Goal: Task Accomplishment & Management: Manage account settings

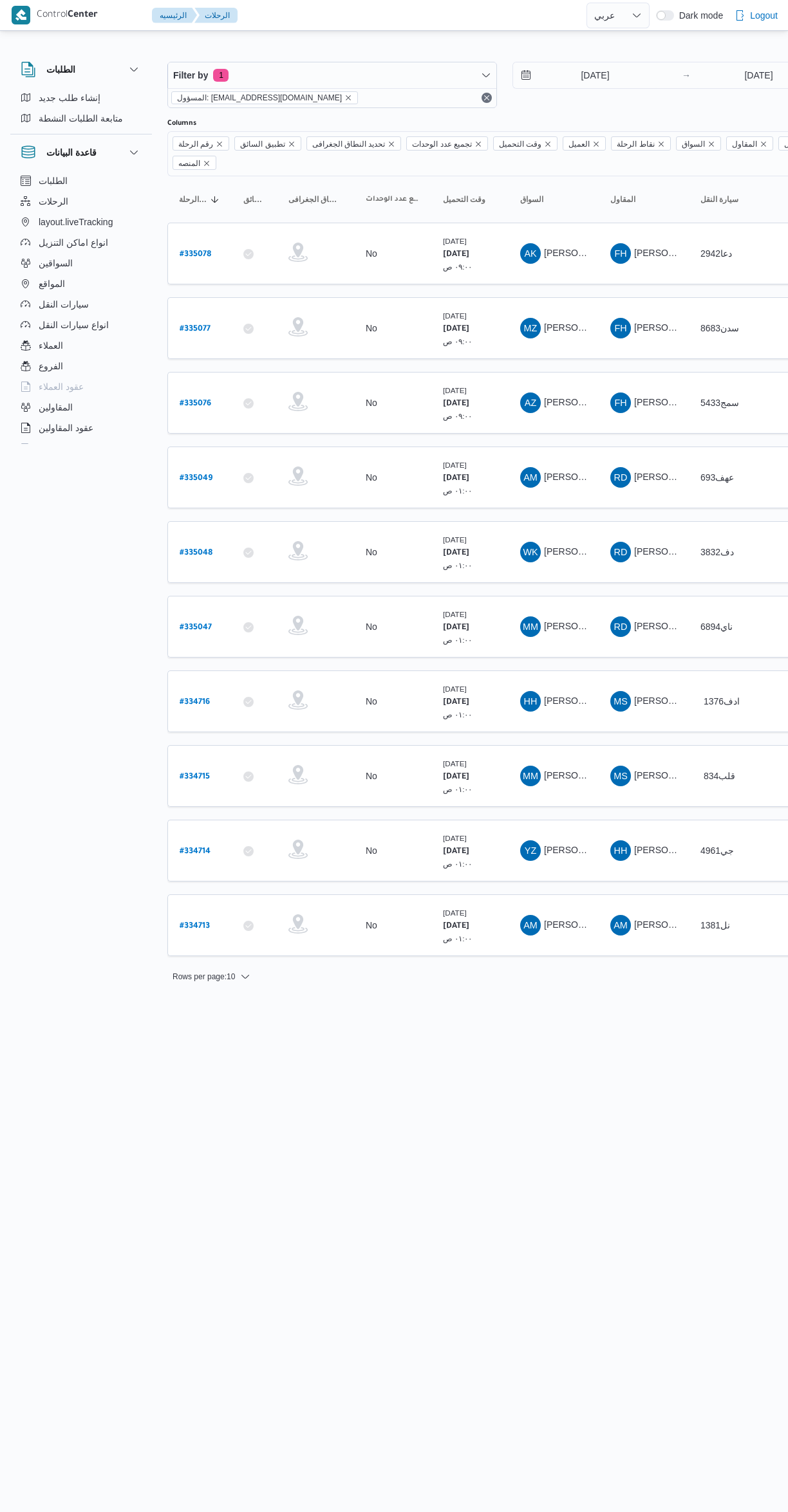
select select "ar"
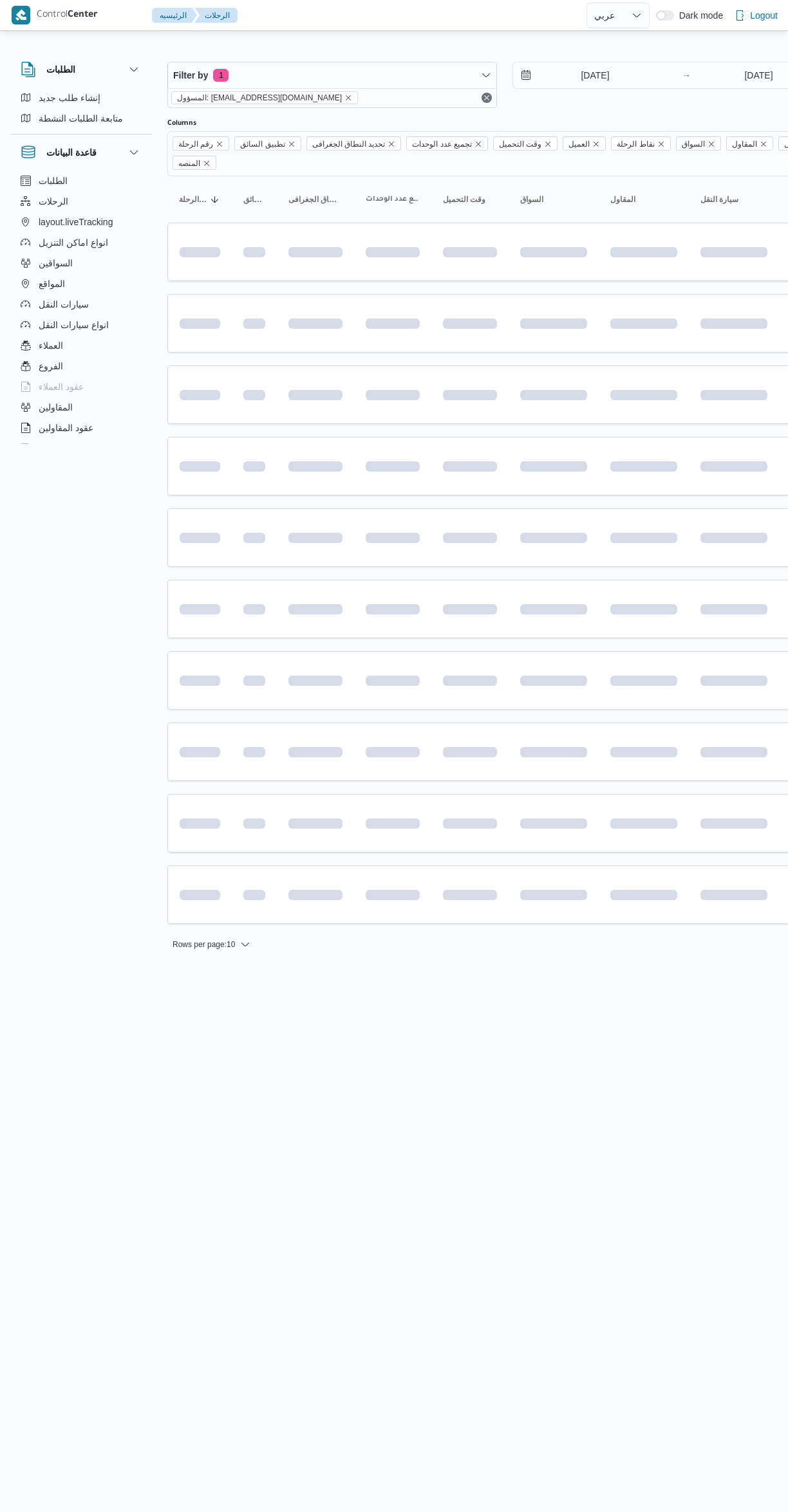
select select "ar"
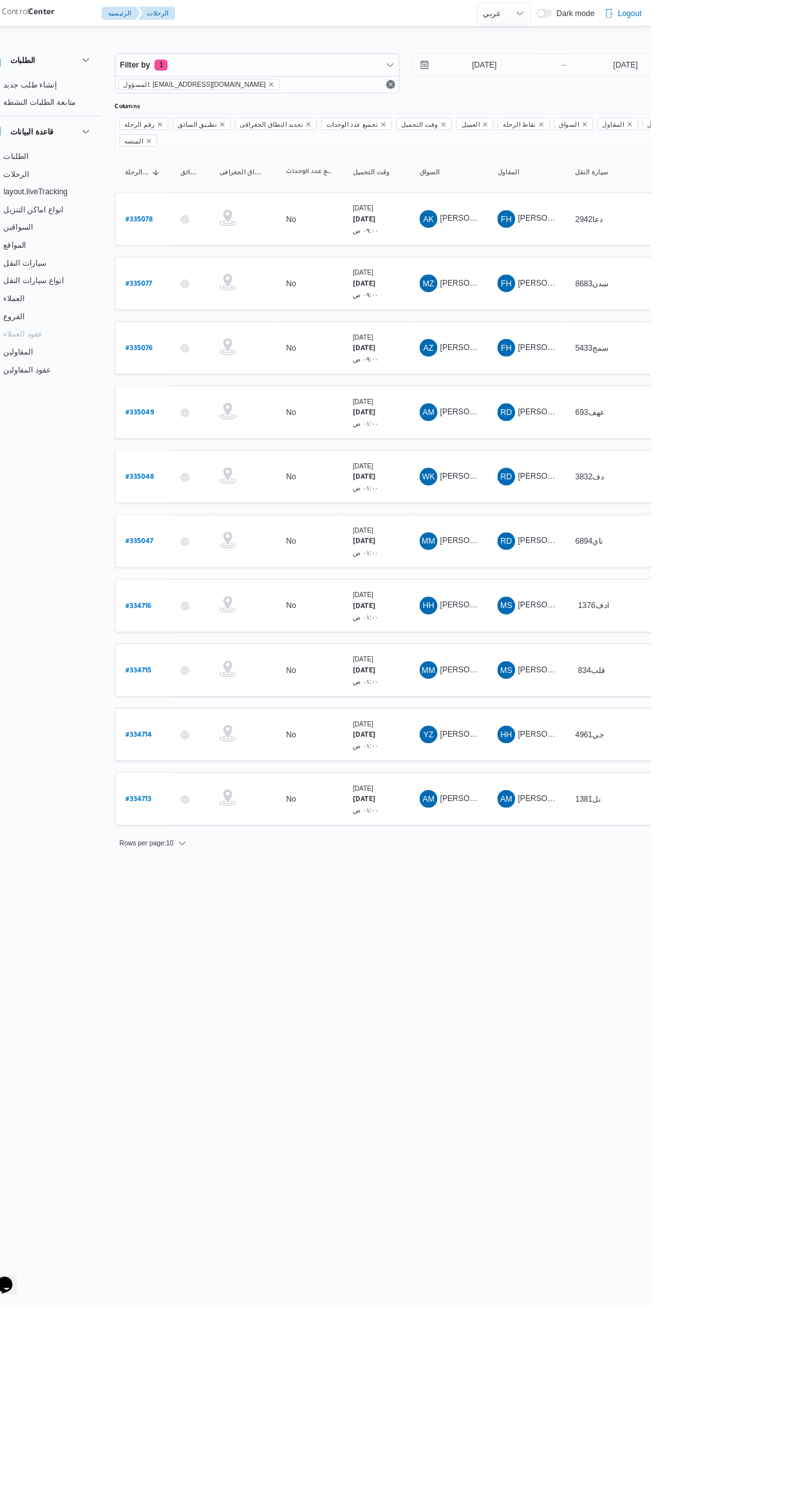
click at [210, 334] on td "رقم الرحلة # 335077" at bounding box center [199, 328] width 65 height 62
click at [190, 394] on link "# 335076" at bounding box center [195, 402] width 32 height 17
select select "ar"
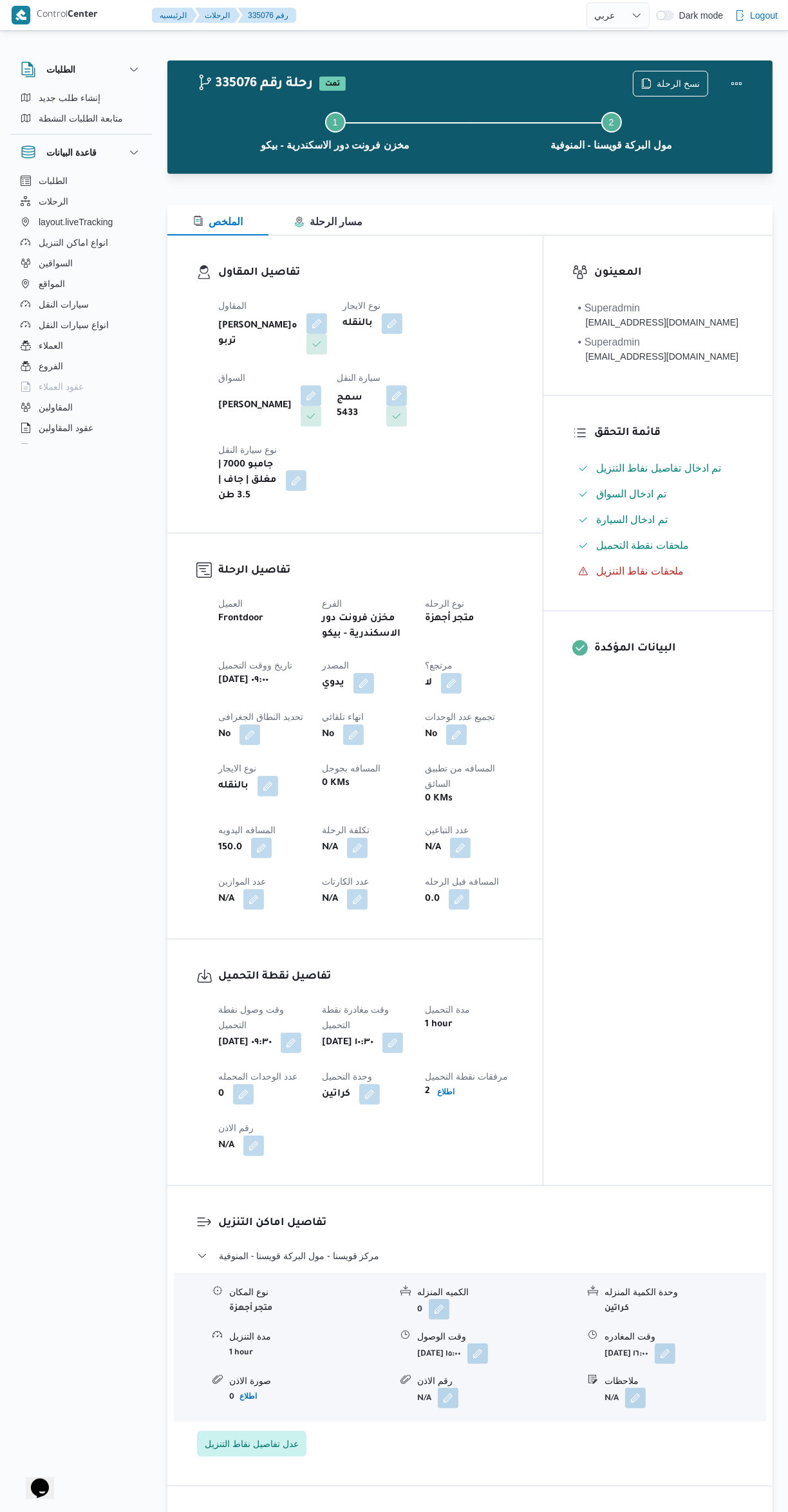
select select "ar"
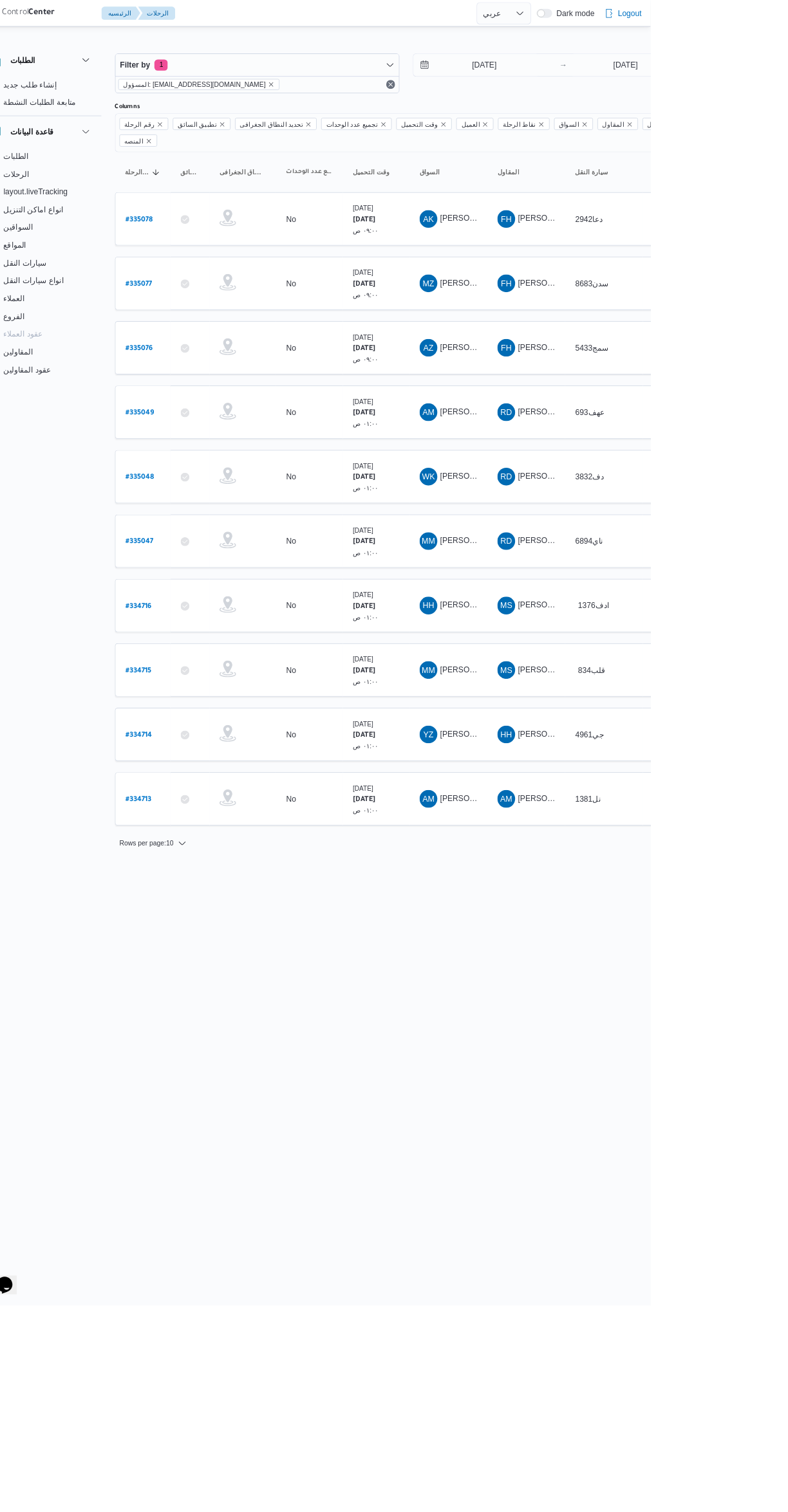
click at [565, 1146] on html "Control Center الرئيسيه الرحلات English عربي Dark mode Logout الطلبات إنشاء طلب…" at bounding box center [394, 756] width 788 height 1512
click at [199, 474] on b "# 335049" at bounding box center [195, 478] width 33 height 9
select select "ar"
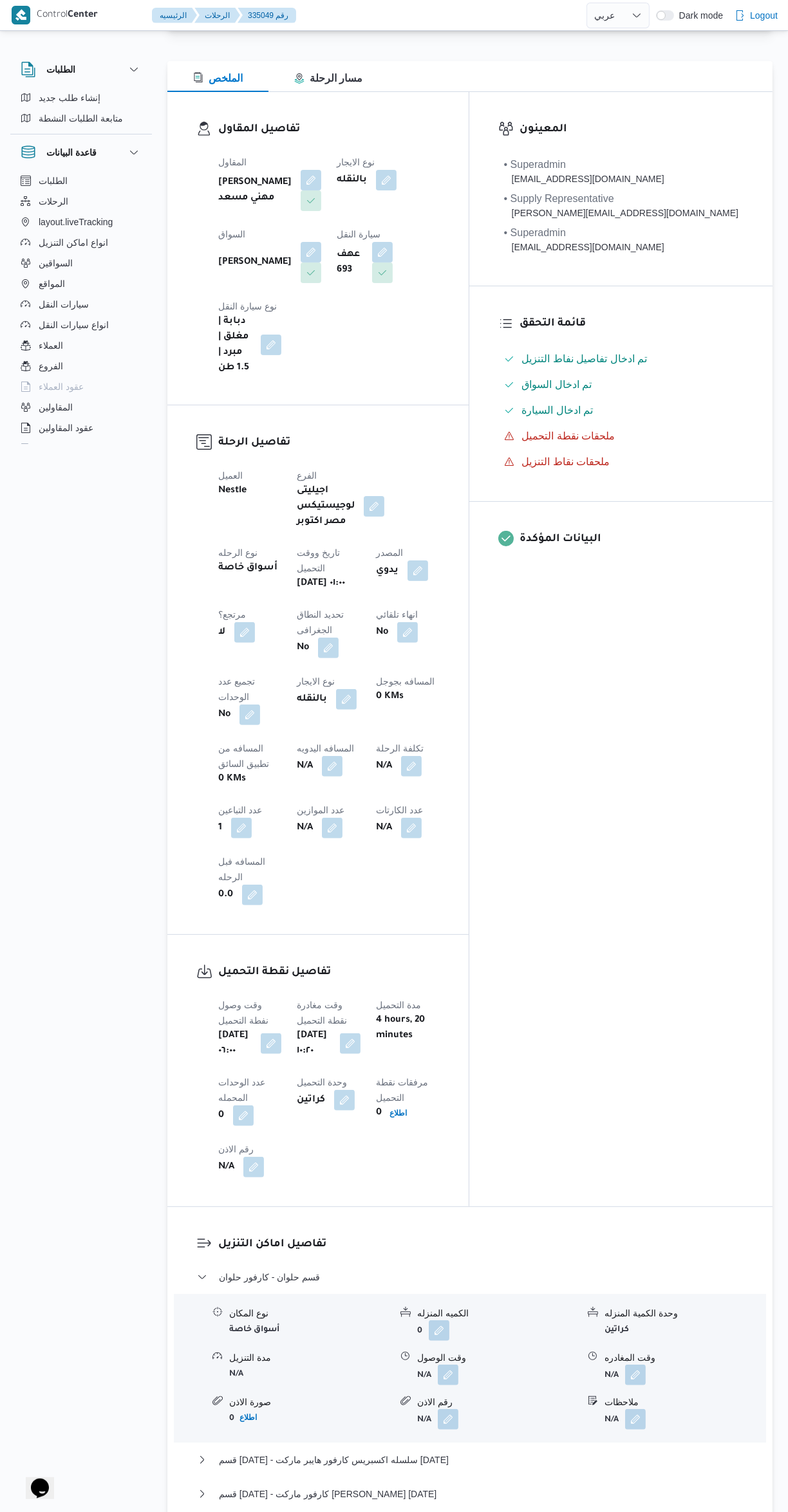
scroll to position [170, 0]
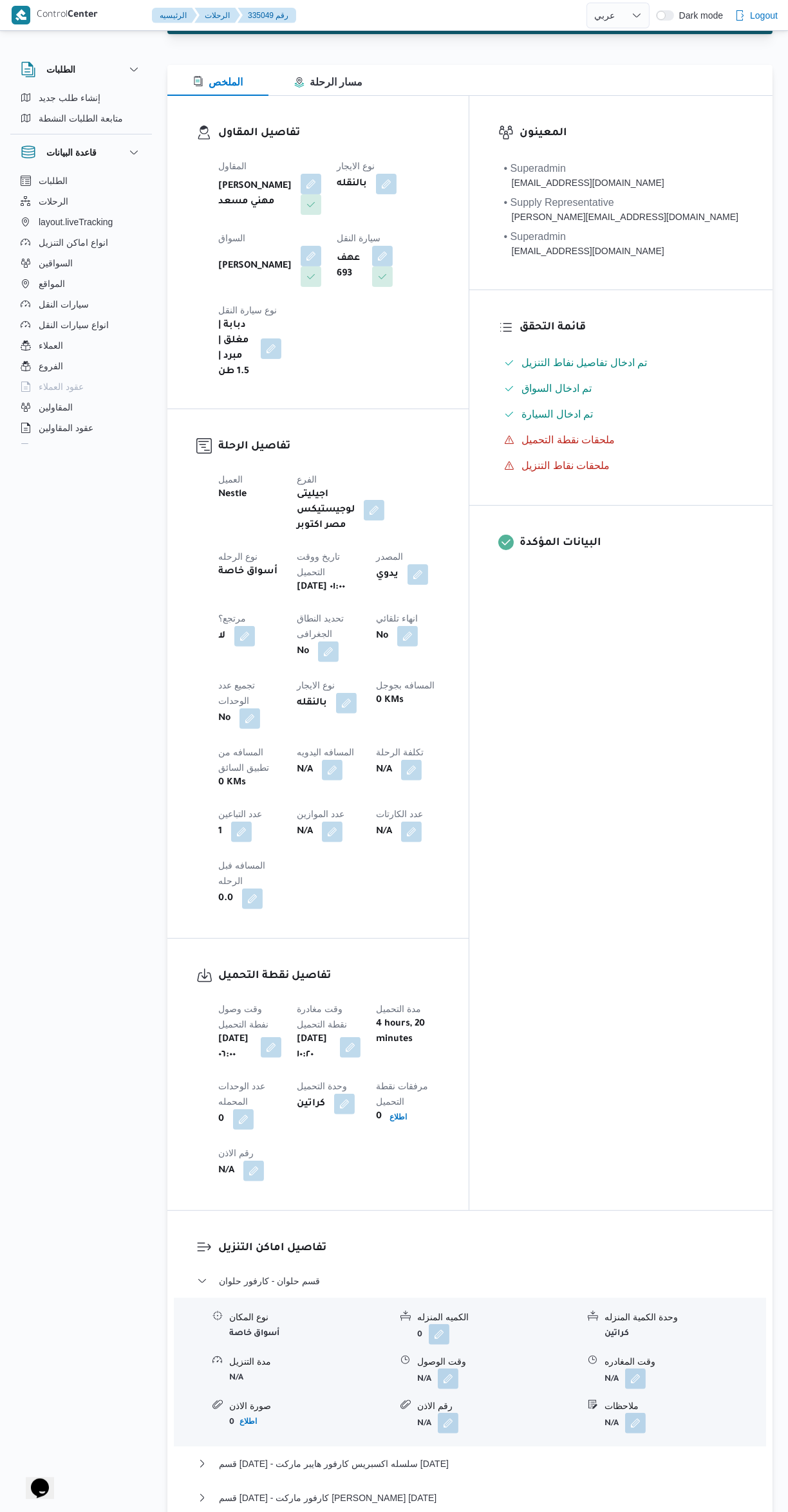
click at [448, 1369] on button "button" at bounding box center [448, 1379] width 21 height 21
click at [600, 1211] on div "تفاصيل اماكن التنزيل قسم حلوان - كارفور حلوان نوع المكان أسواق خاصة الكميه المن…" at bounding box center [470, 1412] width 605 height 402
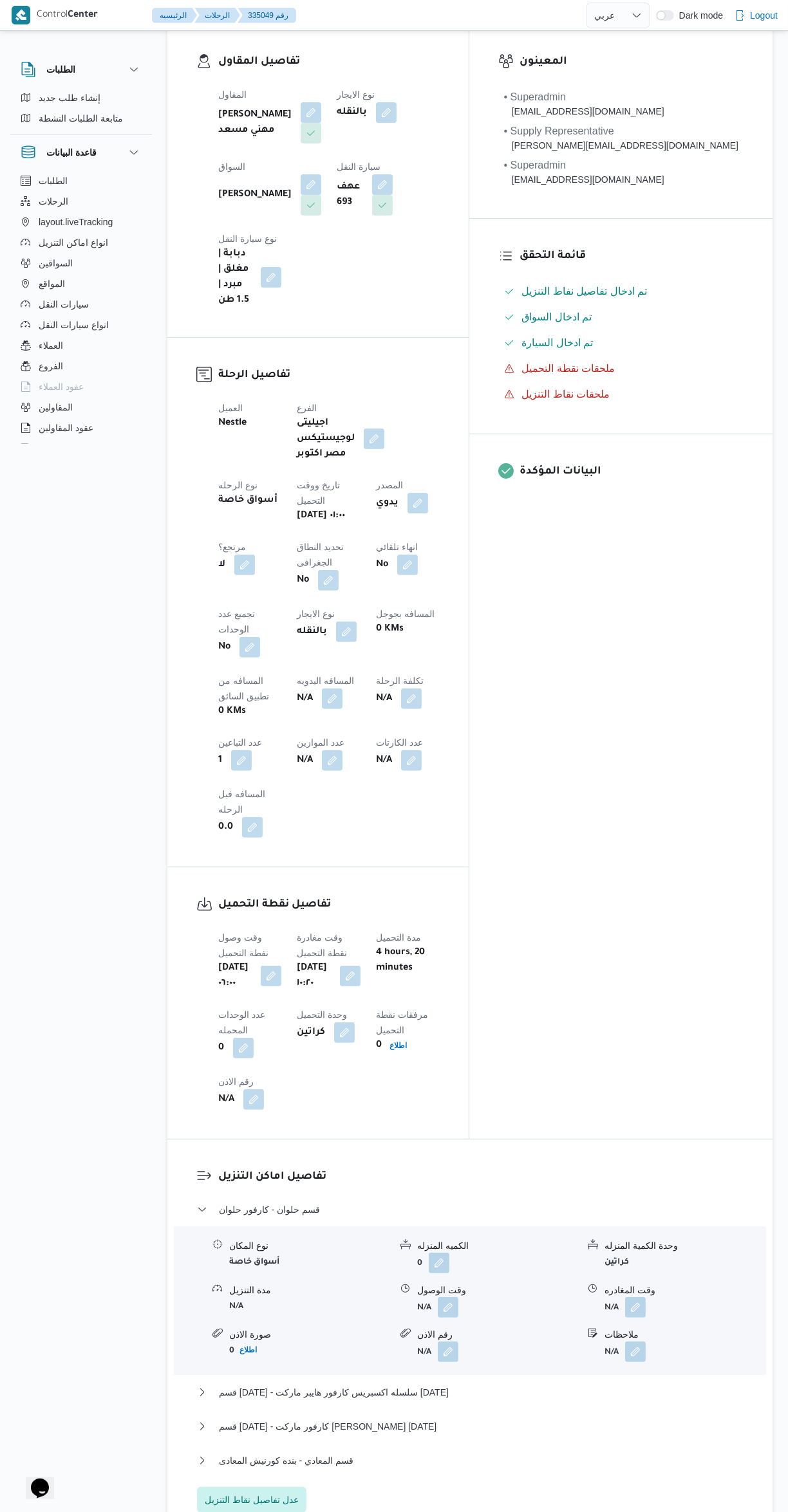
scroll to position [292, 0]
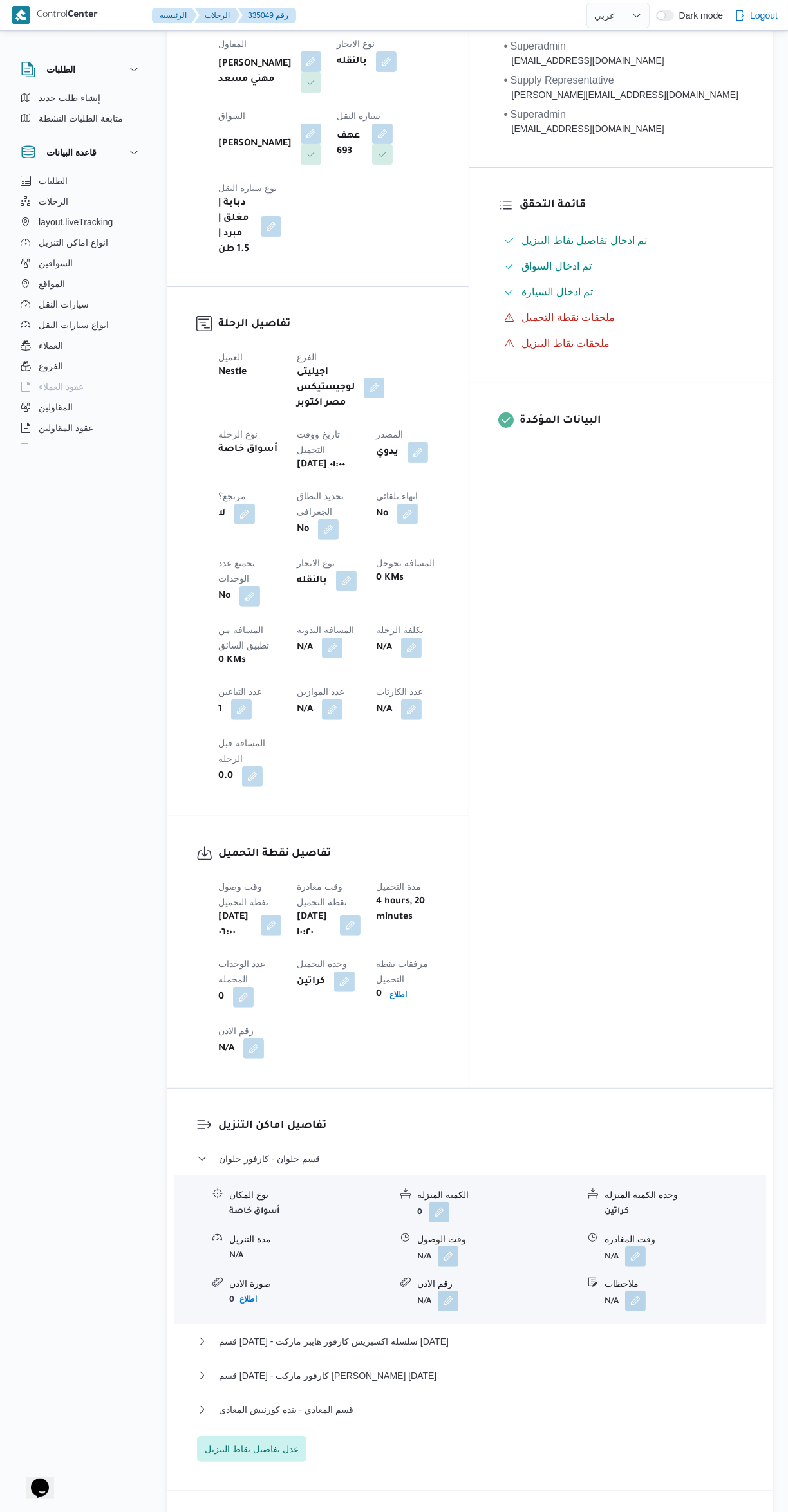
click at [449, 1246] on button "button" at bounding box center [448, 1256] width 21 height 21
click at [447, 1092] on input "وقت الوصول" at bounding box center [413, 1097] width 146 height 26
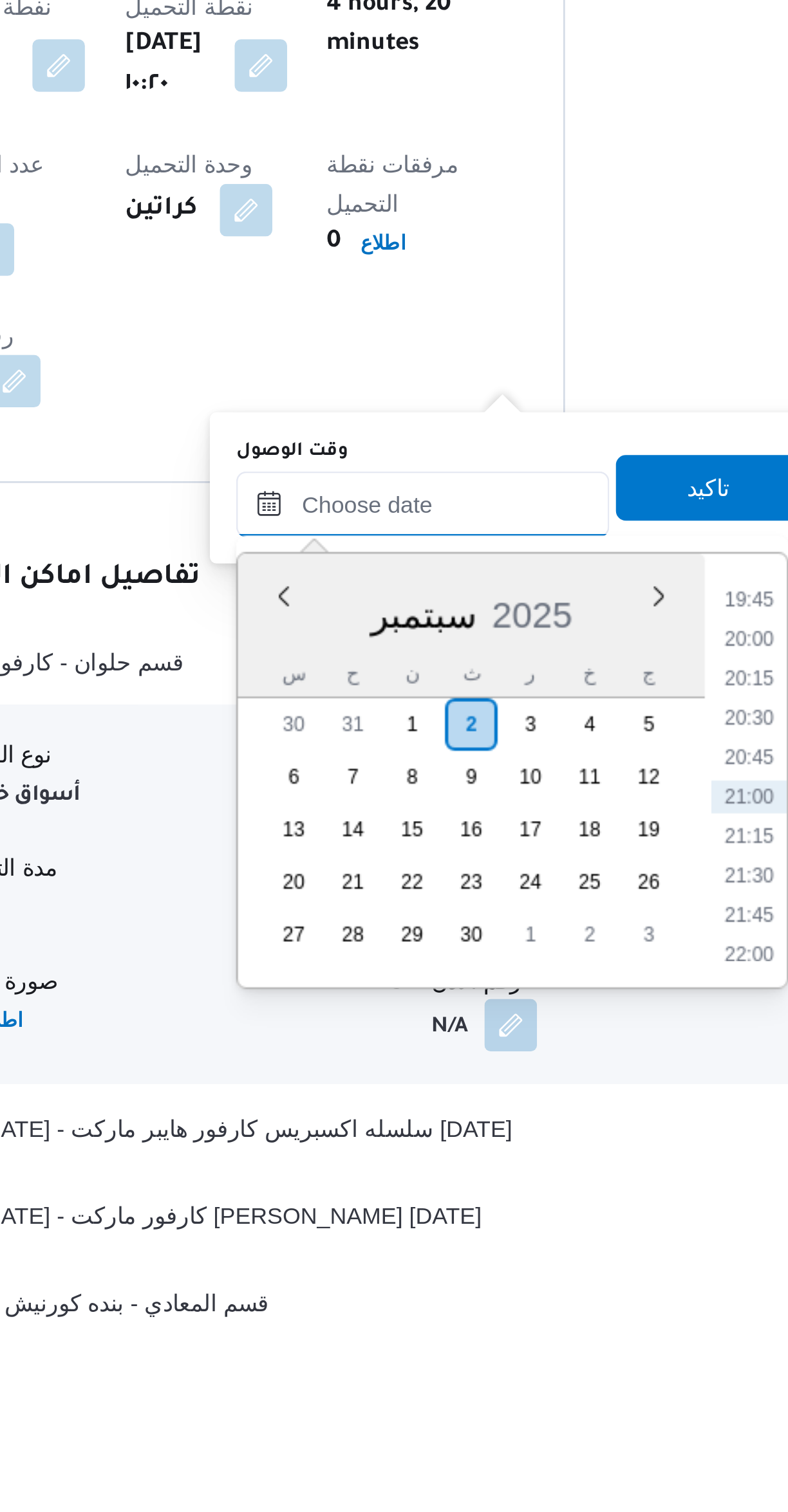
scroll to position [209, 0]
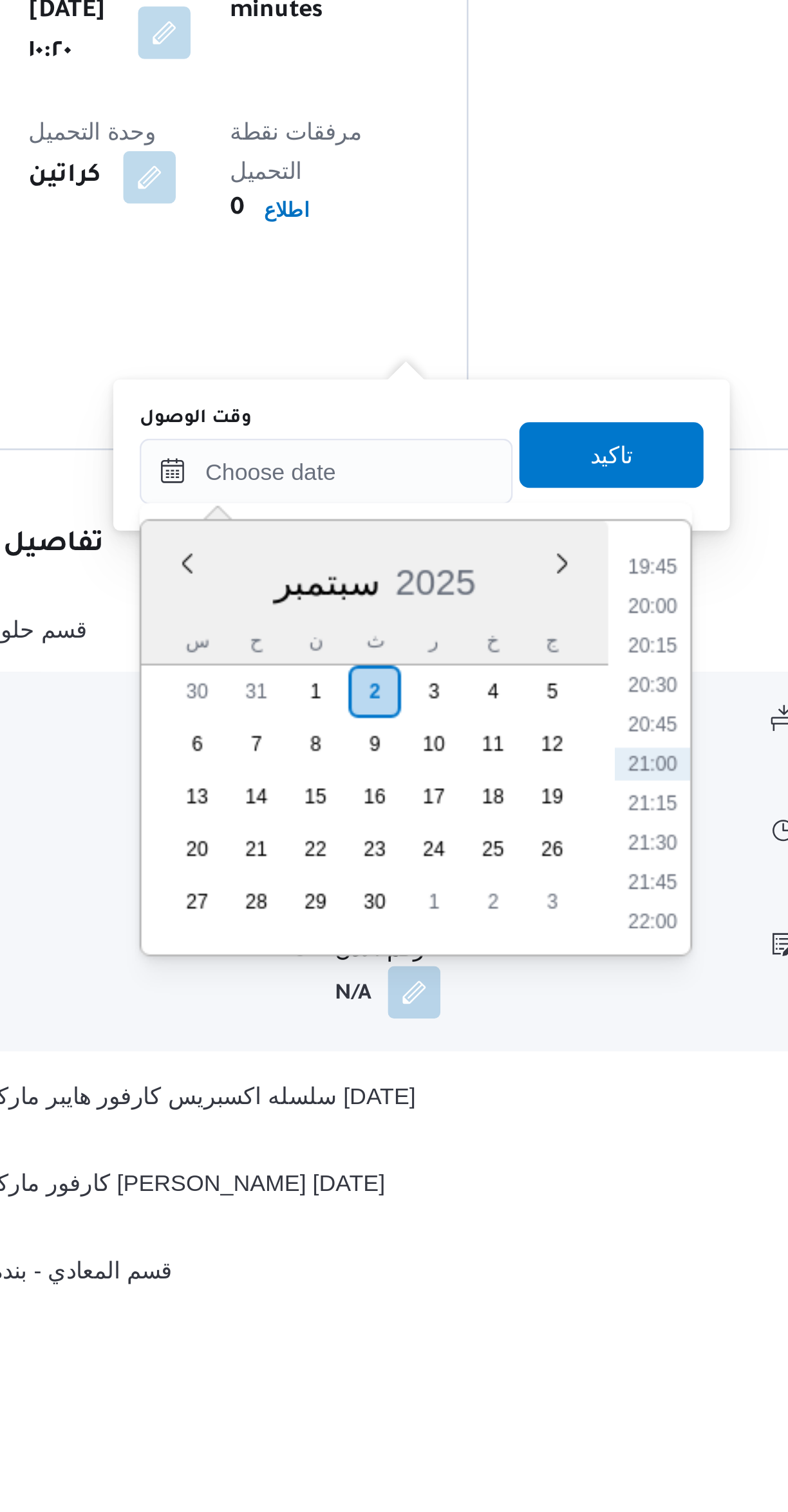
click at [544, 1222] on li "19:45" at bounding box center [541, 1218] width 30 height 13
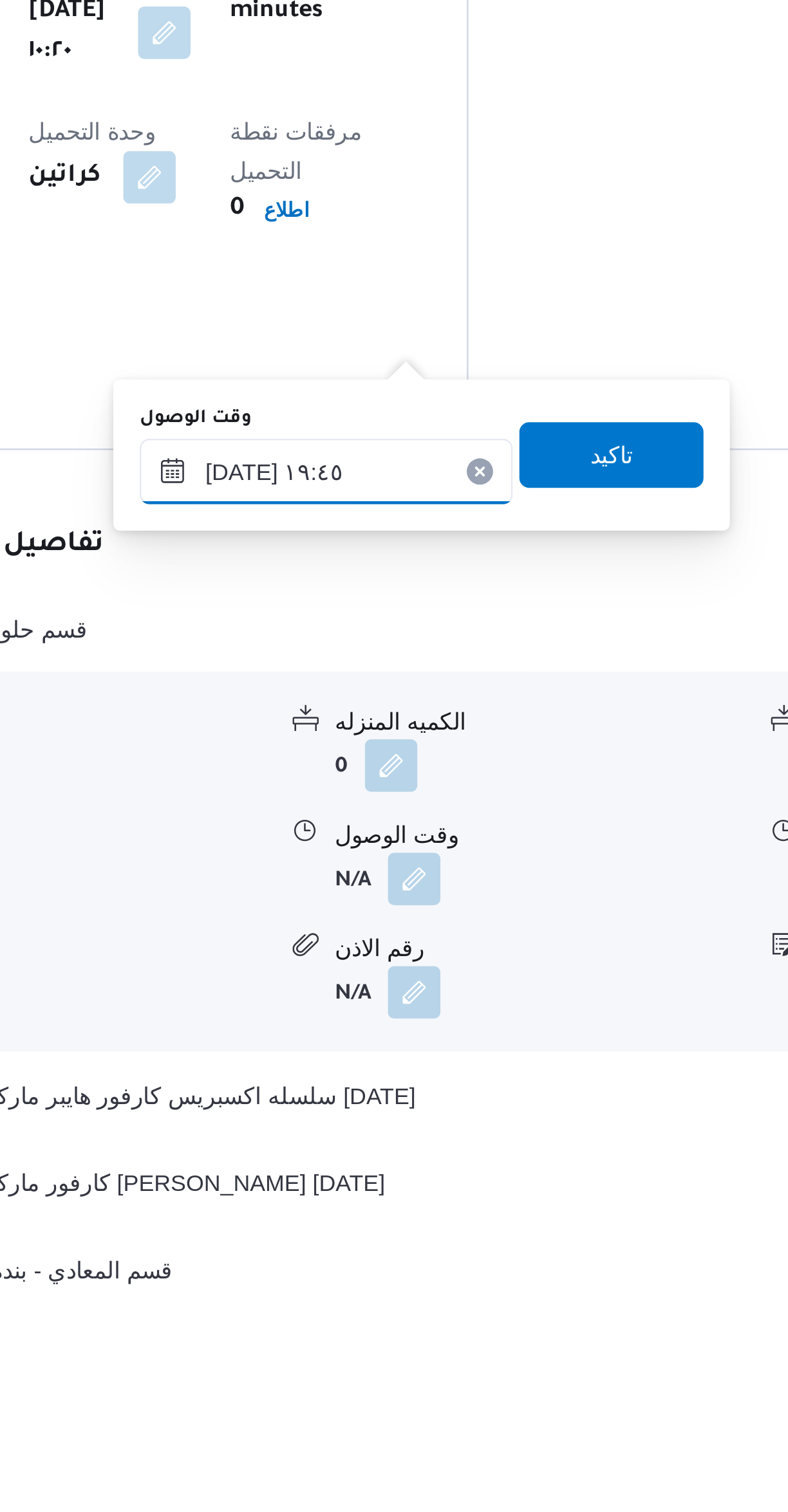
click at [373, 1187] on input "٠٢/٠٩/٢٠٢٥ ١٩:٤٥" at bounding box center [413, 1181] width 146 height 26
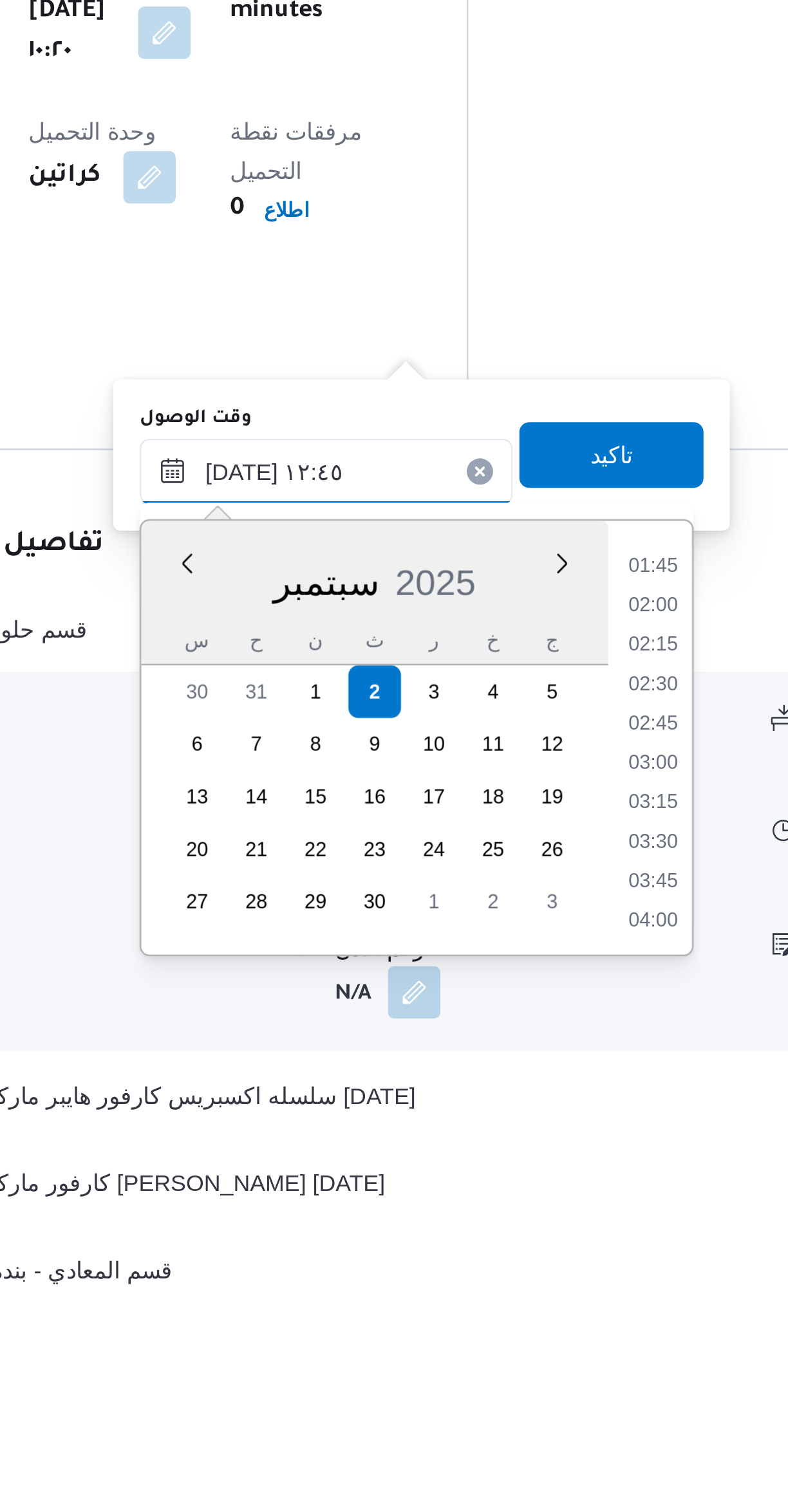
scroll to position [653, 0]
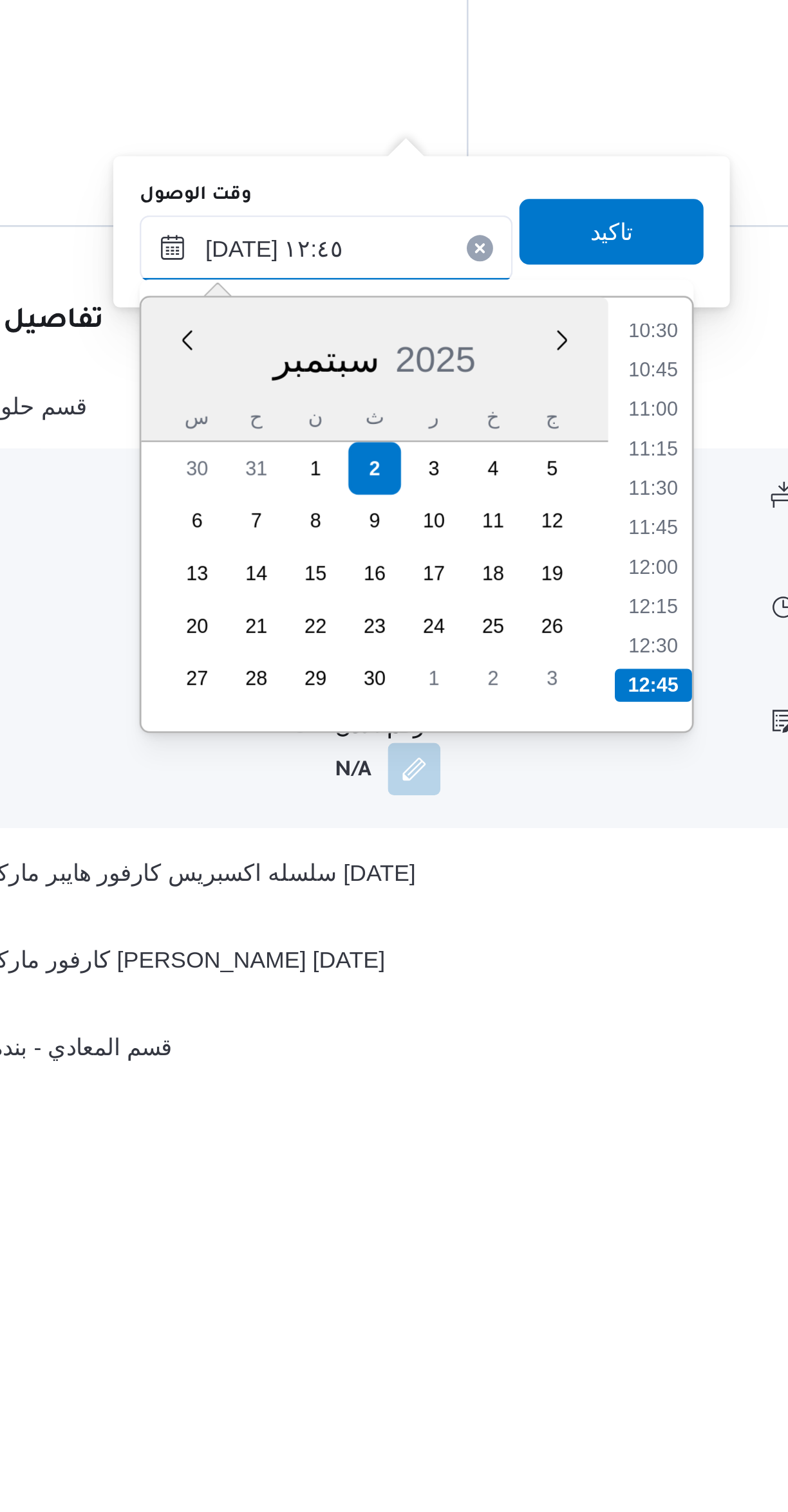
type input "٠٢/٠٩/٢٠٢٥ ١٢:٤٥"
click at [544, 1347] on li "12:45" at bounding box center [541, 1351] width 30 height 13
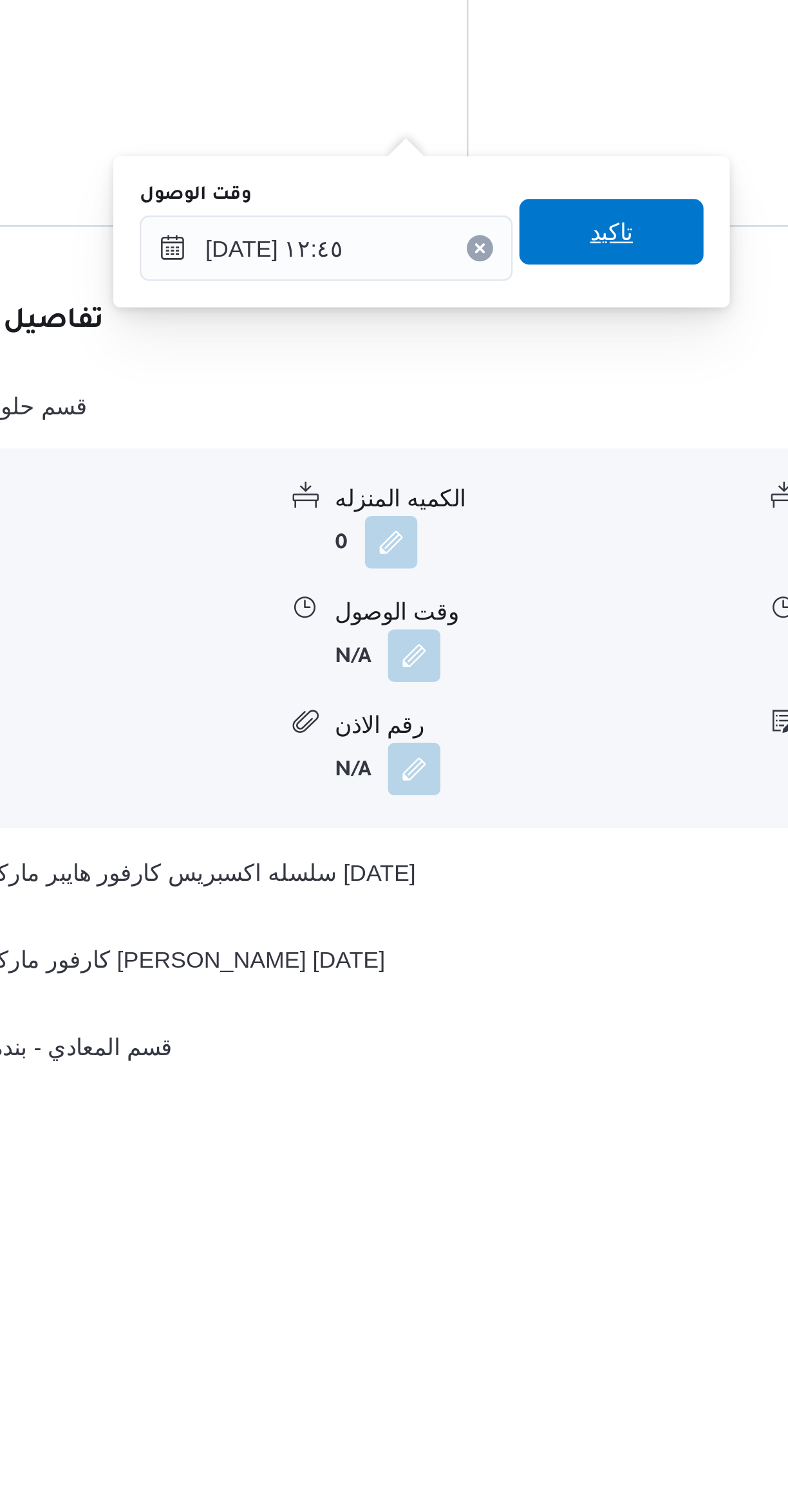
click at [540, 1185] on span "تاكيد" at bounding box center [525, 1174] width 72 height 26
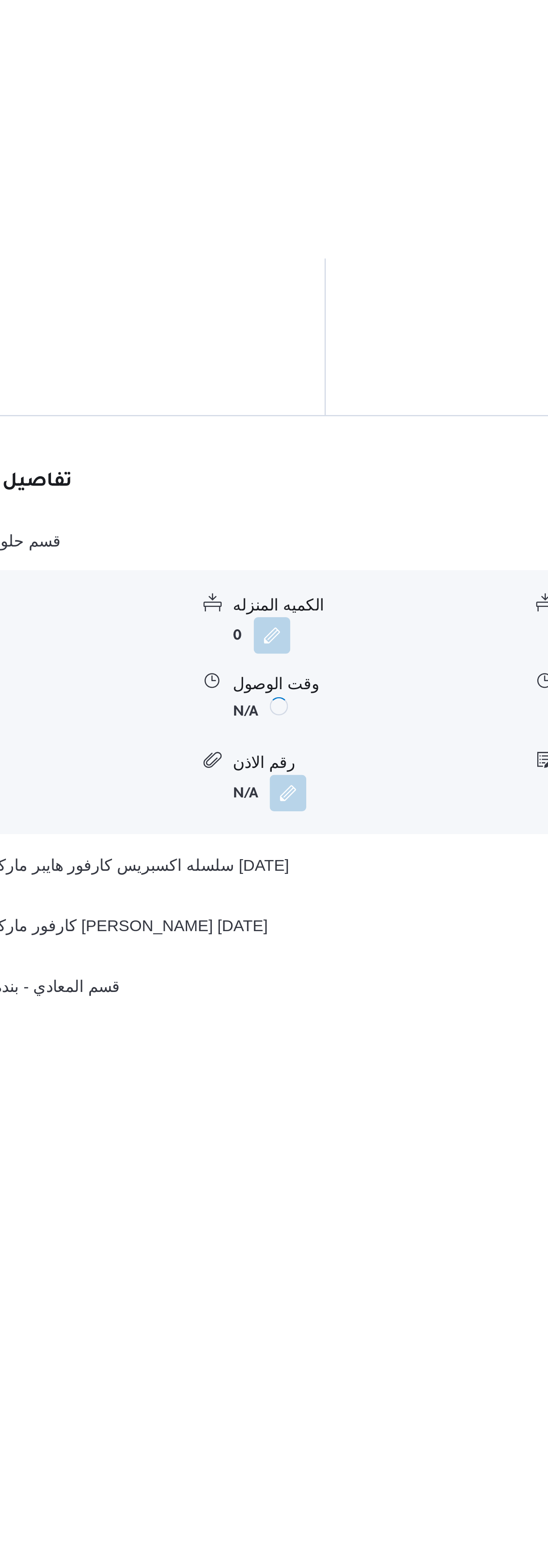
scroll to position [145, 0]
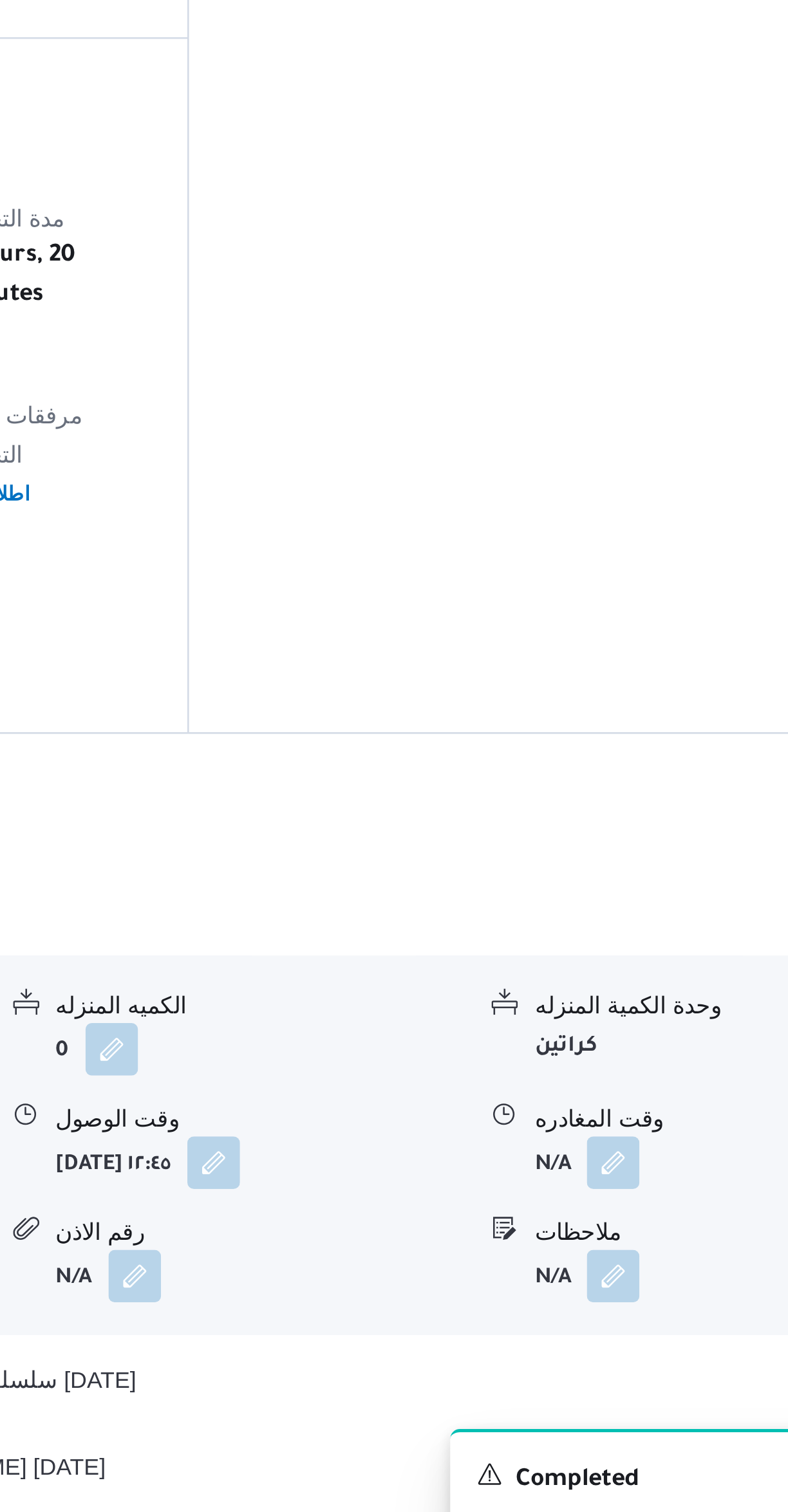
click at [642, 1330] on button "button" at bounding box center [635, 1340] width 21 height 21
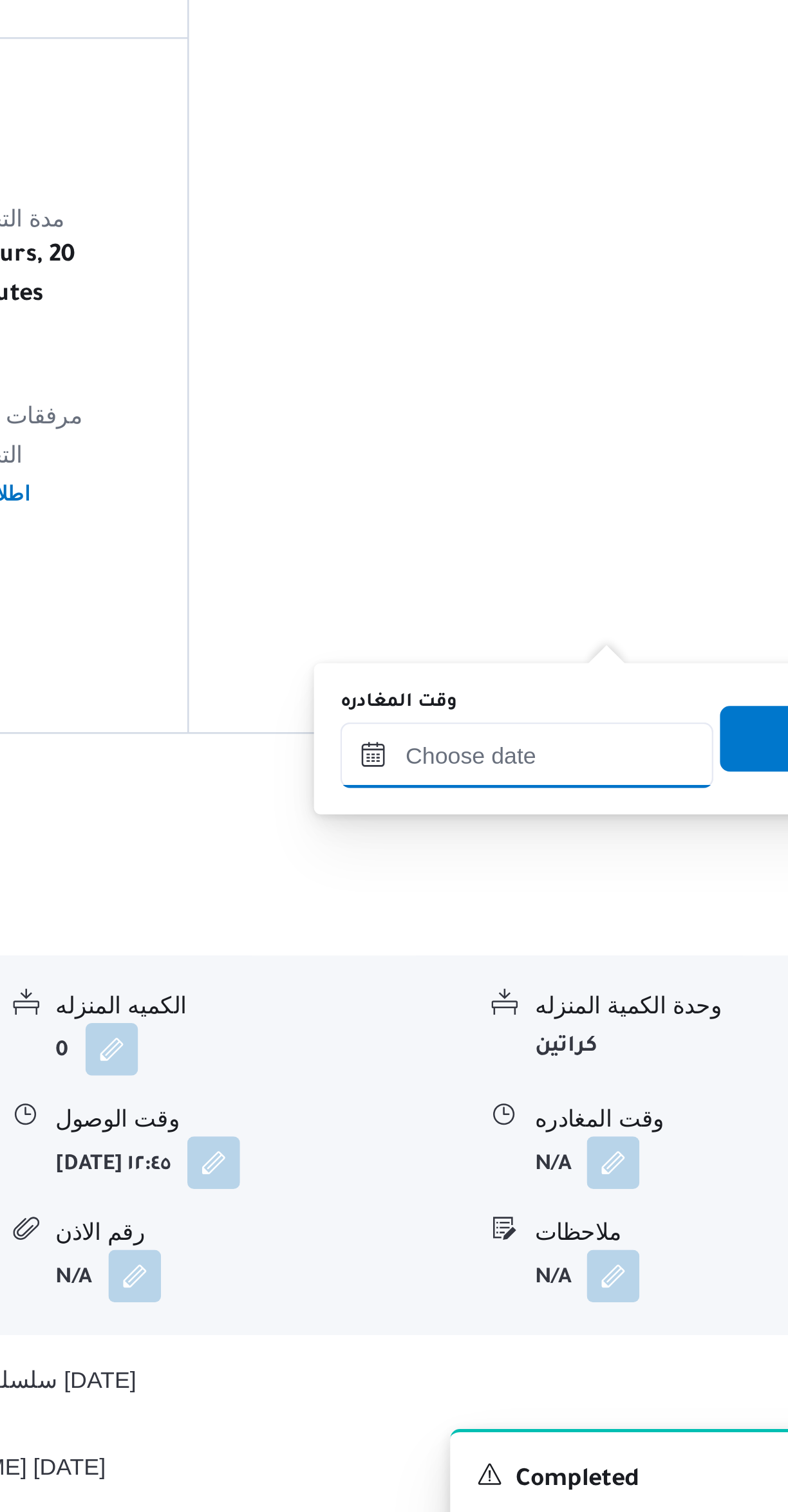
click at [584, 1183] on input "وقت المغادره" at bounding box center [601, 1181] width 146 height 26
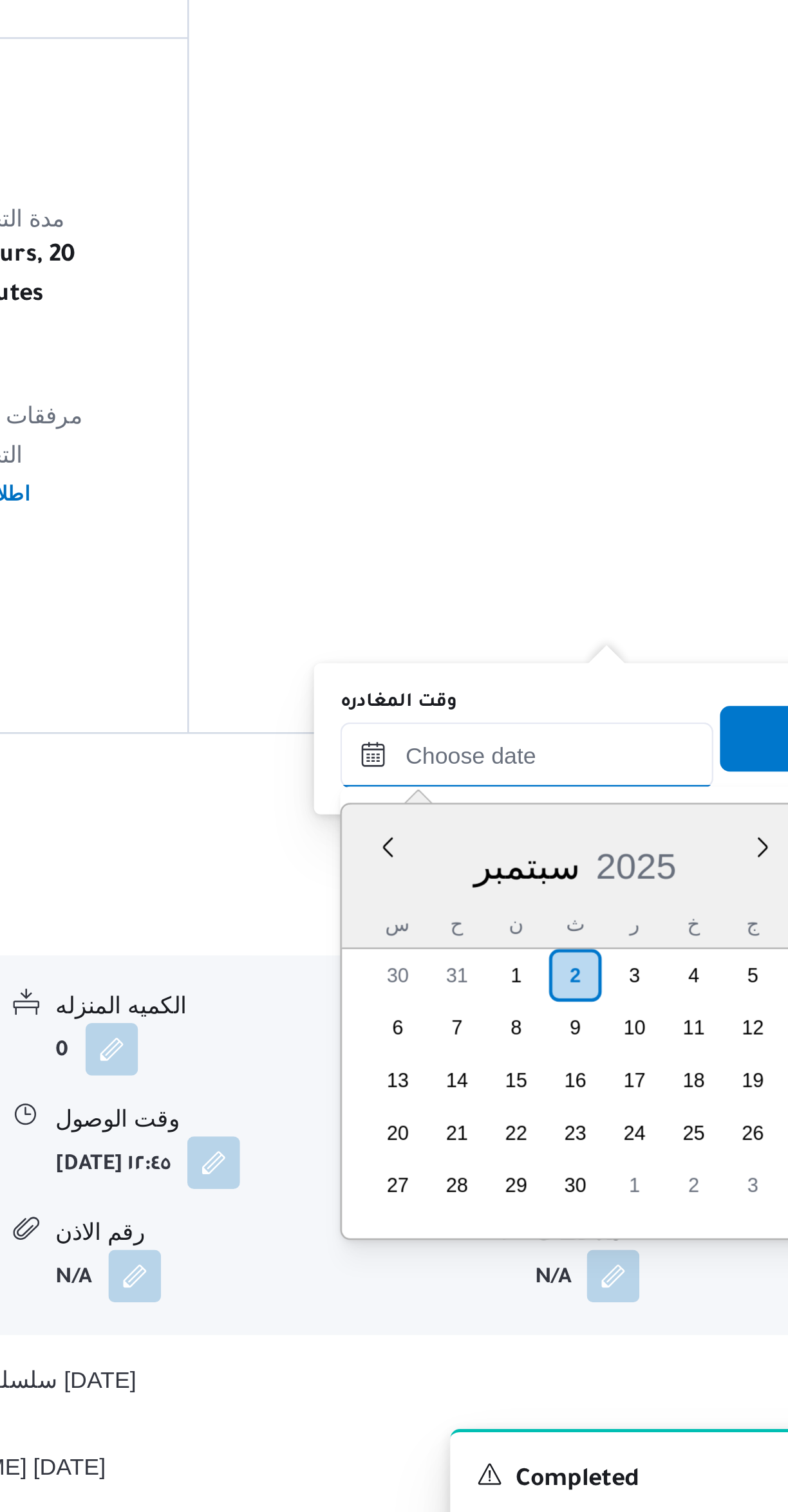
scroll to position [1219, 0]
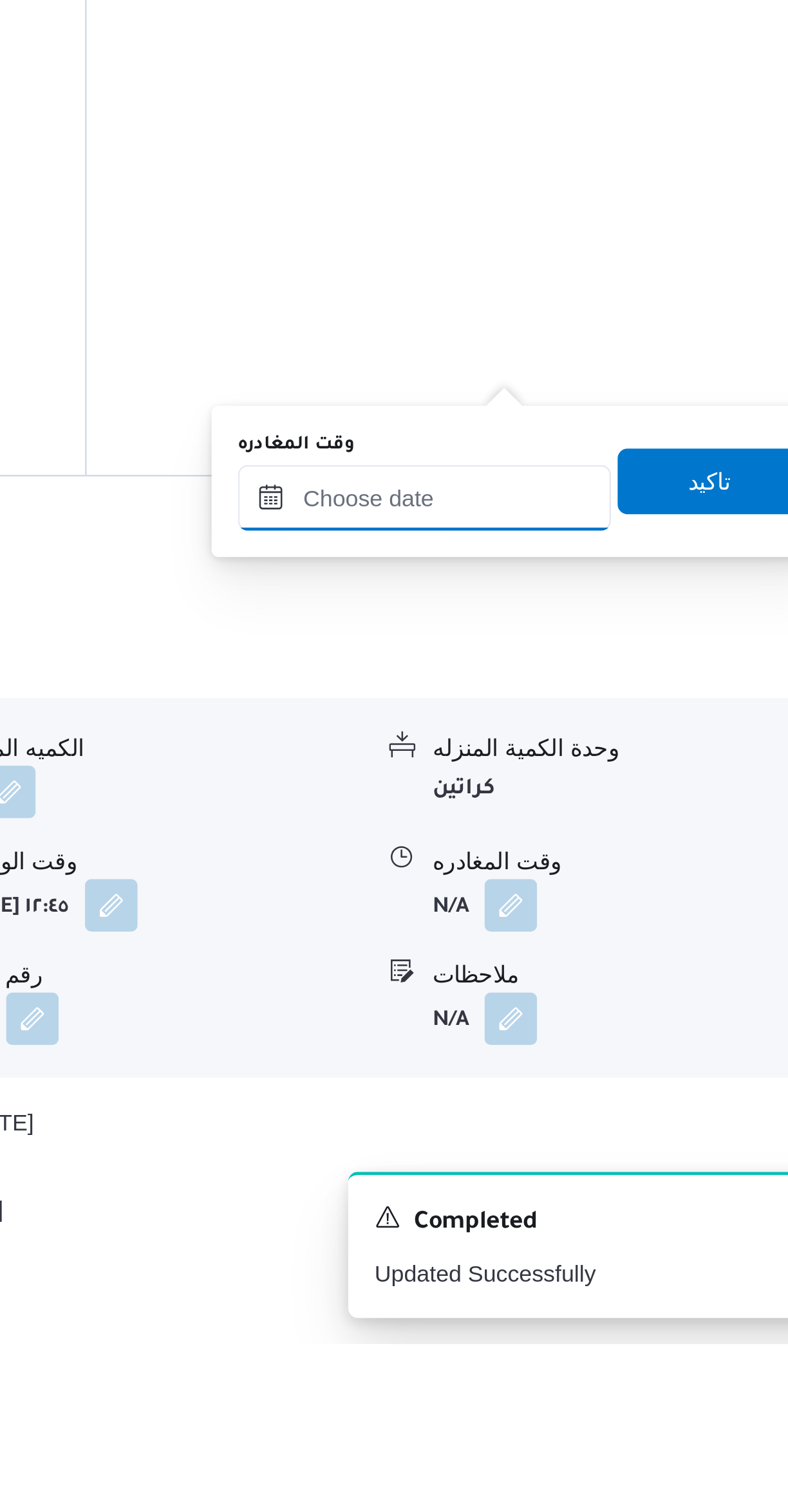
click at [576, 1182] on input "وقت المغادره" at bounding box center [601, 1181] width 146 height 26
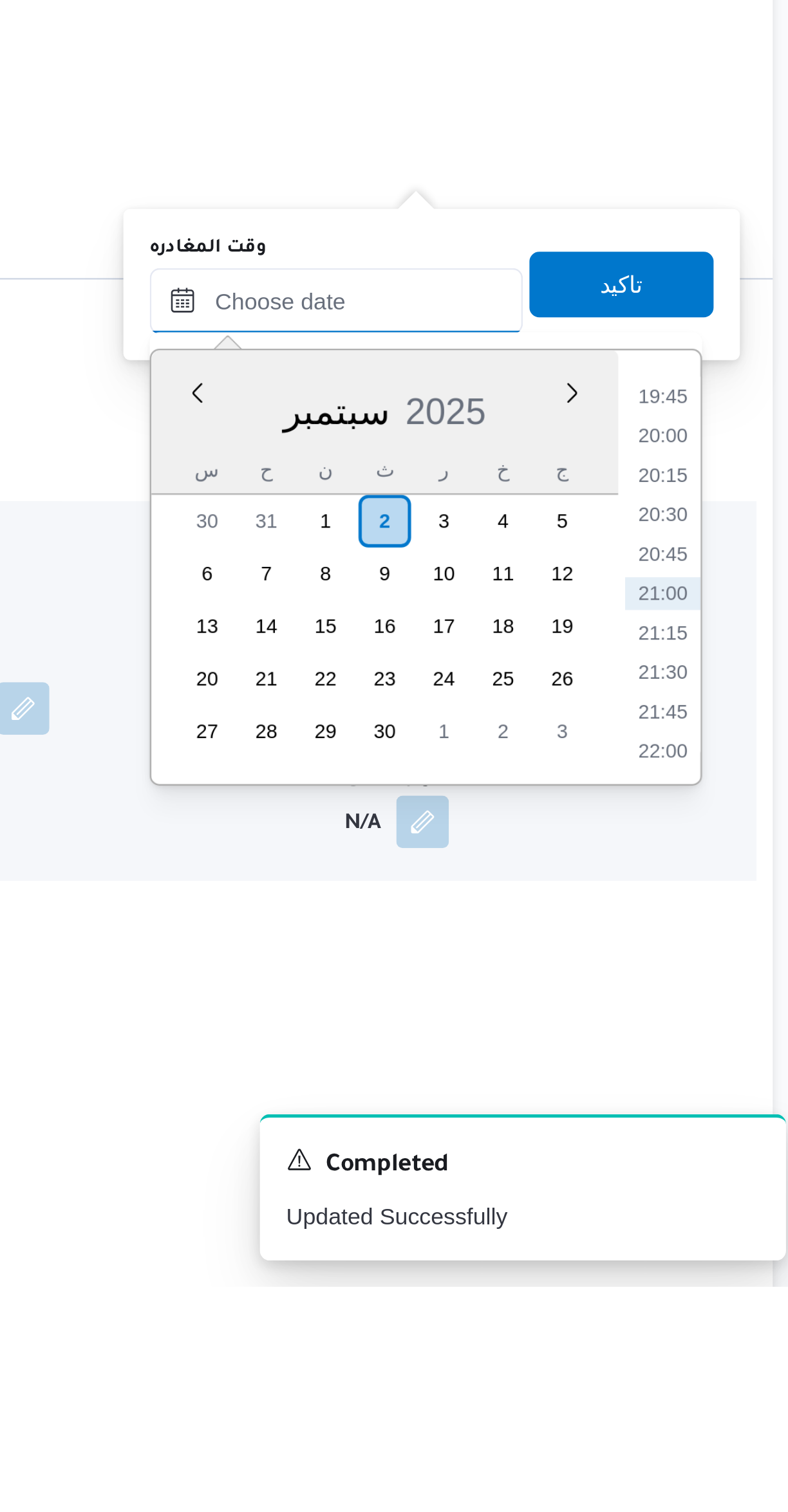
scroll to position [262, 0]
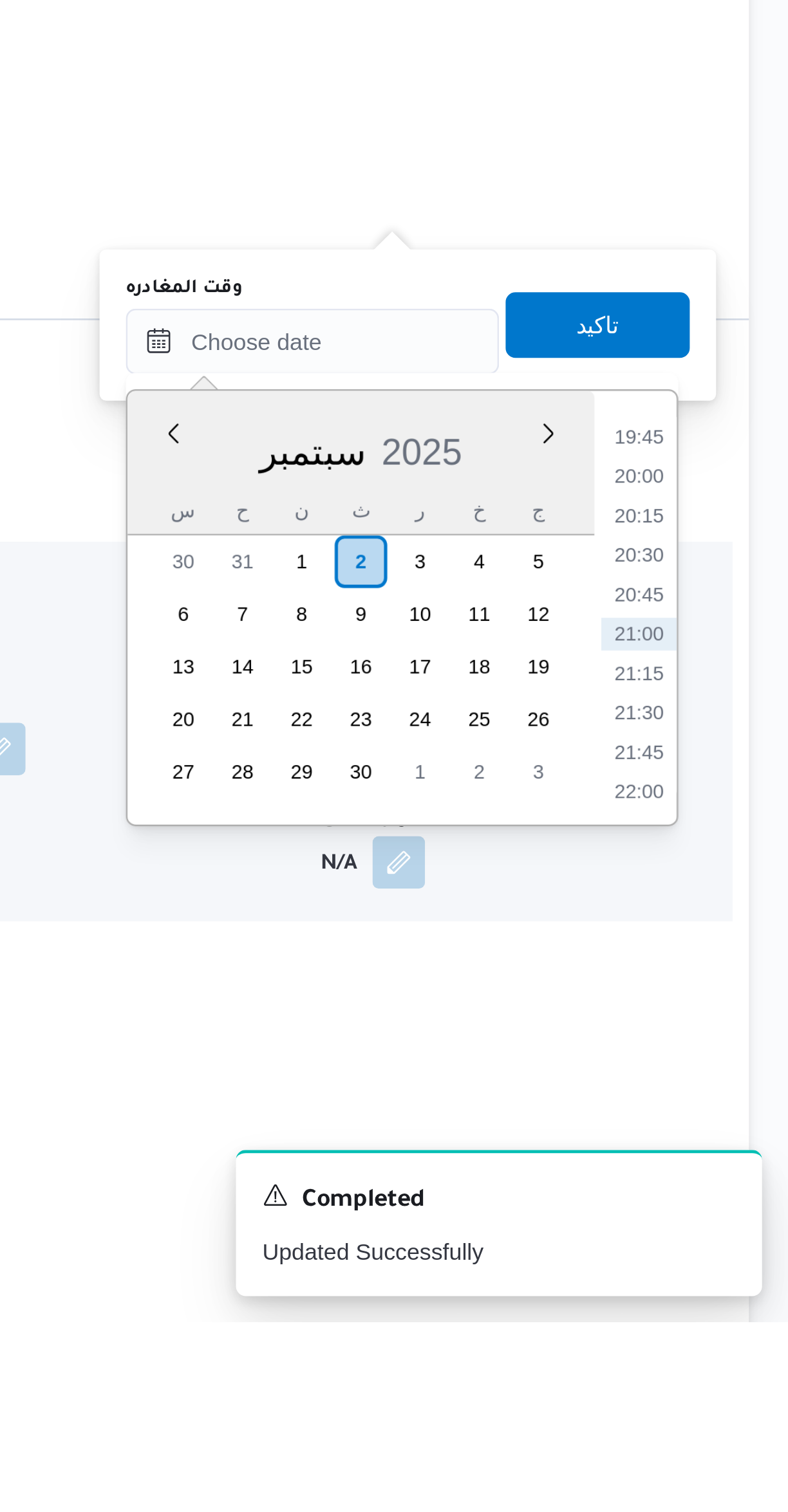
click at [732, 1167] on li "19:45" at bounding box center [729, 1165] width 30 height 13
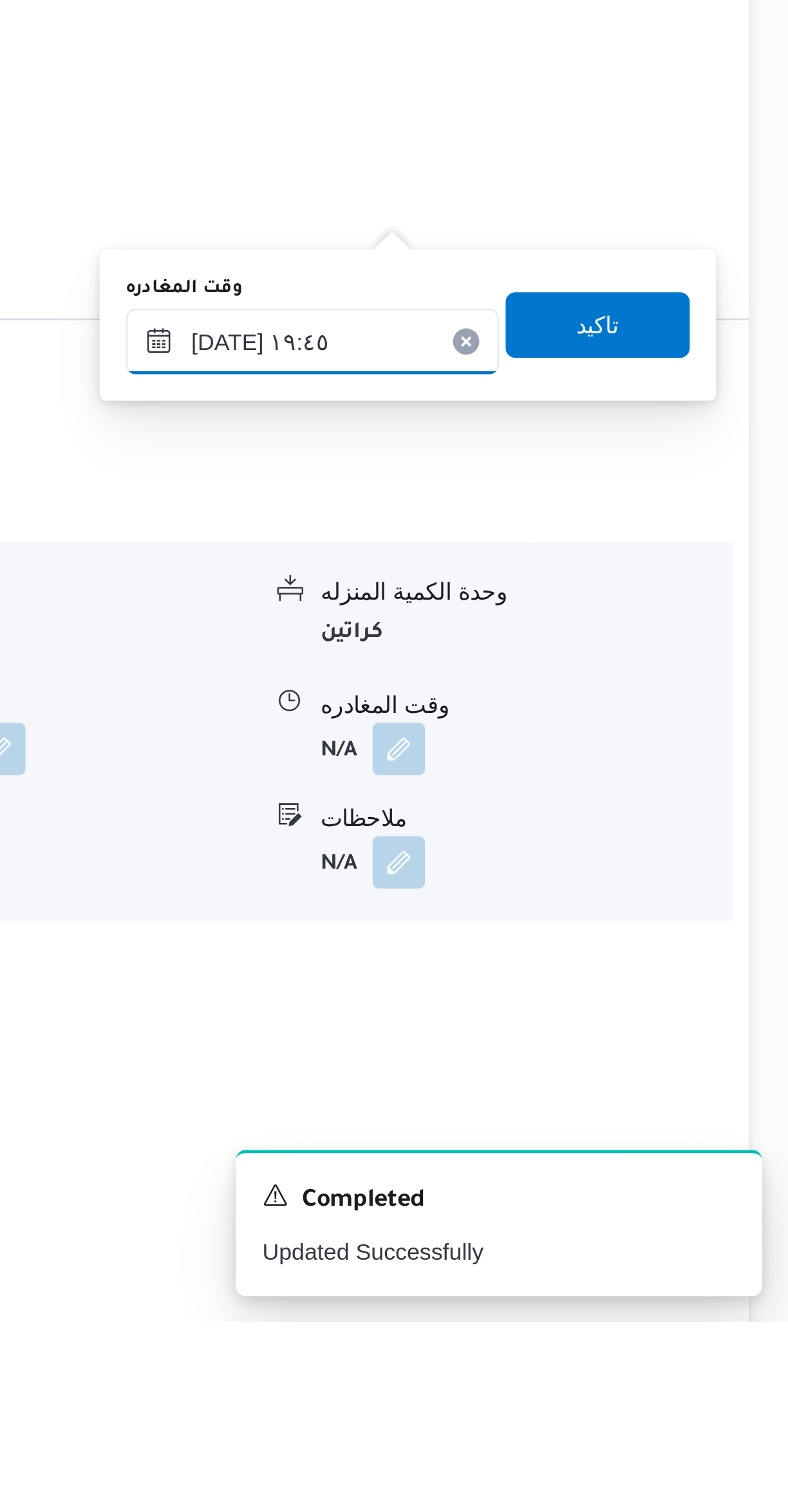
click at [564, 1132] on input "٠٢/٠٩/٢٠٢٥ ١٩:٤٥" at bounding box center [601, 1128] width 146 height 26
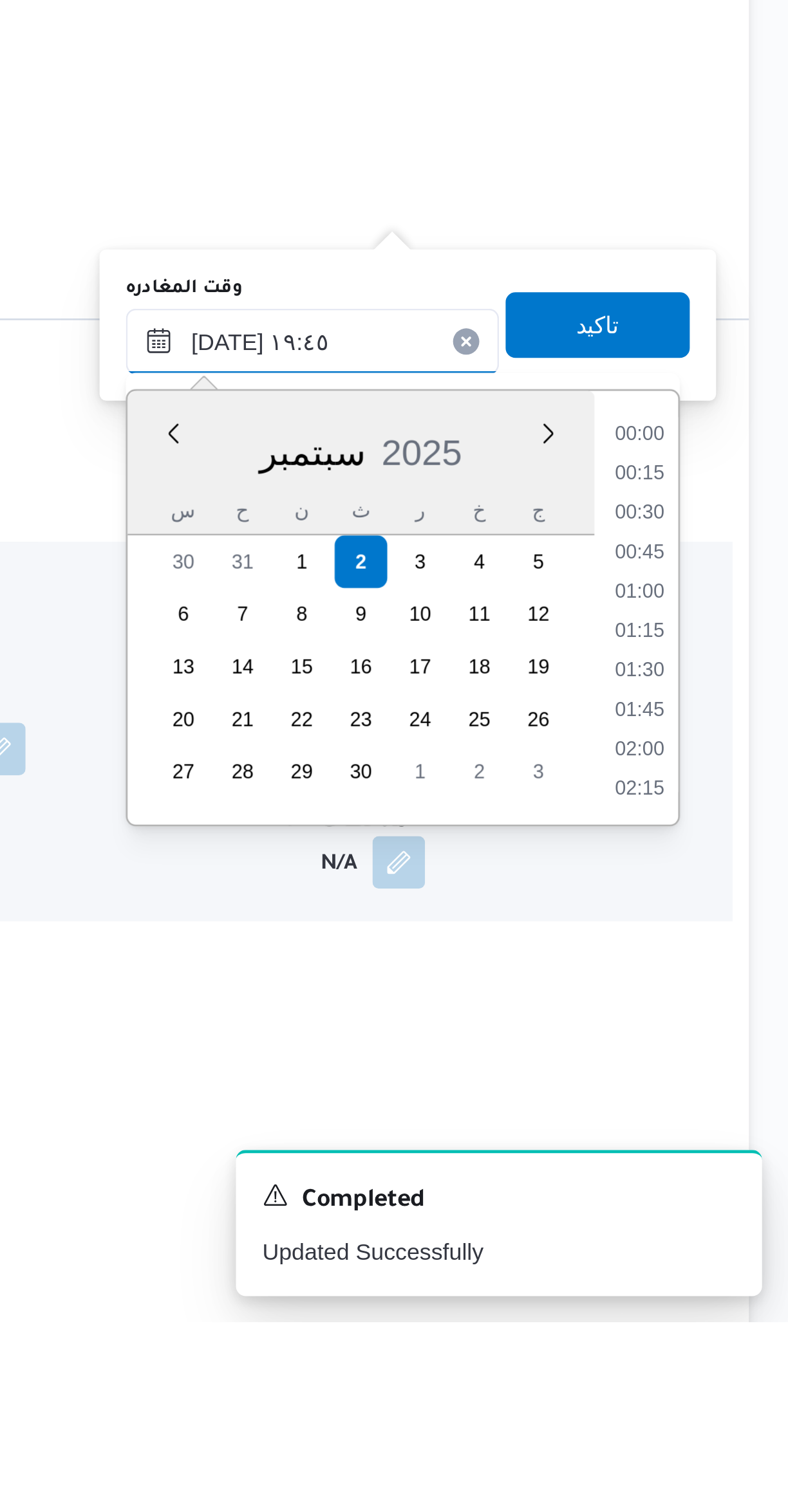
scroll to position [1141, 0]
click at [723, 1159] on li "18:30" at bounding box center [729, 1165] width 30 height 13
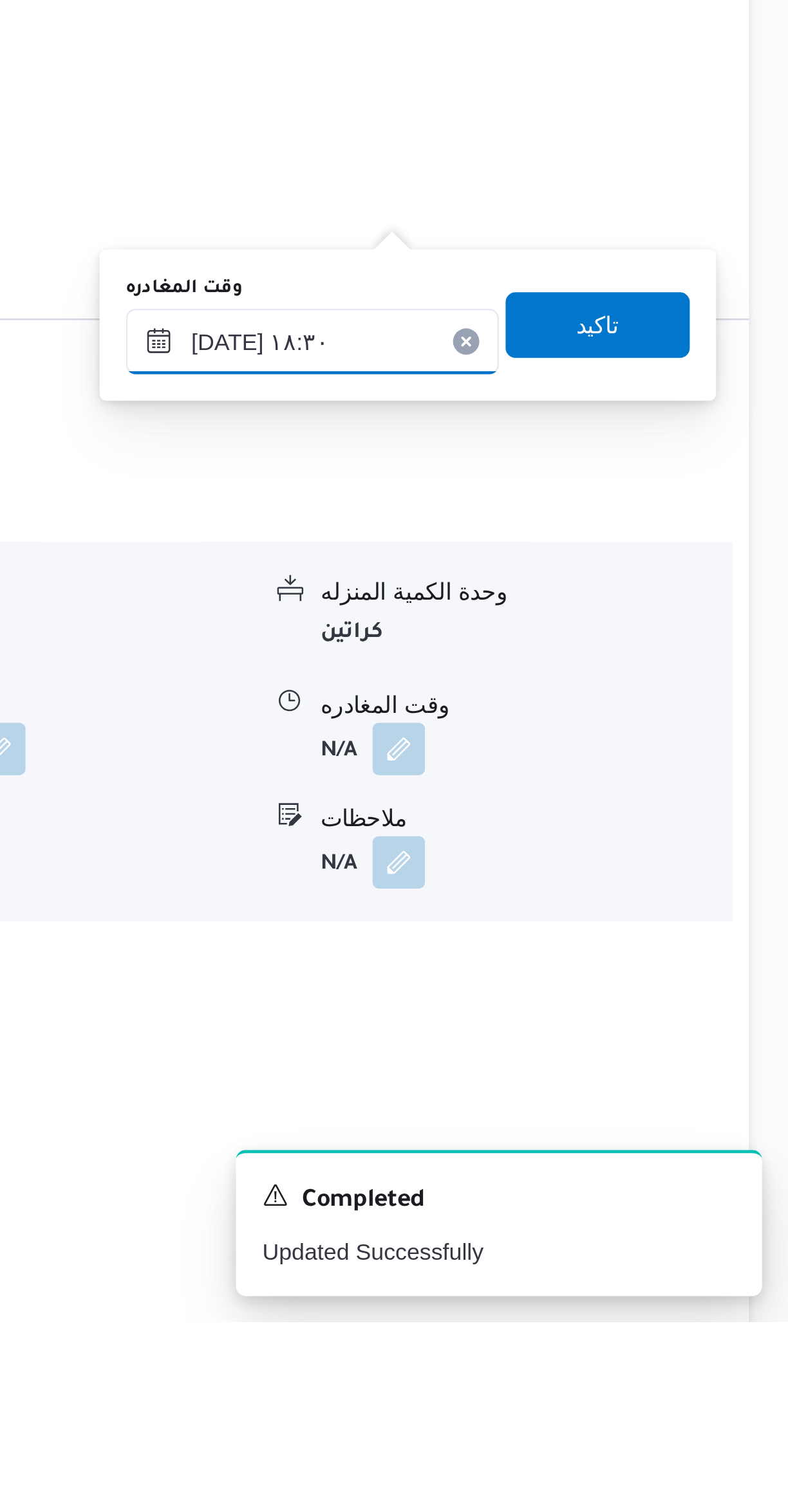
click at [584, 1125] on input "٠٢/٠٩/٢٠٢٥ ١٨:٣٠" at bounding box center [601, 1128] width 146 height 26
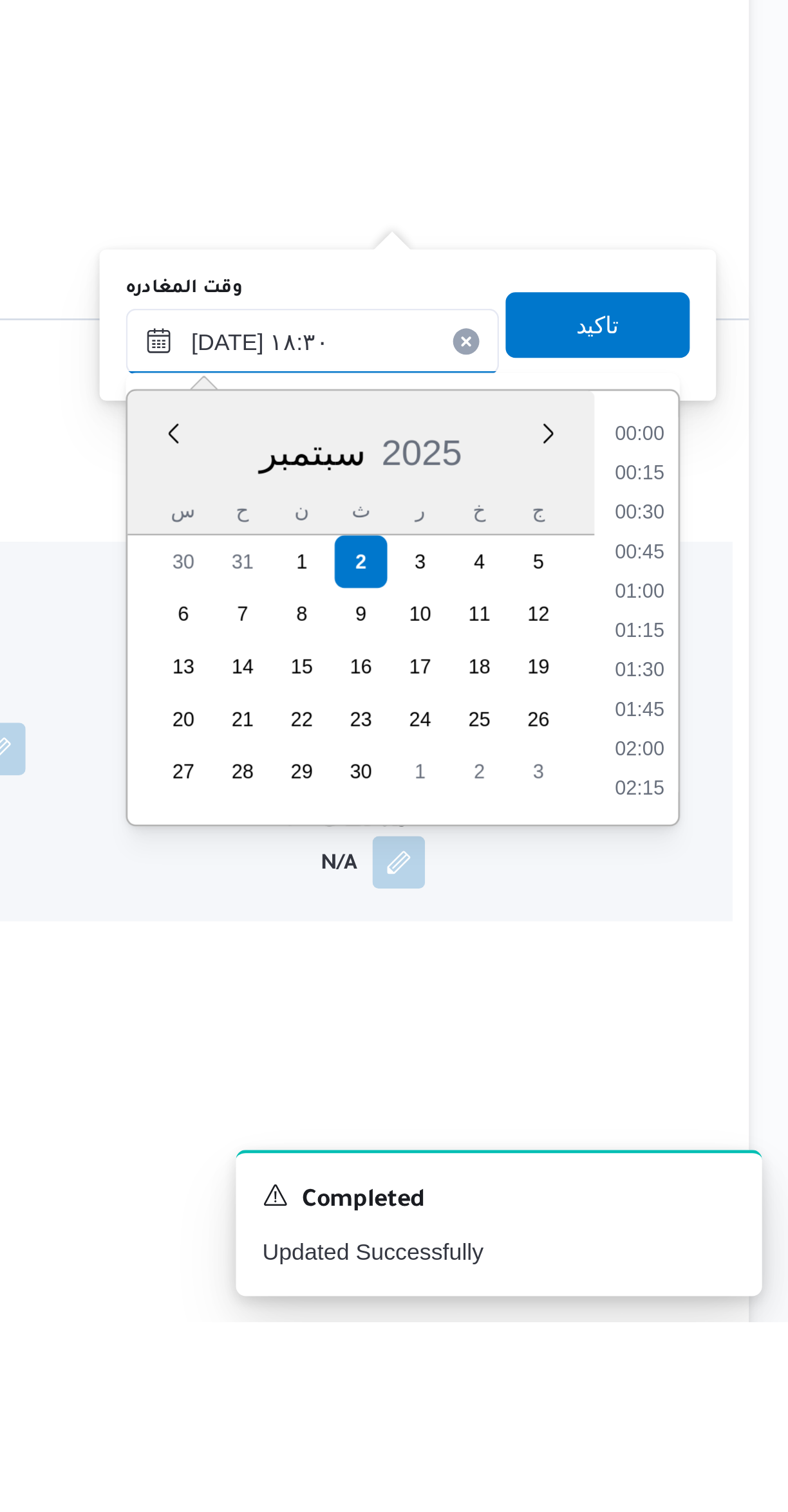
scroll to position [1064, 0]
click at [736, 1169] on li "17:15" at bounding box center [729, 1165] width 30 height 13
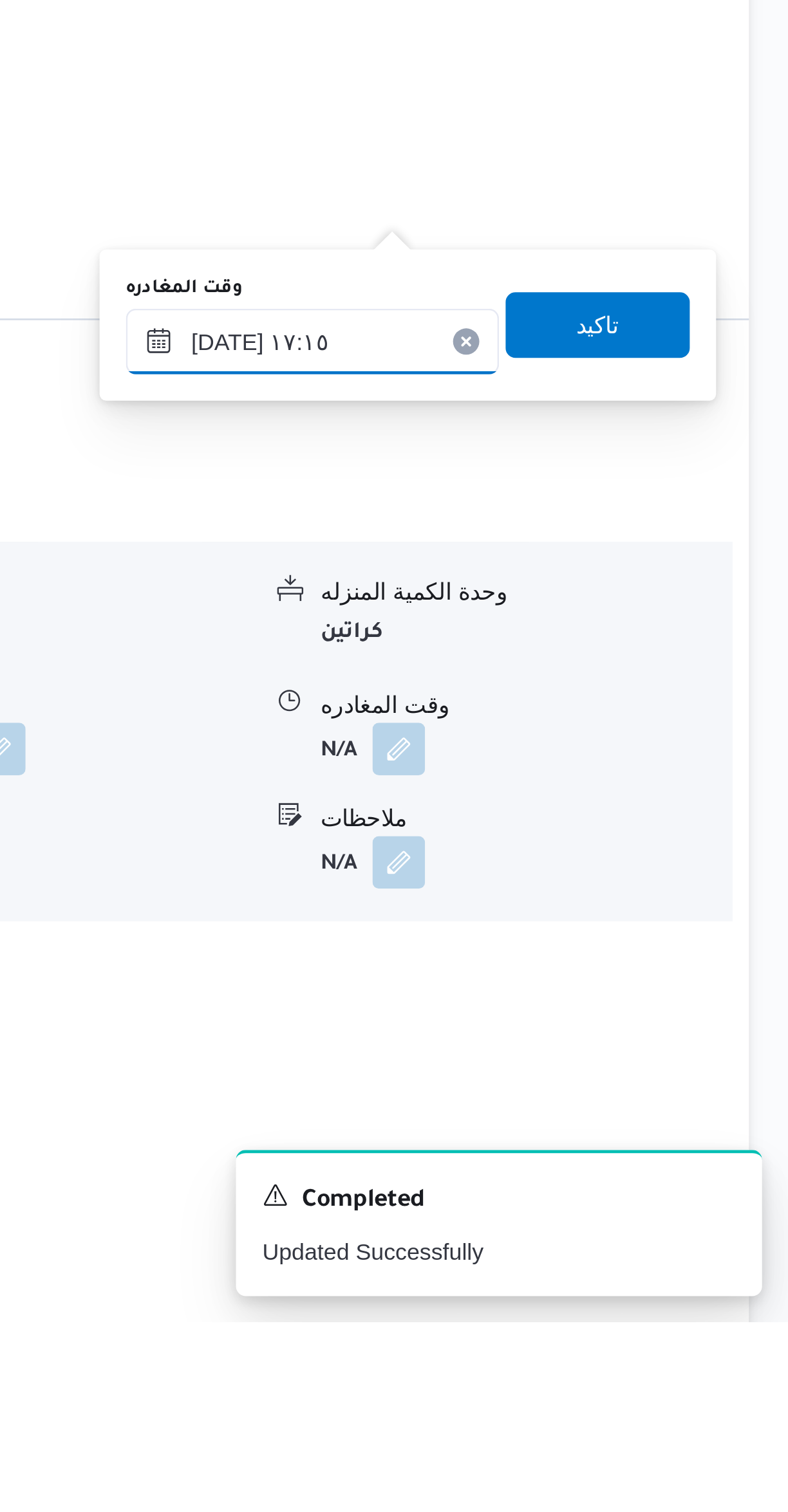
click at [573, 1124] on input "٠٢/٠٩/٢٠٢٥ ١٧:١٥" at bounding box center [601, 1128] width 146 height 26
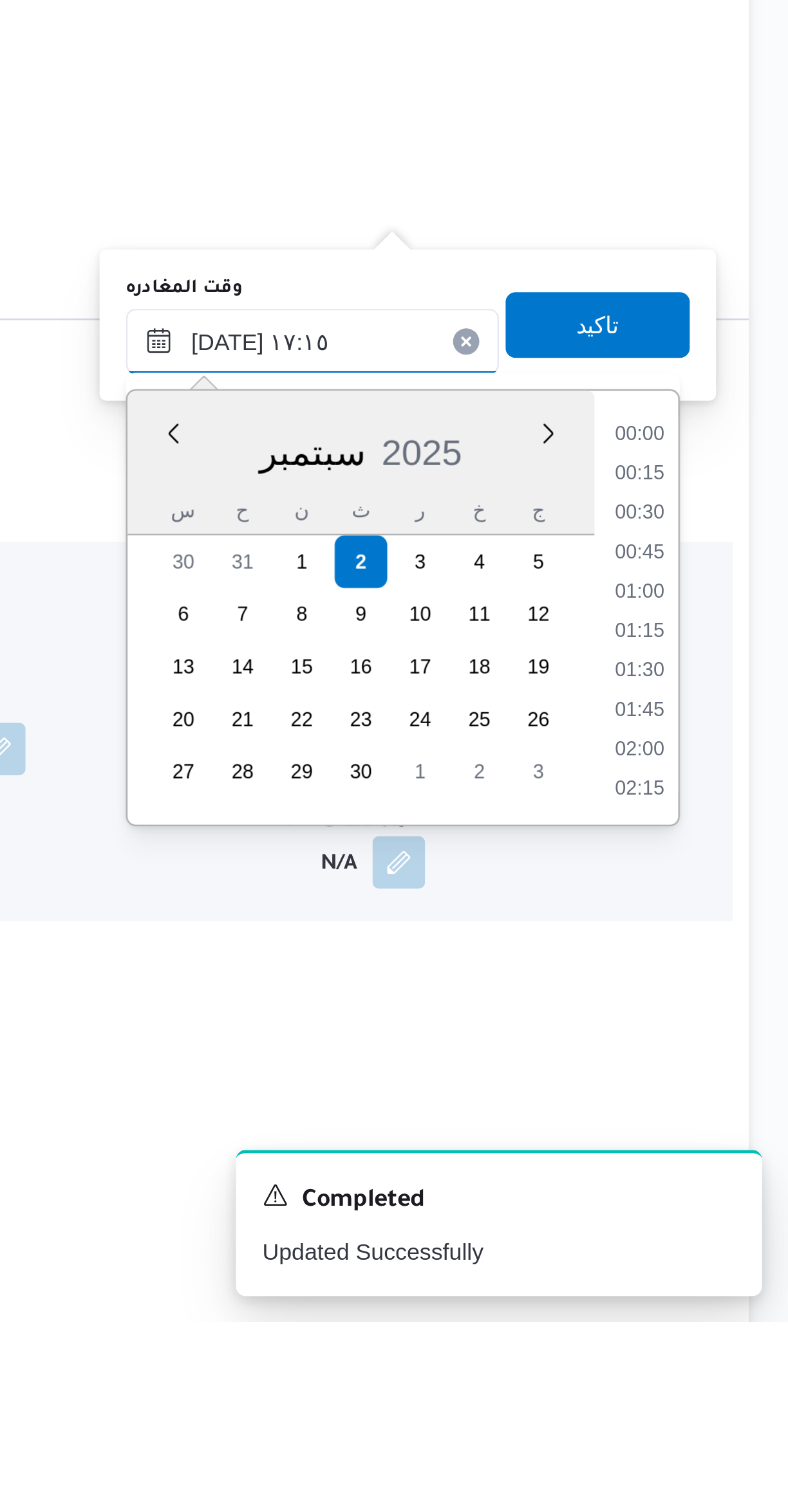
scroll to position [987, 0]
click at [731, 1169] on li "16:00" at bounding box center [729, 1165] width 30 height 13
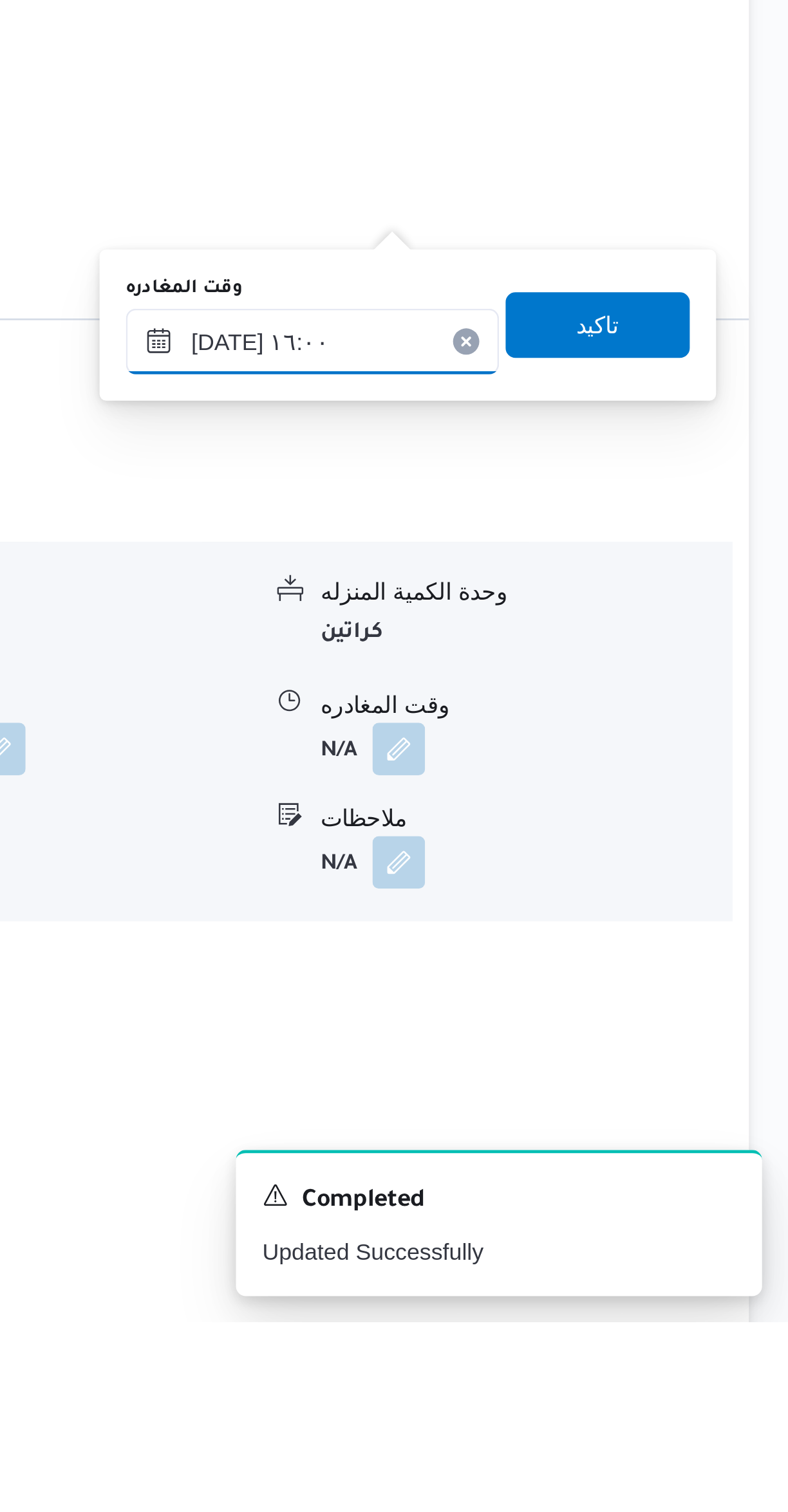
click at [619, 1121] on input "٠٢/٠٩/٢٠٢٥ ١٦:٠٠" at bounding box center [601, 1128] width 146 height 26
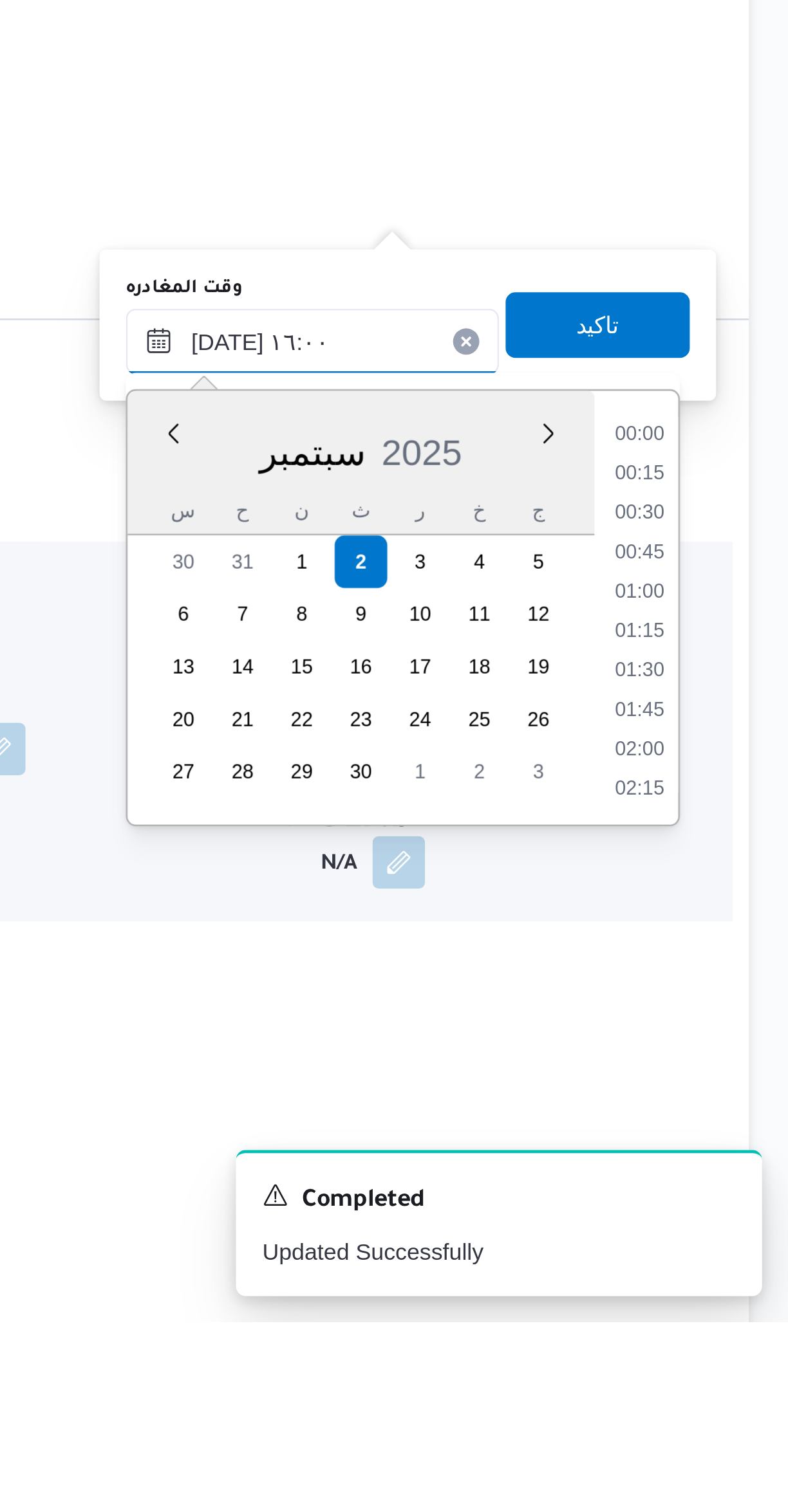
scroll to position [909, 0]
click at [734, 1180] on li "15:00" at bounding box center [729, 1180] width 30 height 13
type input "٠٢/٠٩/٢٠٢٥ ١٥:٠٠"
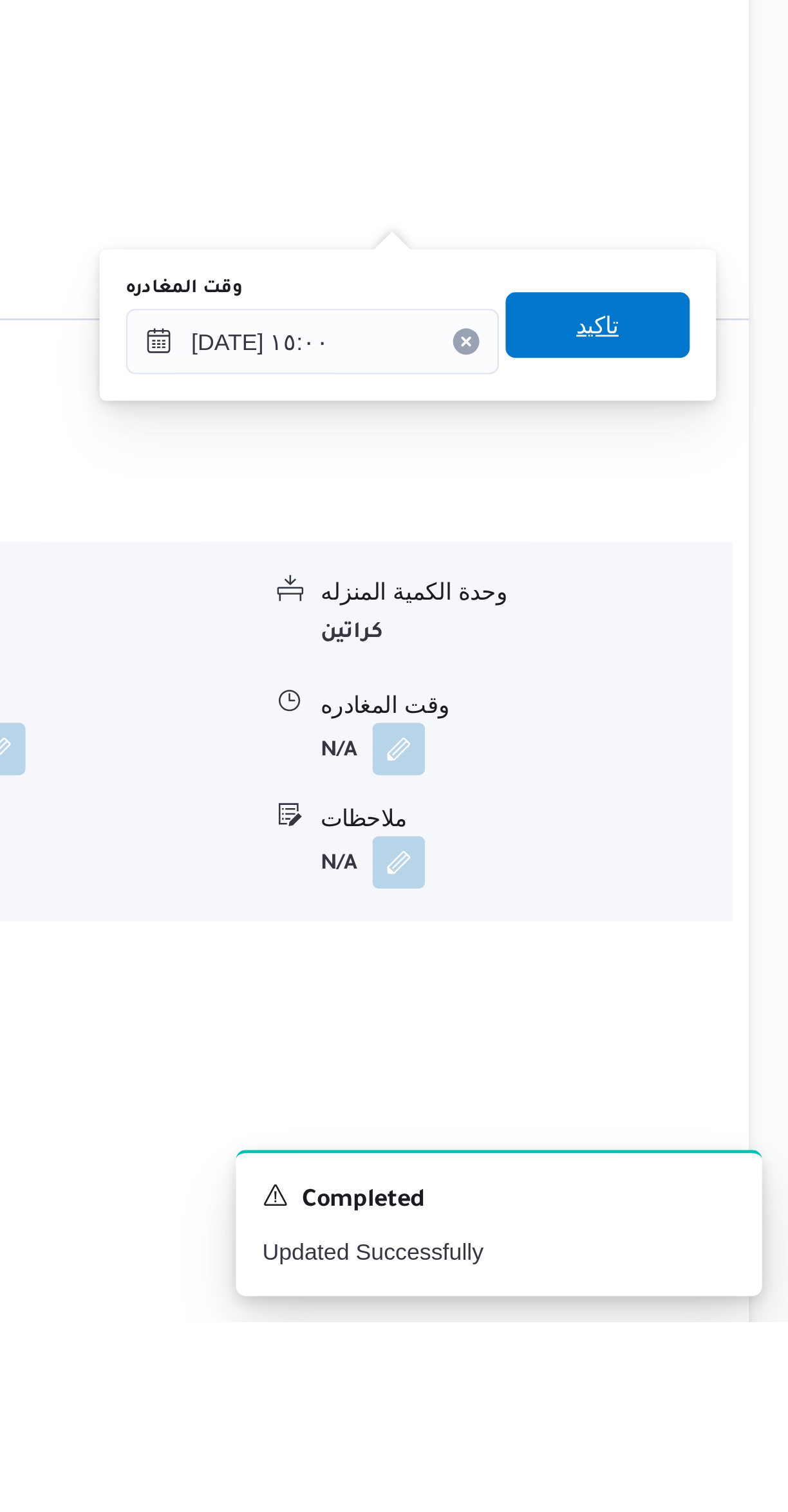
click at [727, 1119] on span "تاكيد" at bounding box center [712, 1121] width 72 height 26
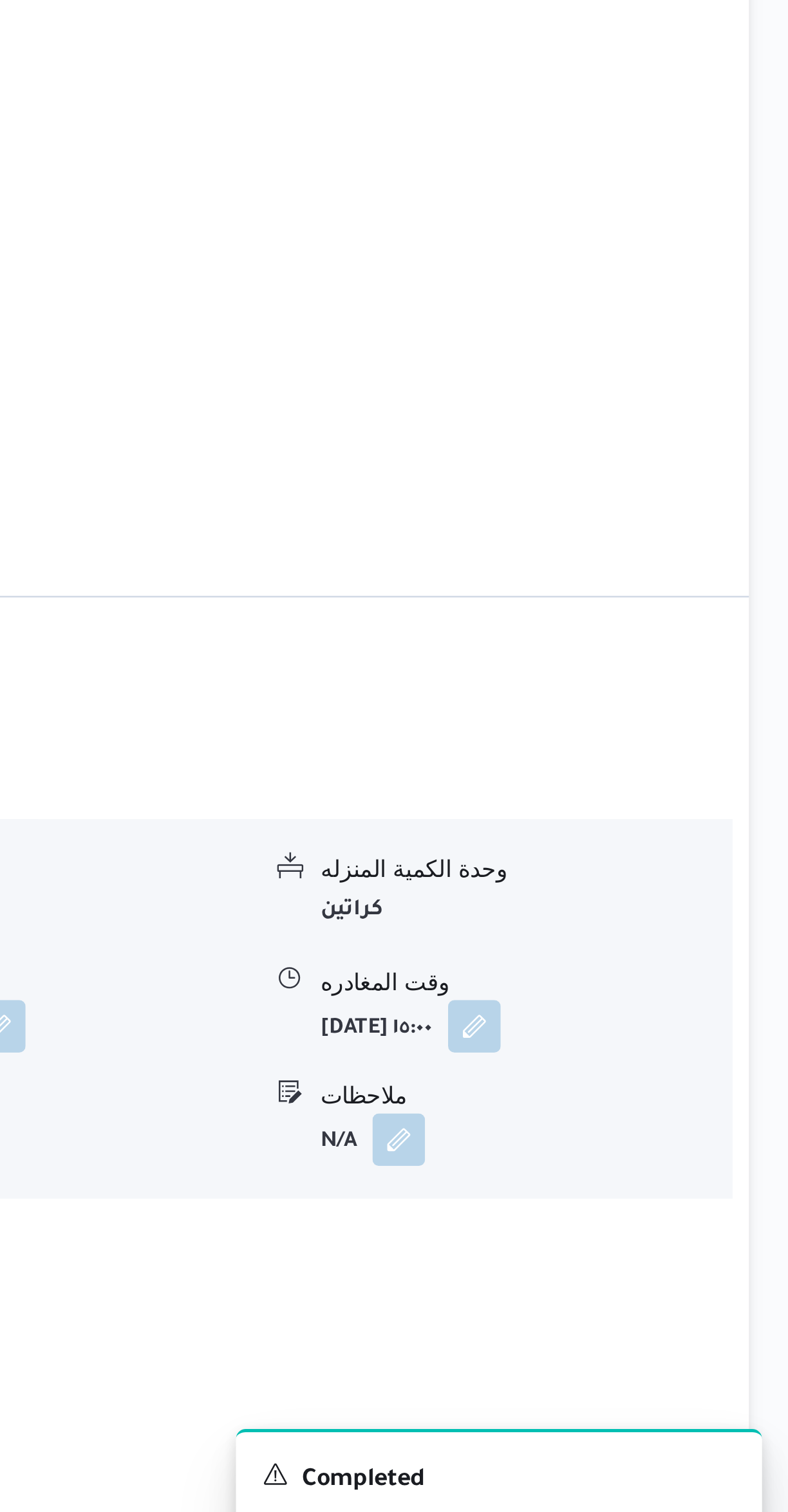
scroll to position [339, 0]
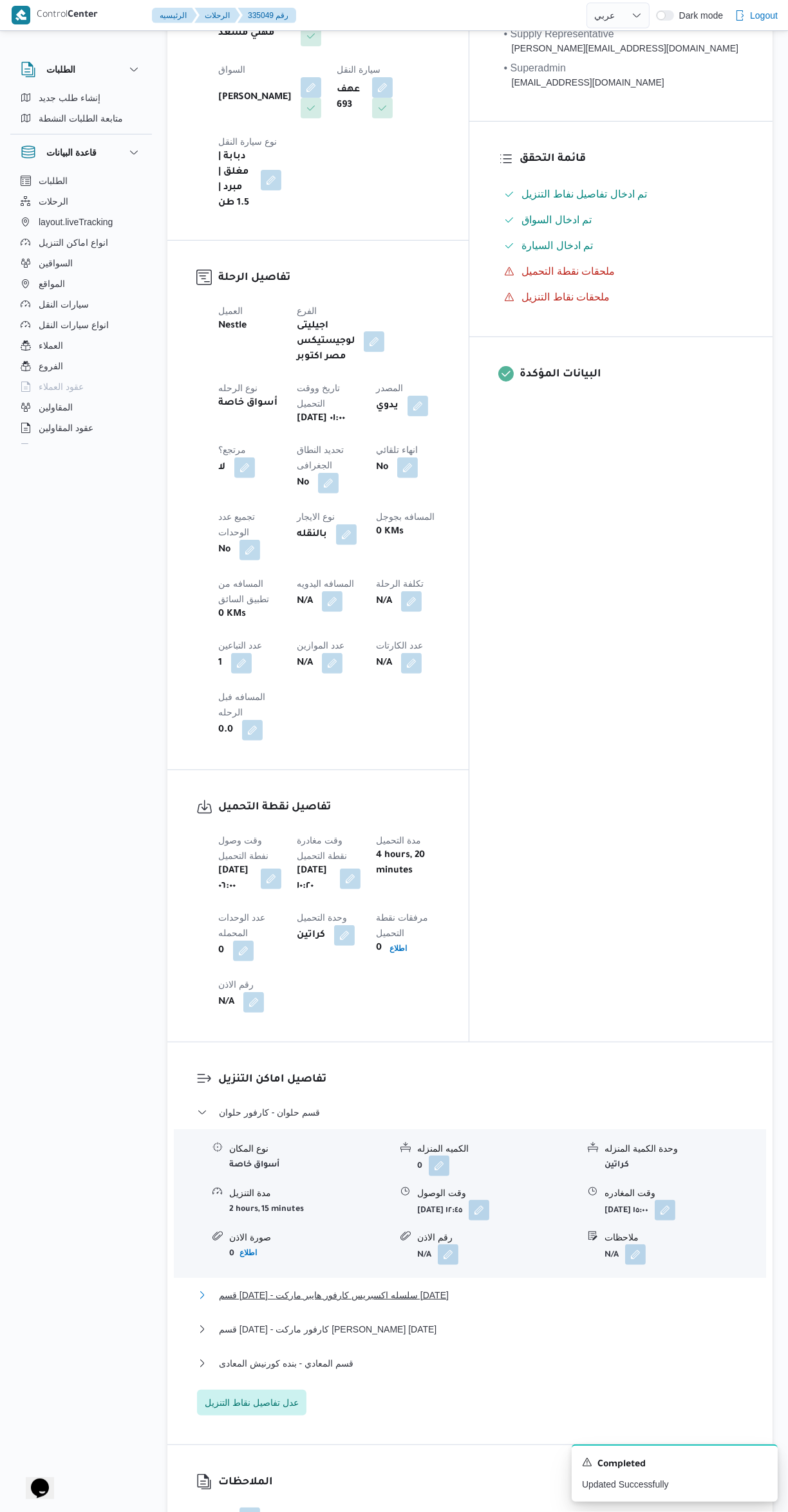
click at [551, 1287] on button "قسم 15 مايو - سلسله اكسبريس كارفور هايبر ماركت 15 مايو" at bounding box center [470, 1295] width 546 height 16
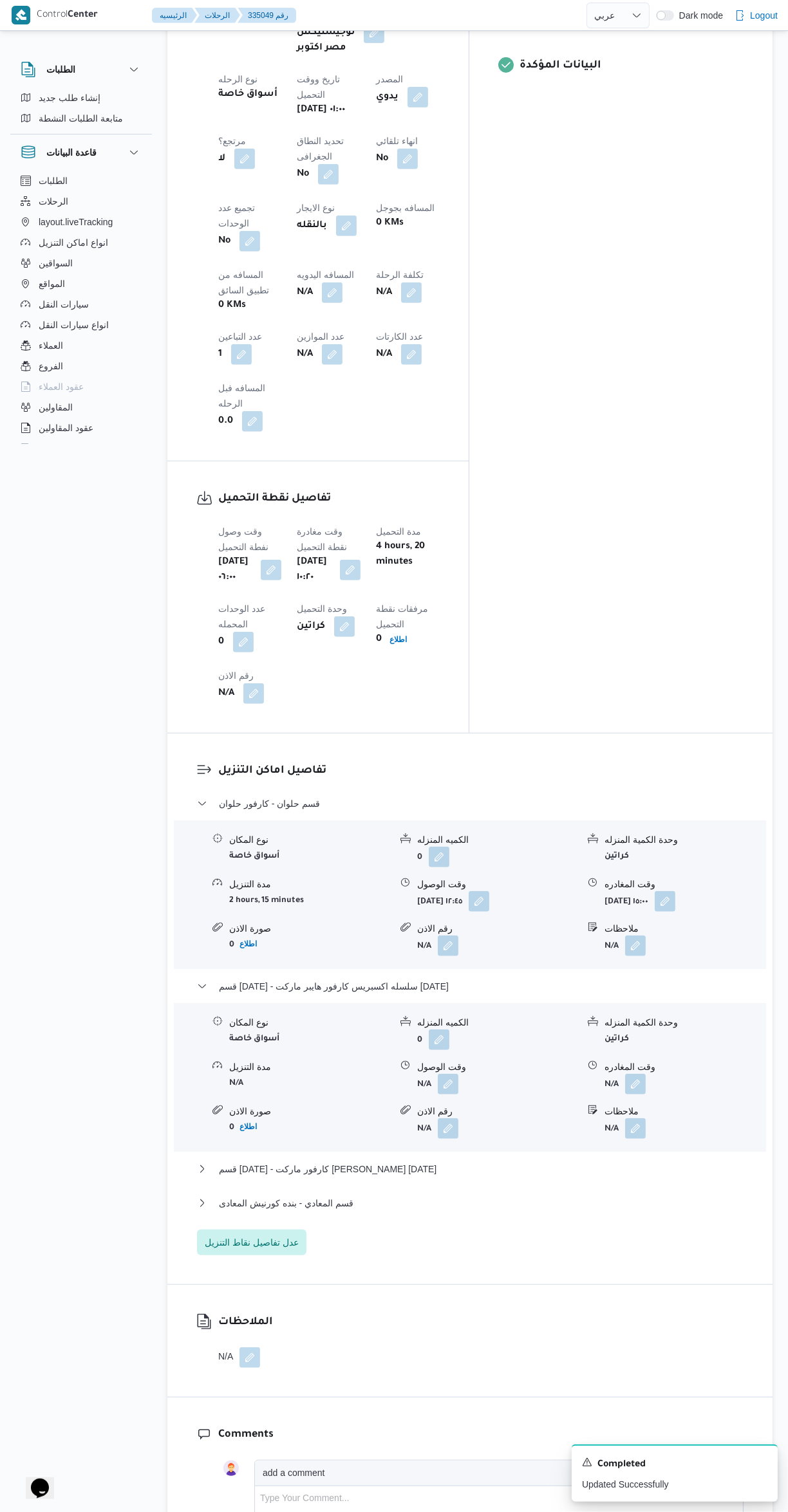
scroll to position [648, 0]
click at [636, 1119] on button "button" at bounding box center [635, 1129] width 21 height 21
click at [590, 986] on div "You are in a dialog. To close this dialog, hit escape. ملاحظات تاكيد" at bounding box center [639, 963] width 223 height 60
click at [591, 964] on input "ملاحظات" at bounding box center [601, 970] width 128 height 26
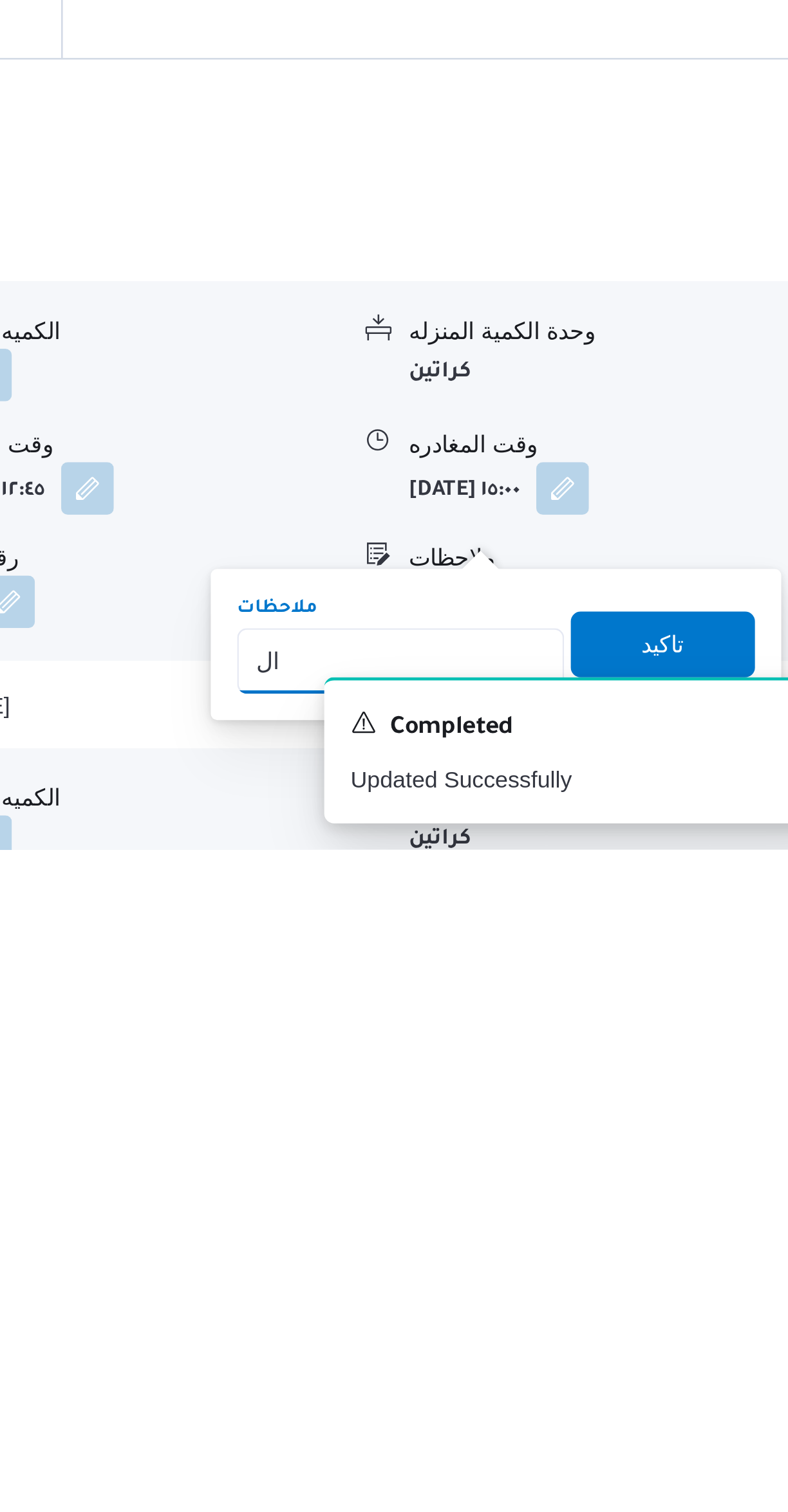
scroll to position [241, 0]
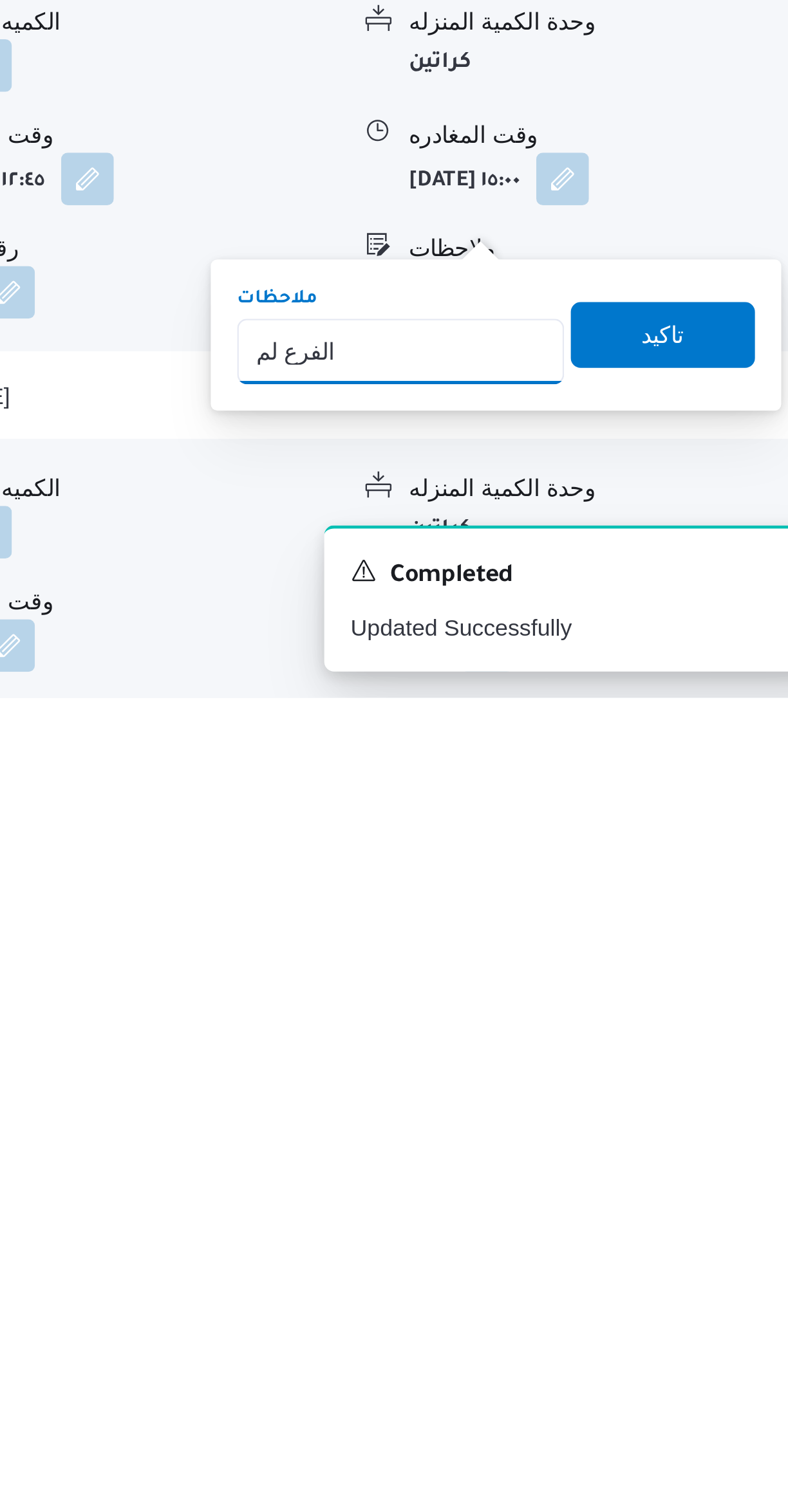
type input "الفرع لم يسلم"
click at [715, 1366] on span "تاكيد" at bounding box center [703, 1370] width 72 height 26
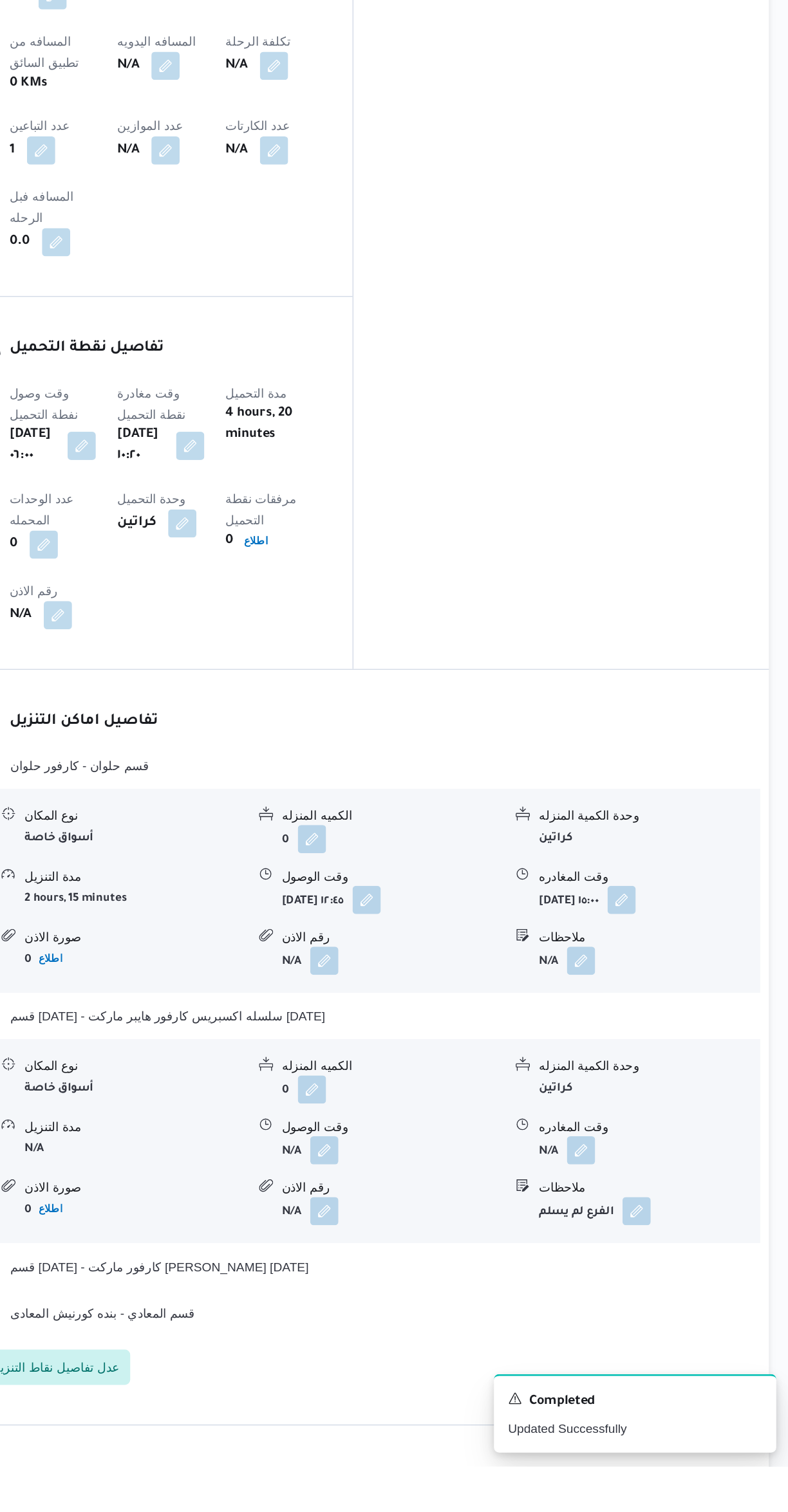
scroll to position [451, 0]
click at [511, 1358] on button "قسم 15 مايو - كارفور ماركت ابو بكر الصديق 15 مايو" at bounding box center [470, 1366] width 546 height 16
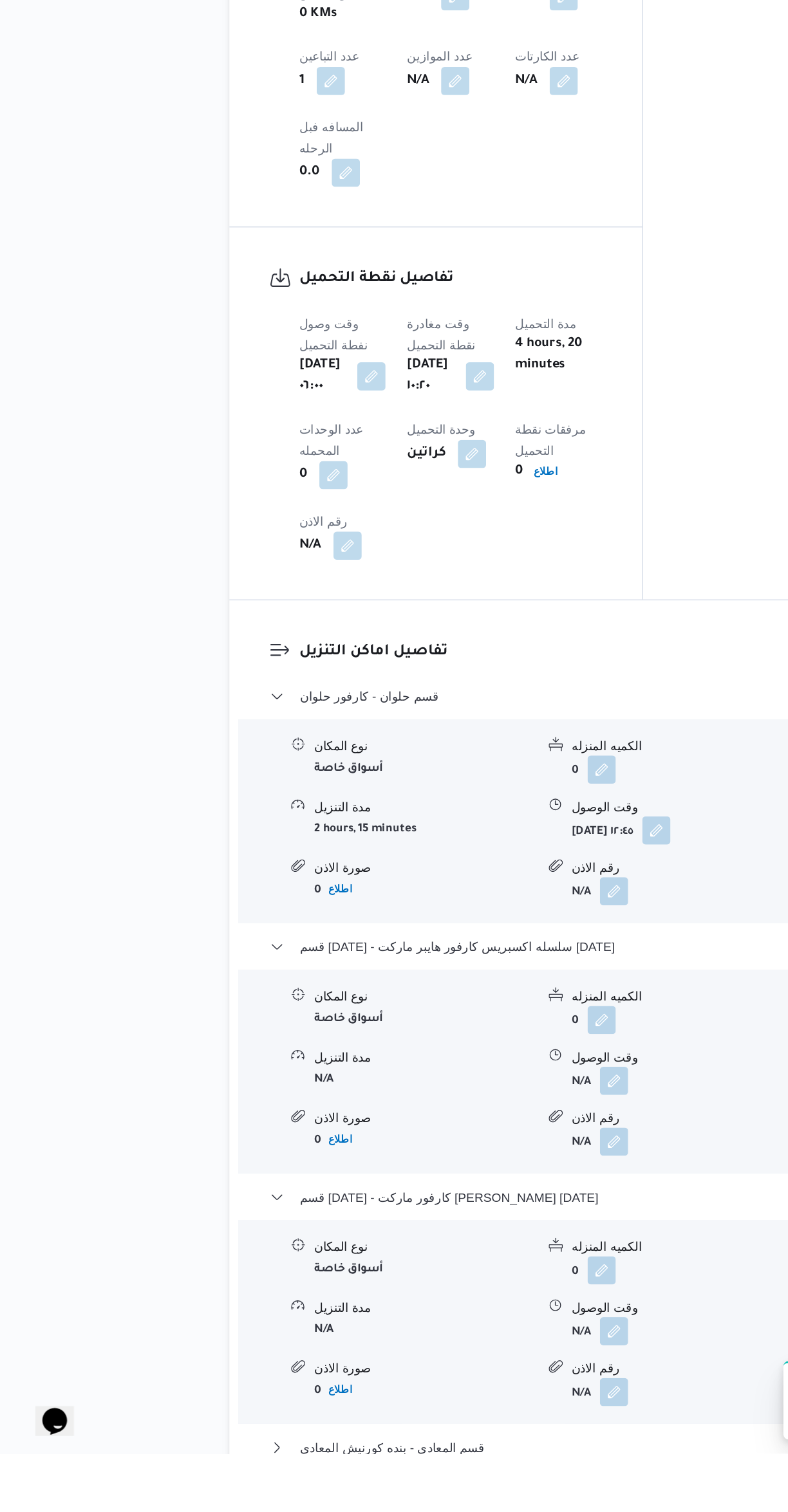
scroll to position [726, 0]
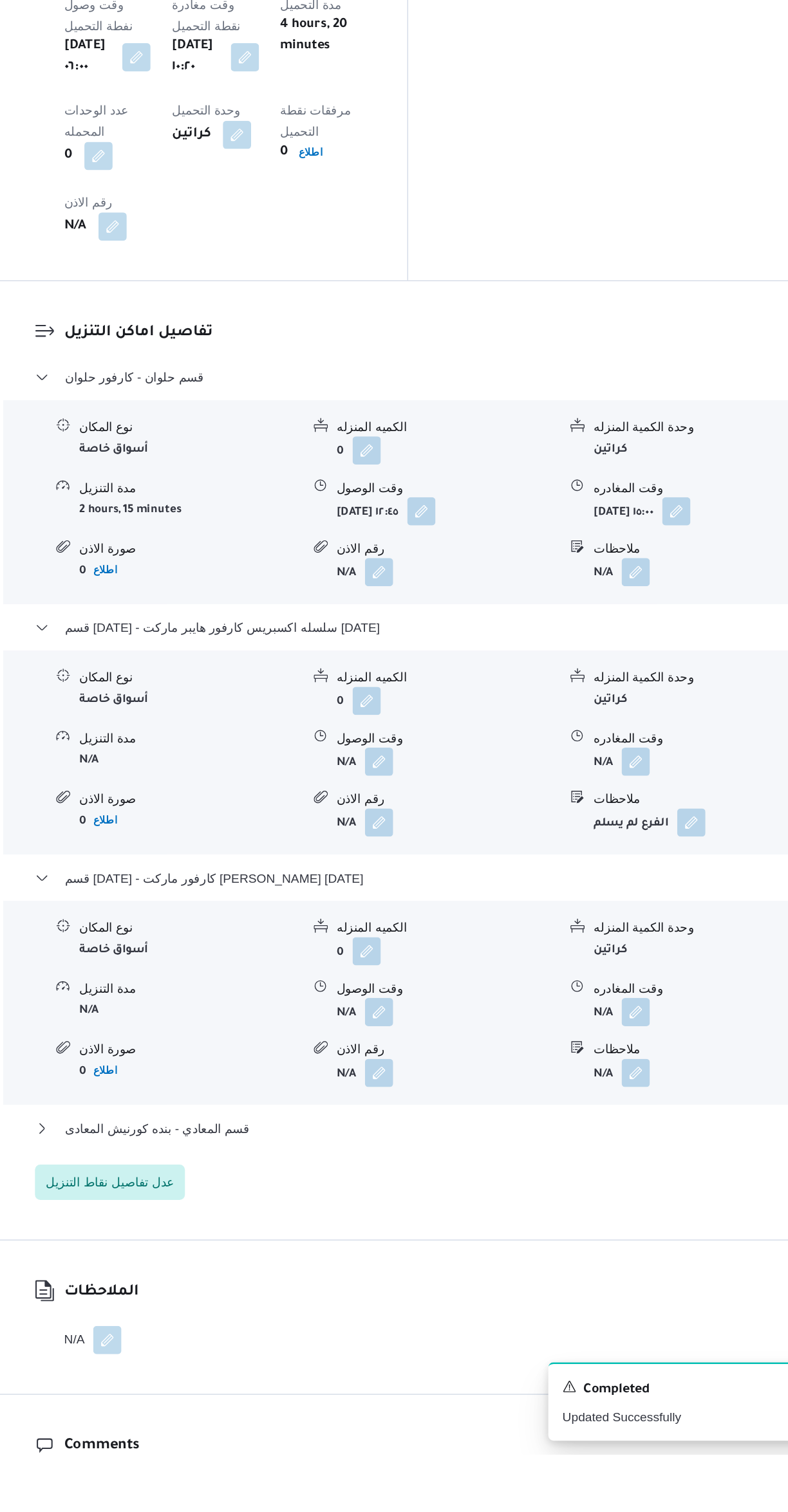
click at [453, 1179] on button "button" at bounding box center [448, 1189] width 21 height 21
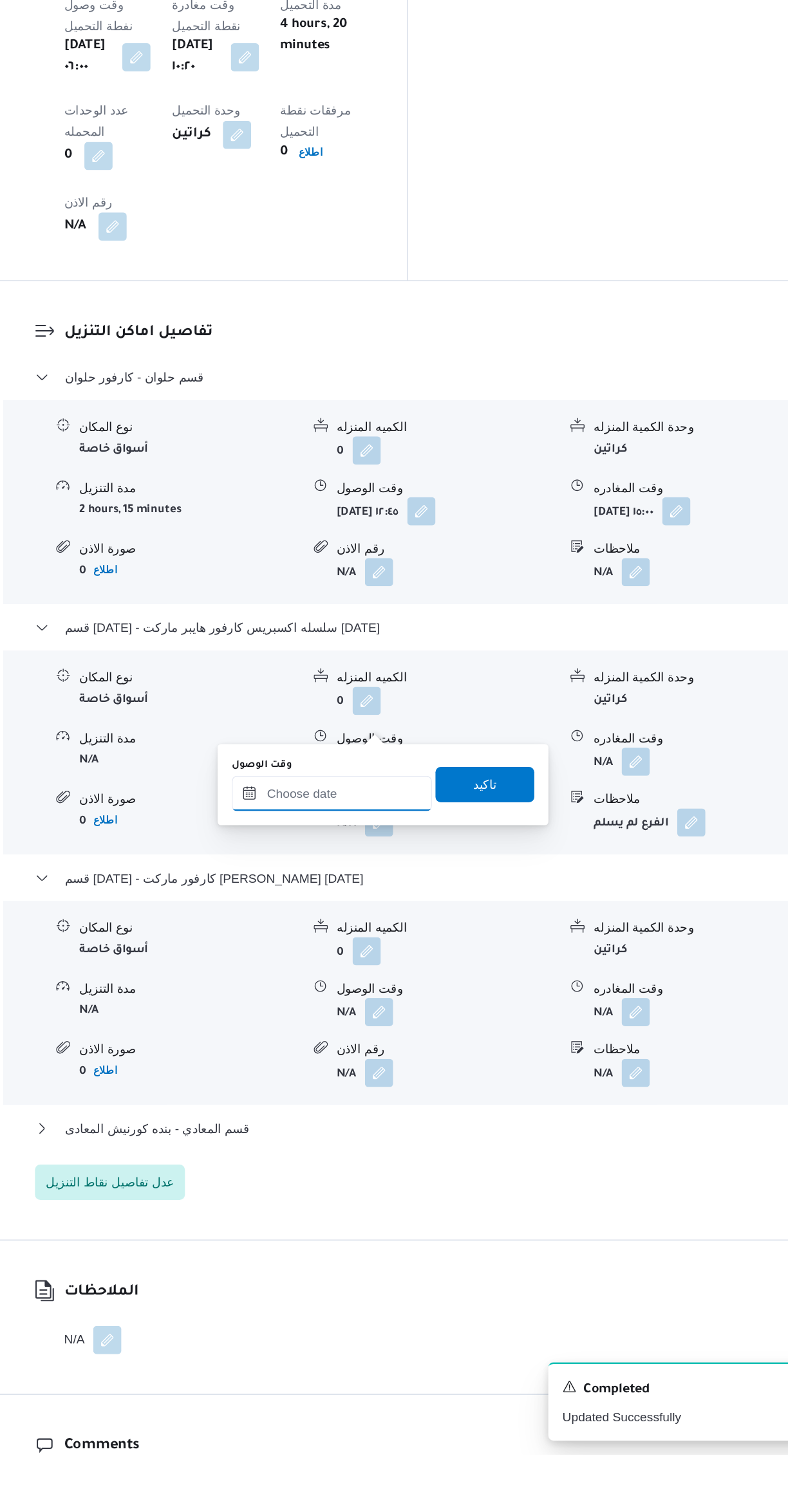
click at [434, 1028] on input "وقت الوصول" at bounding box center [413, 1030] width 146 height 26
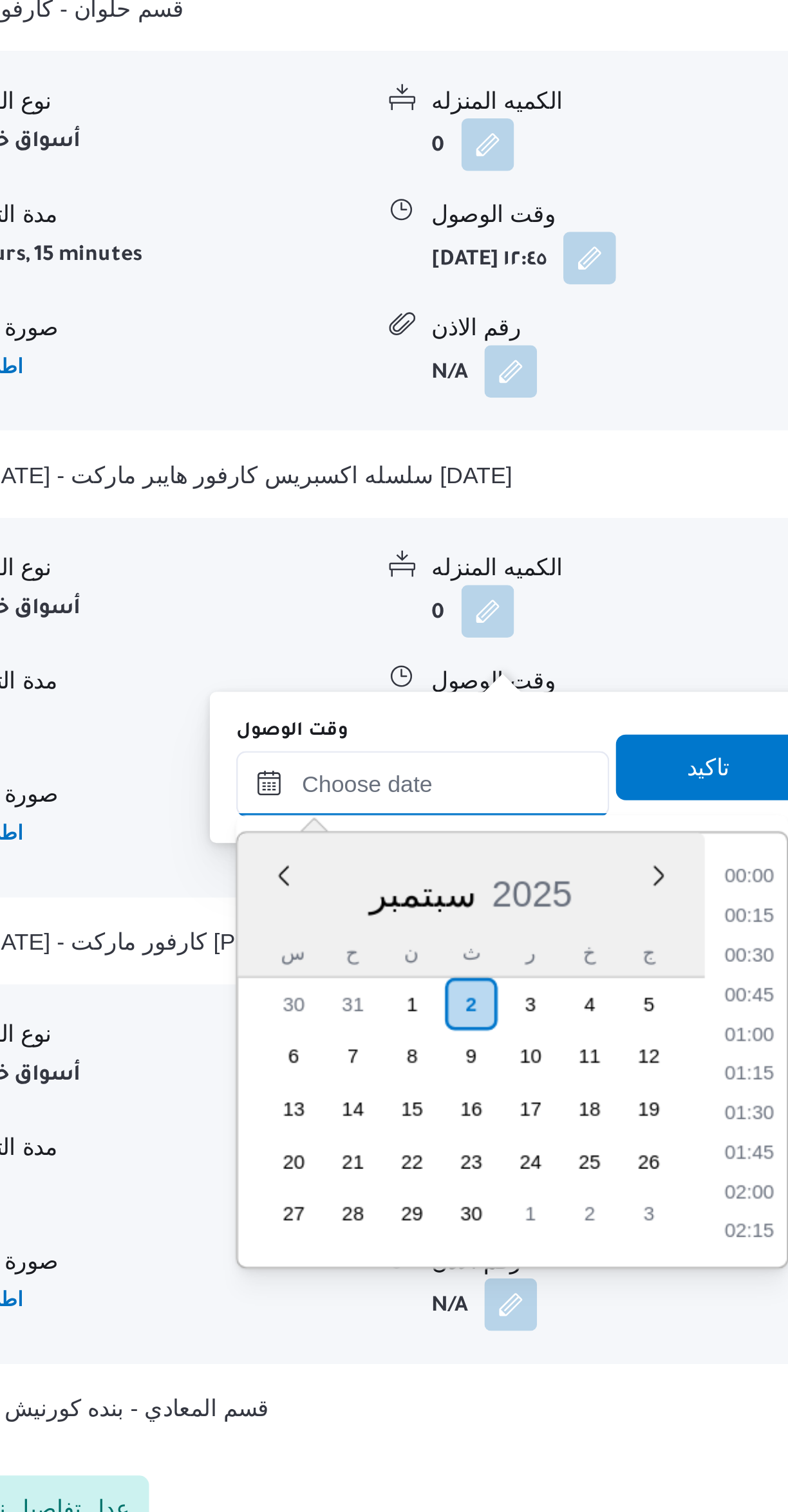
scroll to position [1219, 0]
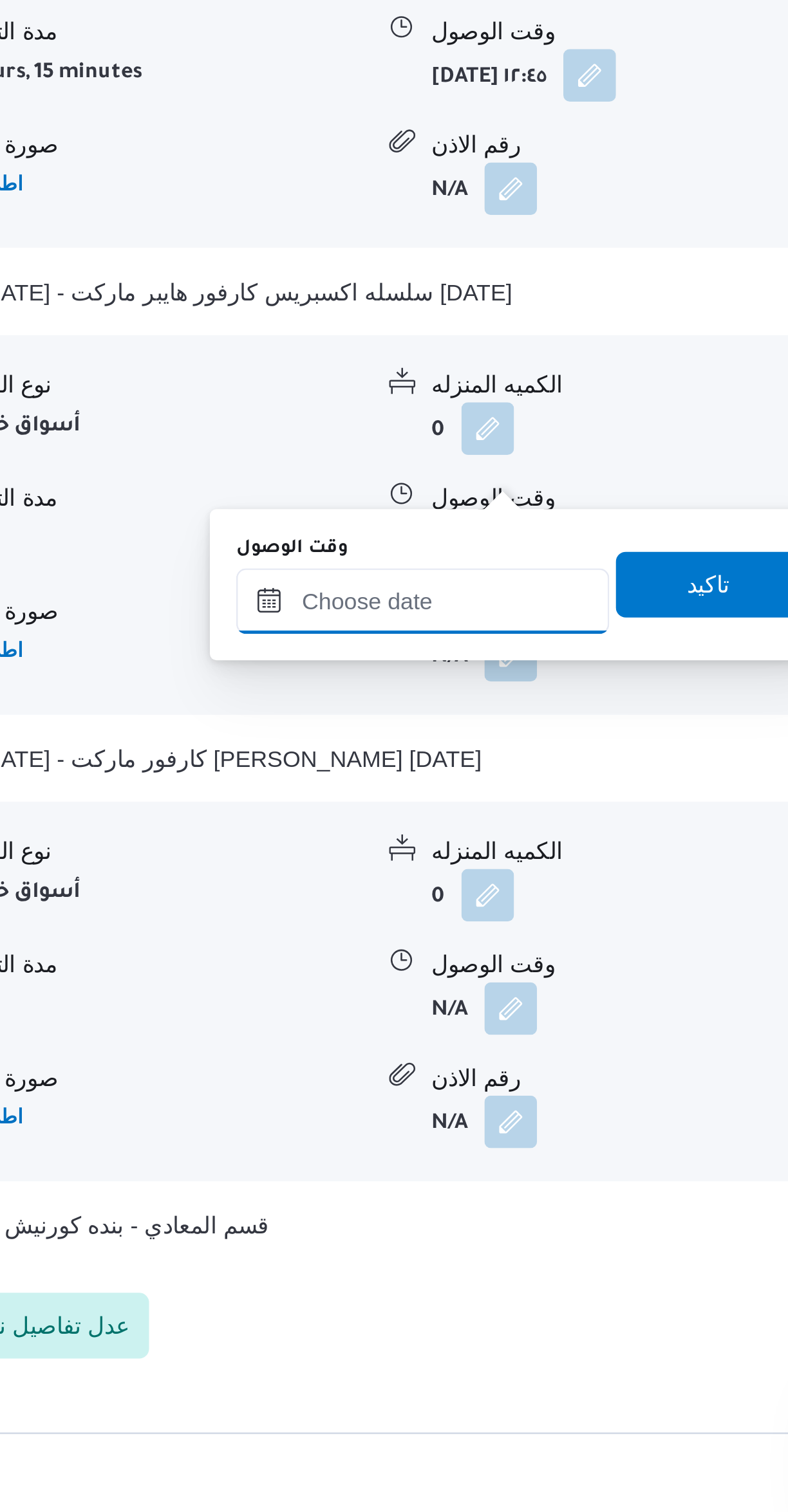
click at [438, 1149] on input "وقت الوصول" at bounding box center [413, 1149] width 146 height 26
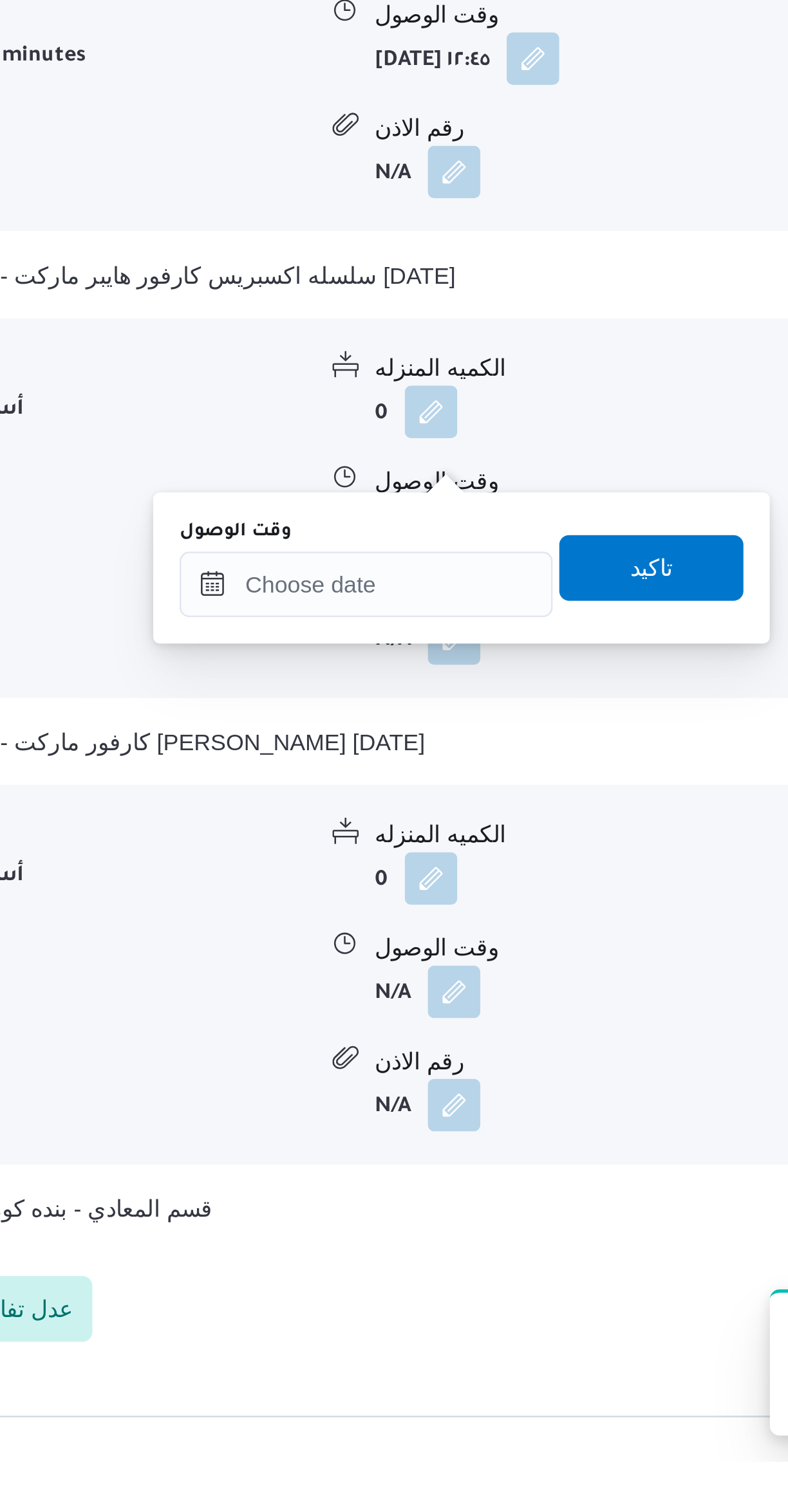
scroll to position [587, 0]
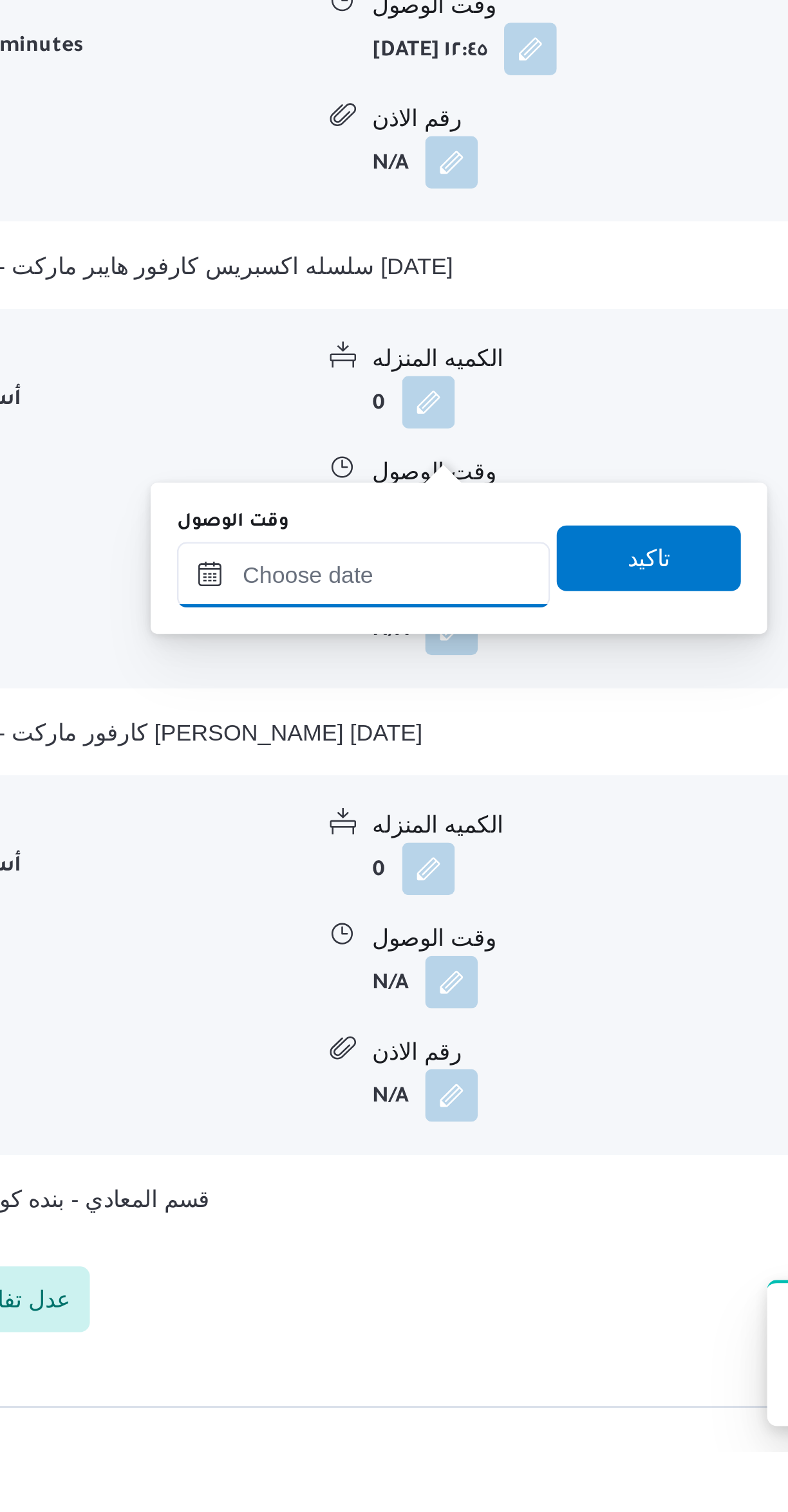
click at [428, 1163] on input "وقت الوصول" at bounding box center [413, 1169] width 146 height 26
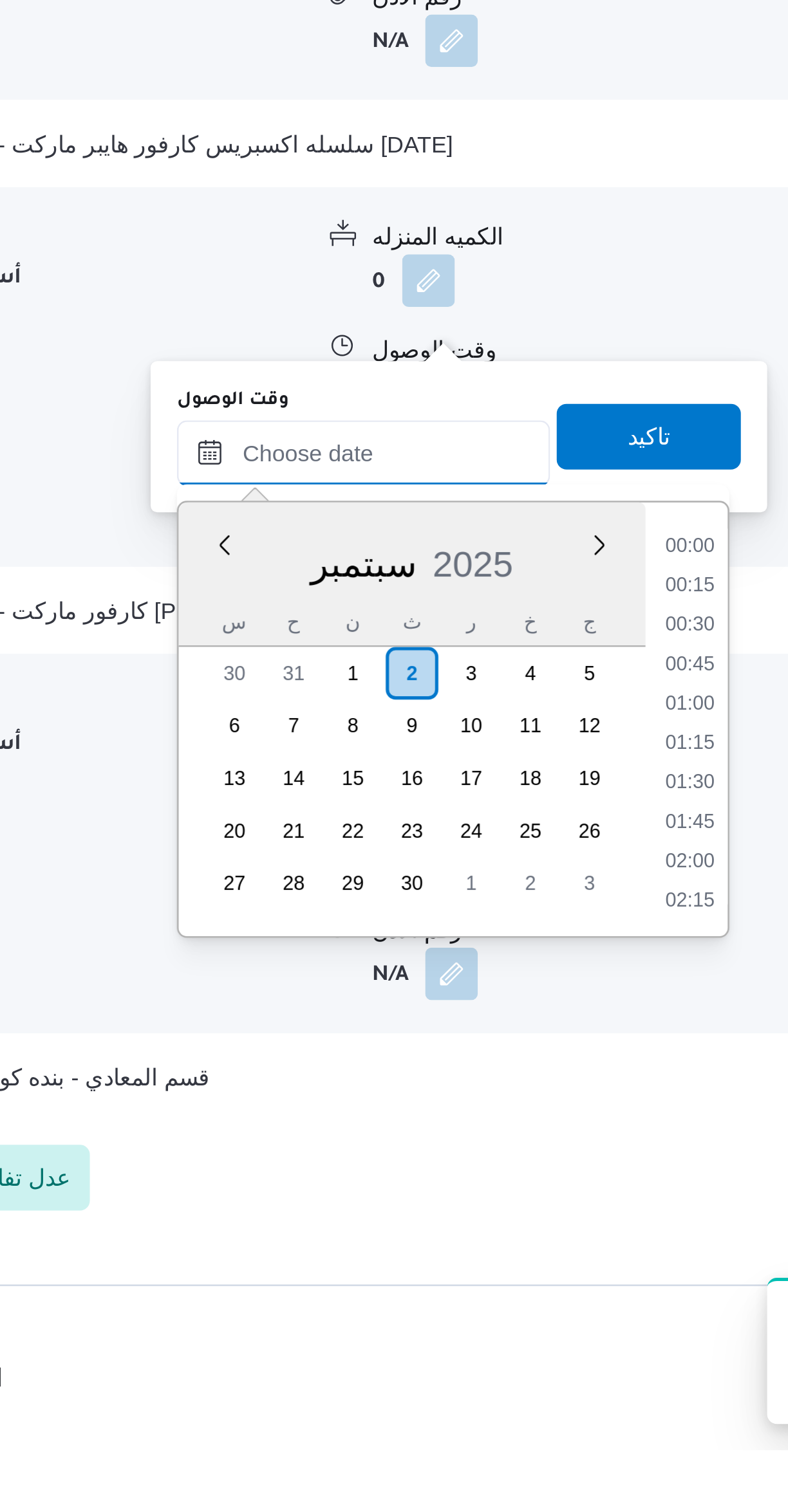
scroll to position [1219, 0]
click at [547, 1159] on li "19:45" at bounding box center [541, 1158] width 30 height 13
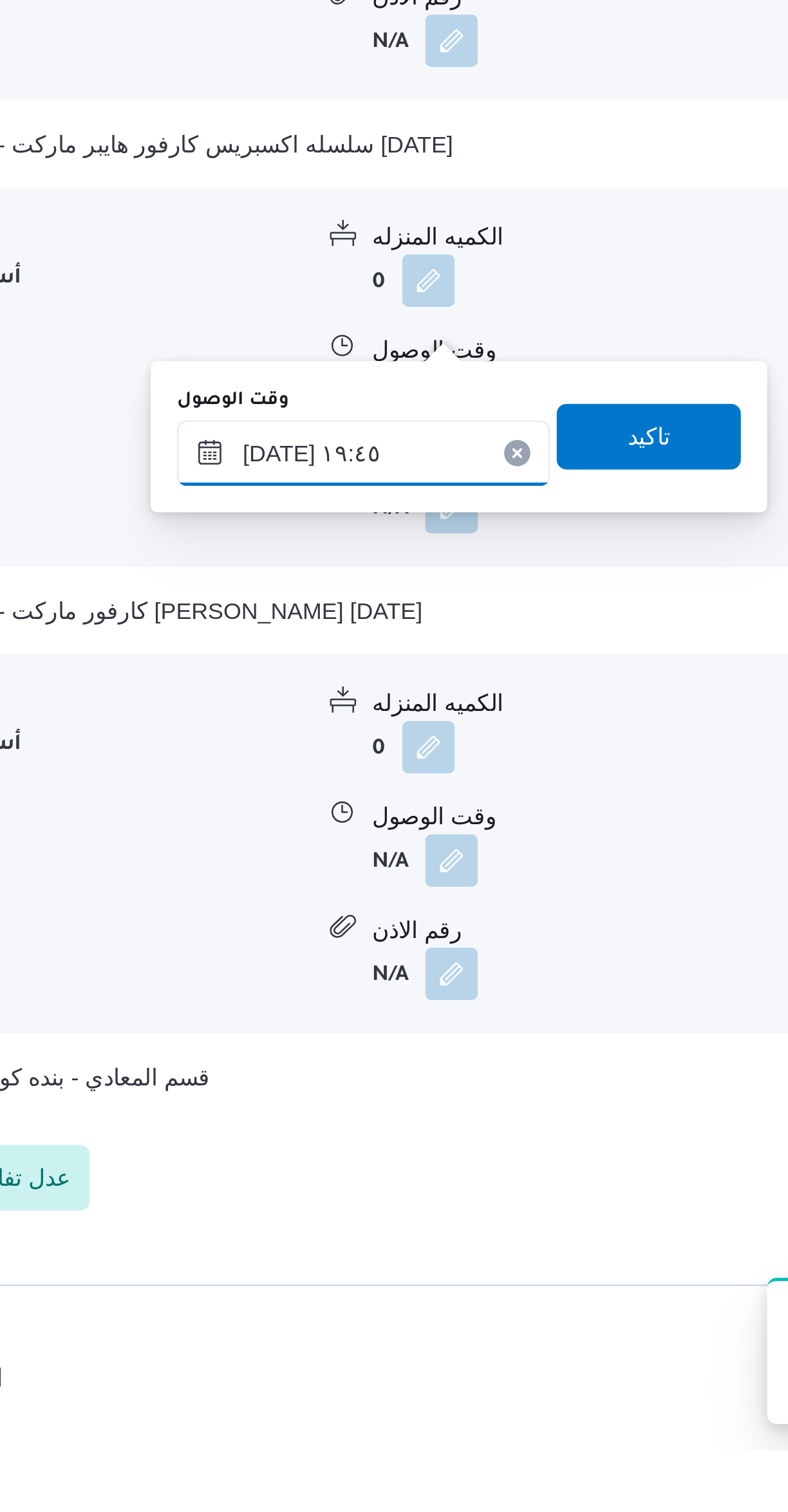
click at [373, 1119] on input "٠٢/٠٩/٢٠٢٥ ١٩:٤٥" at bounding box center [413, 1121] width 146 height 26
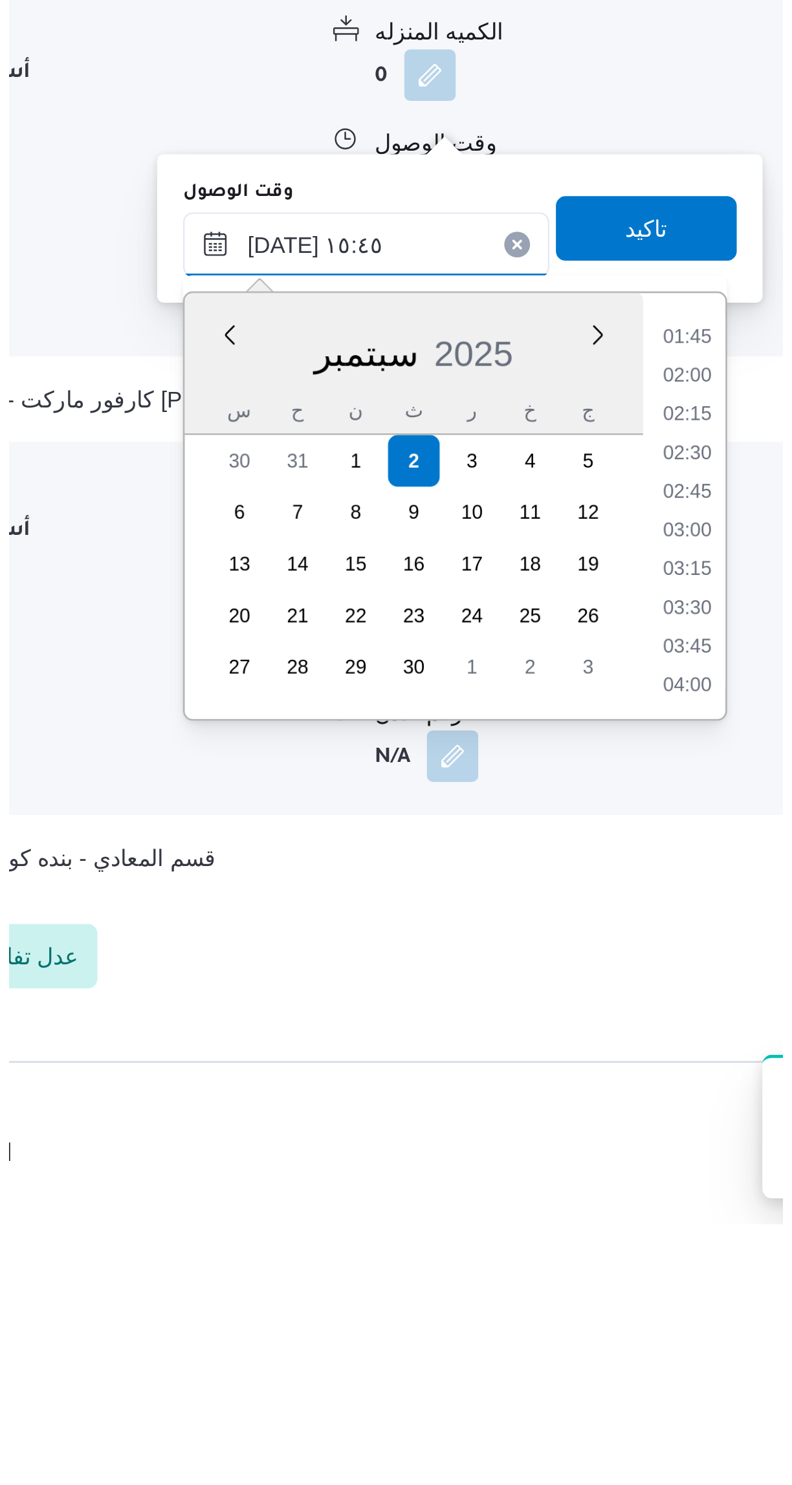
scroll to position [842, 0]
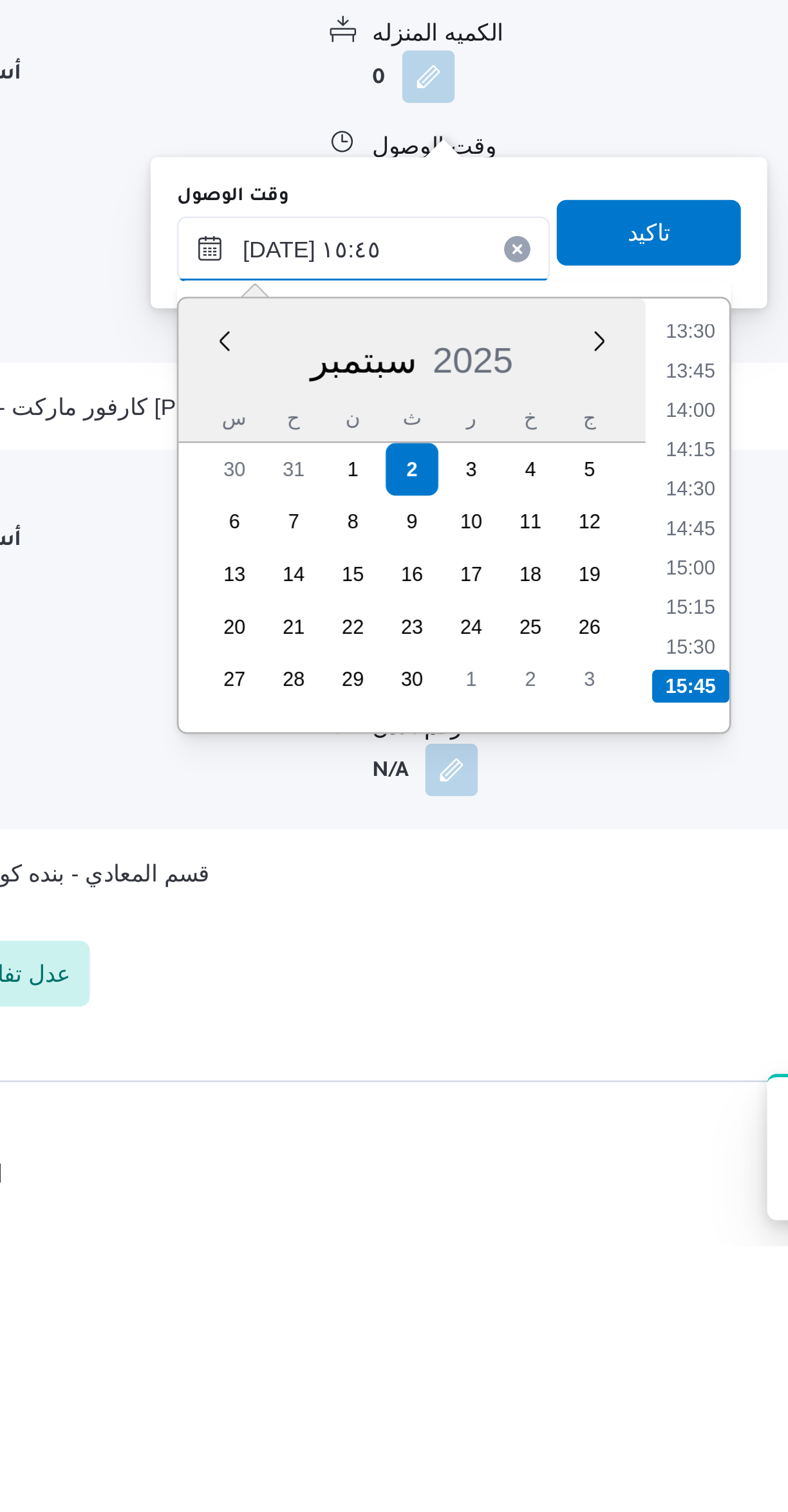
type input "٠٢/٠٩/٢٠٢٥ ١٥:٤٥"
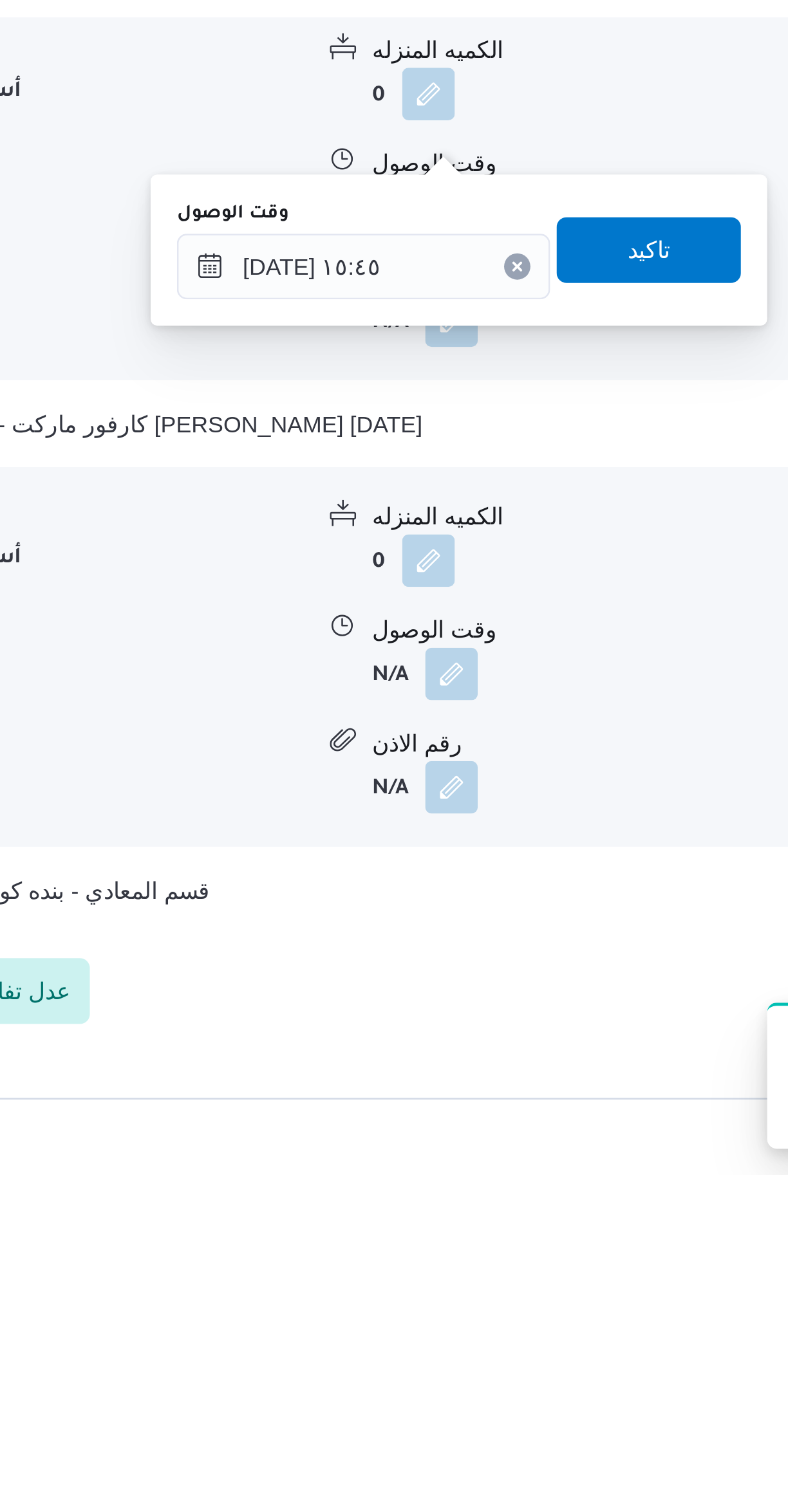
scroll to position [635, 0]
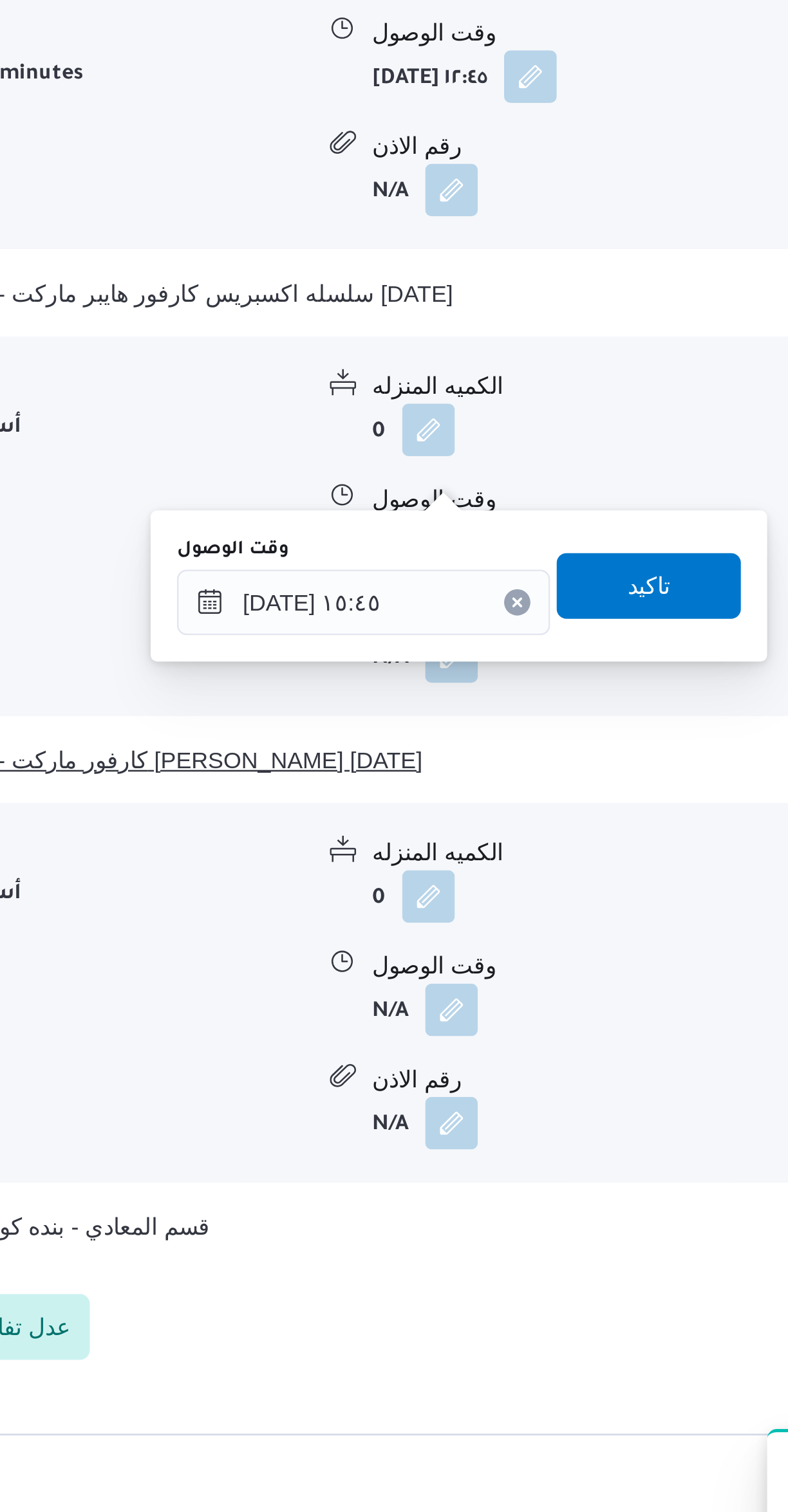
click at [534, 1175] on button "قسم 15 مايو - كارفور ماركت ابو بكر الصديق 15 مايو" at bounding box center [470, 1183] width 546 height 16
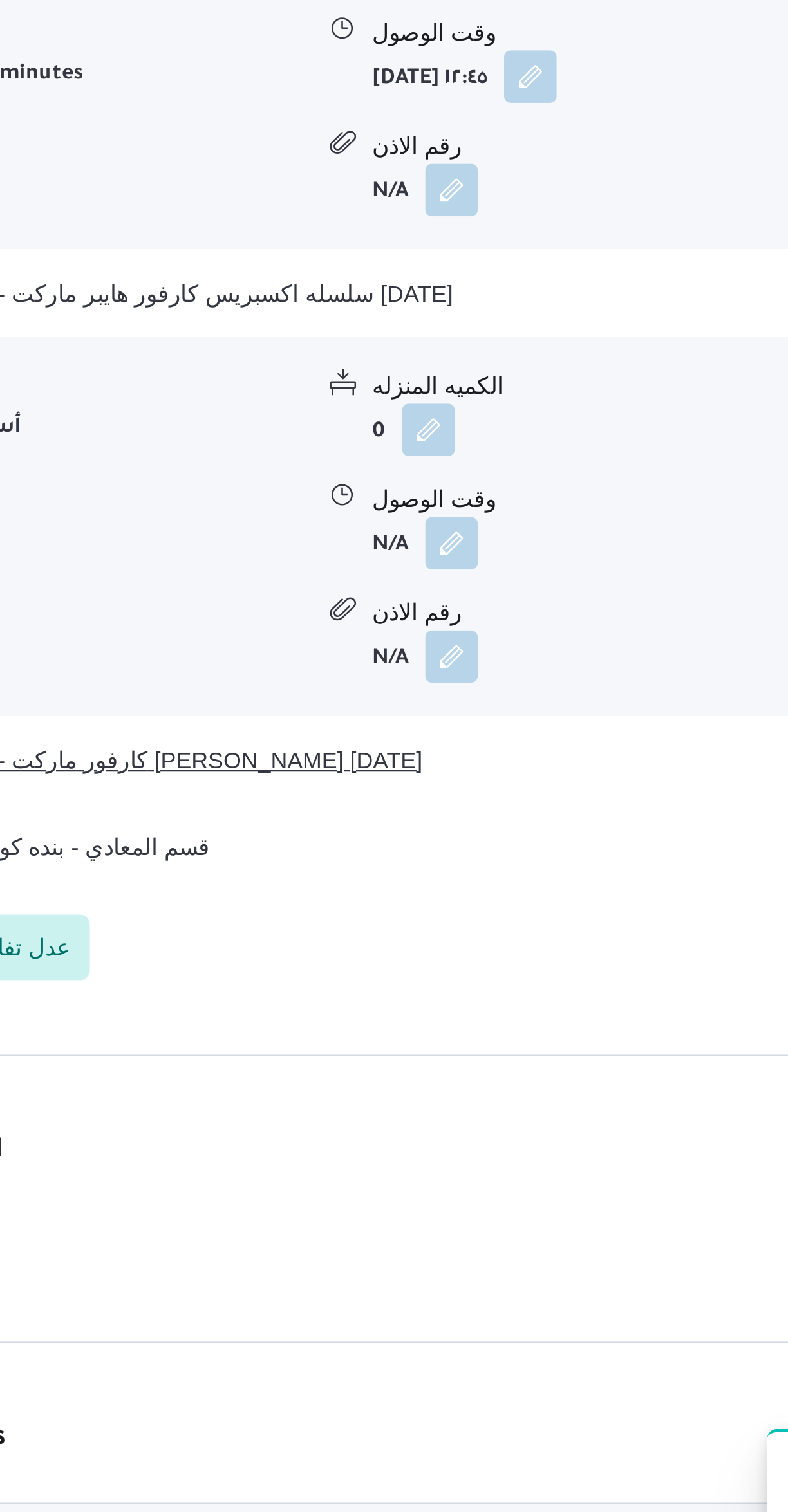
click at [490, 1175] on button "قسم 15 مايو - كارفور ماركت ابو بكر الصديق 15 مايو" at bounding box center [470, 1183] width 546 height 16
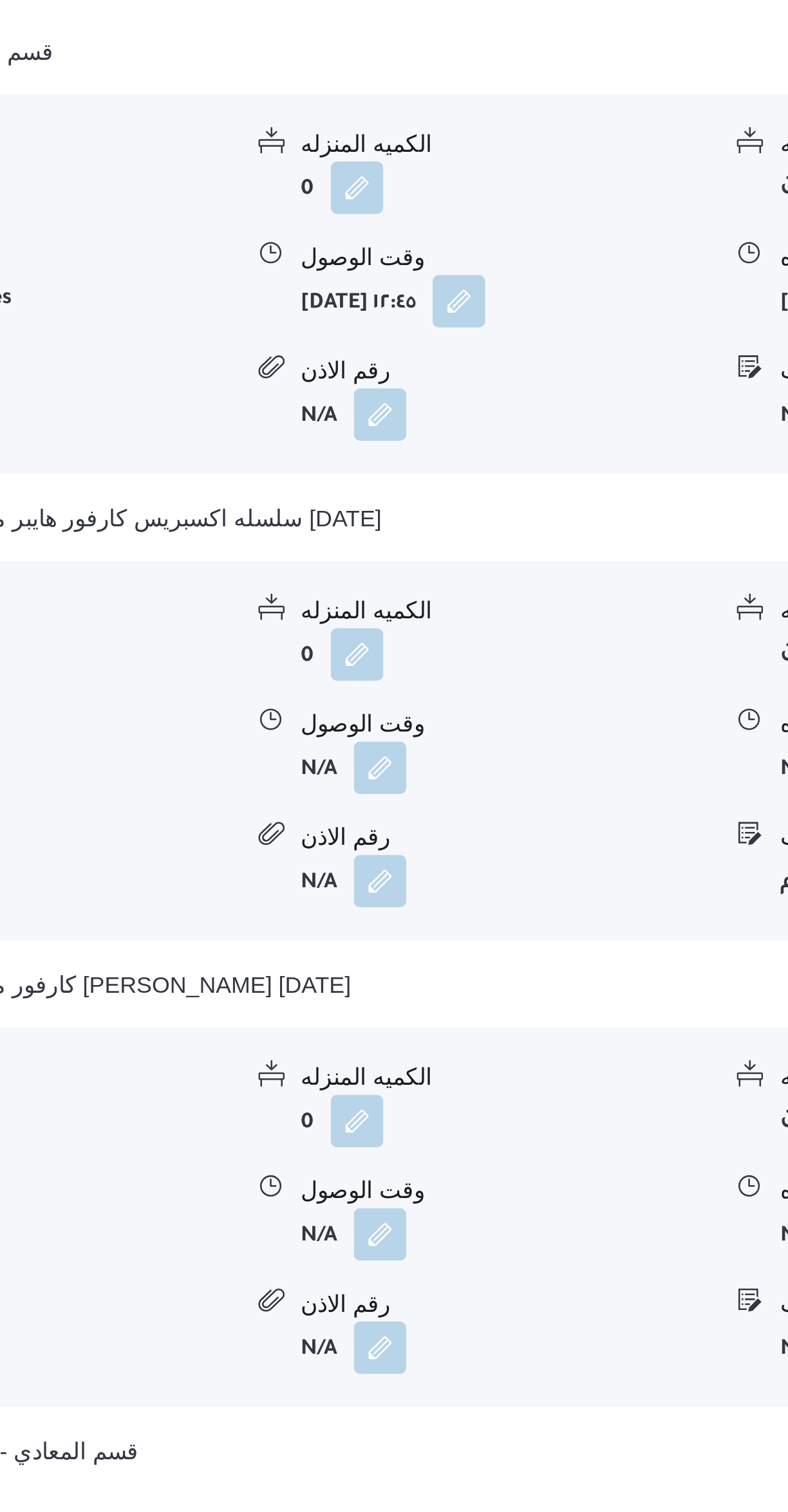
click at [454, 1270] on button "button" at bounding box center [448, 1280] width 21 height 21
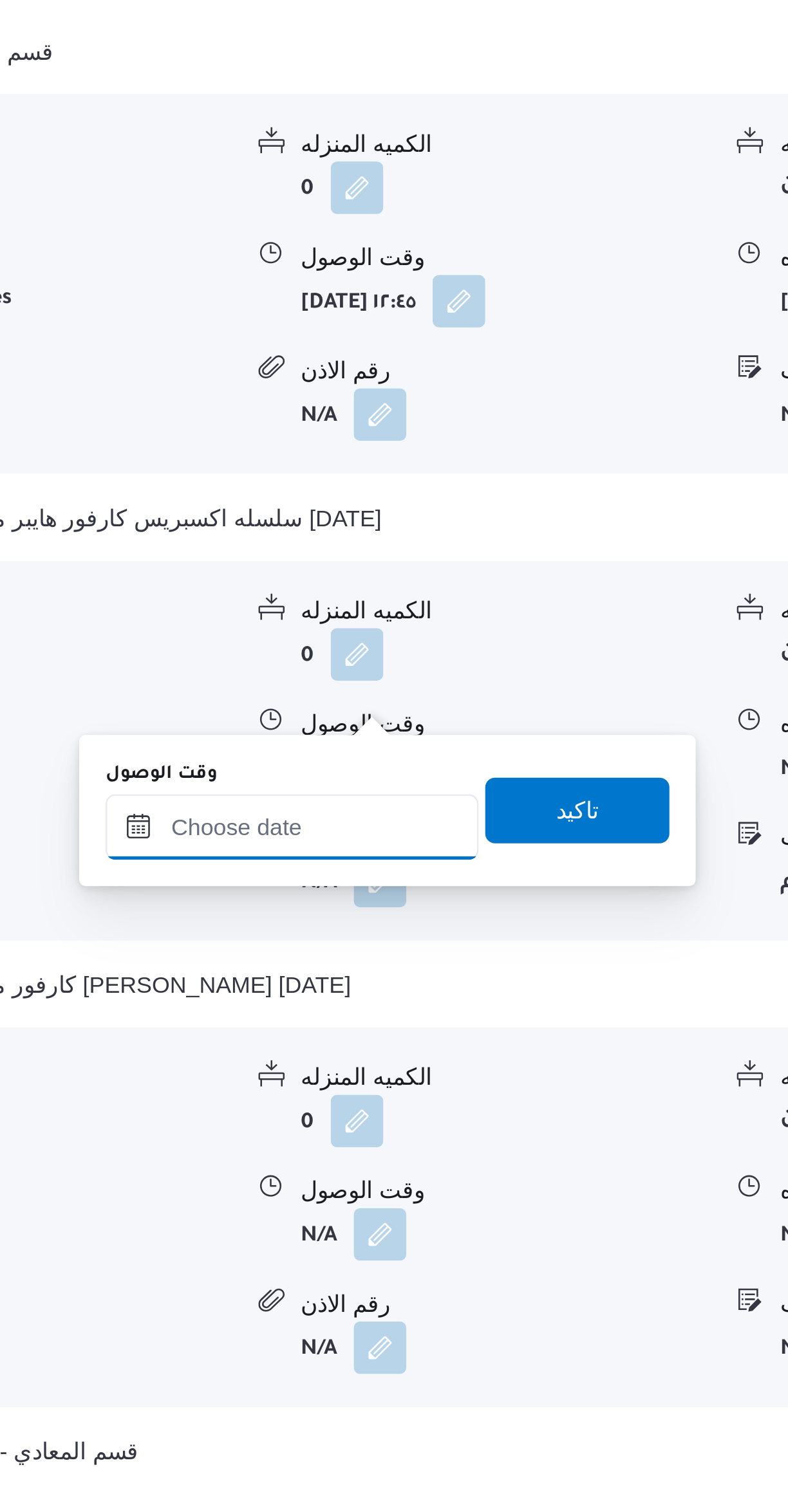
click at [436, 1124] on input "وقت الوصول" at bounding box center [413, 1121] width 146 height 26
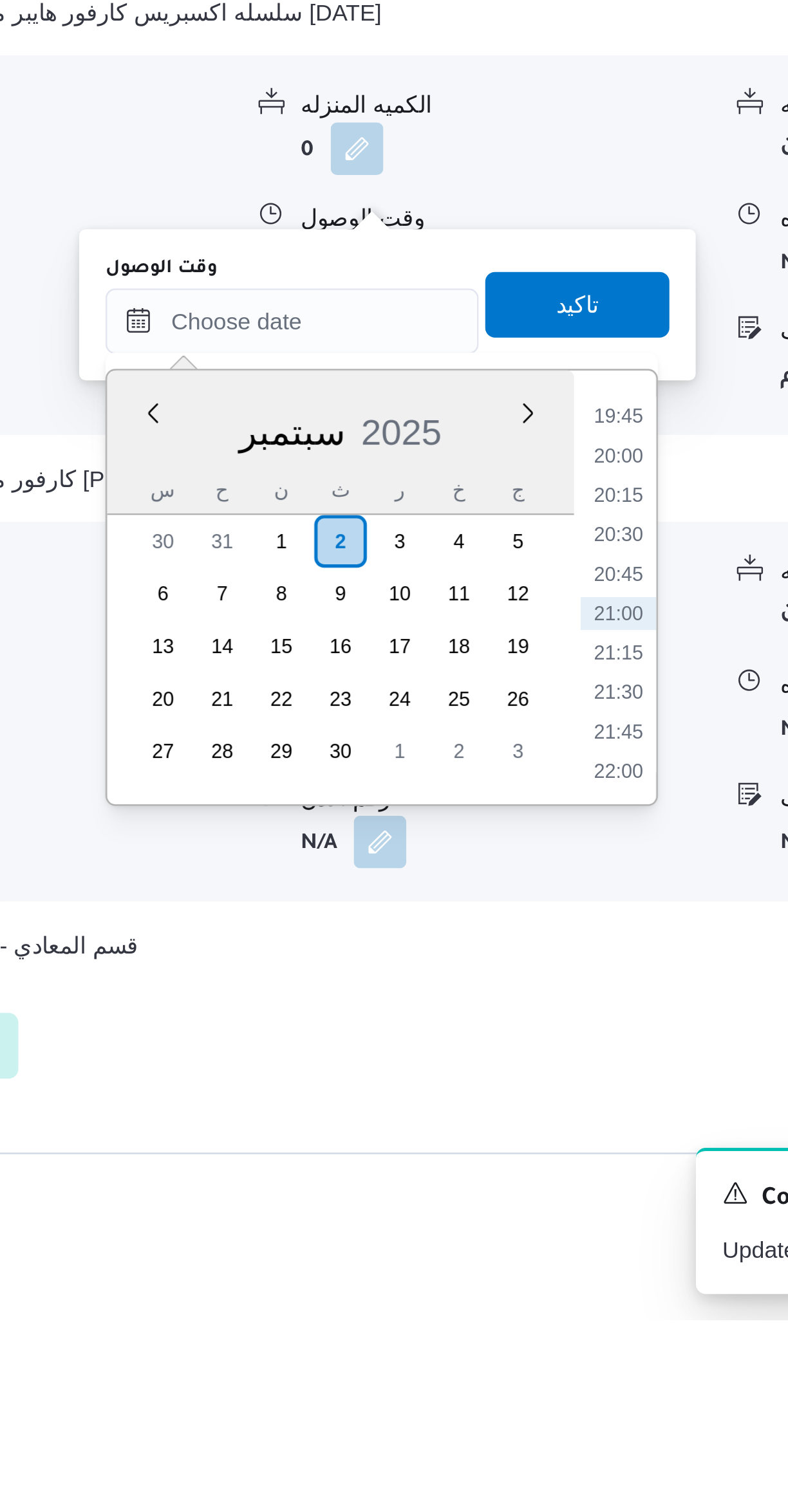
click at [544, 1169] on li "20:00" at bounding box center [541, 1173] width 30 height 13
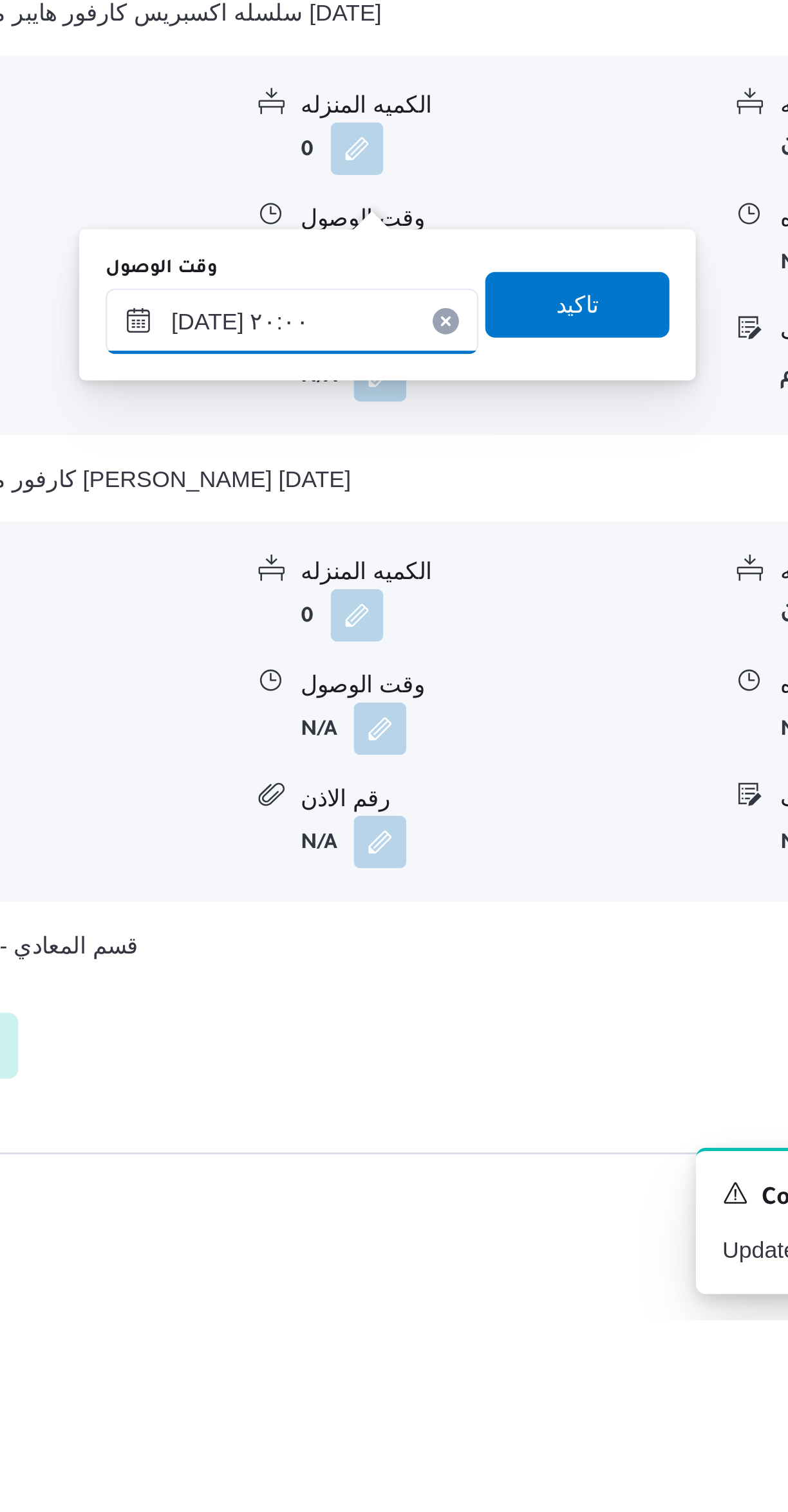
click at [374, 1126] on input "٠٢/٠٩/٢٠٢٥ ٢٠:٠٠" at bounding box center [413, 1121] width 146 height 26
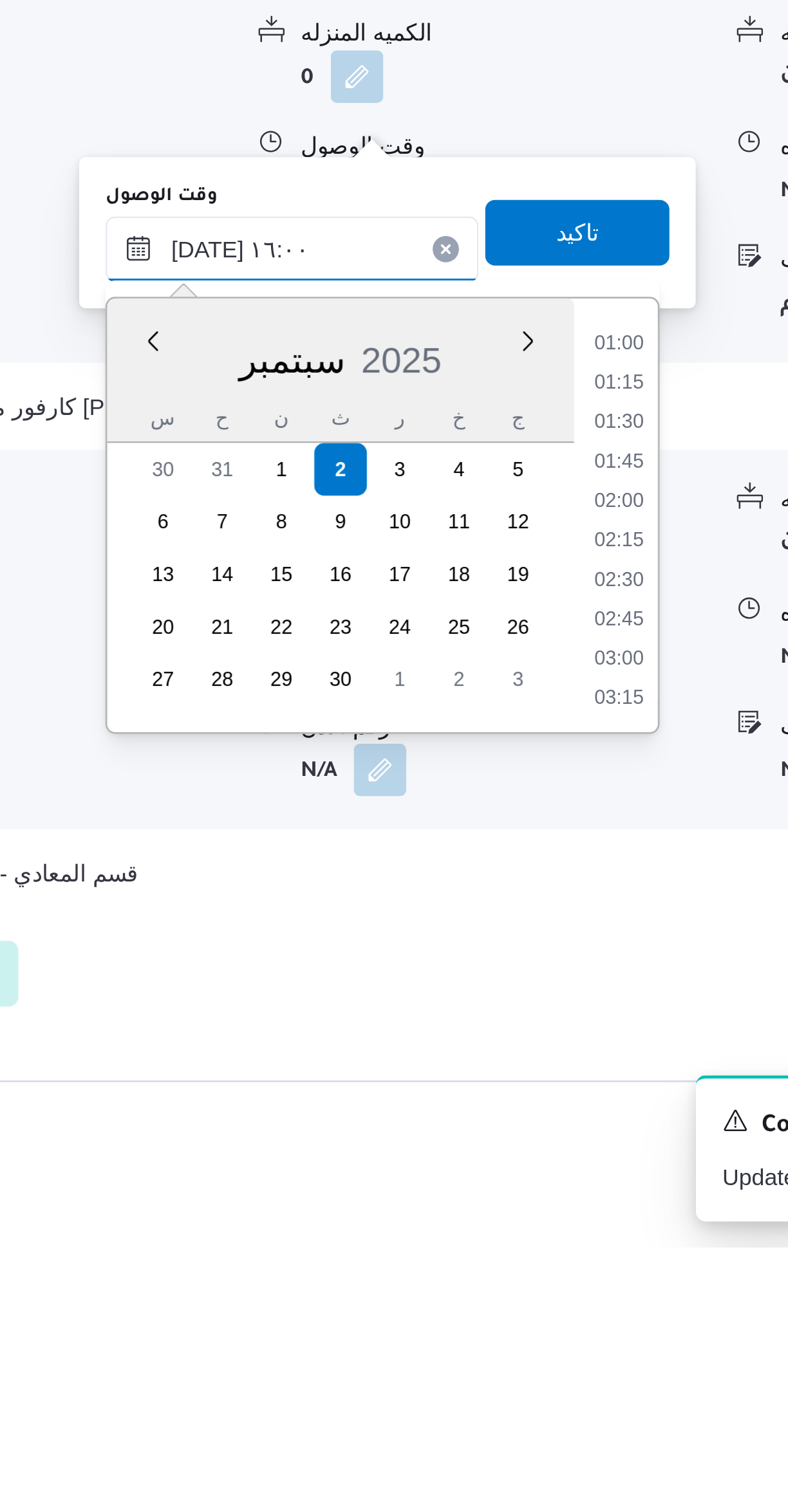
scroll to position [853, 0]
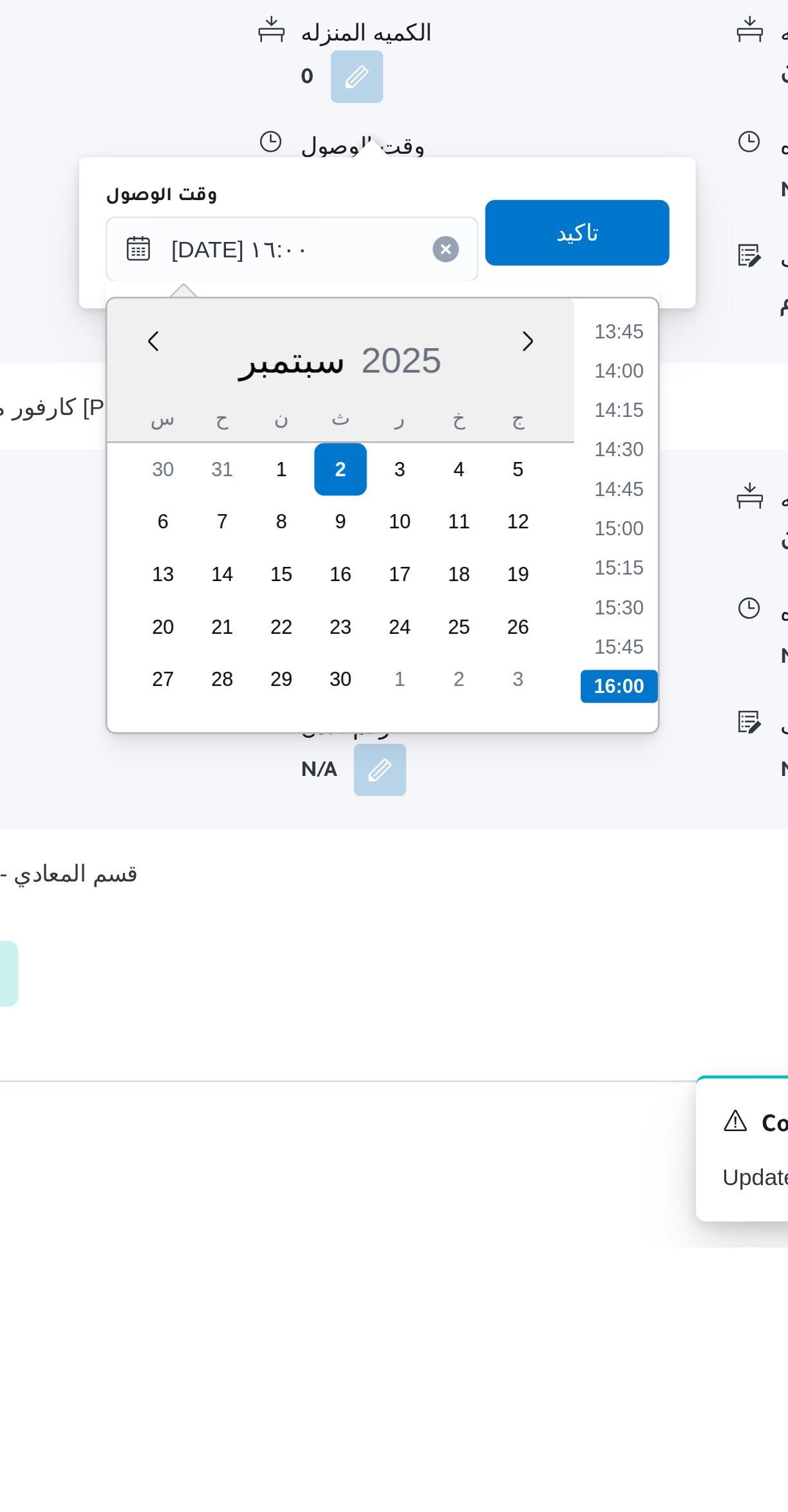
click at [541, 1275] on li "15:45" at bounding box center [541, 1276] width 30 height 13
type input "٠٢/٠٩/٢٠٢٥ ١٥:٤٥"
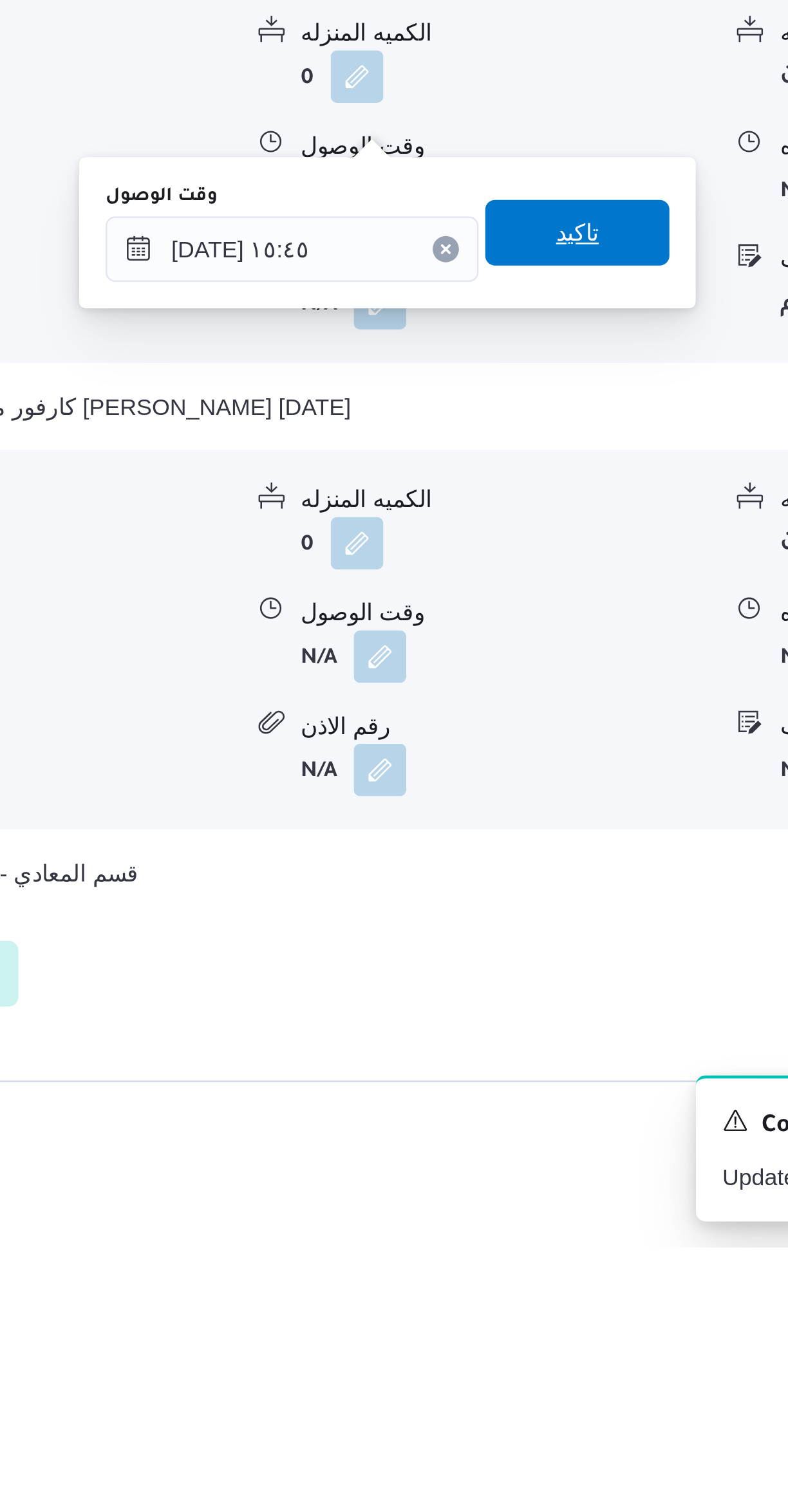
click at [542, 1111] on span "تاكيد" at bounding box center [525, 1114] width 72 height 26
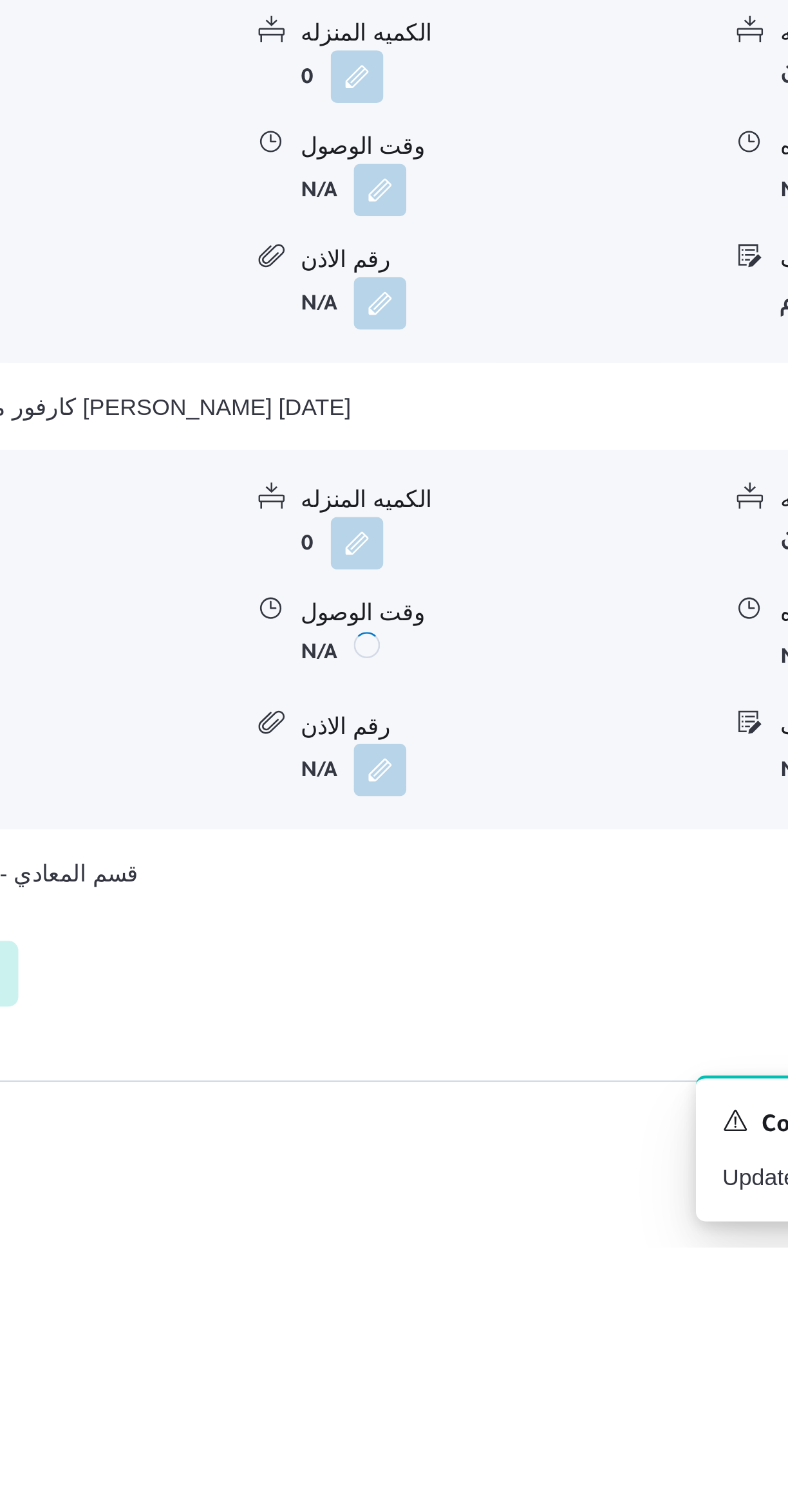
scroll to position [635, 0]
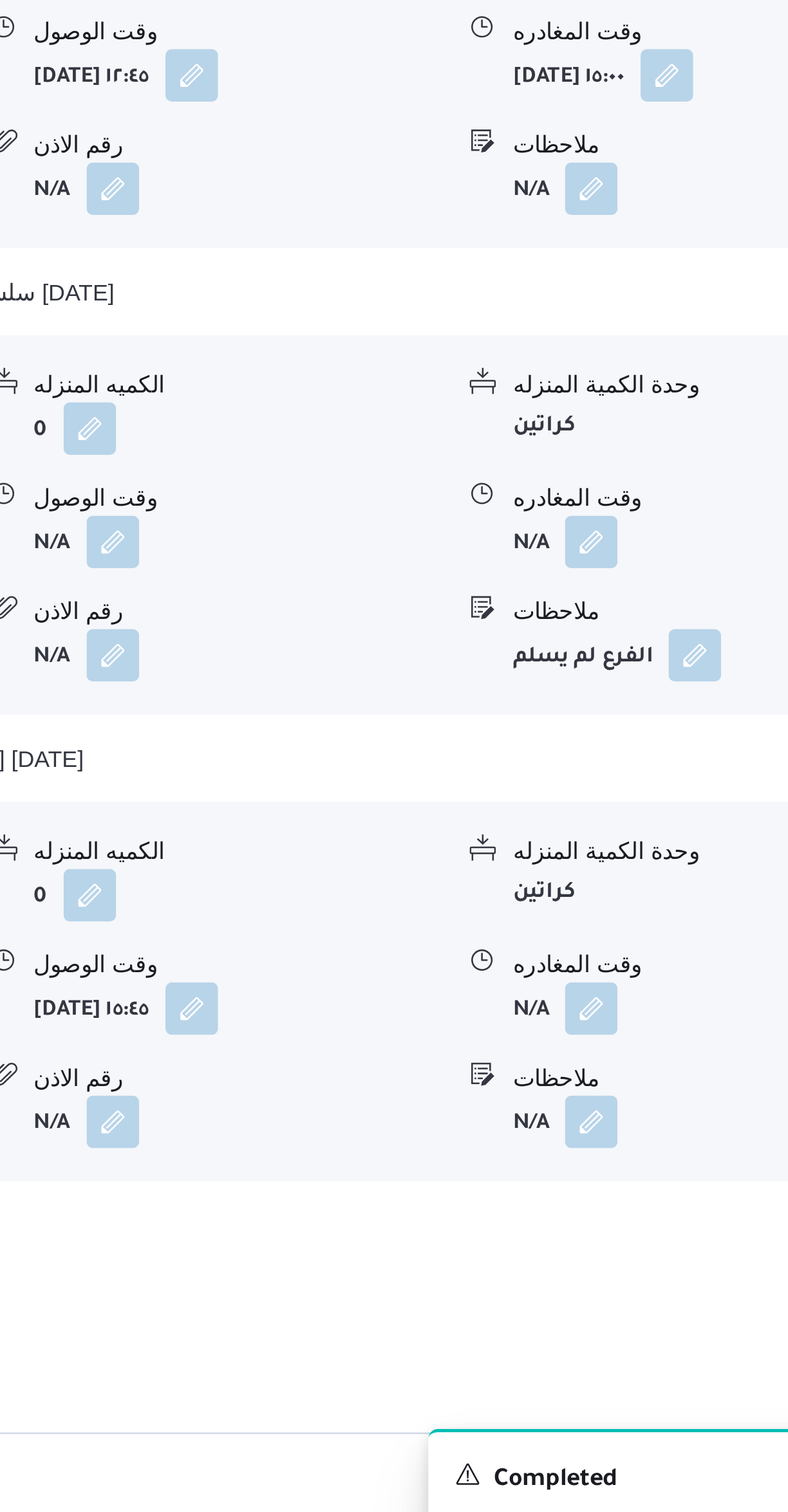
click at [635, 1269] on button "button" at bounding box center [635, 1279] width 21 height 21
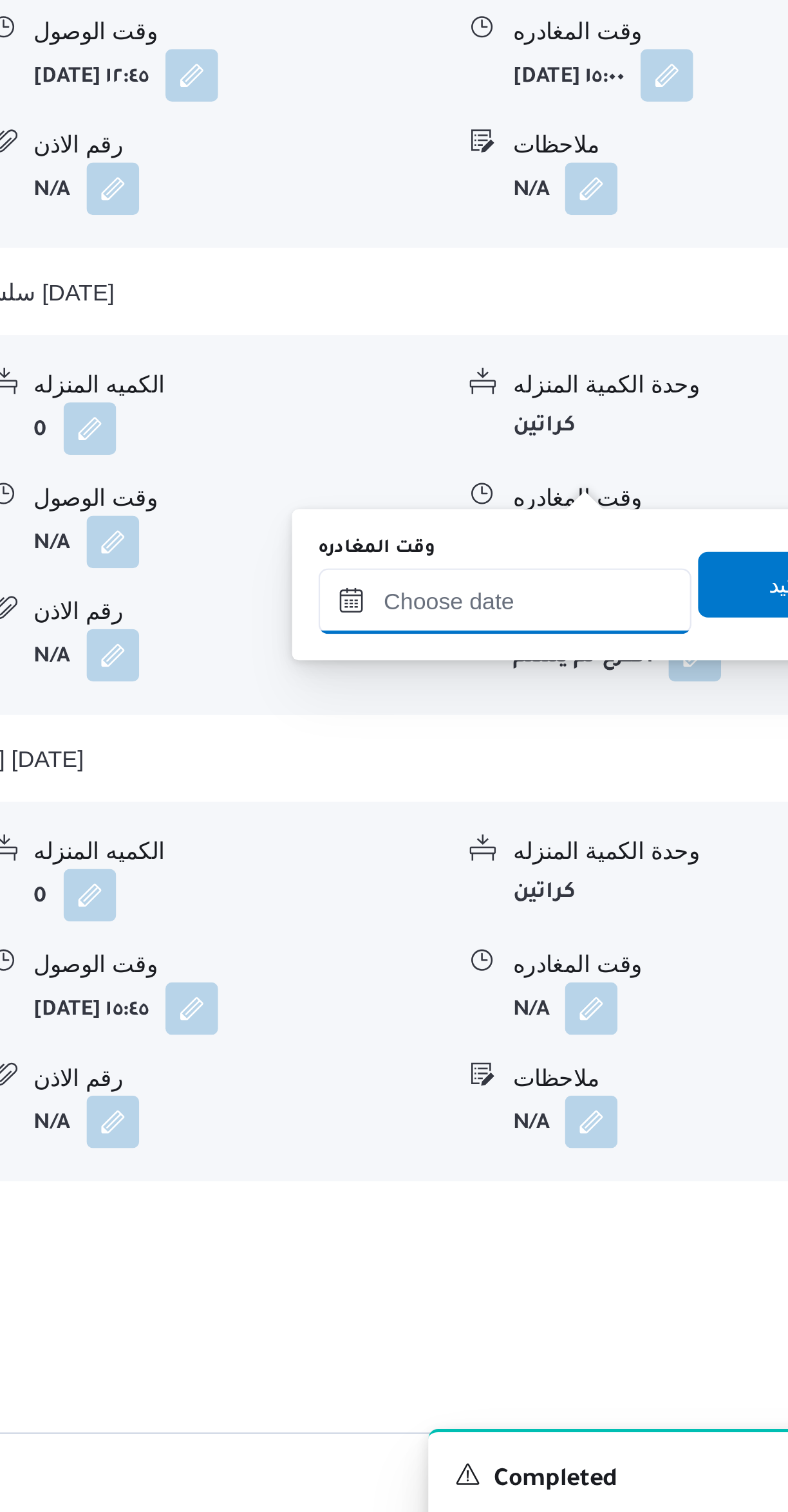
click at [554, 1119] on input "وقت المغادره" at bounding box center [601, 1120] width 146 height 26
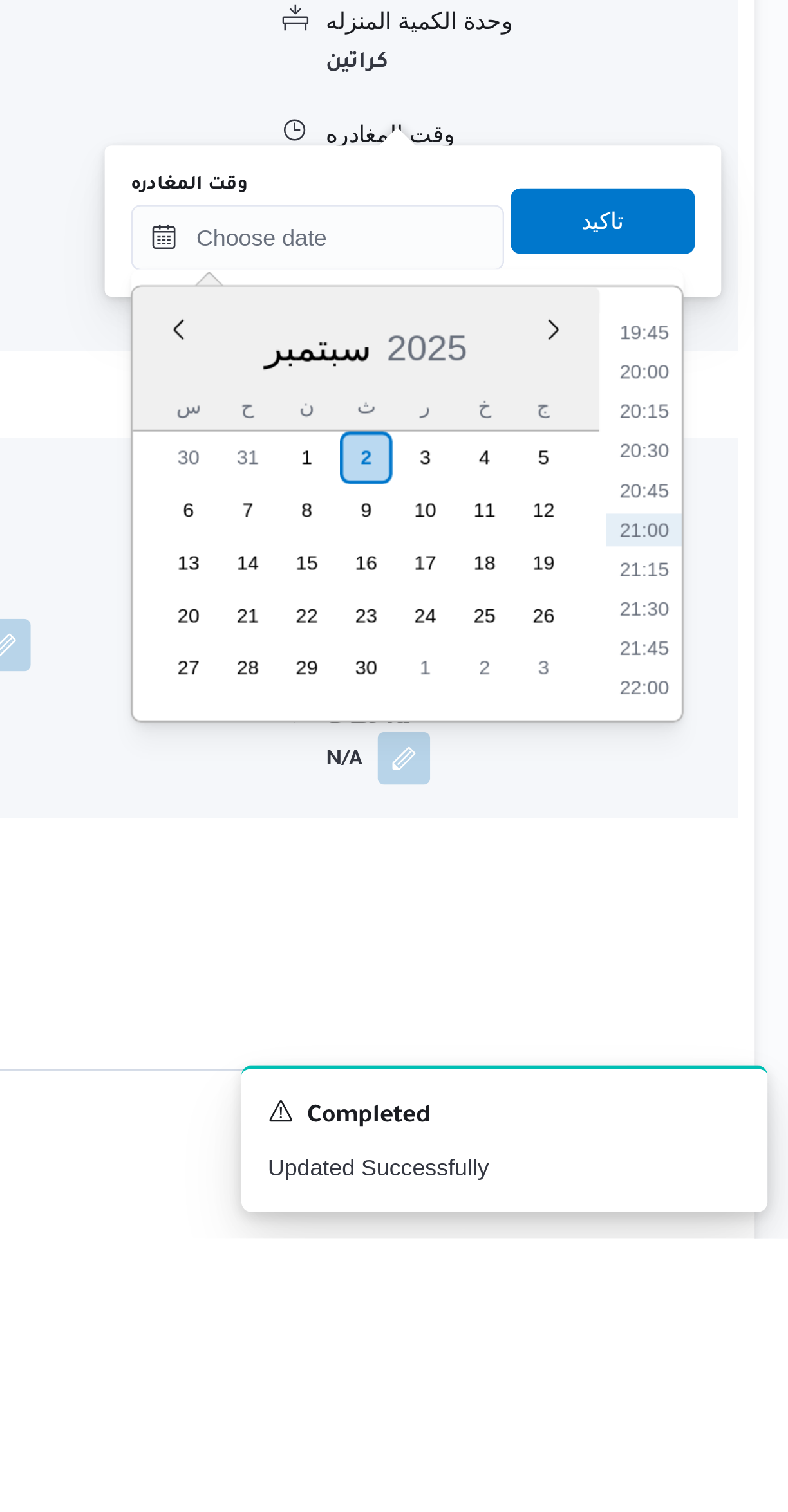
click at [731, 1167] on li "20:00" at bounding box center [729, 1173] width 30 height 13
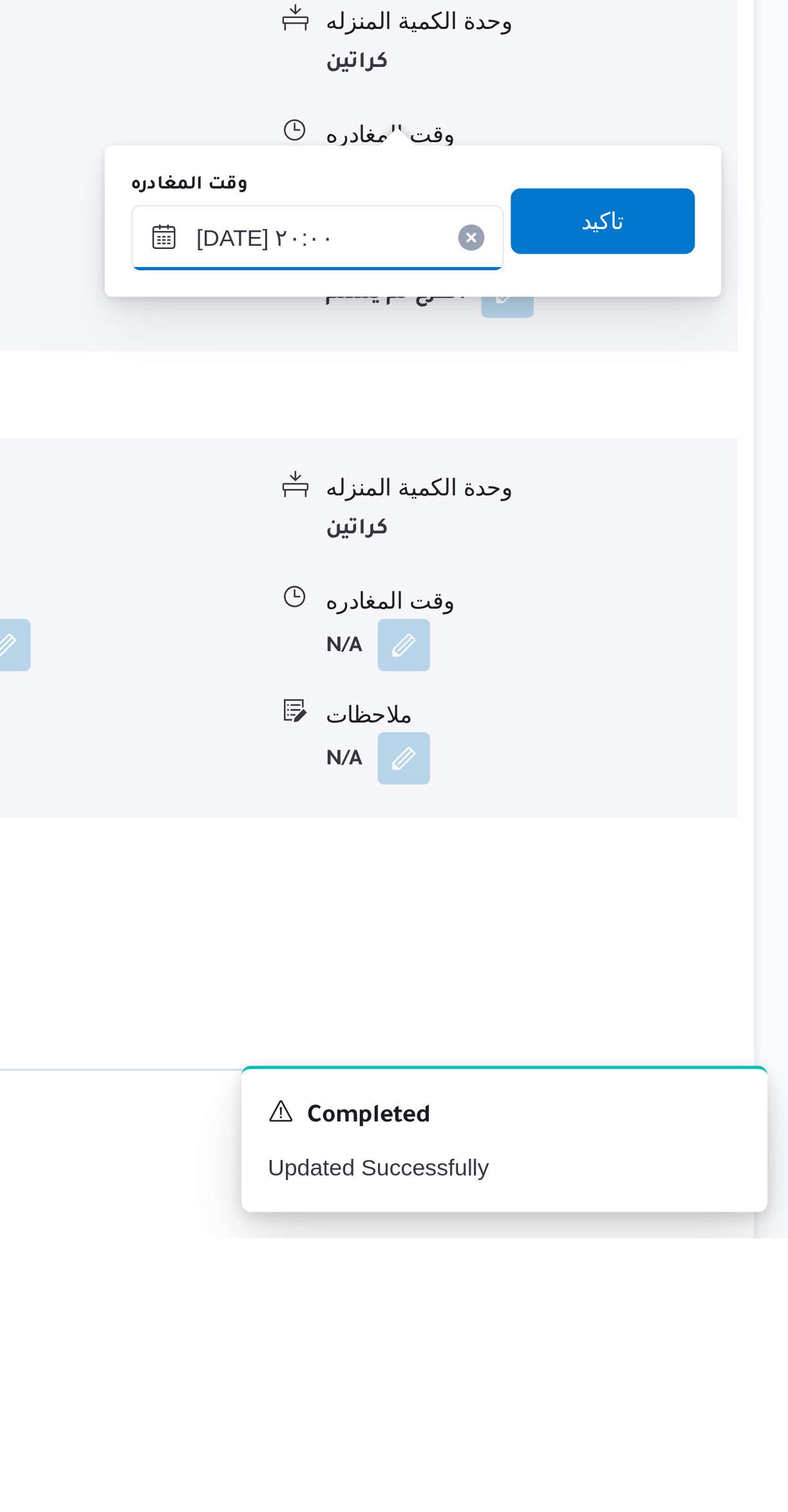
click at [619, 1114] on input "٠٢/٠٩/٢٠٢٥ ٢٠:٠٠" at bounding box center [601, 1120] width 146 height 26
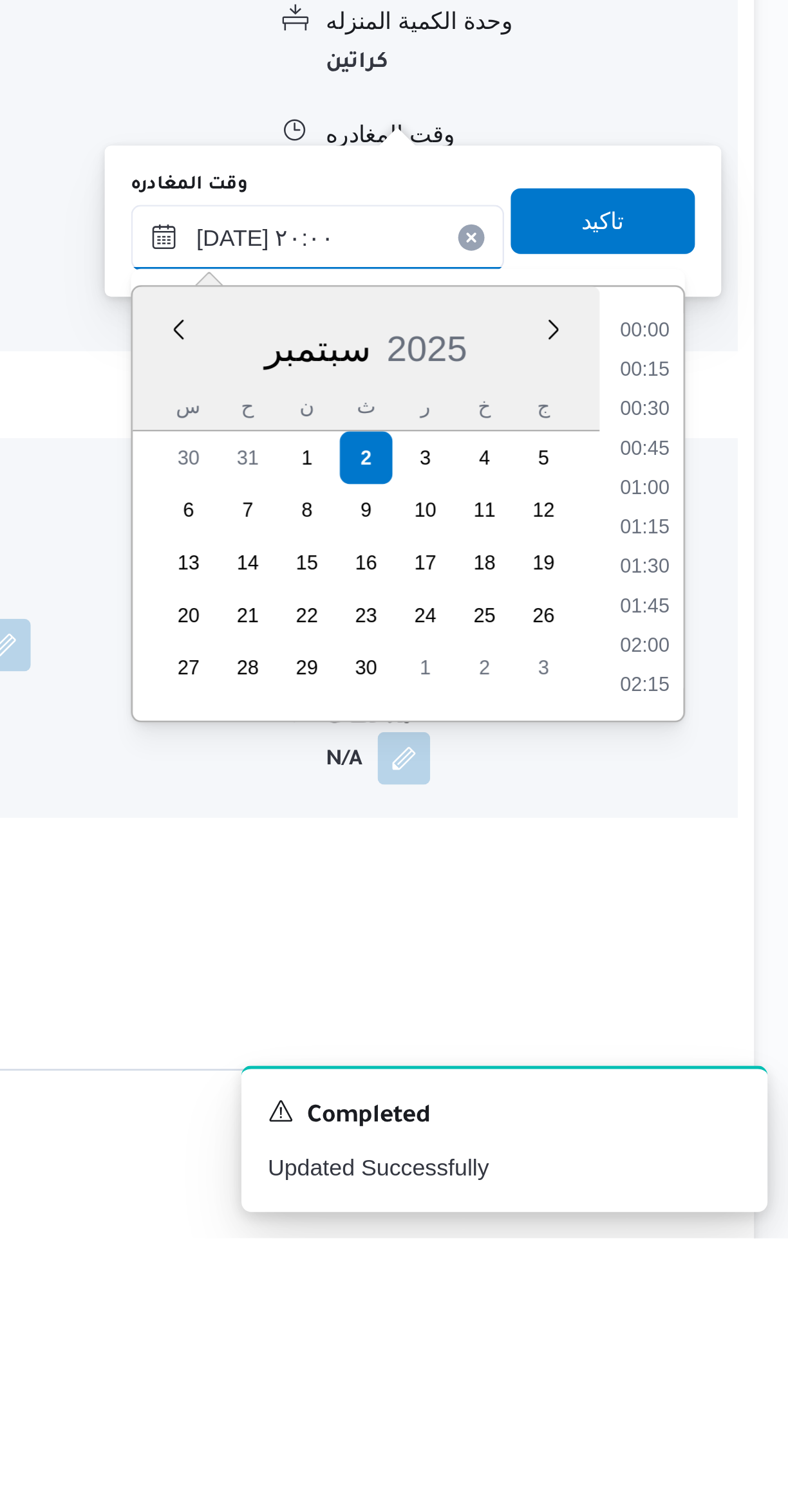
scroll to position [1157, 0]
click at [722, 1160] on li "18:45" at bounding box center [729, 1157] width 30 height 13
type input "٠٢/٠٩/٢٠٢٥ ١٨:٤٥"
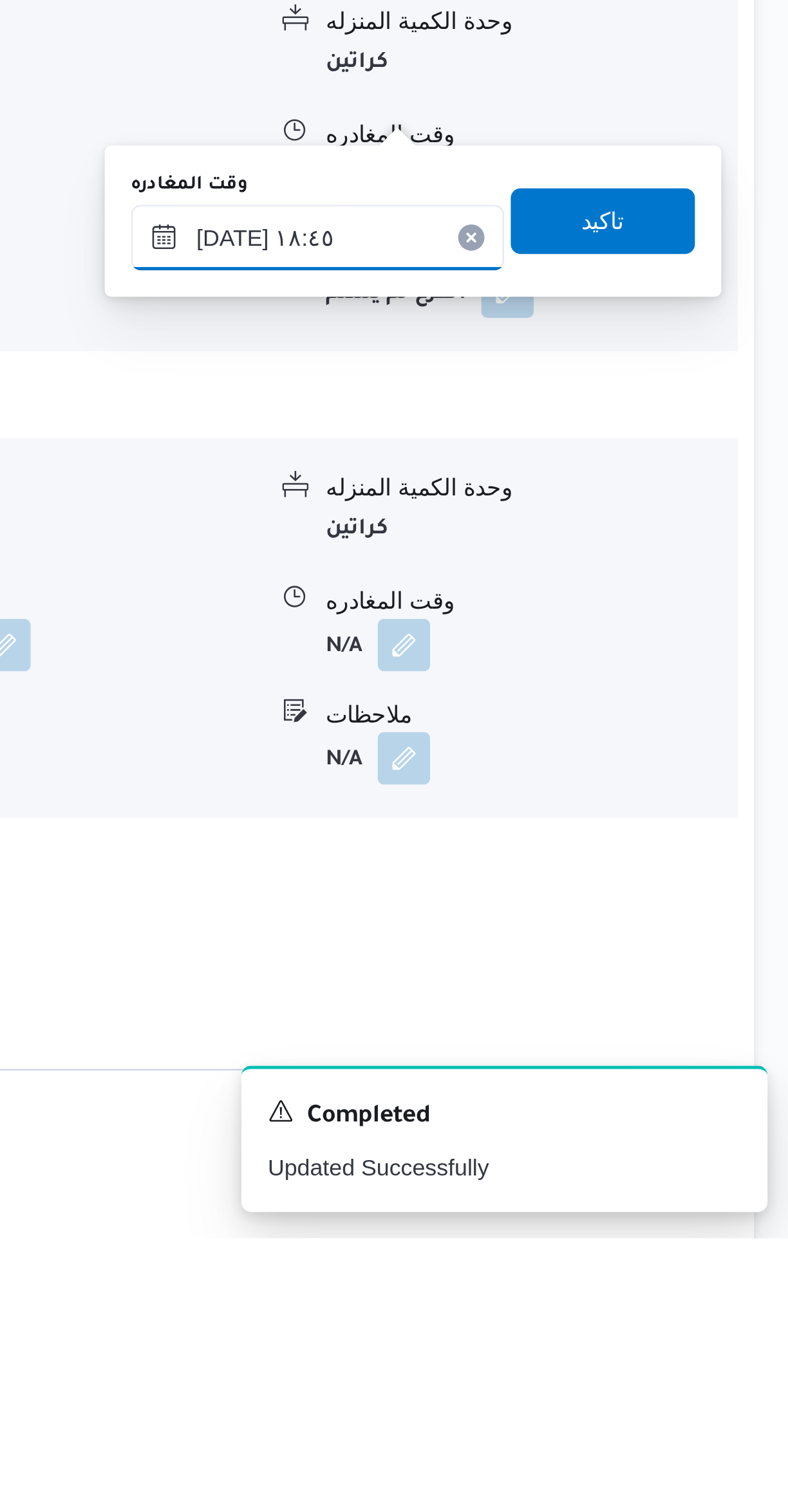
click at [623, 1112] on input "٠٢/٠٩/٢٠٢٥ ١٨:٤٥" at bounding box center [601, 1120] width 146 height 26
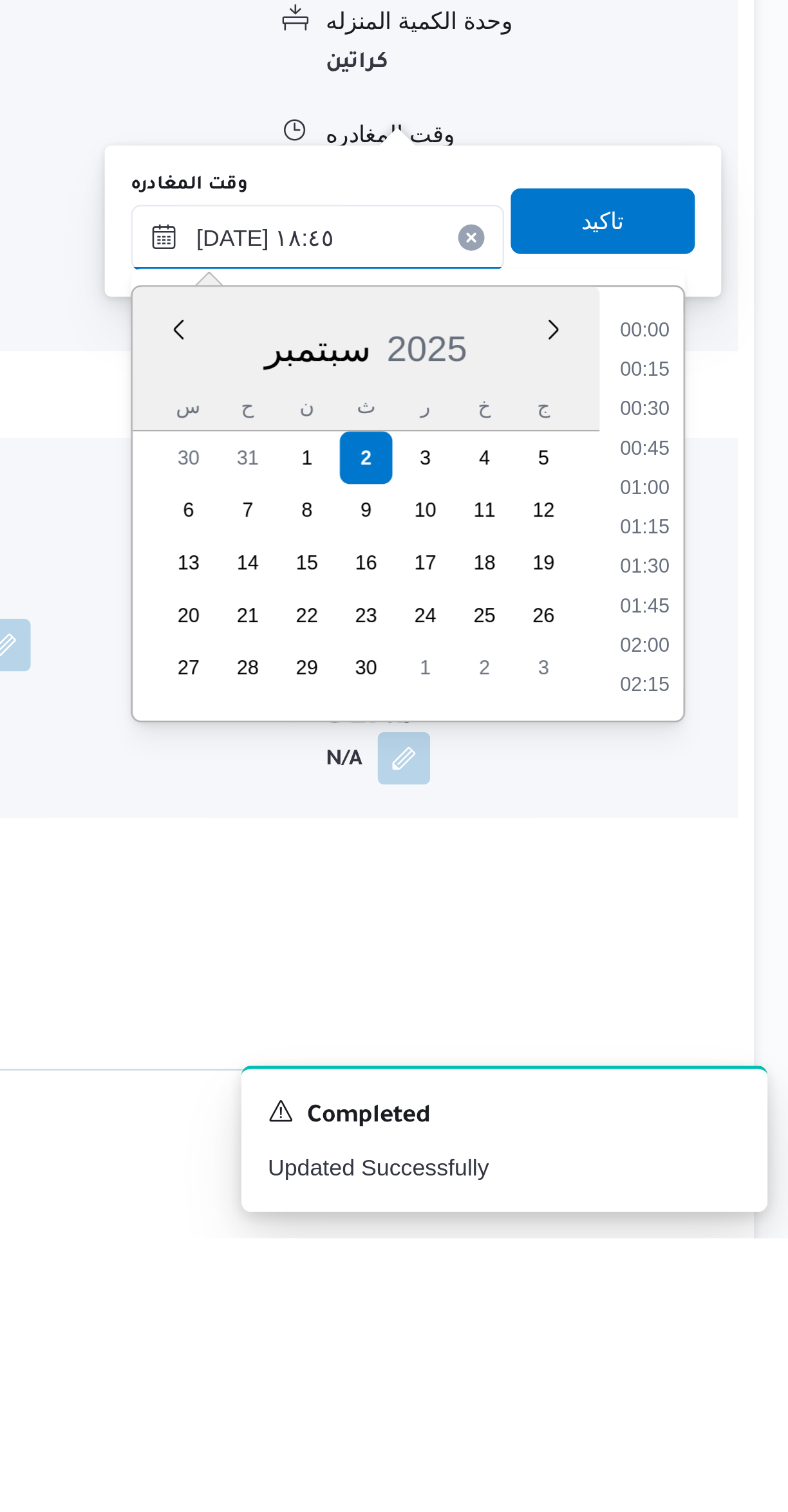
scroll to position [1079, 0]
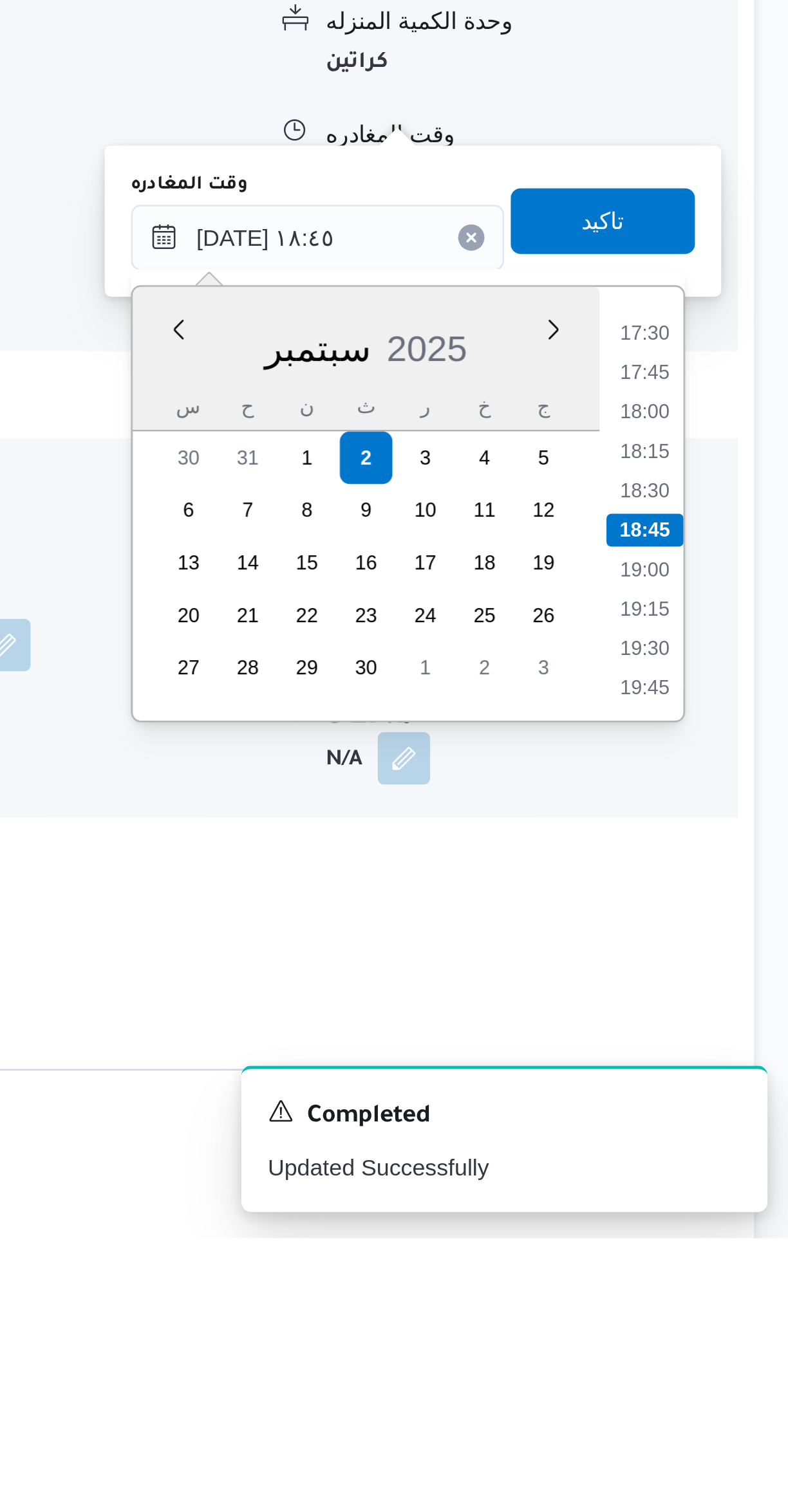
click at [742, 1165] on ul "00:00 00:15 00:30 00:45 01:00 01:15 01:30 01:45 02:00 02:15 02:30 02:45 03:00 0…" at bounding box center [729, 1225] width 30 height 149
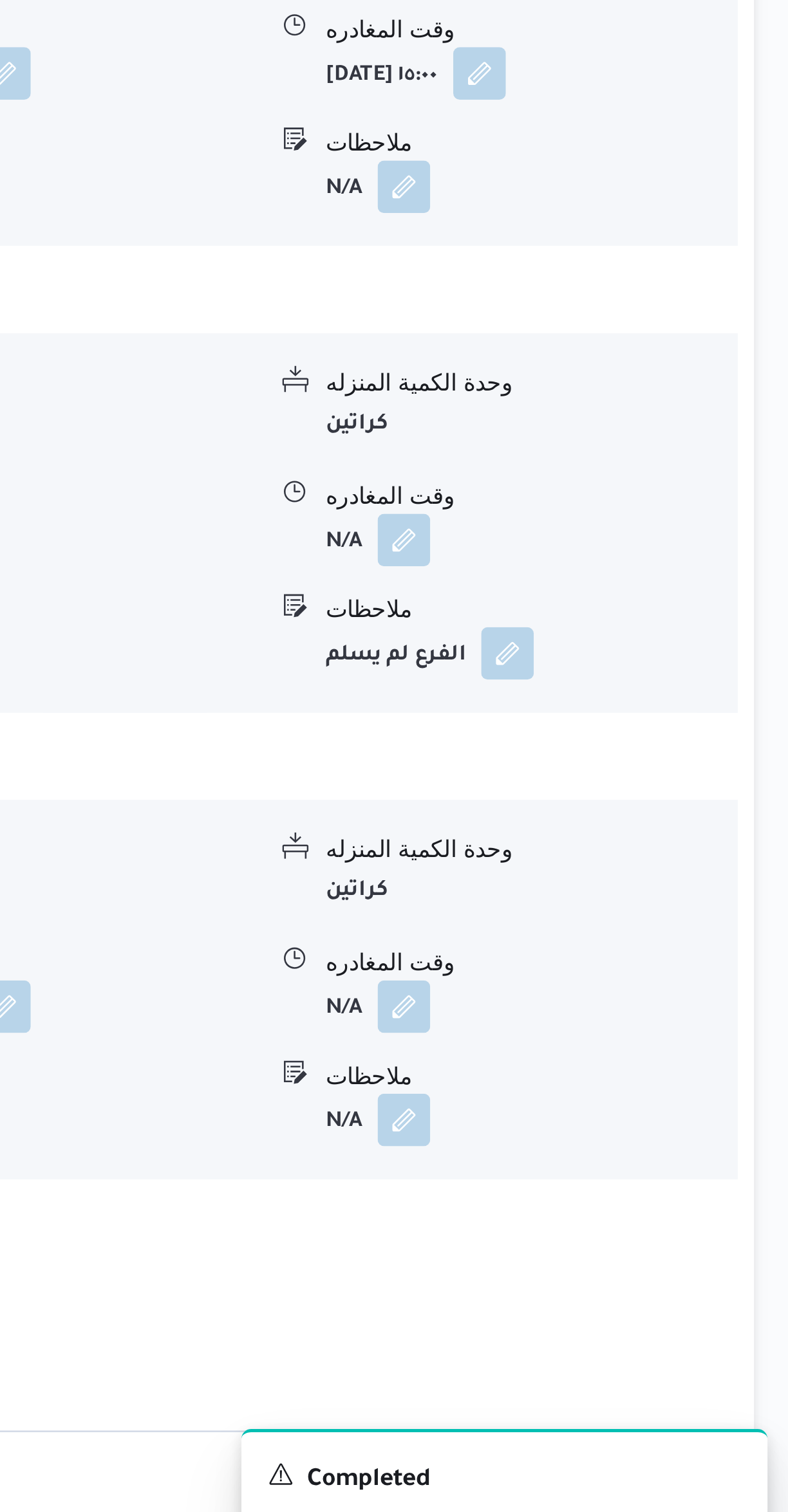
click at [727, 1225] on form "كراتين" at bounding box center [685, 1232] width 161 height 17
click at [645, 1268] on button "button" at bounding box center [635, 1278] width 21 height 21
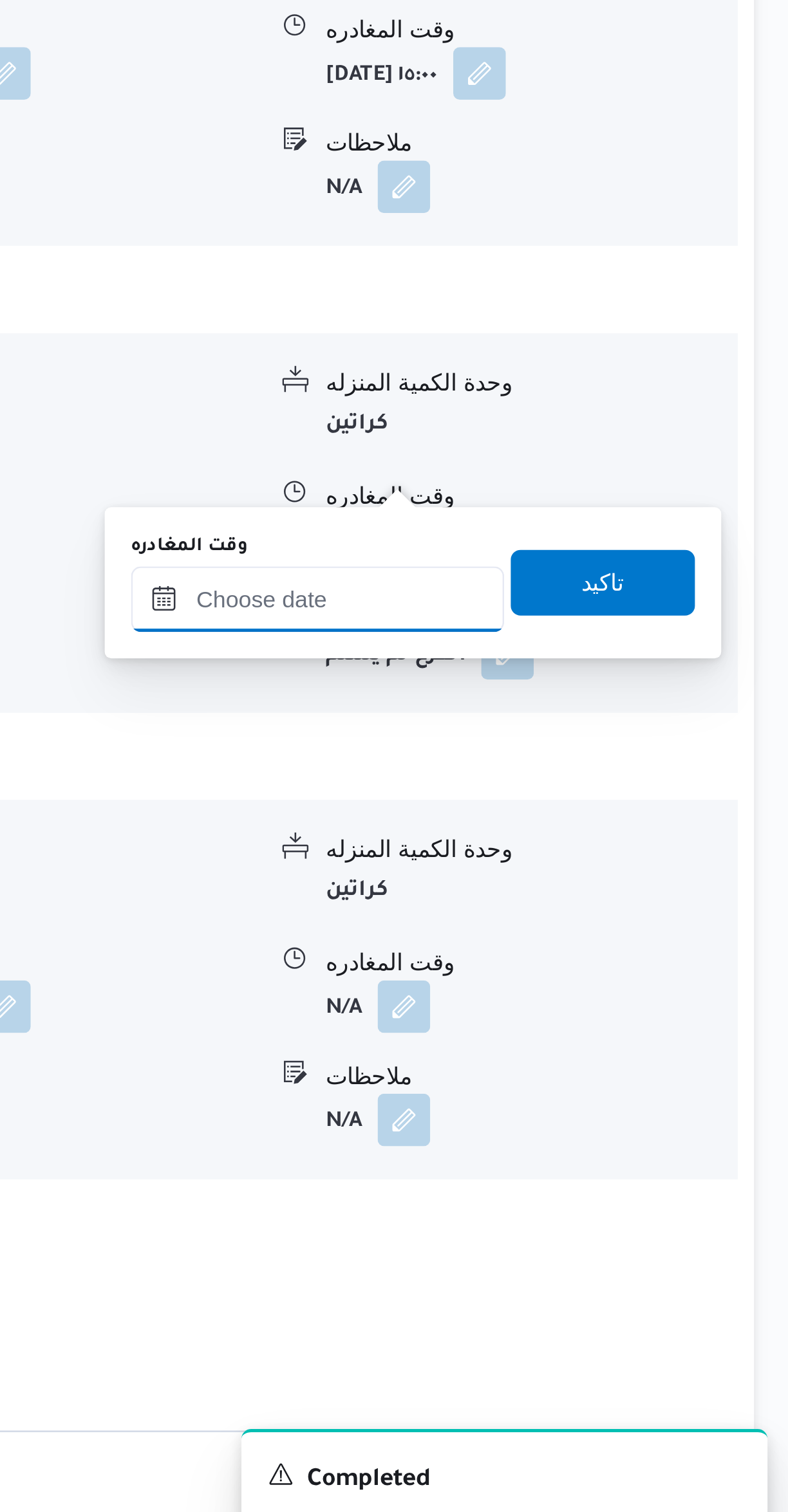
click at [625, 1121] on input "وقت المغادره" at bounding box center [601, 1119] width 146 height 26
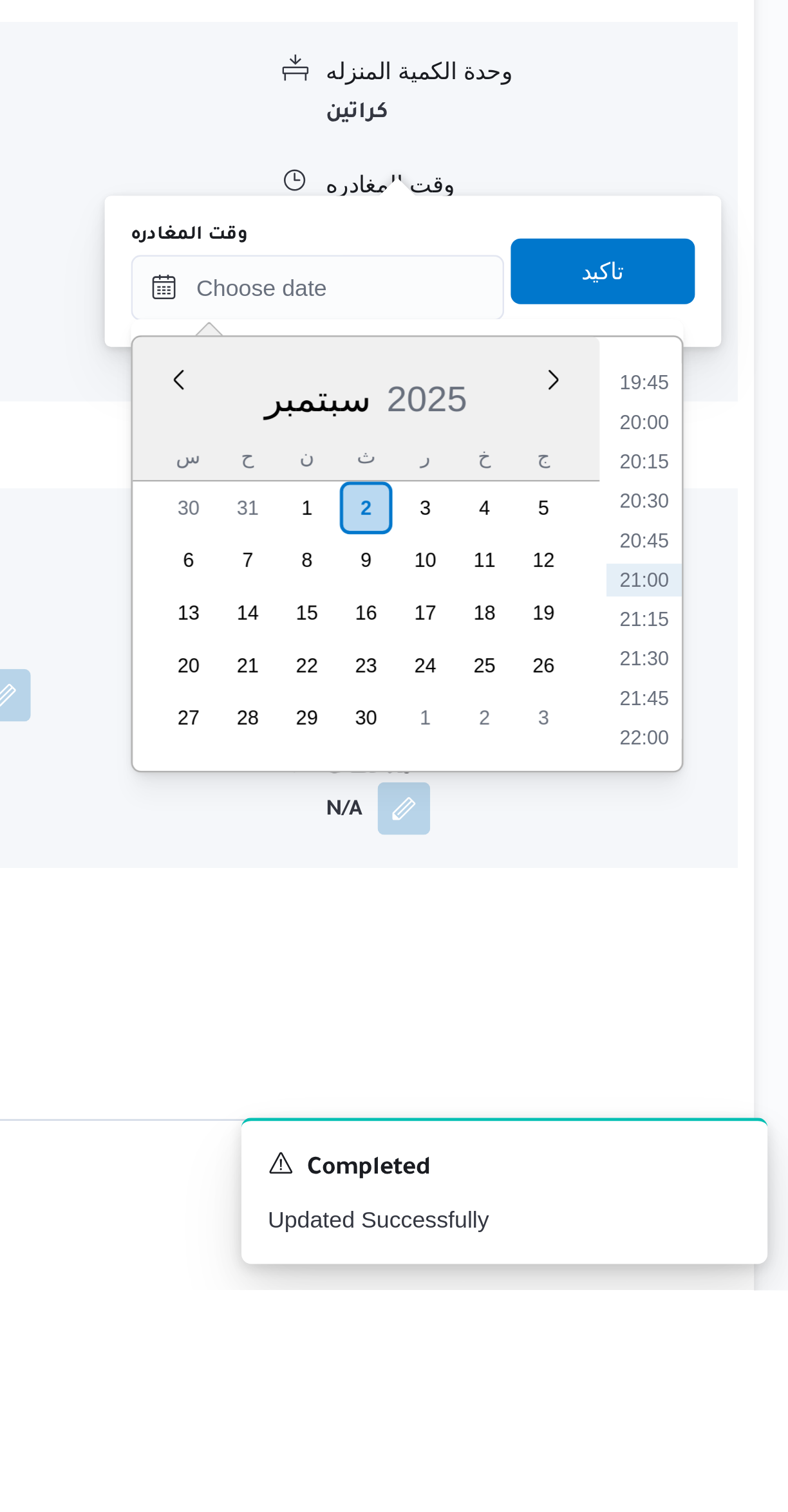
click at [733, 1158] on li "19:45" at bounding box center [729, 1156] width 30 height 13
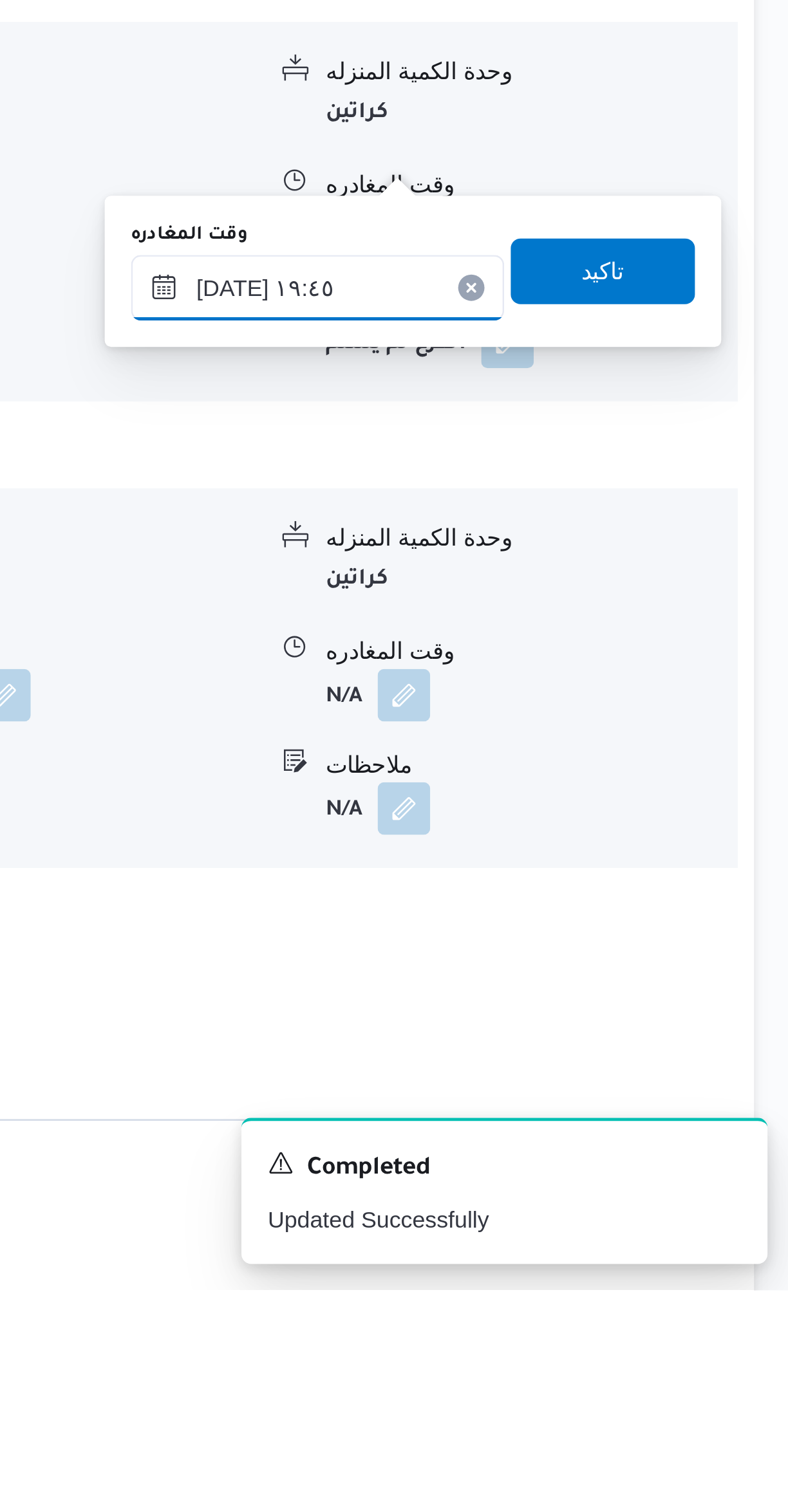
click at [630, 1118] on input "٠٢/٠٩/٢٠٢٥ ١٩:٤٥" at bounding box center [601, 1119] width 146 height 26
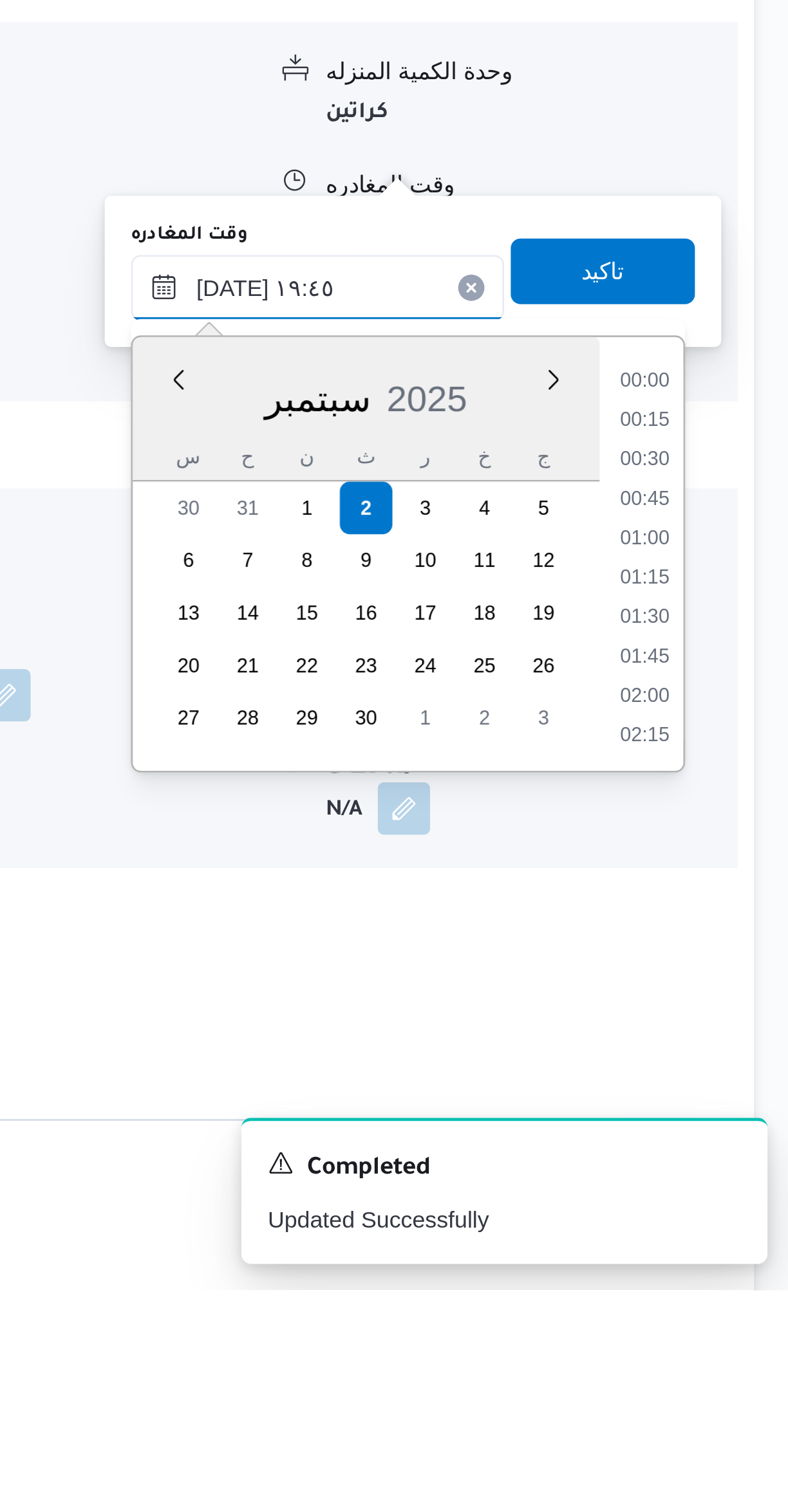
scroll to position [1141, 0]
click at [729, 1161] on li "18:30" at bounding box center [729, 1156] width 30 height 13
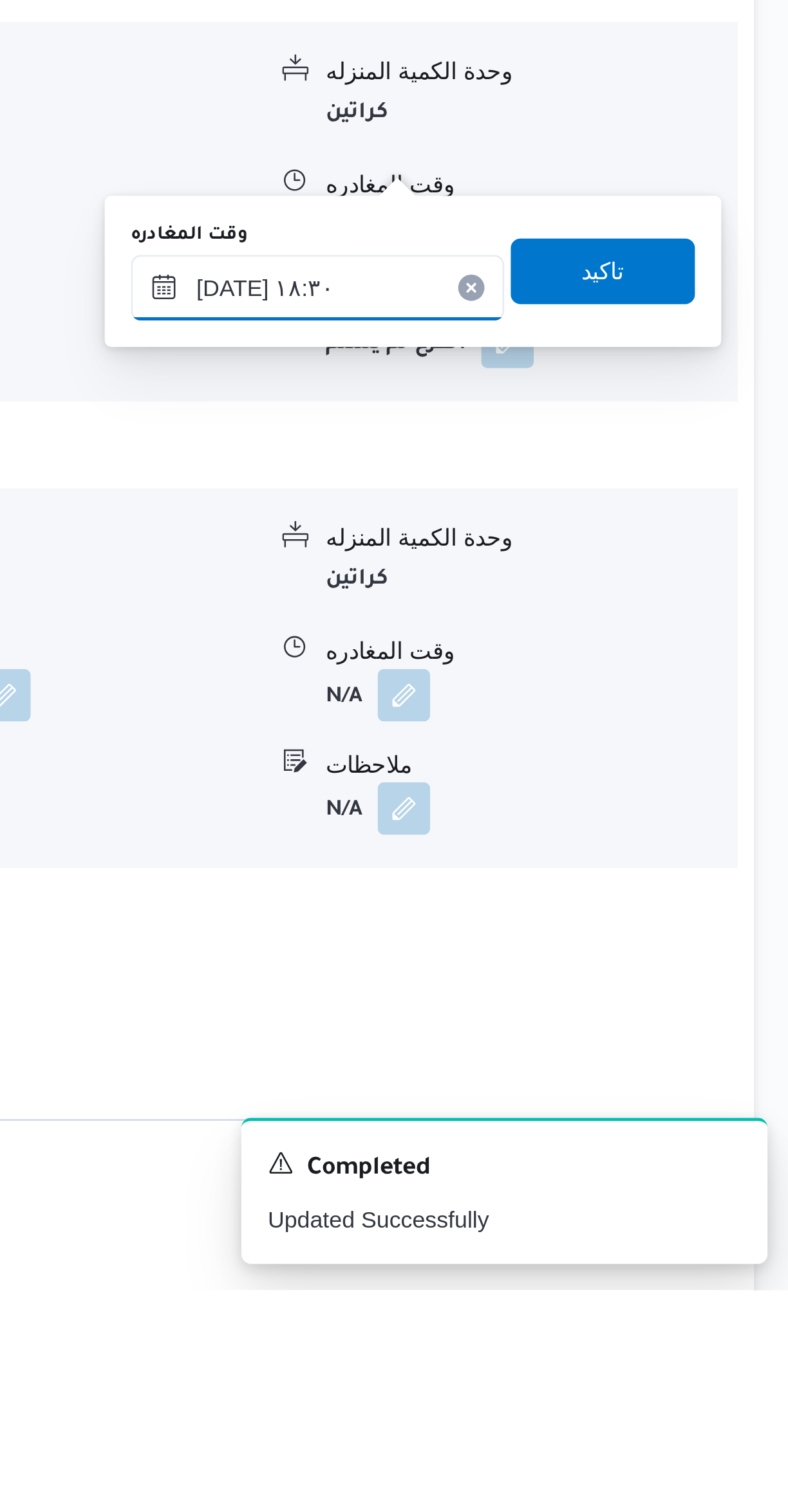
click at [624, 1118] on input "٠٢/٠٩/٢٠٢٥ ١٨:٣٠" at bounding box center [601, 1119] width 146 height 26
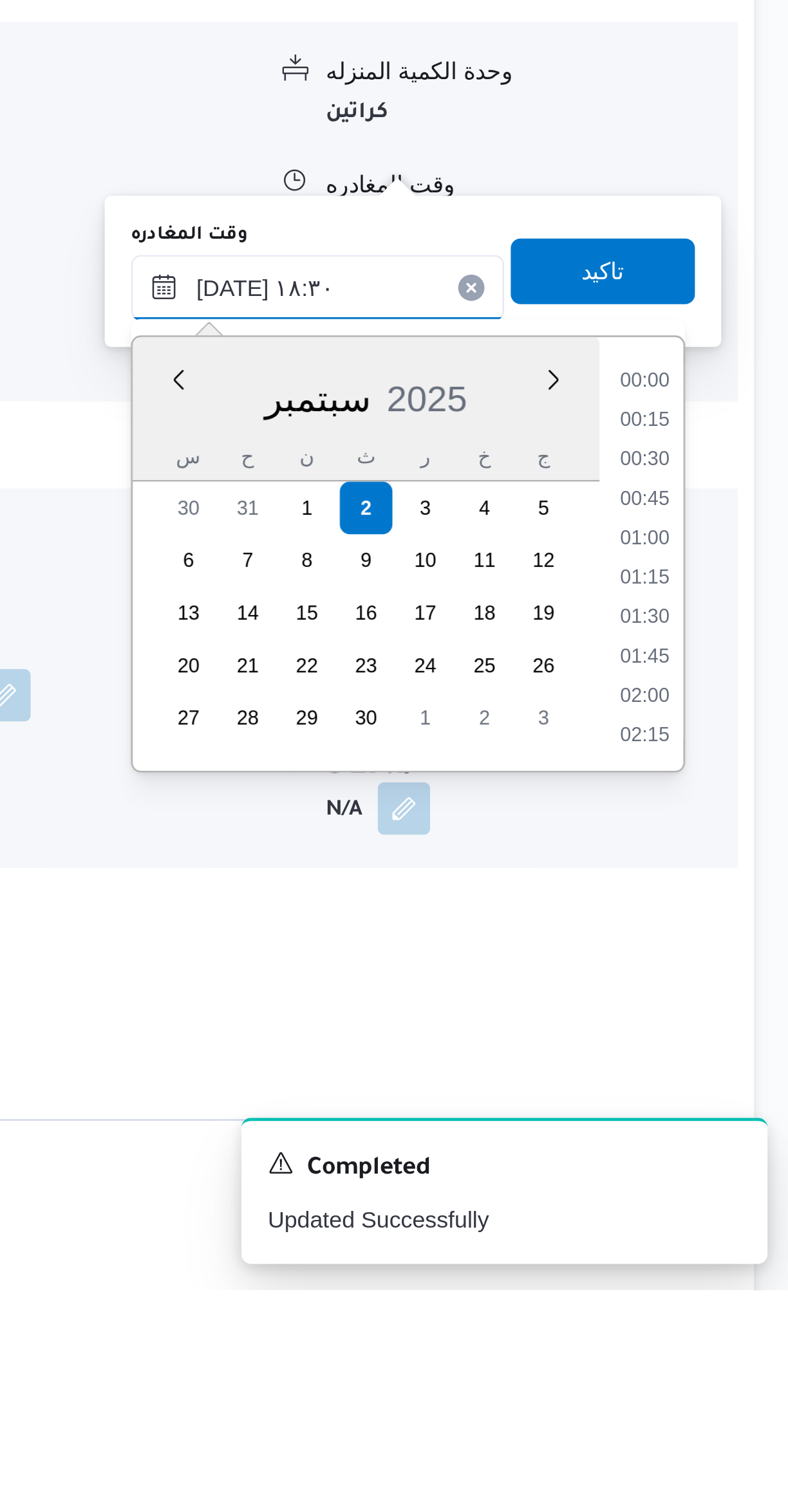
scroll to position [1064, 0]
click at [736, 1156] on li "17:15" at bounding box center [729, 1156] width 30 height 13
type input "٠٢/٠٩/٢٠٢٥ ١٧:١٥"
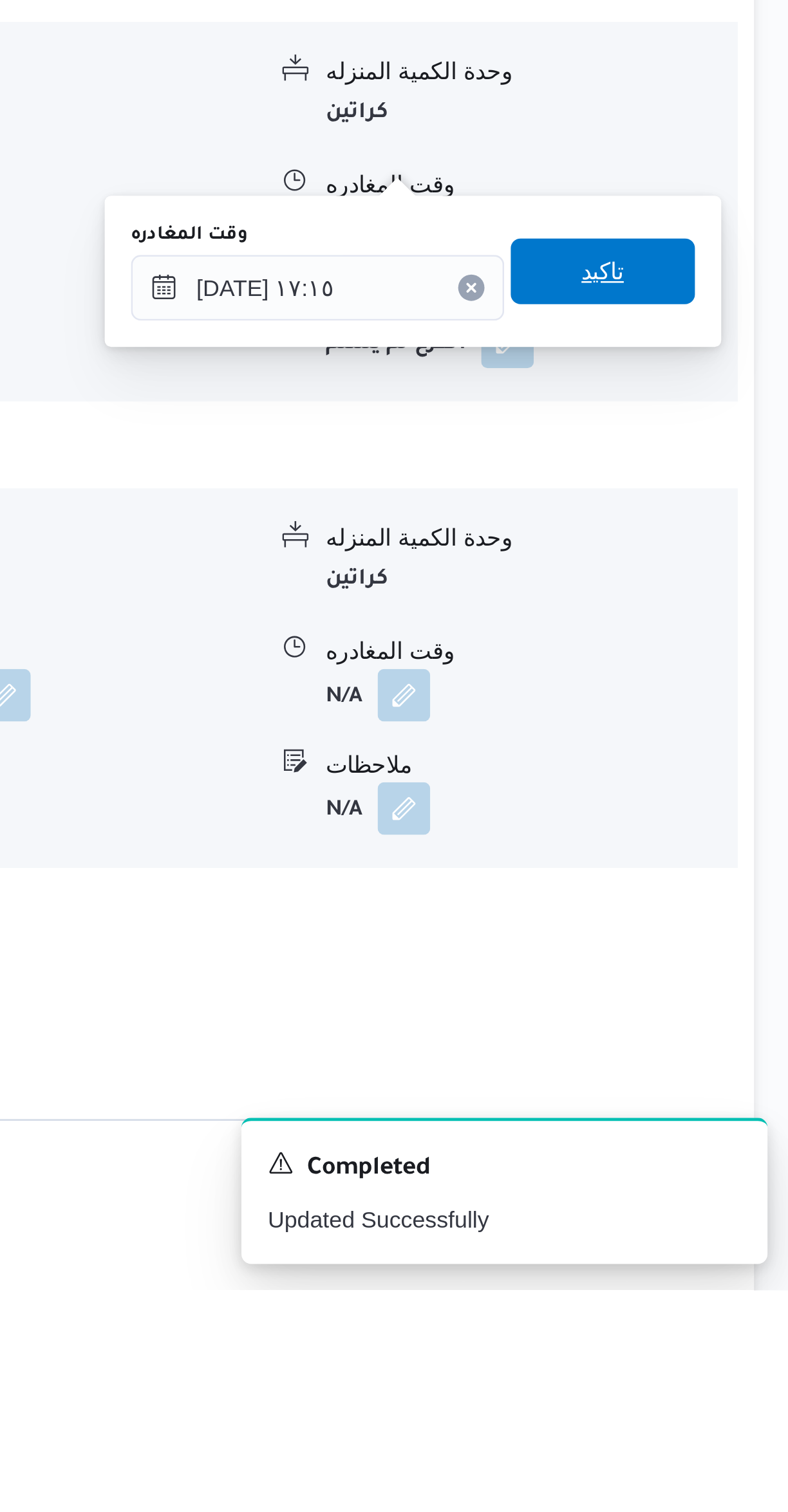
click at [722, 1118] on span "تاكيد" at bounding box center [712, 1113] width 72 height 26
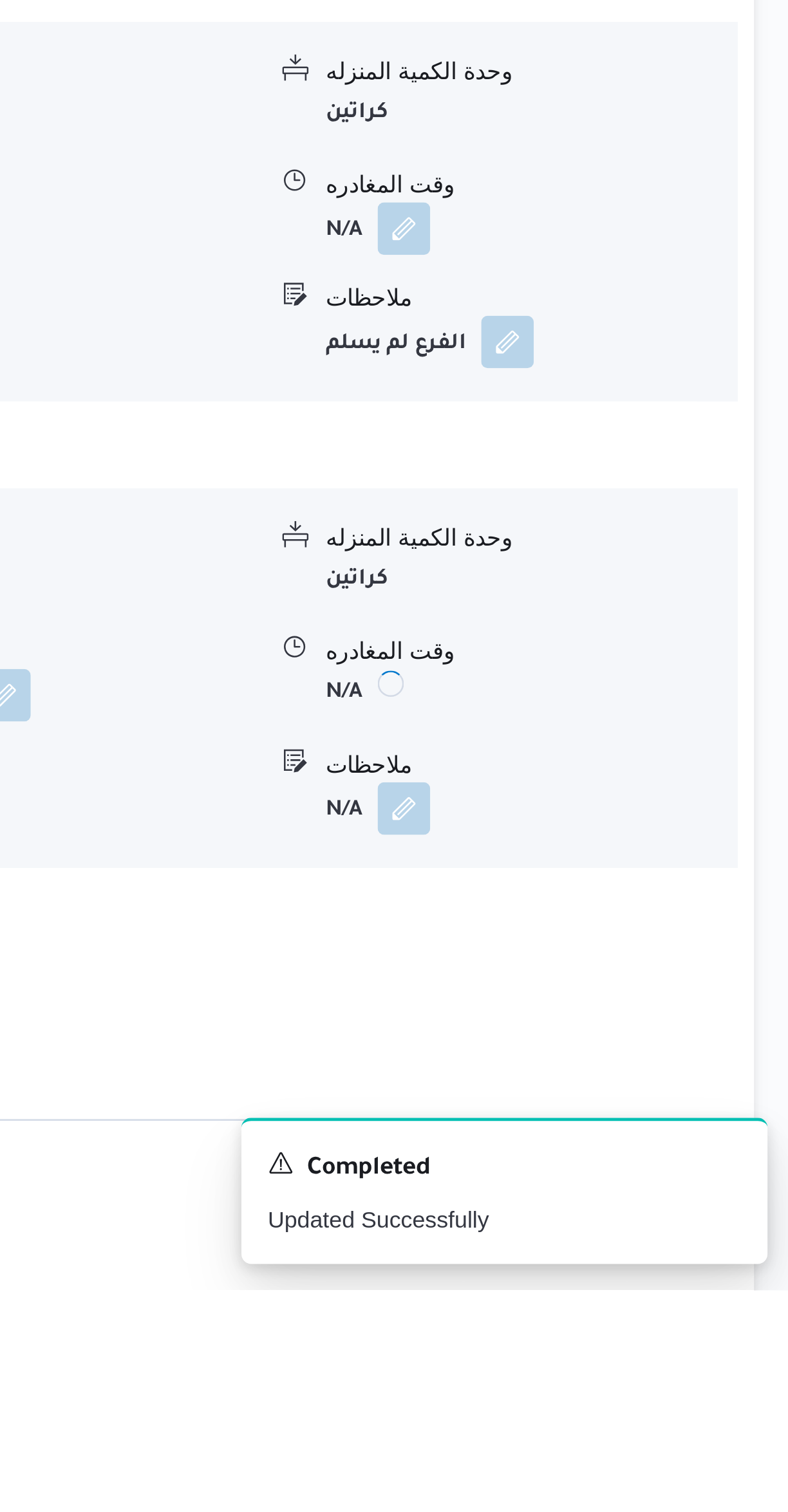
scroll to position [636, 0]
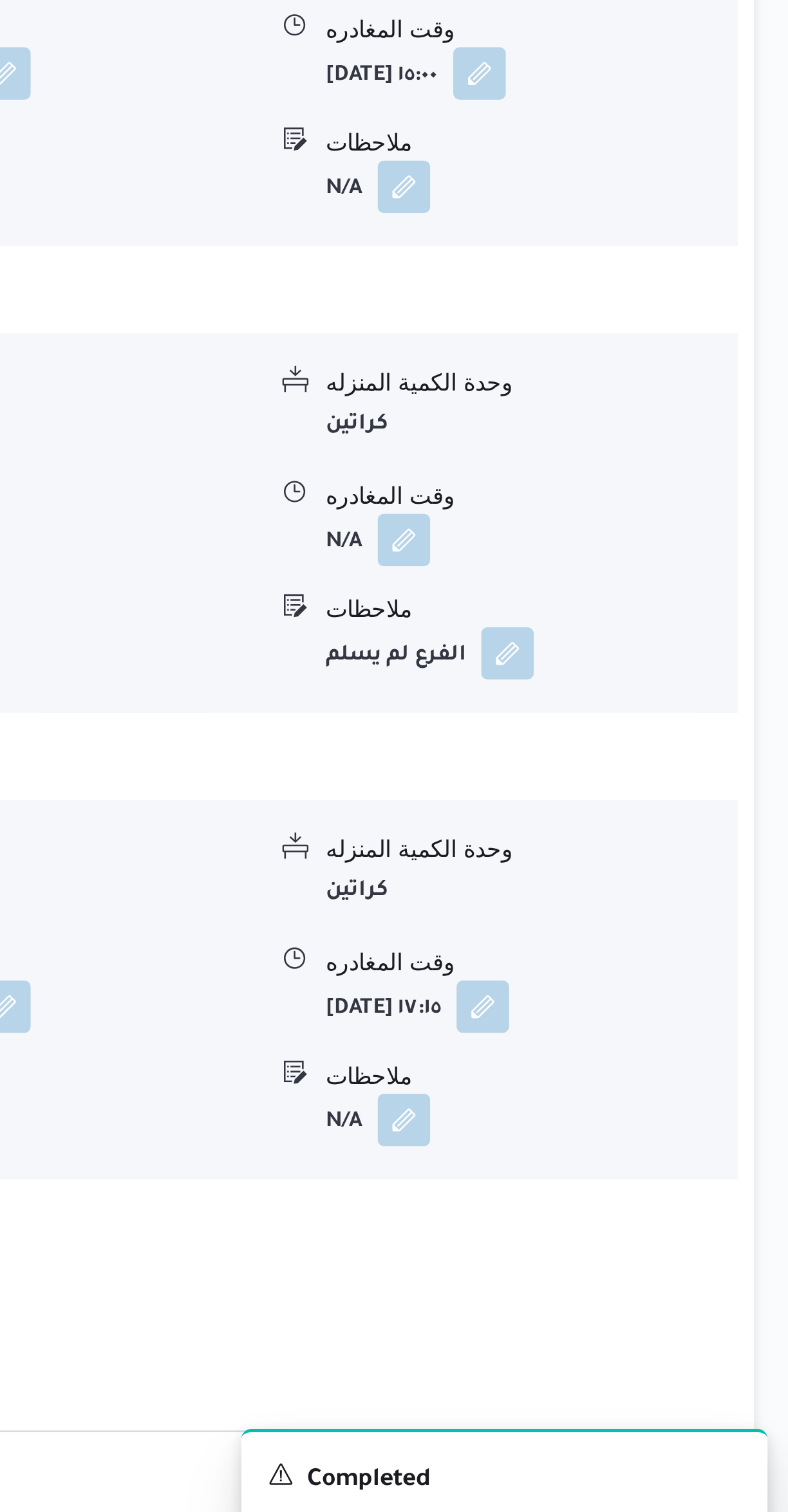
click at [684, 1356] on button "قسم المعادي - بنده كورنيش المعادى" at bounding box center [470, 1364] width 546 height 16
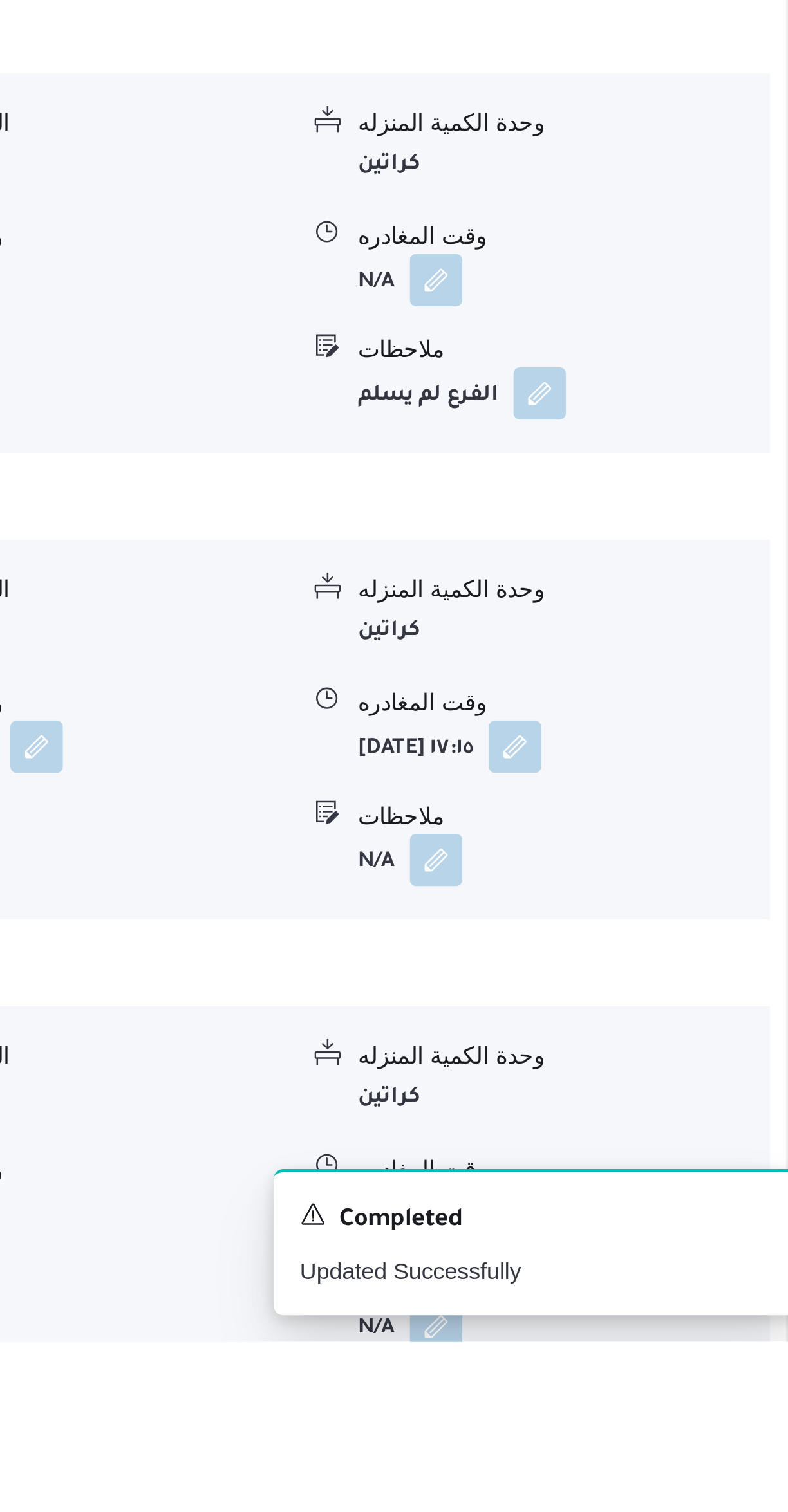
click at [642, 1451] on button "button" at bounding box center [635, 1461] width 21 height 21
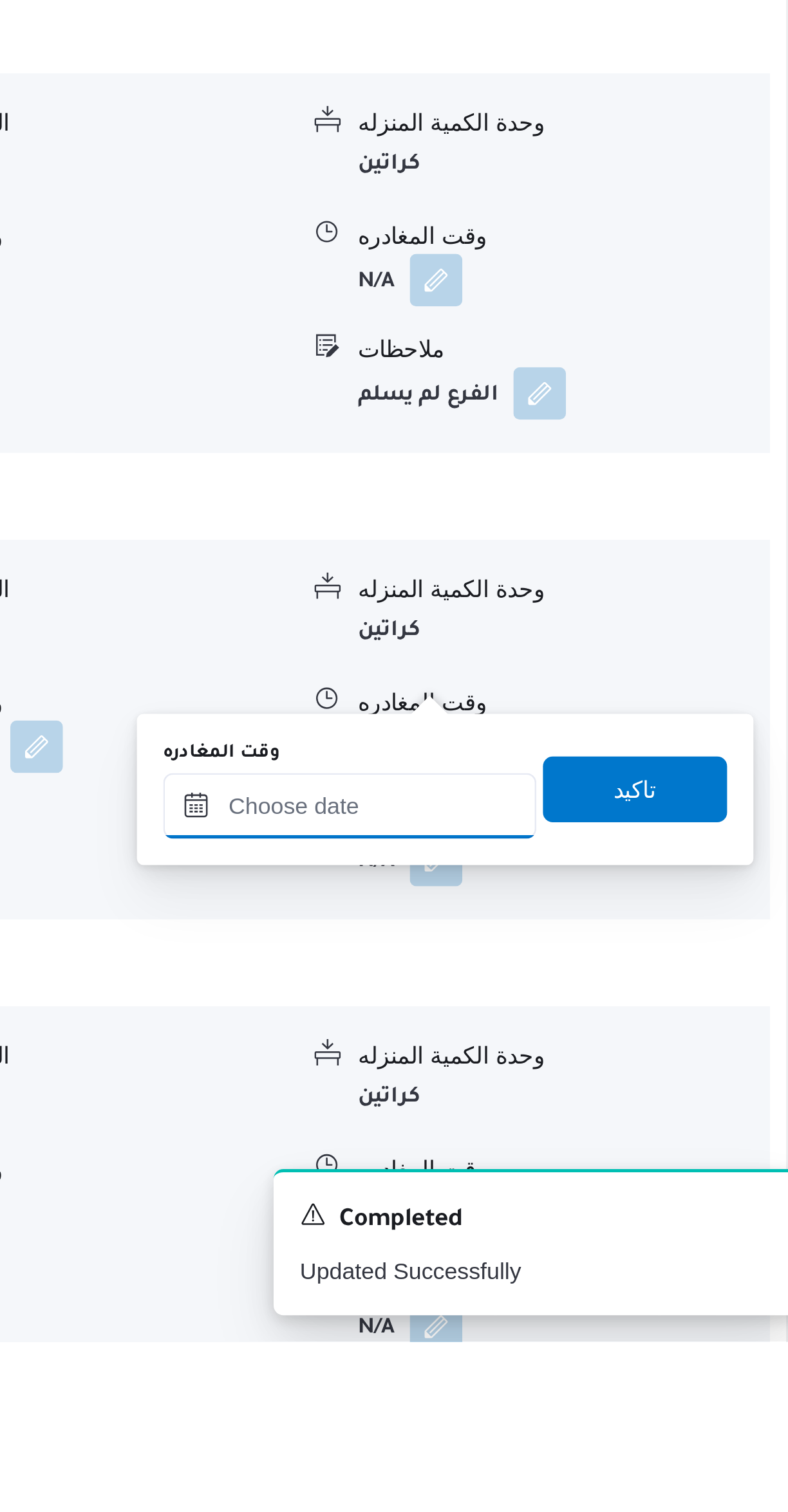
click at [630, 1302] on input "وقت المغادره" at bounding box center [601, 1302] width 146 height 26
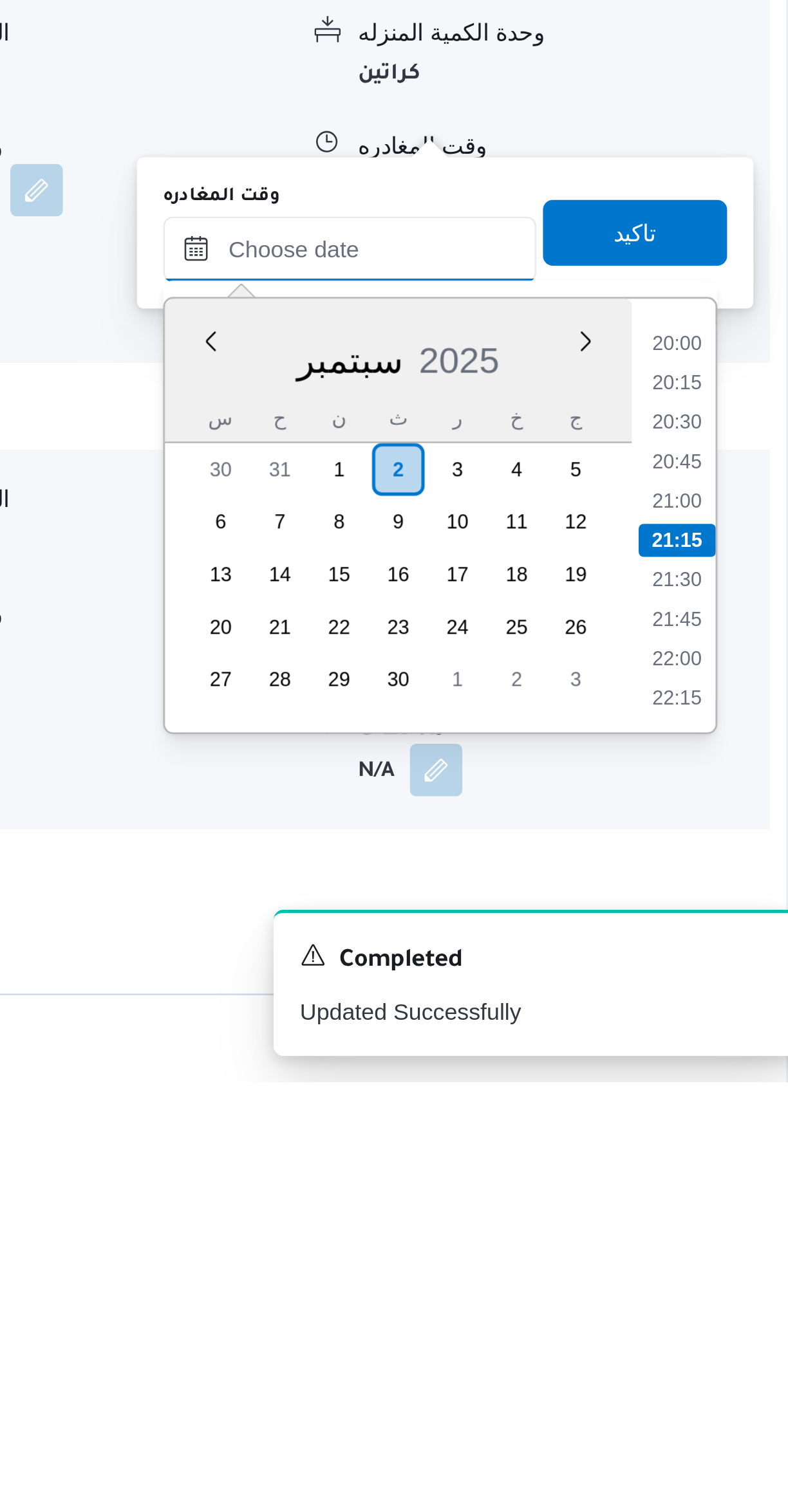
scroll to position [752, 0]
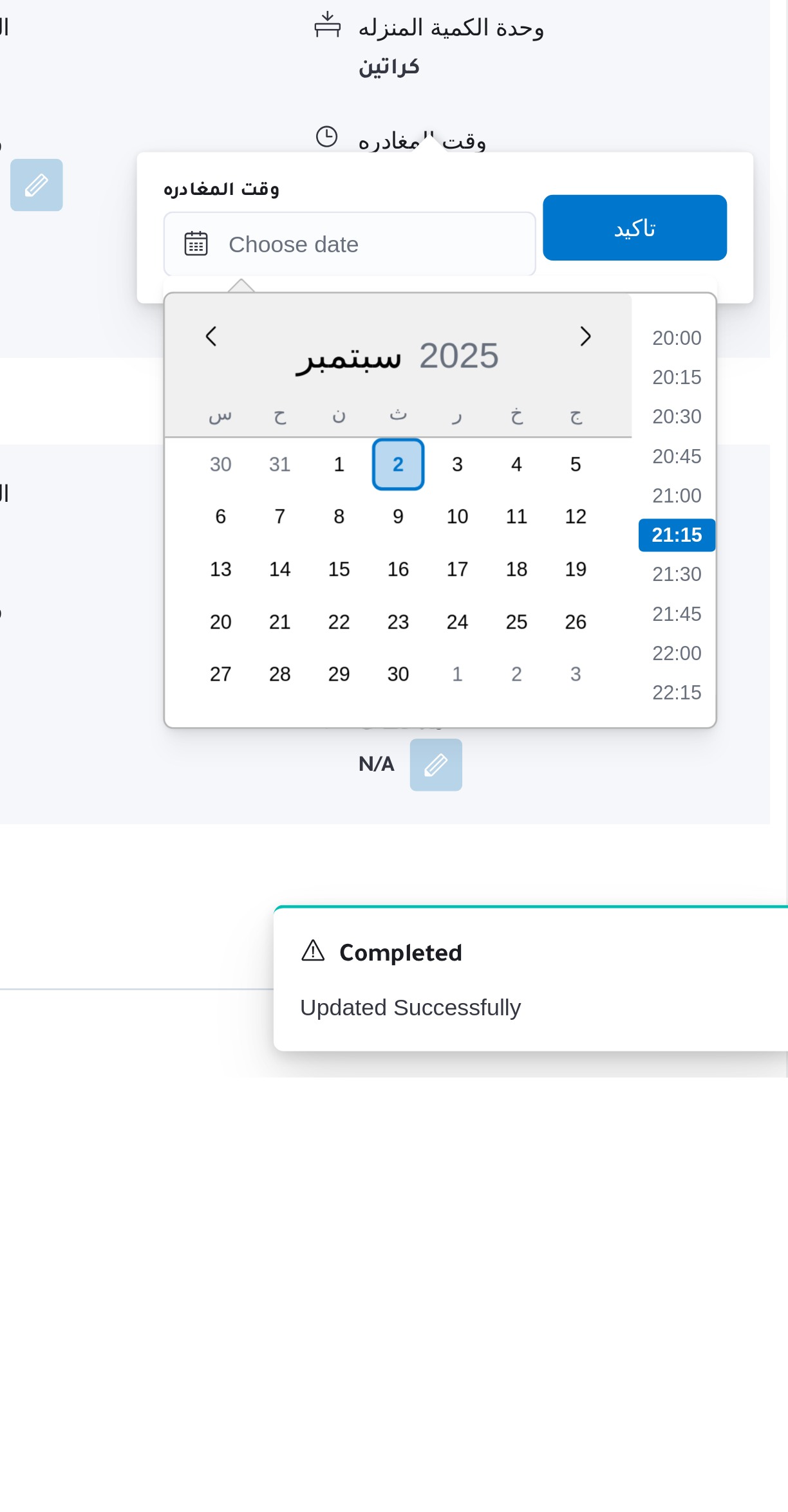
click at [737, 1227] on li "20:00" at bounding box center [729, 1222] width 30 height 13
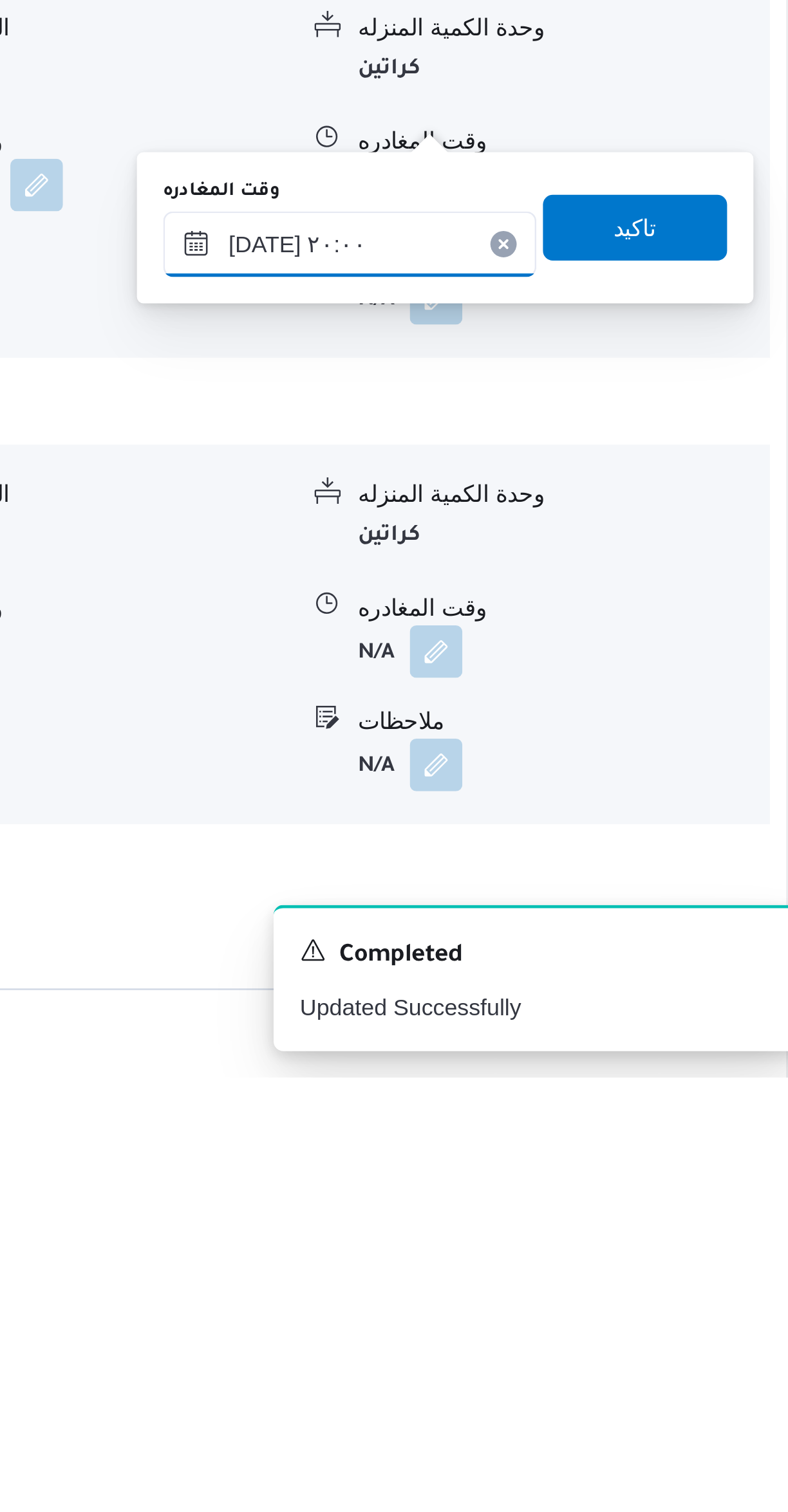
click at [628, 1185] on input "٠٢/٠٩/٢٠٢٥ ٢٠:٠٠" at bounding box center [601, 1186] width 146 height 26
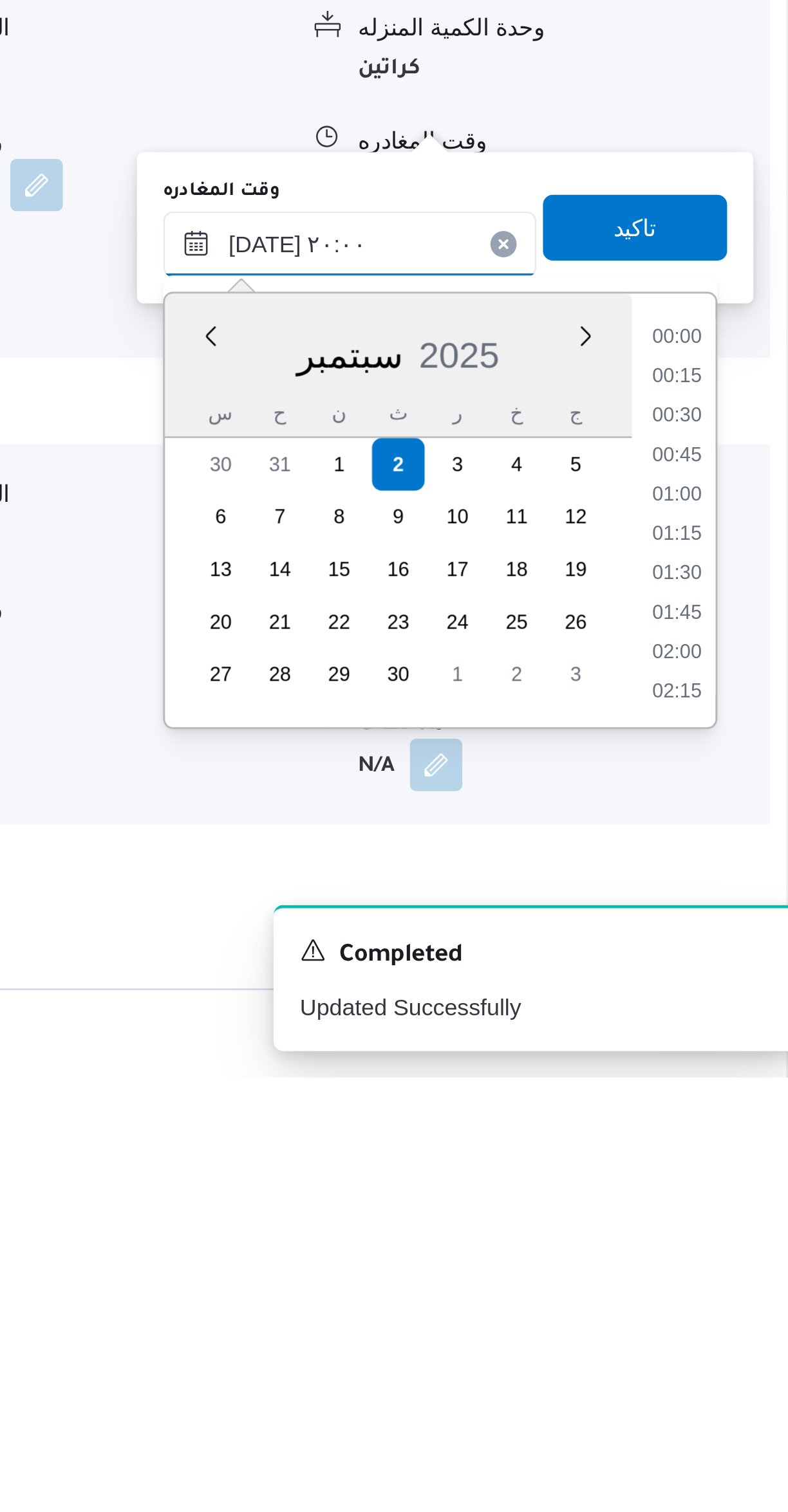
scroll to position [1157, 0]
click at [733, 1233] on li "19:00" at bounding box center [729, 1238] width 30 height 13
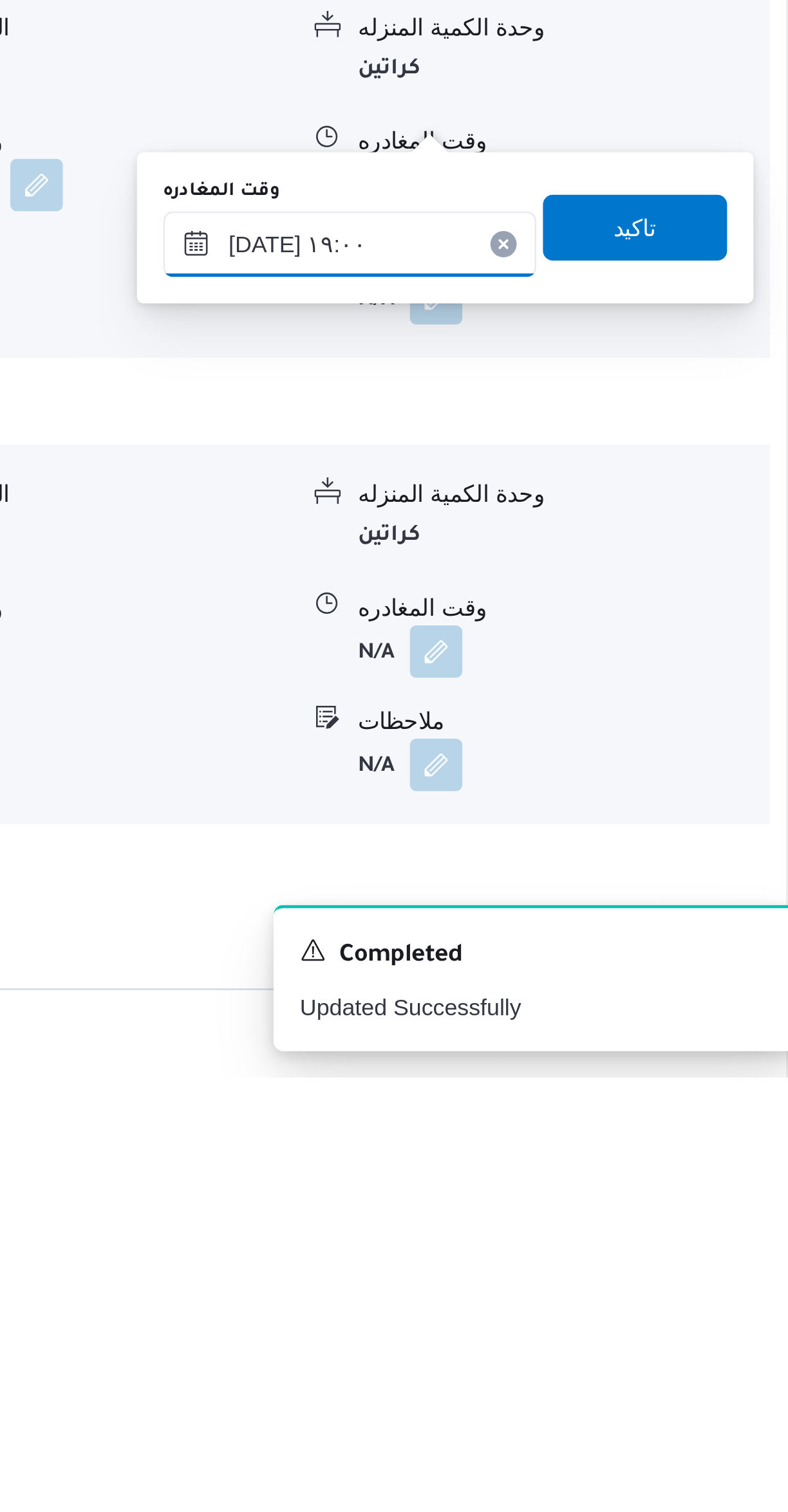
click at [631, 1186] on input "٠٢/٠٩/٢٠٢٥ ١٩:٠٠" at bounding box center [601, 1186] width 146 height 26
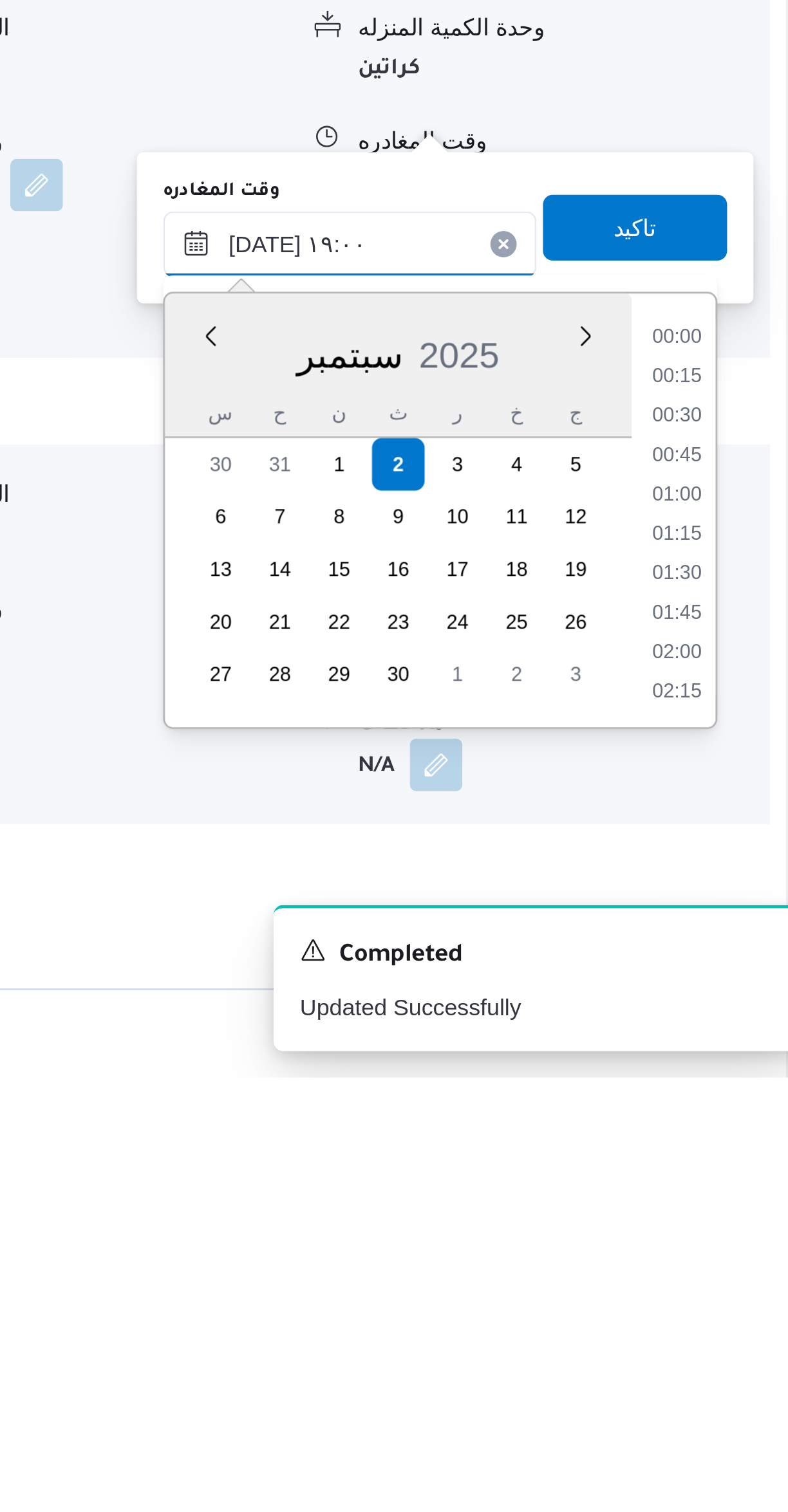
scroll to position [1095, 0]
click at [731, 1227] on li "17:45" at bounding box center [729, 1223] width 30 height 13
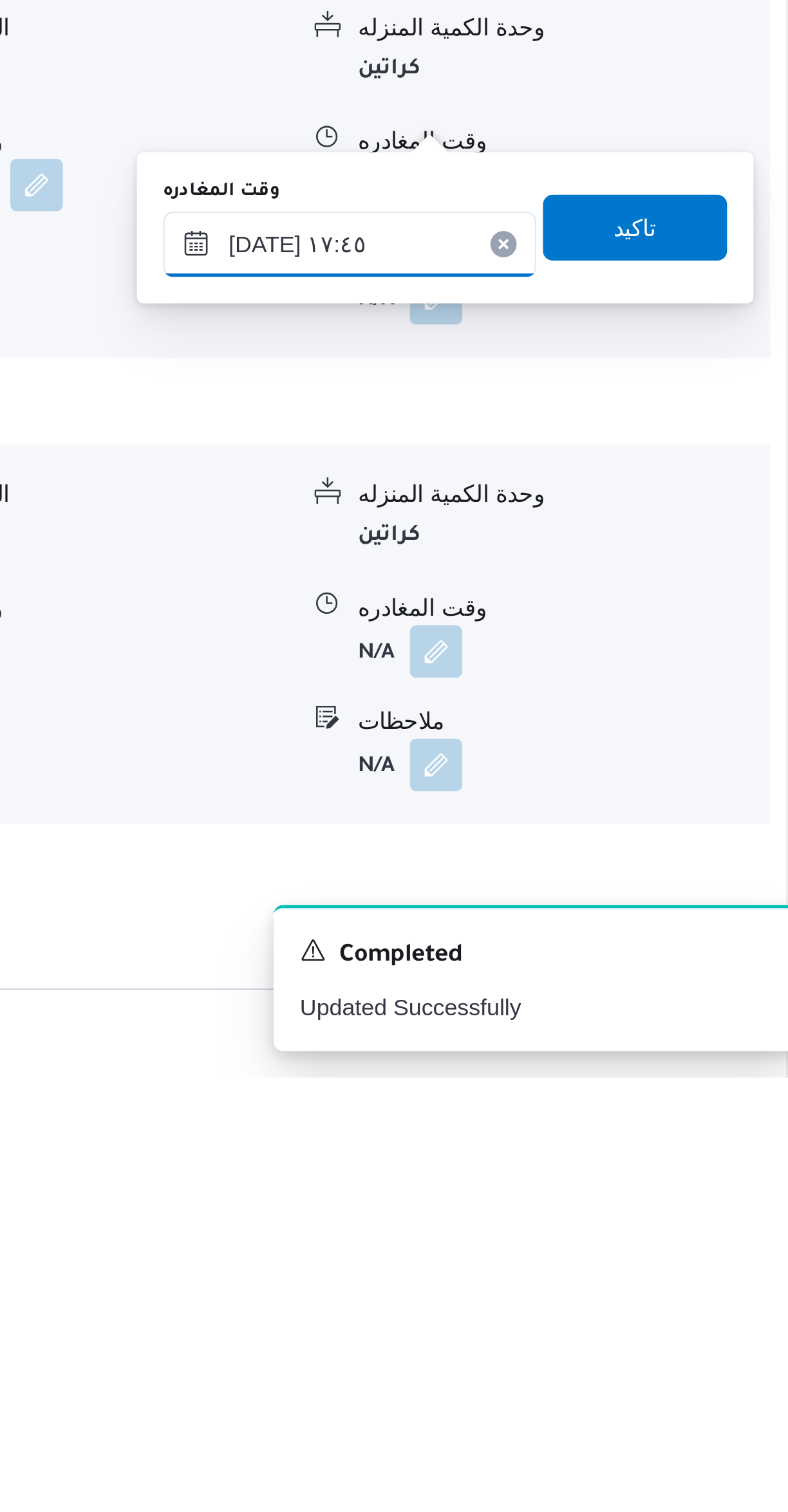
click at [632, 1190] on input "٠٢/٠٩/٢٠٢٥ ١٧:٤٥" at bounding box center [601, 1186] width 146 height 26
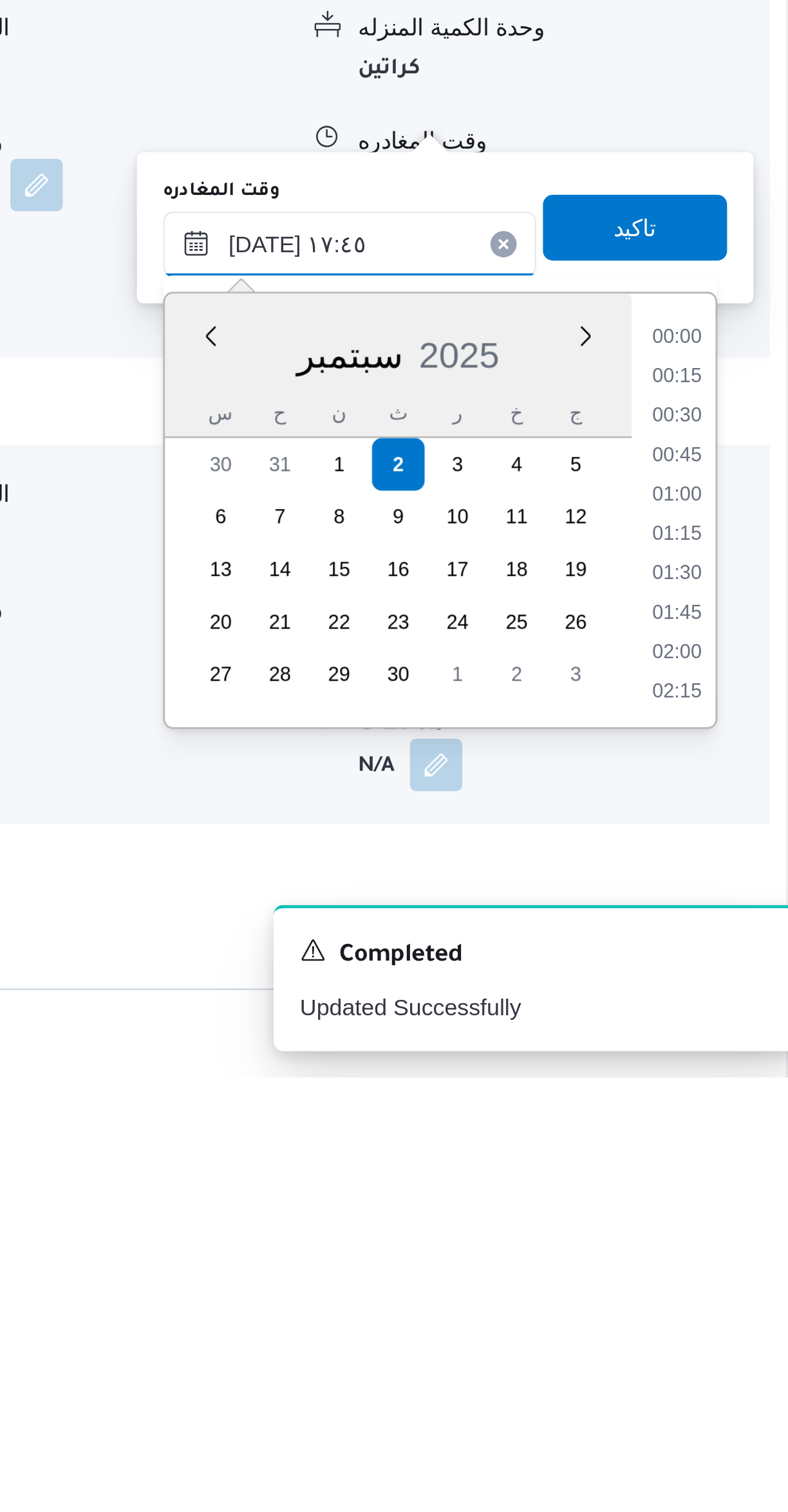
scroll to position [1018, 0]
click at [729, 1270] on li "17:15" at bounding box center [729, 1269] width 30 height 13
type input "٠٢/٠٩/٢٠٢٥ ١٧:١٥"
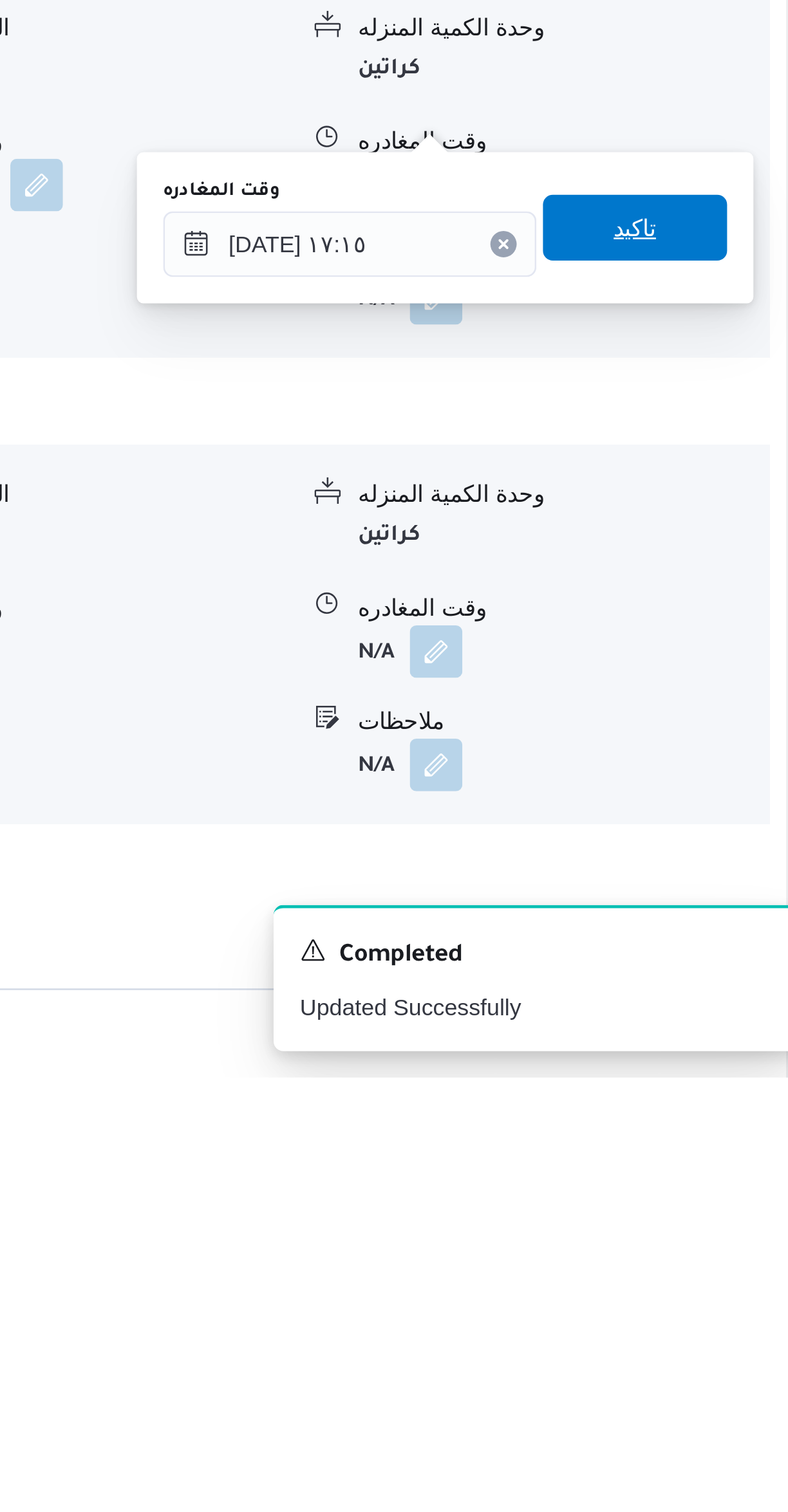
click at [725, 1178] on span "تاكيد" at bounding box center [712, 1180] width 72 height 26
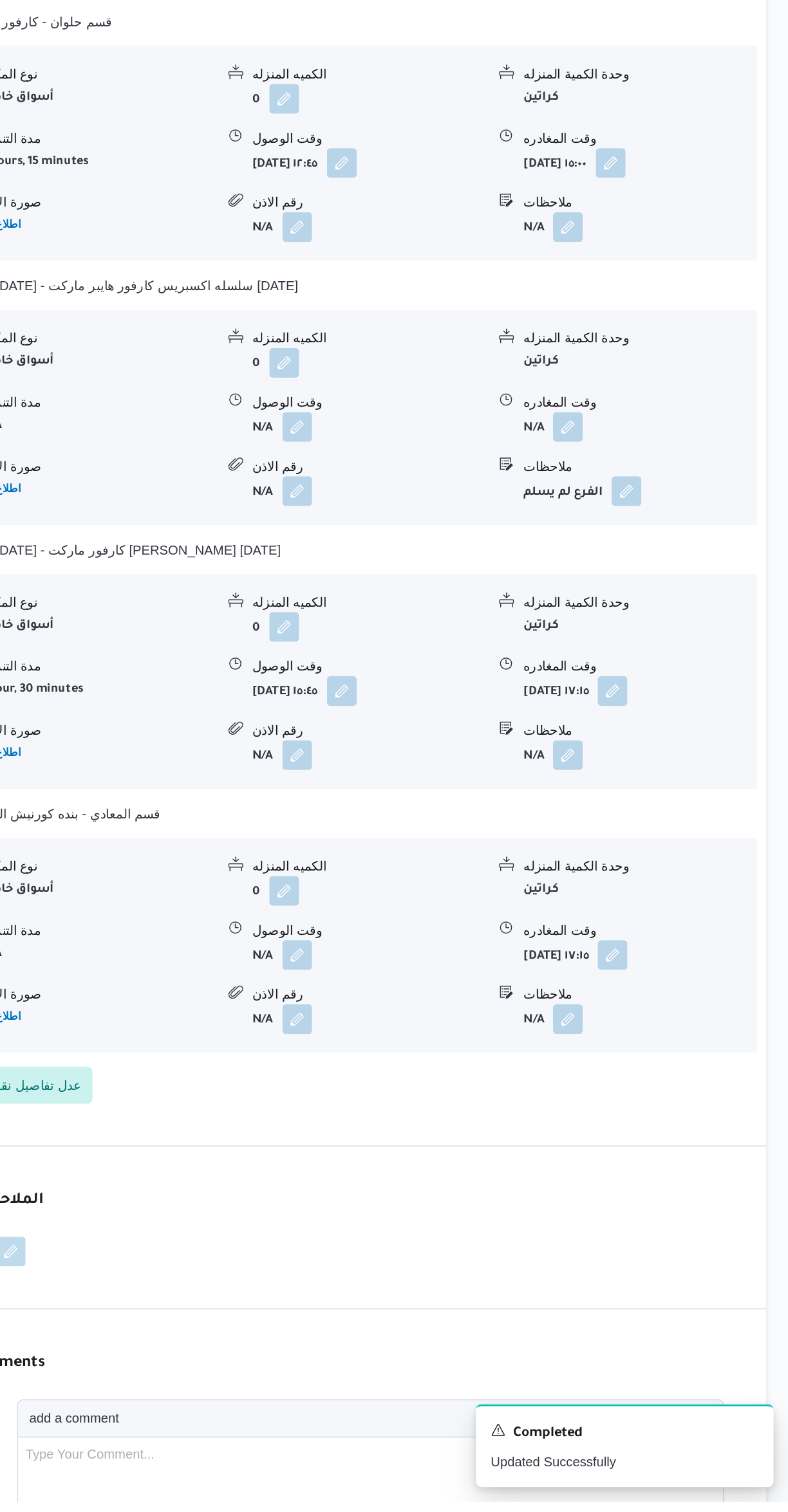
scroll to position [964, 0]
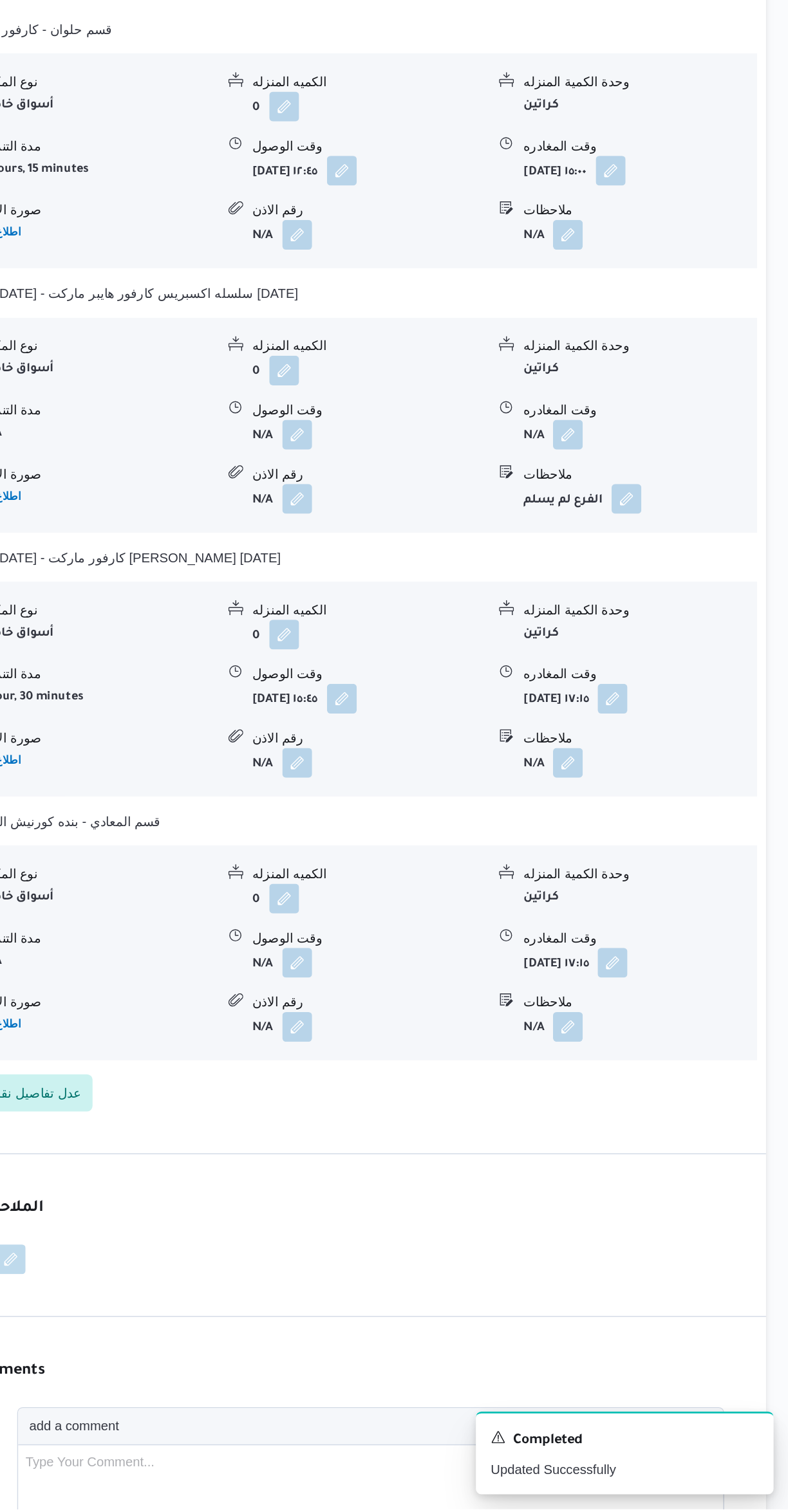
click at [647, 1053] on div "نوع المكان أسواق خاصة الكميه المنزله 0 وحدة الكمية المنزله كراتين مدة التنزيل N…" at bounding box center [469, 1126] width 602 height 146
click at [637, 1168] on button "button" at bounding box center [635, 1178] width 21 height 21
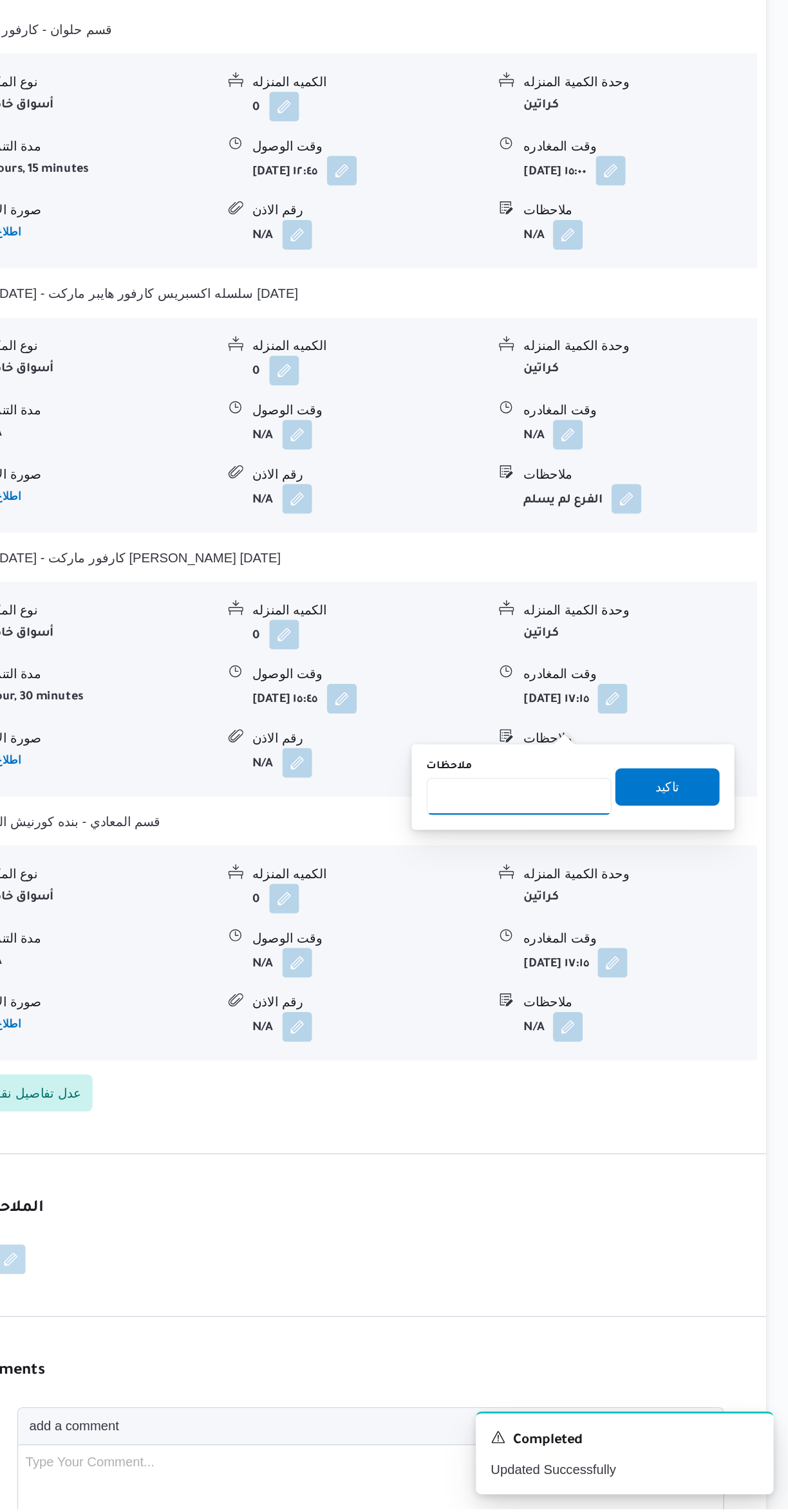
click at [564, 1027] on input "ملاحظات" at bounding box center [601, 1019] width 128 height 26
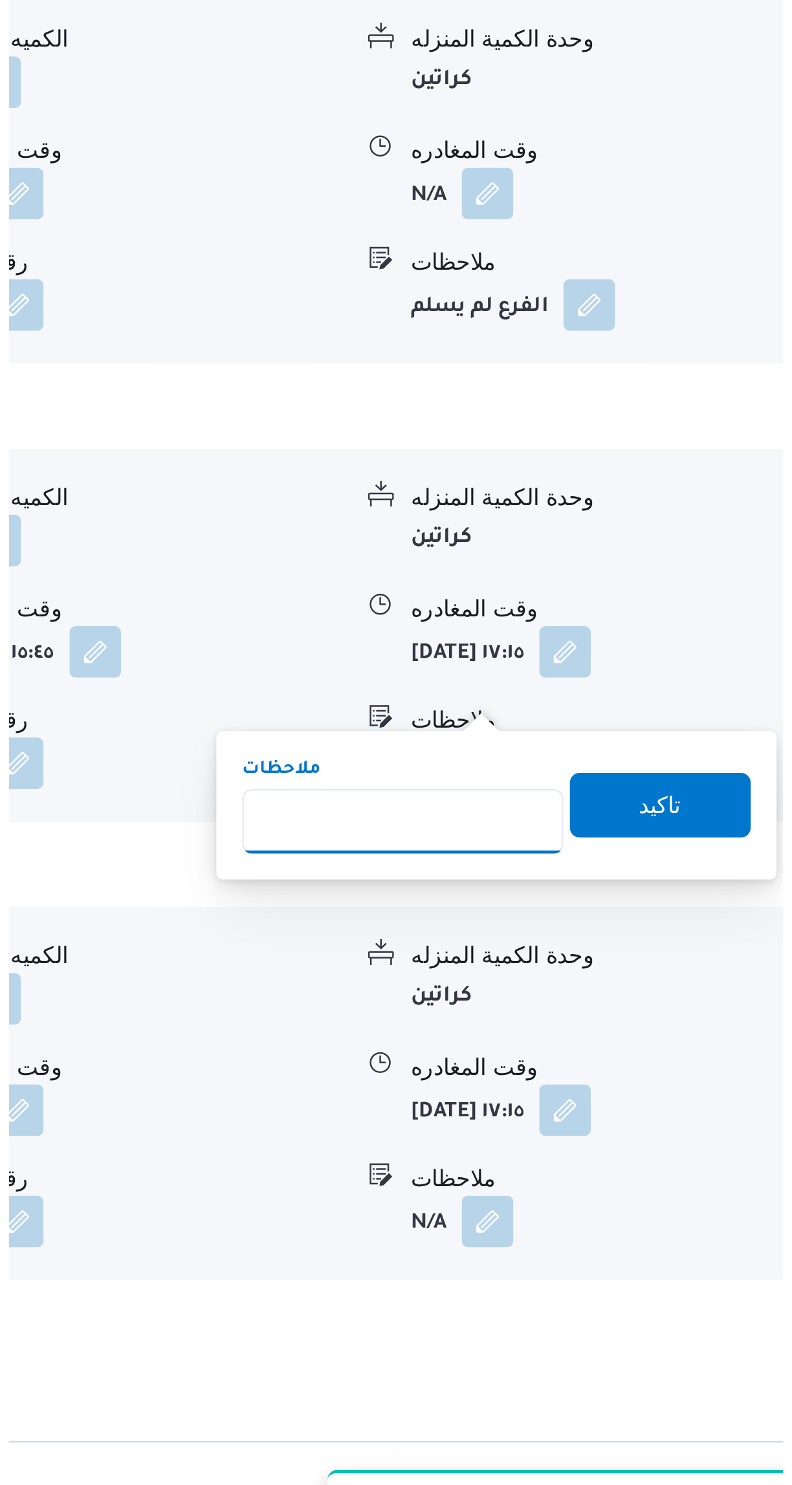
scroll to position [801, 0]
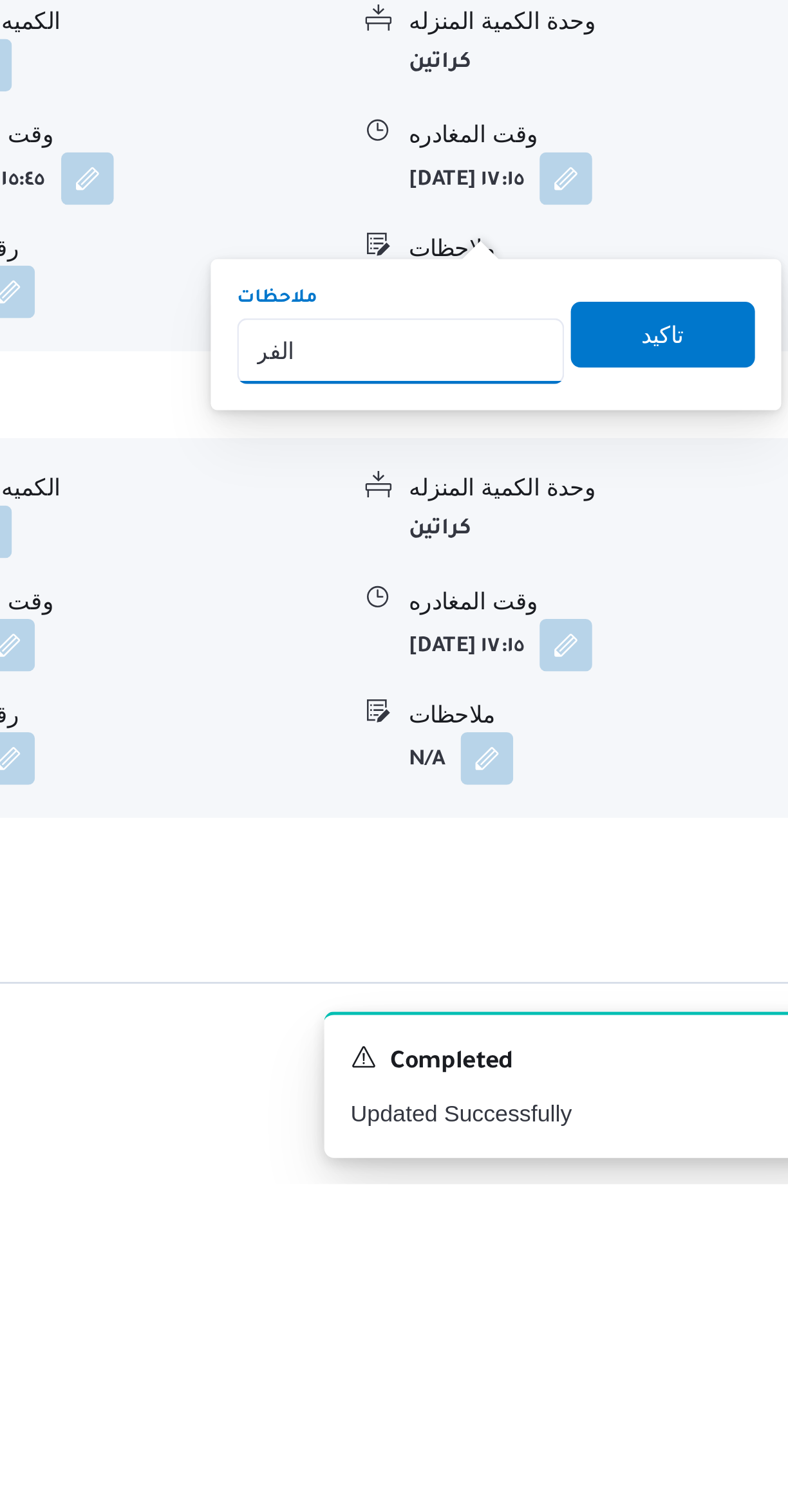
type input "الفره"
type input "الفرع لم يسلم"
click at [705, 1176] on span "تاكيد" at bounding box center [703, 1180] width 72 height 26
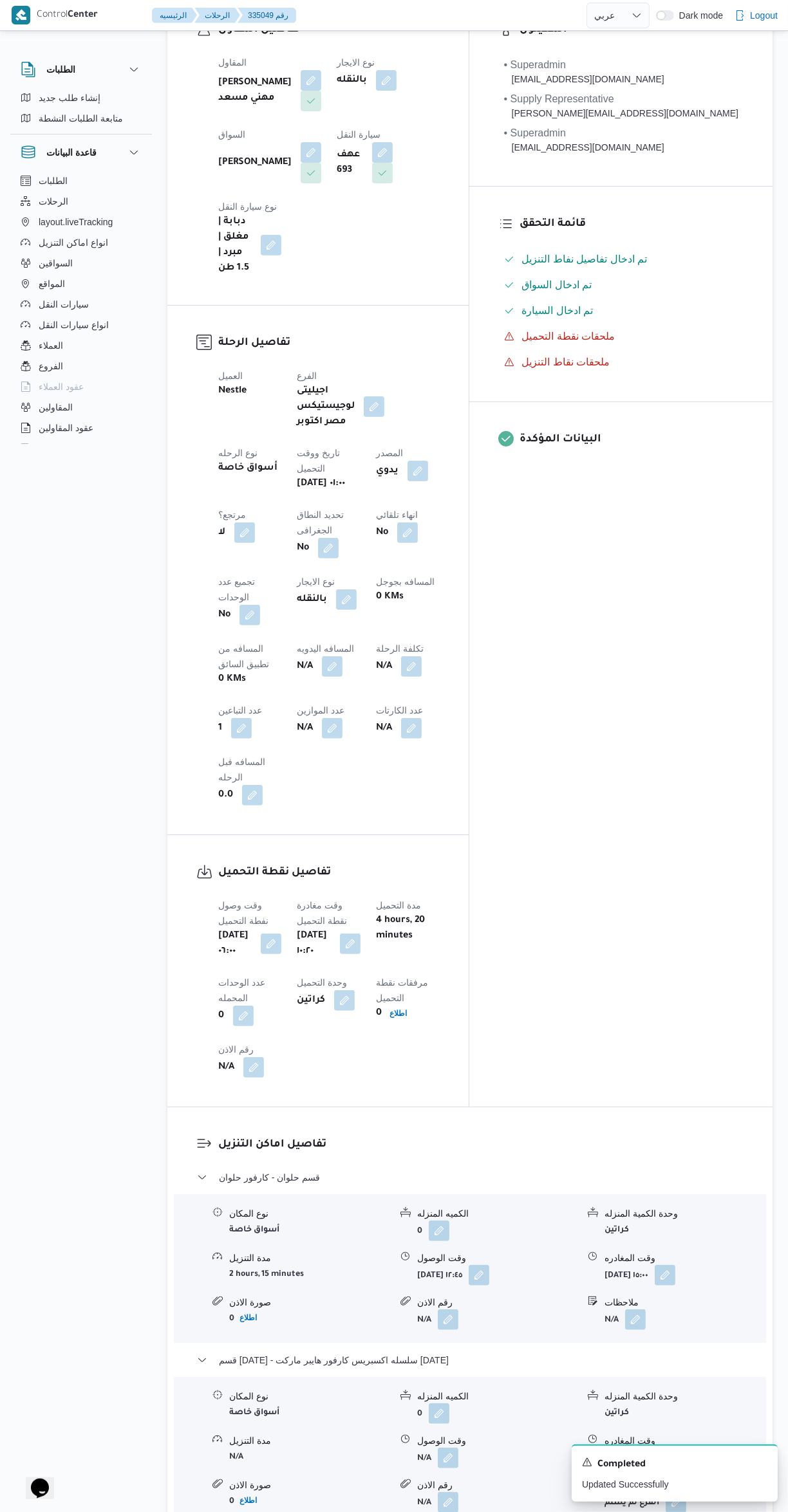
scroll to position [271, 0]
click at [321, 660] on button "button" at bounding box center [331, 669] width 21 height 21
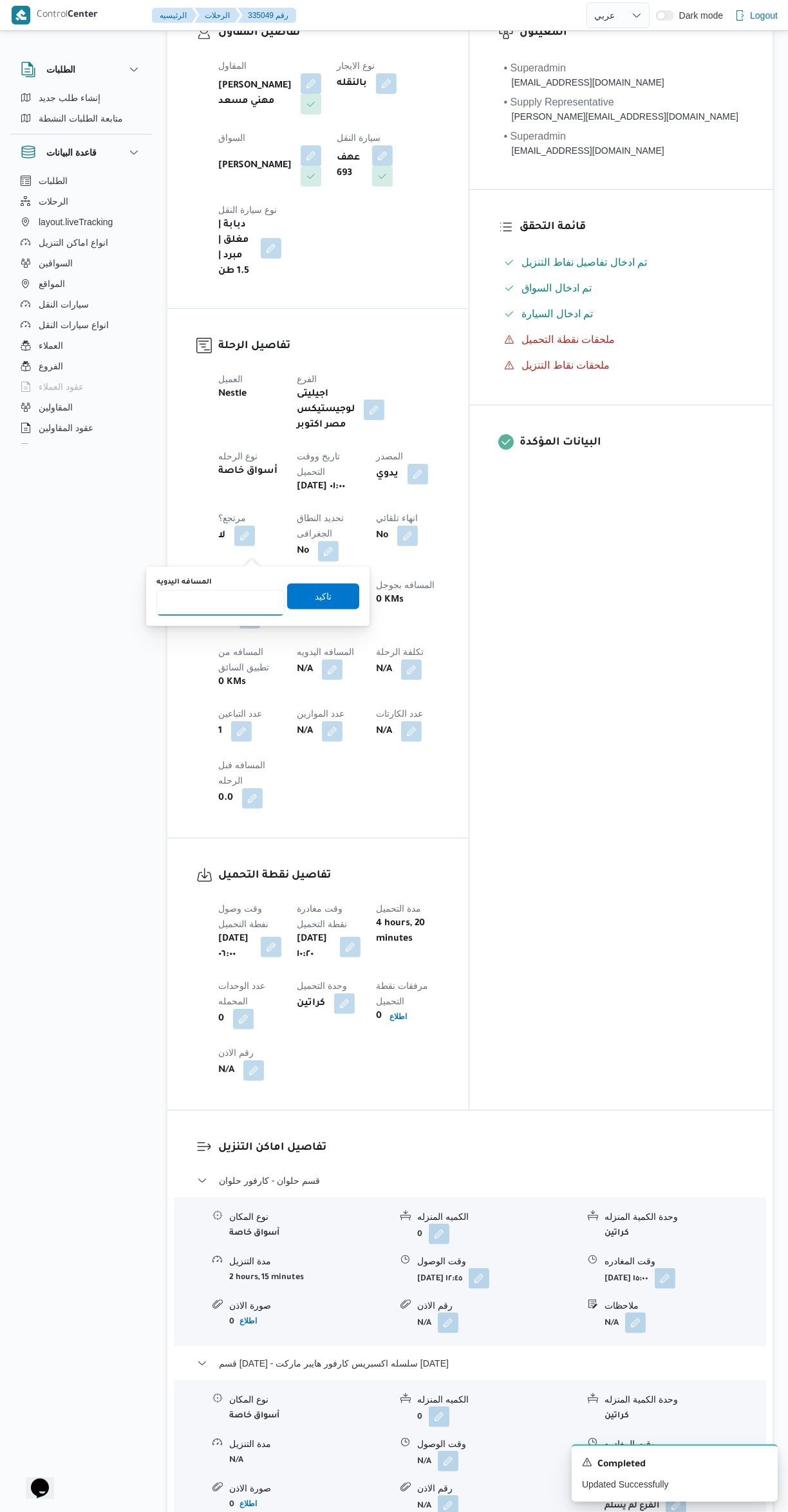
click at [197, 600] on input "المسافه اليدويه" at bounding box center [220, 603] width 128 height 26
type input "144"
click at [314, 596] on span "تاكيد" at bounding box center [322, 597] width 17 height 16
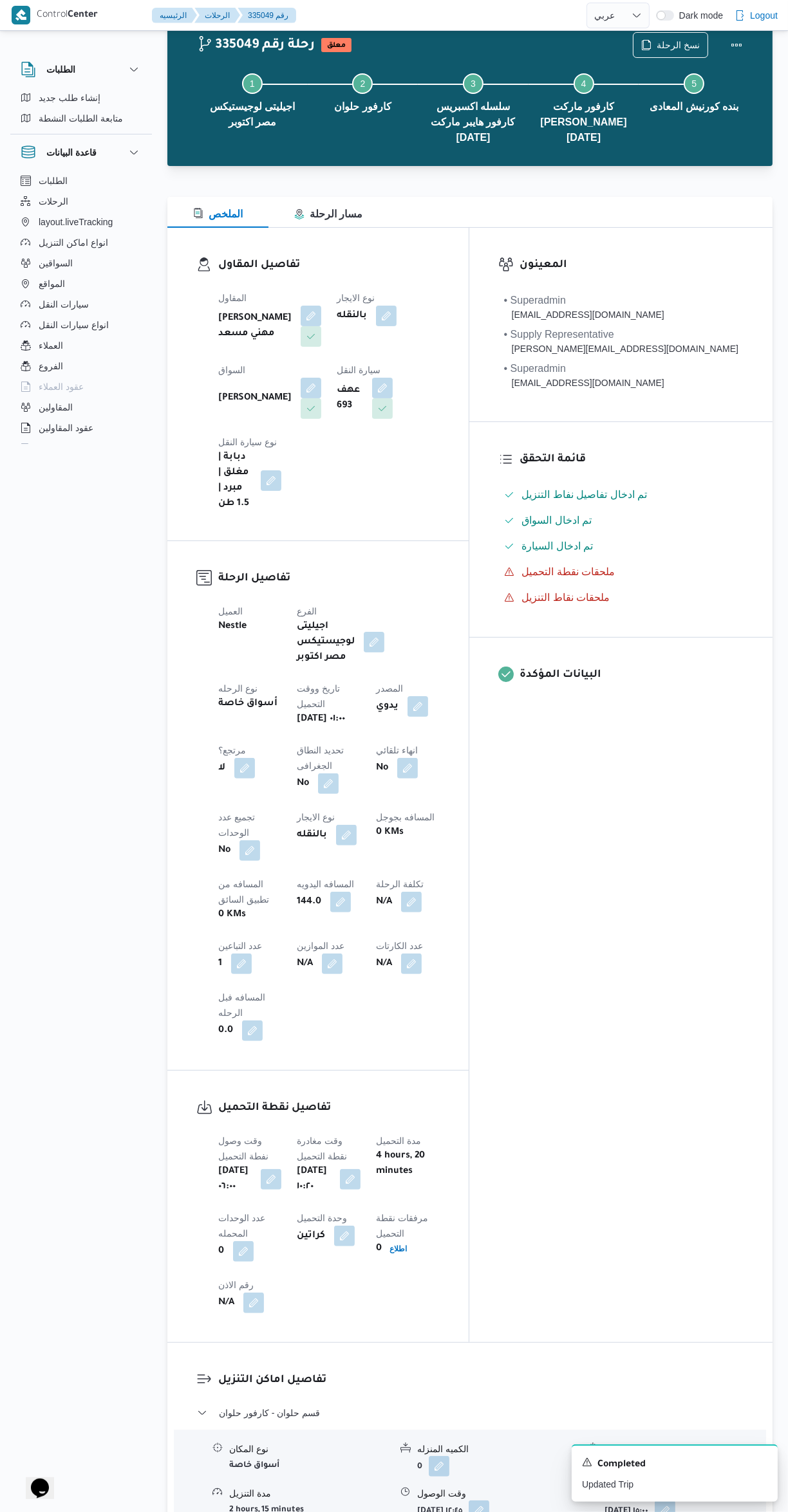
scroll to position [0, 0]
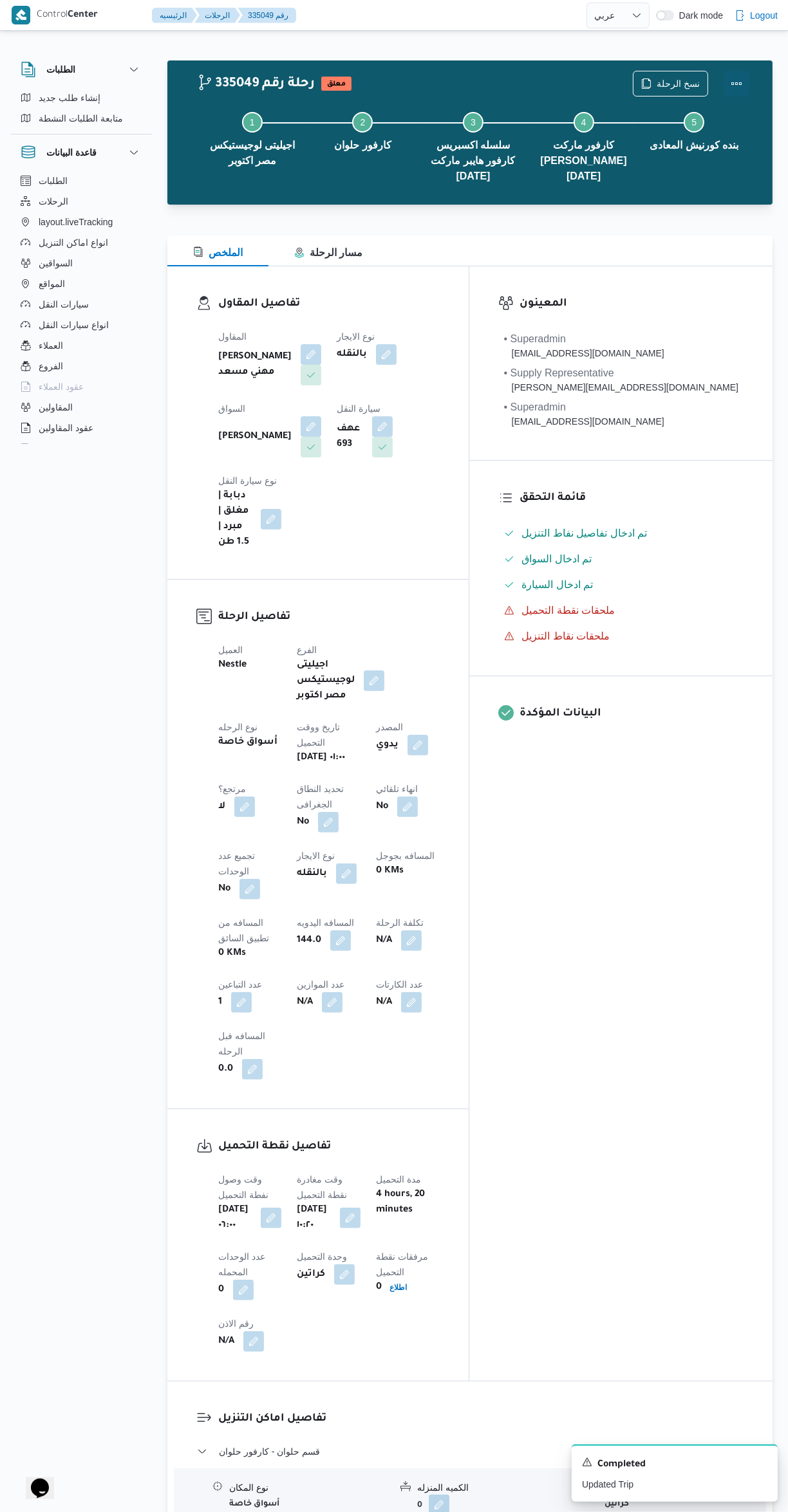
click at [738, 92] on button "Actions" at bounding box center [736, 84] width 26 height 26
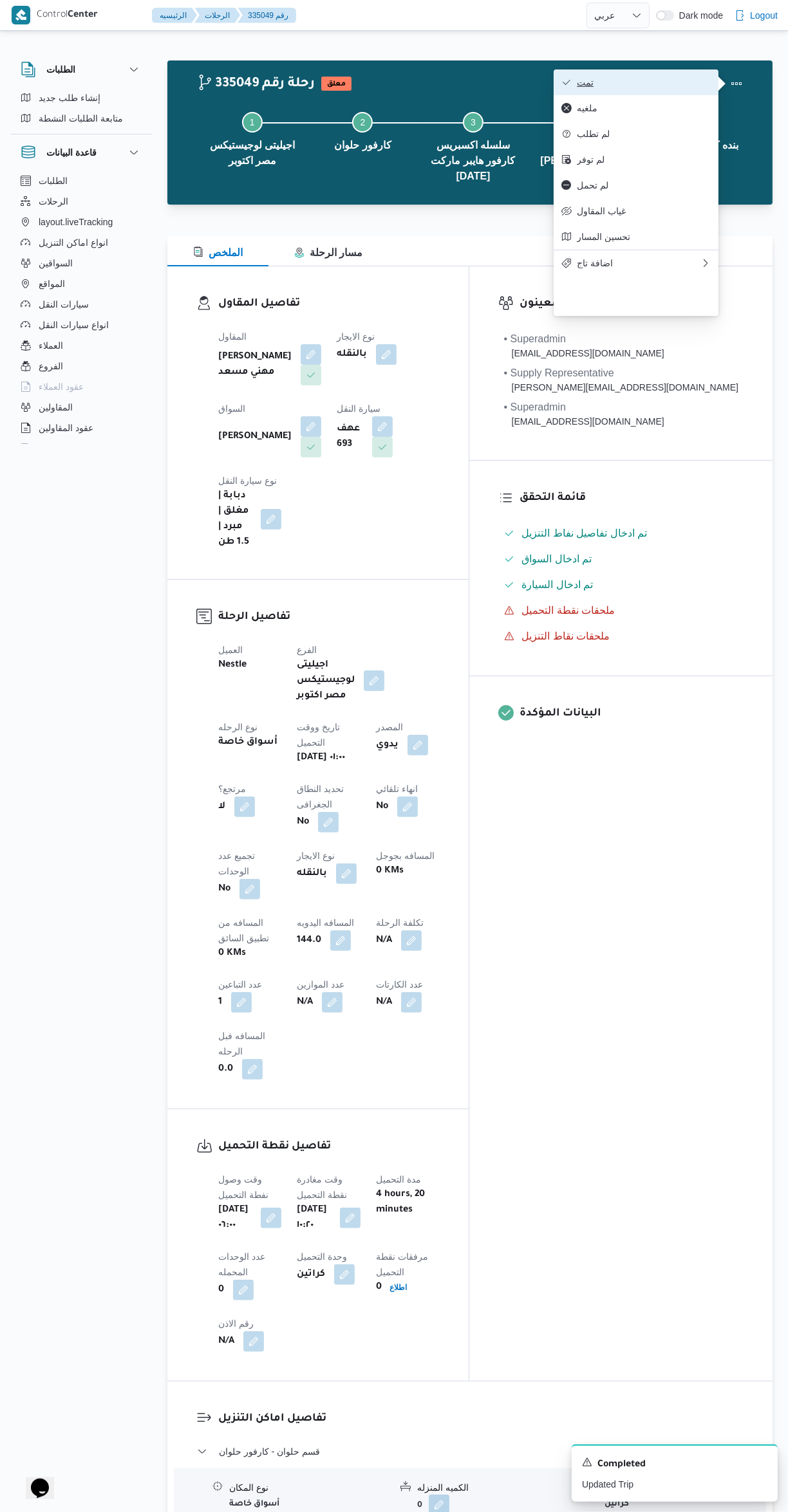
click at [630, 75] on button "تمت" at bounding box center [636, 83] width 165 height 26
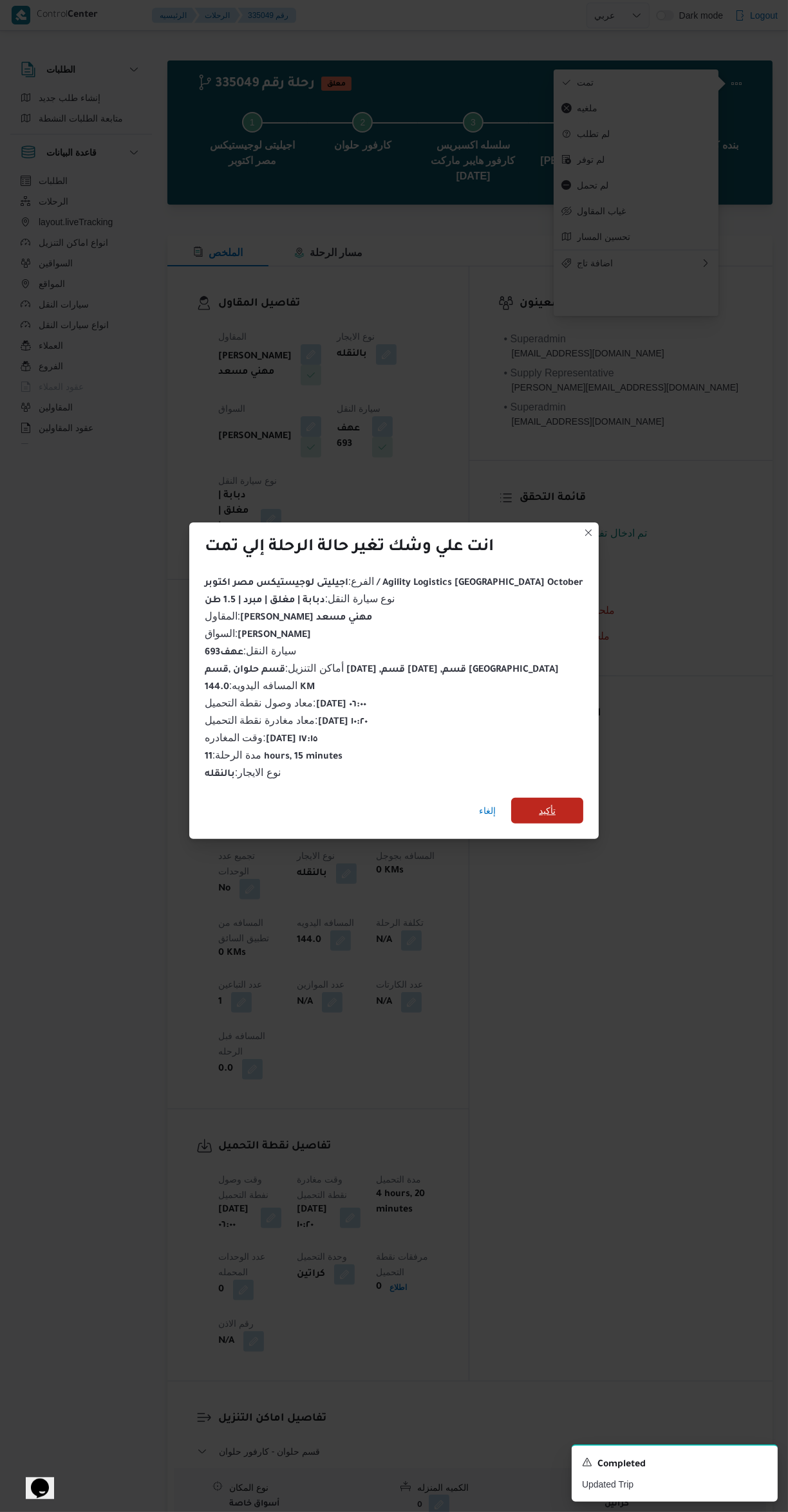
click at [538, 804] on span "تأكيد" at bounding box center [547, 811] width 72 height 26
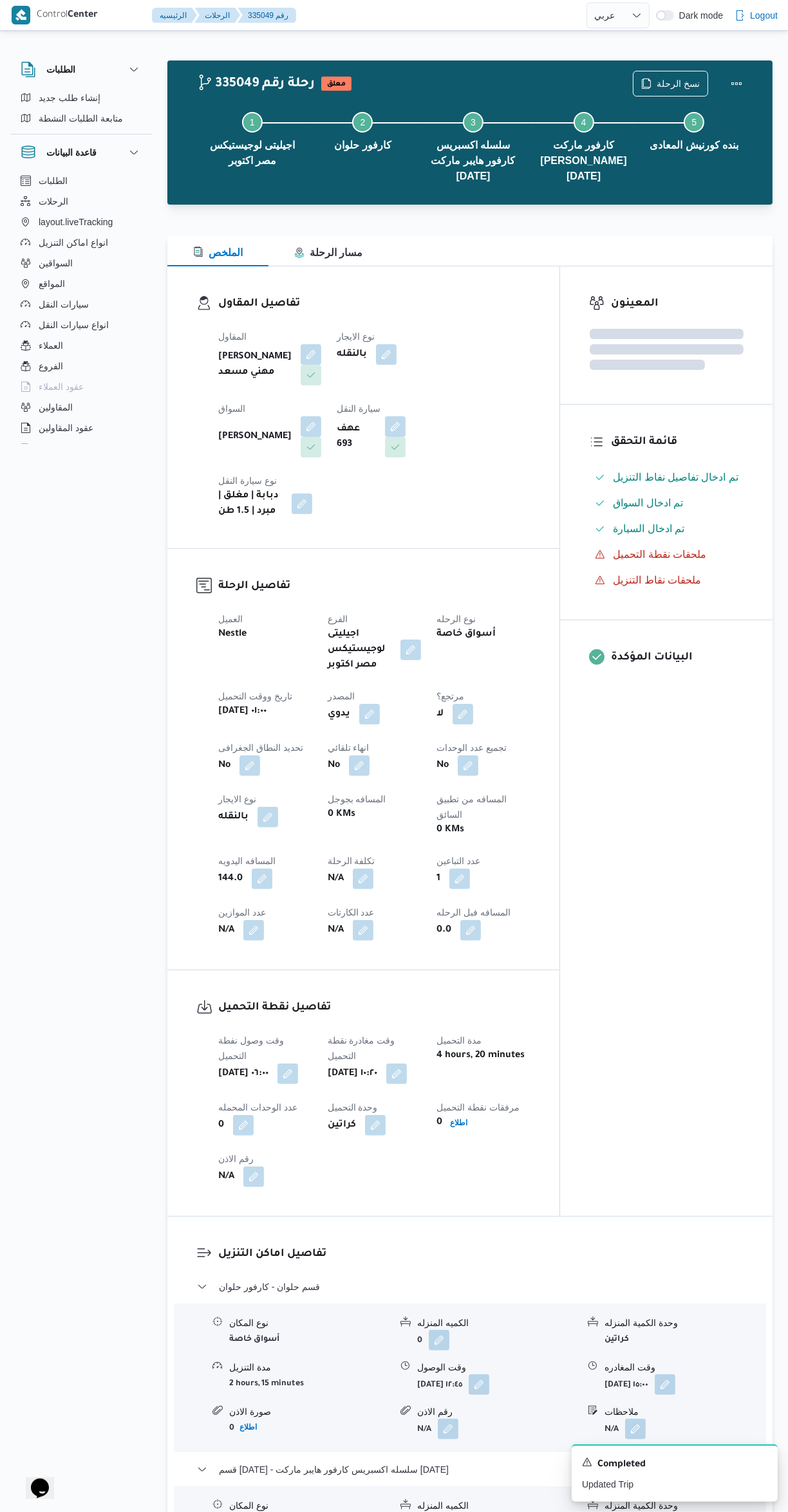
click at [691, 875] on div "المعينون قائمة التحقق تم ادخال تفاصيل نفاط التنزيل تم ادخال السواق تم ادخال الس…" at bounding box center [666, 741] width 212 height 950
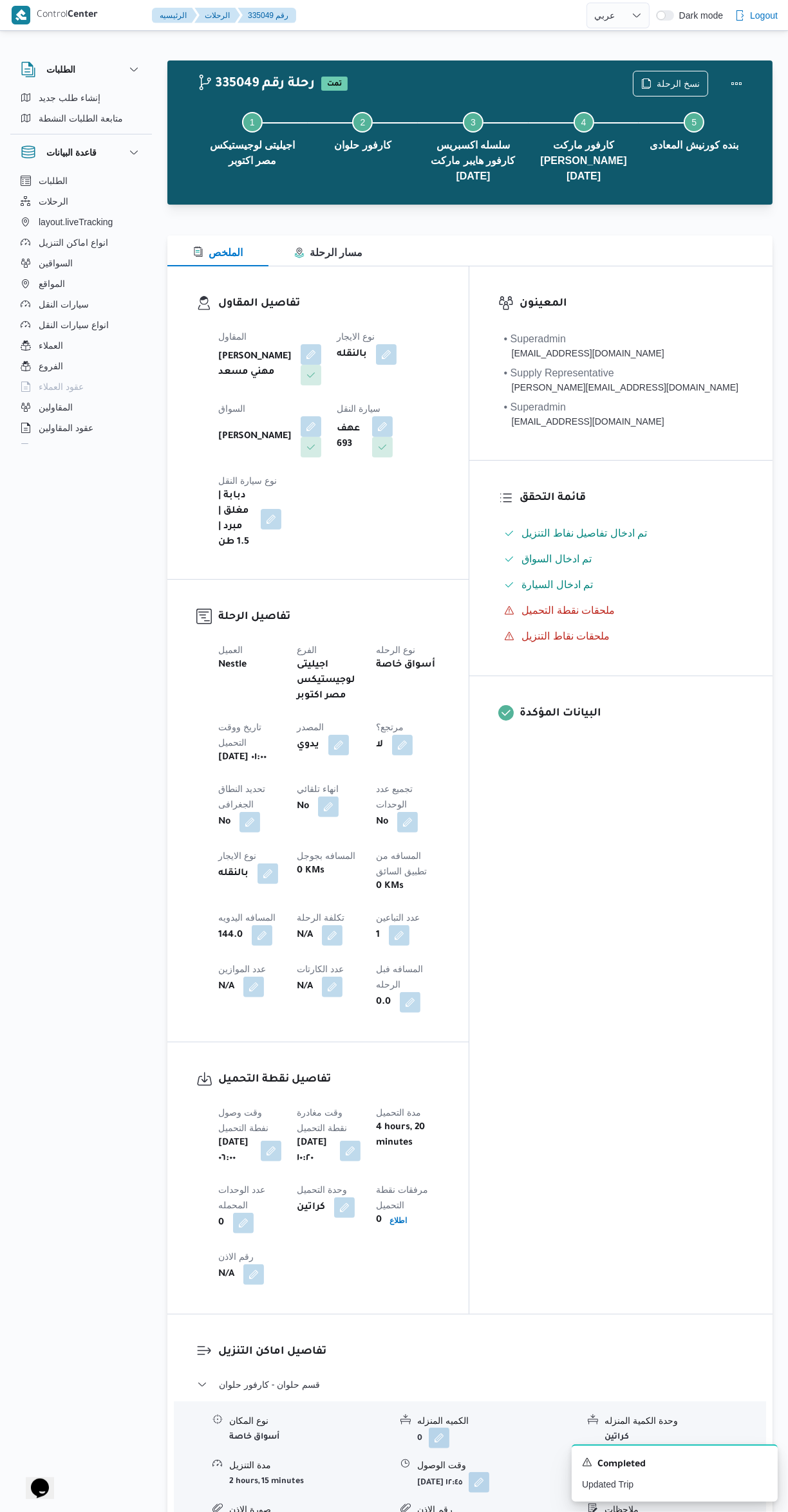
select select "ar"
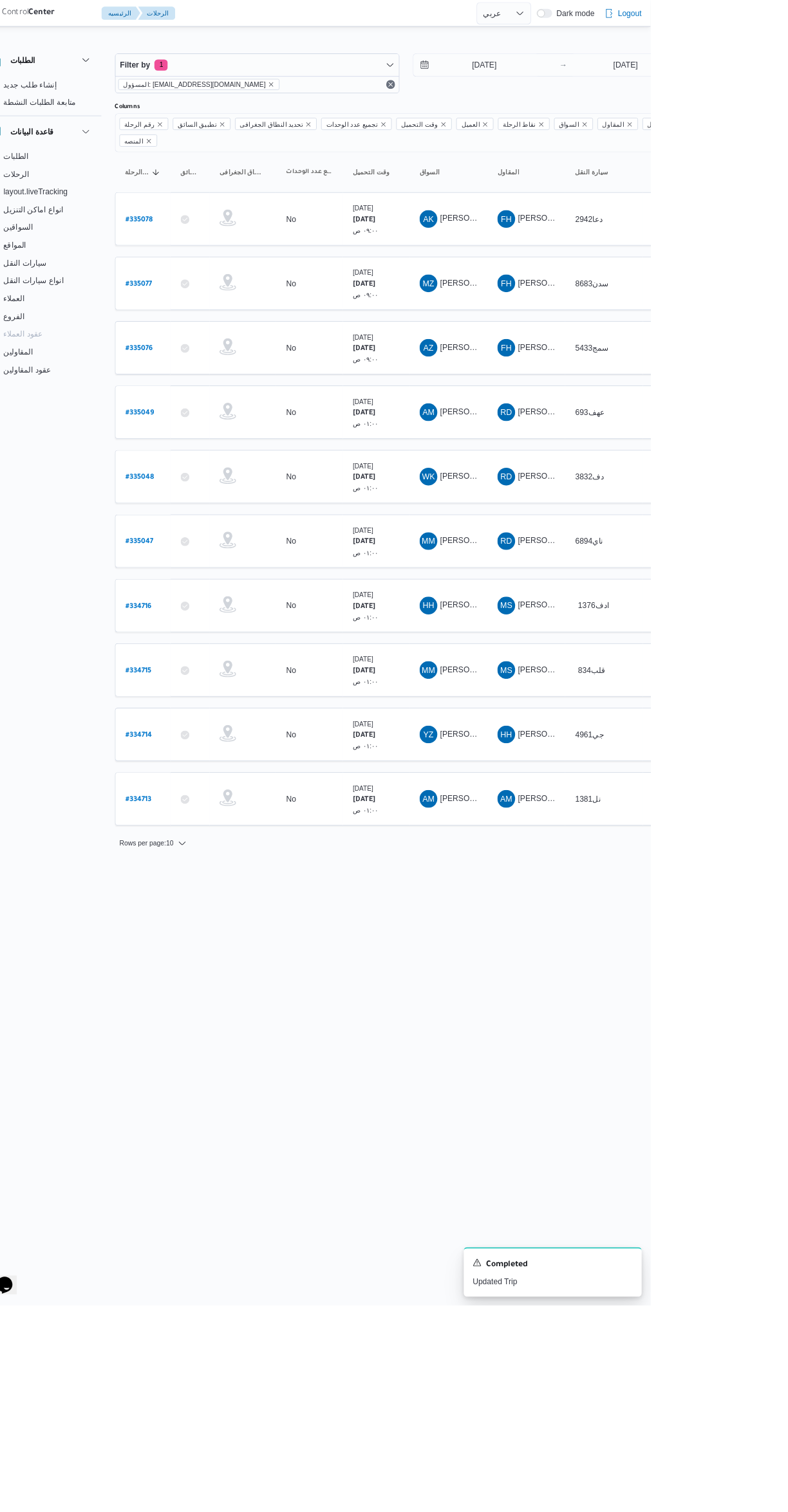
click at [198, 549] on b "# 335048" at bounding box center [195, 553] width 33 height 9
select select "ar"
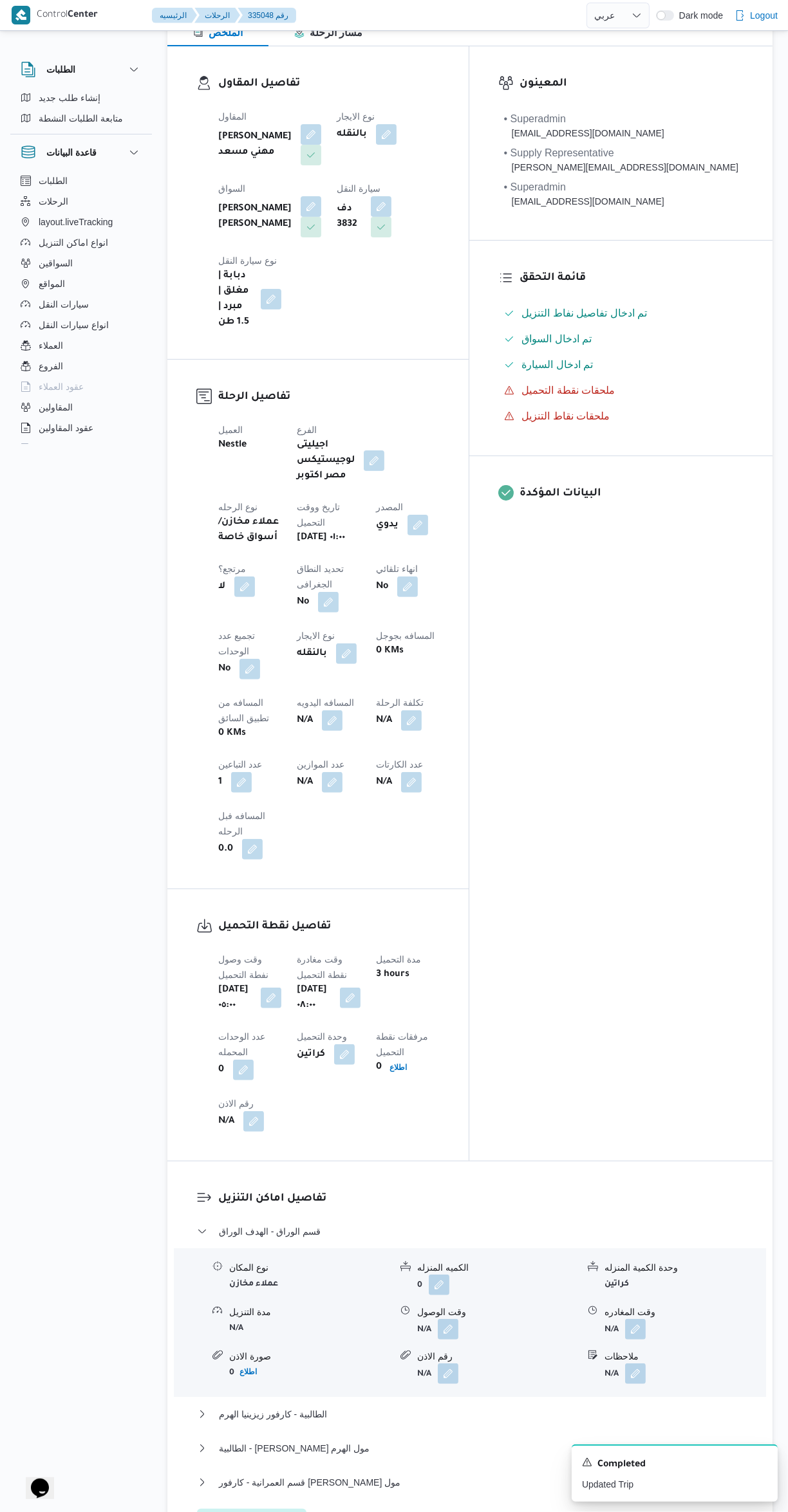
scroll to position [222, 0]
click at [451, 1317] on button "button" at bounding box center [448, 1327] width 21 height 21
click at [421, 1141] on input "وقت الوصول" at bounding box center [413, 1142] width 146 height 26
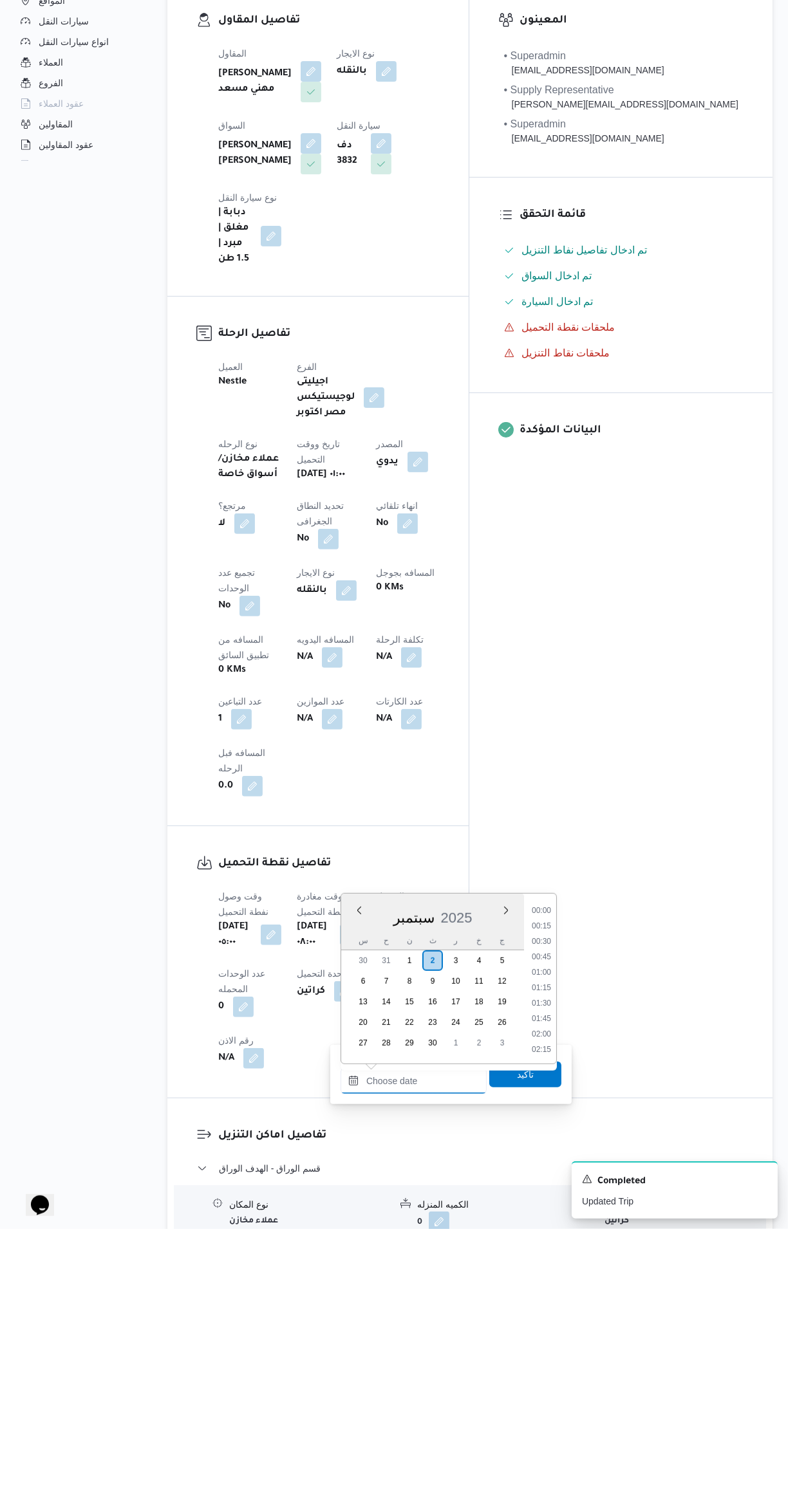
scroll to position [1234, 0]
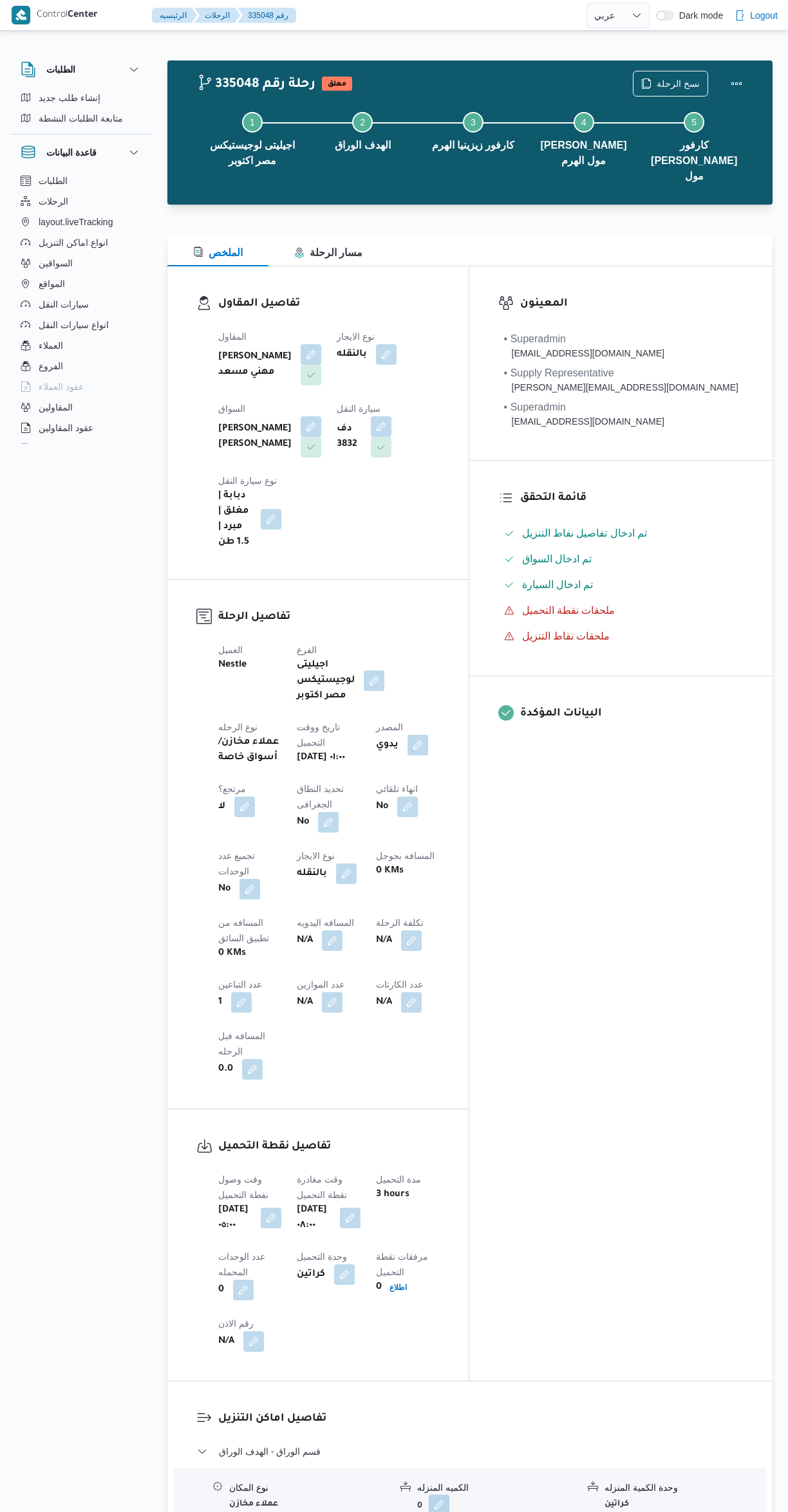
select select "ar"
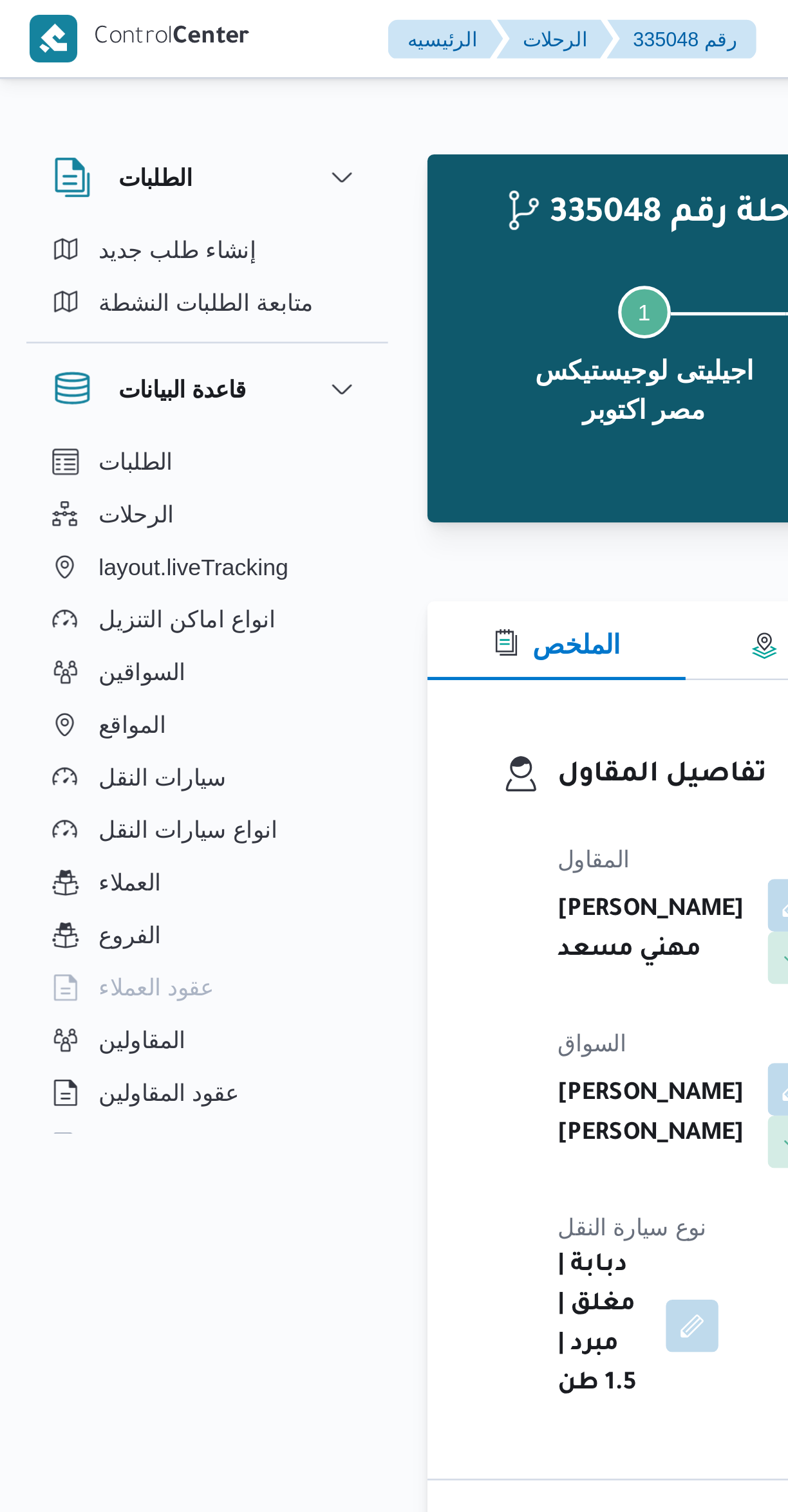
scroll to position [685, 0]
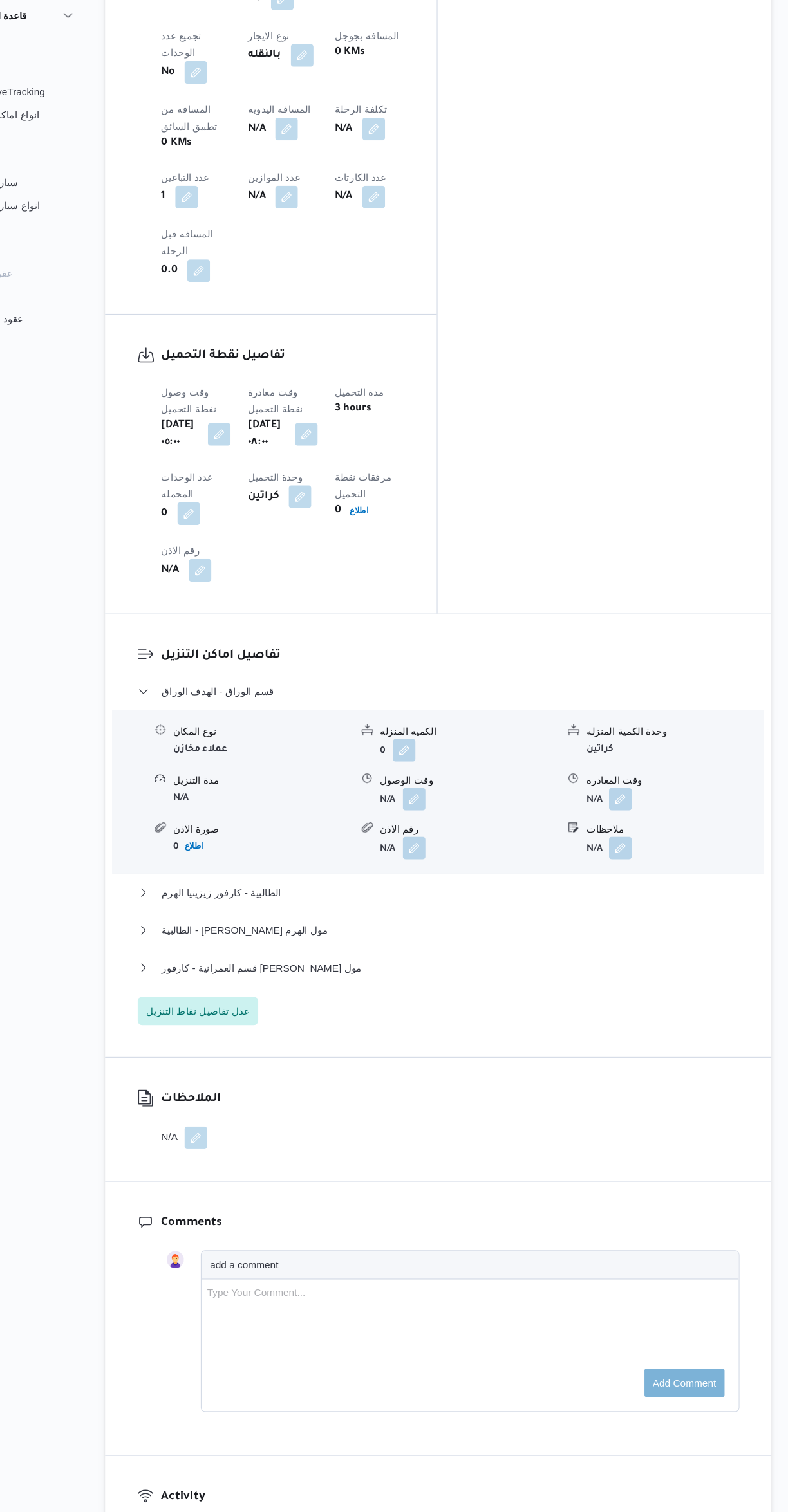
click at [446, 853] on button "button" at bounding box center [448, 863] width 21 height 21
click at [383, 674] on input "وقت الوصول" at bounding box center [413, 678] width 146 height 26
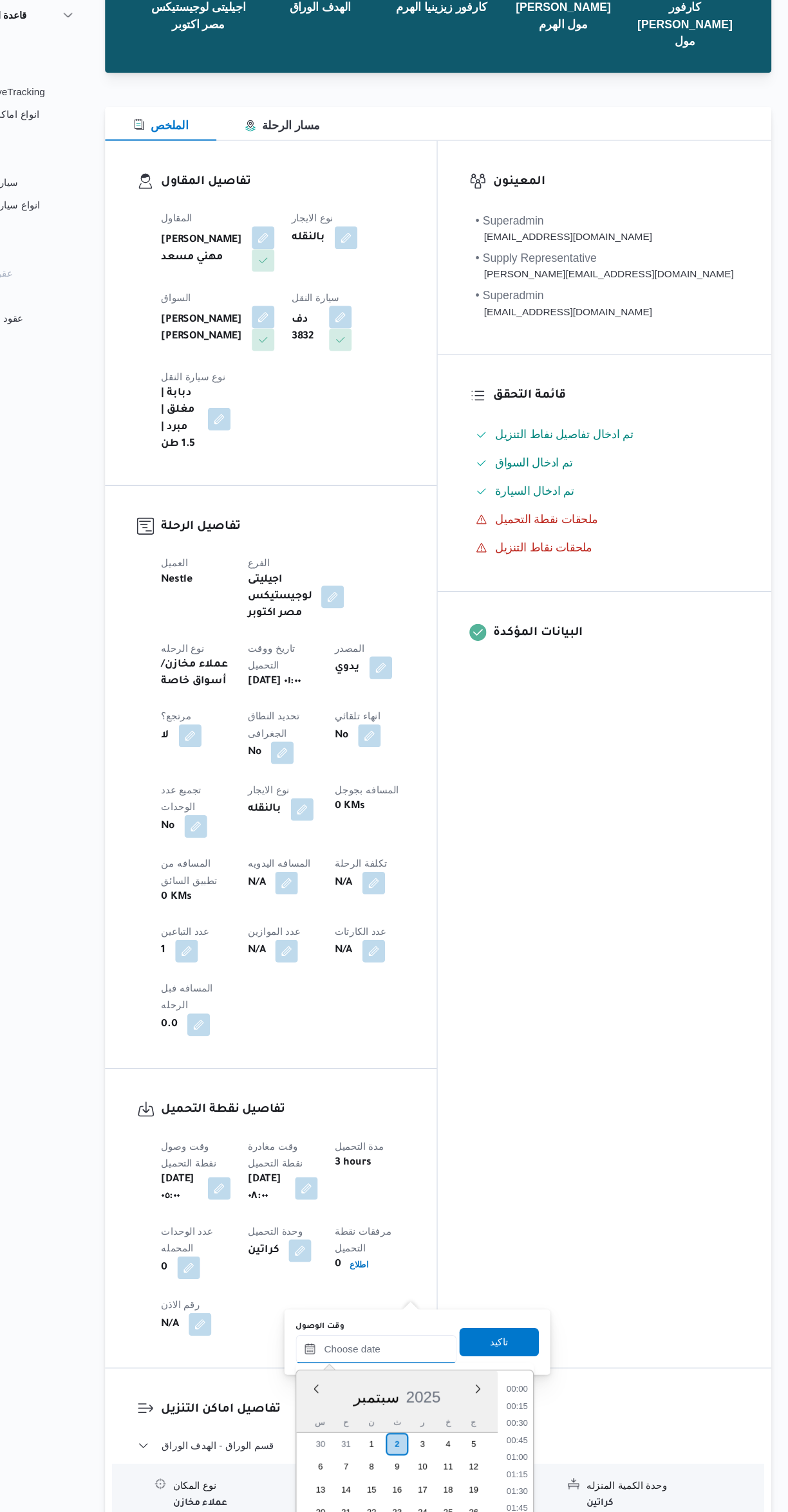
scroll to position [1234, 0]
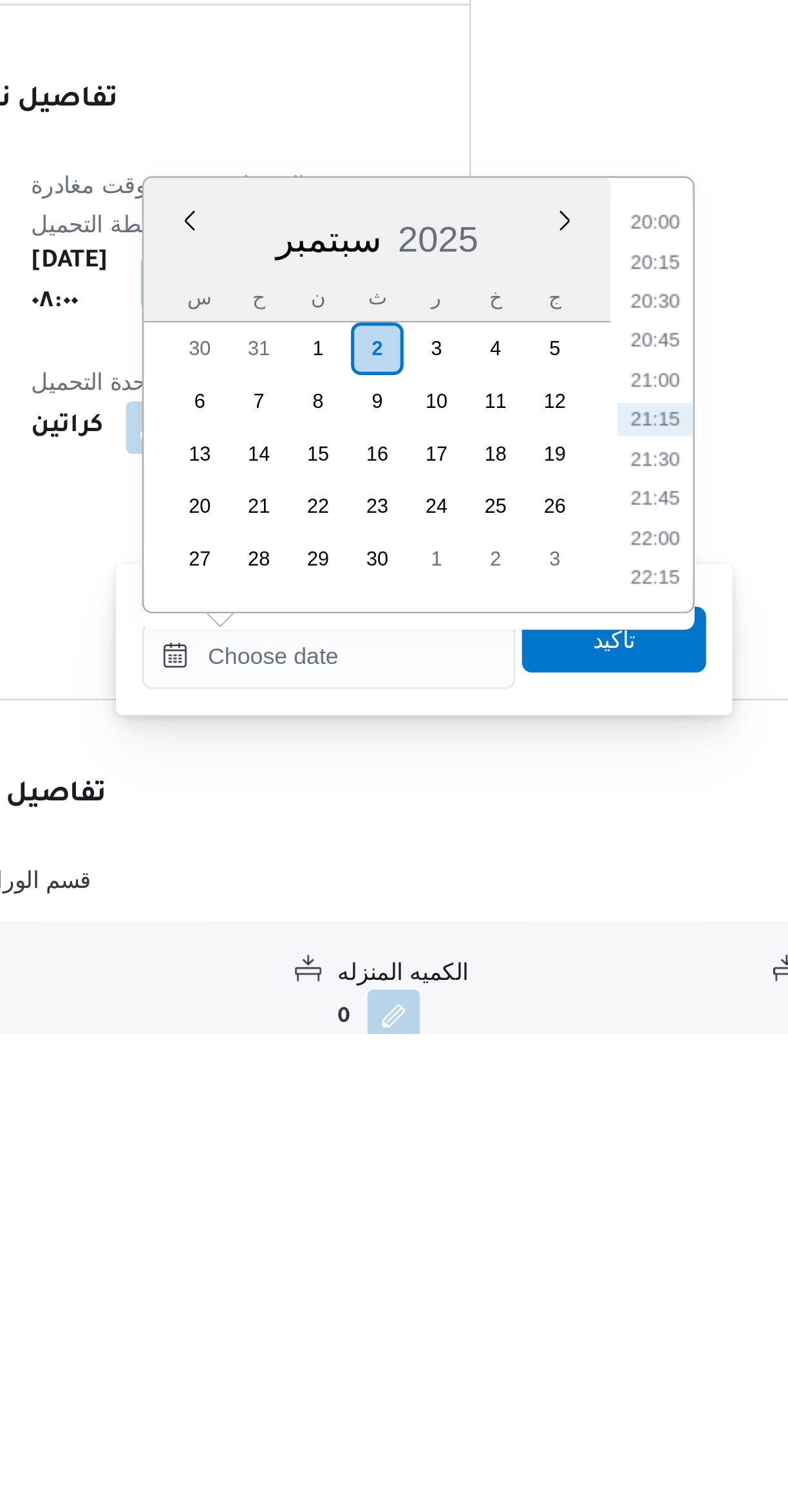
click at [531, 1194] on li "20:00" at bounding box center [541, 1194] width 30 height 13
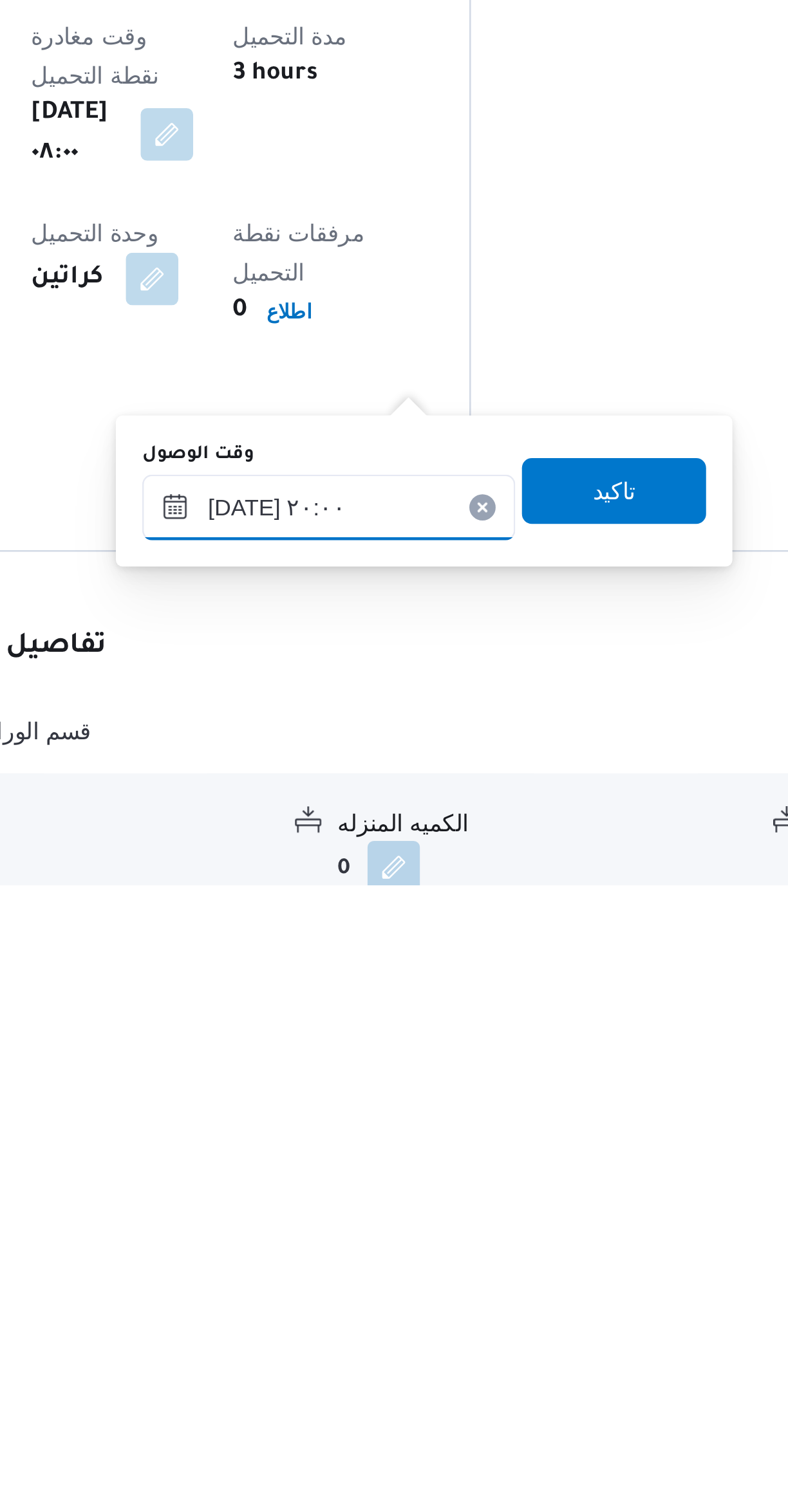
click at [372, 1369] on input "٠٢/٠٩/٢٠٢٥ ٢٠:٠٠" at bounding box center [413, 1364] width 146 height 26
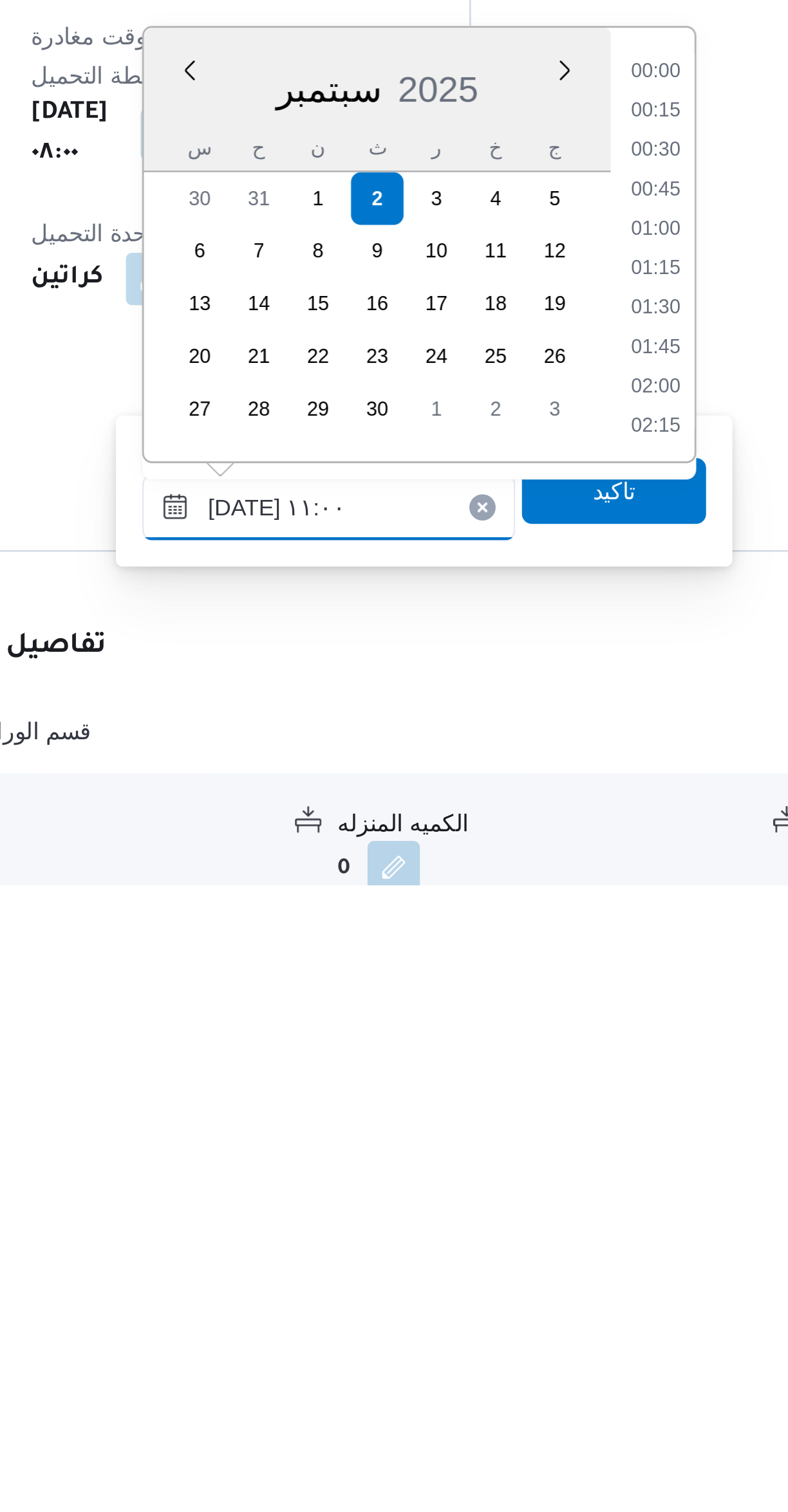
scroll to position [544, 0]
type input "٠٢/٠٩/٢٠٢٥ ١١:٠٠"
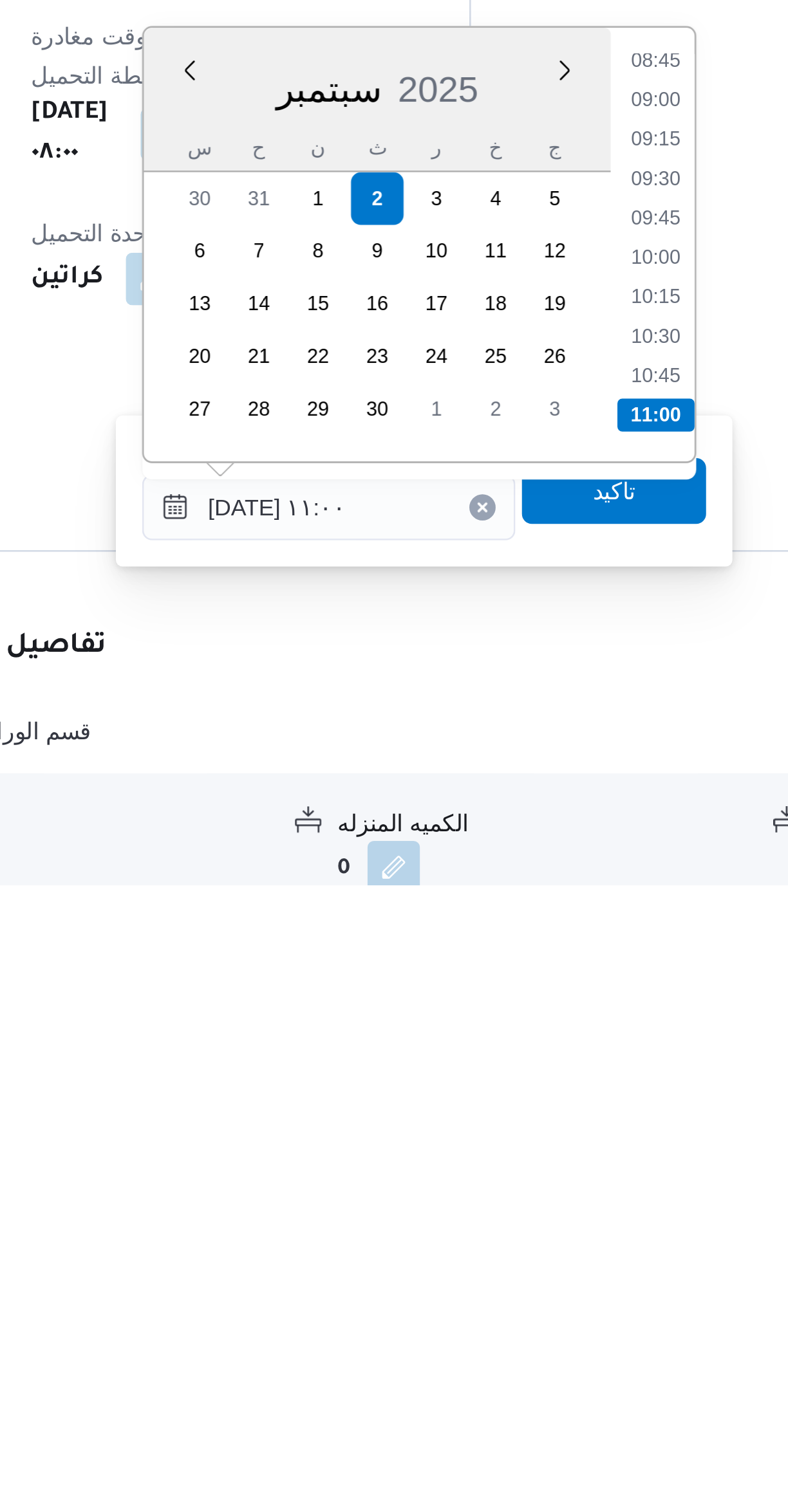
click at [543, 1326] on li "11:00" at bounding box center [541, 1327] width 30 height 13
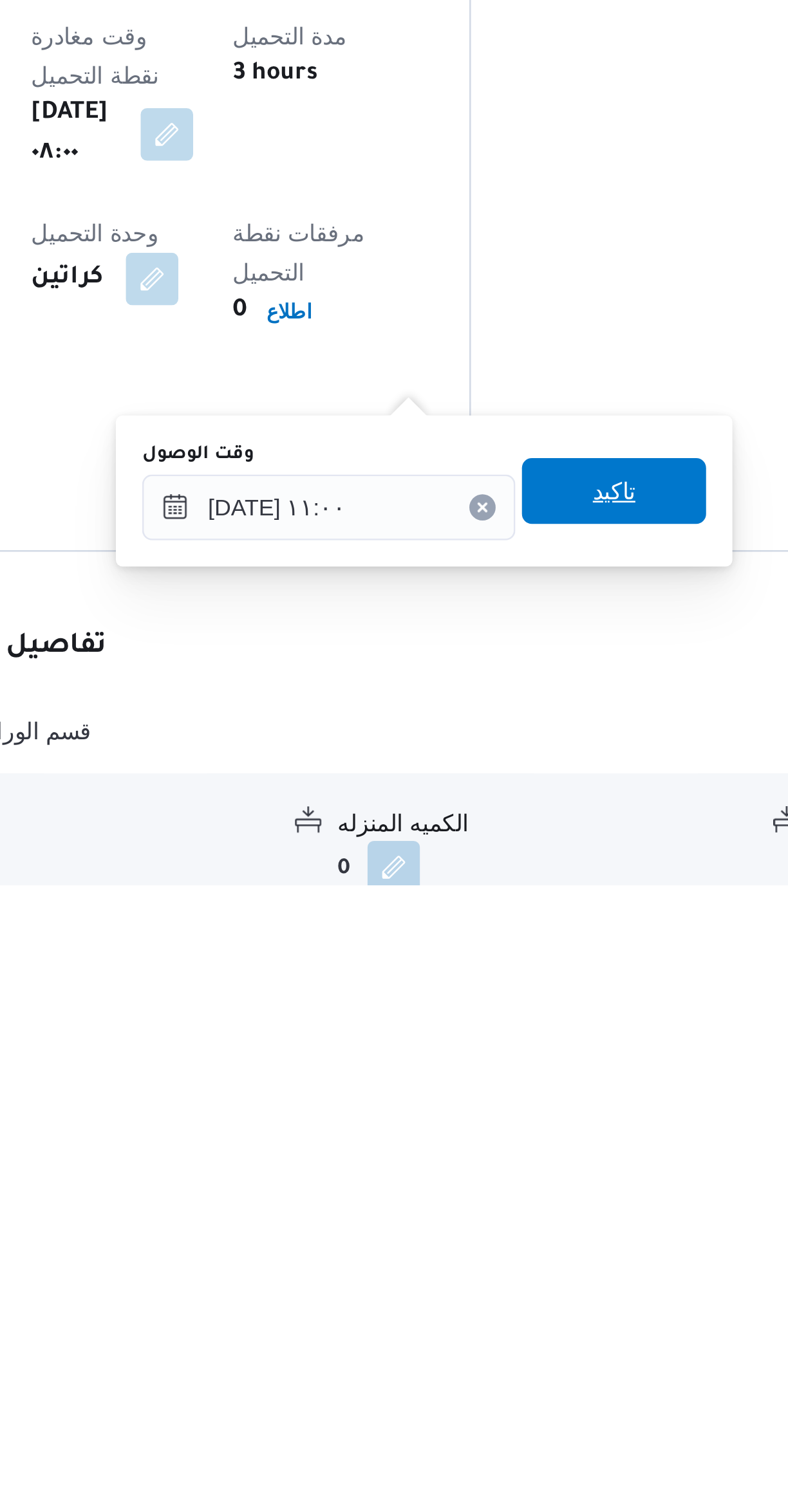
click at [522, 1360] on span "تاكيد" at bounding box center [525, 1358] width 72 height 26
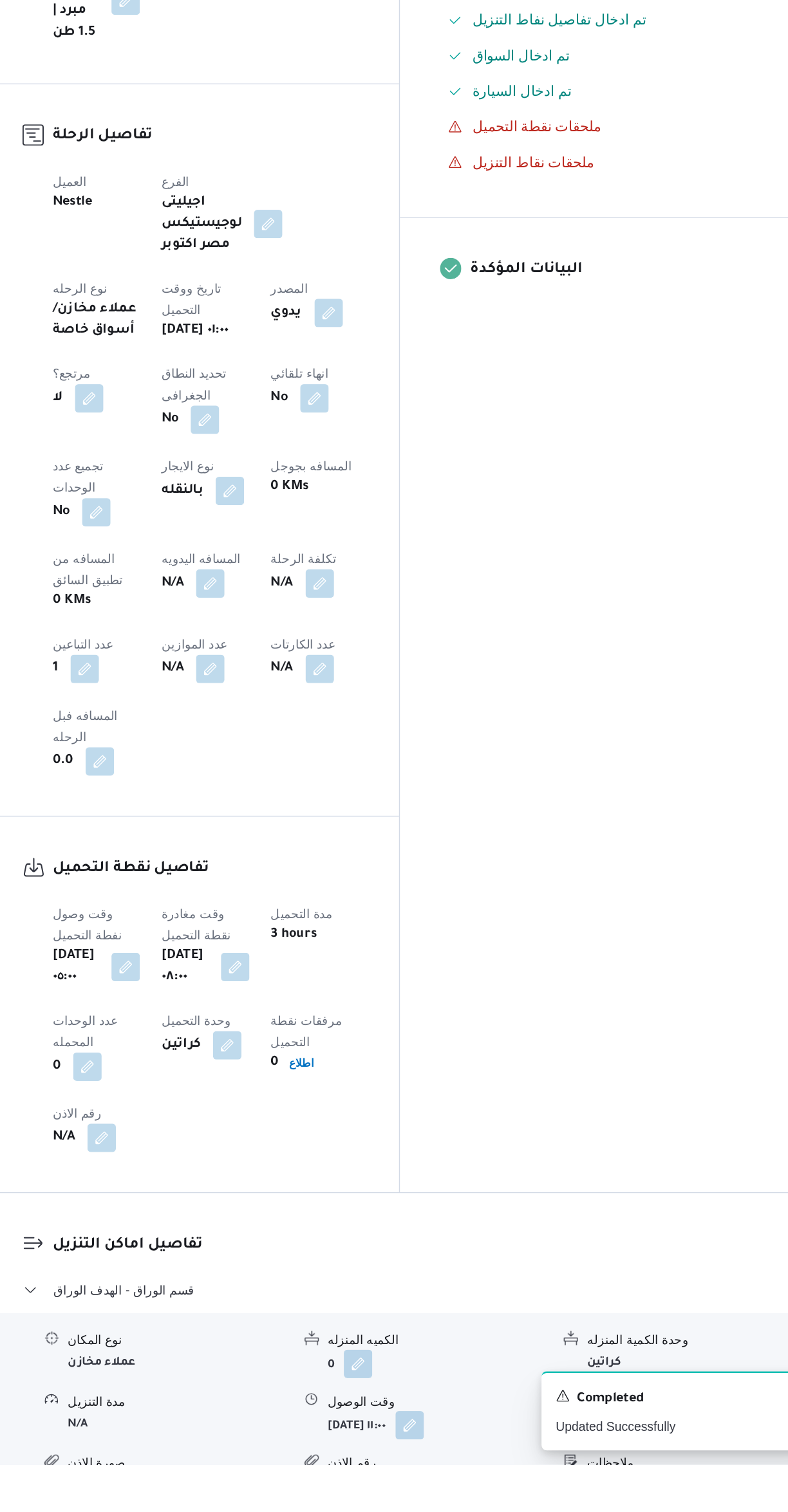
scroll to position [65, 0]
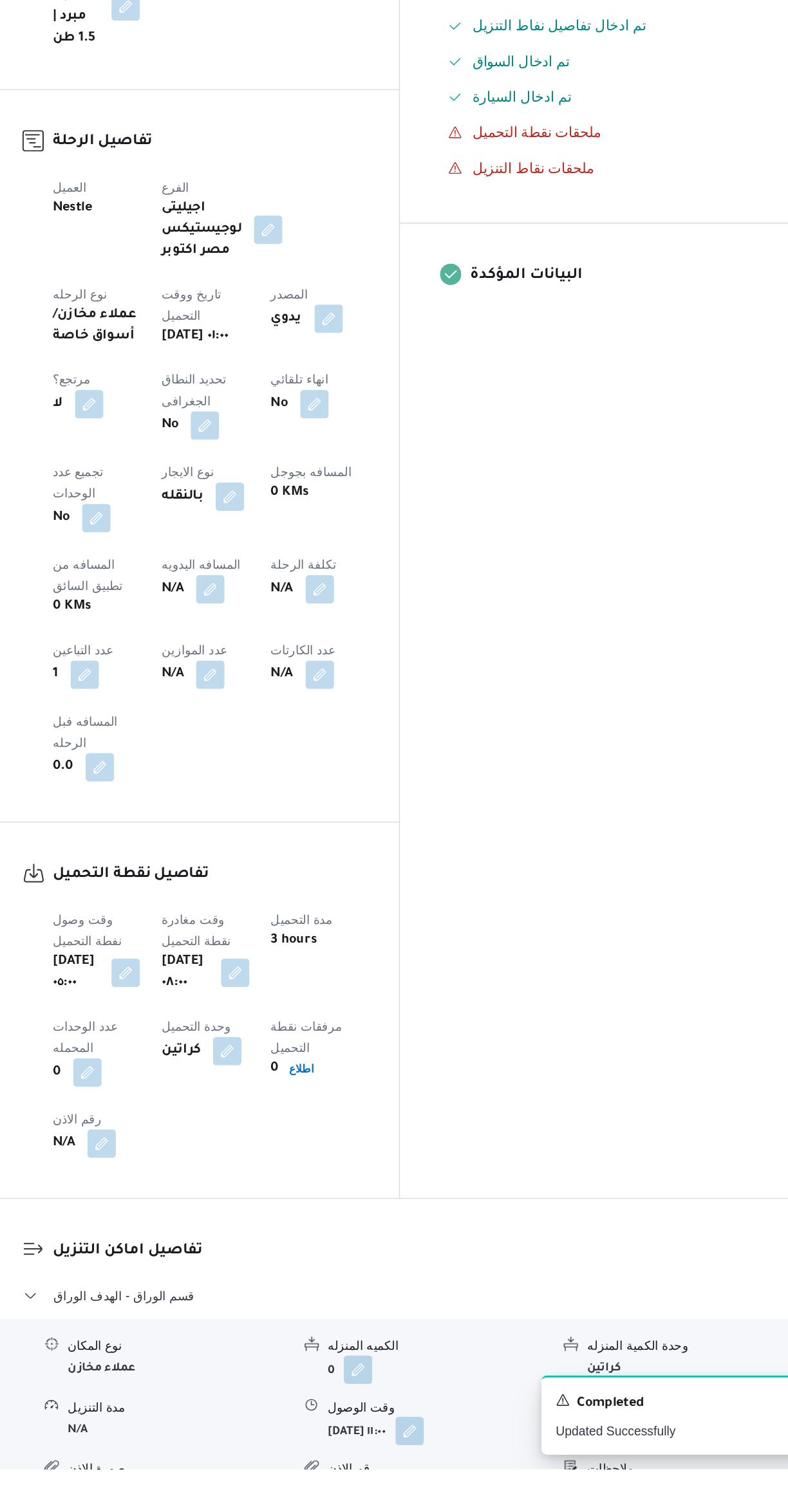
click at [487, 1474] on button "button" at bounding box center [476, 1484] width 21 height 21
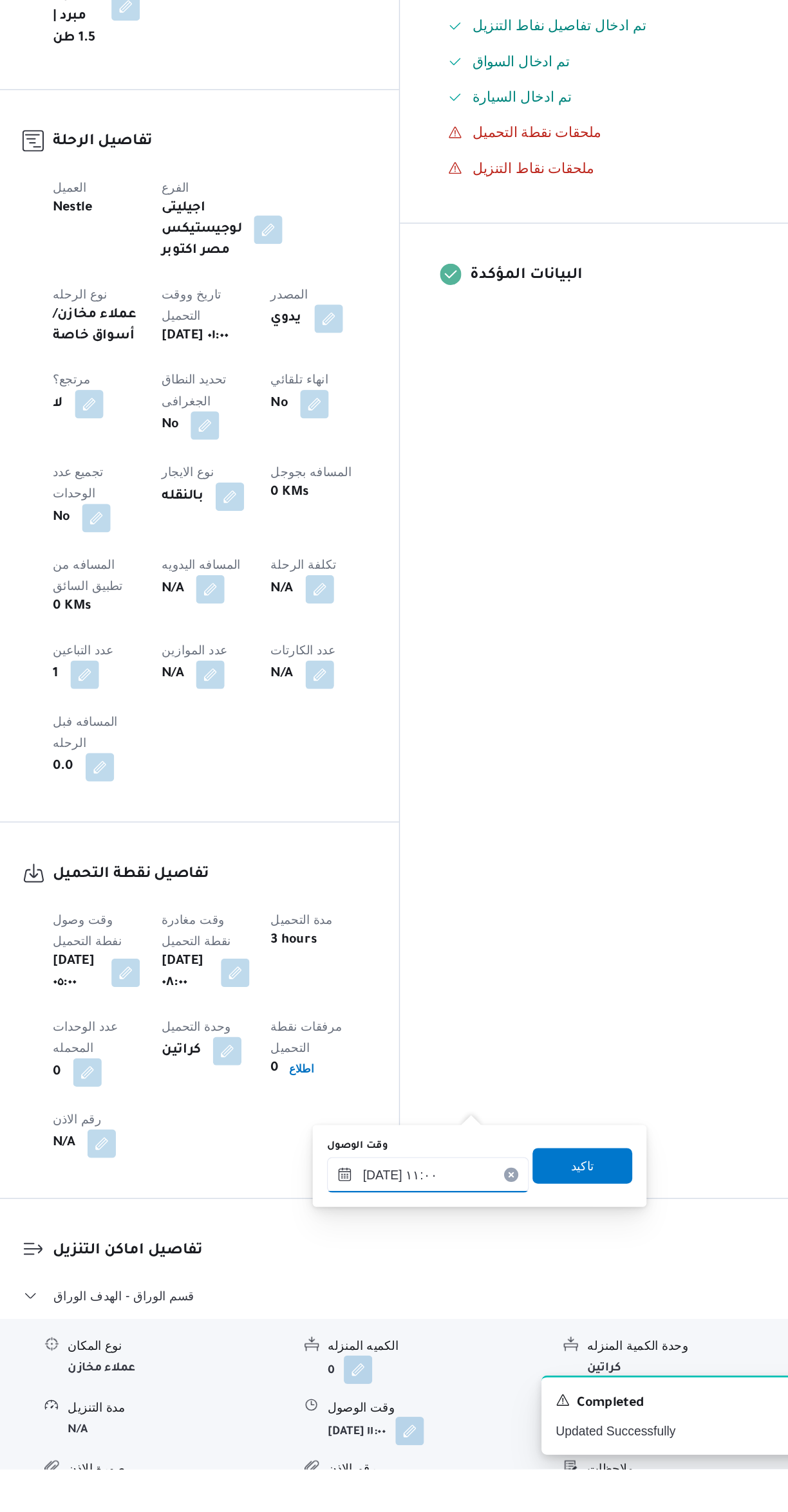
click at [498, 1303] on input "٠٢/٠٩/٢٠٢٥ ١١:٠٠" at bounding box center [489, 1299] width 146 height 26
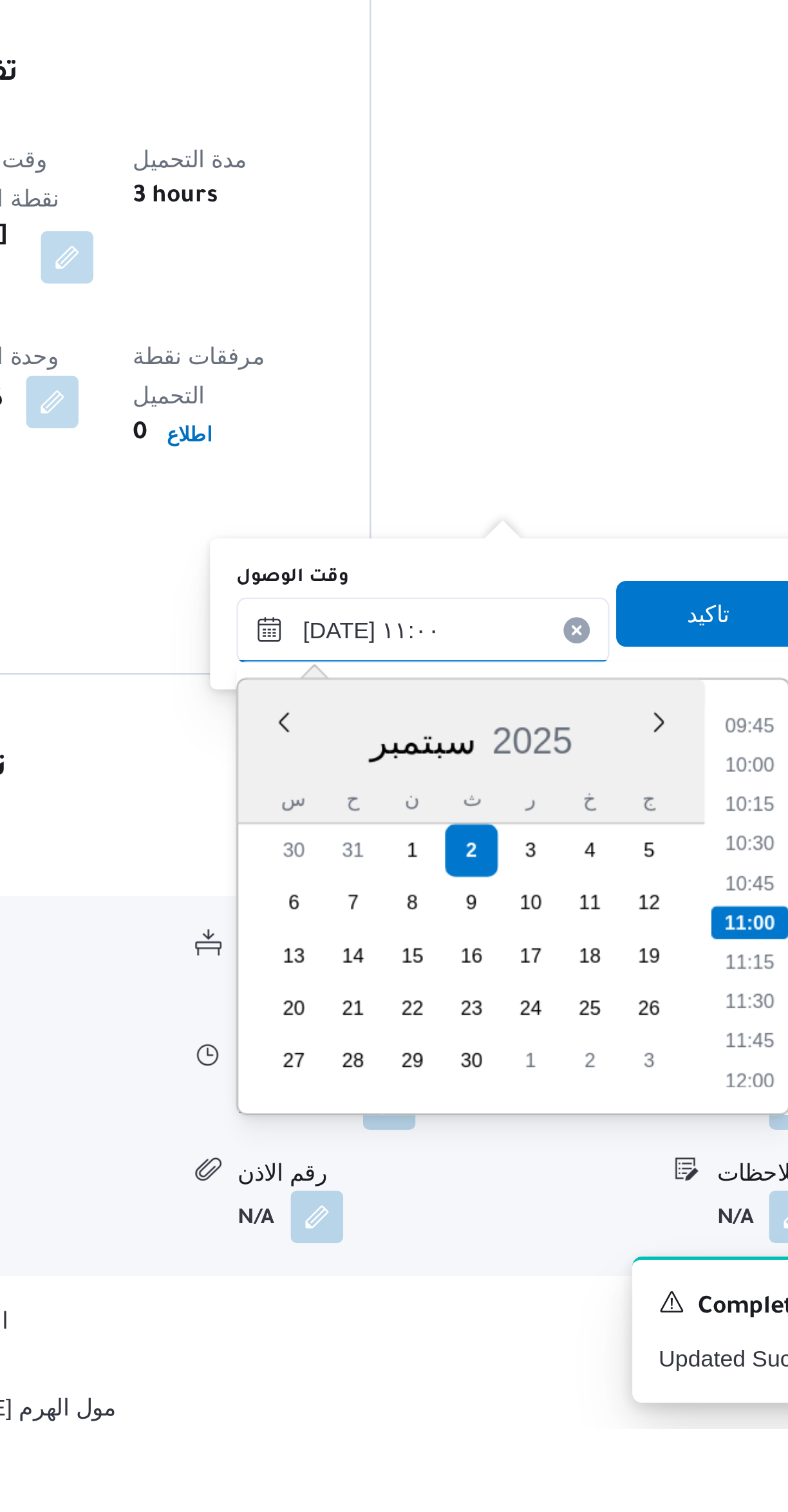
scroll to position [165, 0]
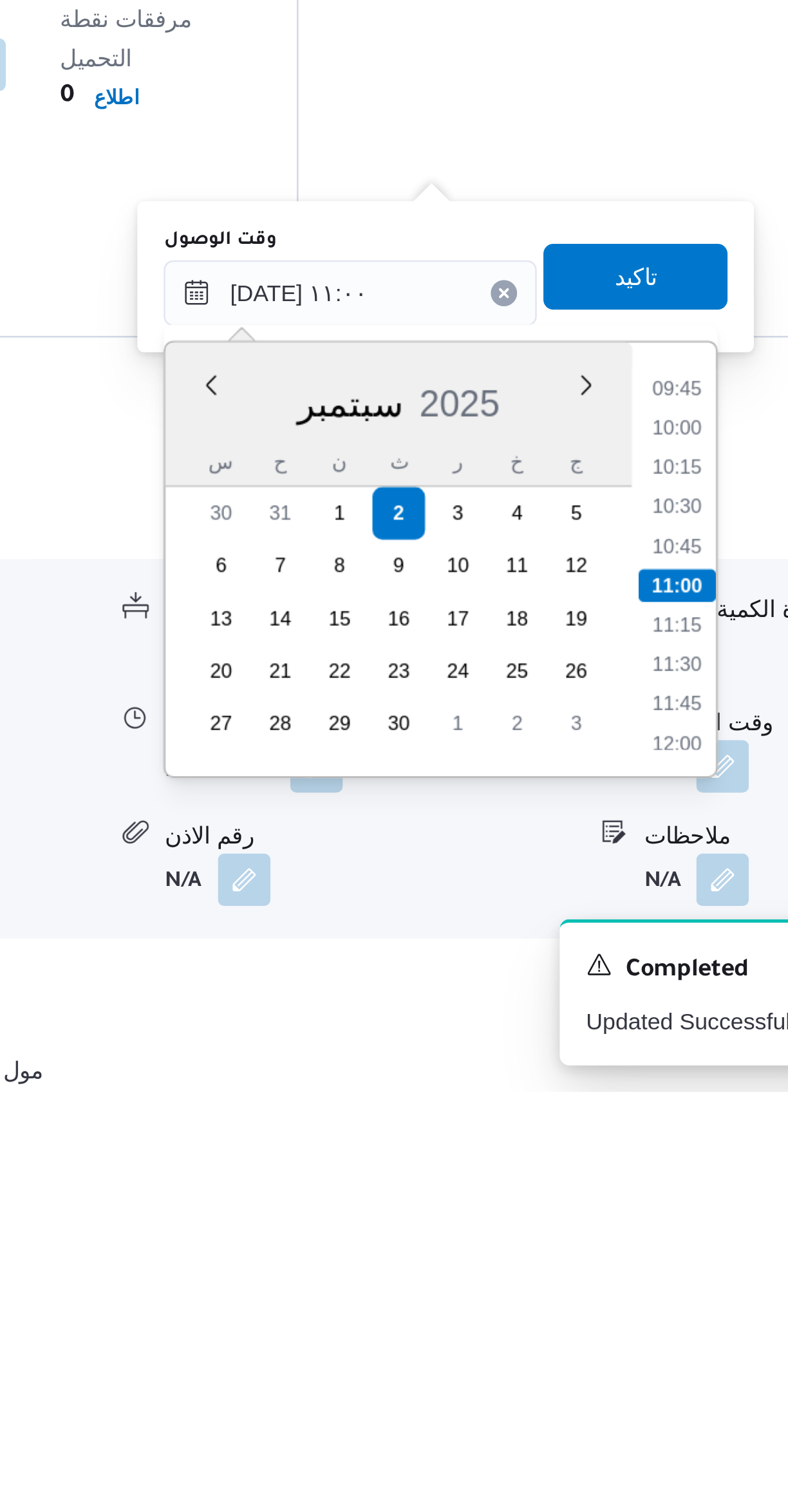
click at [615, 1234] on li "09:45" at bounding box center [618, 1236] width 30 height 13
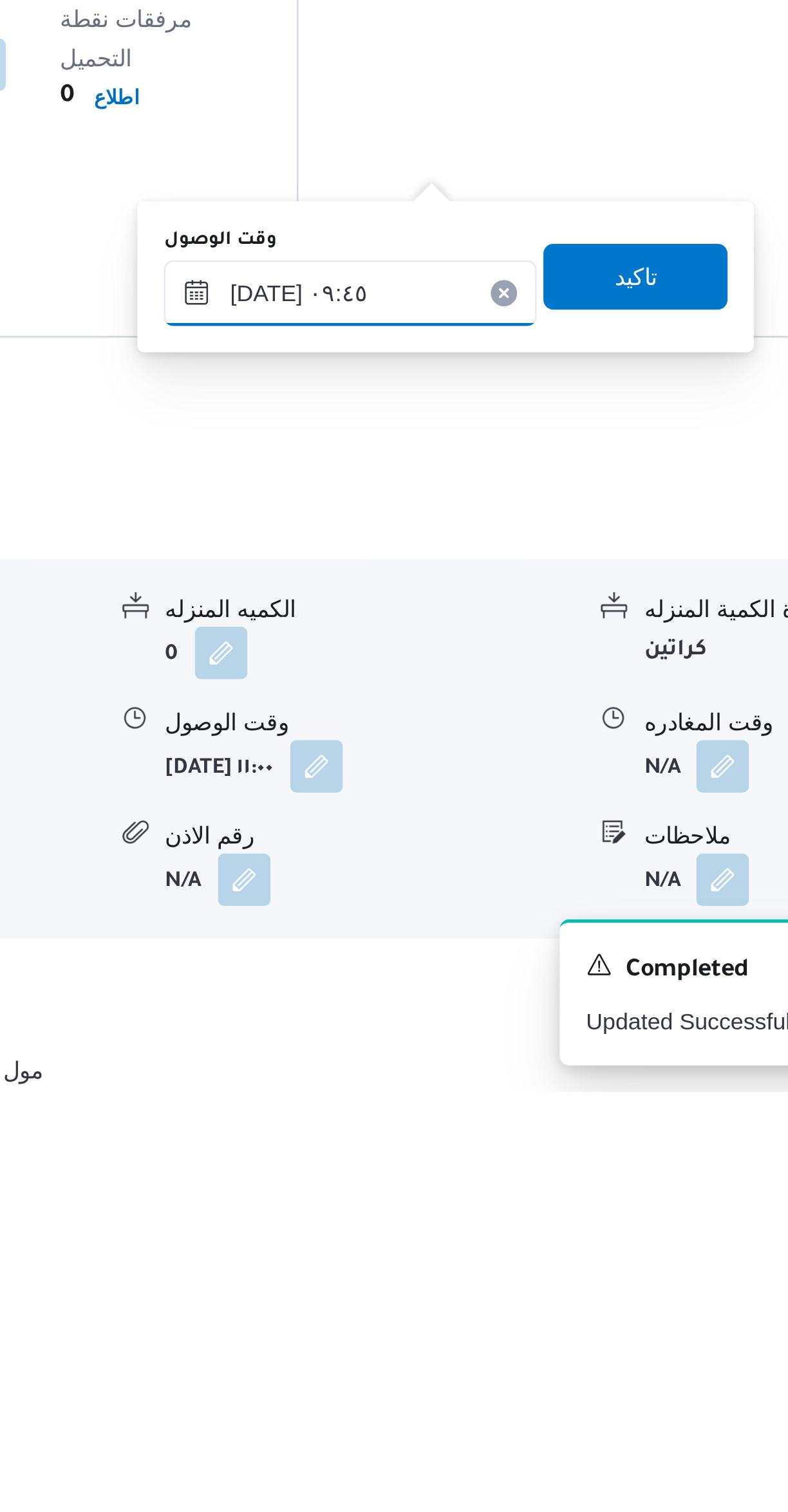
click at [505, 1201] on input "٠٢/٠٩/٢٠٢٥ ٠٩:٤٥" at bounding box center [489, 1200] width 146 height 26
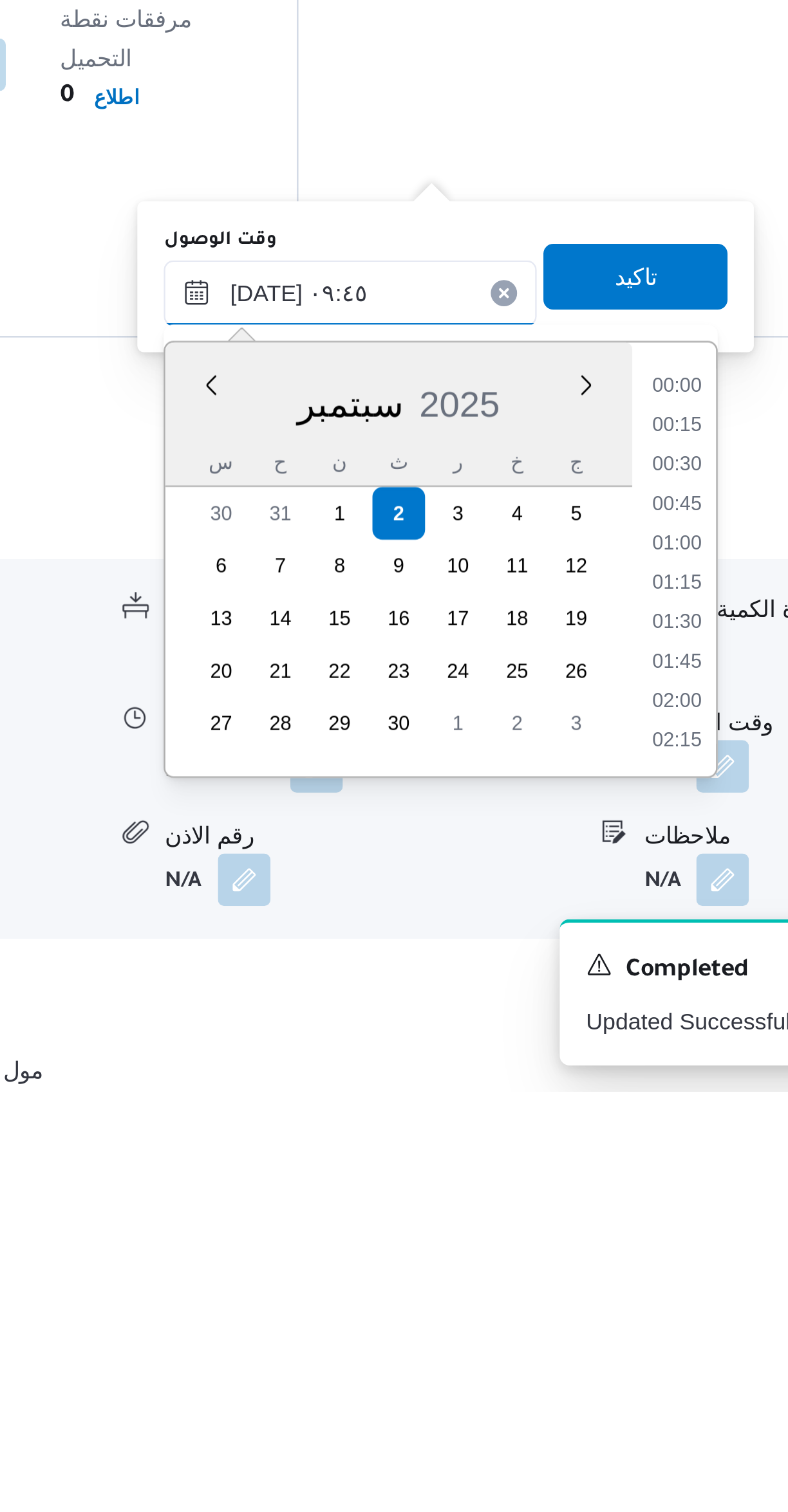
scroll to position [523, 0]
click at [607, 1268] on li "09:00" at bounding box center [618, 1267] width 30 height 13
type input "٠٢/٠٩/٢٠٢٥ ٠٩:٠٠"
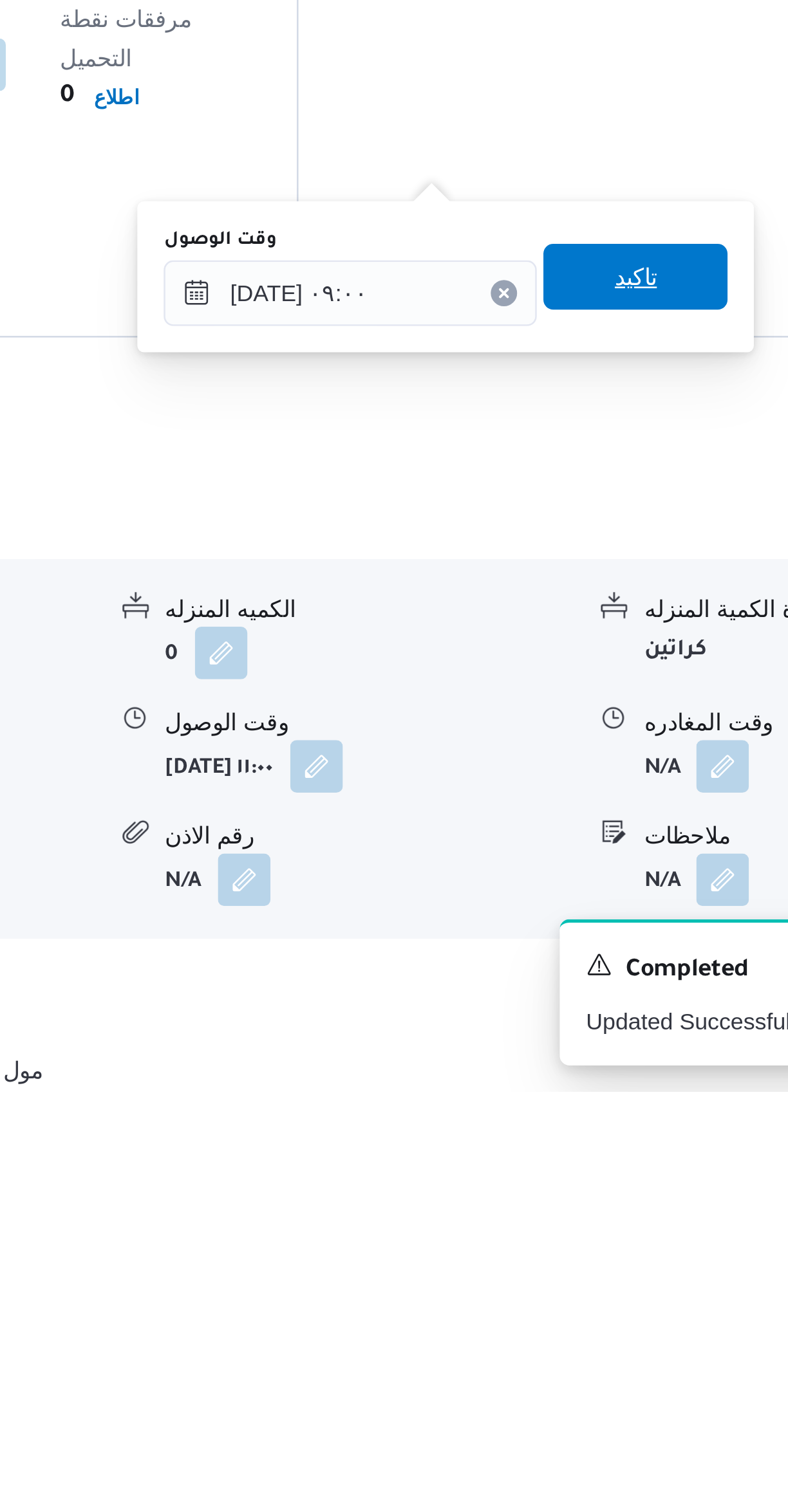
click at [582, 1204] on span "تاكيد" at bounding box center [601, 1193] width 72 height 26
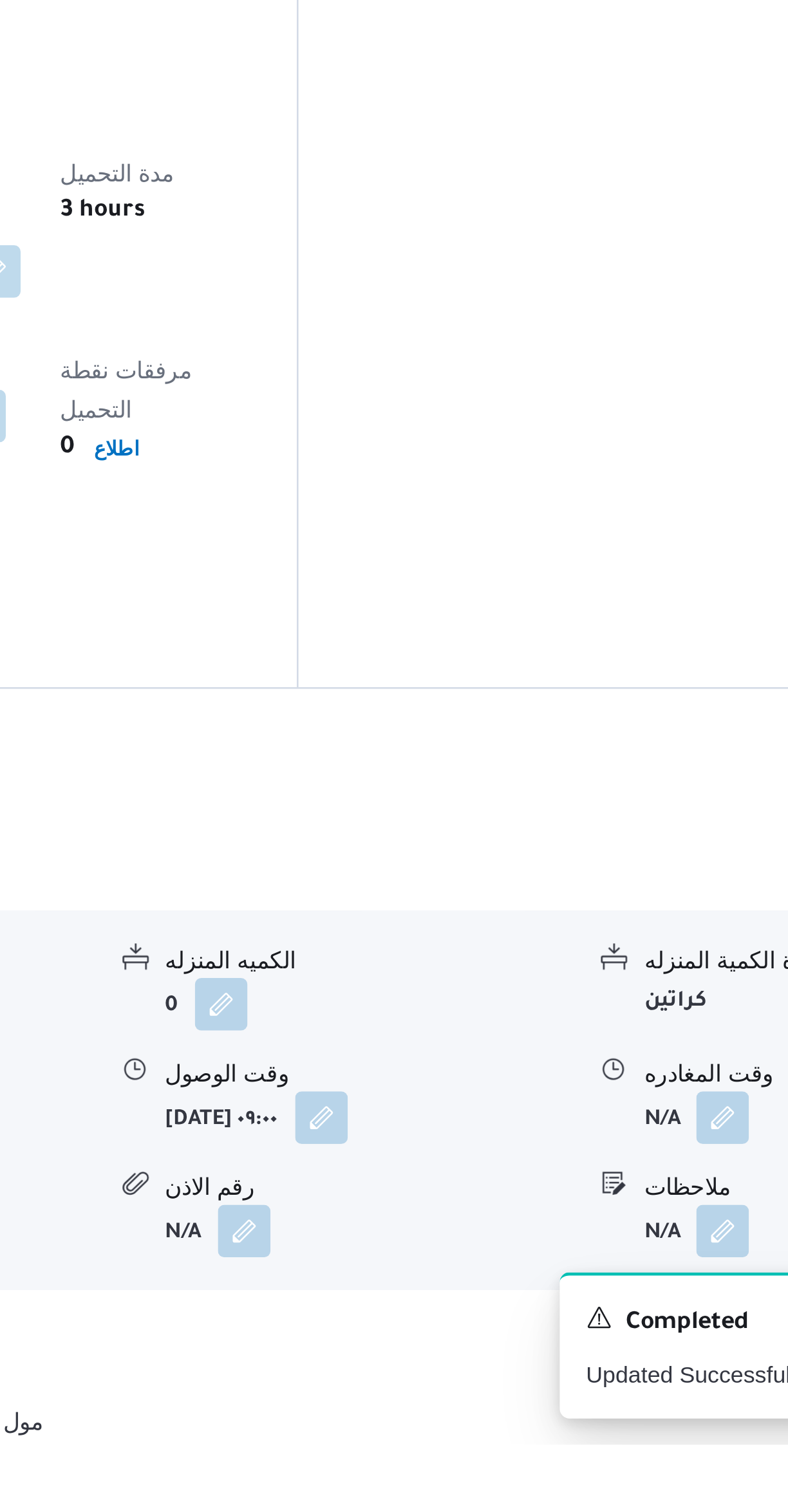
scroll to position [165, 0]
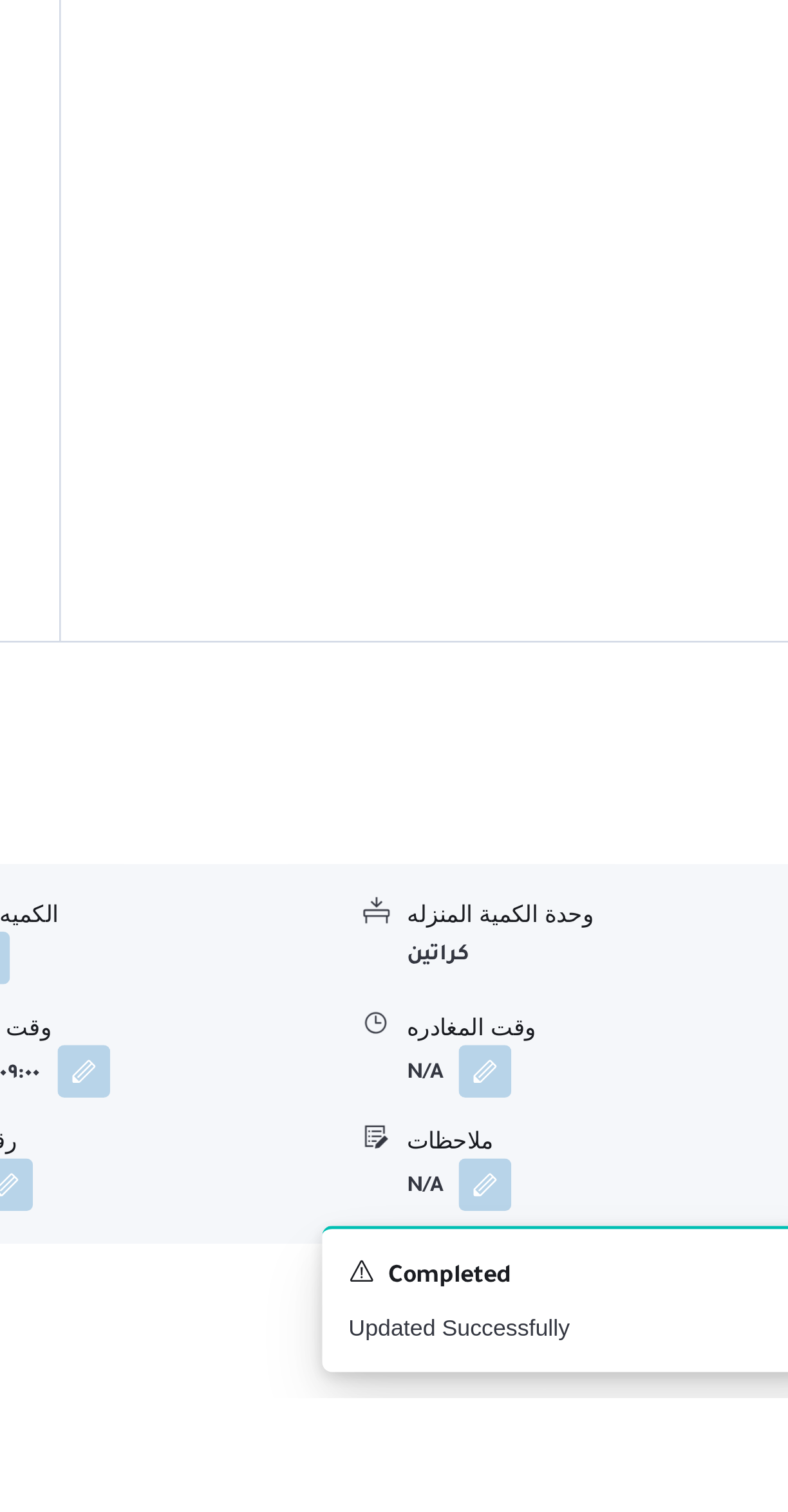
click at [631, 1374] on button "button" at bounding box center [635, 1384] width 21 height 21
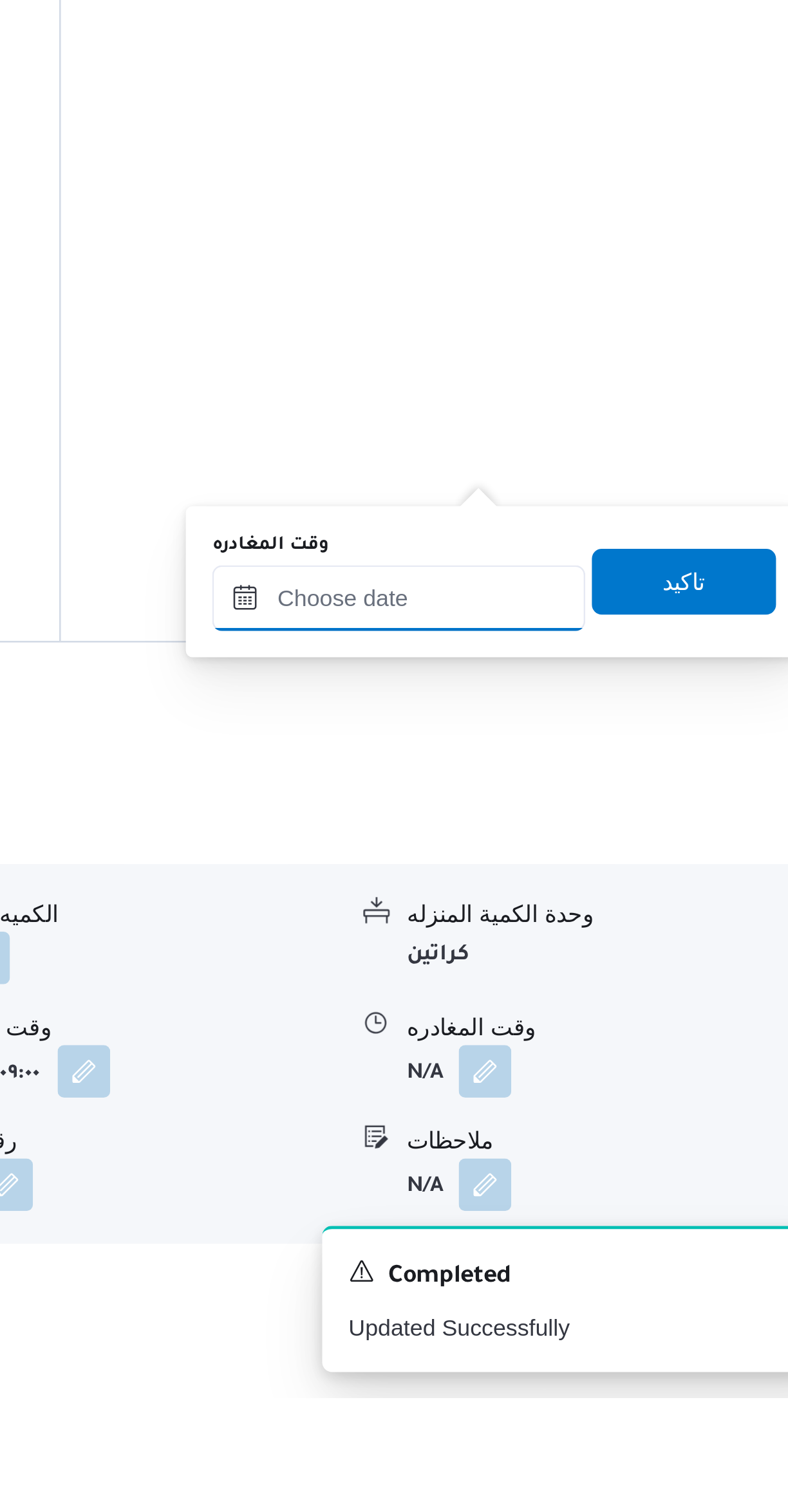
click at [575, 1202] on input "وقت المغادره" at bounding box center [601, 1199] width 146 height 26
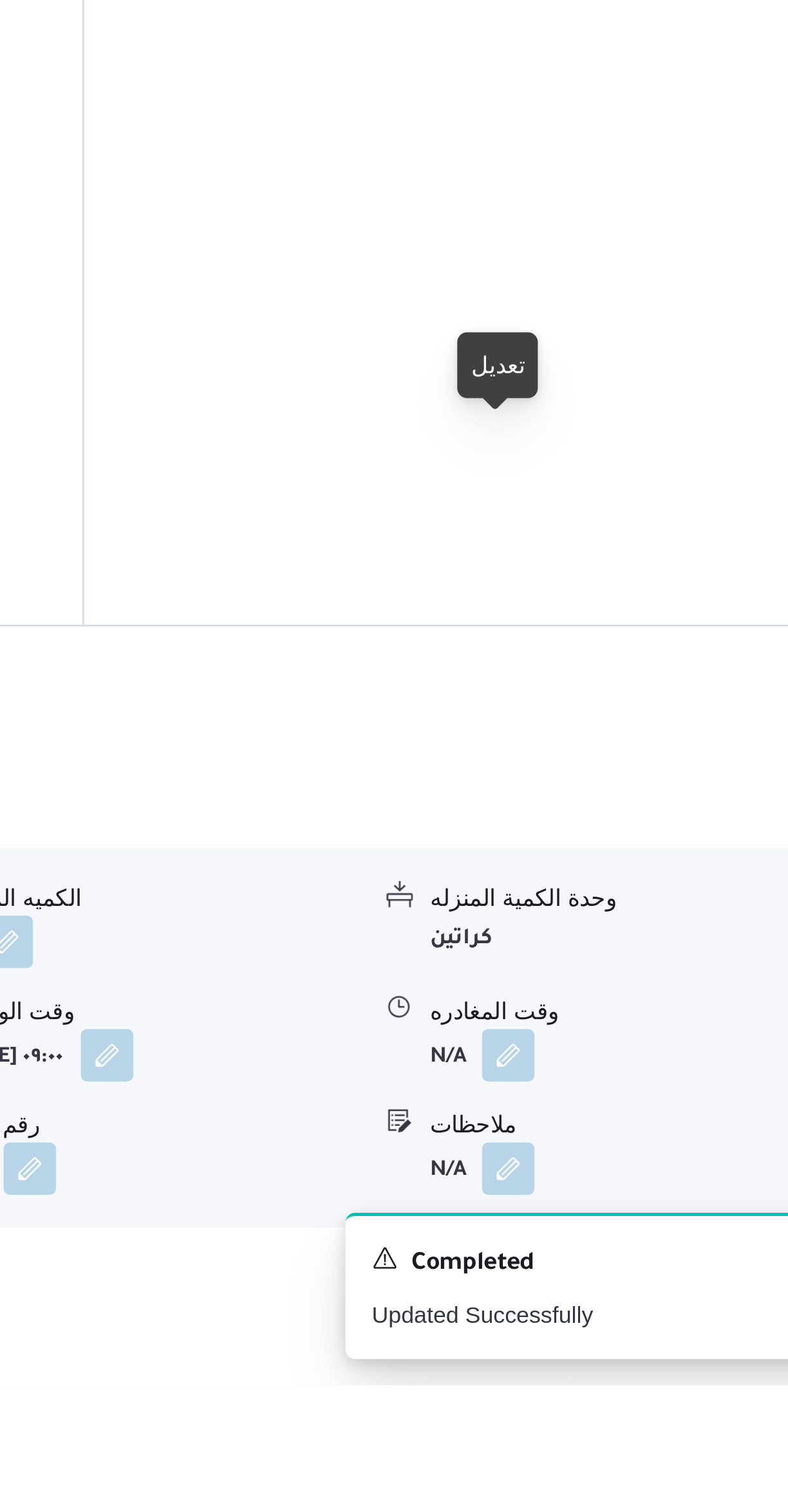
scroll to position [167, 0]
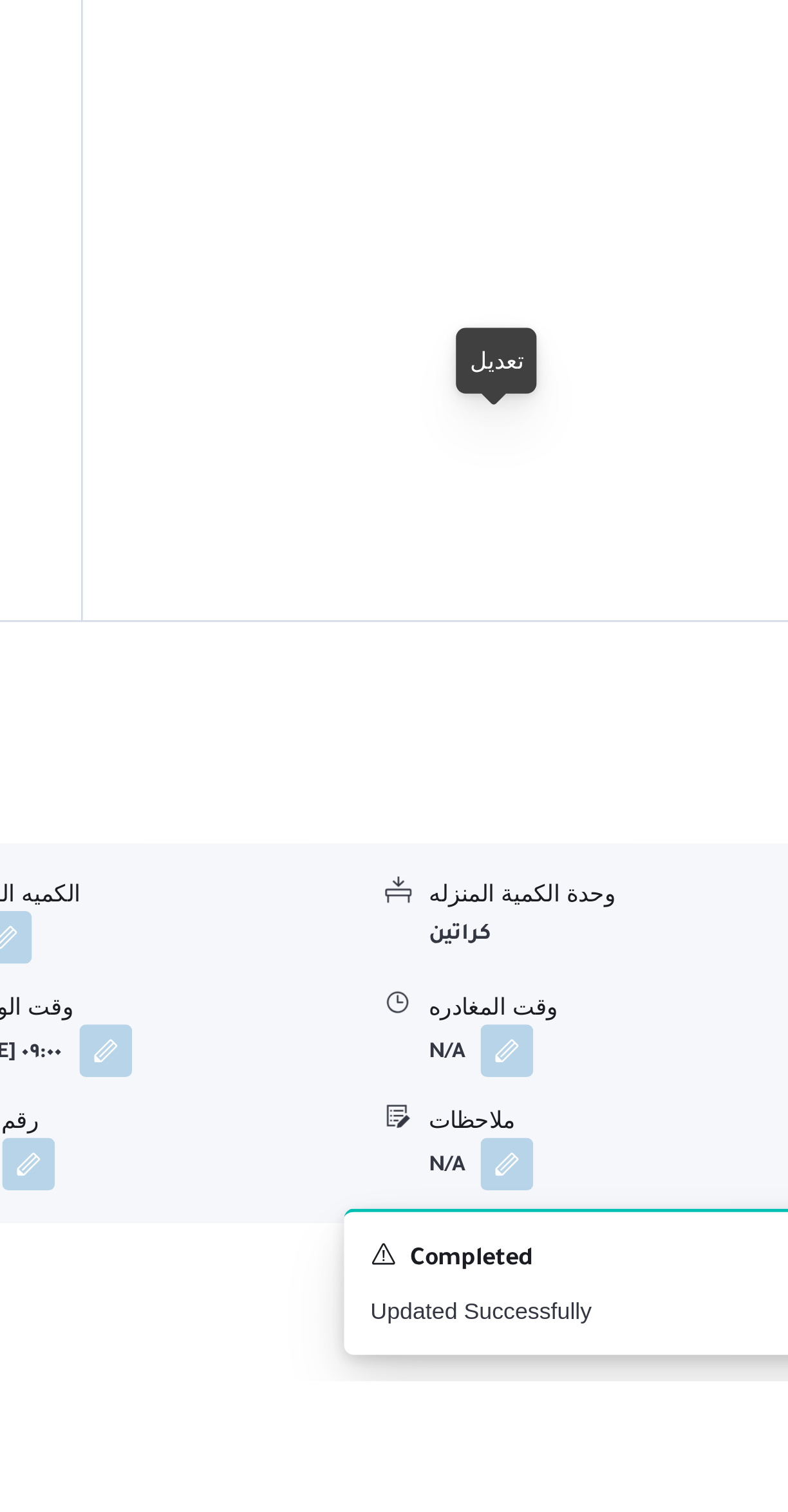
click at [629, 1373] on button "button" at bounding box center [635, 1383] width 21 height 21
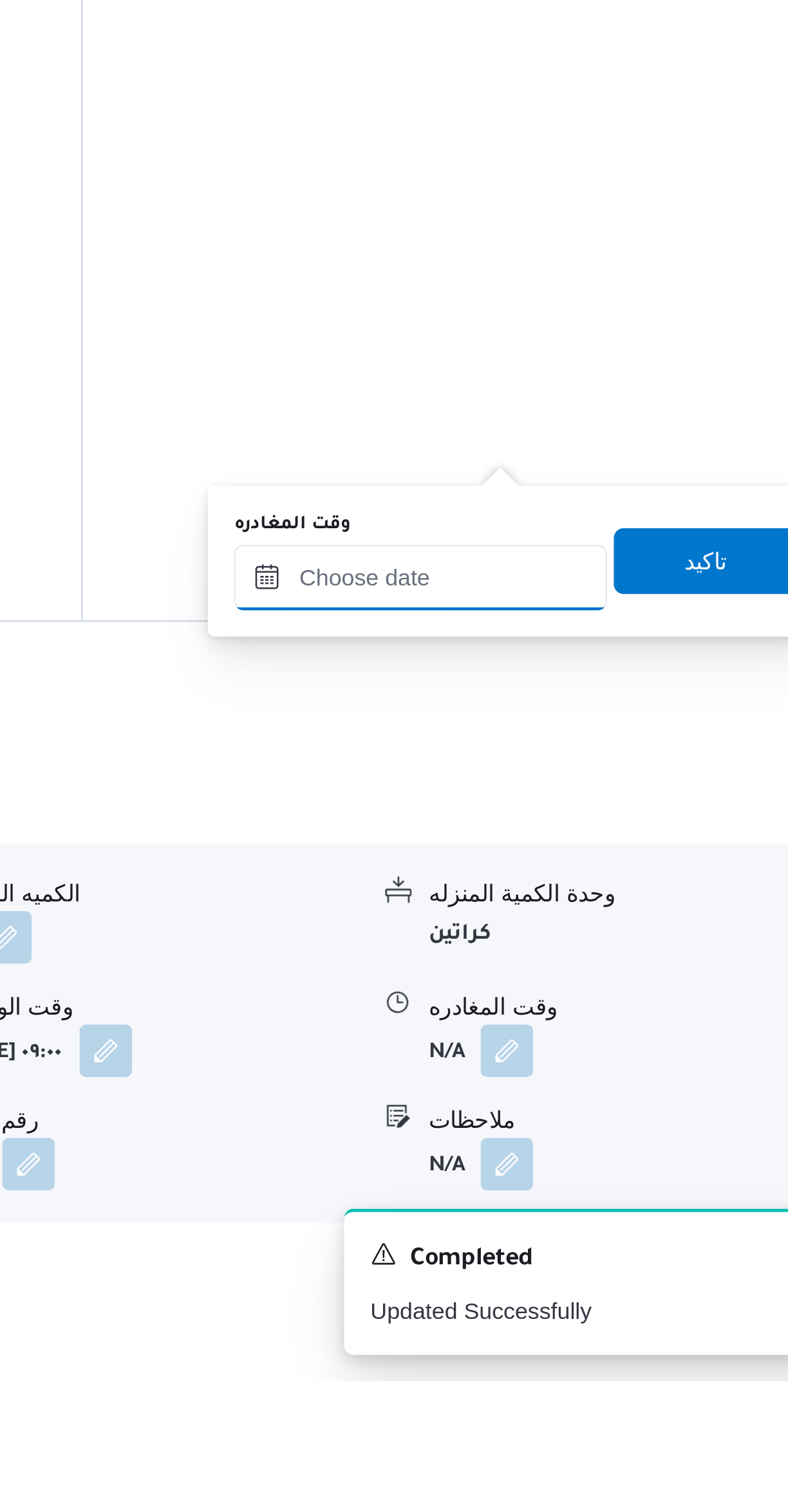
click at [580, 1192] on input "وقت المغادره" at bounding box center [601, 1198] width 146 height 26
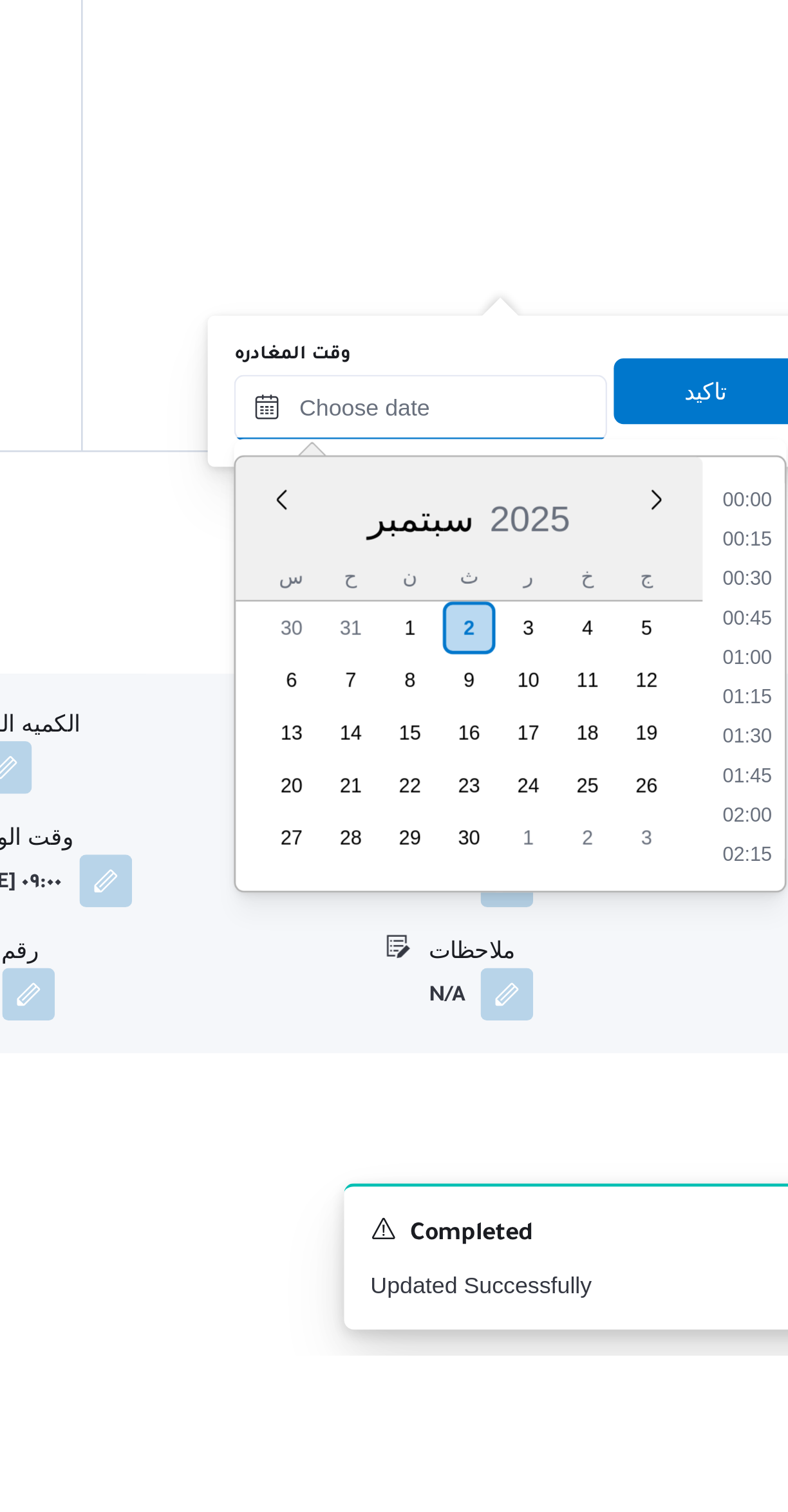
scroll to position [1234, 0]
click at [727, 1178] on li "20:00" at bounding box center [729, 1177] width 30 height 13
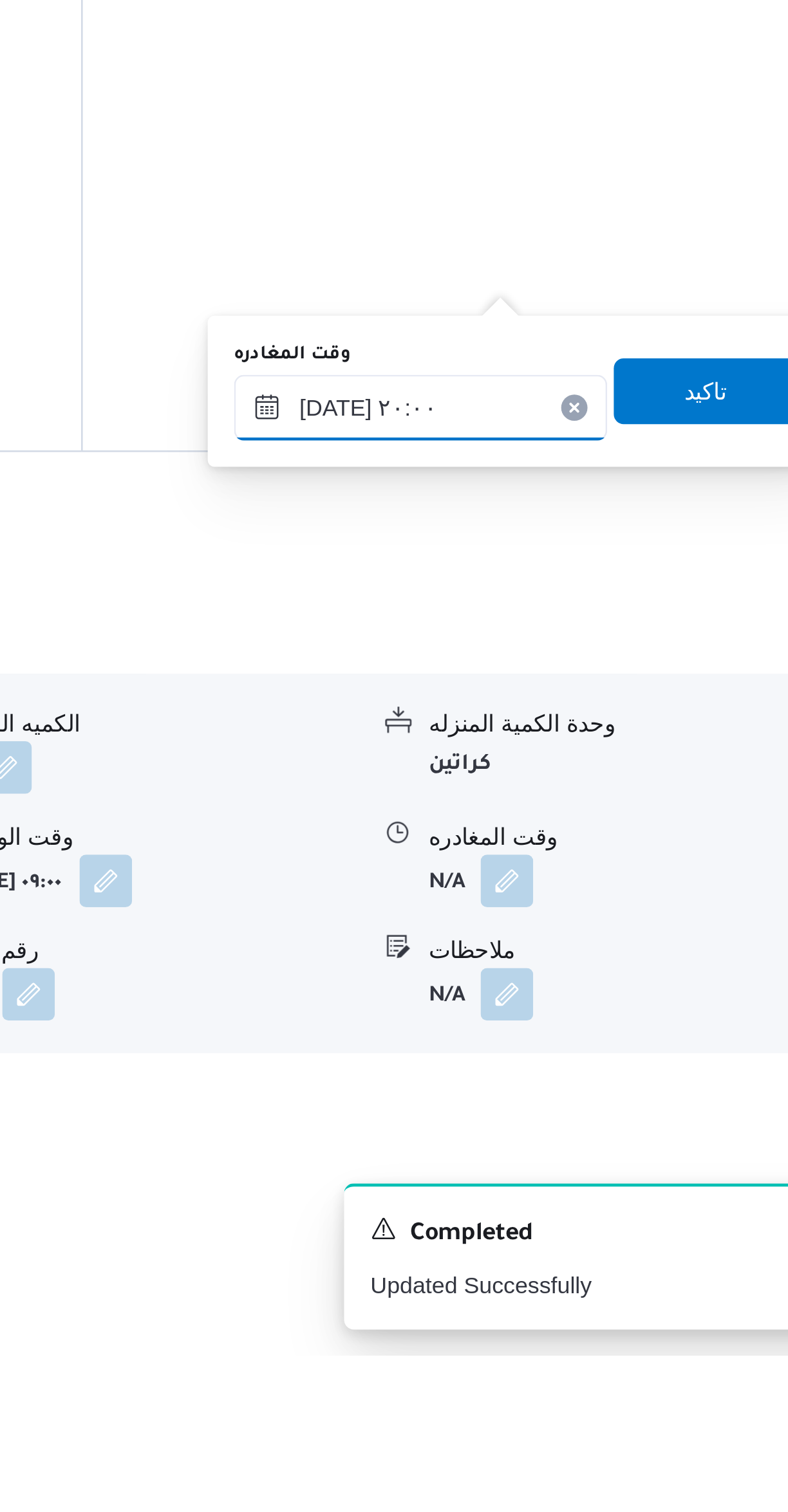
click at [562, 1146] on input "٠٢/٠٩/٢٠٢٥ ٢٠:٠٠" at bounding box center [601, 1141] width 146 height 26
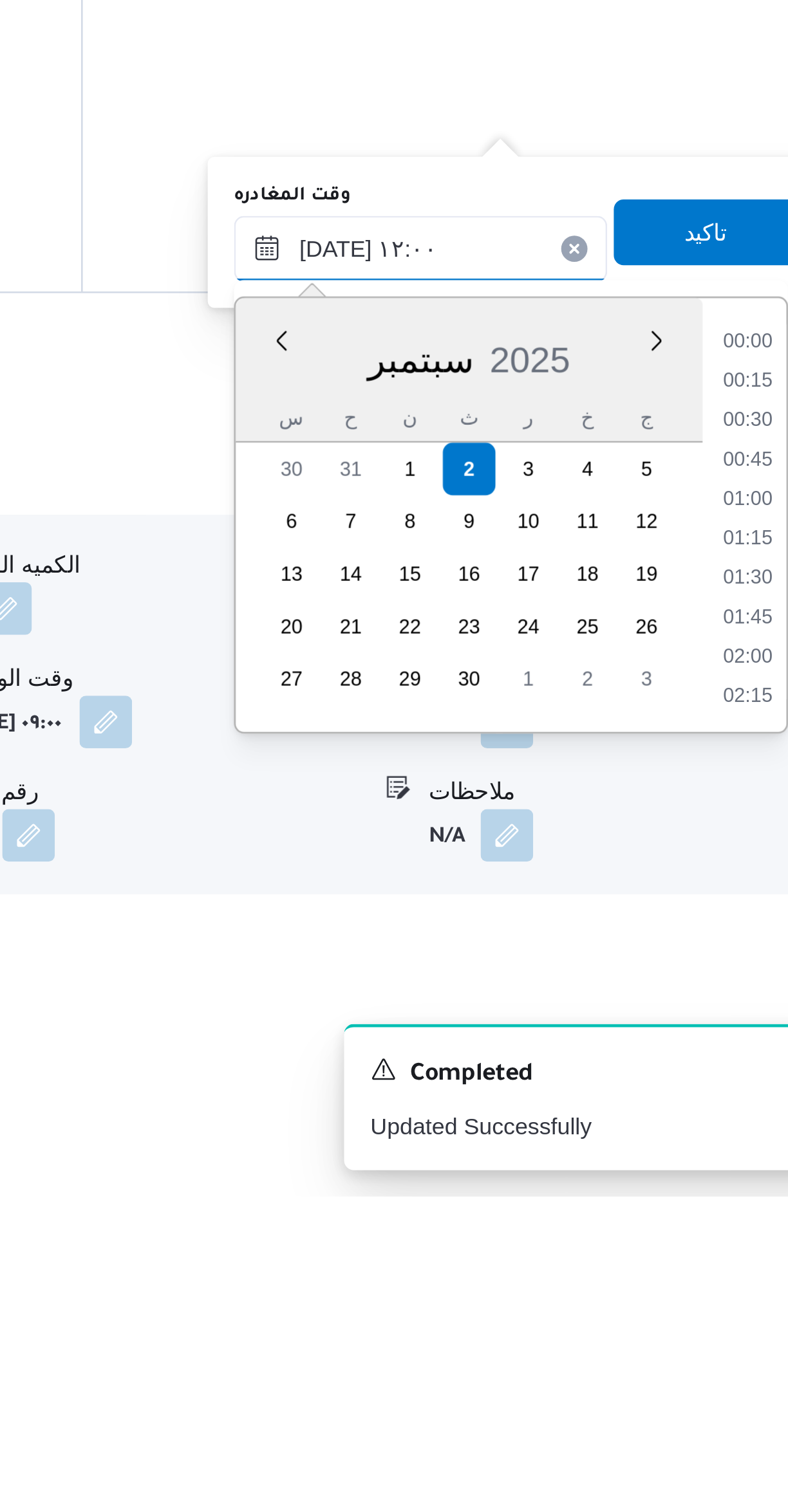
scroll to position [606, 0]
type input "٠٢/٠٩/٢٠٢٥ ١٢:٠٠"
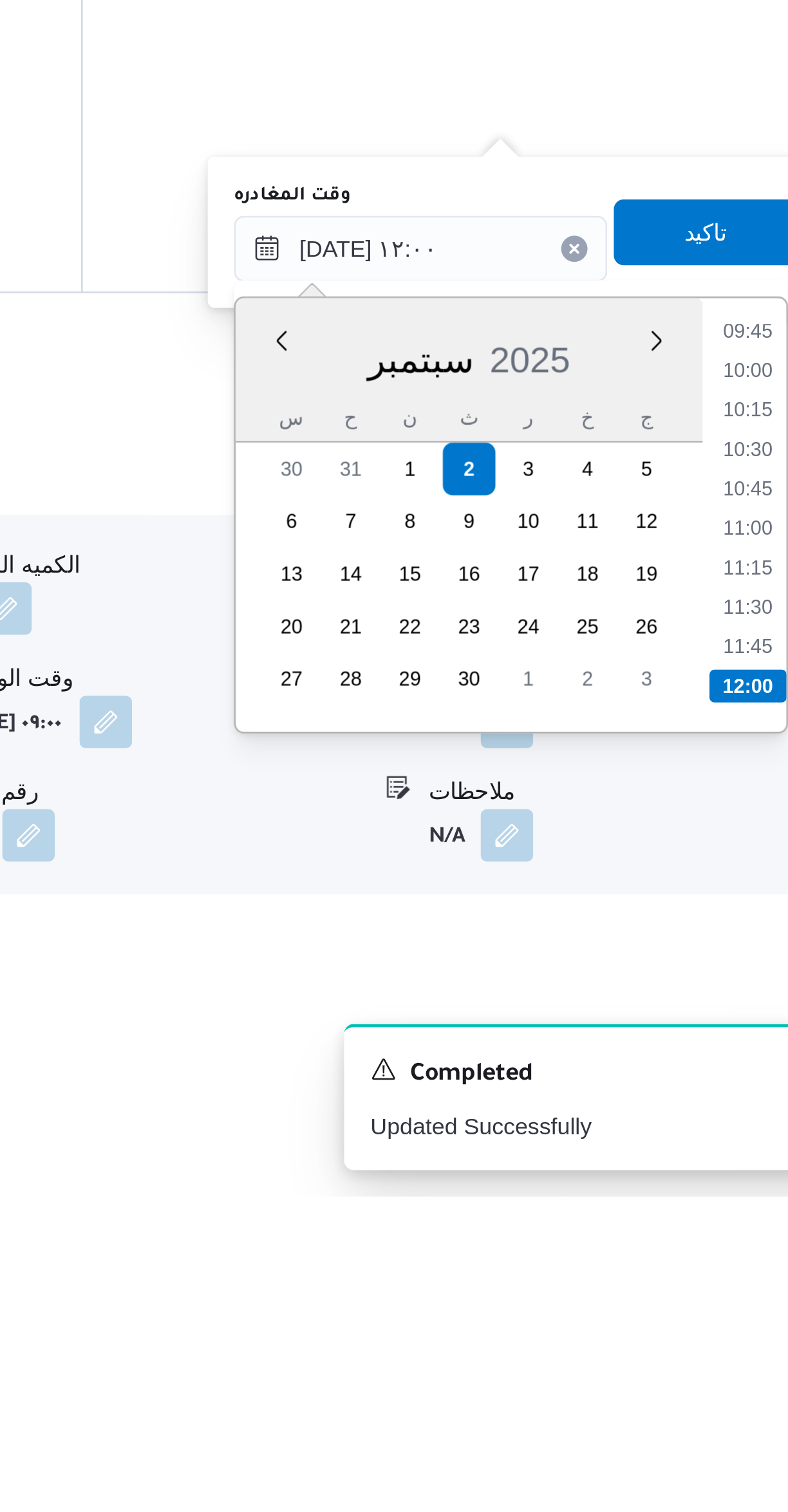
click at [728, 1308] on li "12:00" at bounding box center [729, 1311] width 30 height 13
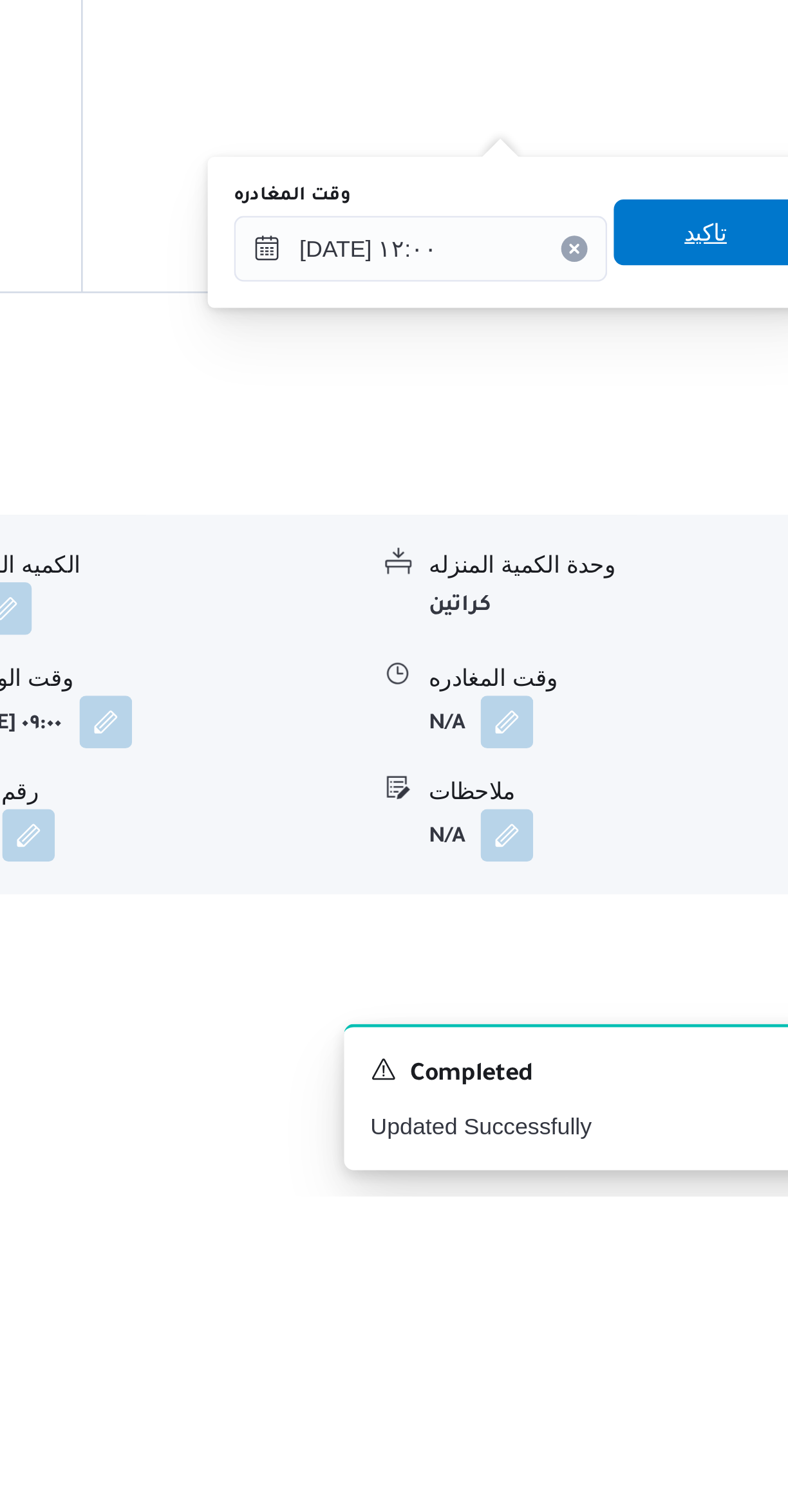
click at [677, 1132] on span "تاكيد" at bounding box center [712, 1134] width 72 height 26
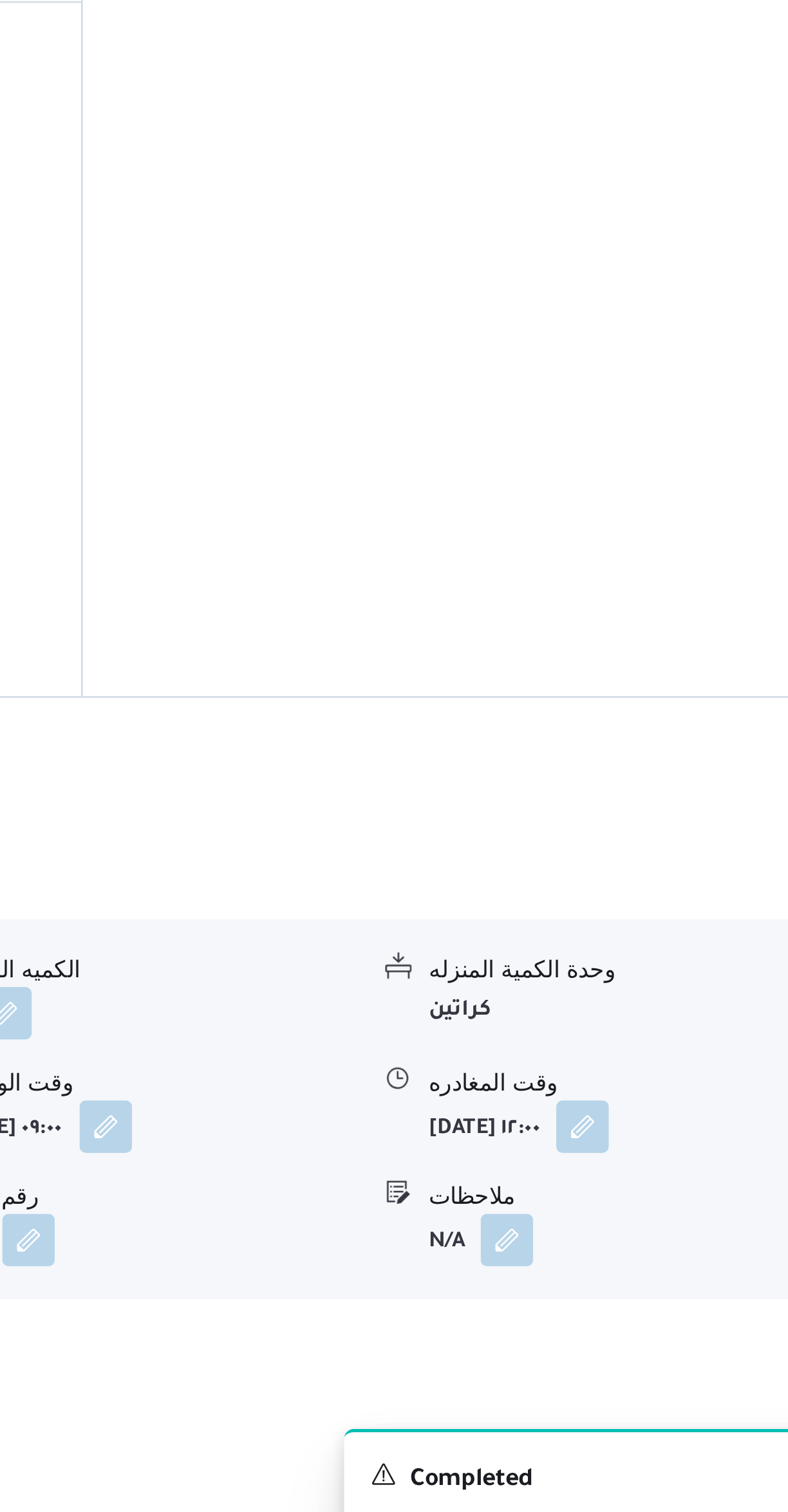
scroll to position [232, 0]
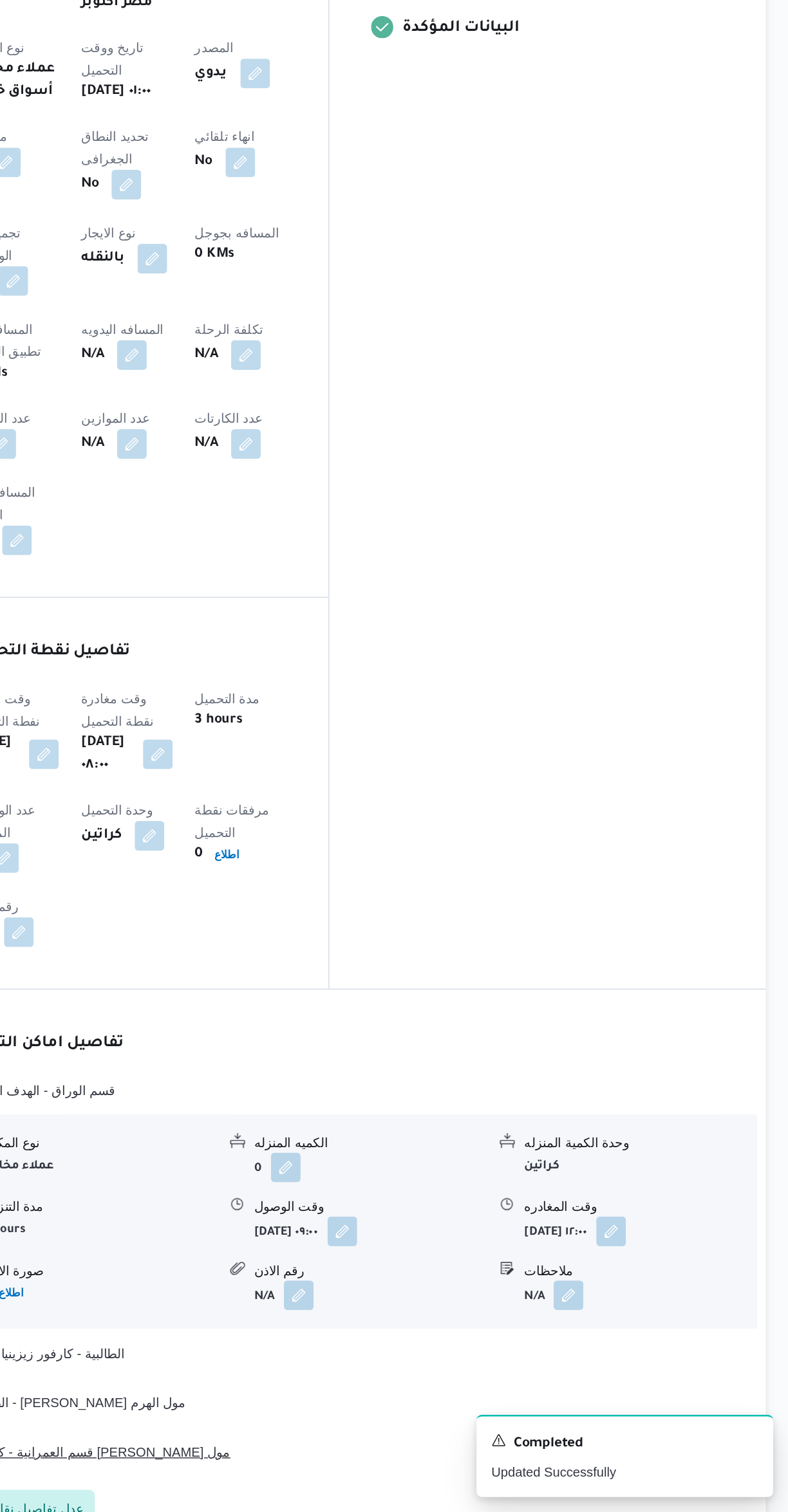
click at [525, 1462] on button "قسم العمرانية - كارفور ماركت بيراميدز مول" at bounding box center [470, 1470] width 546 height 16
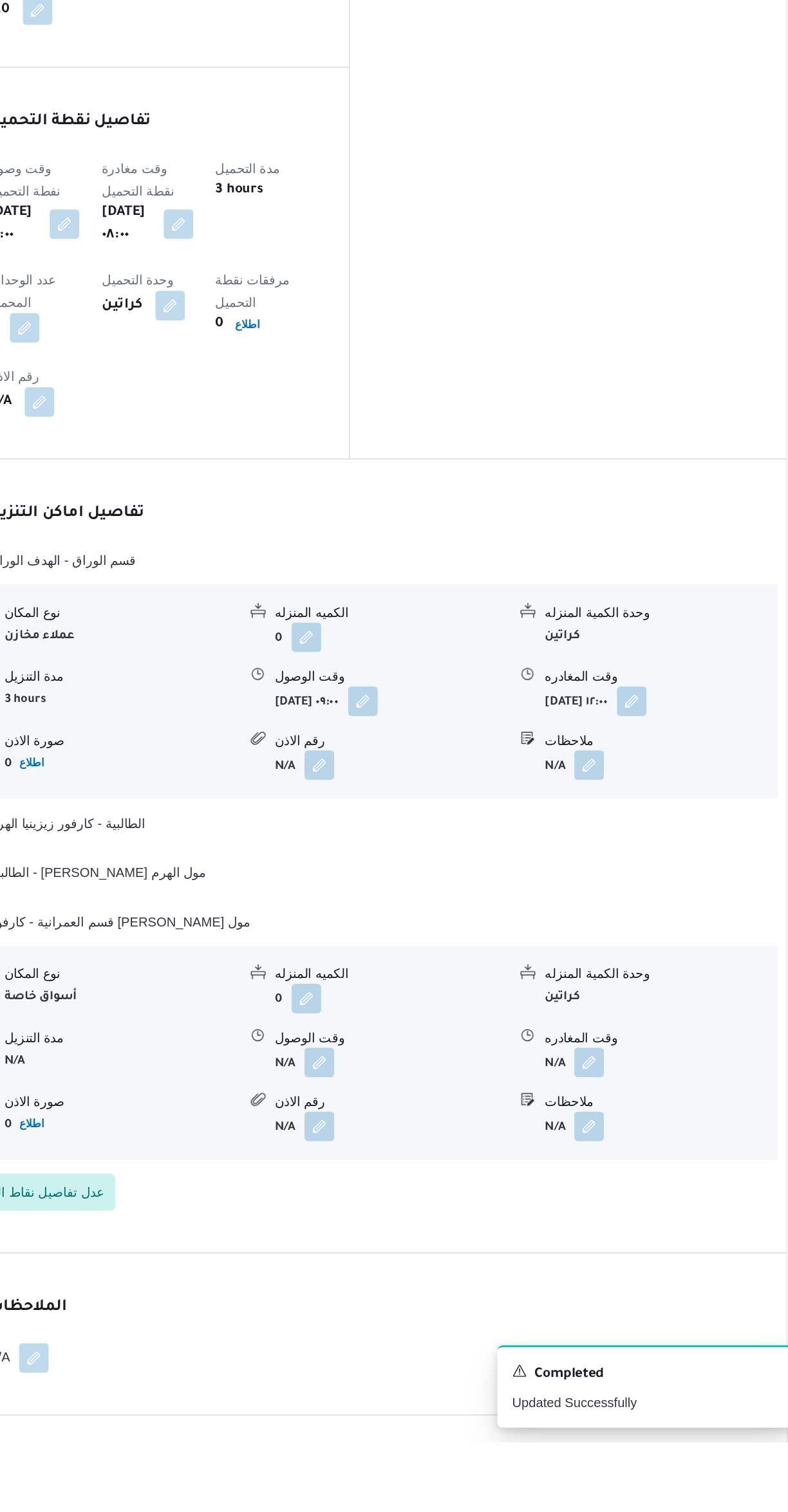
scroll to position [554, 0]
click at [642, 1235] on button "button" at bounding box center [635, 1245] width 21 height 21
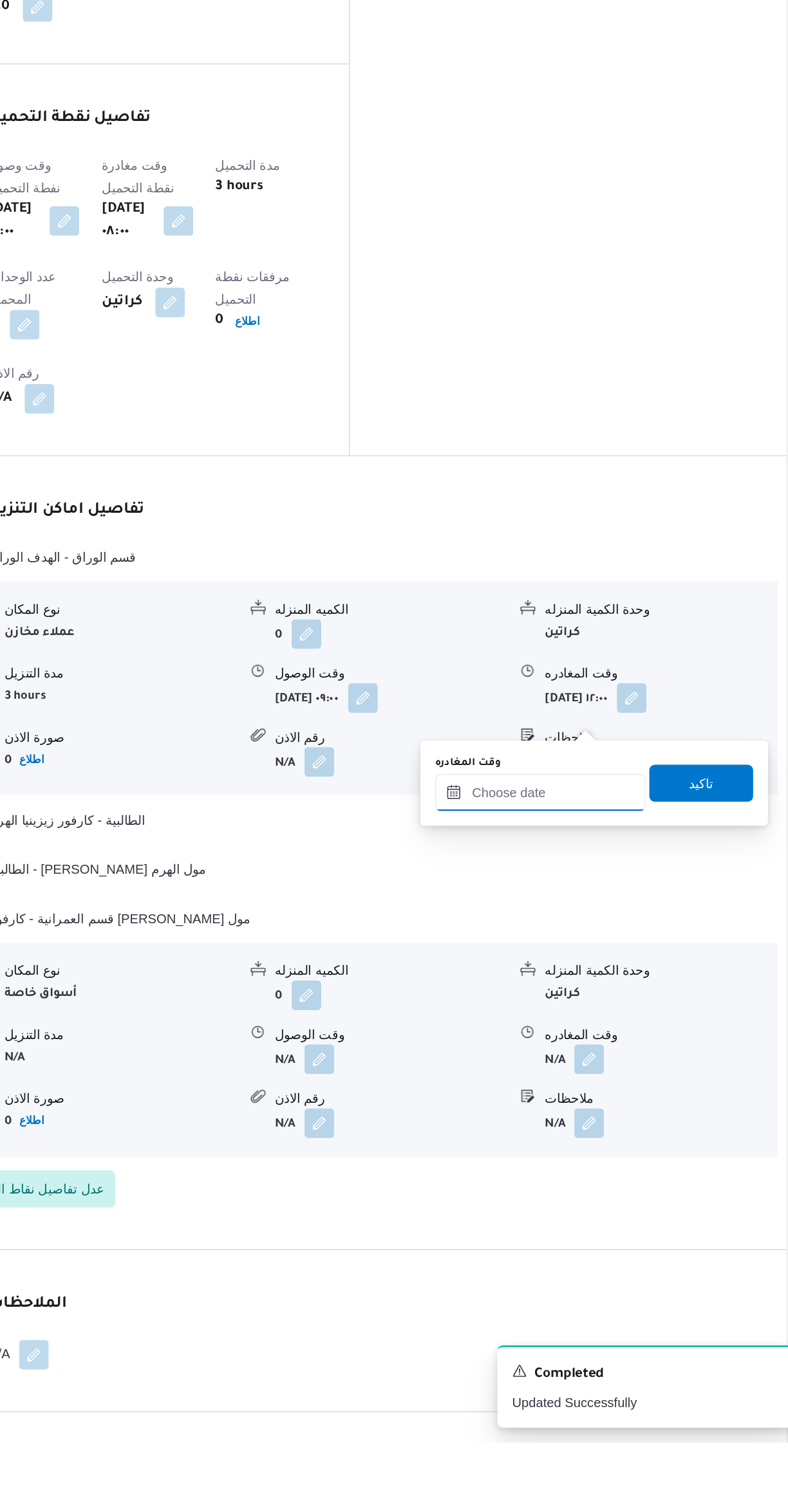
click at [587, 1059] on input "وقت المغادره" at bounding box center [601, 1060] width 146 height 26
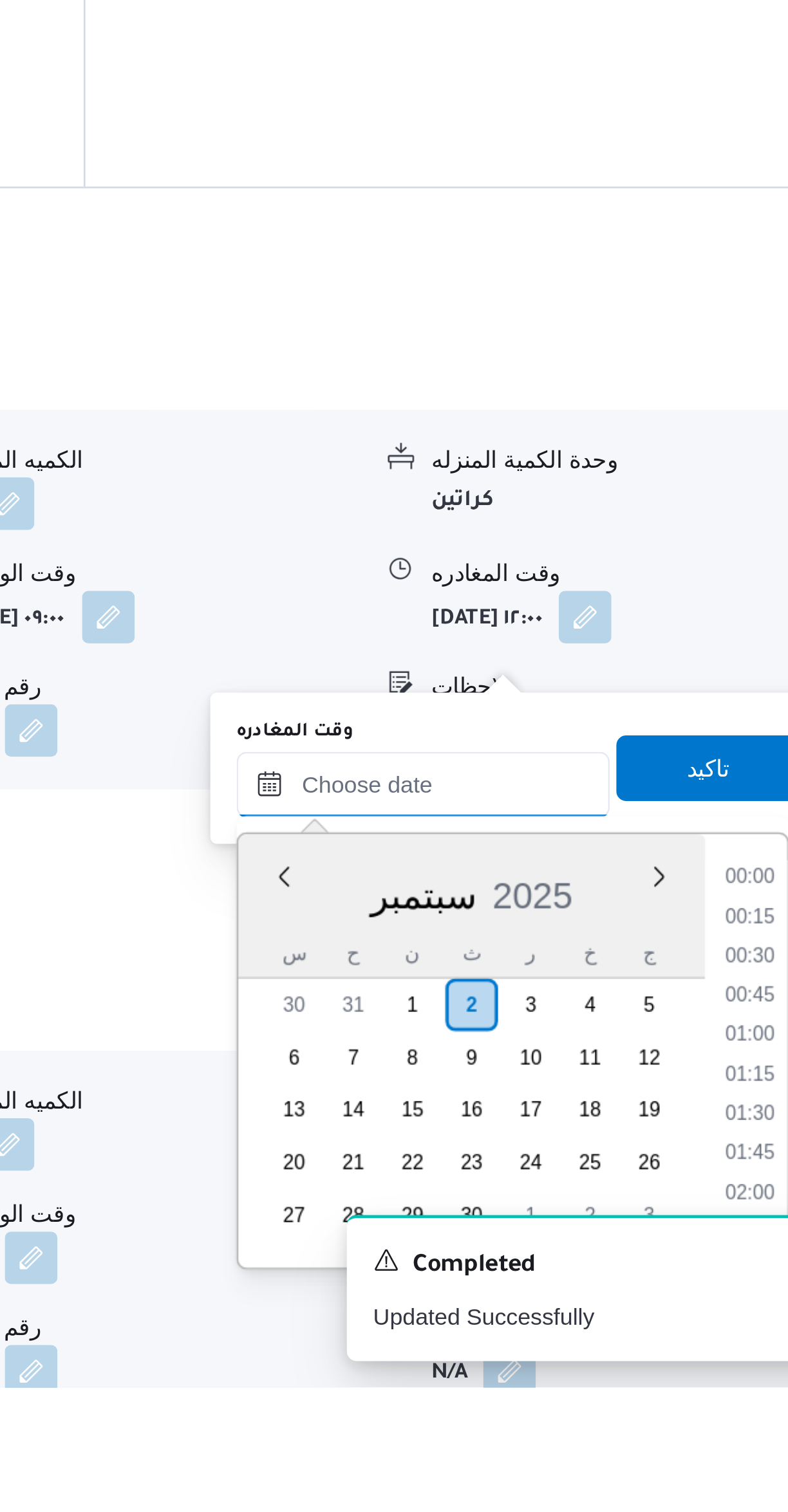
scroll to position [0, 0]
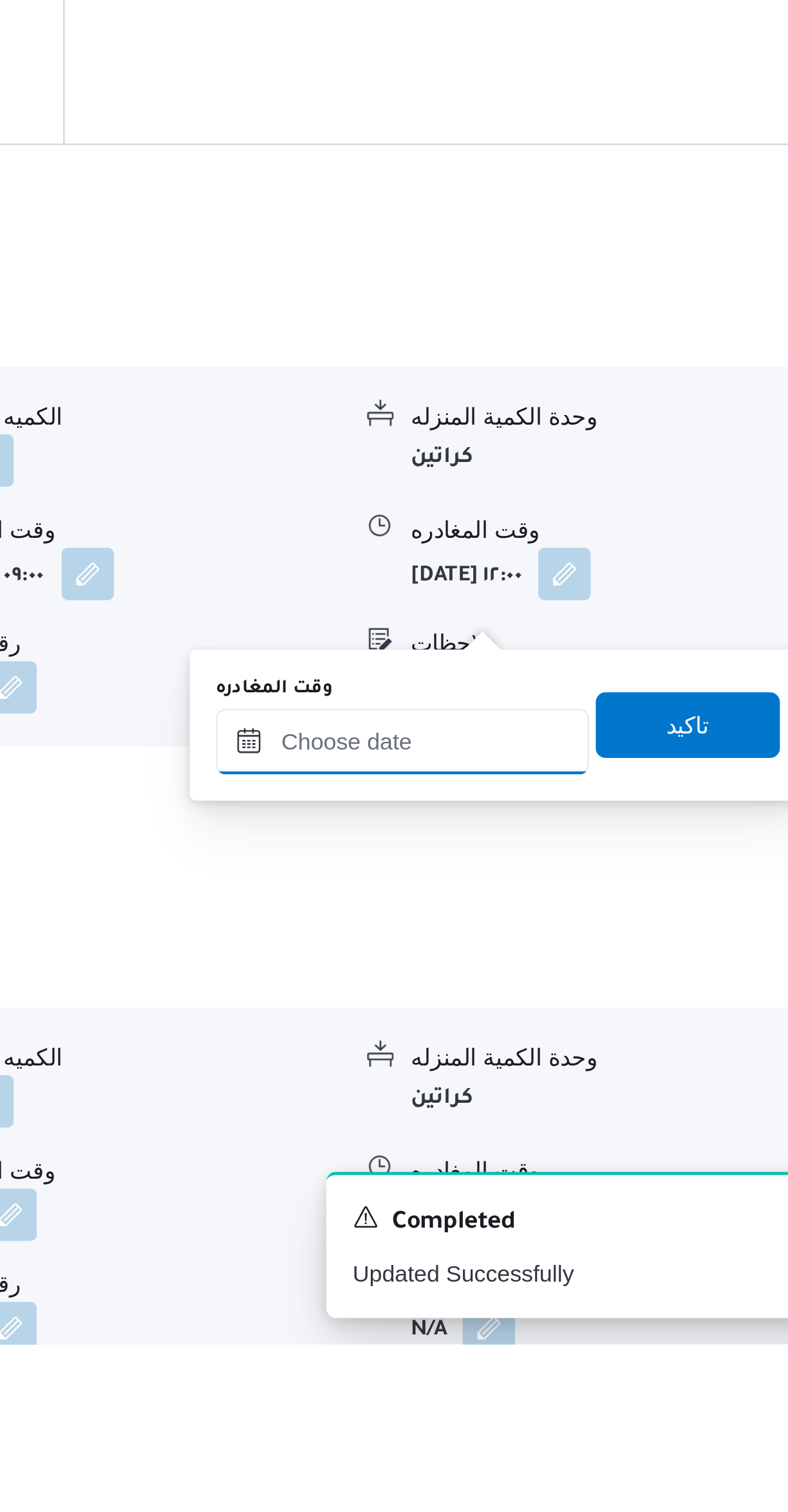
click at [600, 1272] on input "وقت المغادره" at bounding box center [601, 1276] width 146 height 26
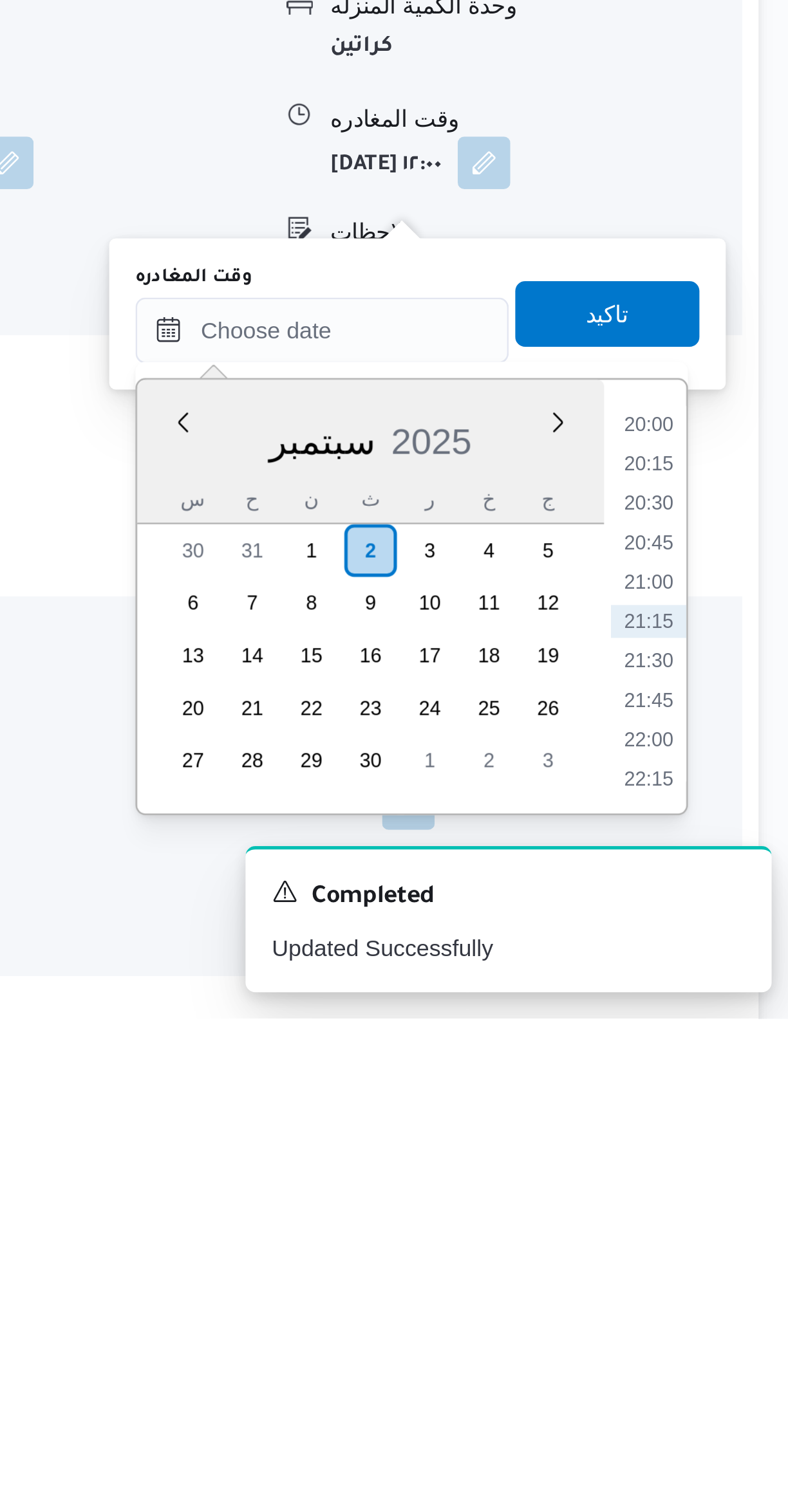
click at [724, 1290] on li "20:15" at bounding box center [729, 1294] width 30 height 13
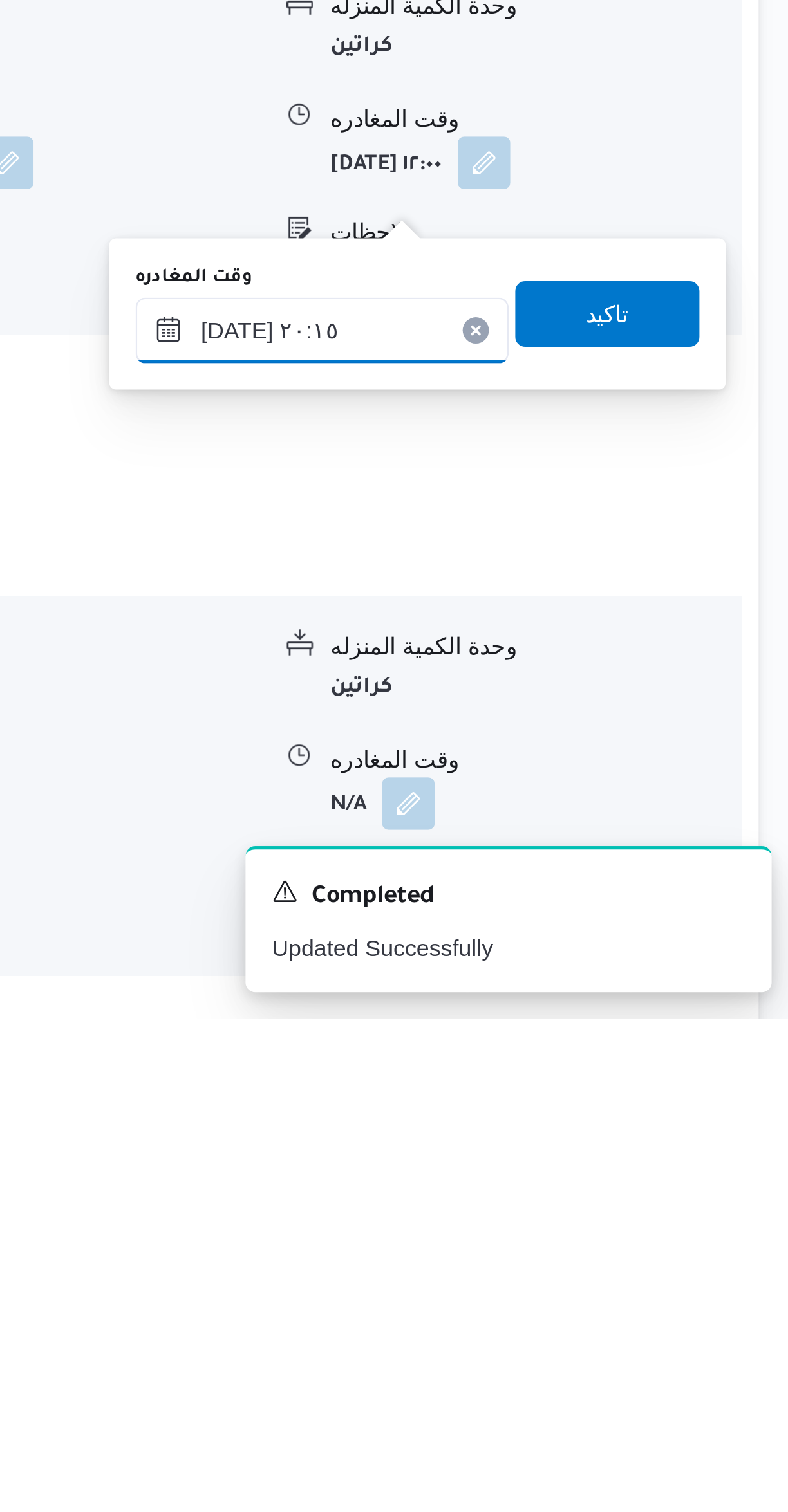
click at [560, 1246] on input "[DATE] ٢٠:١٥" at bounding box center [601, 1242] width 146 height 26
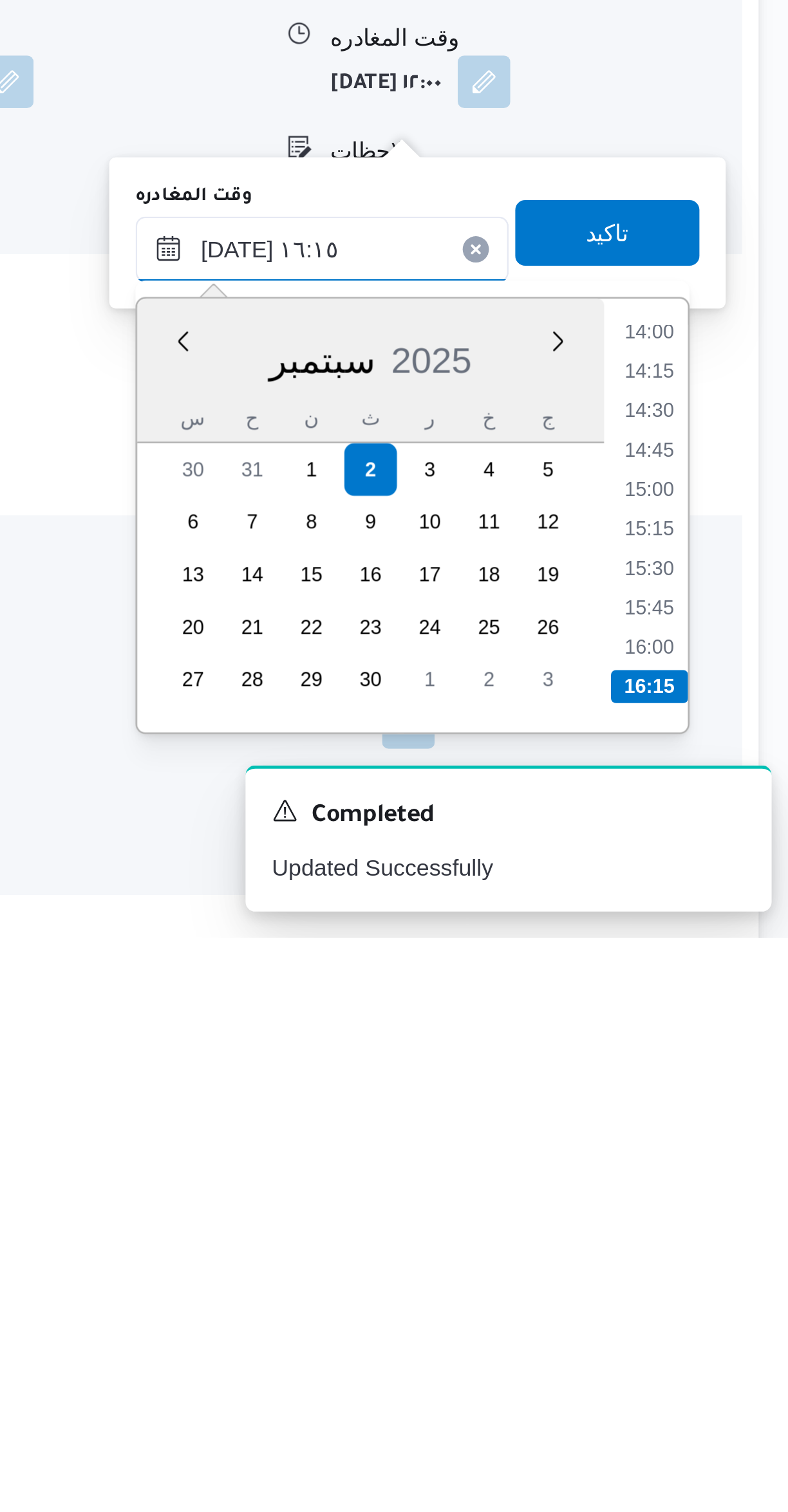
type input "٠٢/٠٩/٢٠٢٥ ١٦:١٥"
click at [731, 1408] on li "16:15" at bounding box center [729, 1413] width 30 height 13
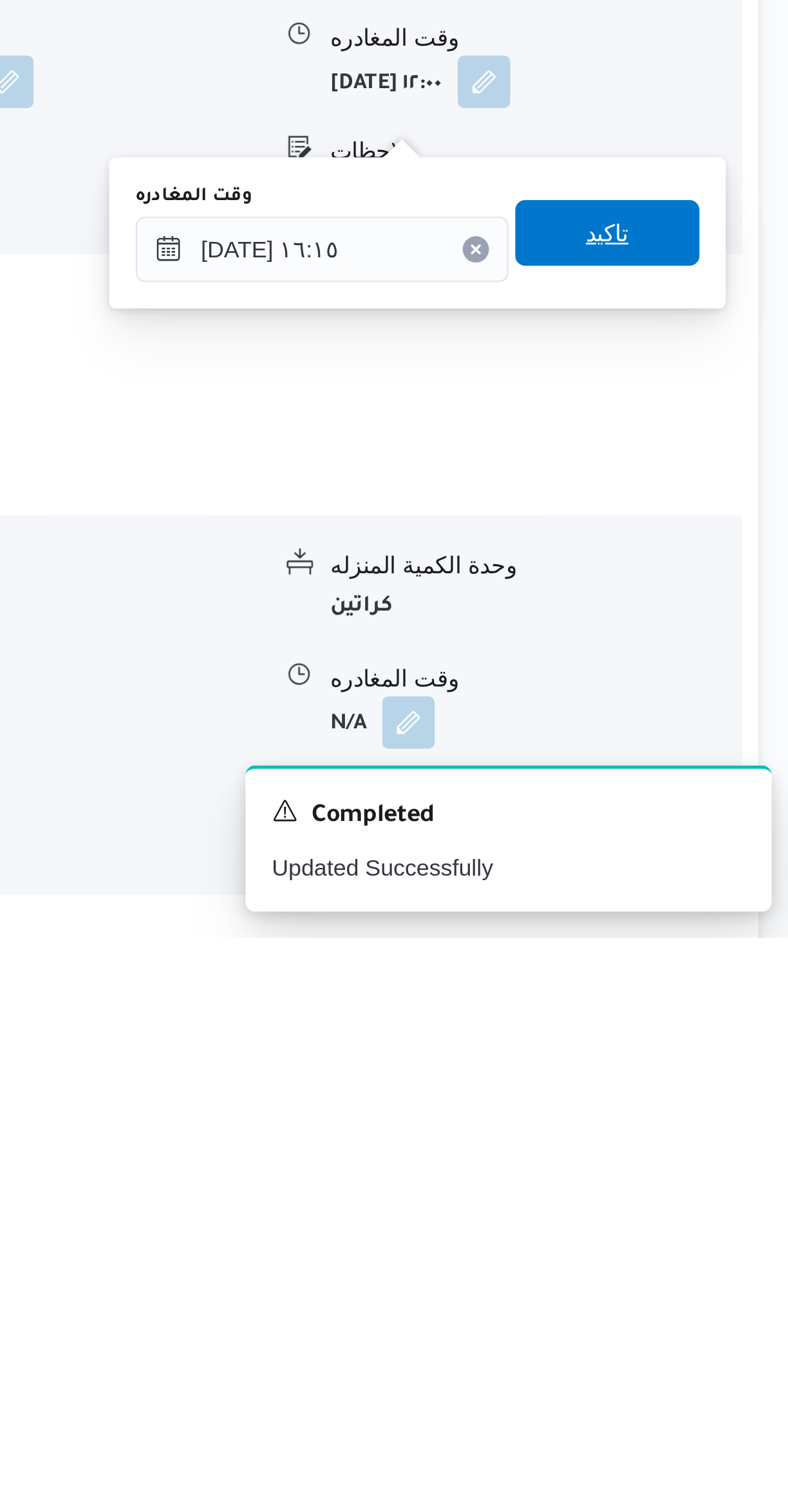
click at [681, 1240] on span "تاكيد" at bounding box center [712, 1235] width 72 height 26
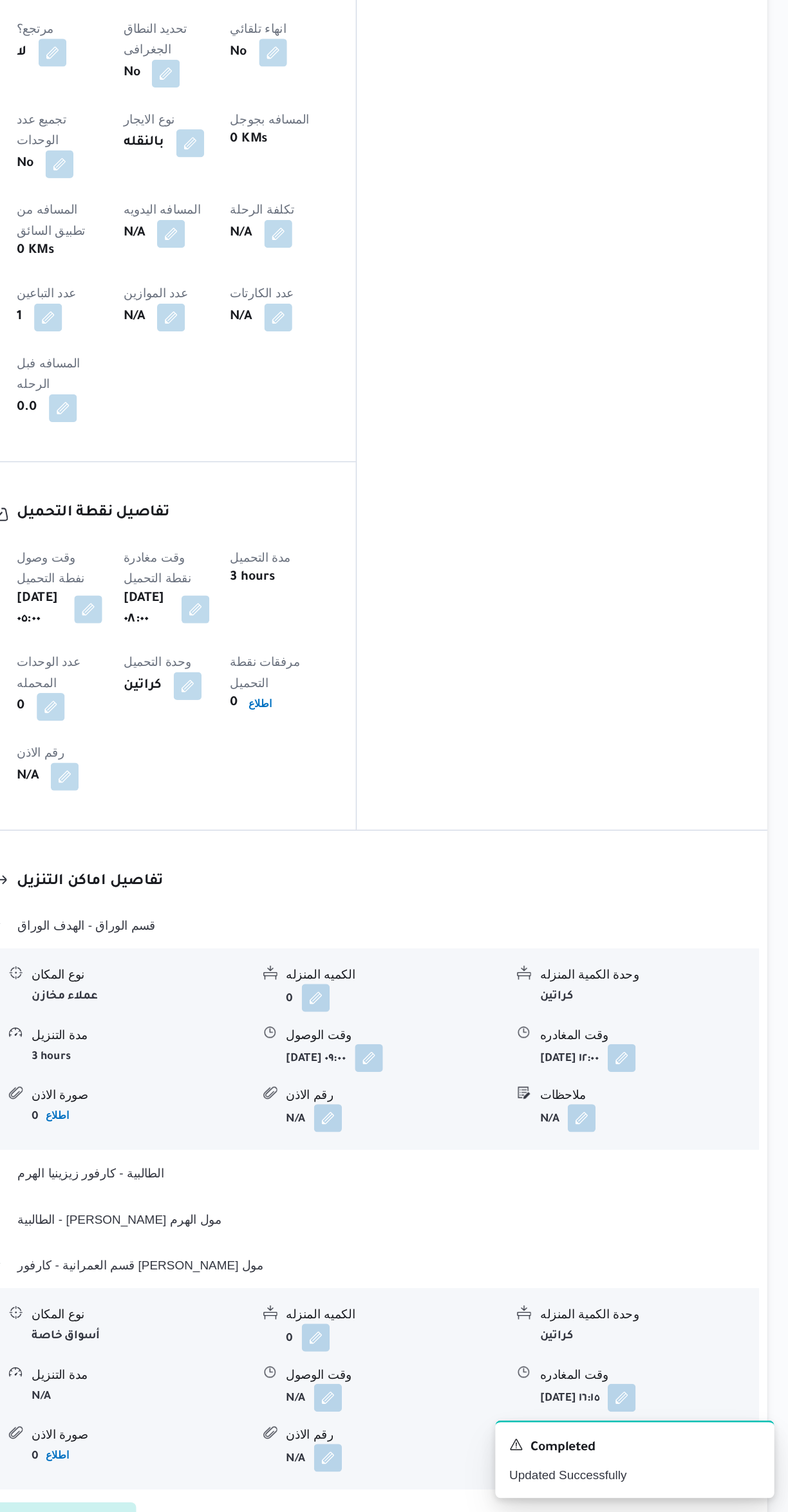
click at [452, 1418] on button "button" at bounding box center [448, 1427] width 21 height 21
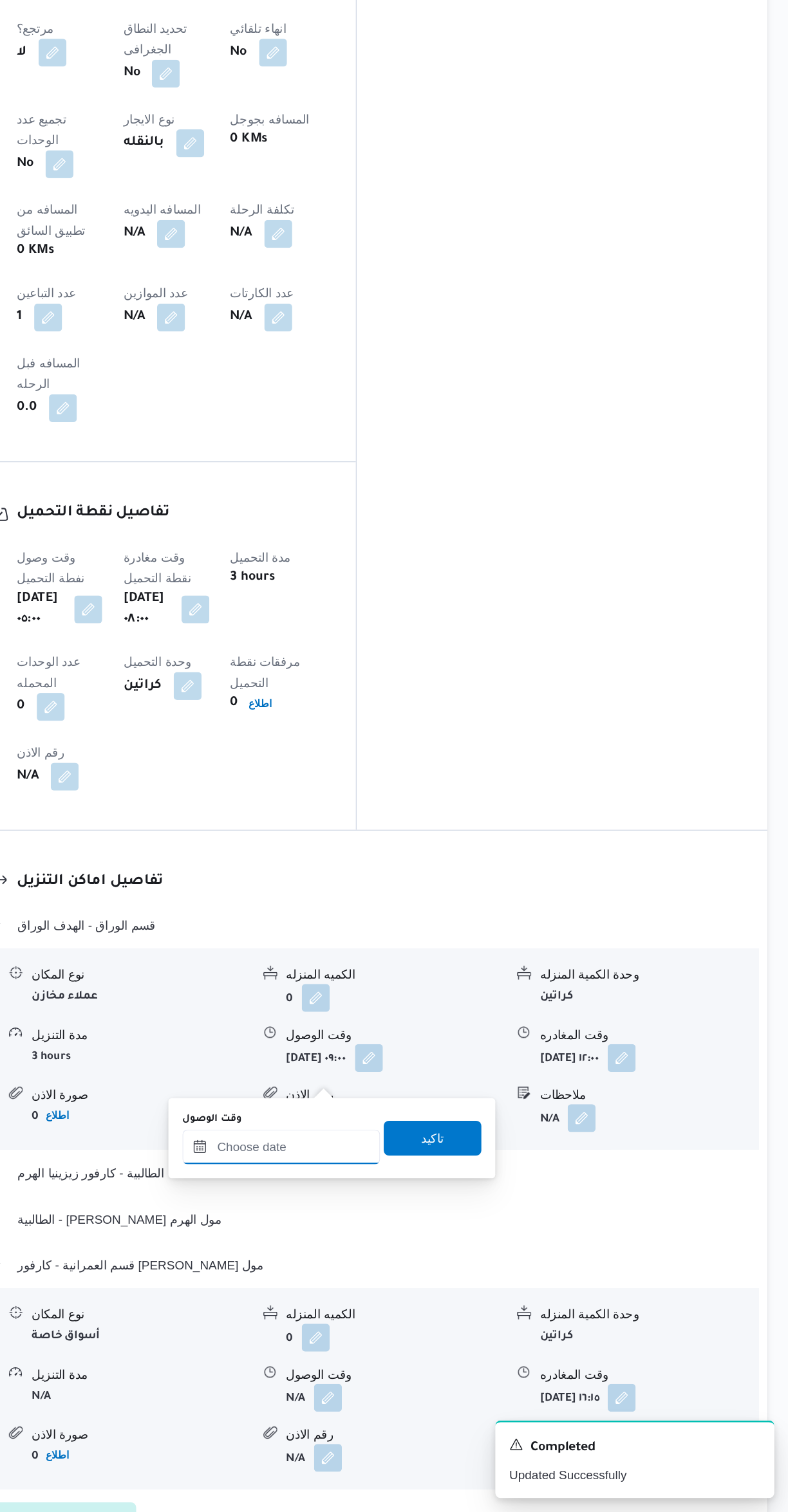
click at [440, 1241] on input "وقت الوصول" at bounding box center [413, 1242] width 146 height 26
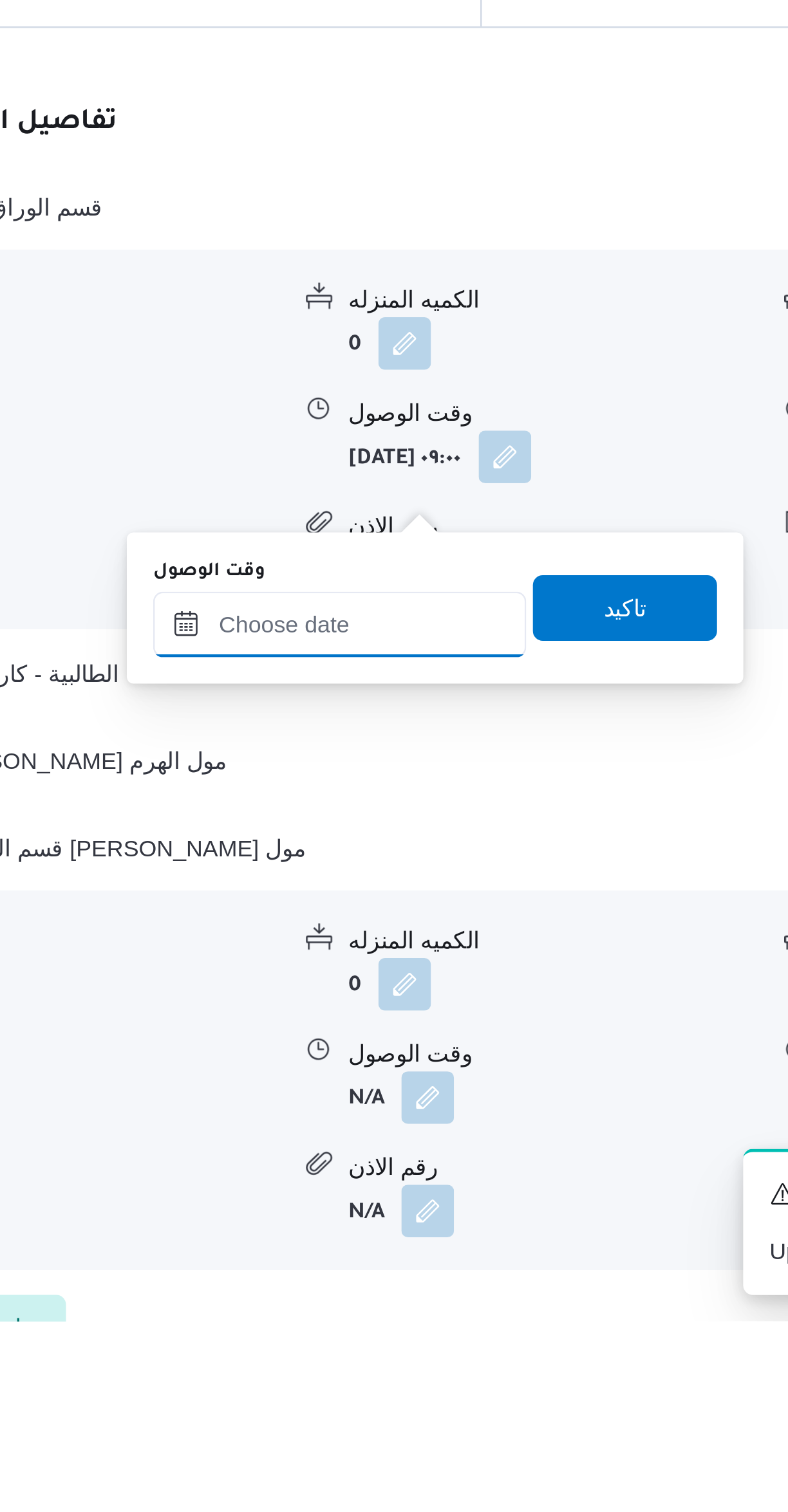
click at [421, 1234] on input "وقت الوصول" at bounding box center [413, 1239] width 146 height 26
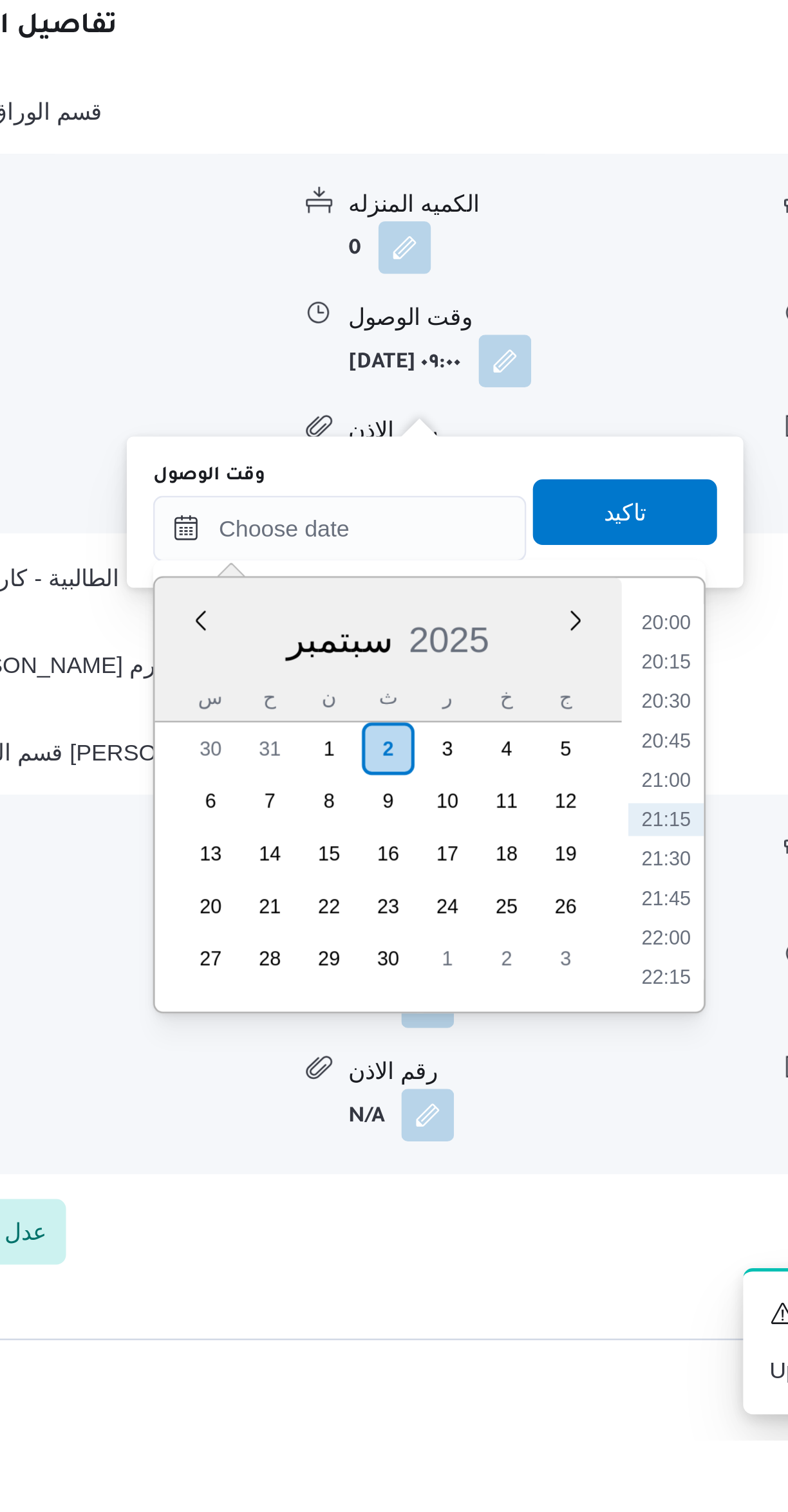
click at [538, 1205] on li "20:15" at bounding box center [541, 1207] width 30 height 13
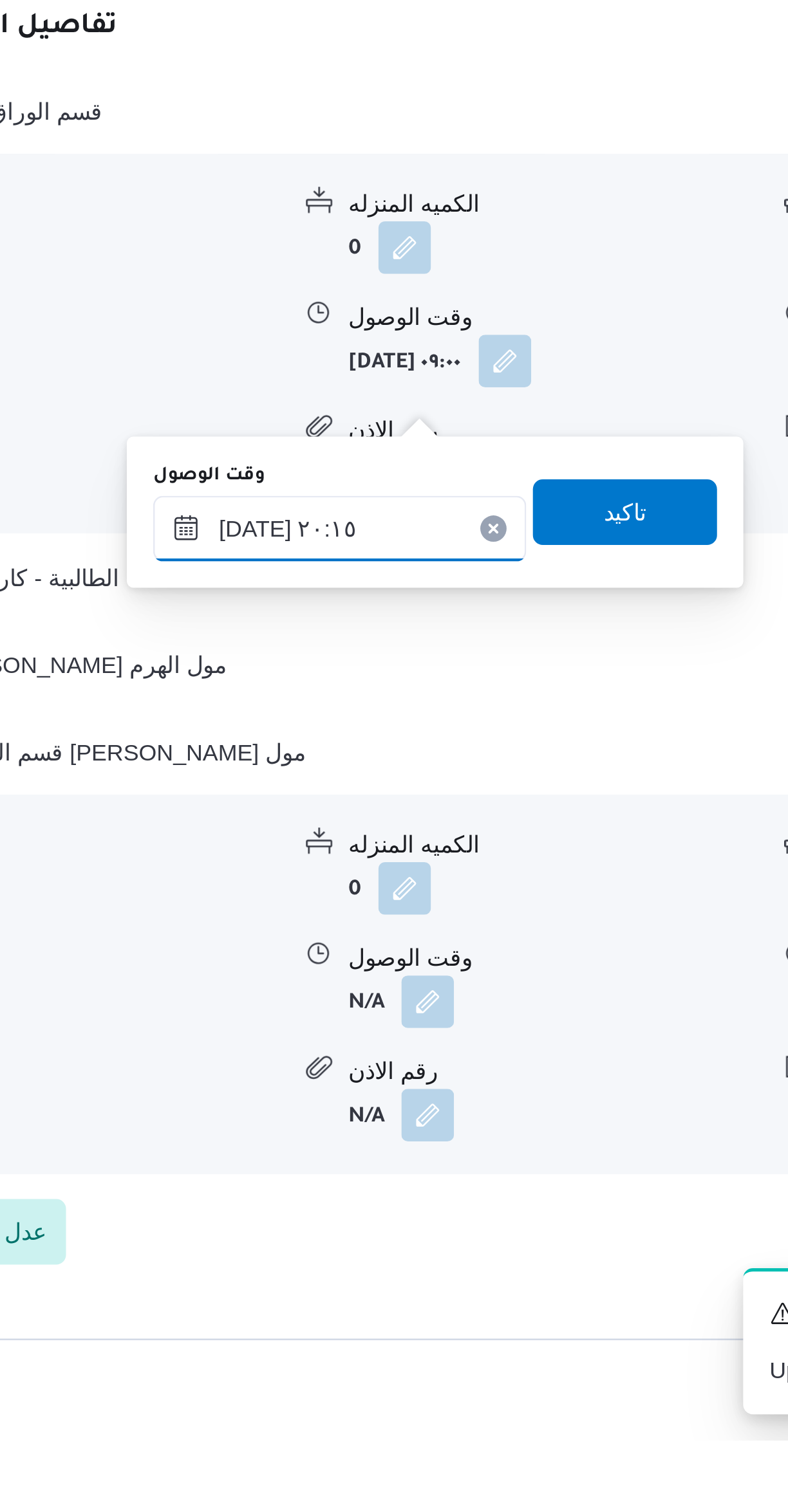
click at [375, 1156] on input "[DATE] ٢٠:١٥" at bounding box center [413, 1155] width 146 height 26
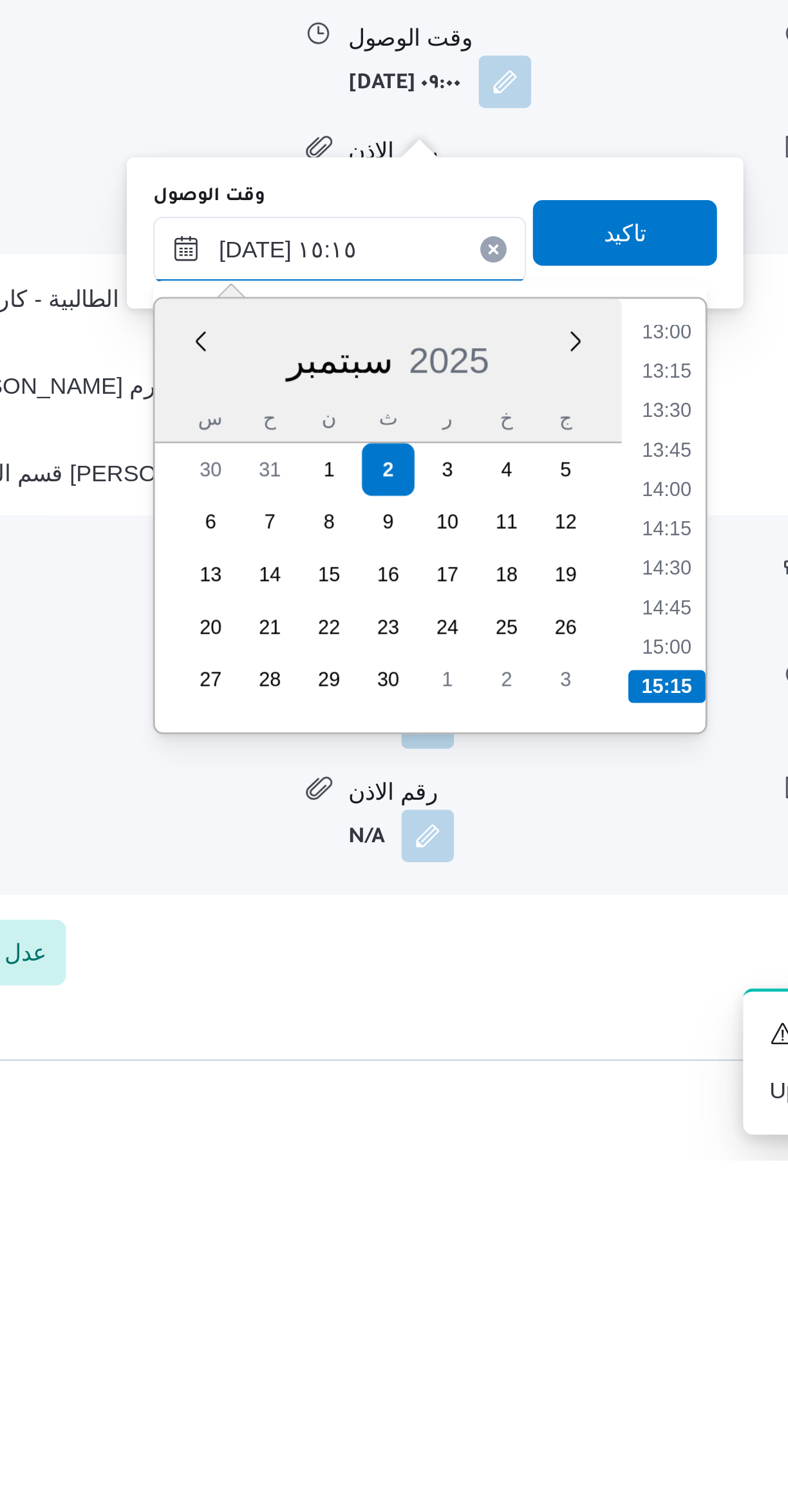
type input "٠٢/٠٩/٢٠٢٥ ١٥:١٥"
click at [545, 1321] on li "15:15" at bounding box center [541, 1325] width 30 height 13
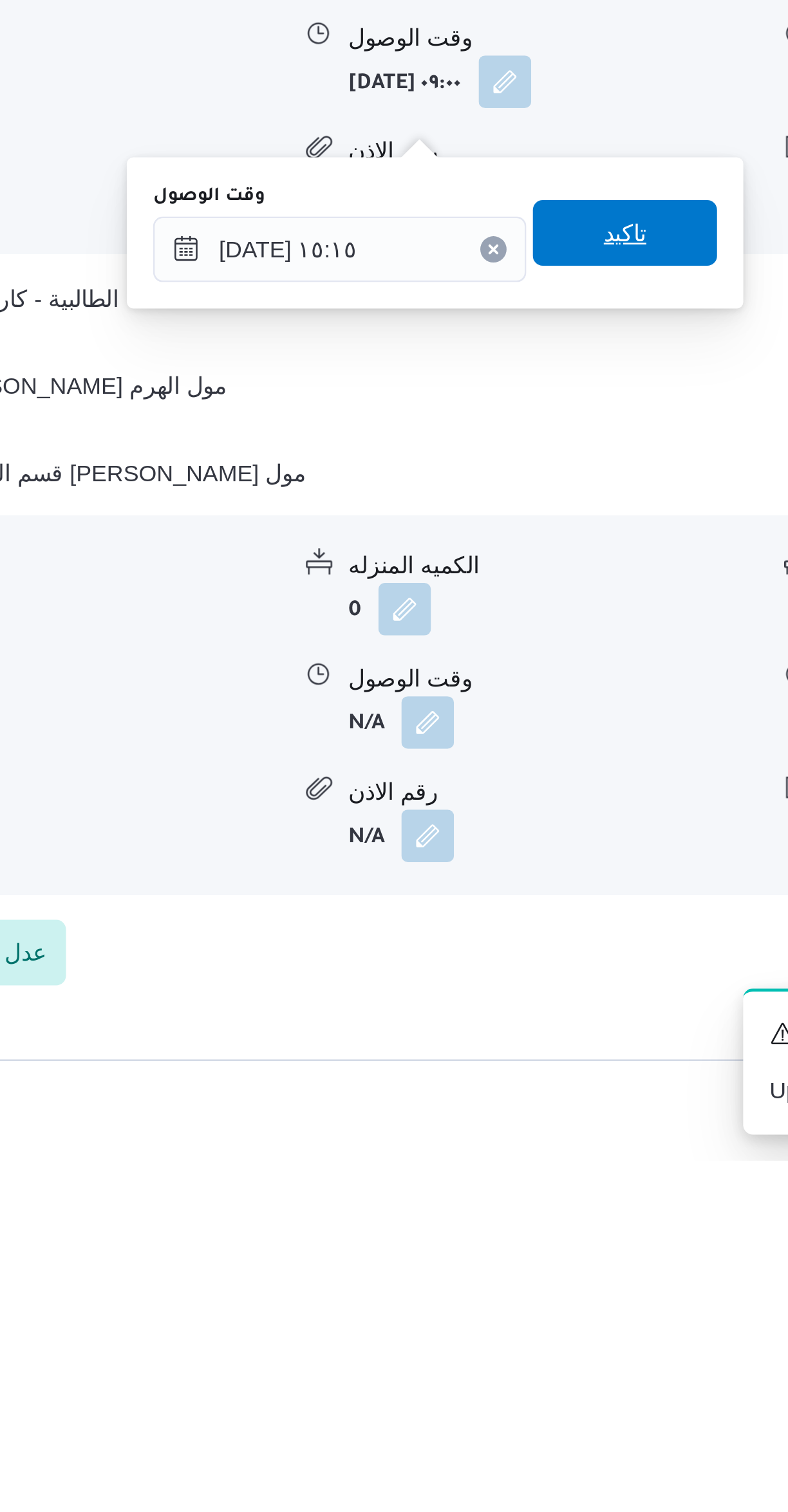
click at [510, 1158] on span "تاكيد" at bounding box center [525, 1149] width 72 height 26
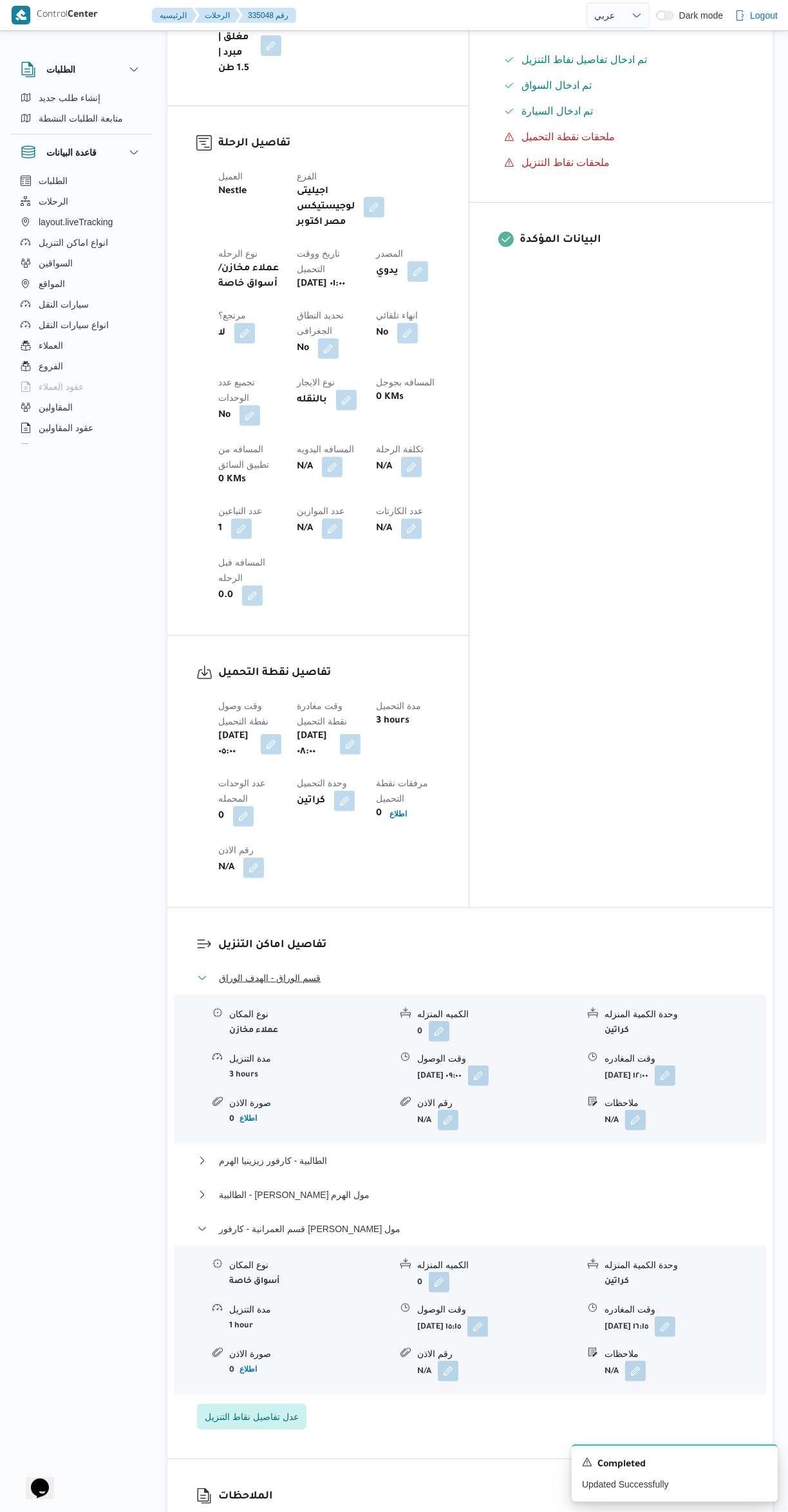
click at [216, 970] on button "قسم الوراق - الهدف الوراق" at bounding box center [470, 978] width 546 height 16
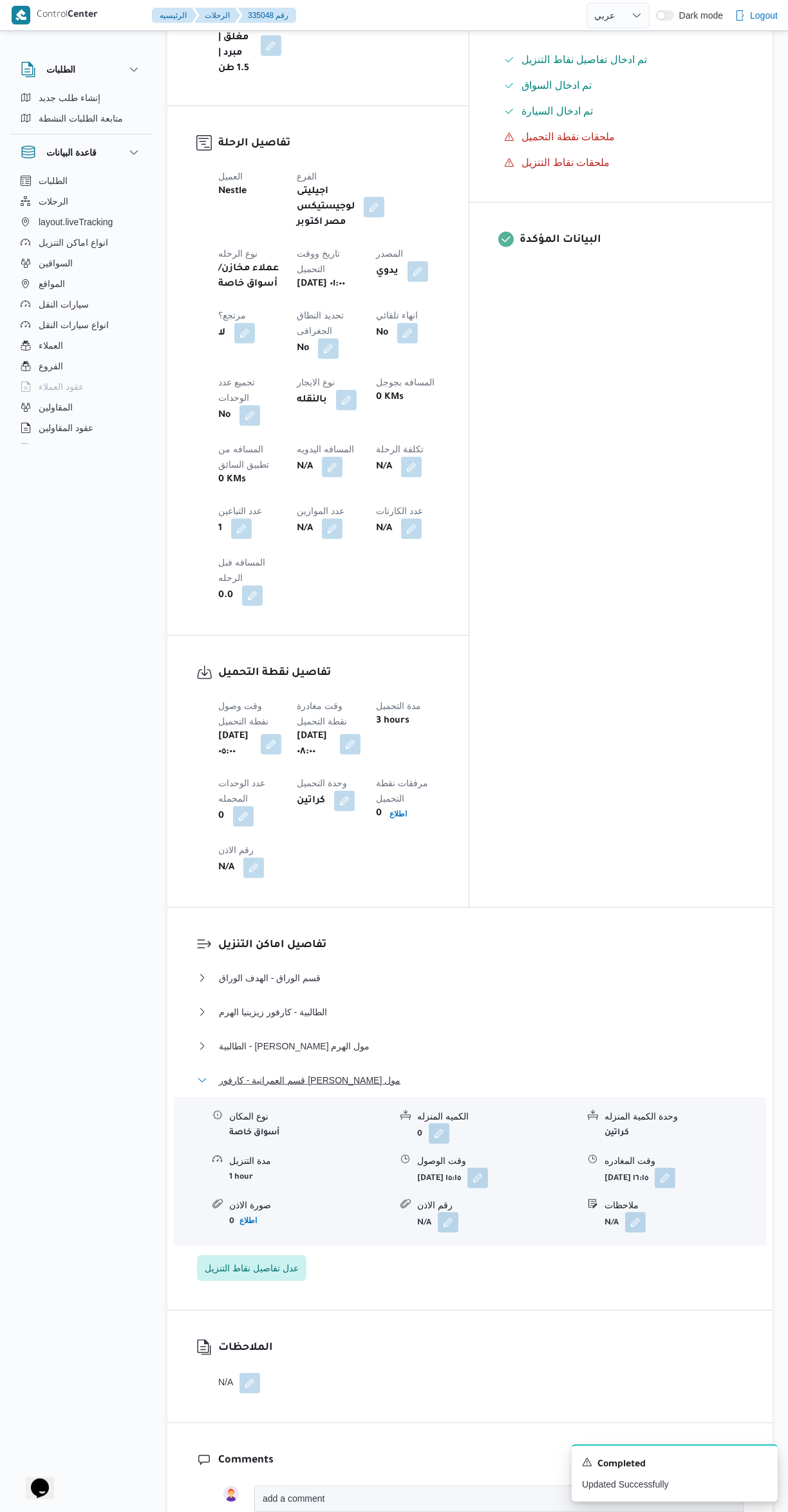
click at [232, 1072] on span "قسم العمرانية - كارفور ماركت بيراميدز مول" at bounding box center [309, 1080] width 181 height 16
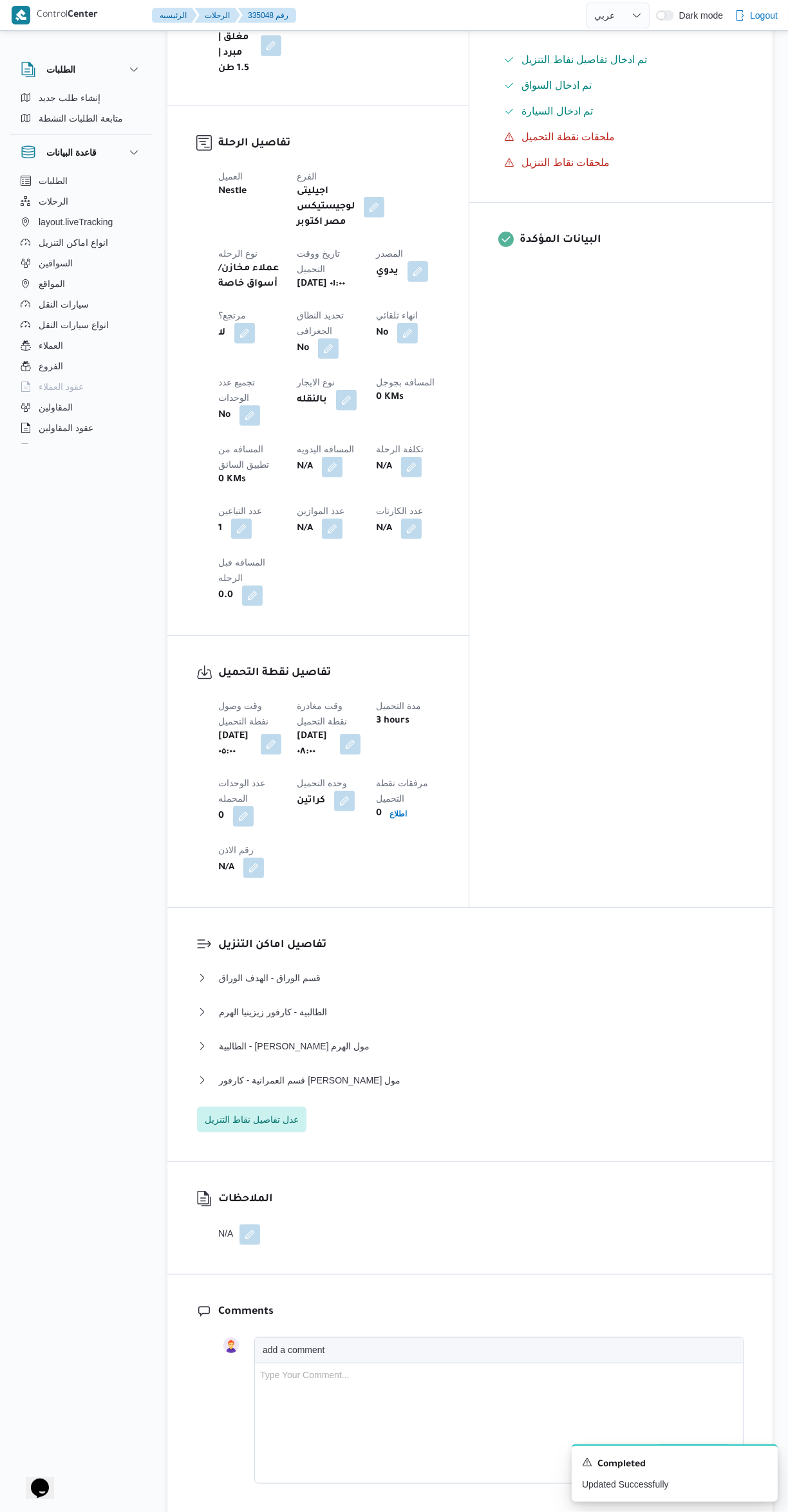
click at [321, 457] on button "button" at bounding box center [331, 467] width 21 height 21
click at [213, 374] on input "المسافه اليدويه" at bounding box center [220, 374] width 128 height 26
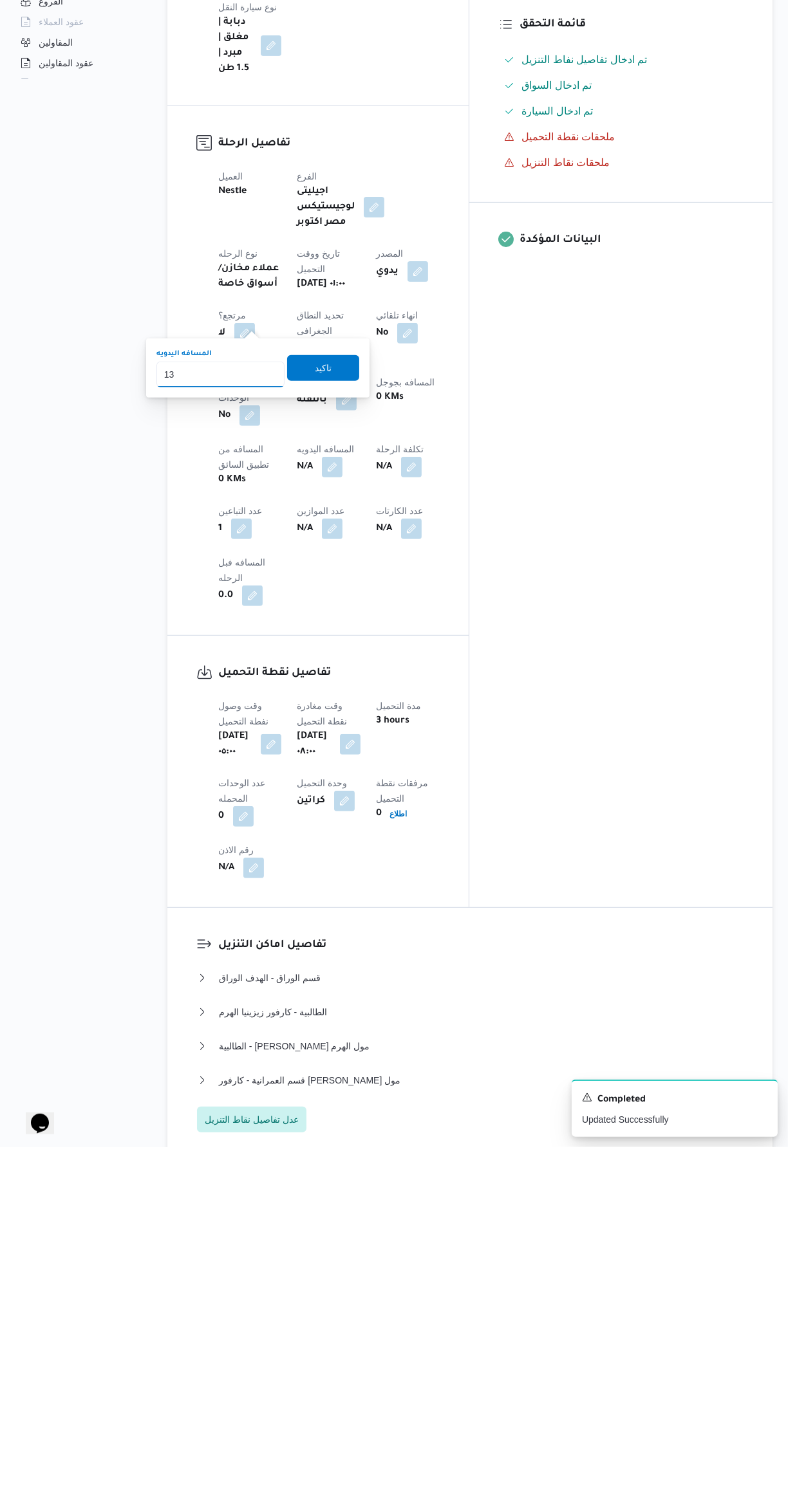
type input "134"
click at [292, 733] on span "تاكيد" at bounding box center [322, 733] width 72 height 26
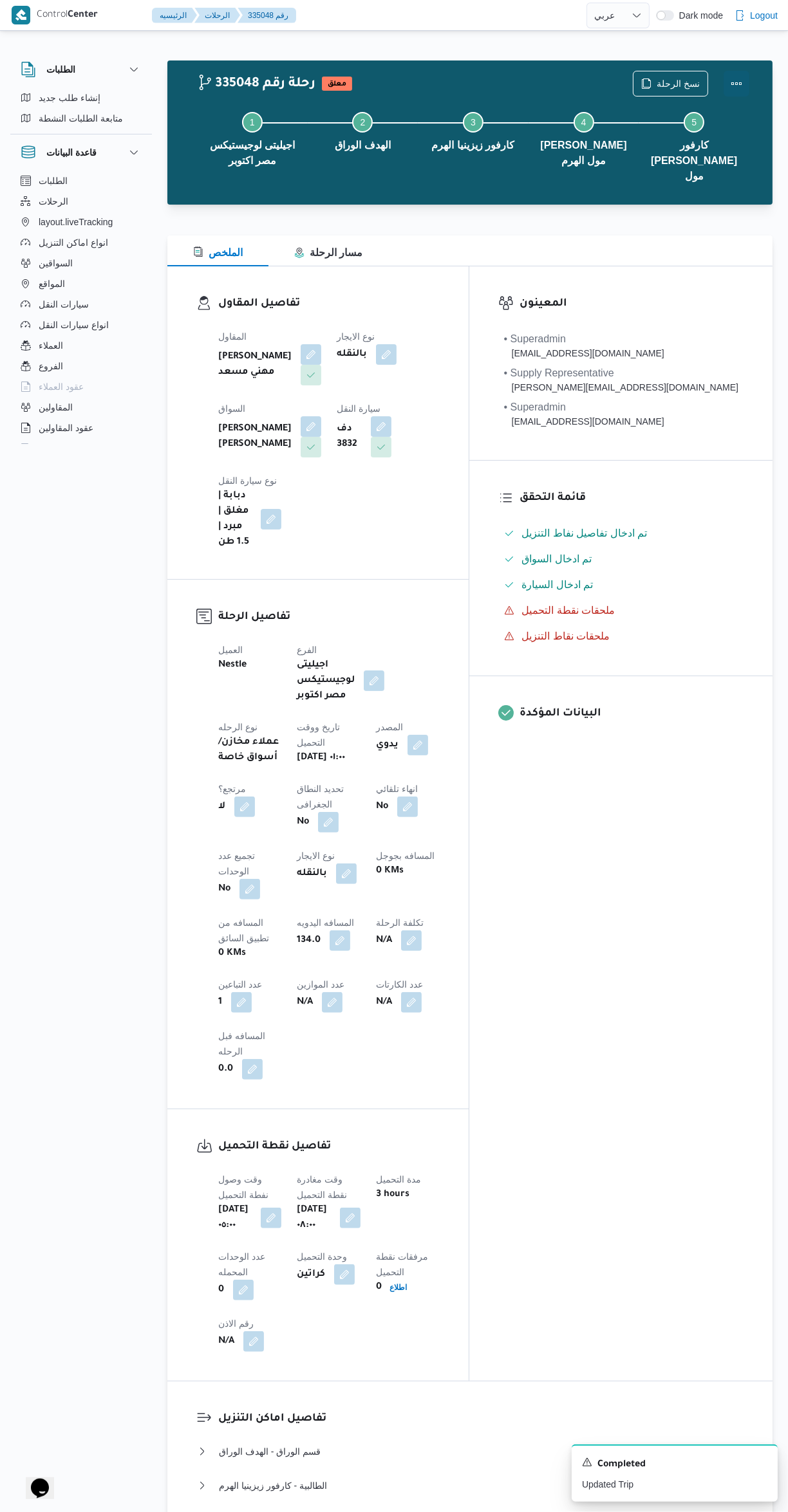
click at [729, 91] on button "Actions" at bounding box center [736, 84] width 26 height 26
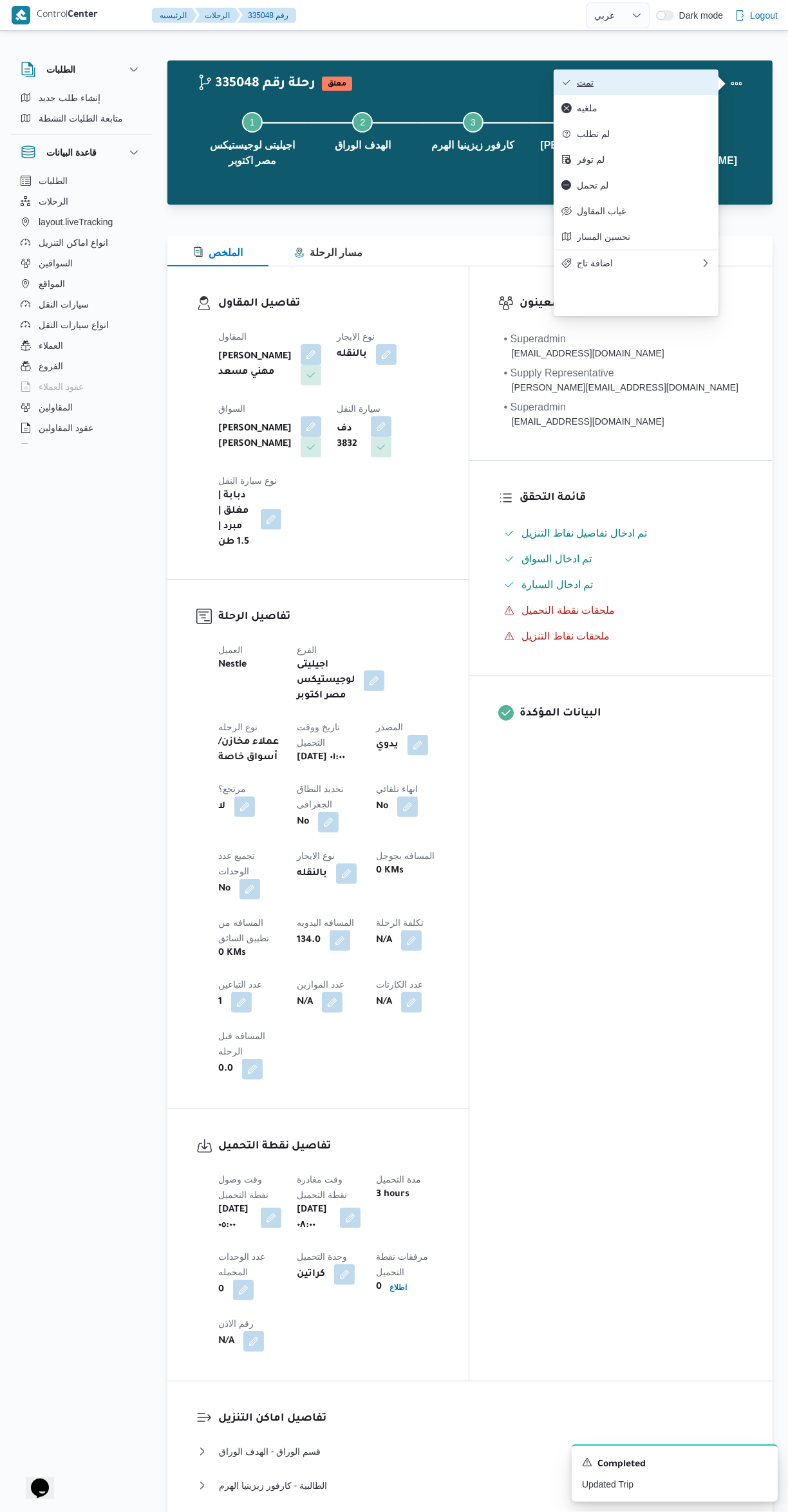
click at [566, 85] on icon "button" at bounding box center [566, 83] width 10 height 10
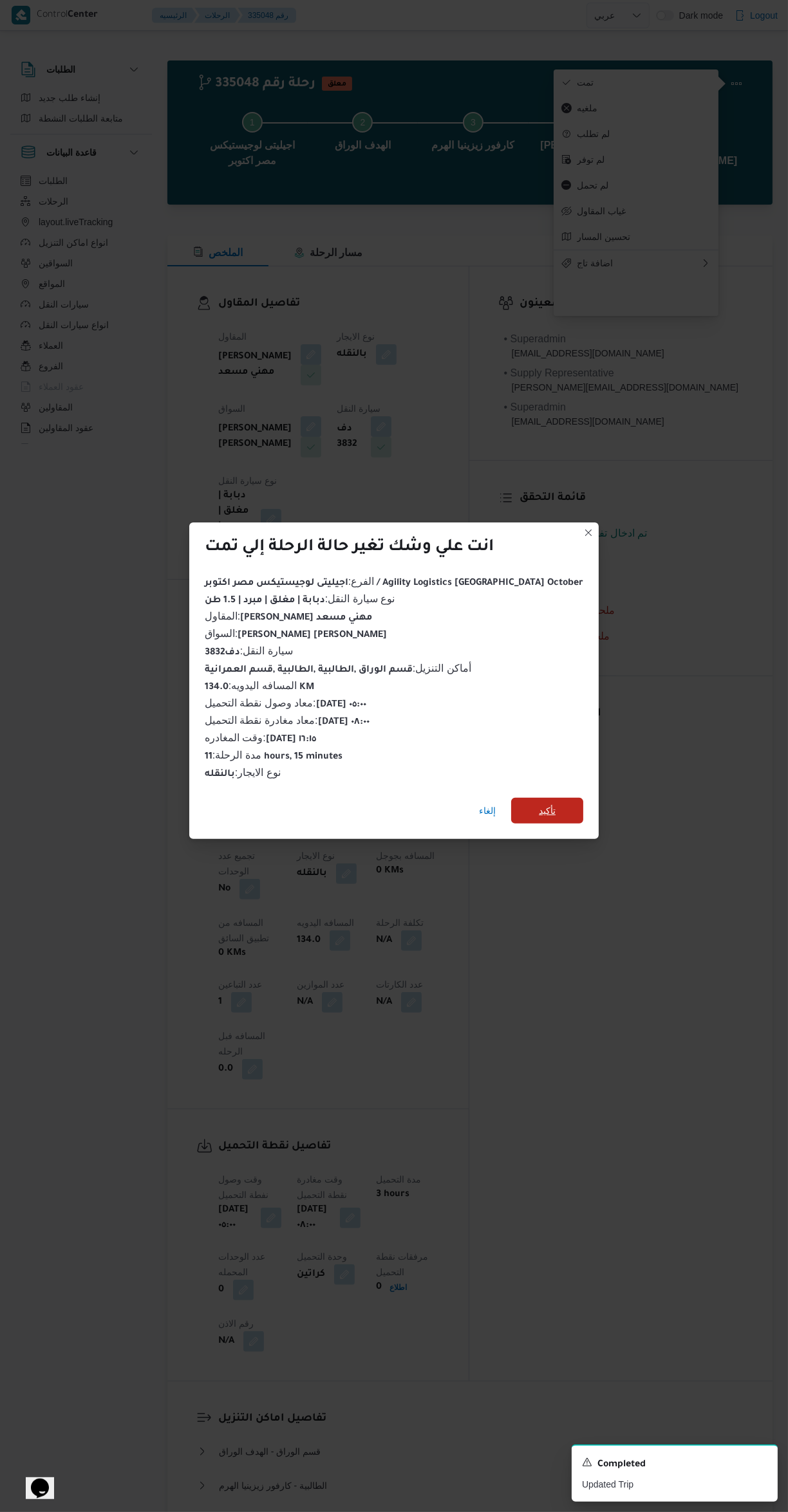
click at [546, 811] on span "تأكيد" at bounding box center [547, 811] width 72 height 26
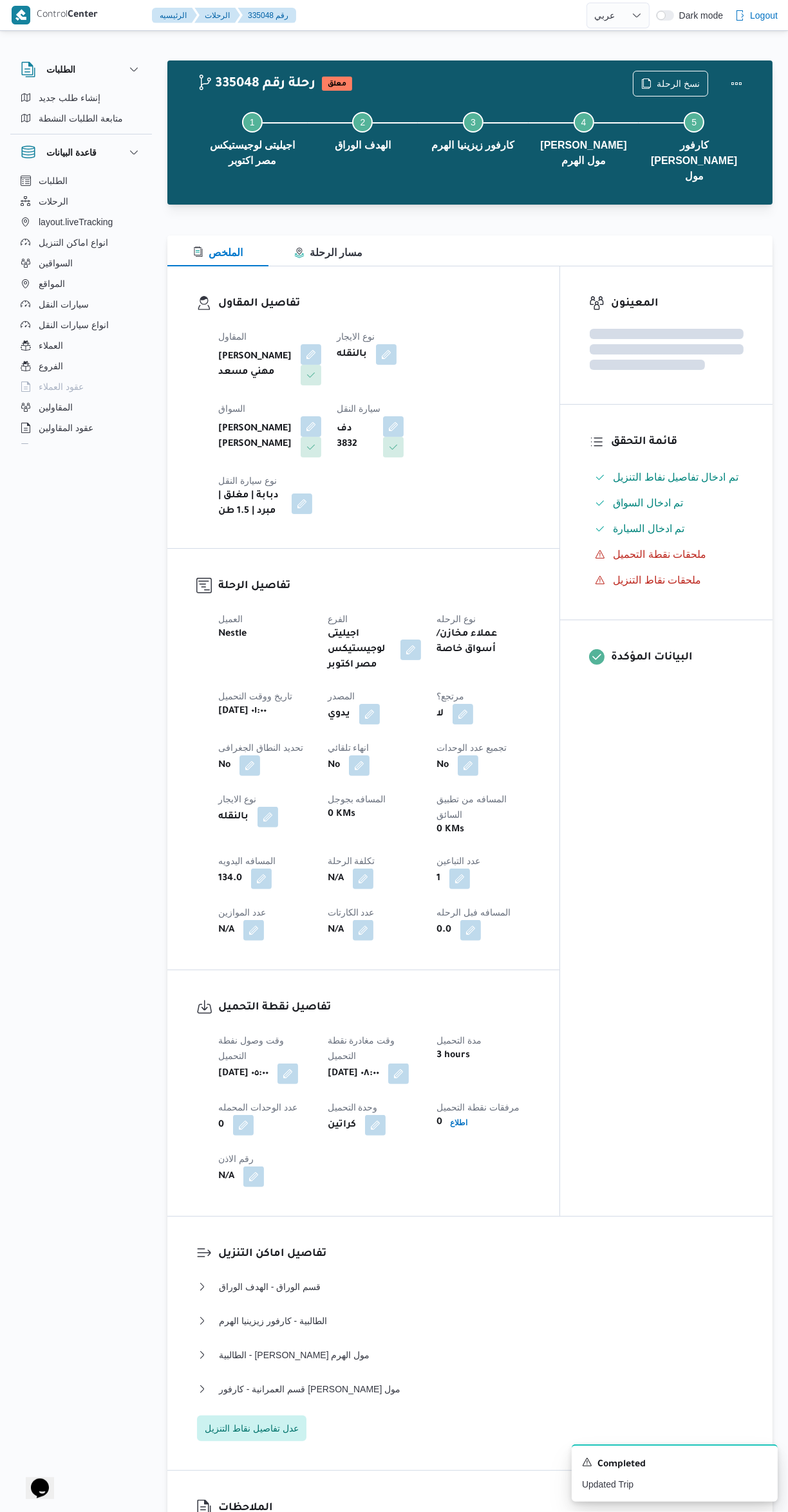
click at [626, 941] on div "المعينون قائمة التحقق تم ادخال تفاصيل نفاط التنزيل تم ادخال السواق تم ادخال الس…" at bounding box center [666, 741] width 212 height 950
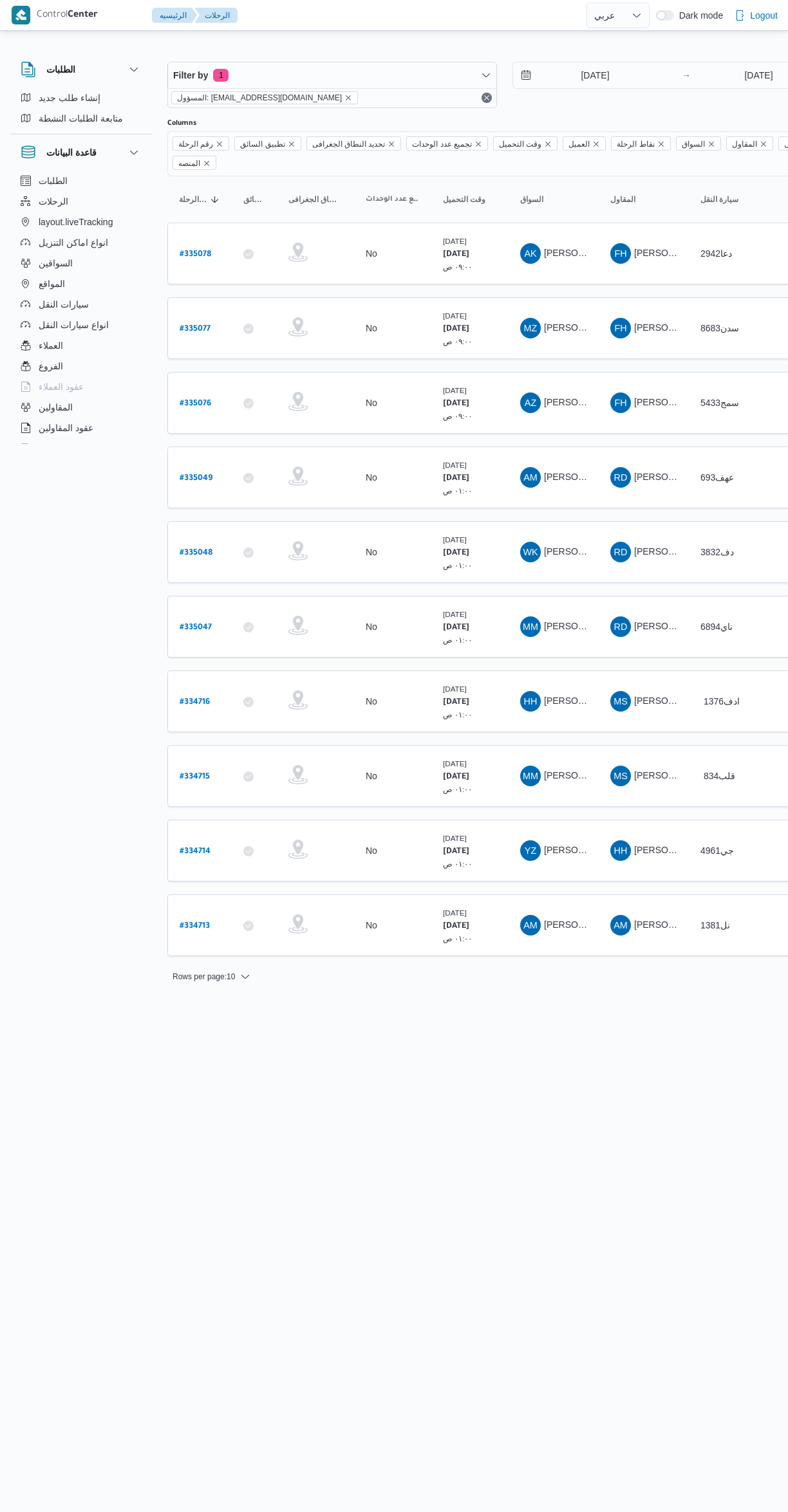
select select "ar"
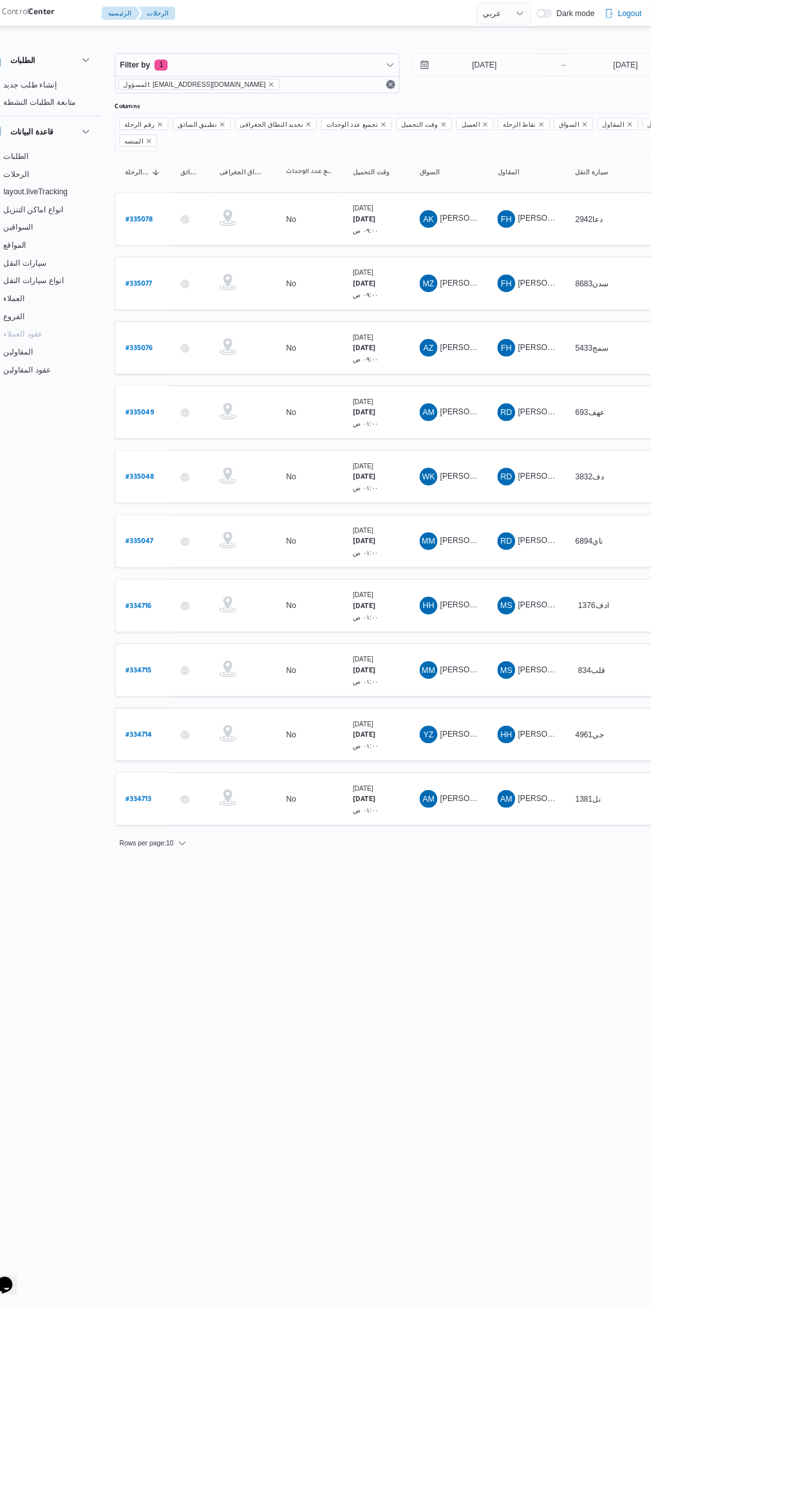
click at [203, 624] on b "# 335047" at bounding box center [195, 628] width 32 height 9
select select "ar"
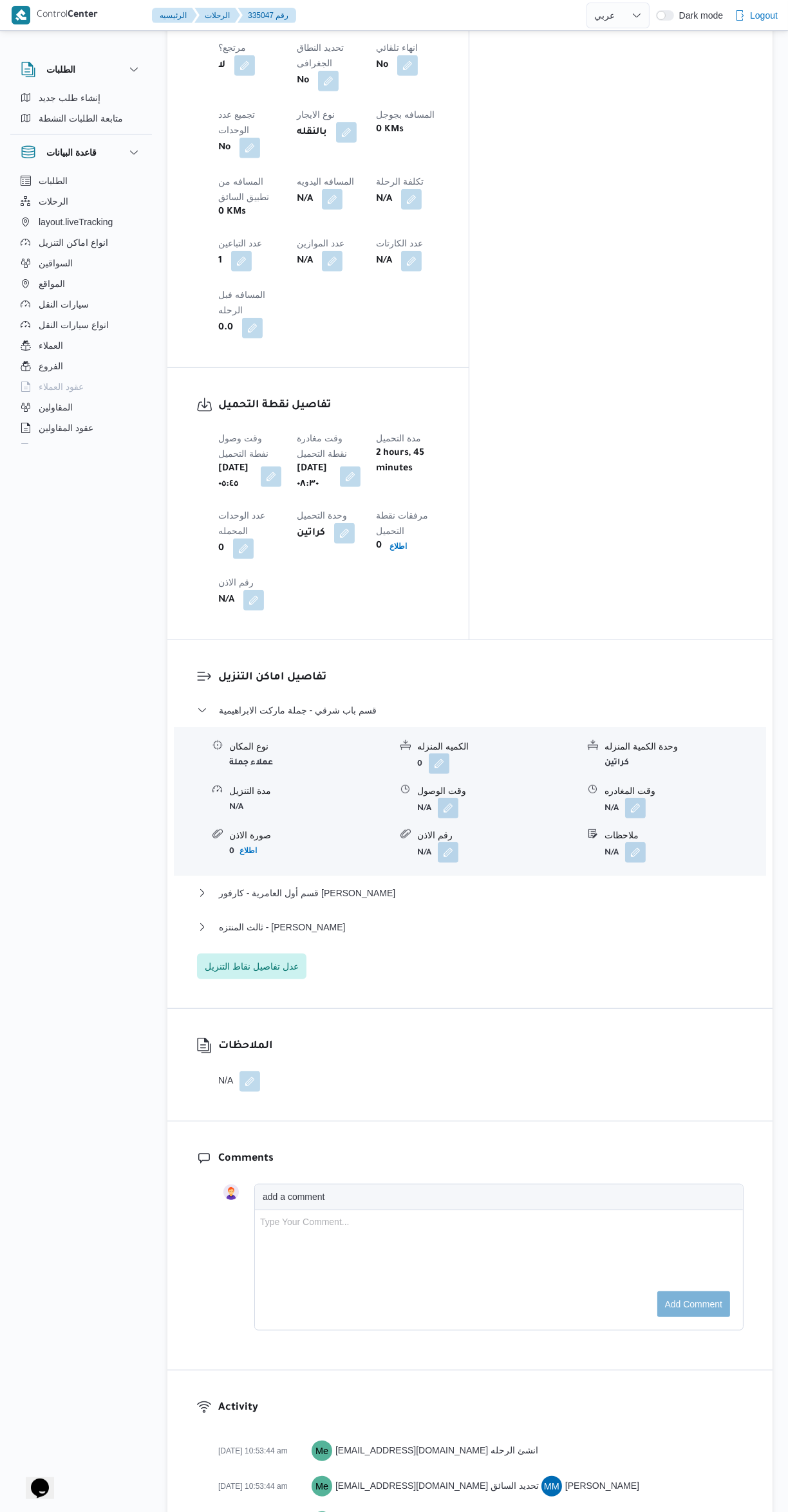
scroll to position [793, 0]
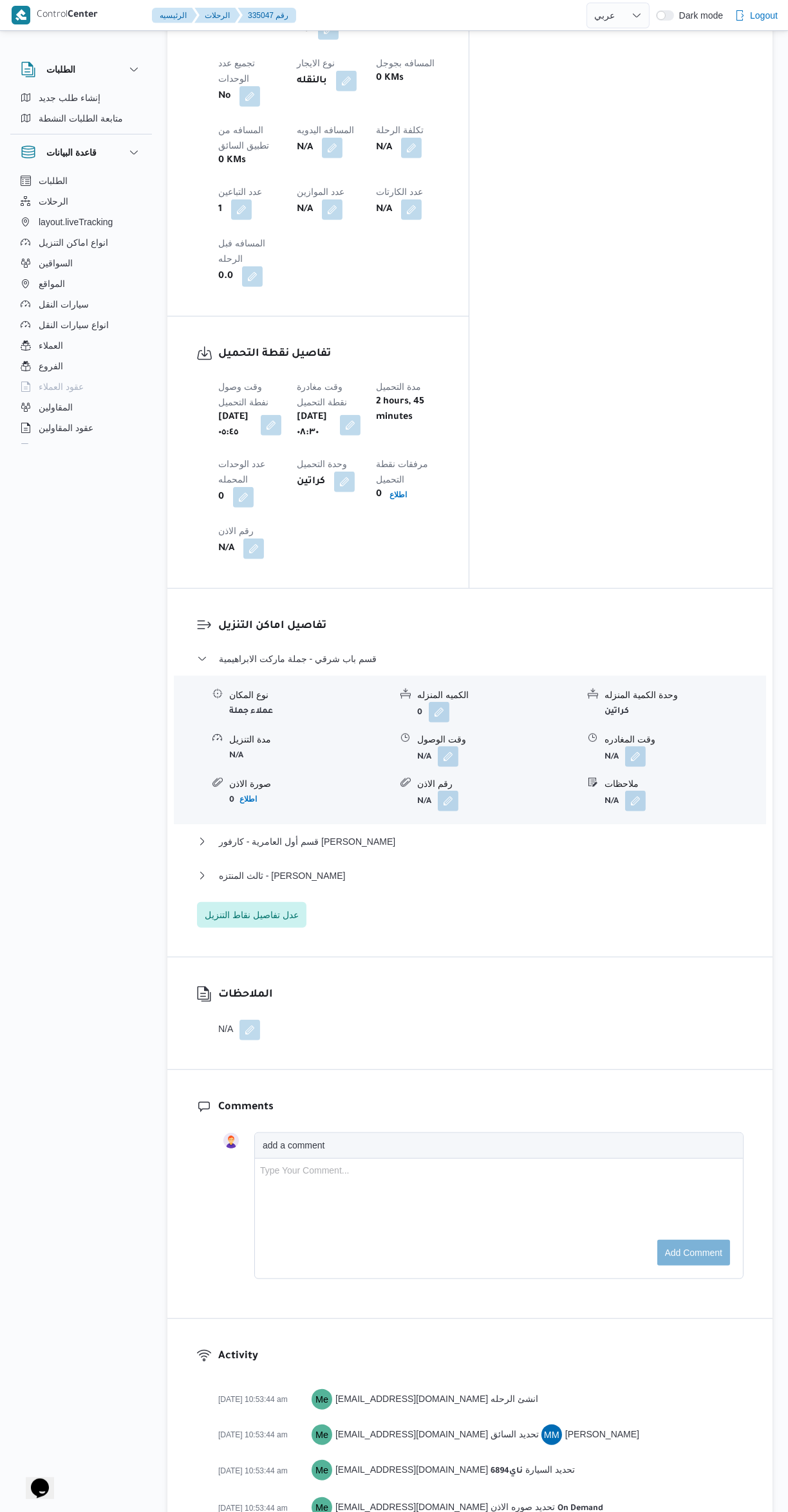
click at [449, 746] on button "button" at bounding box center [448, 756] width 21 height 21
click at [438, 586] on input "وقت الوصول" at bounding box center [413, 587] width 146 height 26
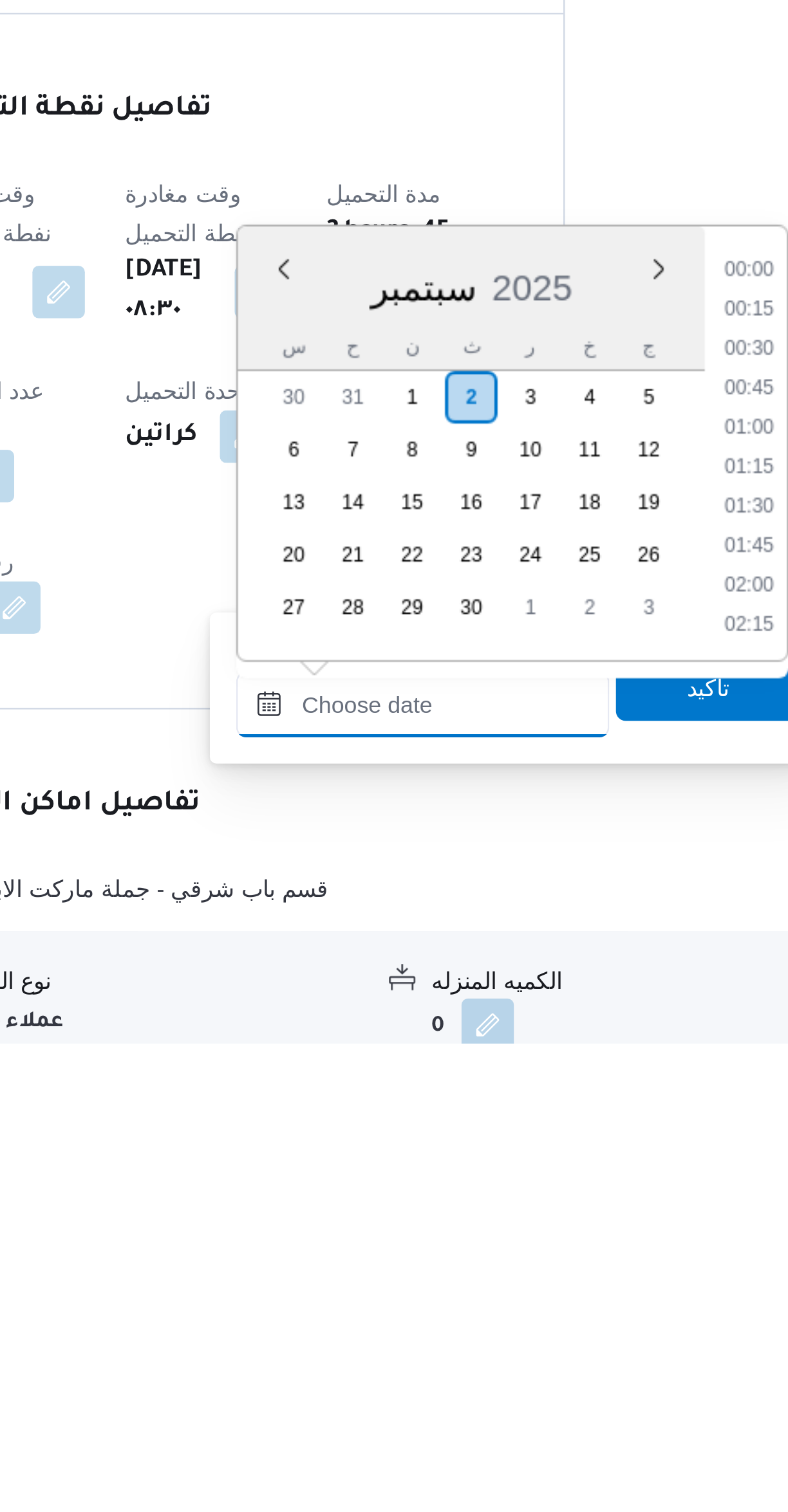
scroll to position [1234, 0]
click at [534, 1243] on li "20:30" at bounding box center [541, 1239] width 30 height 13
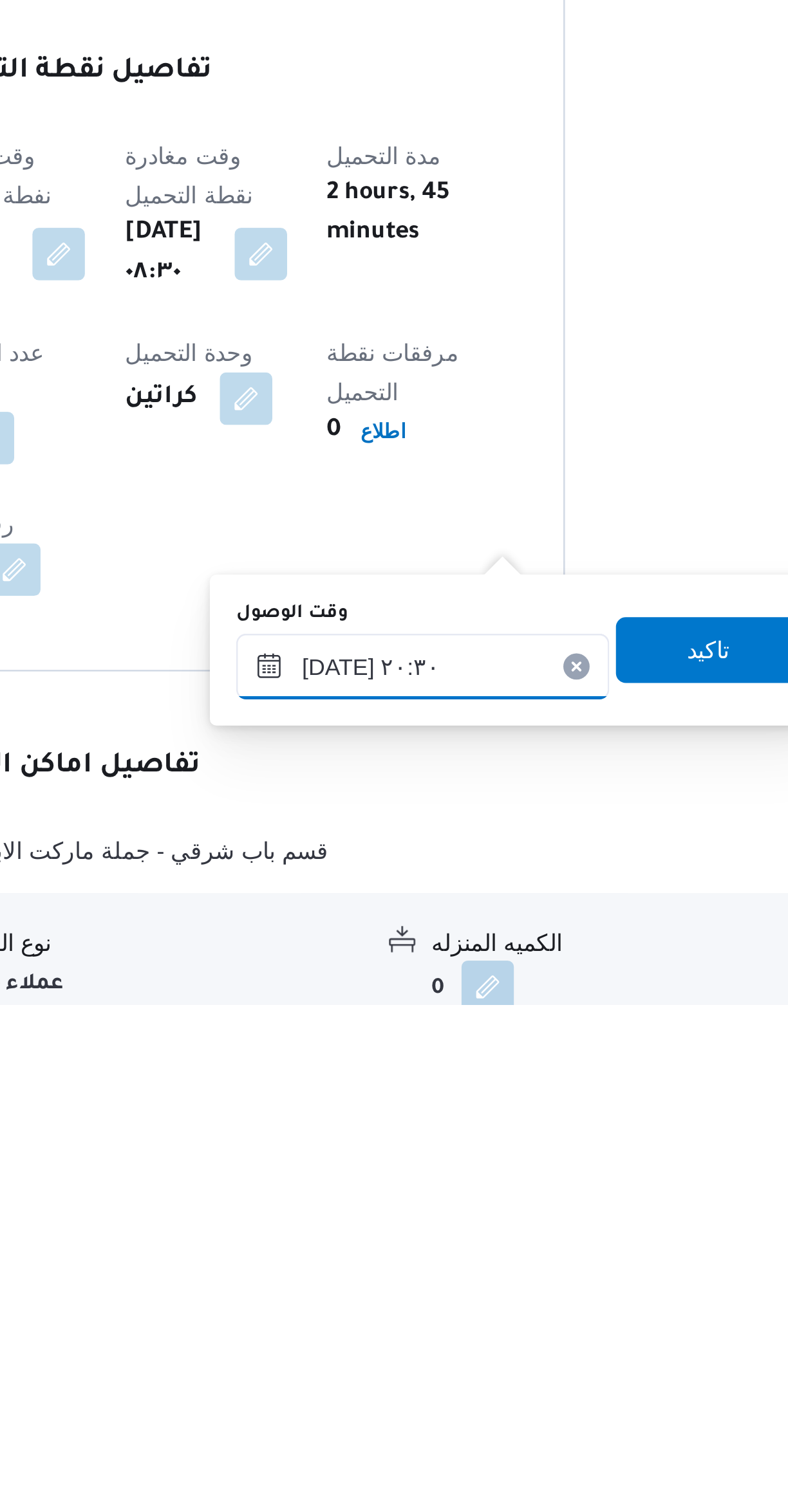
click at [376, 1382] on input "٠٢/٠٩/٢٠٢٥ ٢٠:٣٠" at bounding box center [413, 1380] width 146 height 26
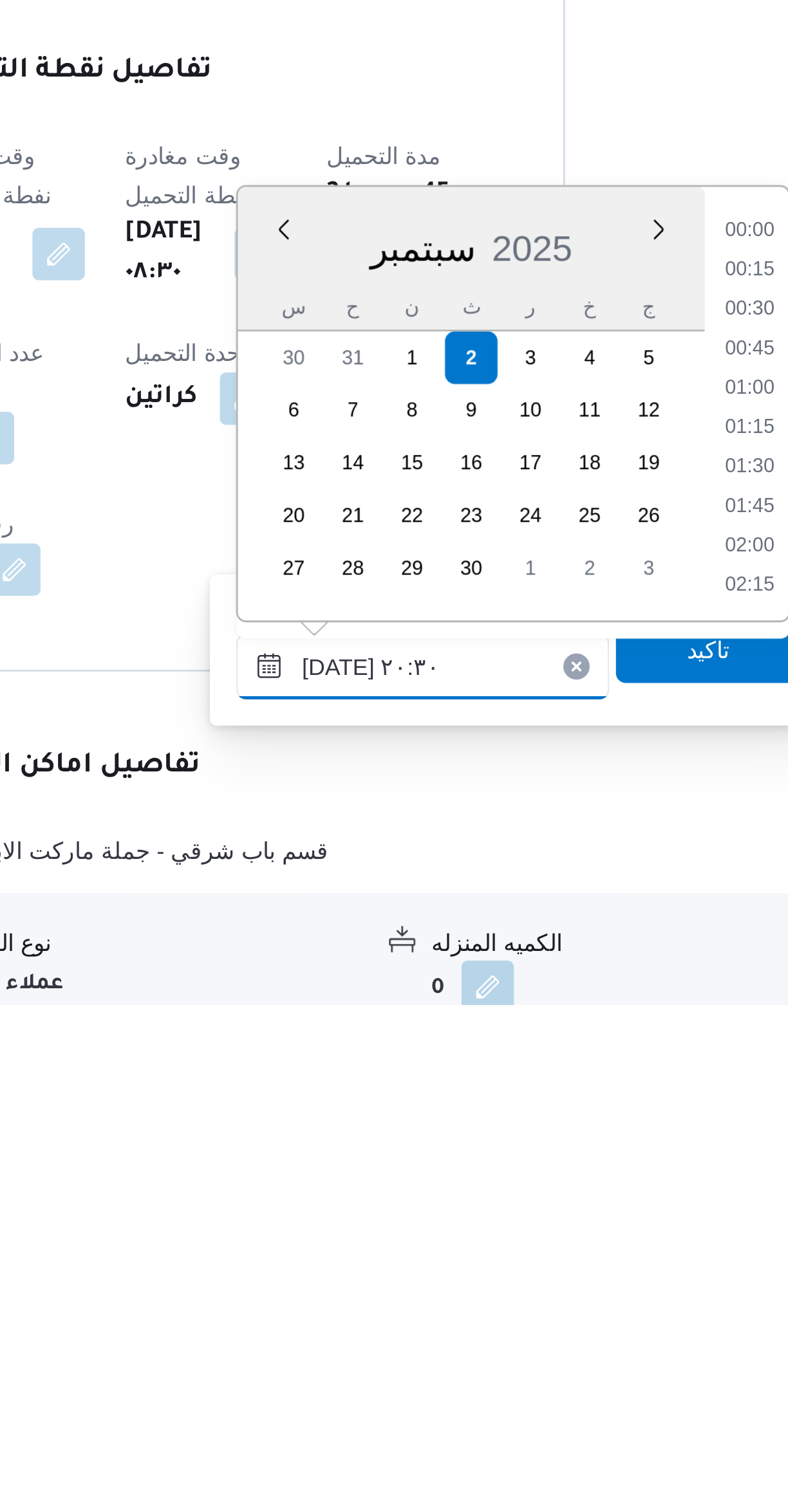
scroll to position [1188, 0]
click at [372, 1380] on input "٠٢/٠٩/٢٠٢٥ ٢٠:٣٠" at bounding box center [413, 1380] width 146 height 26
type input "٠٢/٠٩/٢٠٢٥ ١٢:٣٠"
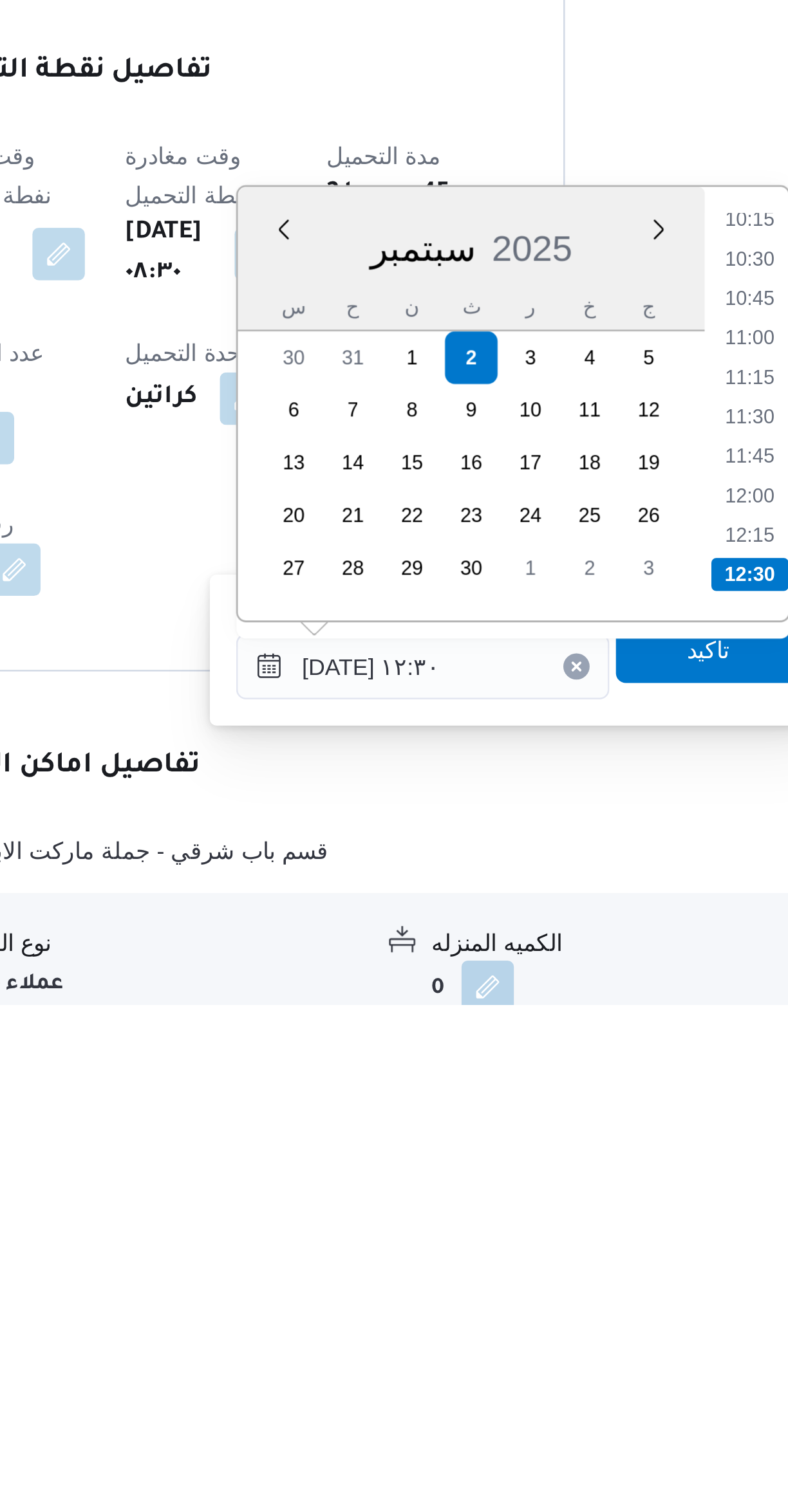
click at [541, 1341] on li "12:30" at bounding box center [541, 1343] width 30 height 13
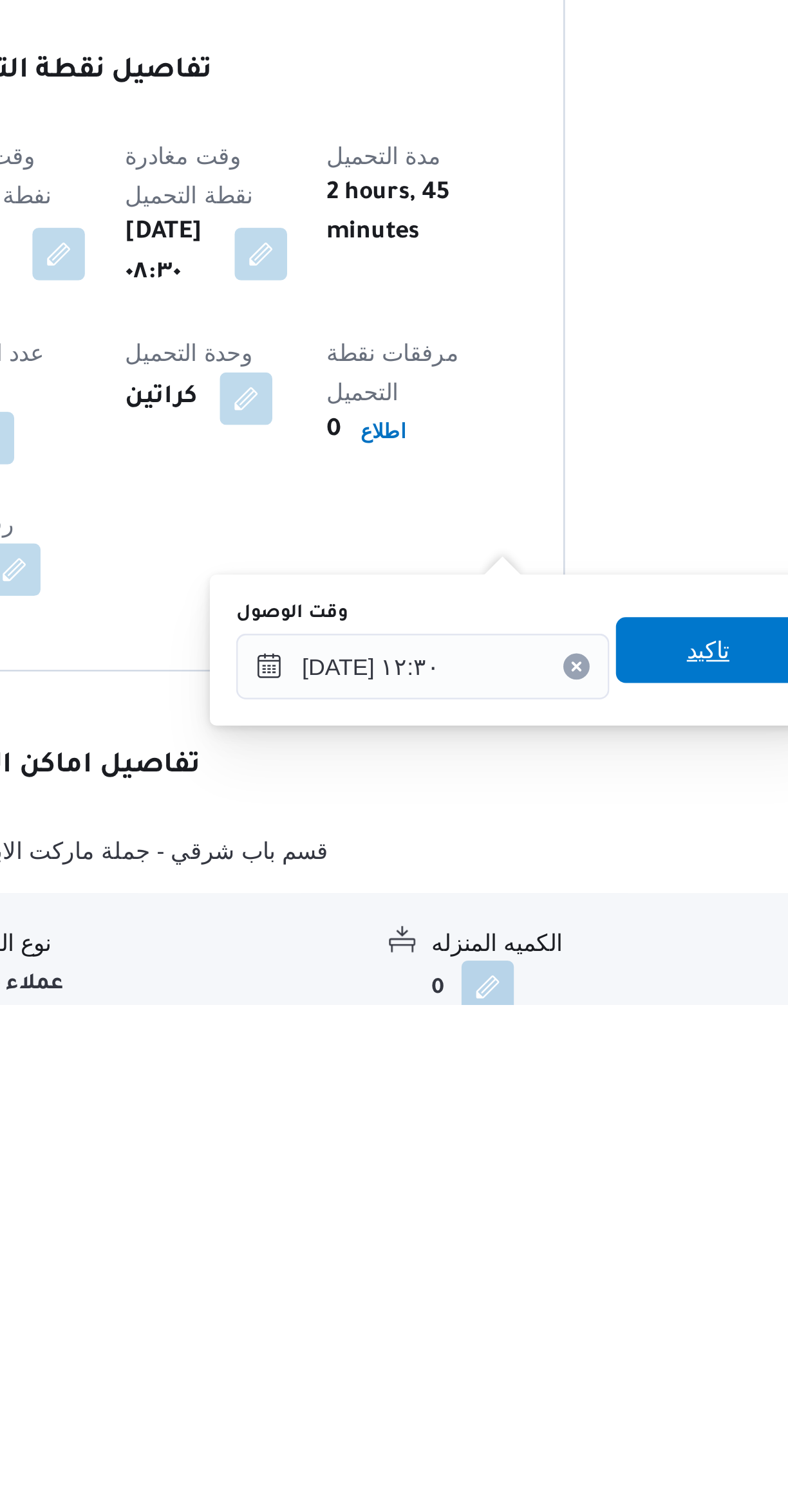
click at [523, 1367] on span "تاكيد" at bounding box center [525, 1373] width 72 height 26
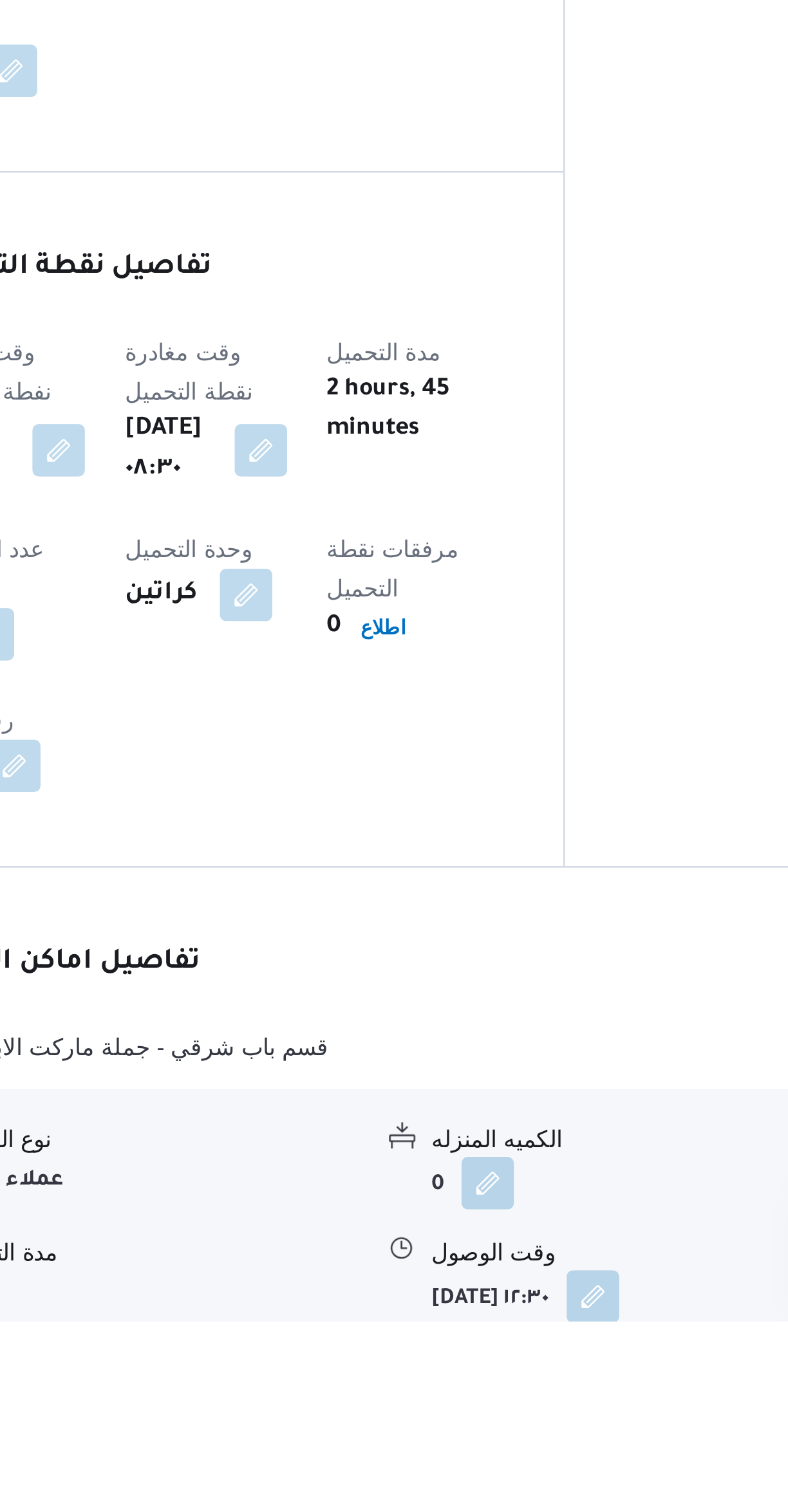
scroll to position [156, 0]
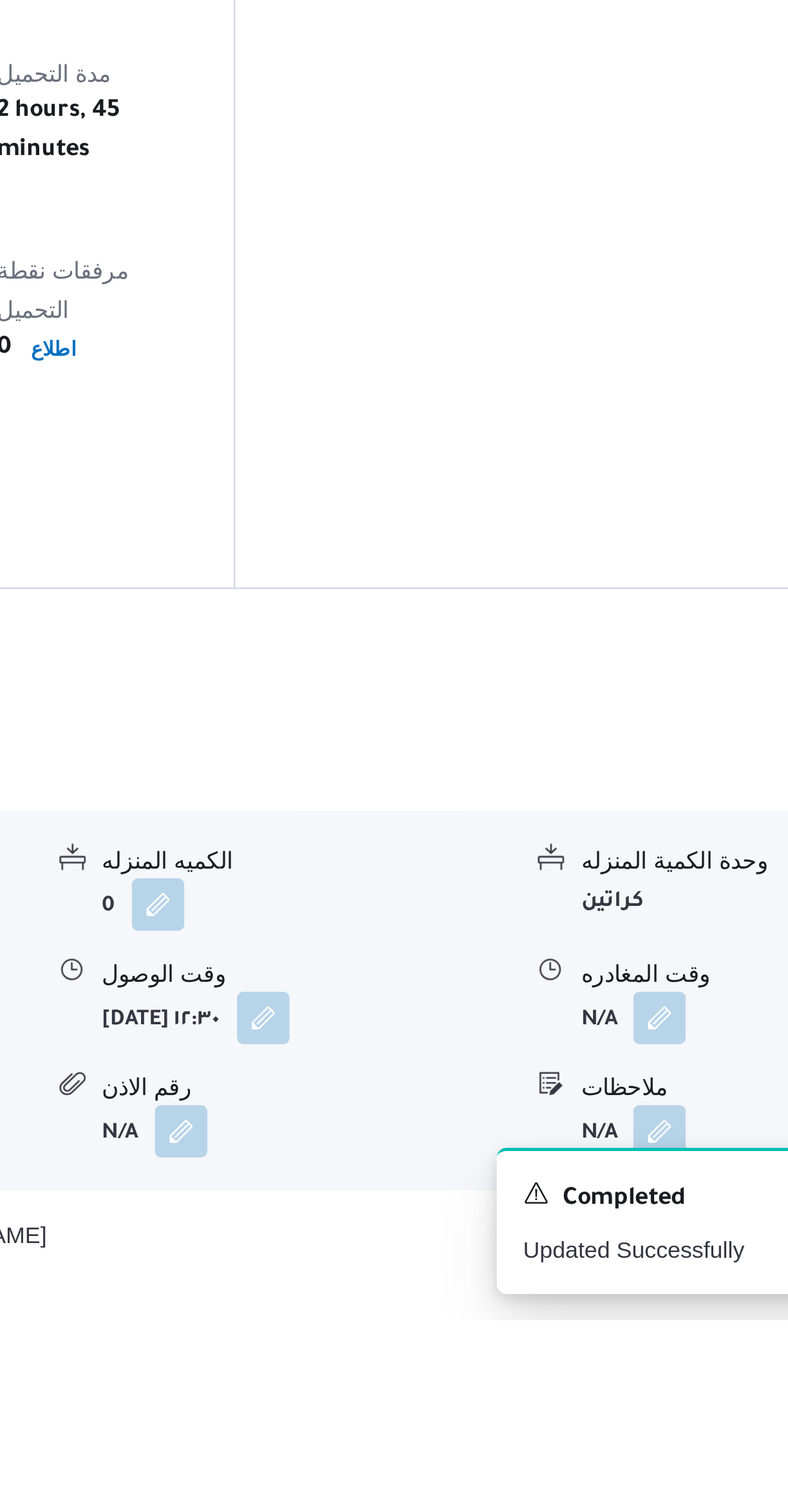
click at [641, 1384] on button "button" at bounding box center [635, 1394] width 21 height 21
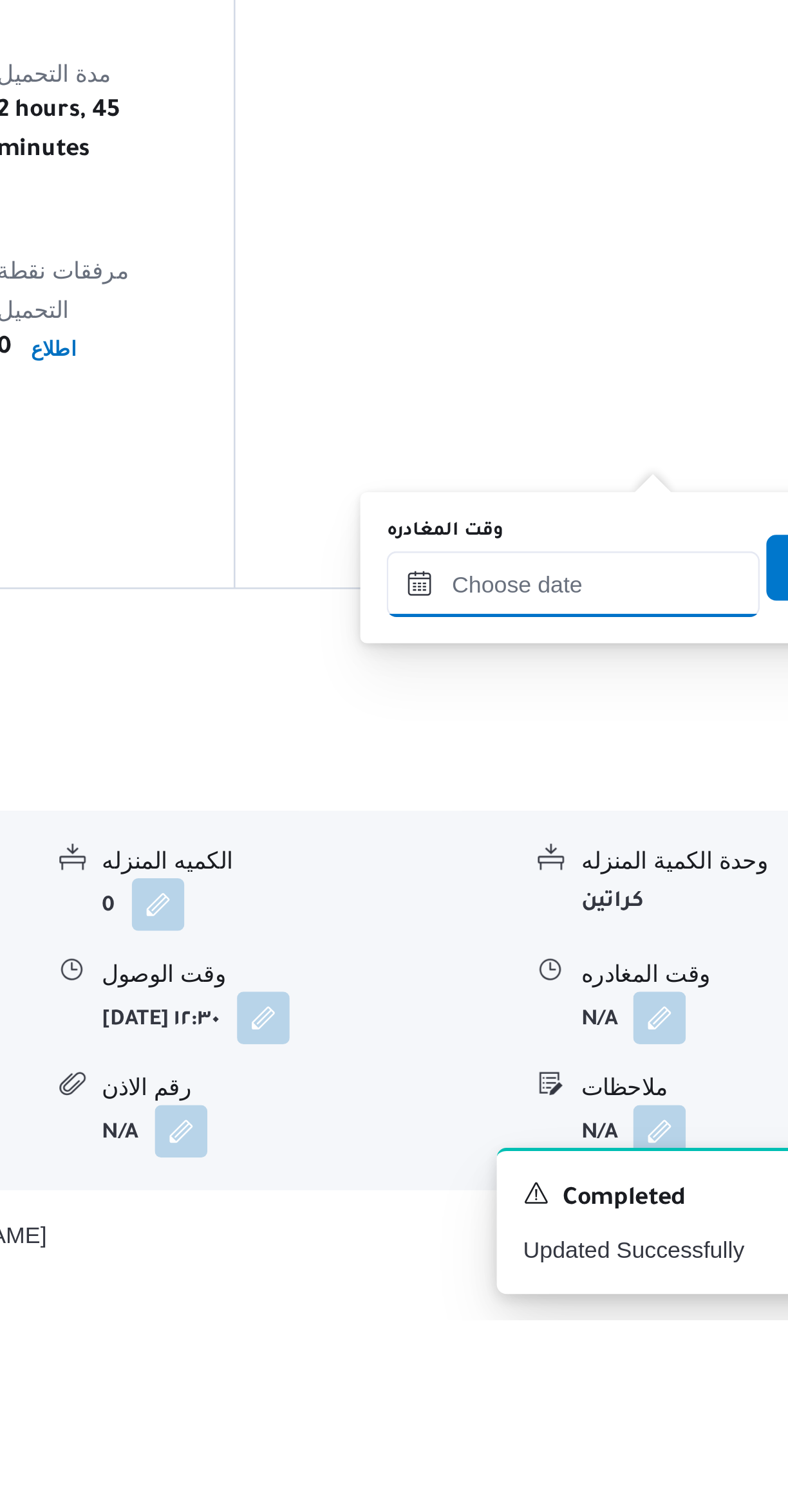
click at [595, 1220] on input "وقت المغادره" at bounding box center [601, 1224] width 146 height 26
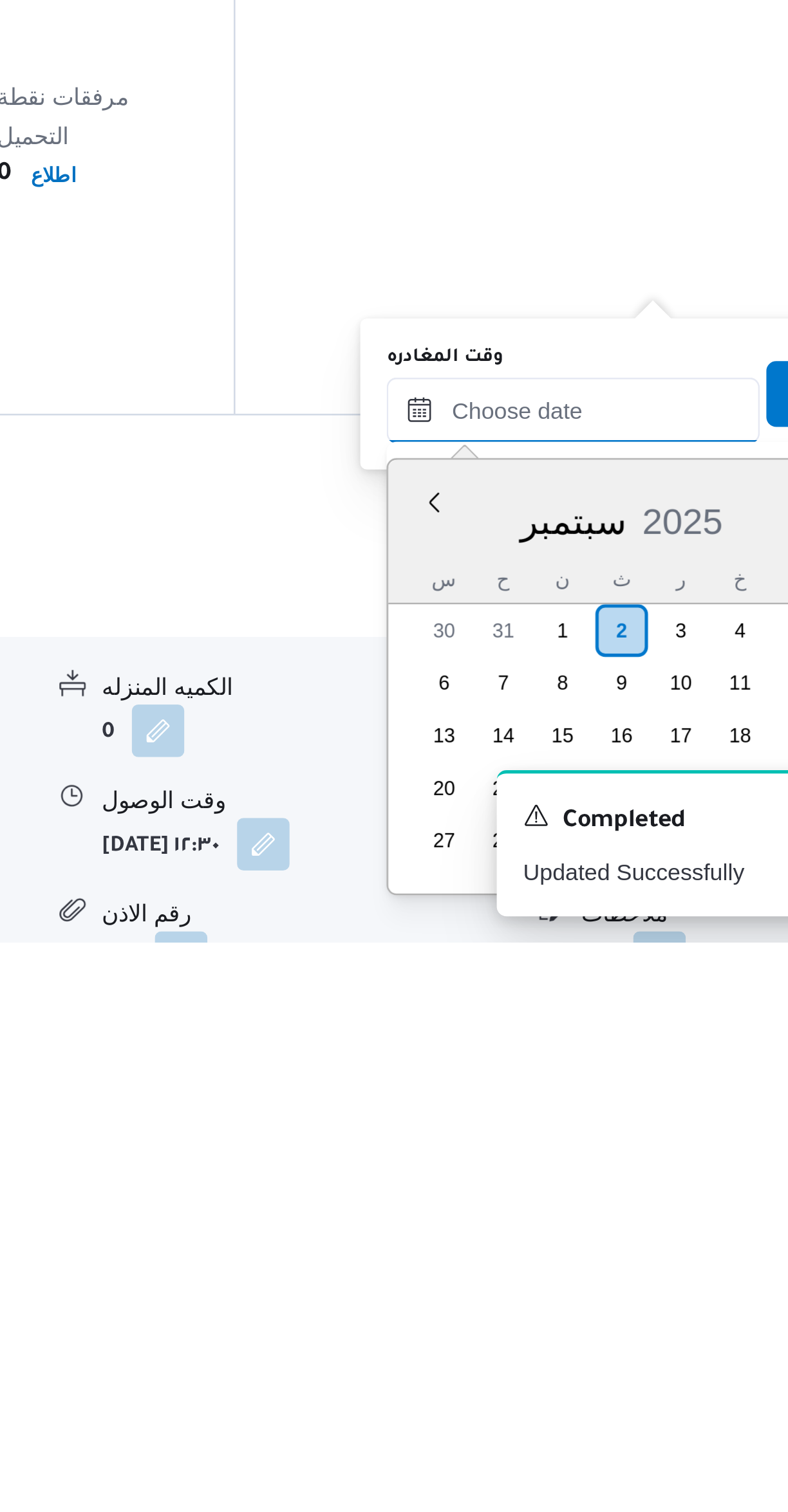
scroll to position [1234, 0]
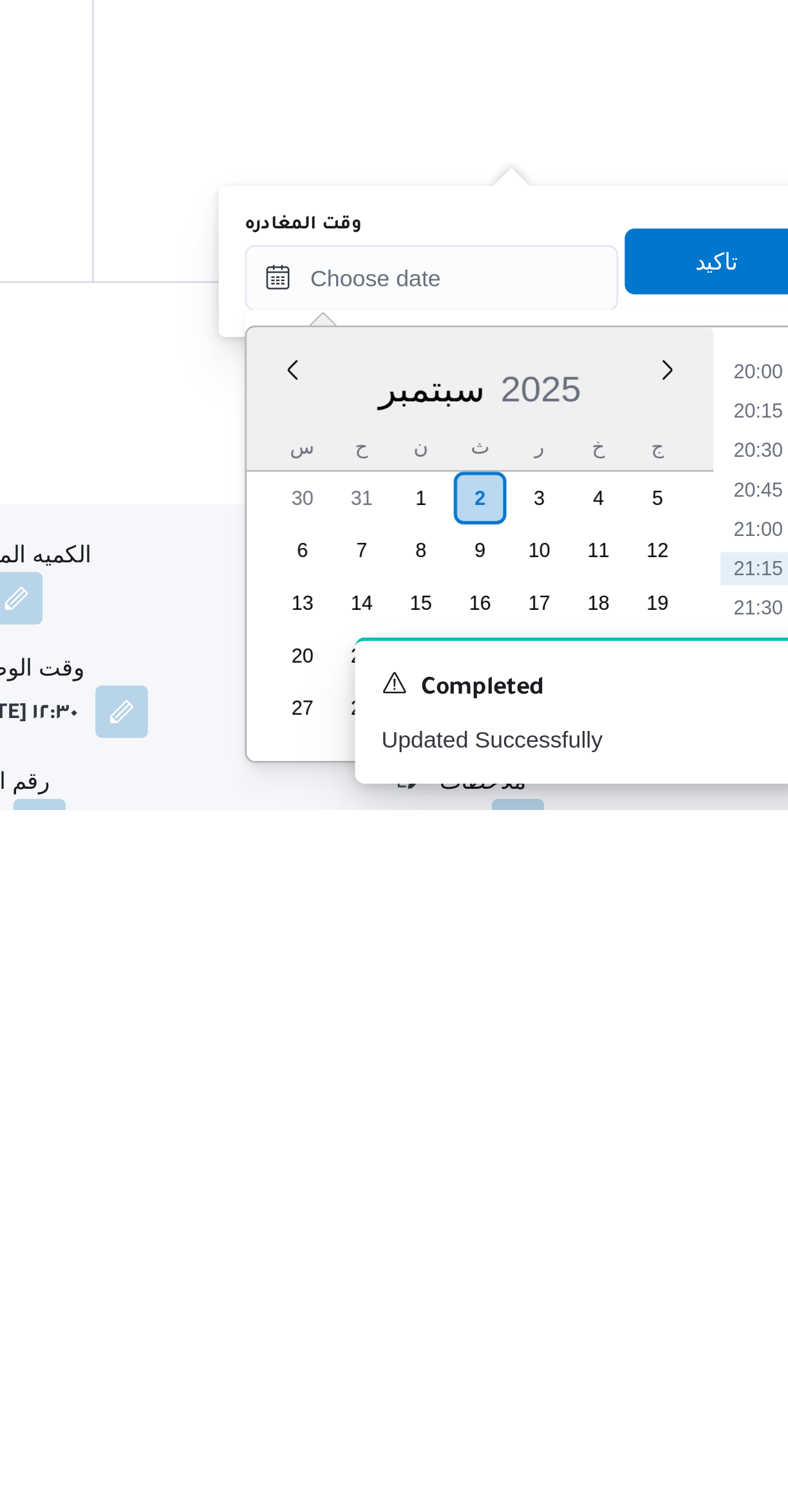
click at [724, 1345] on li "20:00" at bounding box center [729, 1340] width 30 height 13
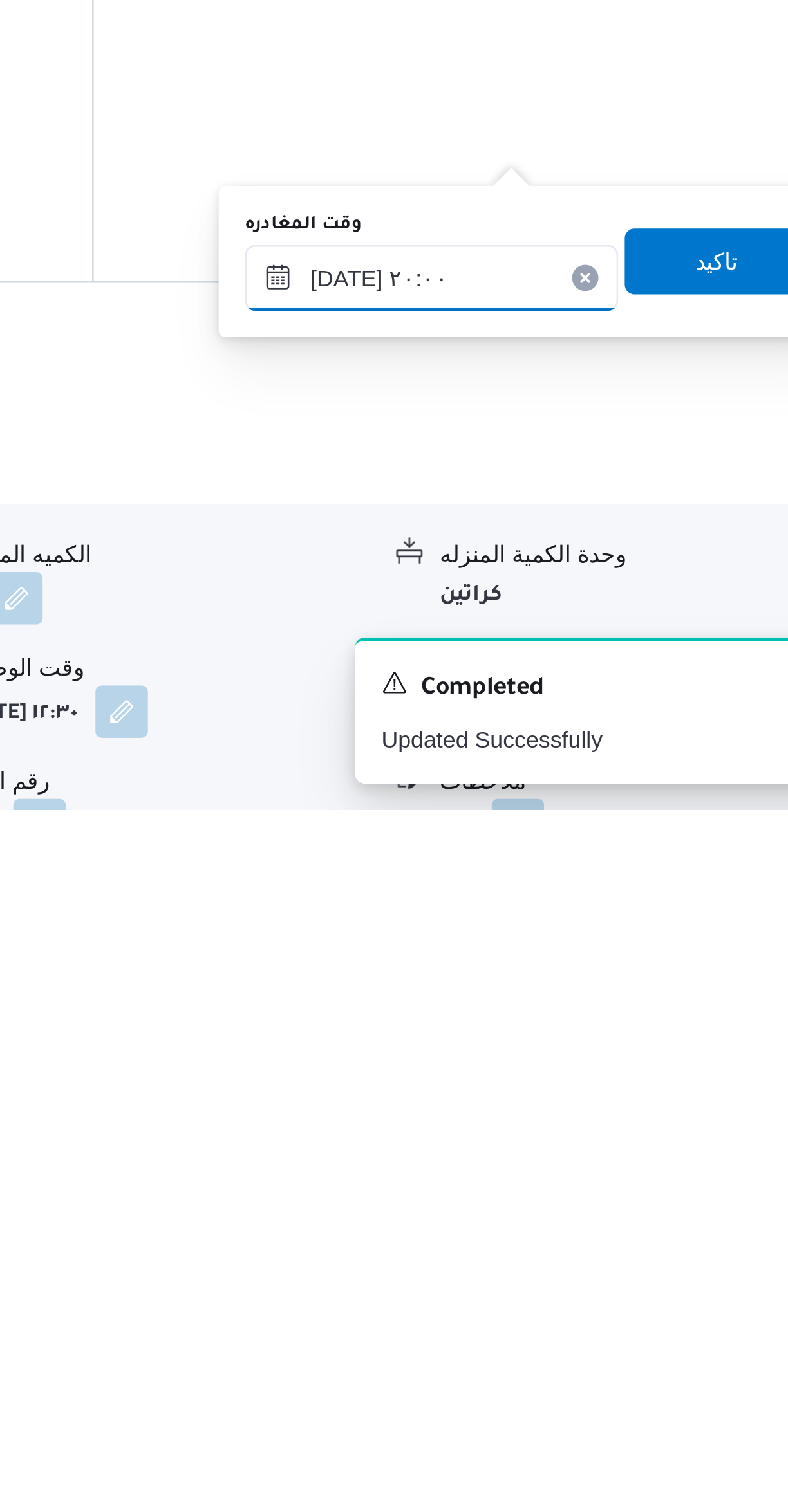
click at [560, 1310] on input "٠٢/٠٩/٢٠٢٥ ٢٠:٠٠" at bounding box center [601, 1303] width 146 height 26
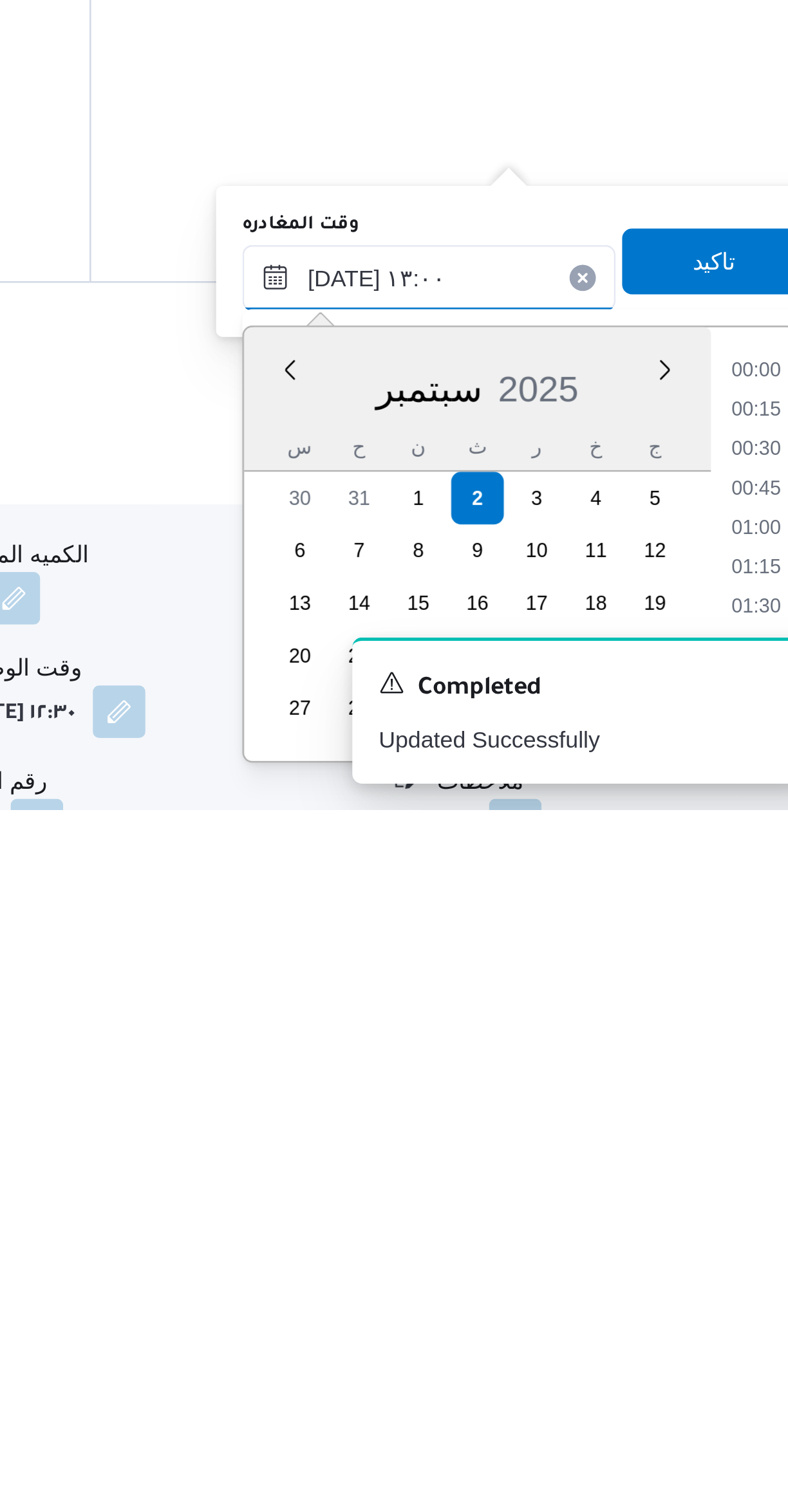
scroll to position [667, 0]
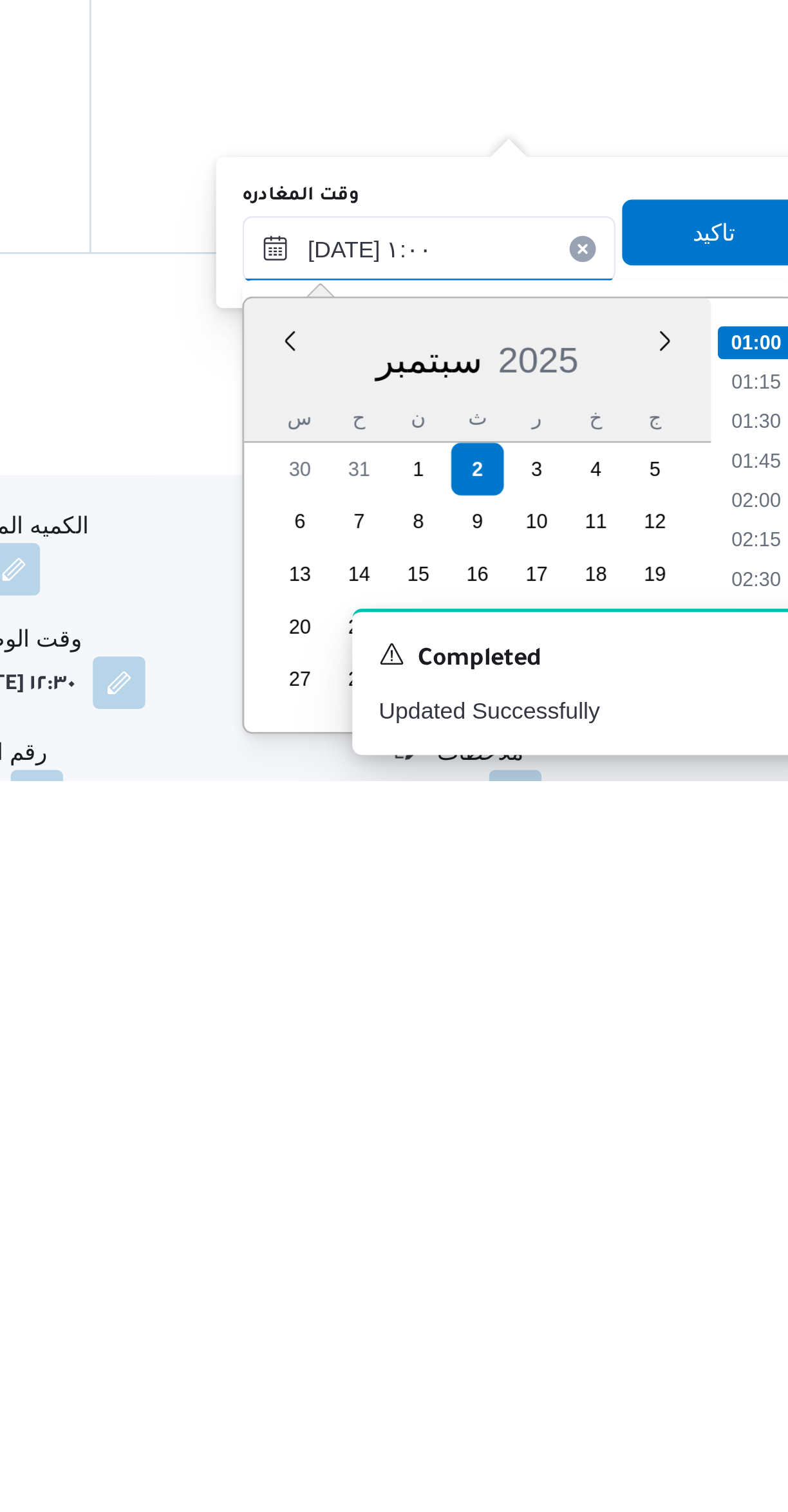
type input "٠٢/٠٩/٢٠٢٥ ١٤:٠٠"
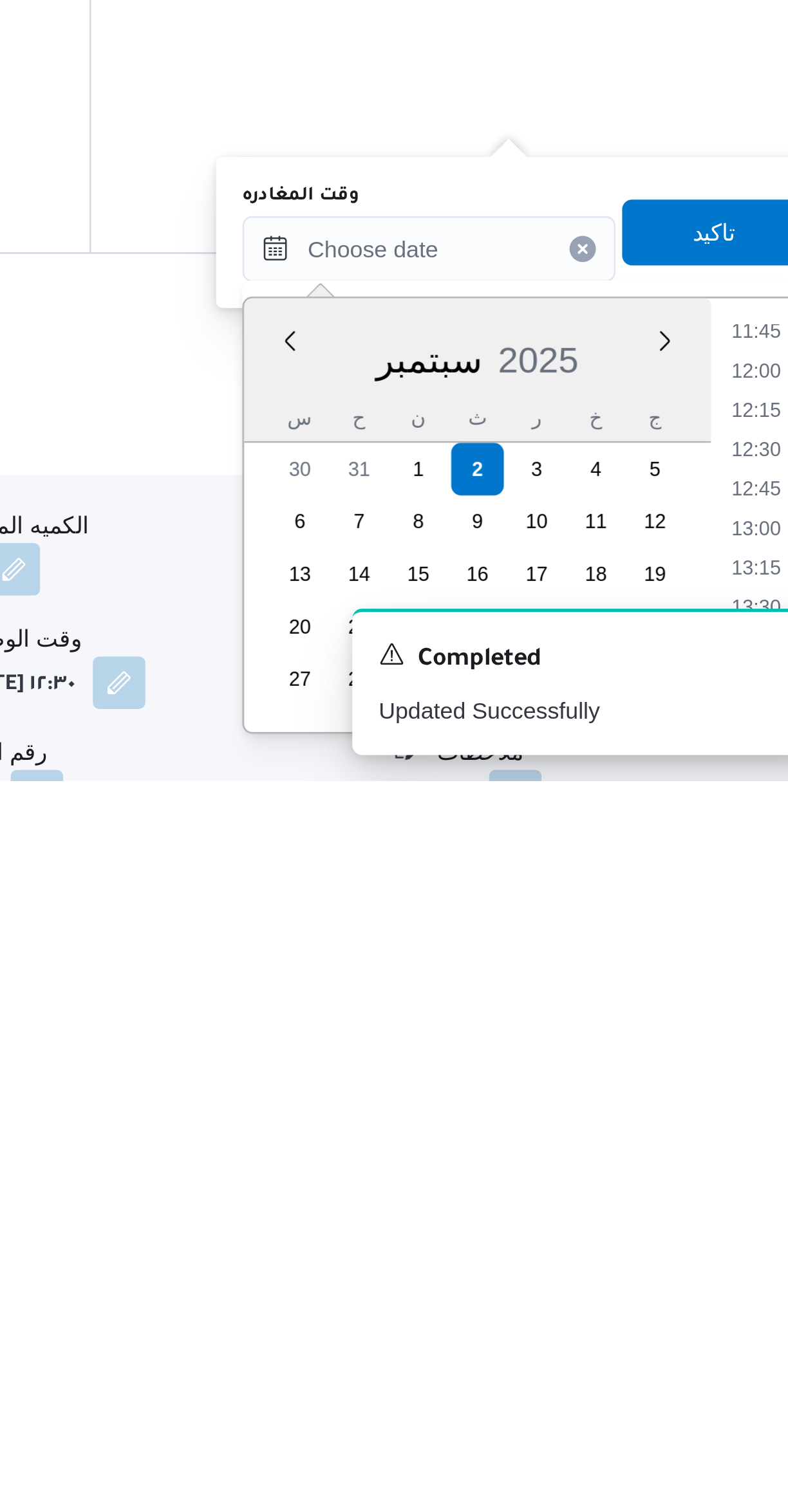
click at [724, 1428] on div "تفاصيل اماكن التنزيل قسم باب شرقي - جملة ماركت الابراهيمية نوع المكان عملاء جمل…" at bounding box center [470, 1489] width 605 height 368
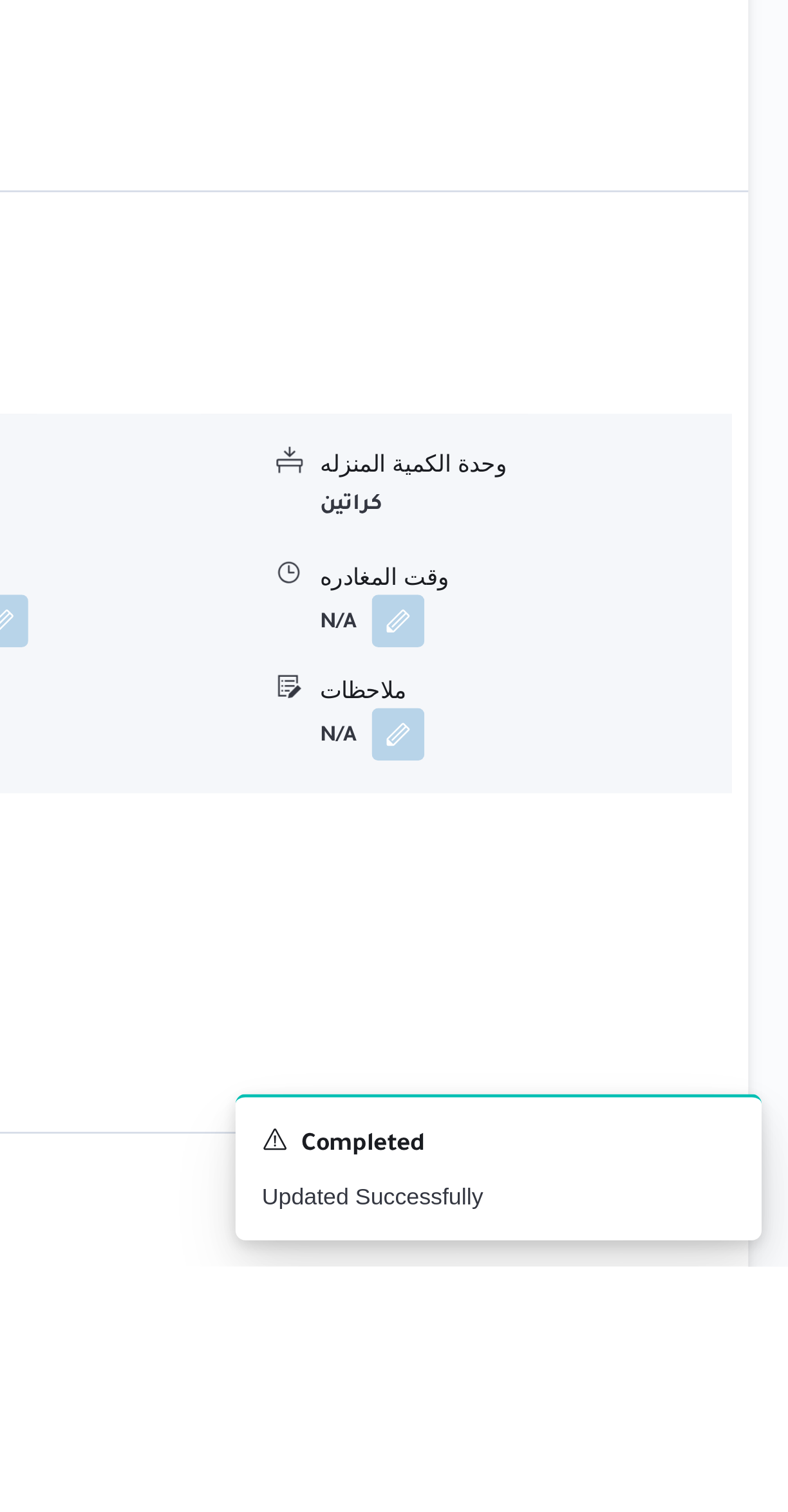
scroll to position [290, 0]
click at [762, 1464] on icon "Dismiss toast" at bounding box center [762, 1461] width 6 height 6
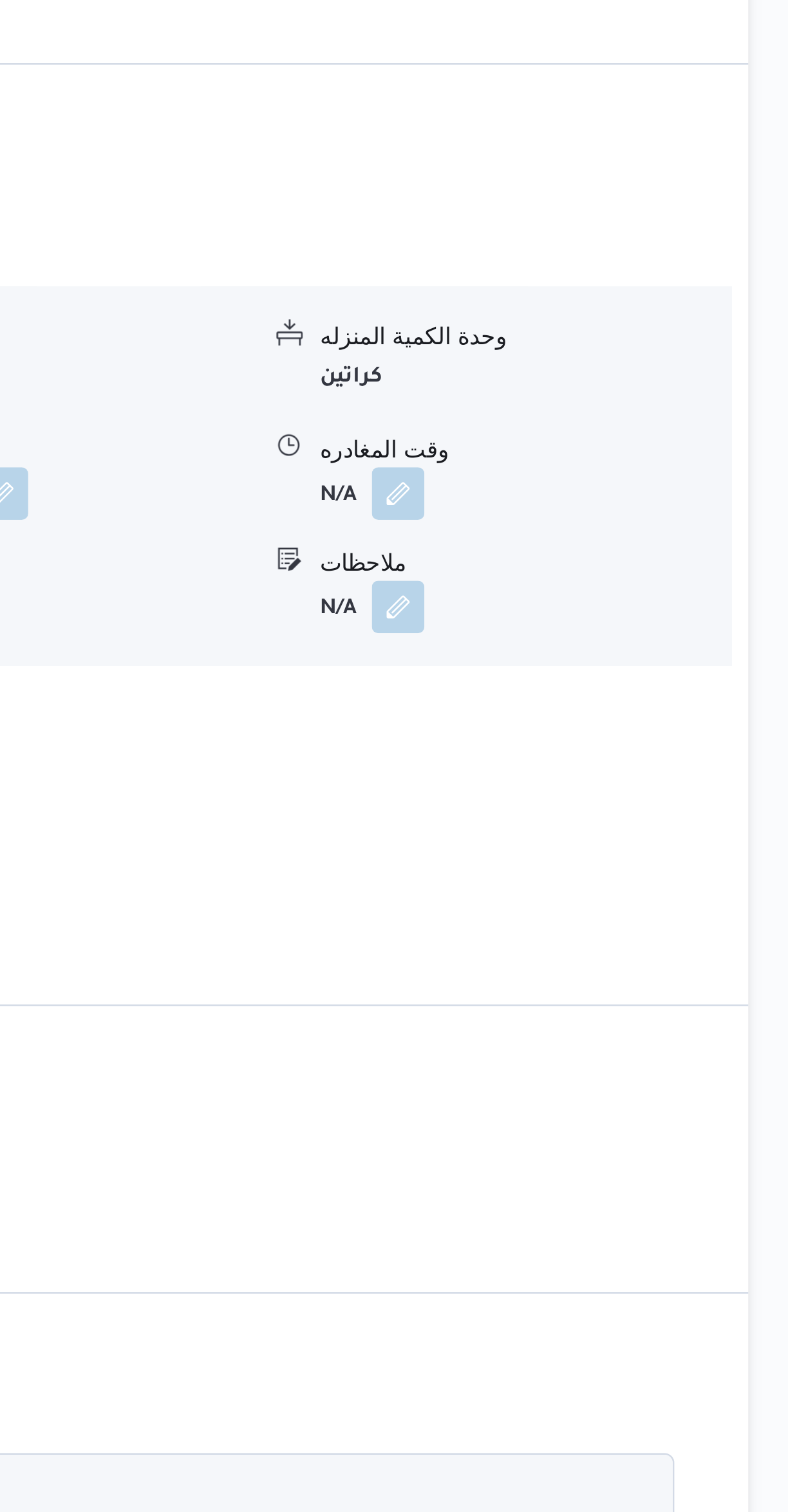
scroll to position [442, 0]
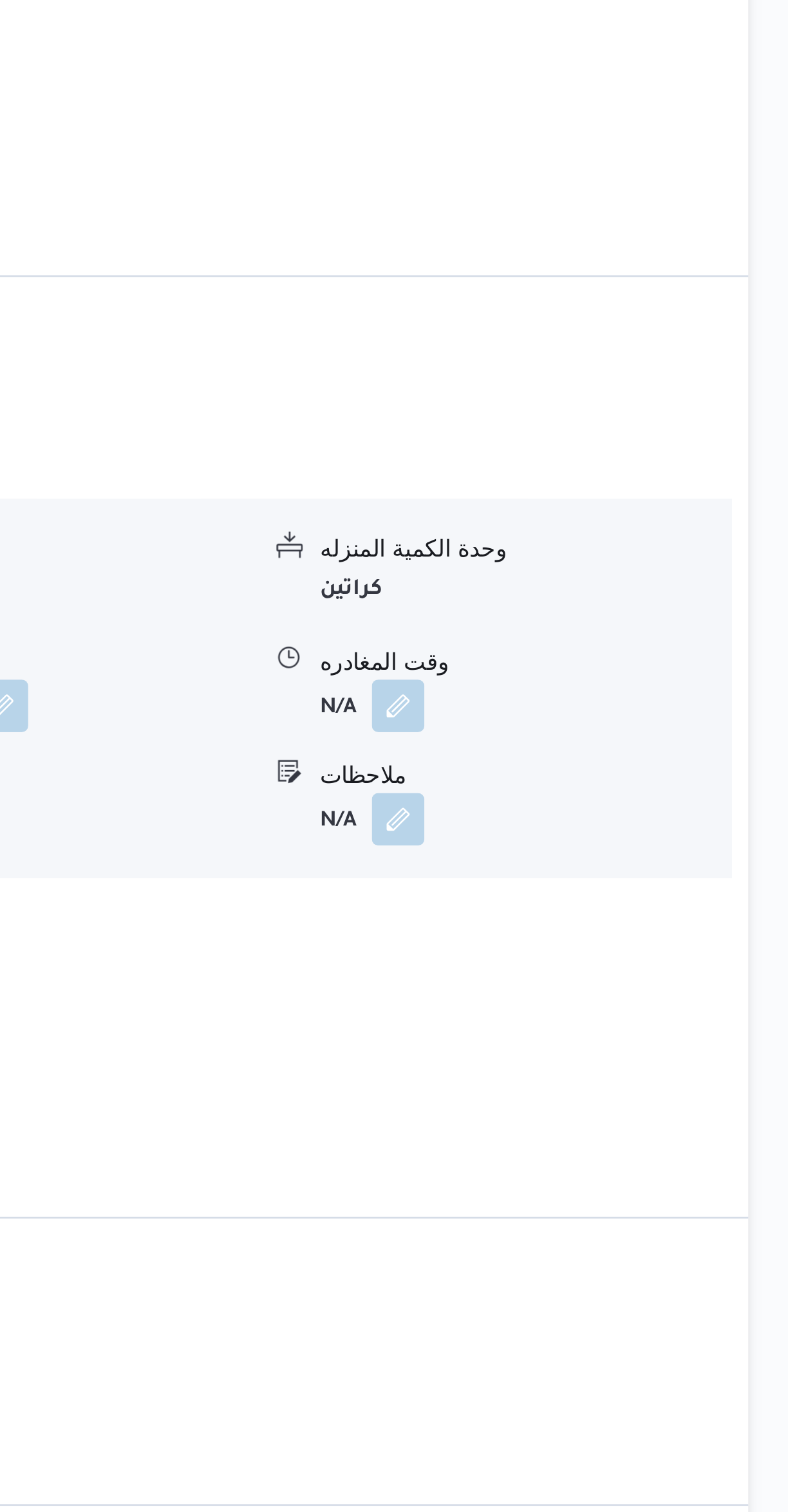
click at [630, 1097] on button "button" at bounding box center [635, 1107] width 21 height 21
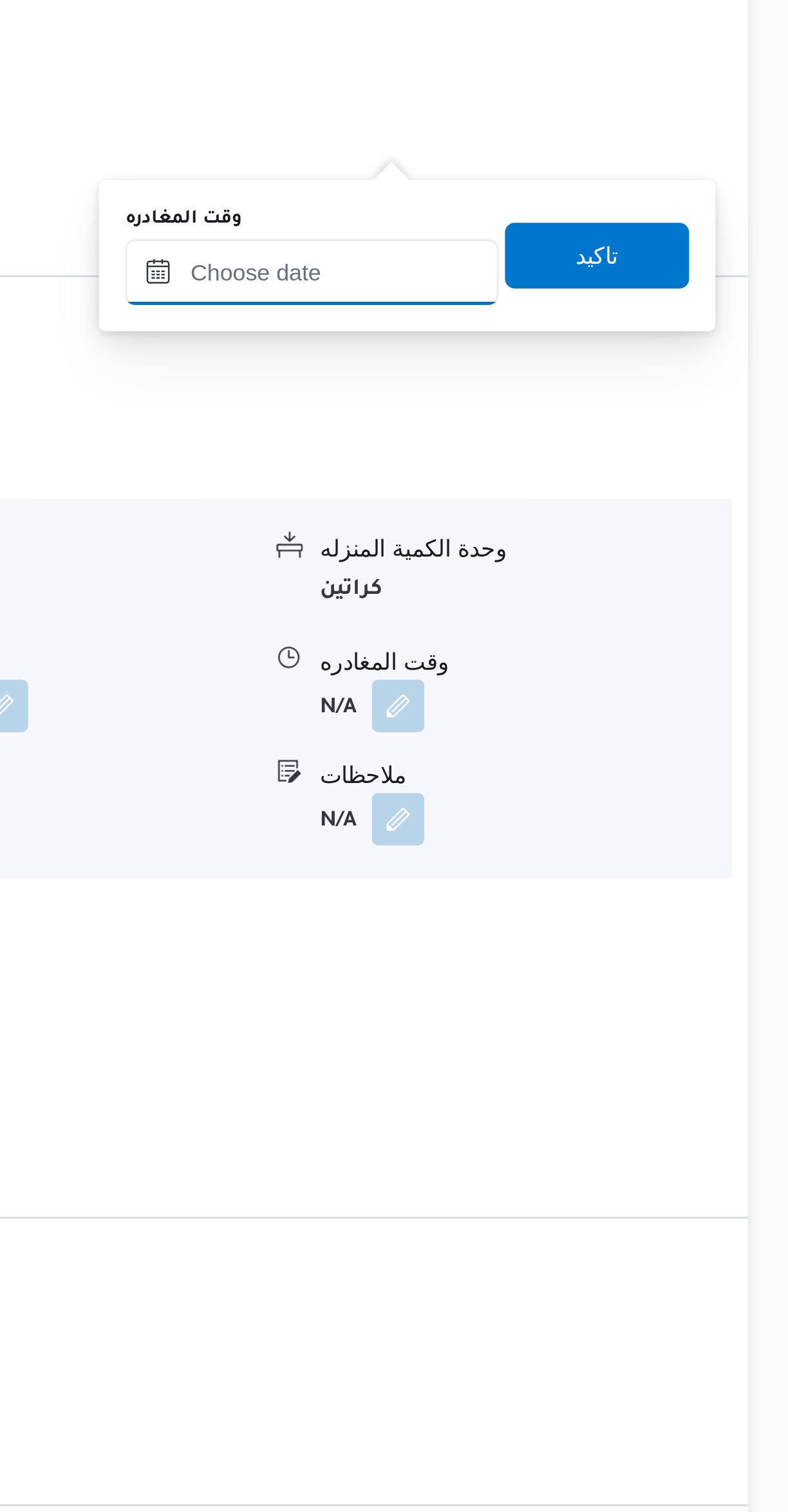
click at [591, 941] on input "وقت المغادره" at bounding box center [601, 938] width 146 height 26
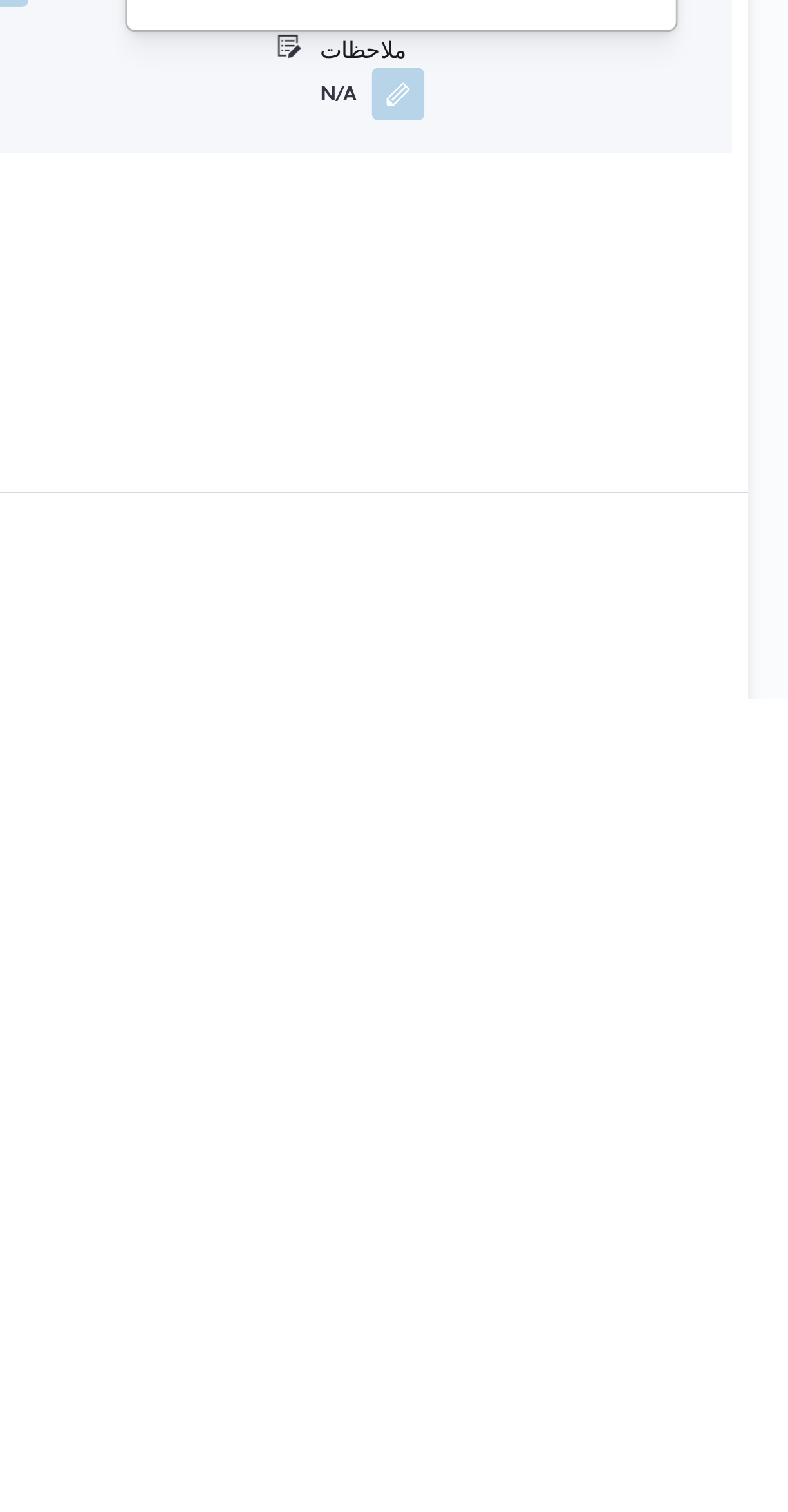
scroll to position [1234, 0]
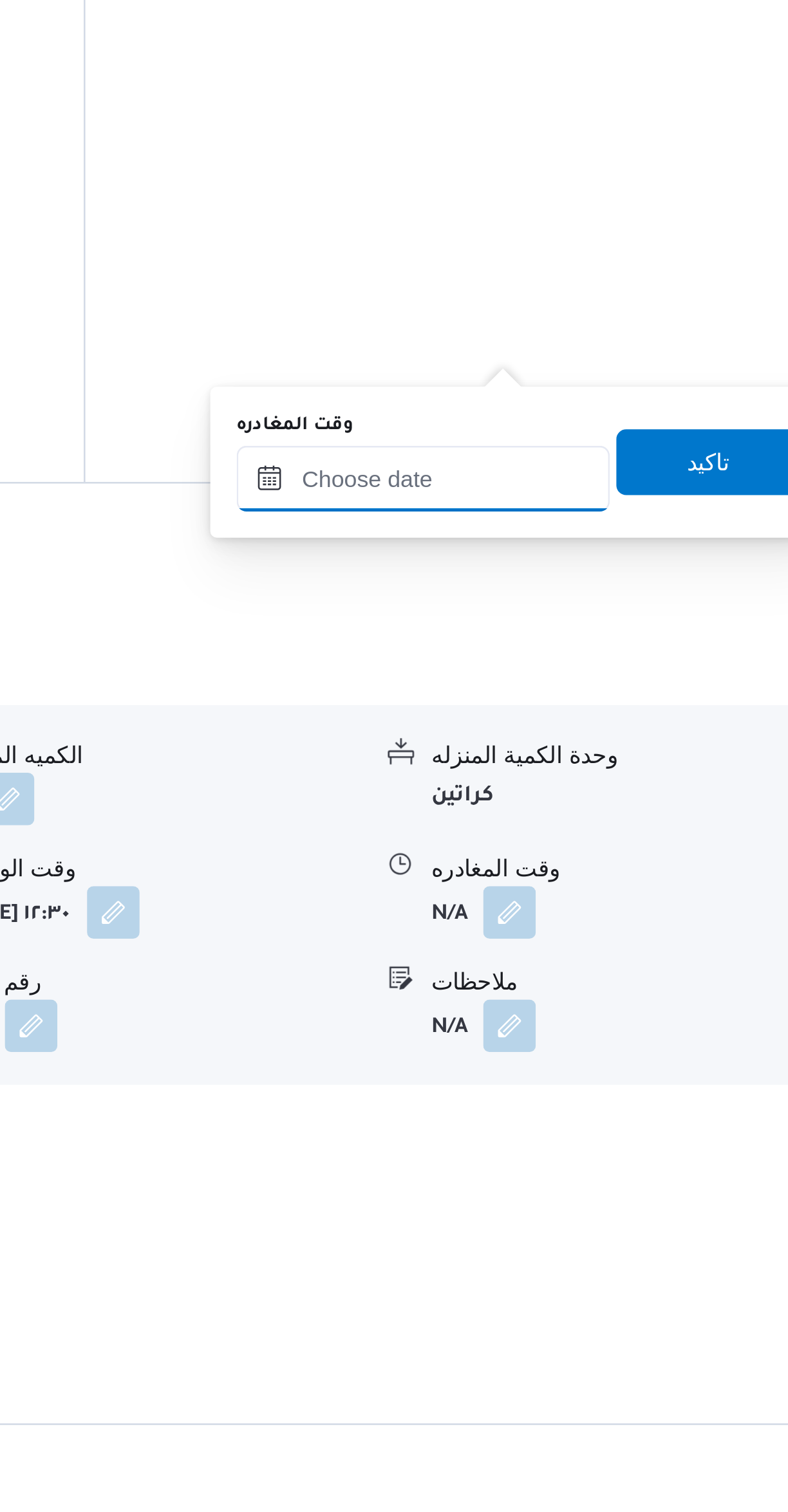
click at [577, 1064] on input "وقت المغادره" at bounding box center [601, 1061] width 146 height 26
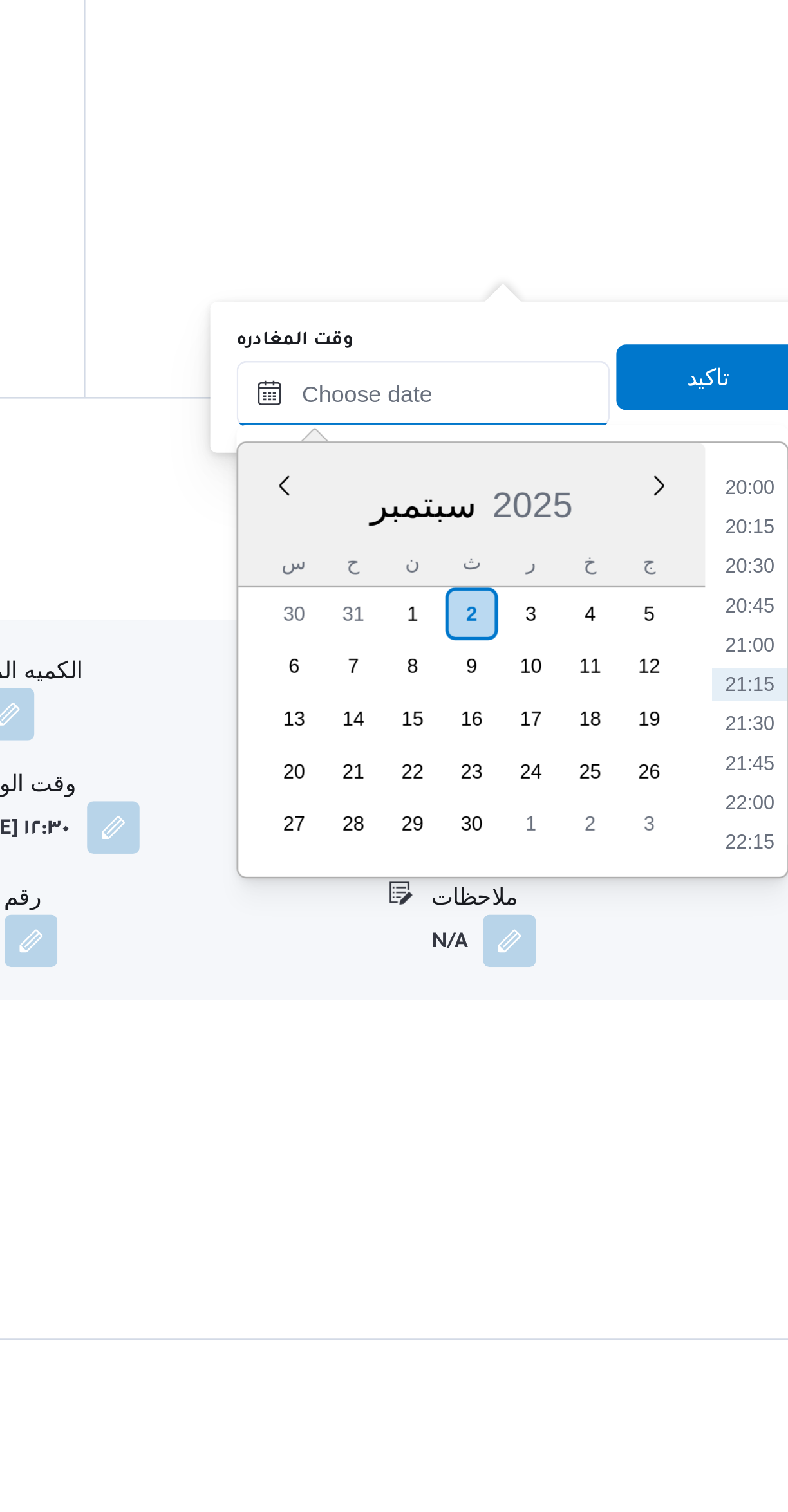
scroll to position [0, 0]
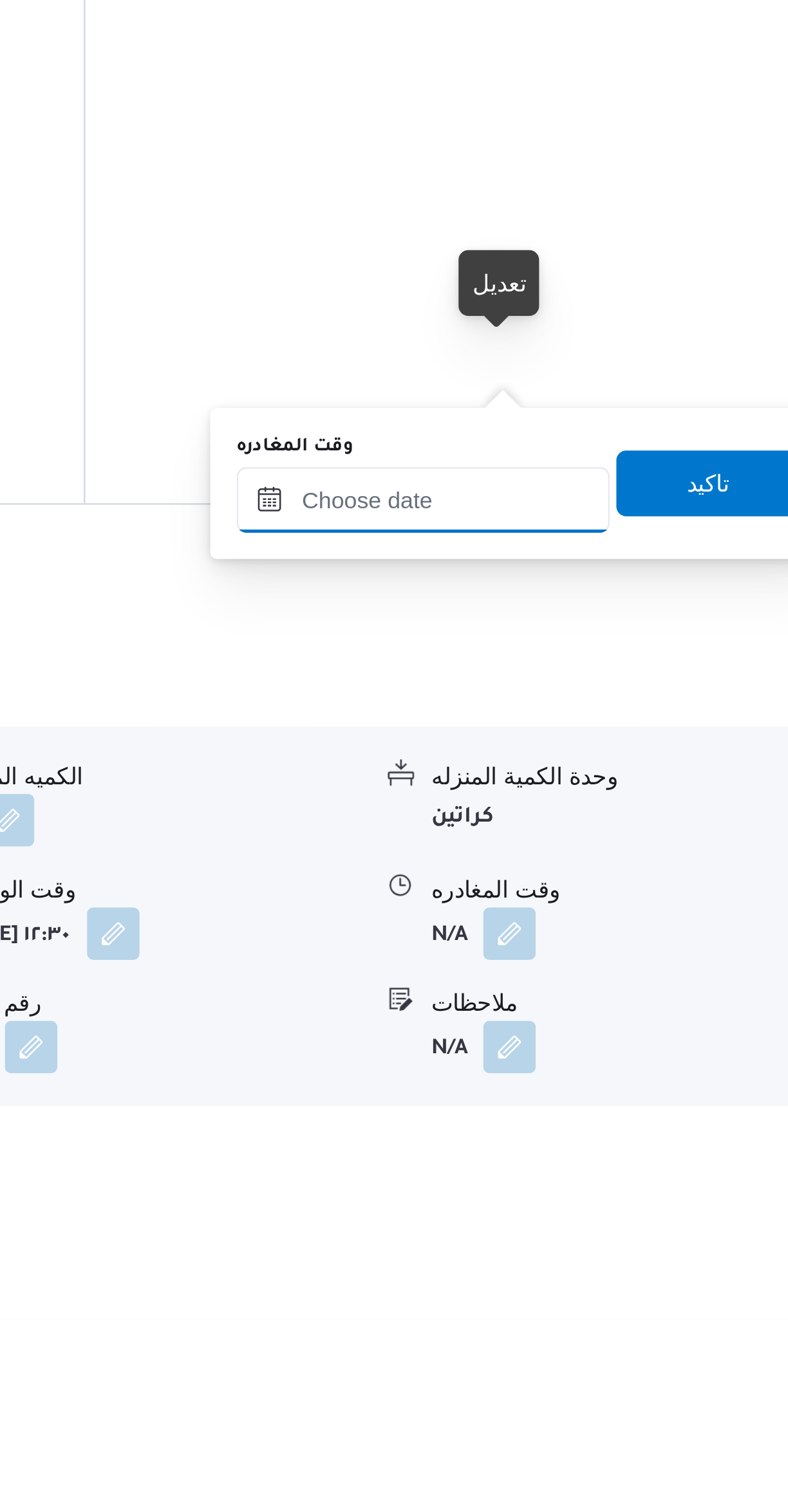
click at [587, 1189] on input "وقت المغادره" at bounding box center [601, 1191] width 146 height 26
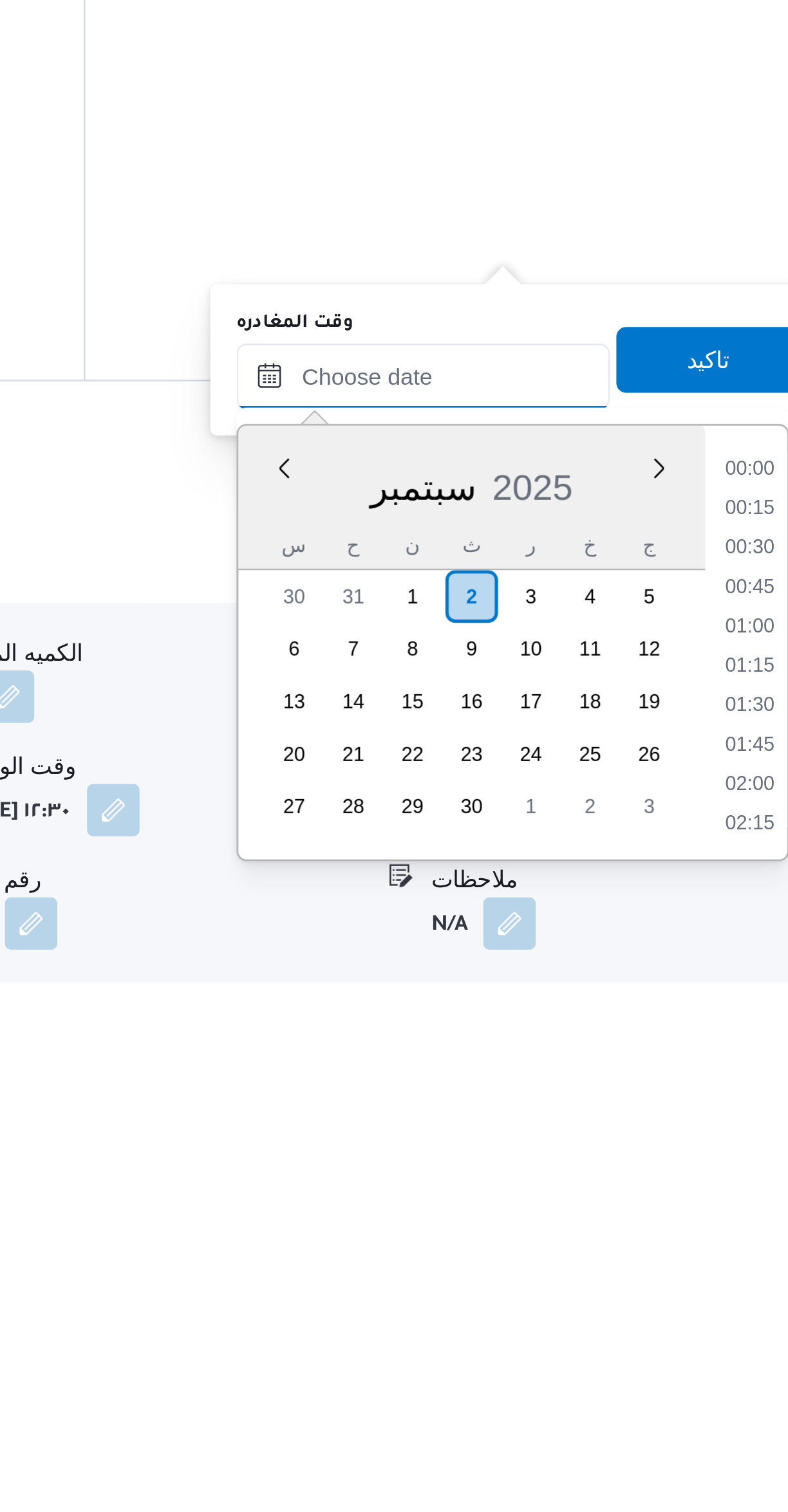
scroll to position [1234, 0]
click at [724, 1310] on li "20:00" at bounding box center [729, 1308] width 30 height 13
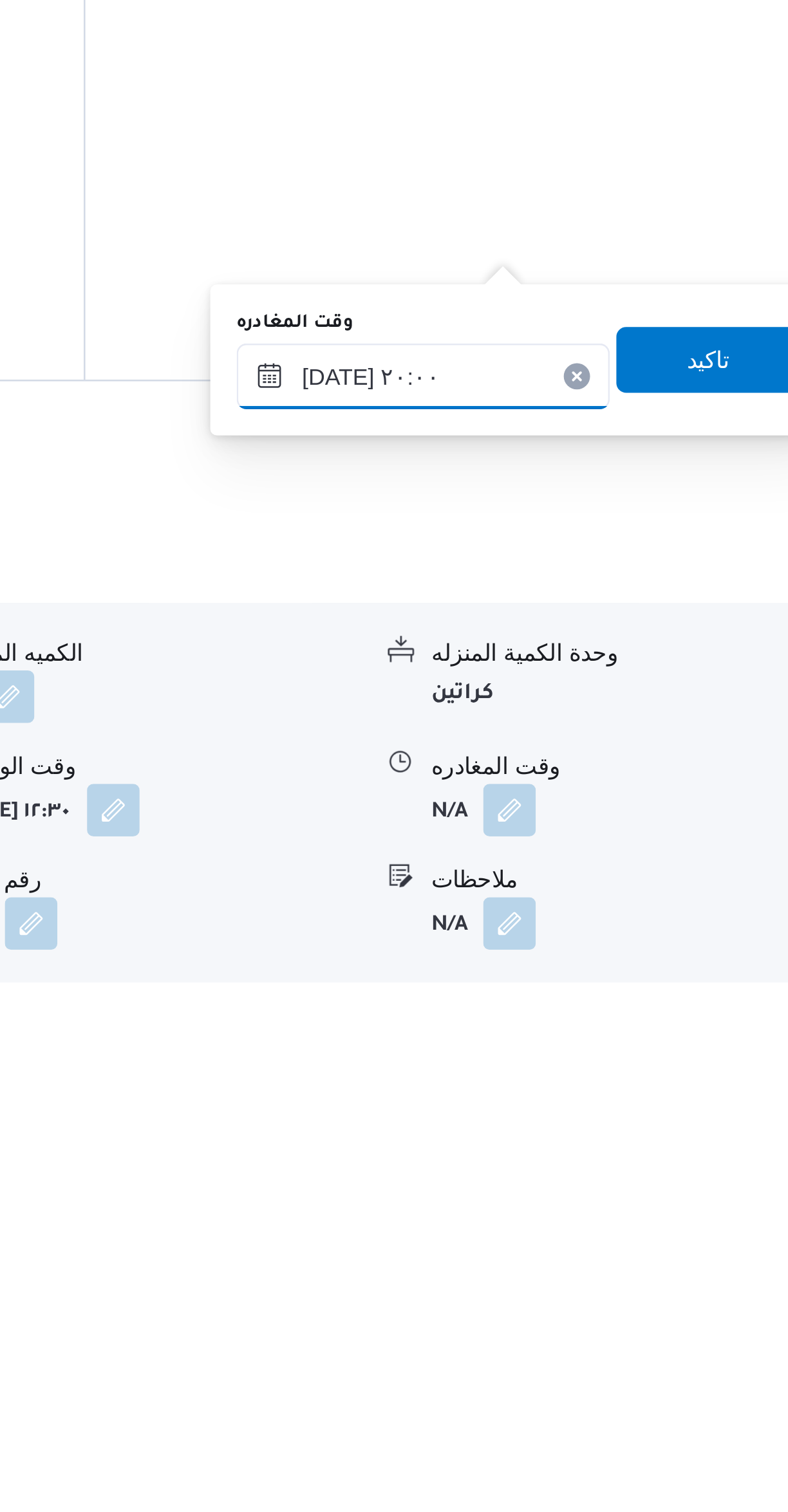
click at [561, 1275] on input "٠٢/٠٩/٢٠٢٥ ٢٠:٠٠" at bounding box center [601, 1272] width 146 height 26
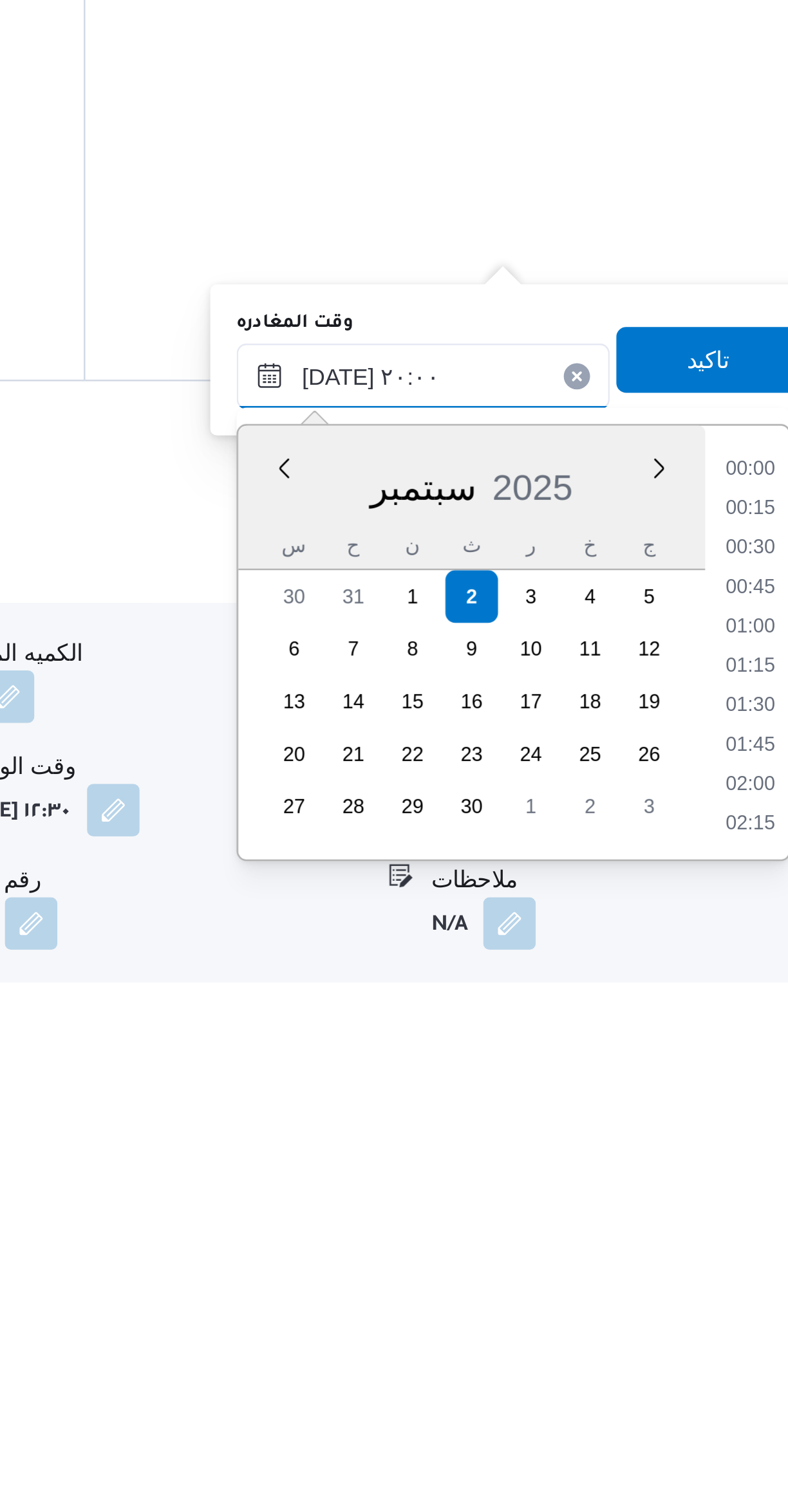
scroll to position [1157, 0]
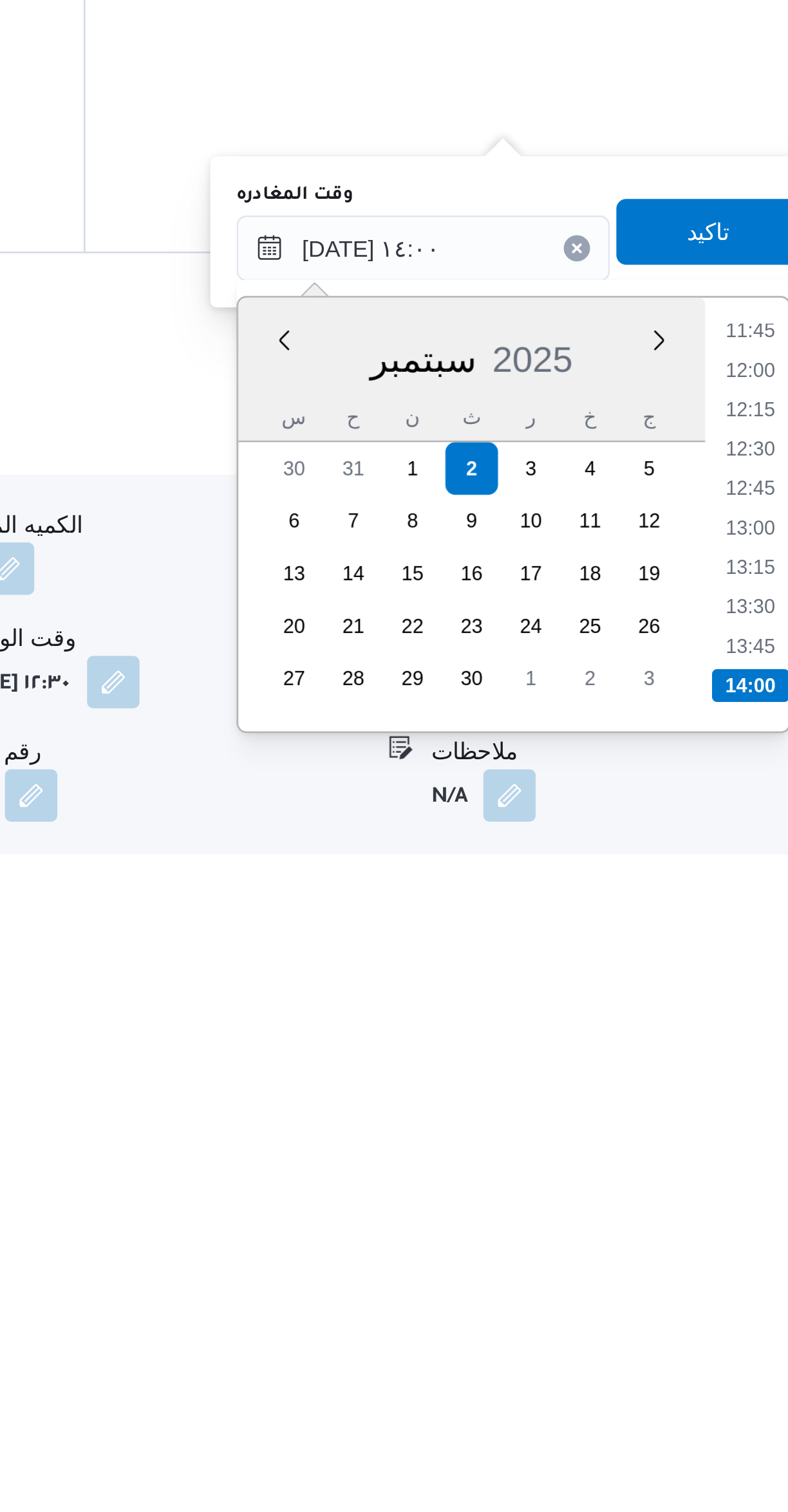
click at [722, 1413] on li "13:30" at bounding box center [729, 1412] width 30 height 13
type input "٠٢/٠٩/٢٠٢٥ ١٣:٣٠"
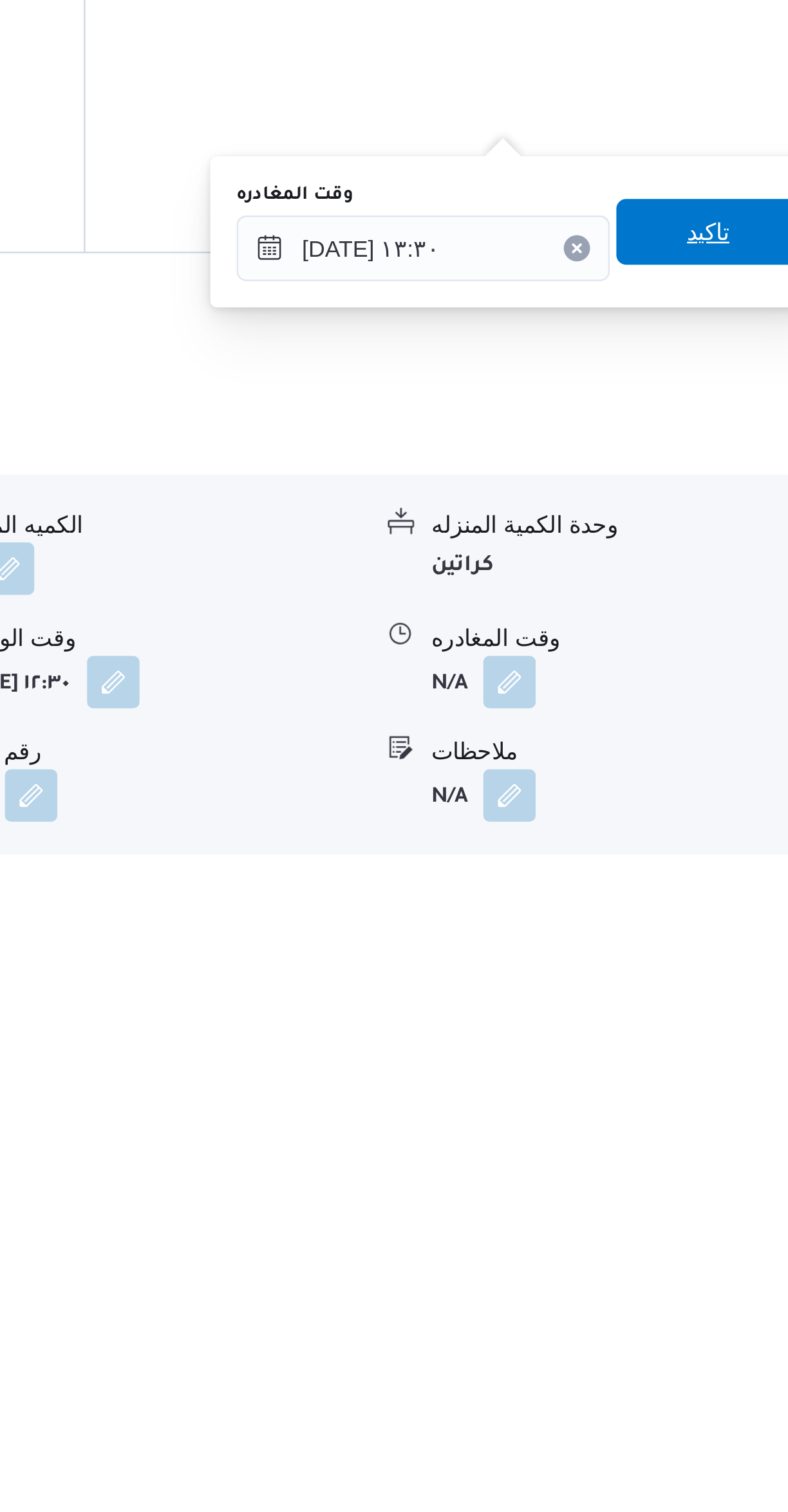
click at [677, 1273] on span "تاكيد" at bounding box center [712, 1265] width 72 height 26
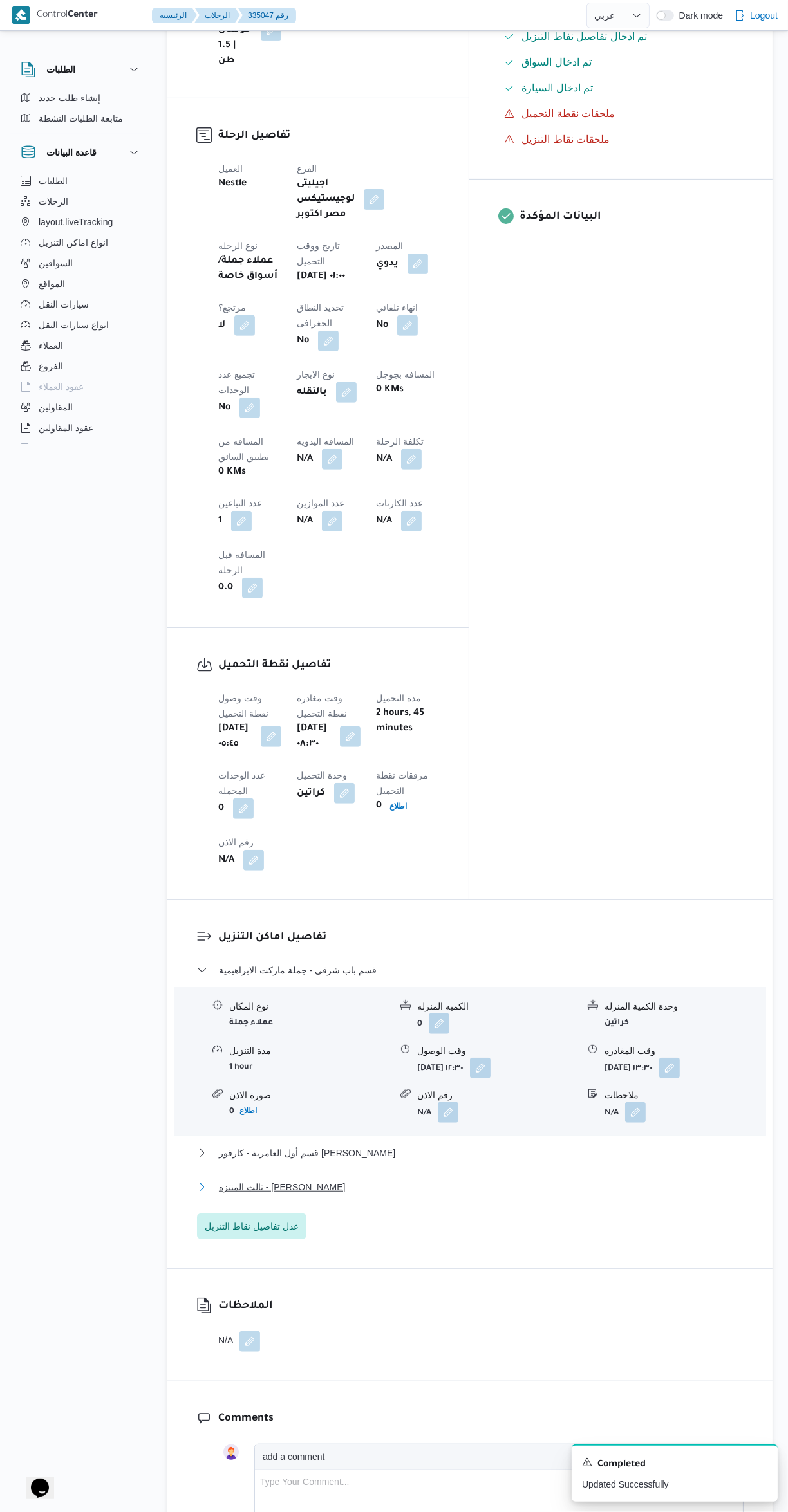
click at [530, 1179] on button "ثالث المنتزه - [PERSON_NAME]" at bounding box center [470, 1187] width 546 height 16
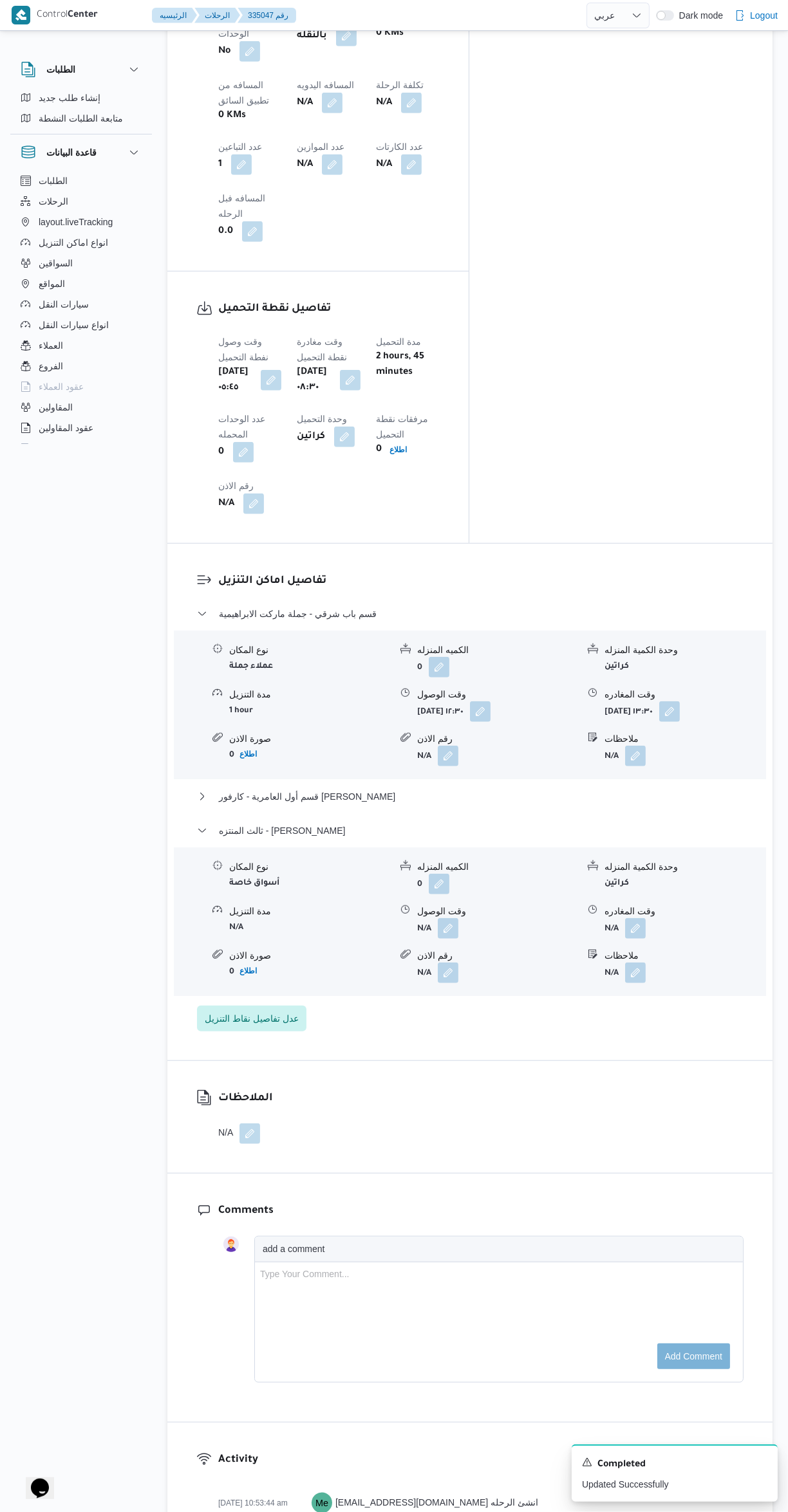
click at [636, 918] on button "button" at bounding box center [635, 928] width 21 height 21
click at [597, 757] on input "وقت المغادره" at bounding box center [601, 759] width 146 height 26
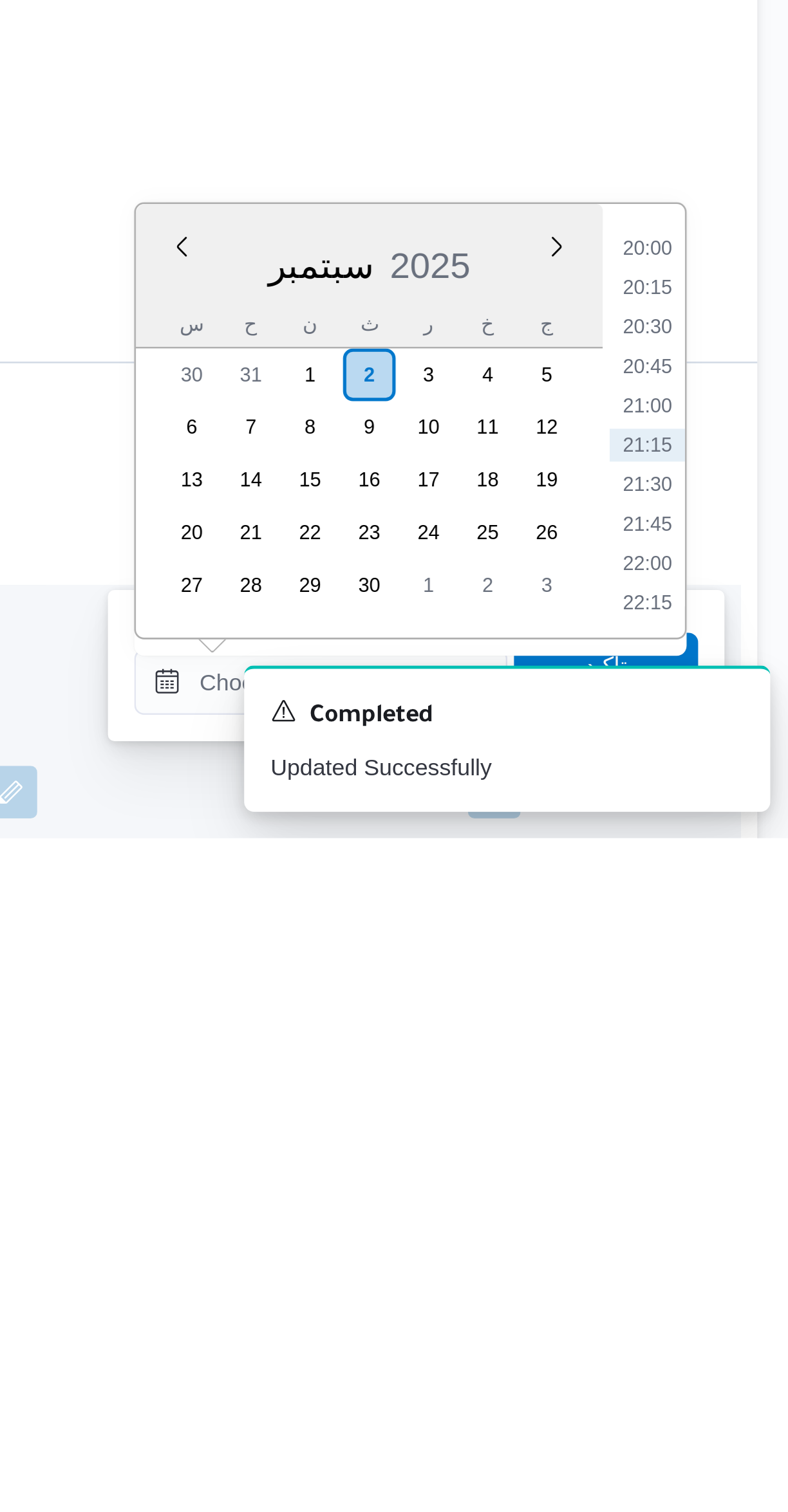
click at [733, 1282] on li "20:00" at bounding box center [729, 1280] width 30 height 13
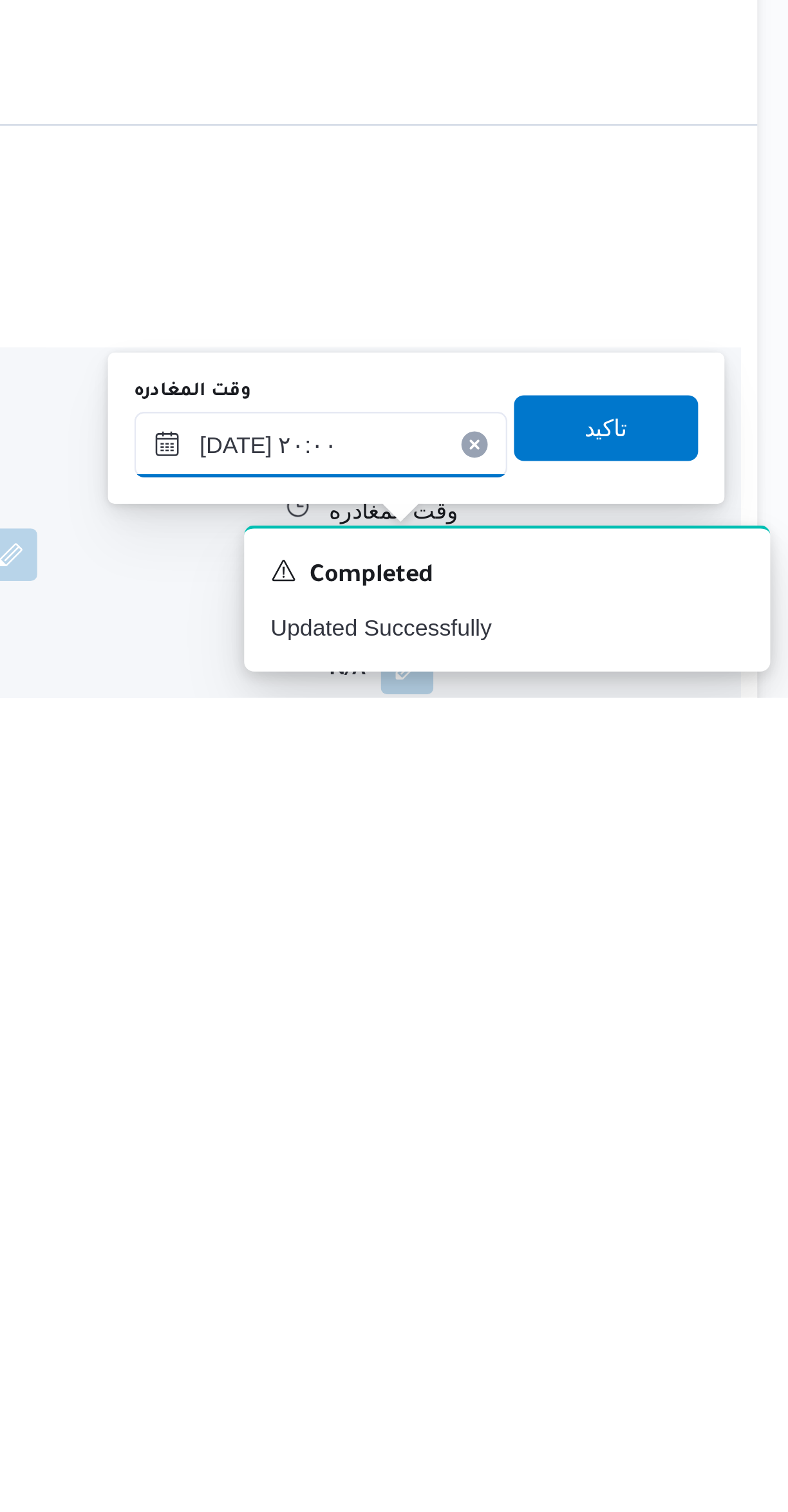
click at [586, 1415] on input "٠٢/٠٩/٢٠٢٥ ٢٠:٠٠" at bounding box center [601, 1413] width 146 height 26
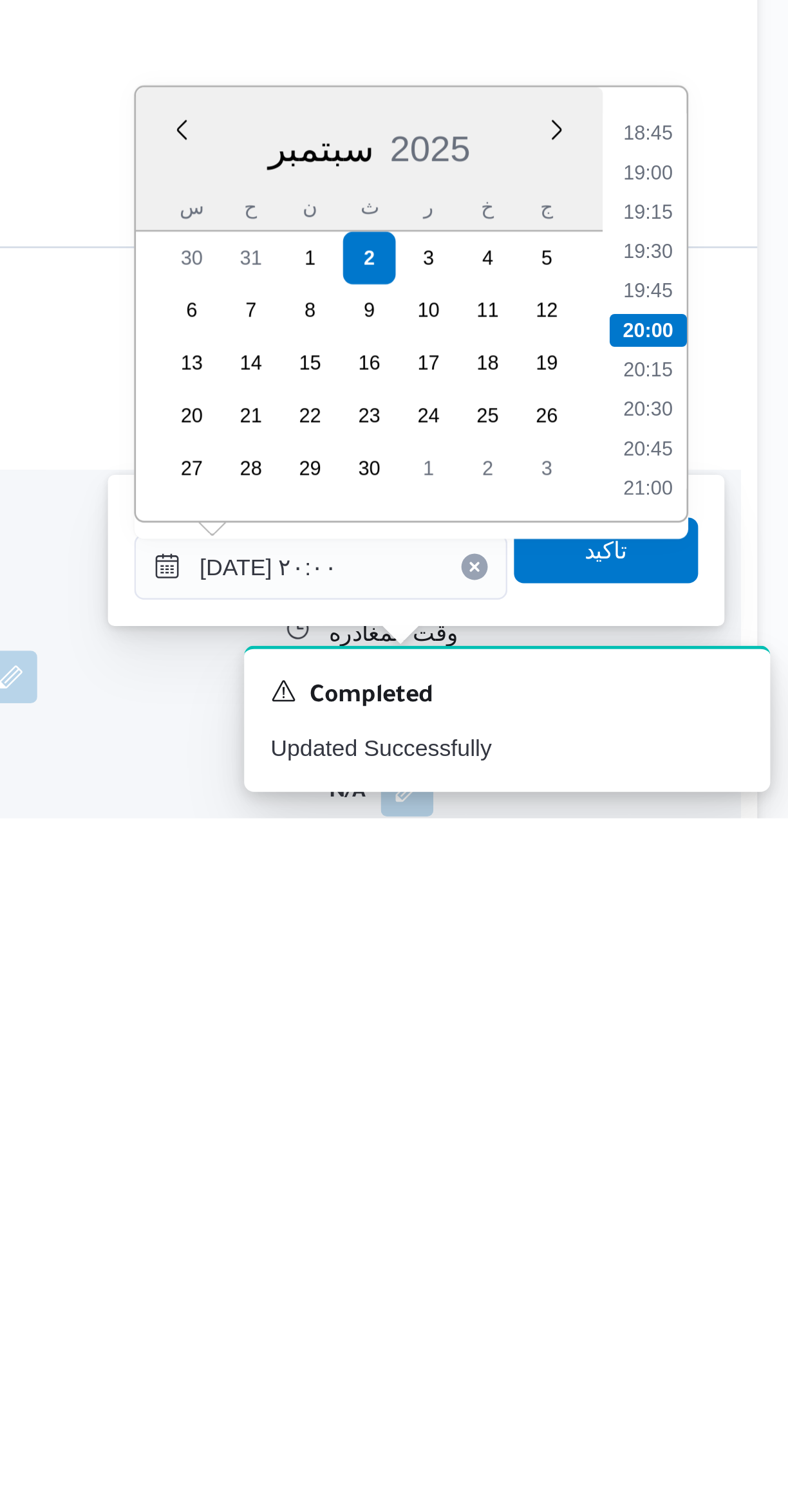
click at [734, 1241] on li "18:45" at bounding box center [729, 1243] width 30 height 13
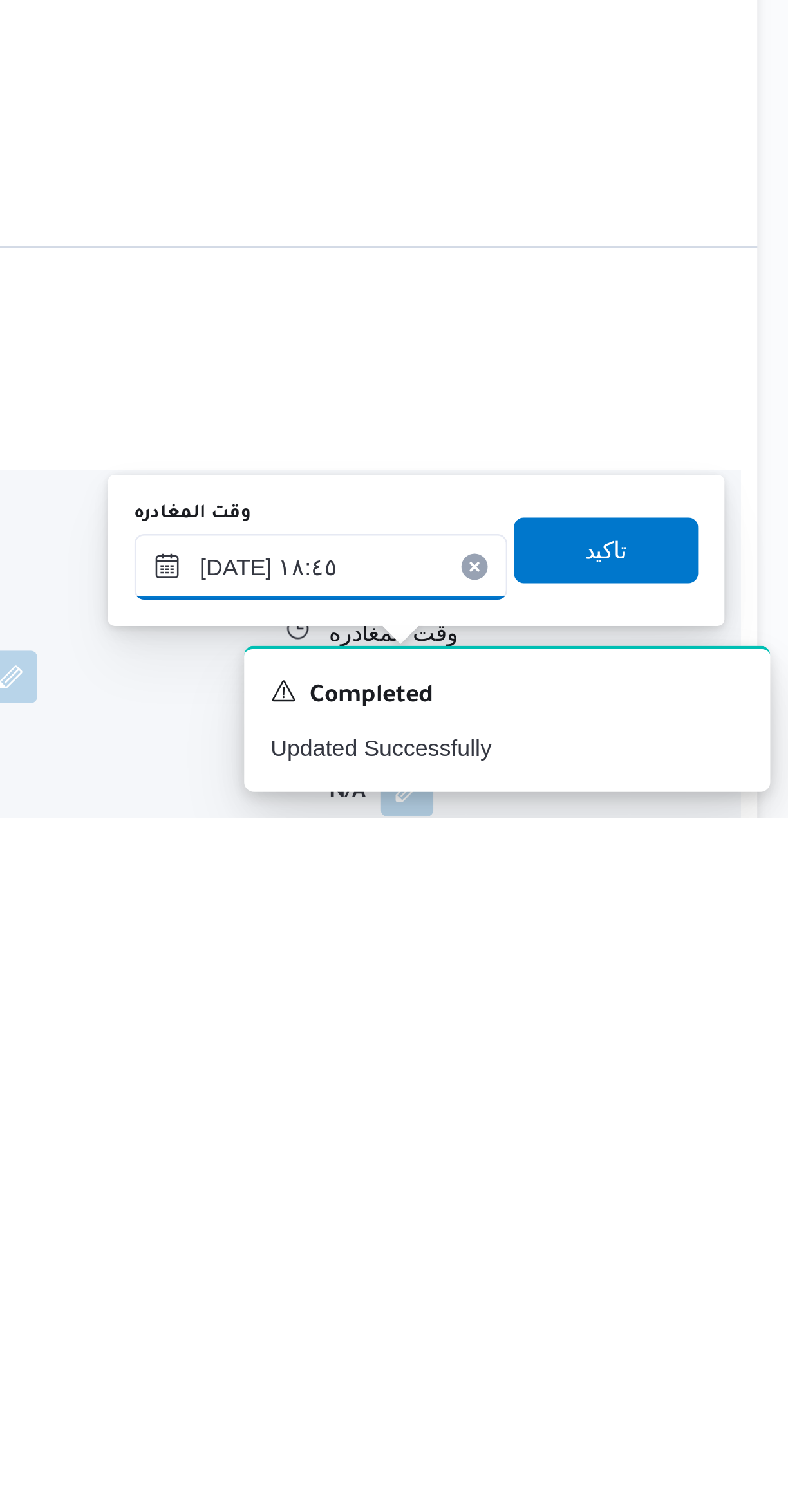
click at [630, 1416] on input "٠٢/٠٩/٢٠٢٥ ١٨:٤٥" at bounding box center [601, 1414] width 146 height 26
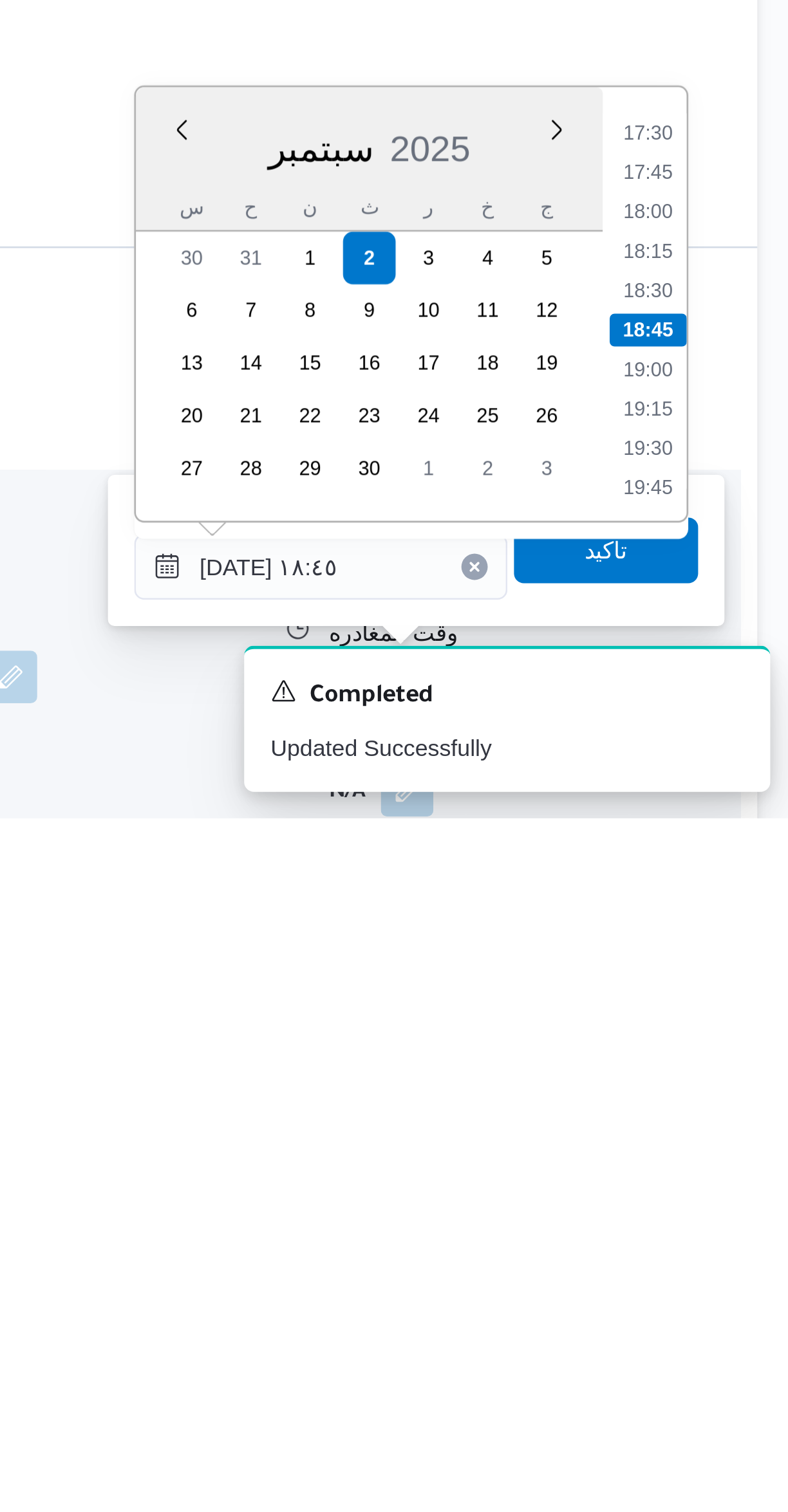
click at [727, 1244] on li "17:30" at bounding box center [729, 1243] width 30 height 13
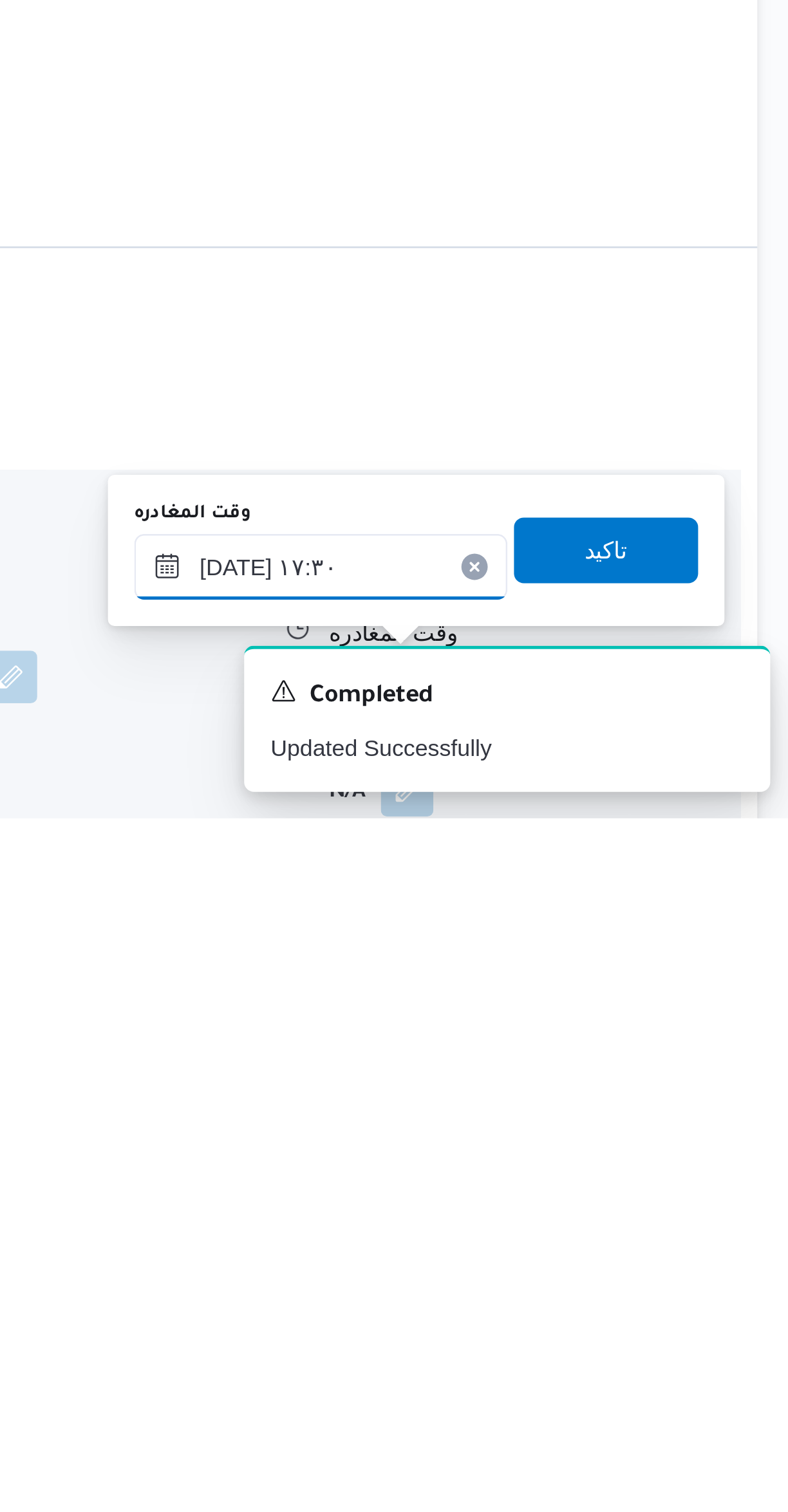
click at [628, 1412] on input "[DATE] ١٧:٣٠" at bounding box center [601, 1414] width 146 height 26
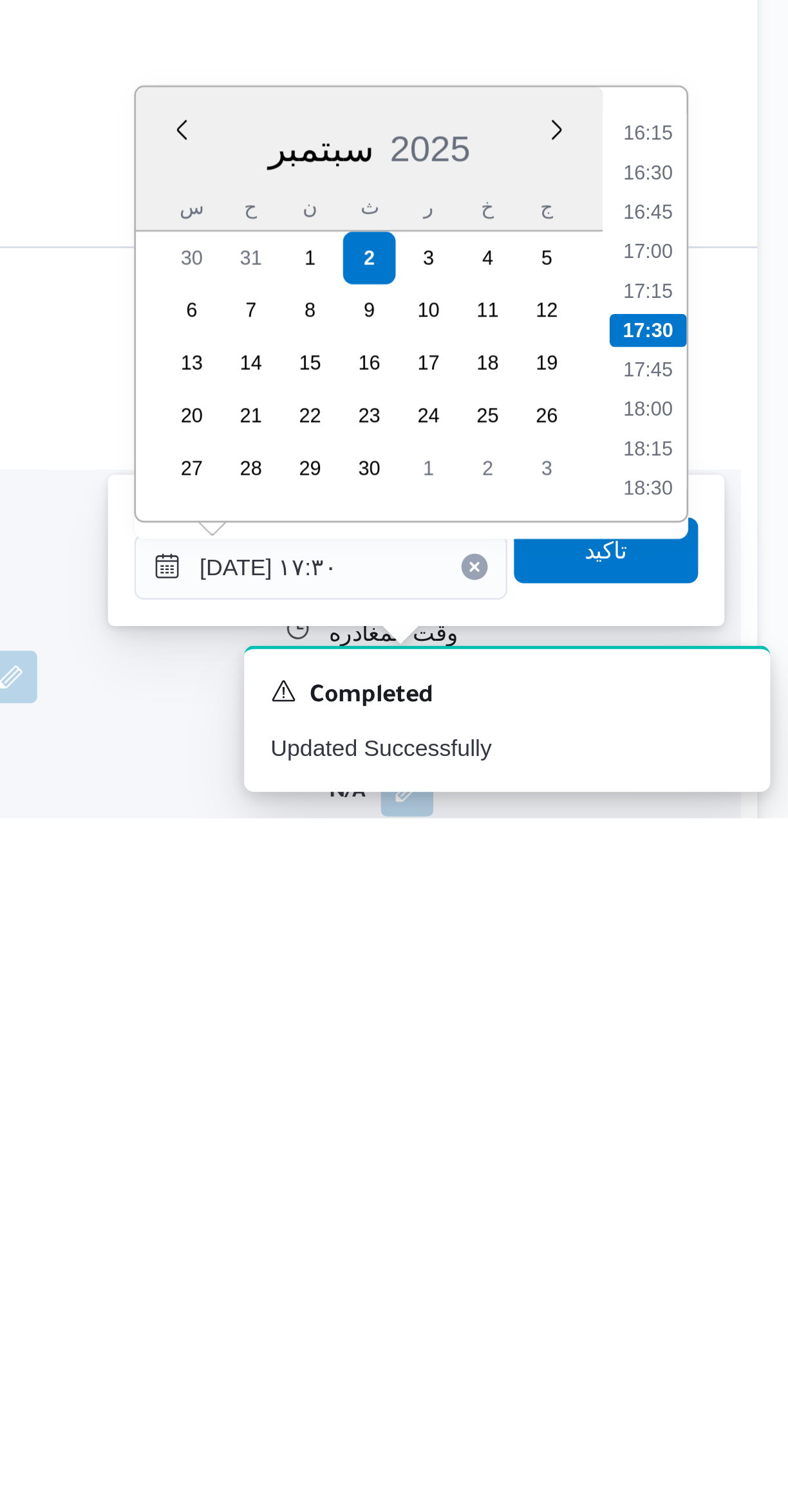
click at [733, 1277] on li "16:45" at bounding box center [729, 1274] width 30 height 13
type input "٠٢/٠٩/٢٠٢٥ ١٦:٤٥"
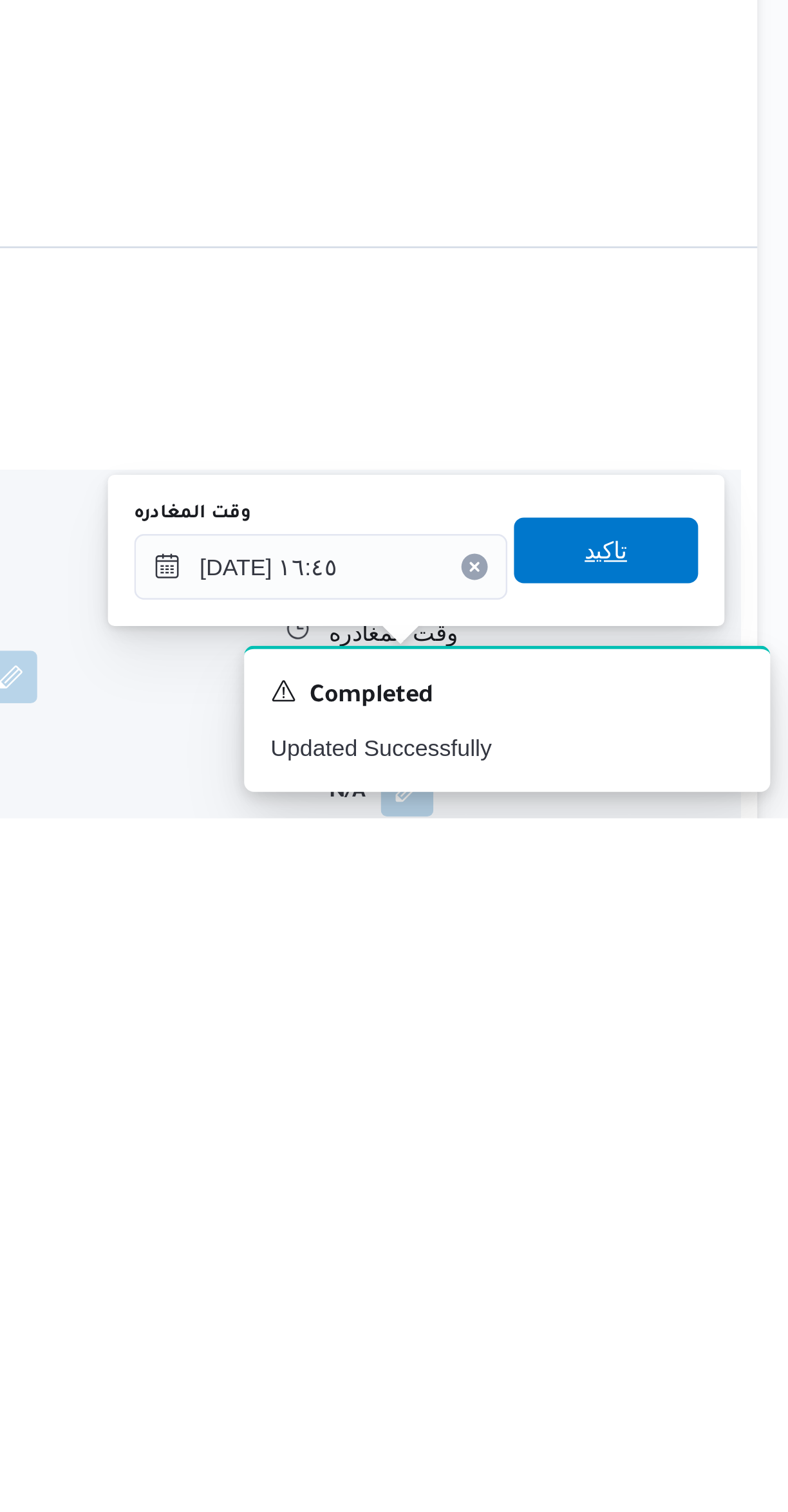
click at [721, 1405] on span "تاكيد" at bounding box center [712, 1407] width 72 height 26
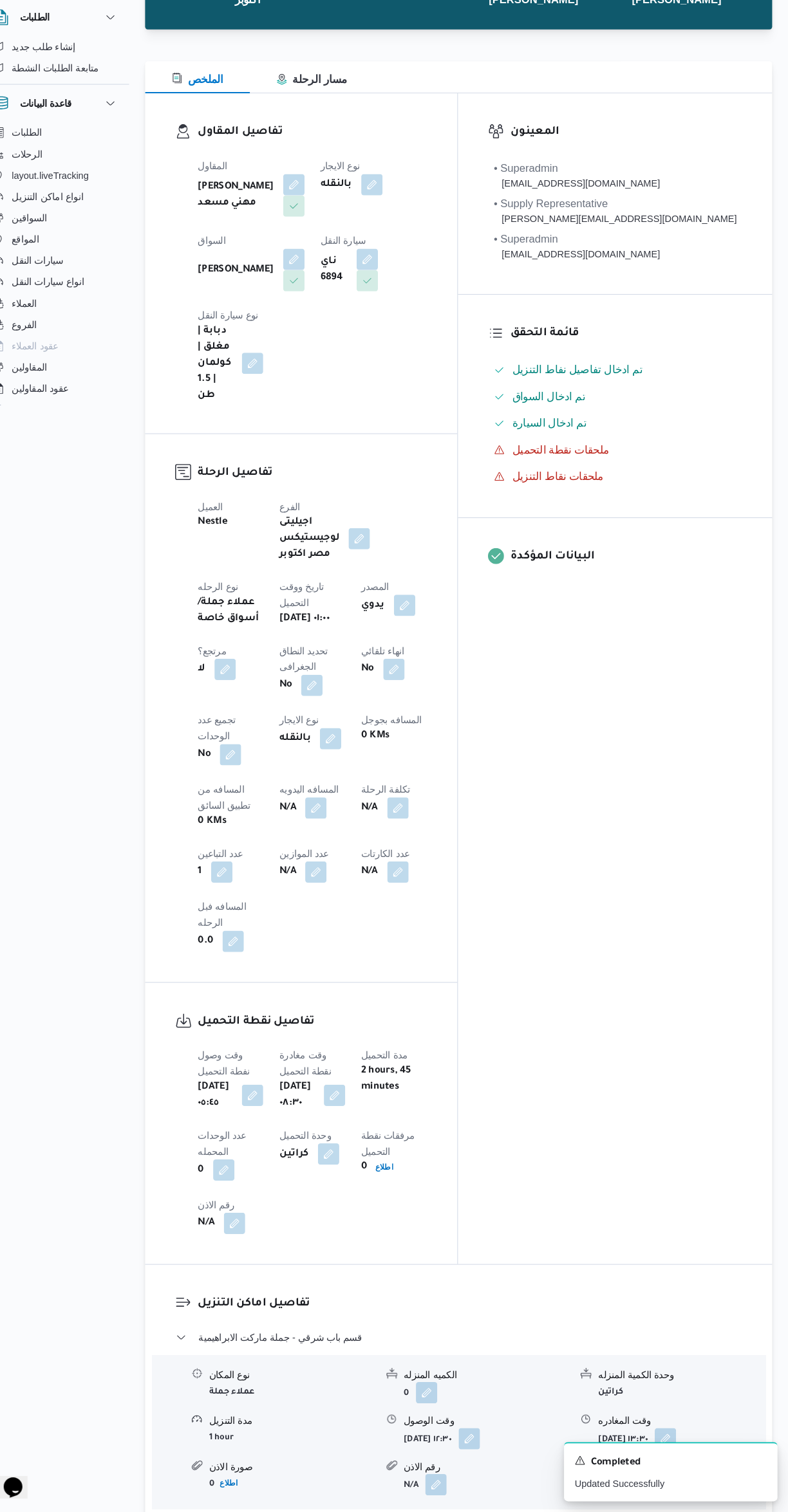
click at [321, 823] on button "button" at bounding box center [331, 833] width 21 height 21
click at [193, 756] on input "المسافه اليدويه" at bounding box center [220, 755] width 128 height 26
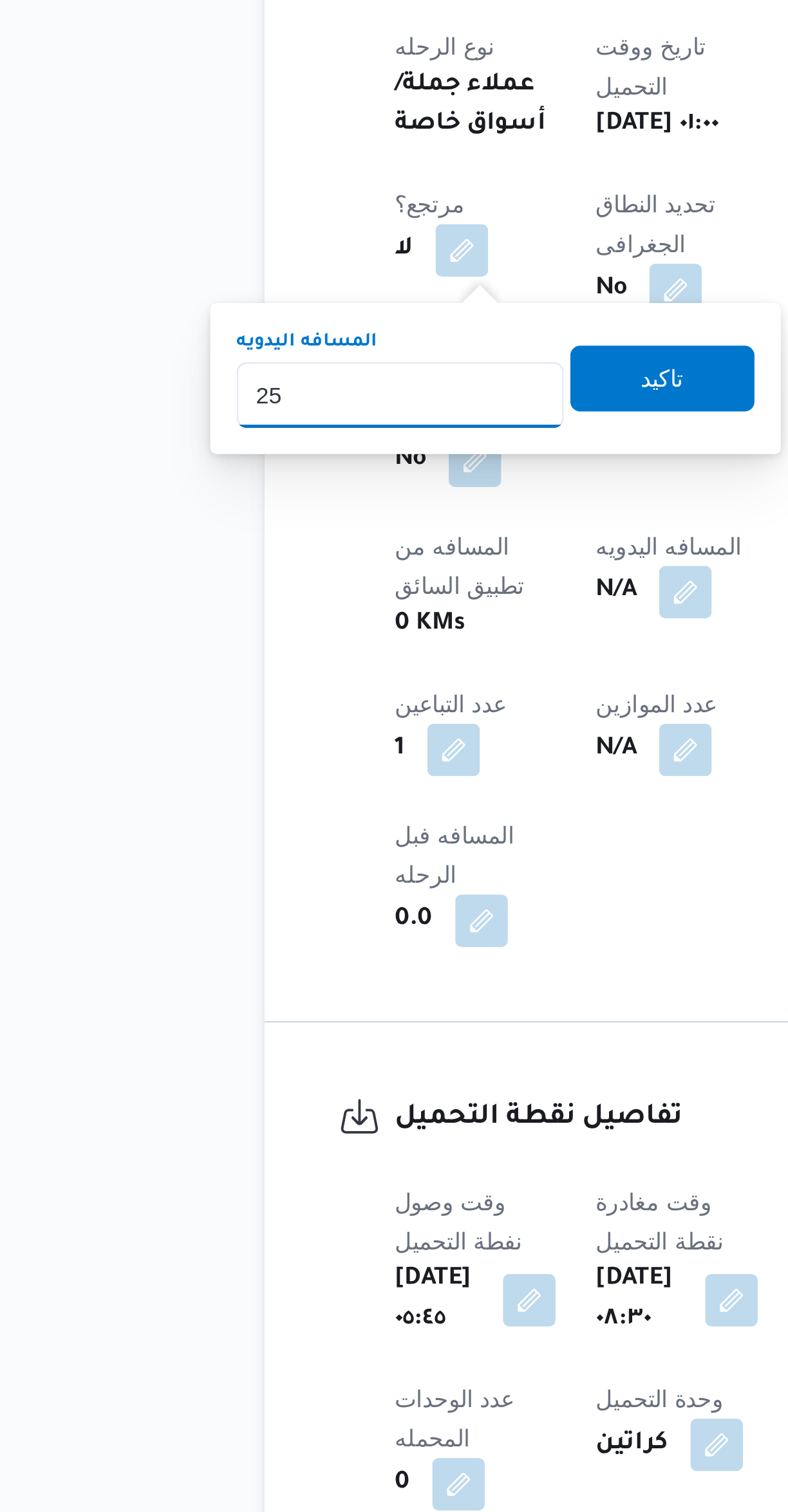
type input "254"
click at [314, 753] on span "تاكيد" at bounding box center [322, 749] width 17 height 16
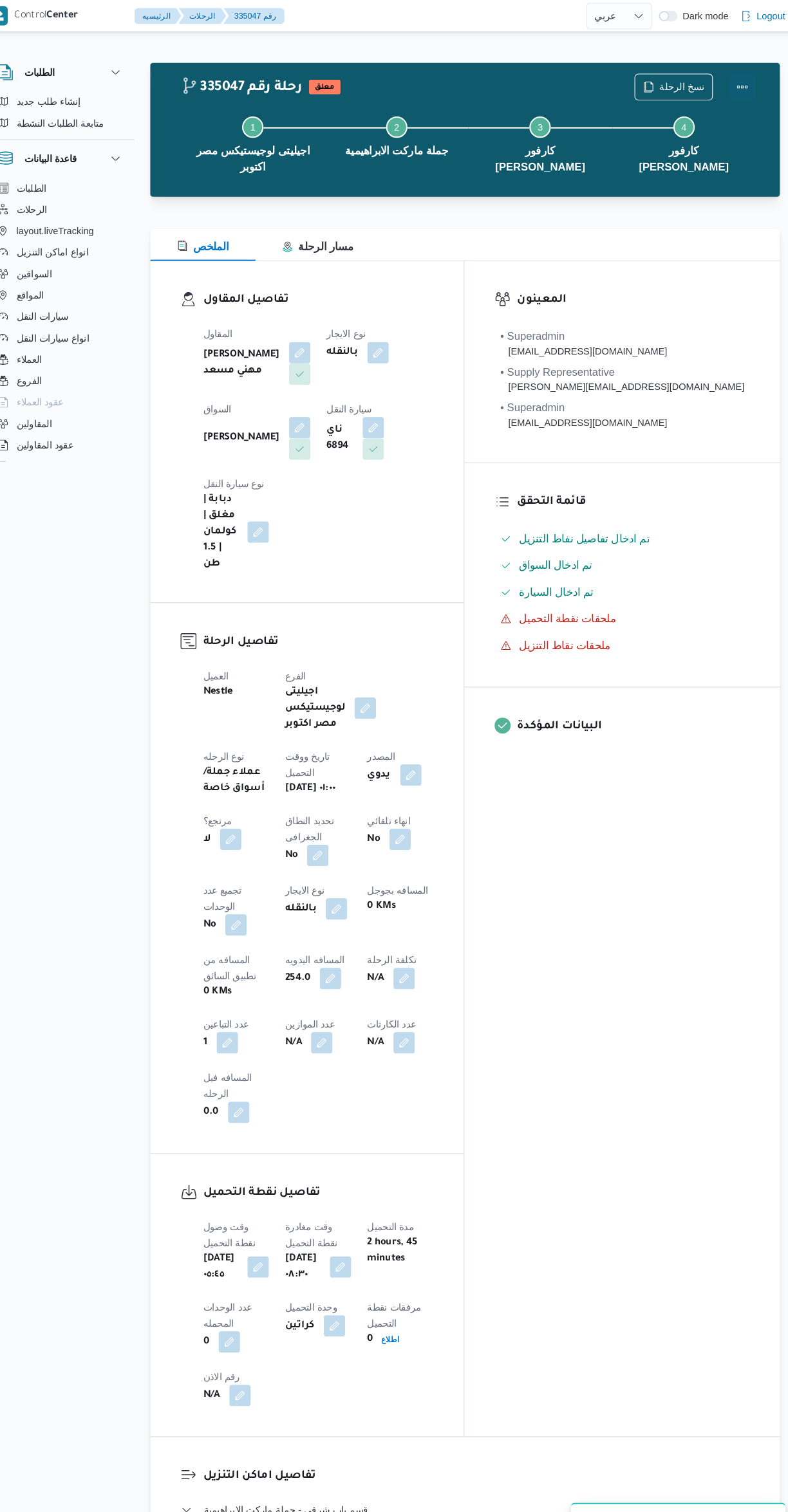
click at [730, 94] on button "Actions" at bounding box center [736, 84] width 26 height 26
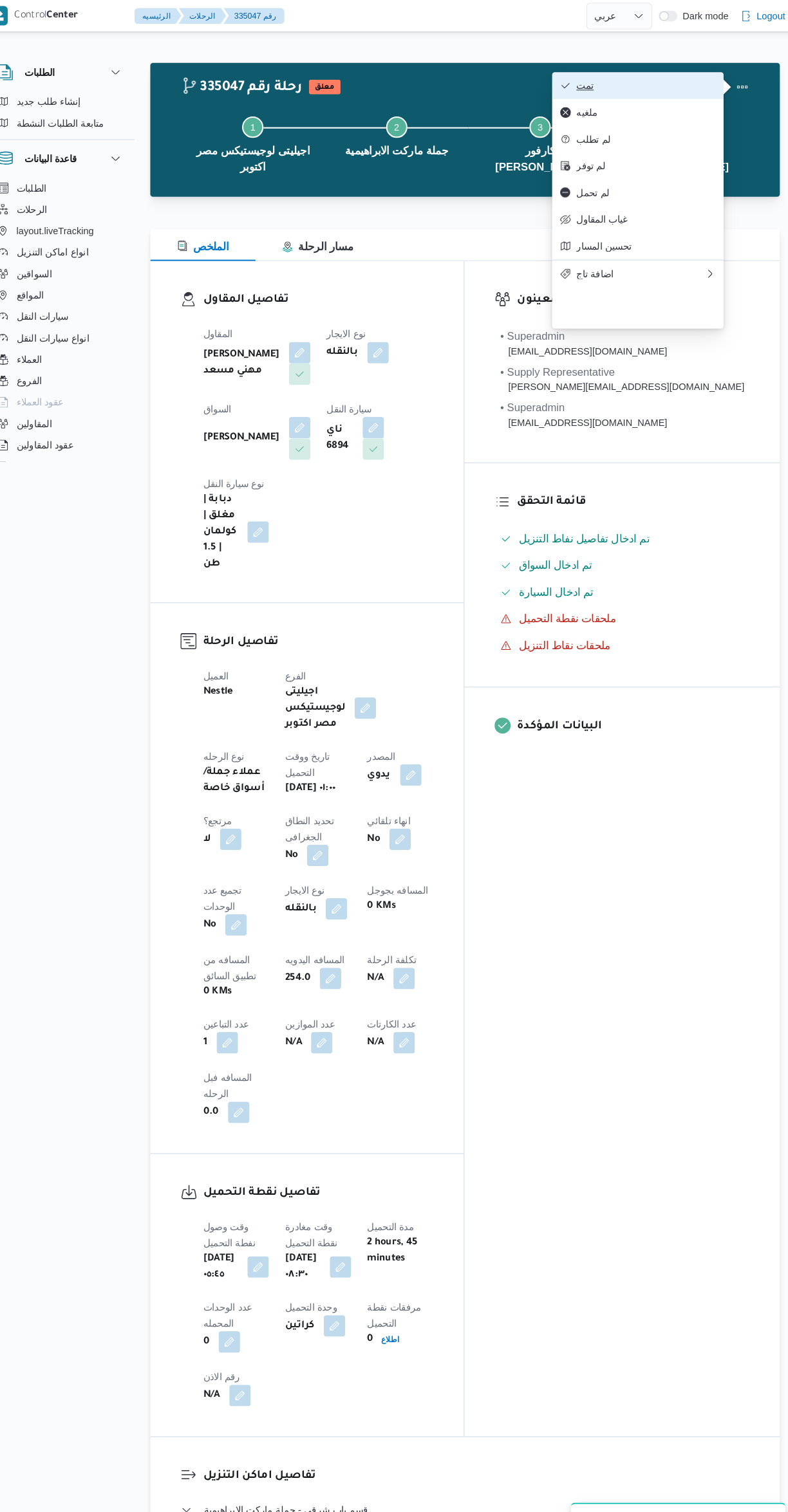
click at [570, 81] on icon "button" at bounding box center [566, 83] width 10 height 10
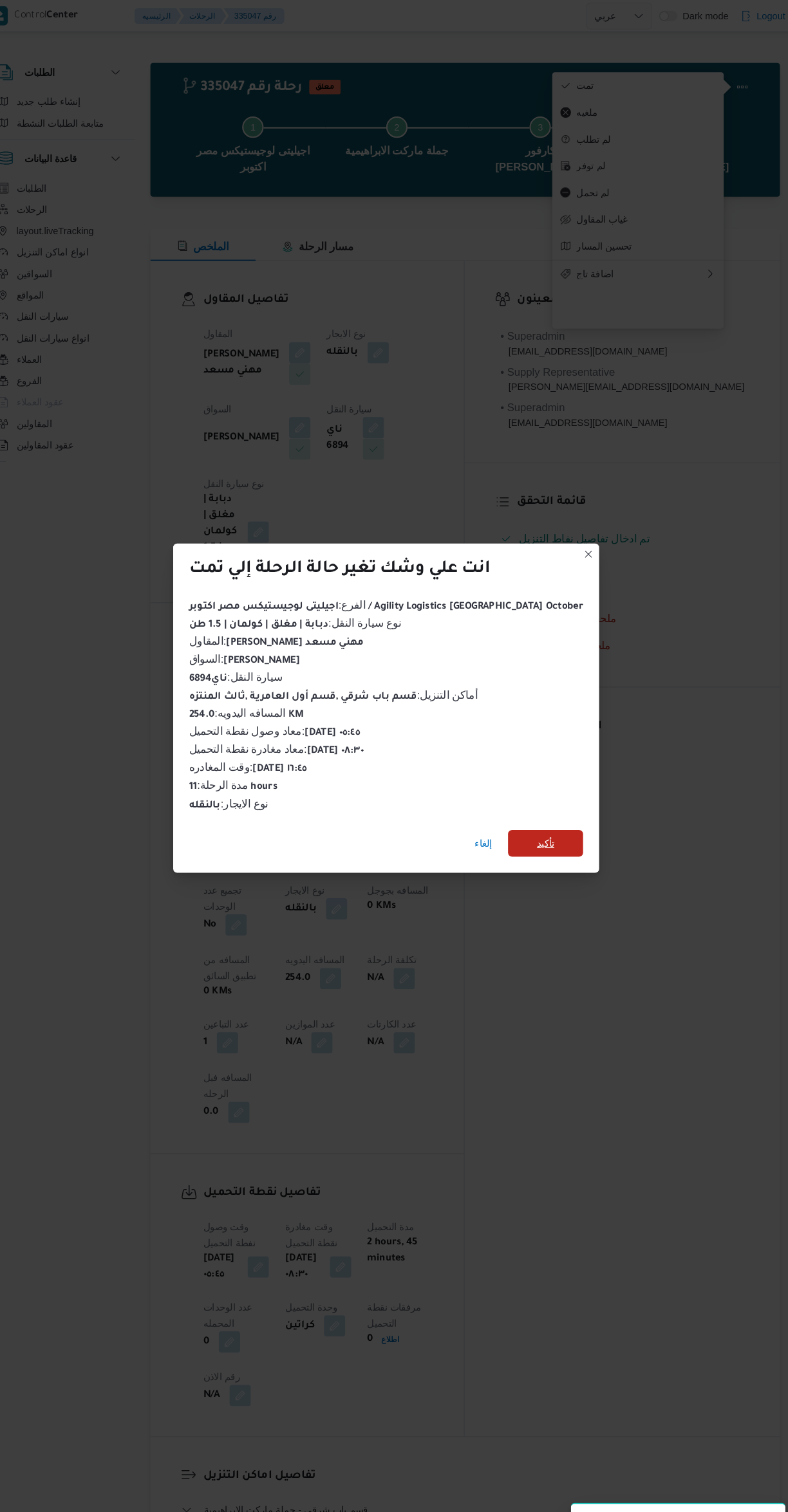
click at [548, 805] on span "تأكيد" at bounding box center [547, 811] width 72 height 26
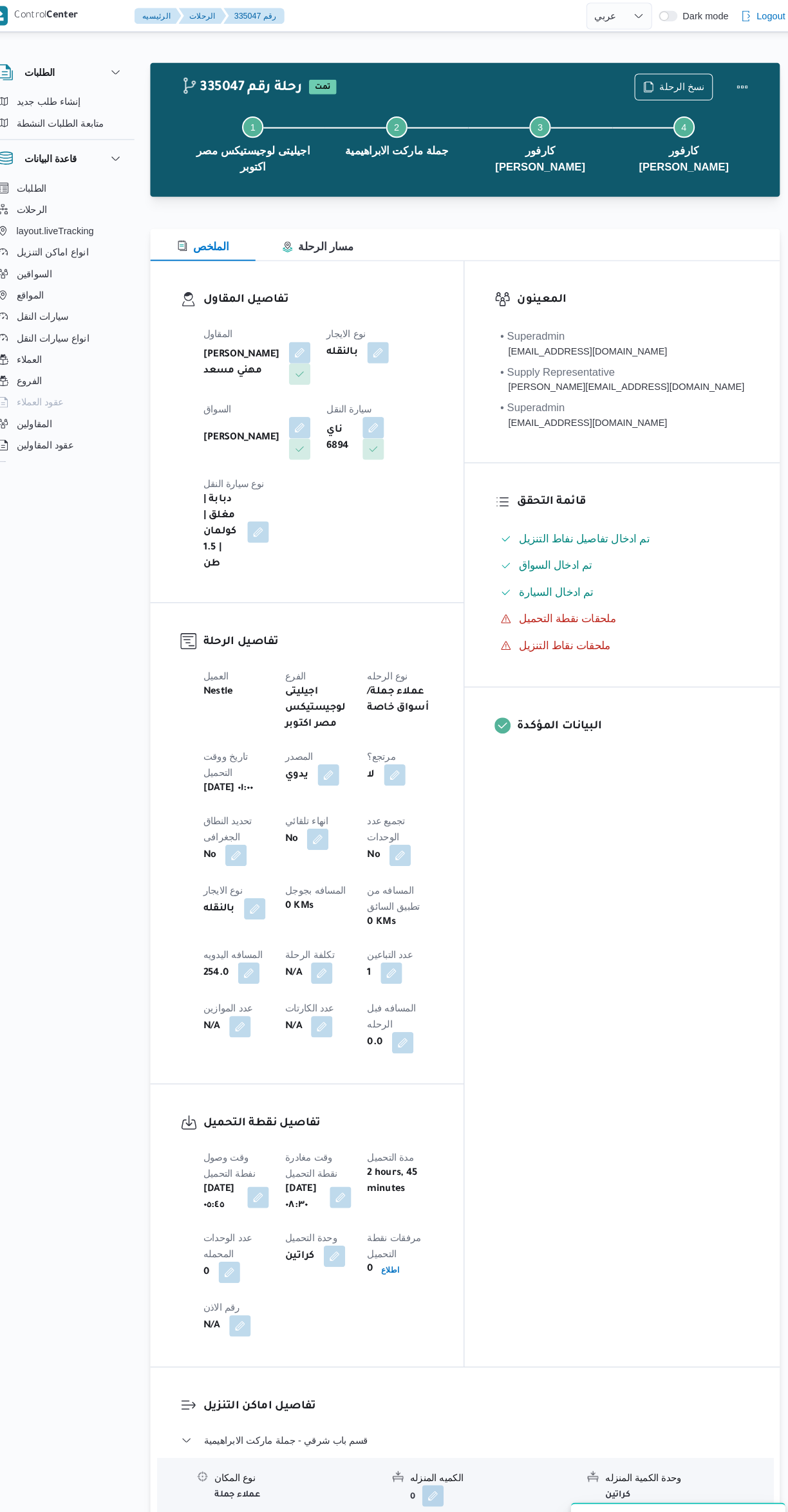
click at [668, 873] on div "المعينون • Superadmin karim.ragab@illa.com.eg • Supply Representative mohamed.s…" at bounding box center [620, 782] width 303 height 1062
select select "ar"
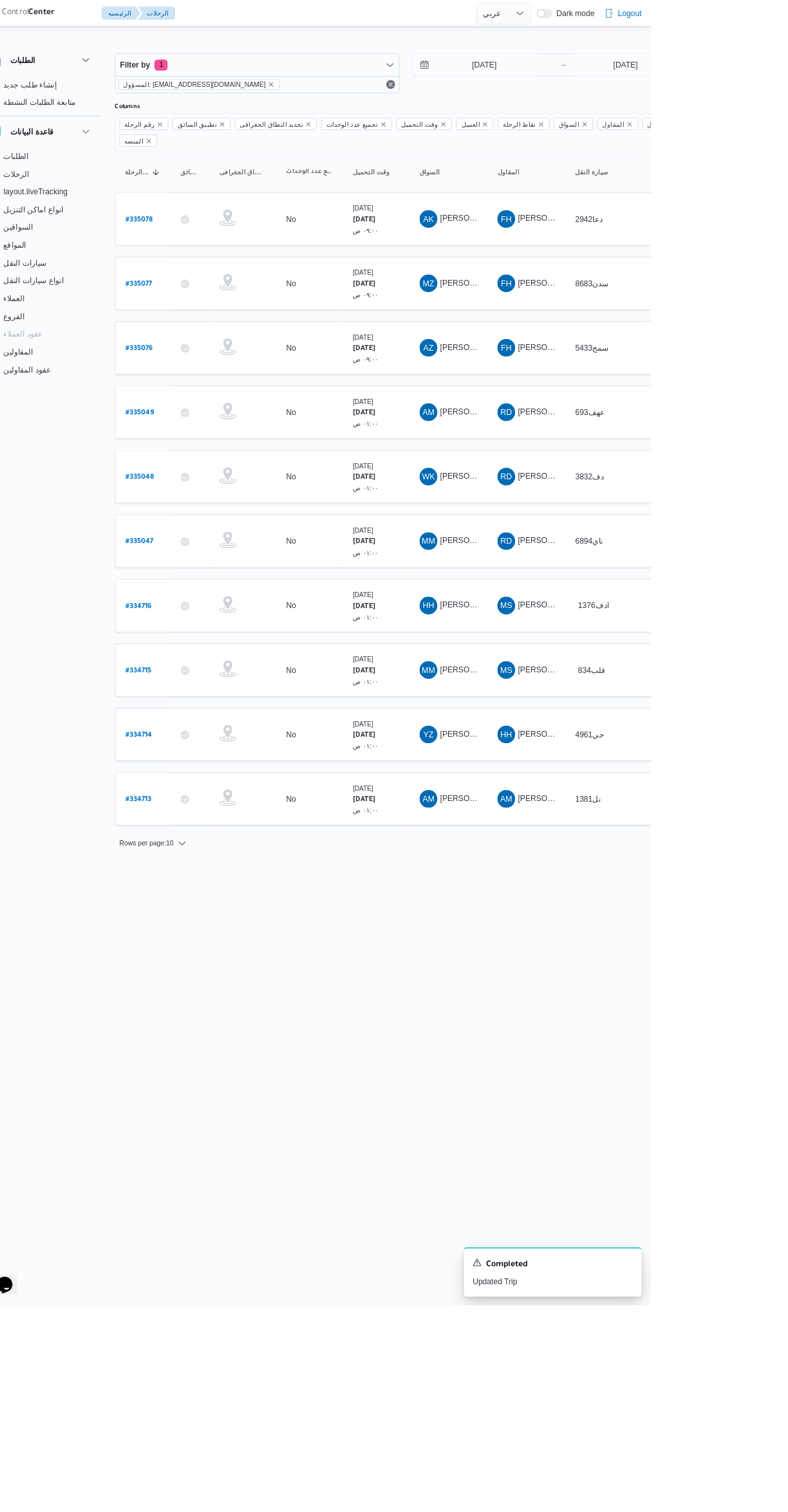
click at [199, 693] on link "# 334716" at bounding box center [194, 701] width 30 height 17
select select "ar"
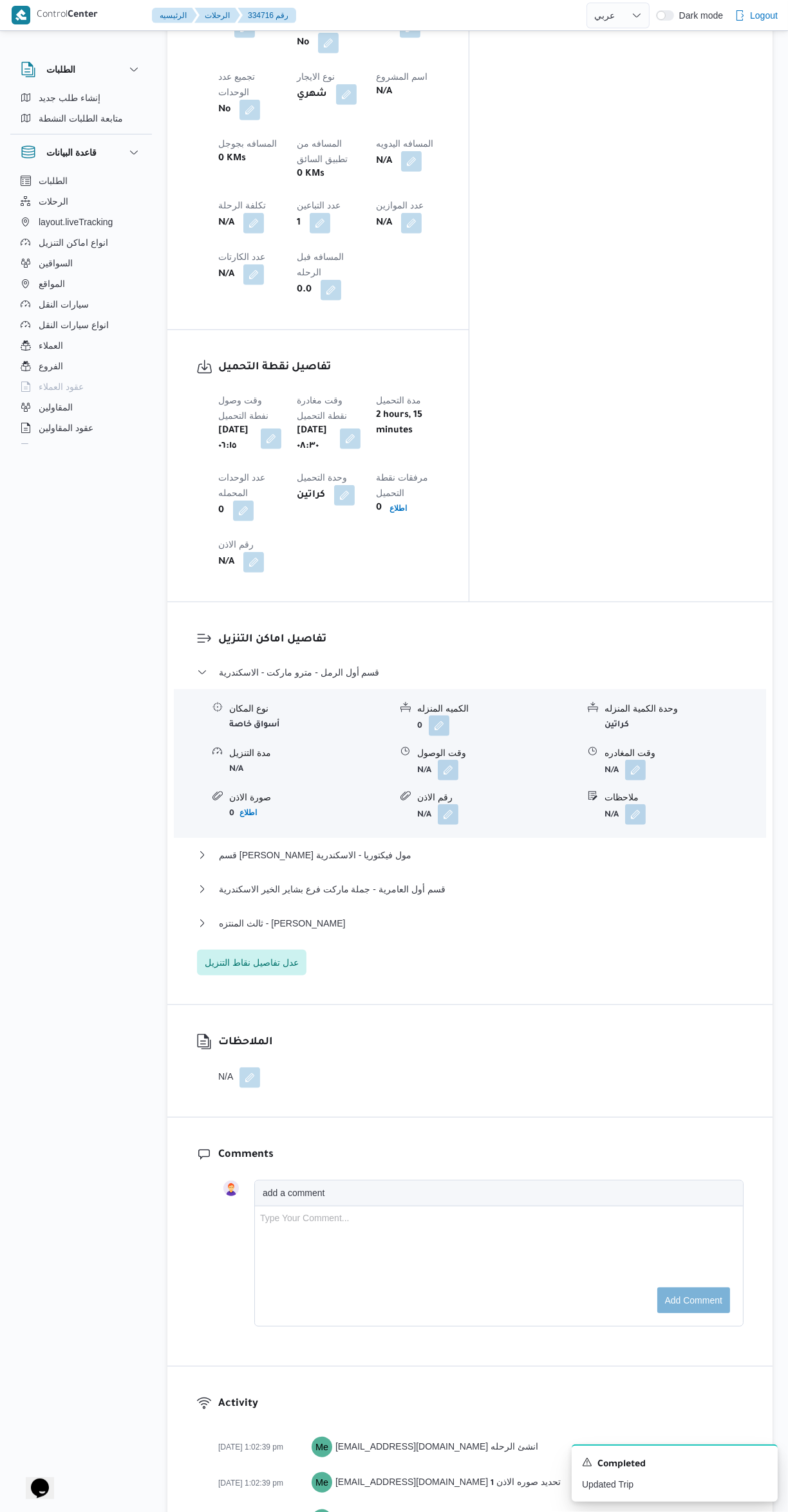
scroll to position [906, 0]
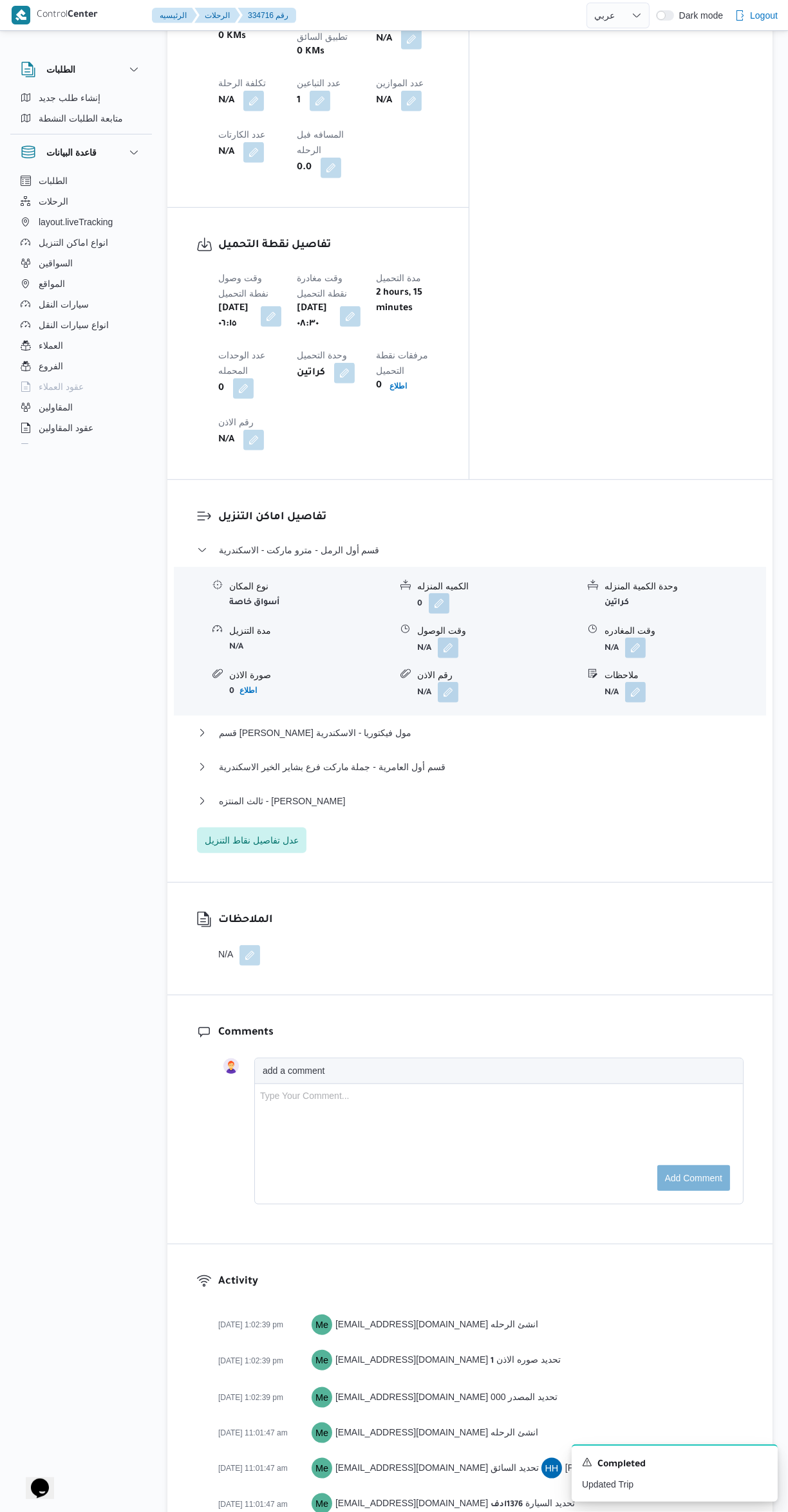
click at [636, 682] on button "button" at bounding box center [635, 692] width 21 height 21
click at [582, 549] on input "ملاحظات" at bounding box center [601, 553] width 128 height 26
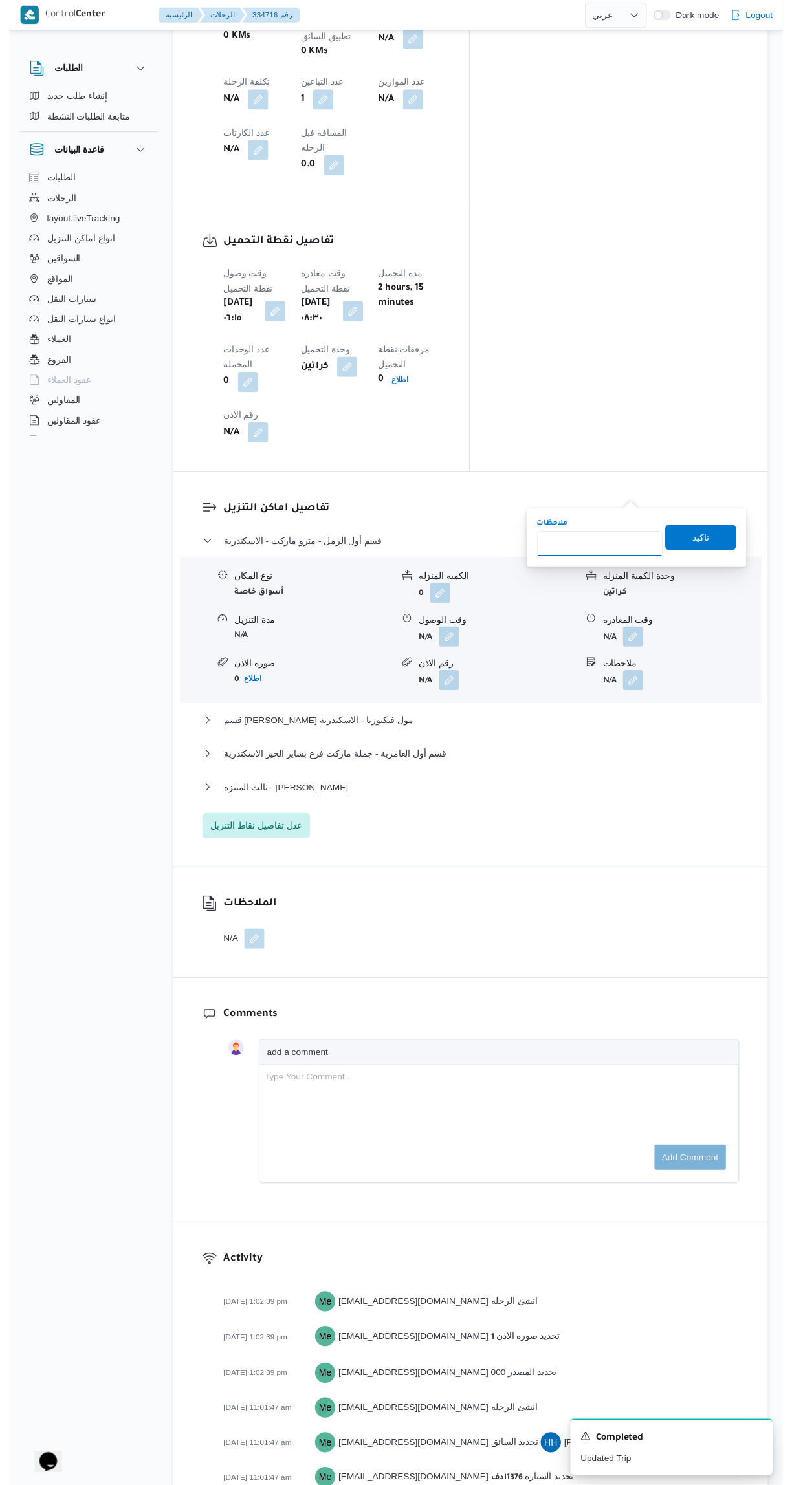
scroll to position [199, 0]
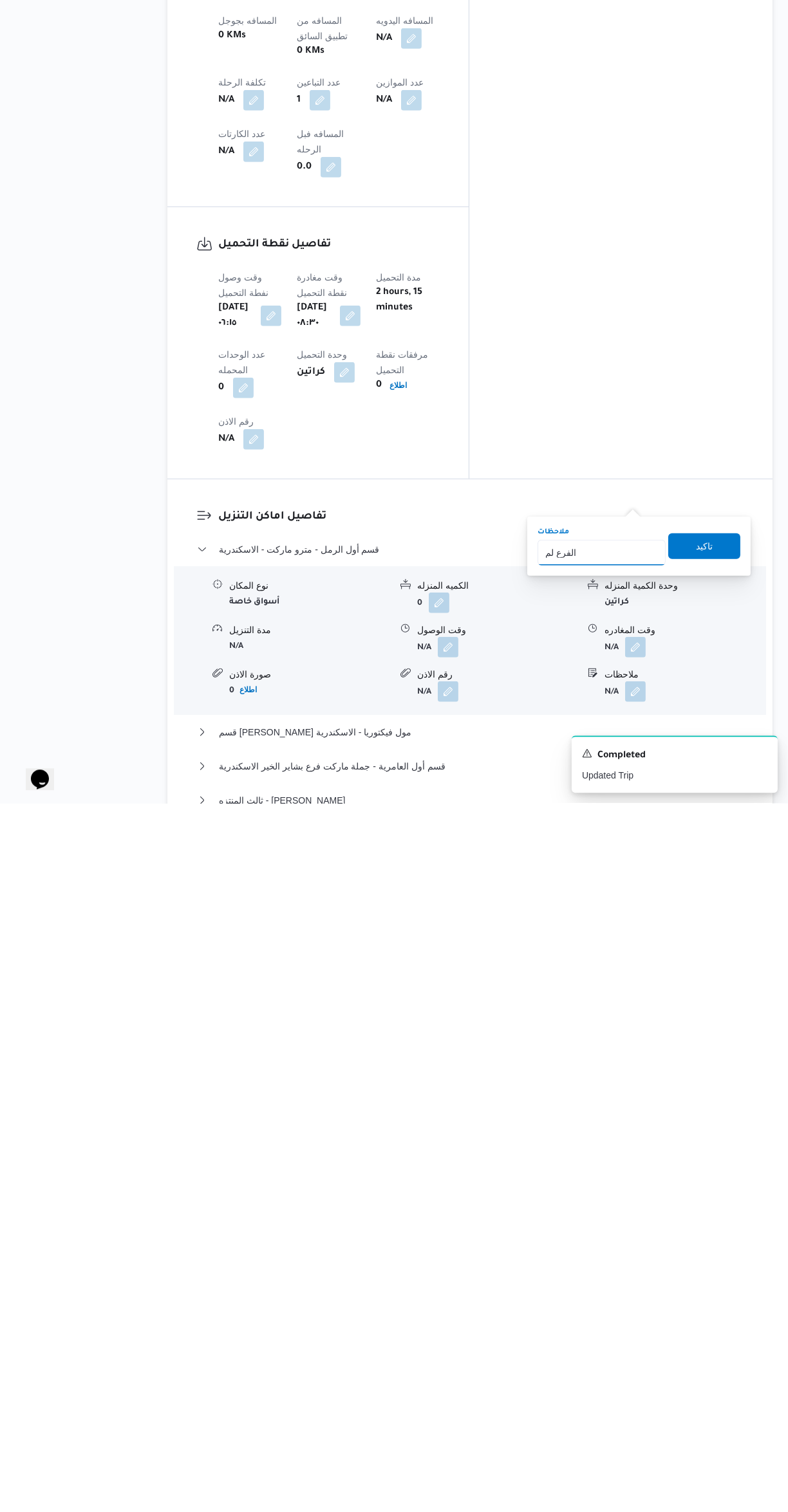
type input "الفرع لم يسلم"
click at [710, 1253] on span "تاكيد" at bounding box center [703, 1255] width 72 height 26
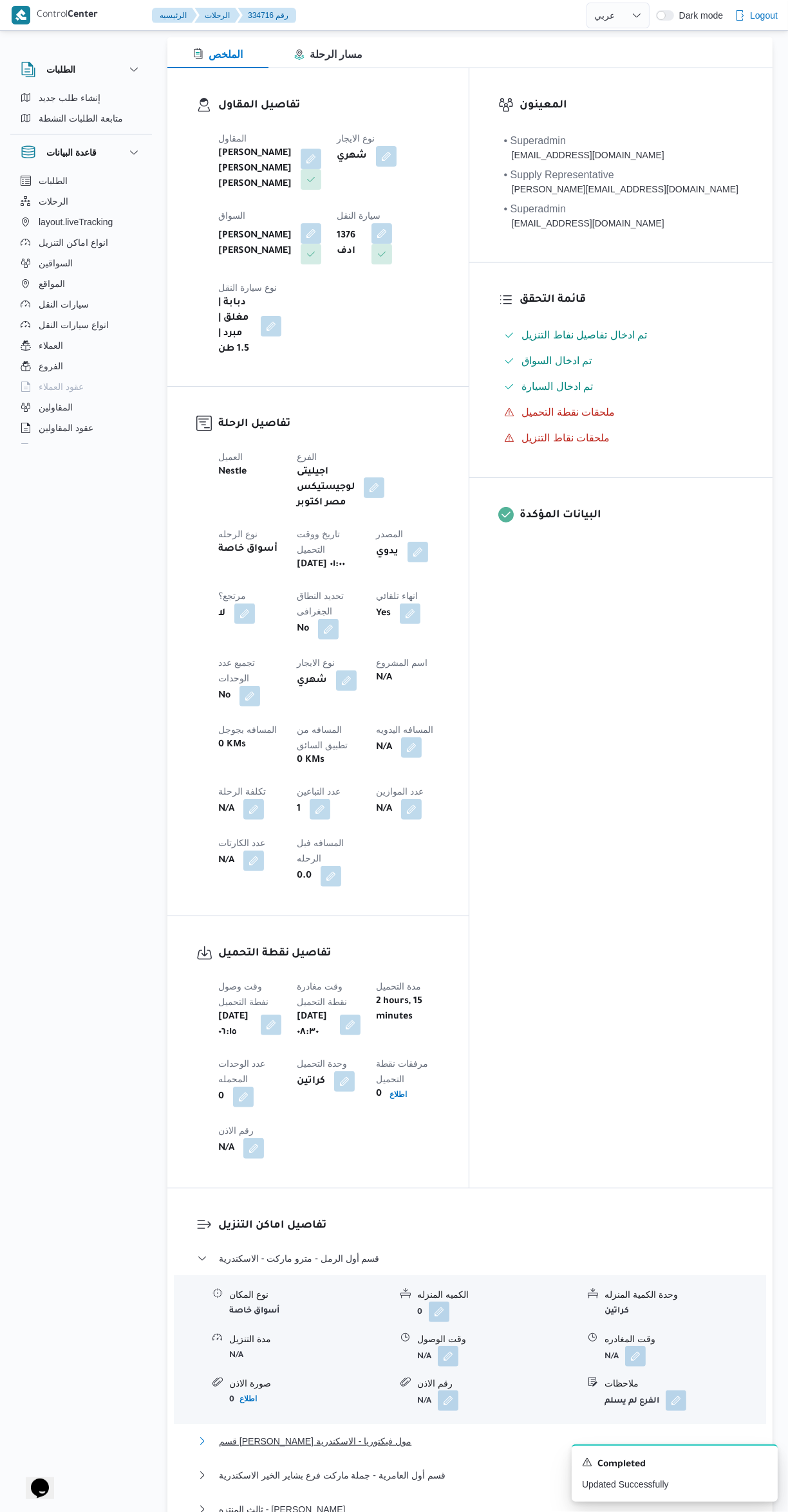
click at [431, 1433] on button "قسم سيدى جابر - زهران مول فيكتوريا - الاسكندرية" at bounding box center [470, 1441] width 546 height 16
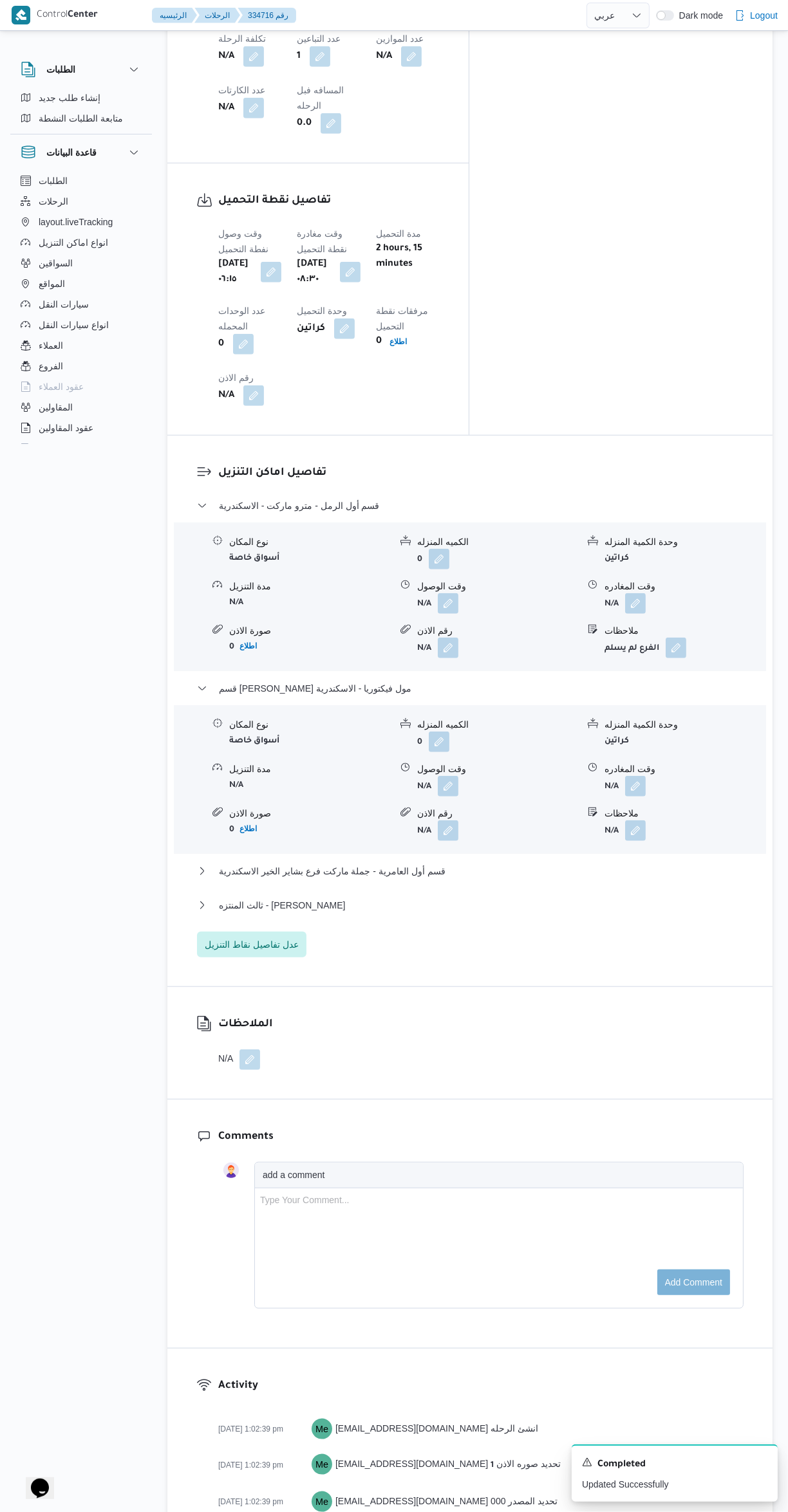
scroll to position [1034, 0]
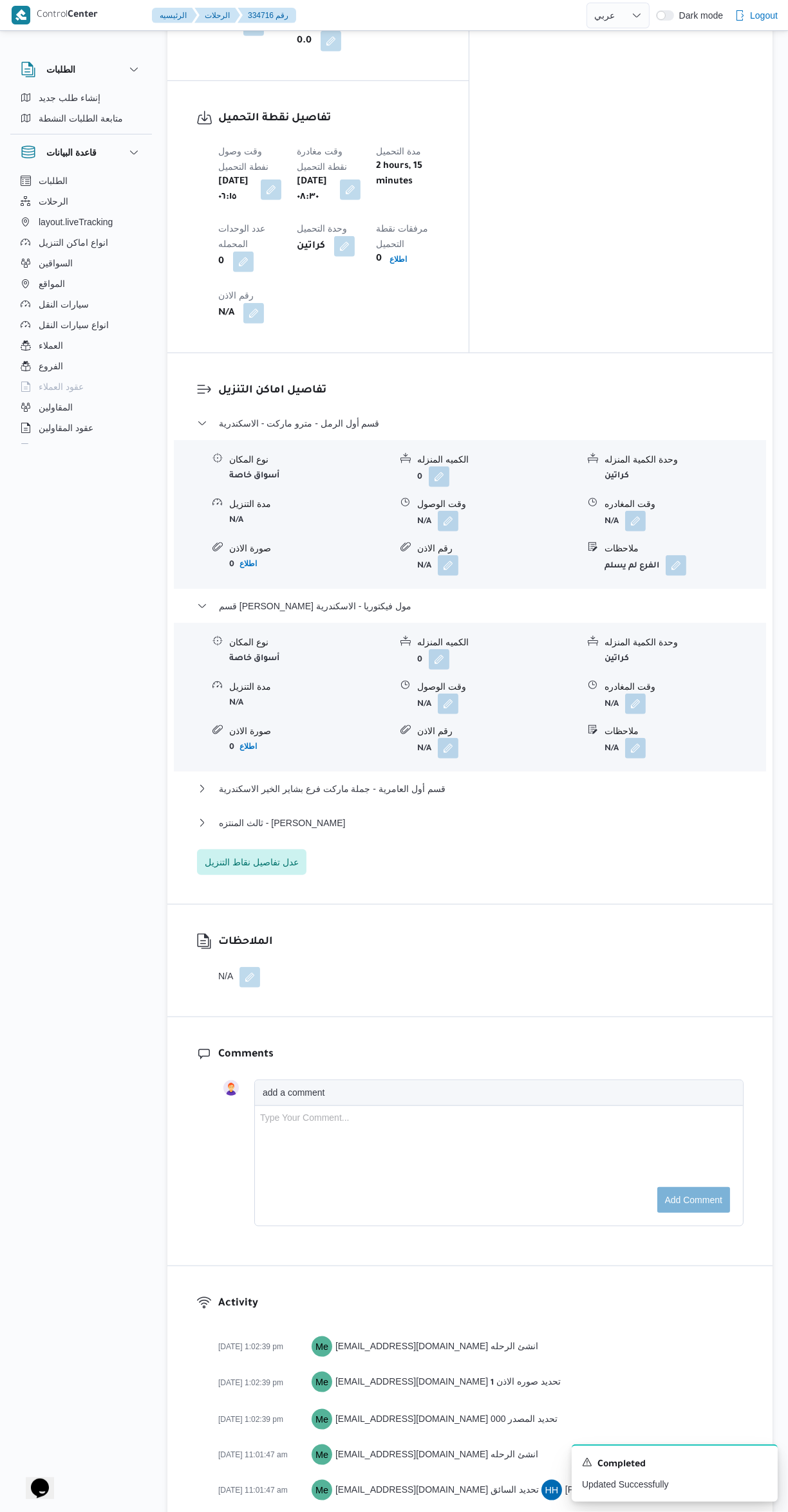
click at [448, 693] on button "button" at bounding box center [448, 703] width 21 height 21
click at [375, 781] on span "قسم أول العامرية - جملة ماركت فرع بشاير الخير الاسكندرية" at bounding box center [332, 789] width 227 height 16
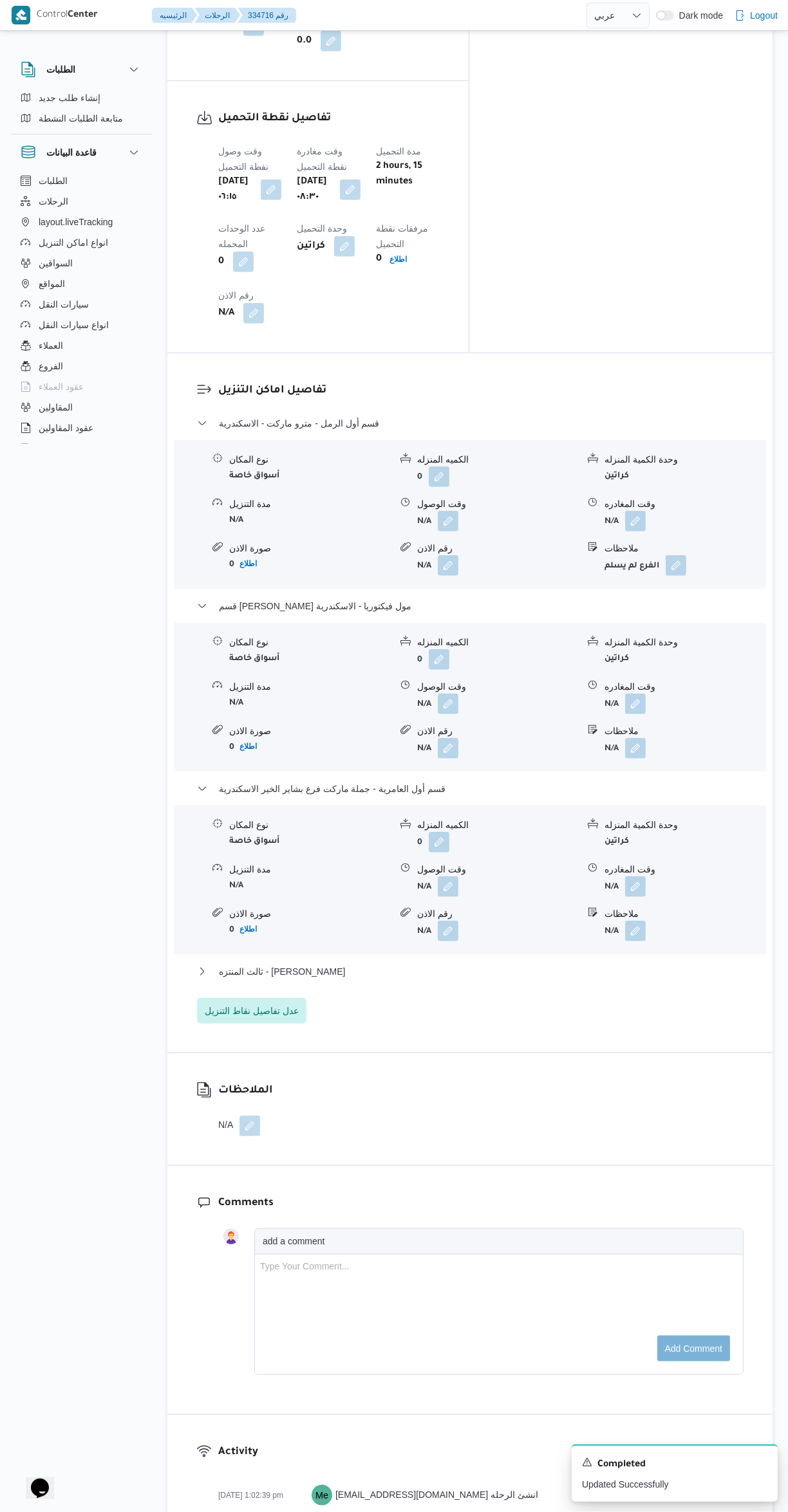
click at [439, 693] on button "button" at bounding box center [448, 703] width 21 height 21
click at [384, 564] on input "وقت الوصول" at bounding box center [413, 565] width 146 height 26
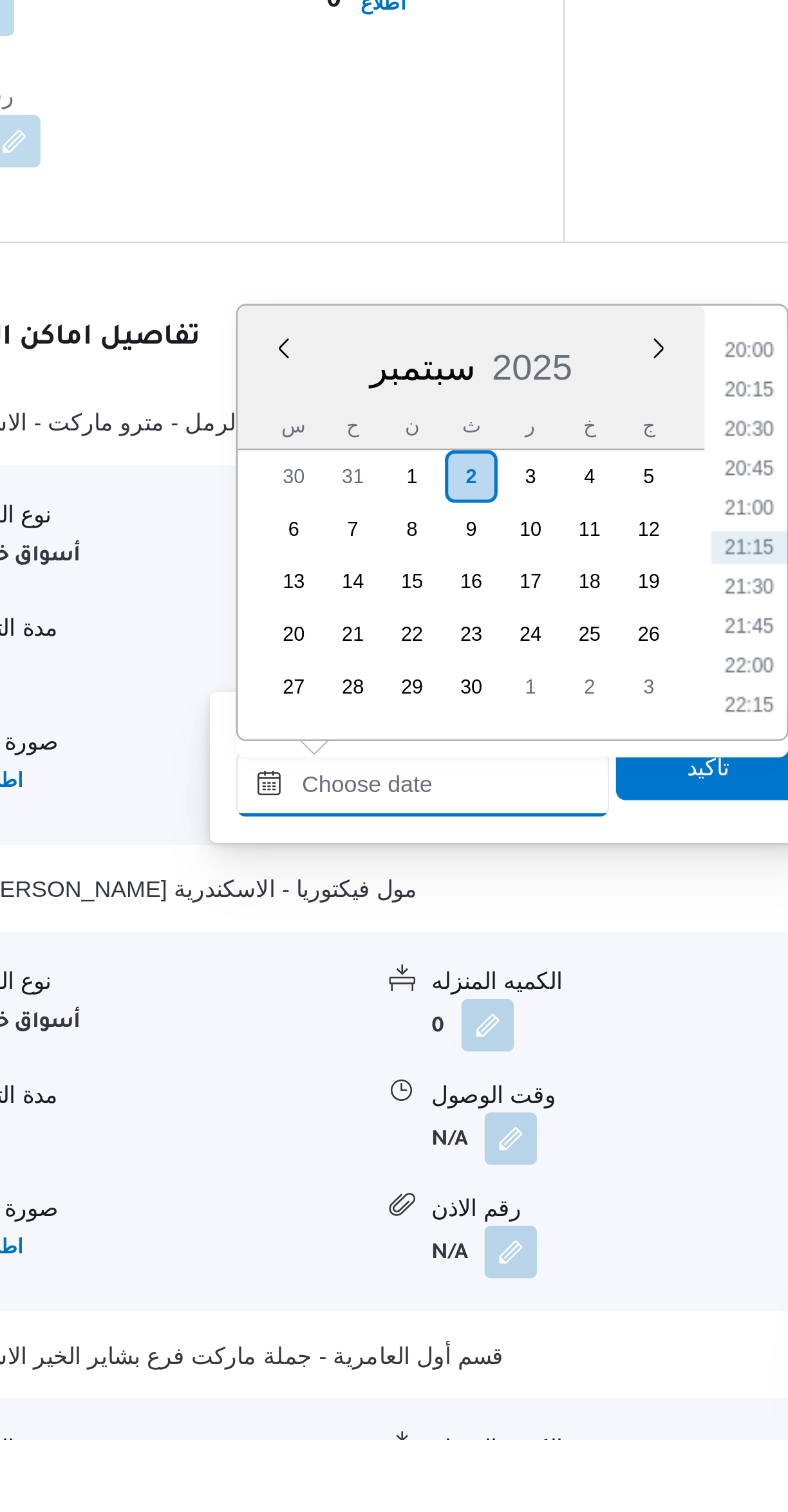
scroll to position [0, 0]
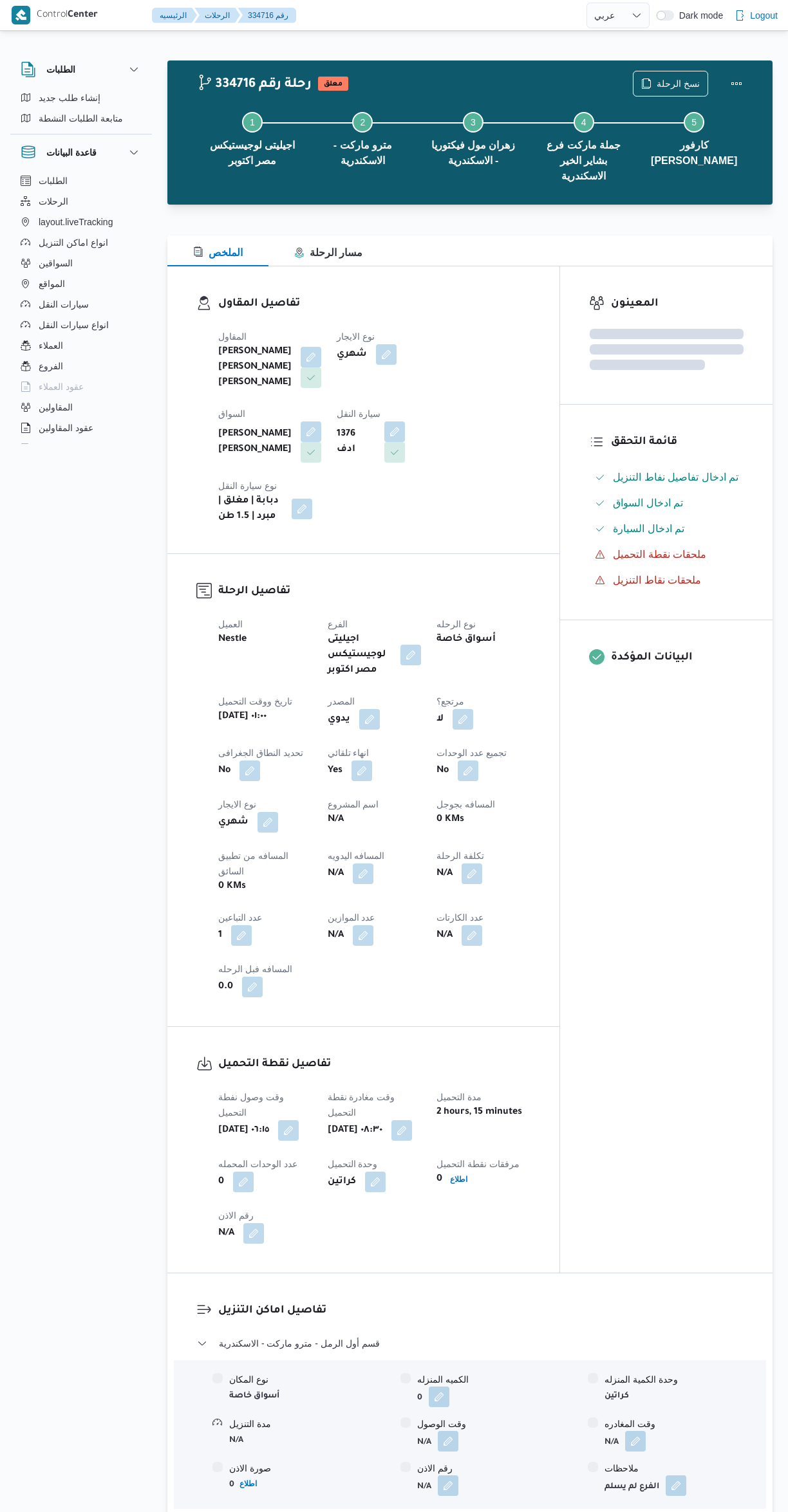
select select "ar"
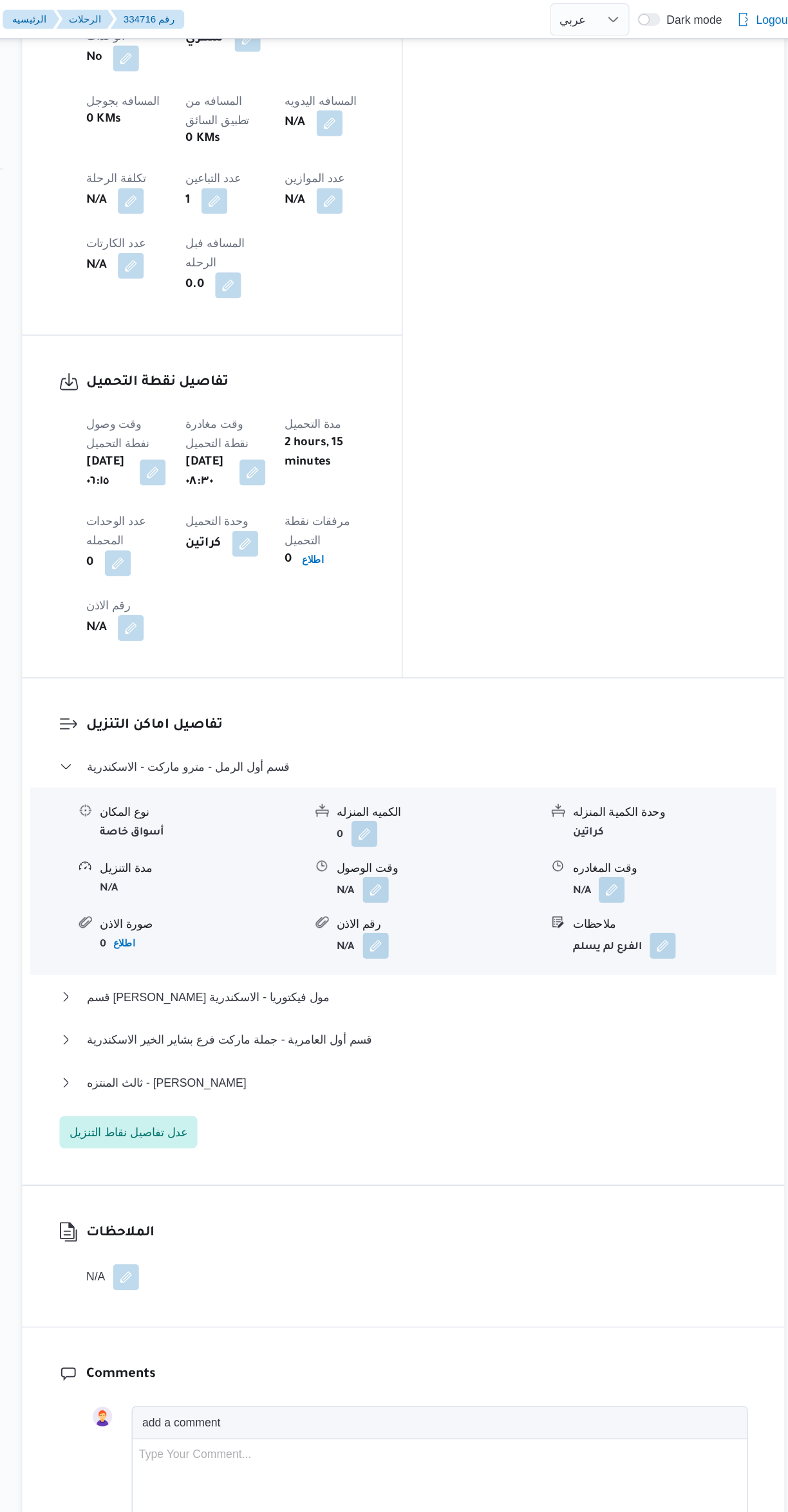
scroll to position [793, 0]
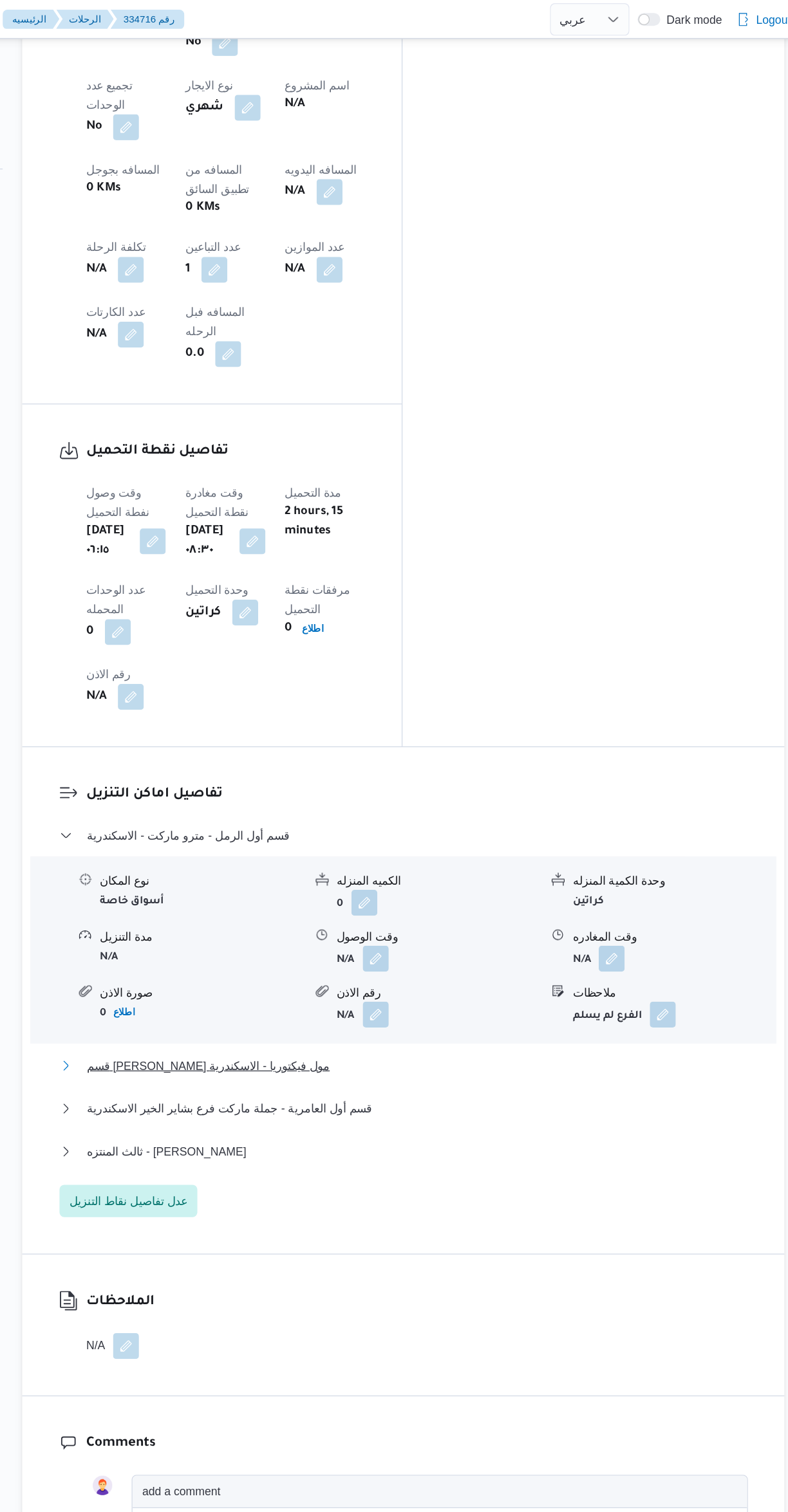
click at [471, 839] on button "قسم [PERSON_NAME] مول فيكتوريا - الاسكندرية" at bounding box center [470, 847] width 546 height 16
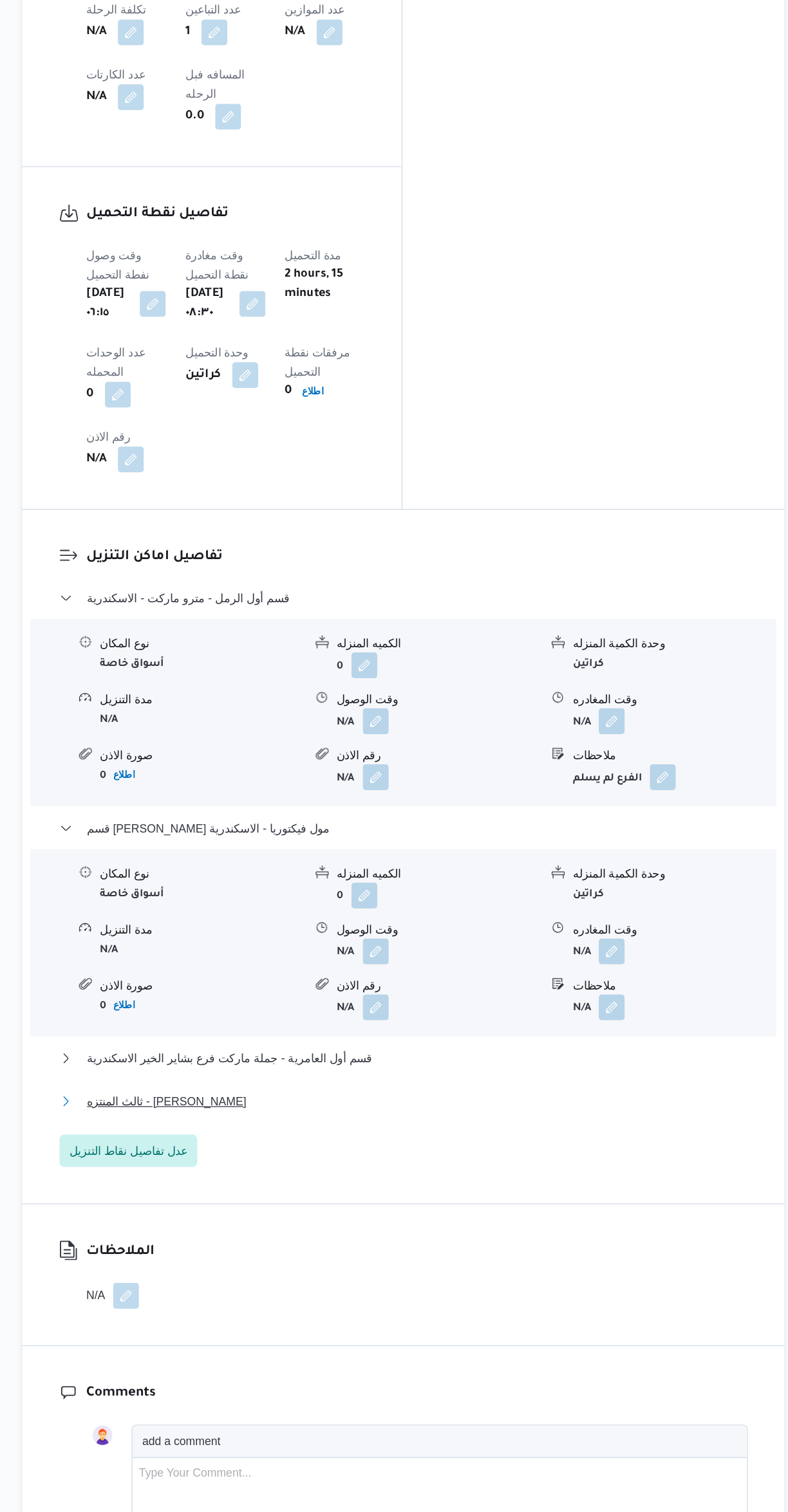
click at [438, 1055] on button "ثالث المنتزه - [PERSON_NAME]" at bounding box center [470, 1063] width 546 height 16
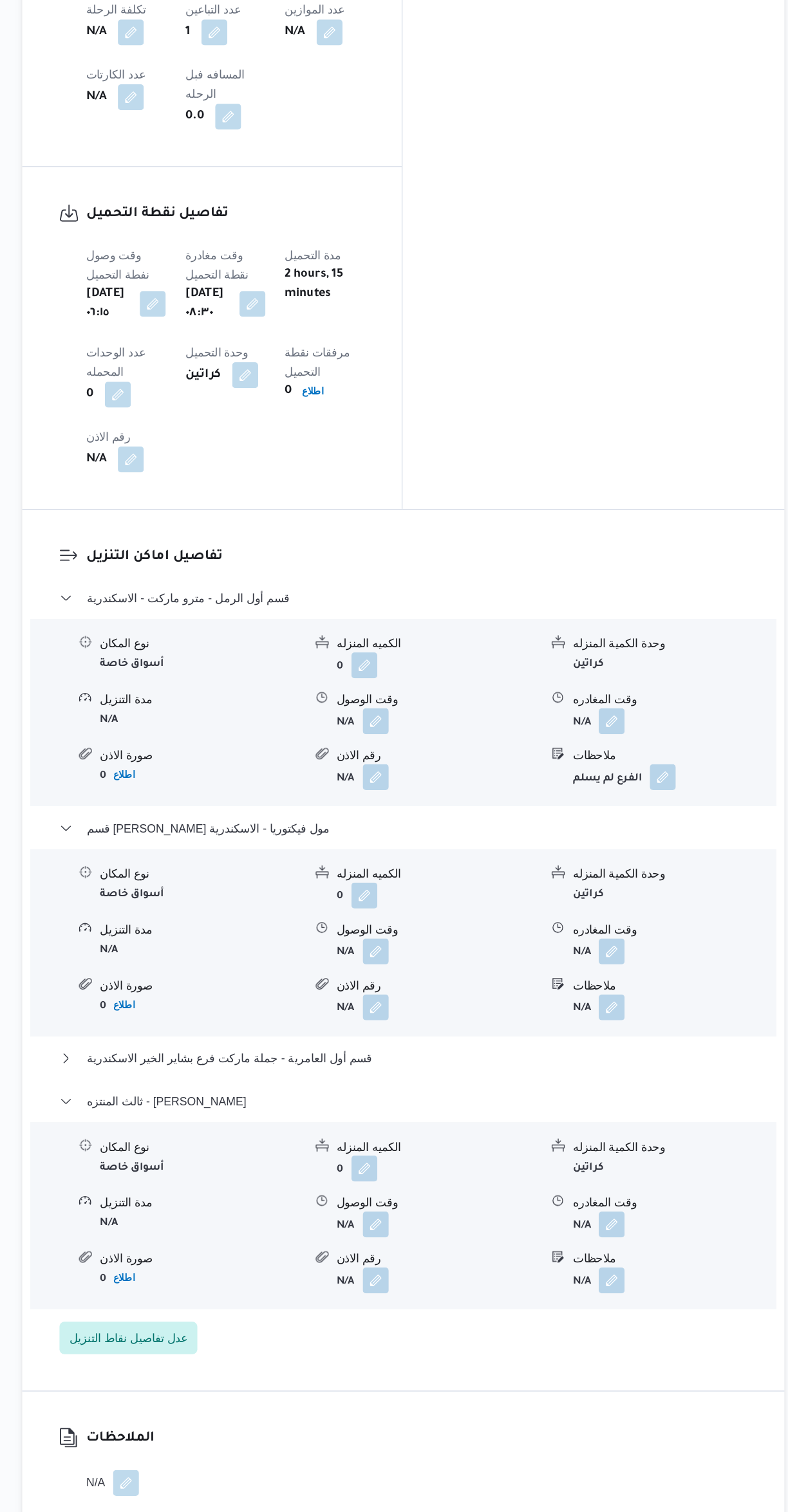
click at [453, 933] on button "button" at bounding box center [448, 943] width 21 height 21
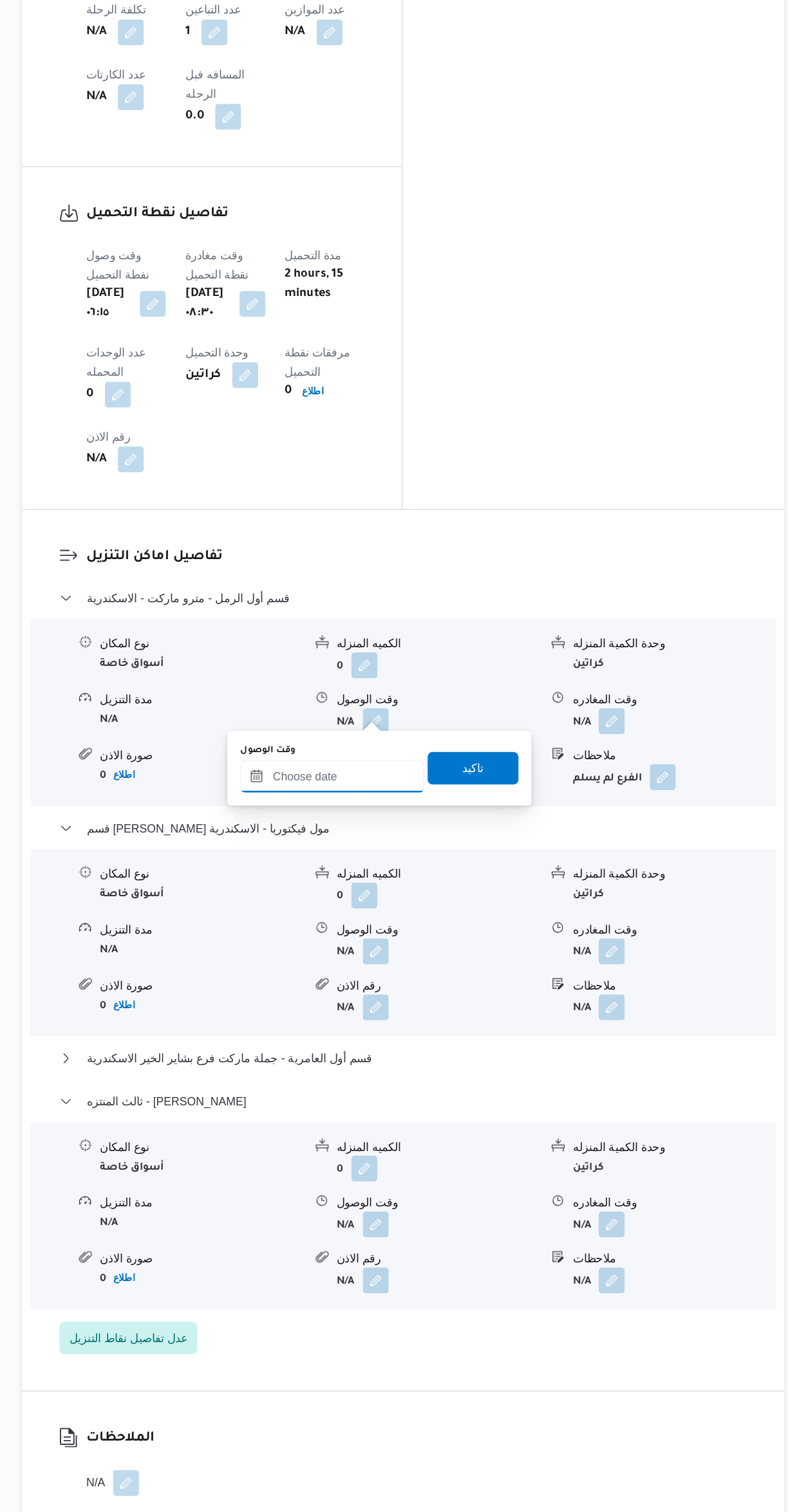
click at [424, 804] on input "وقت الوصول" at bounding box center [413, 805] width 146 height 26
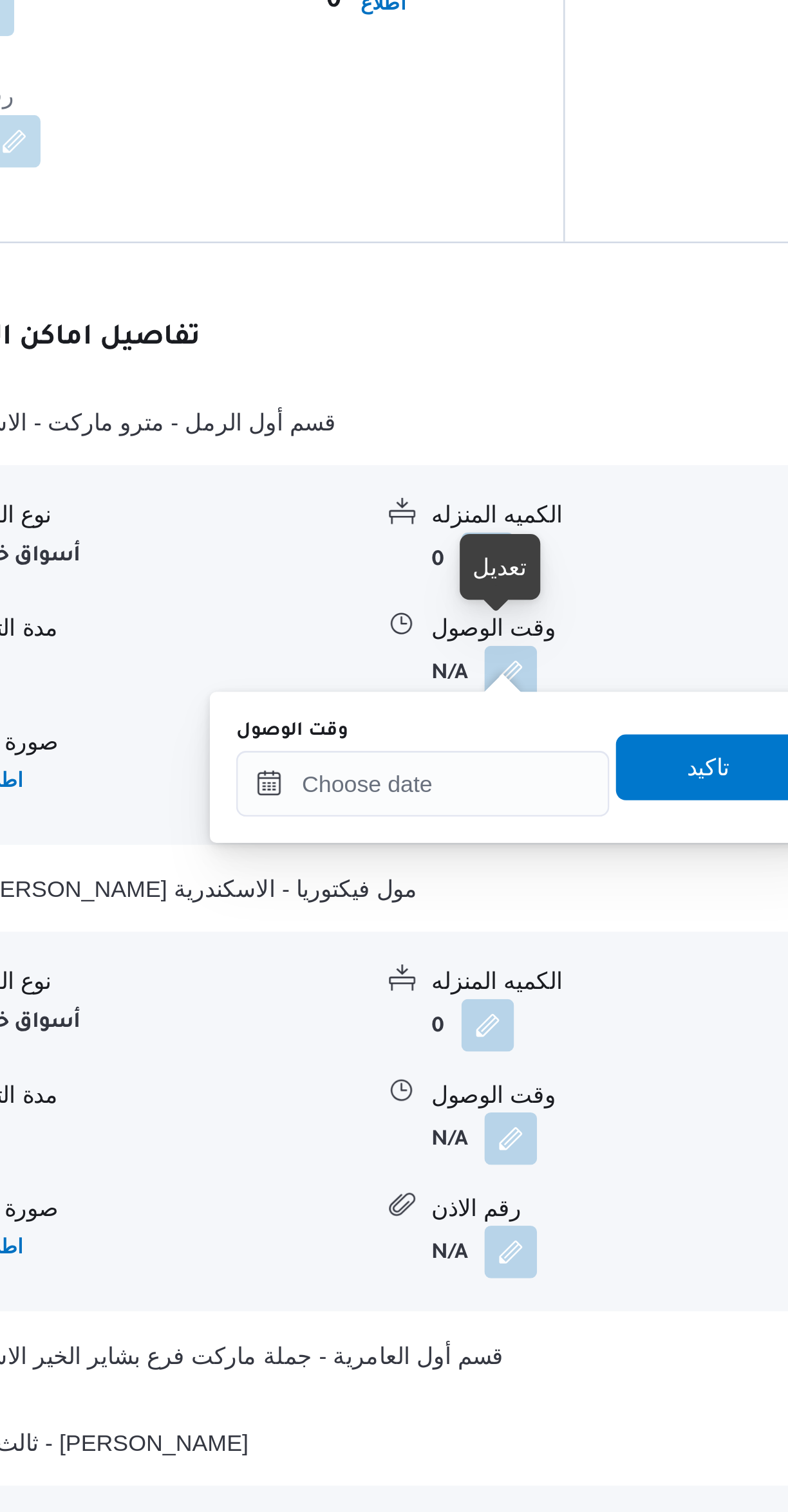
scroll to position [469, 0]
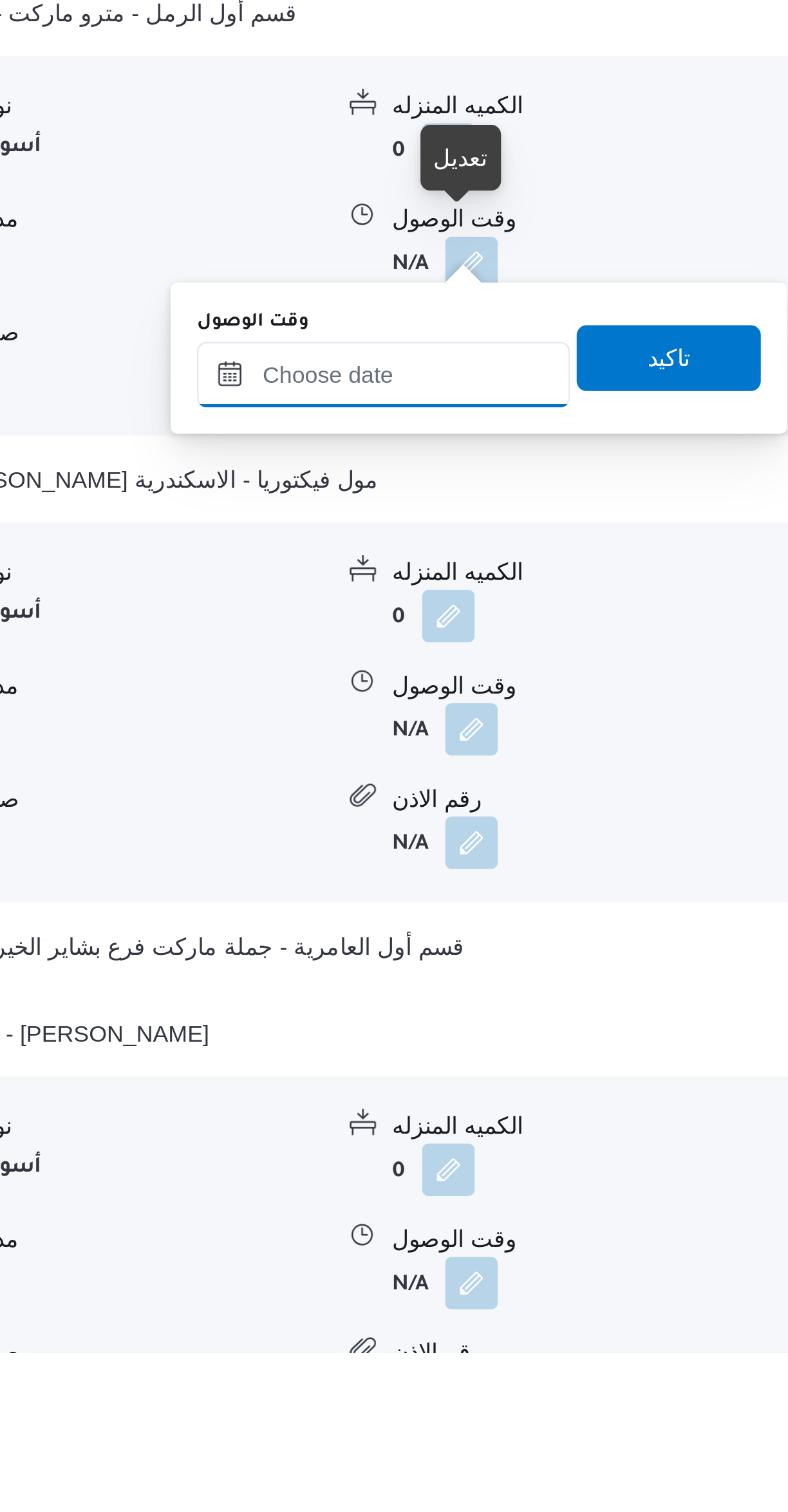
click at [387, 1140] on div at bounding box center [413, 1129] width 146 height 26
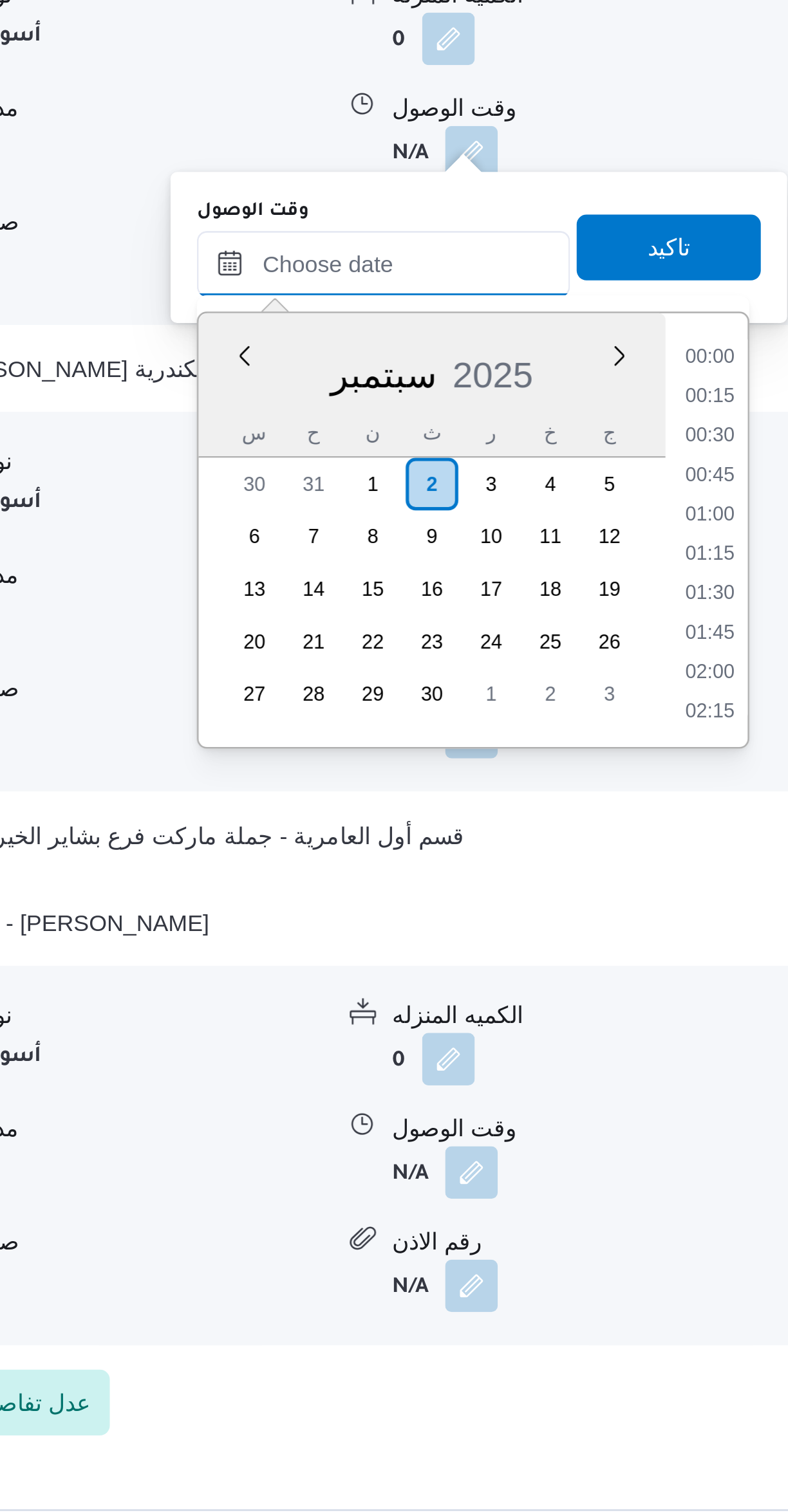
scroll to position [1250, 0]
click at [547, 1044] on li "20:15" at bounding box center [541, 1044] width 30 height 13
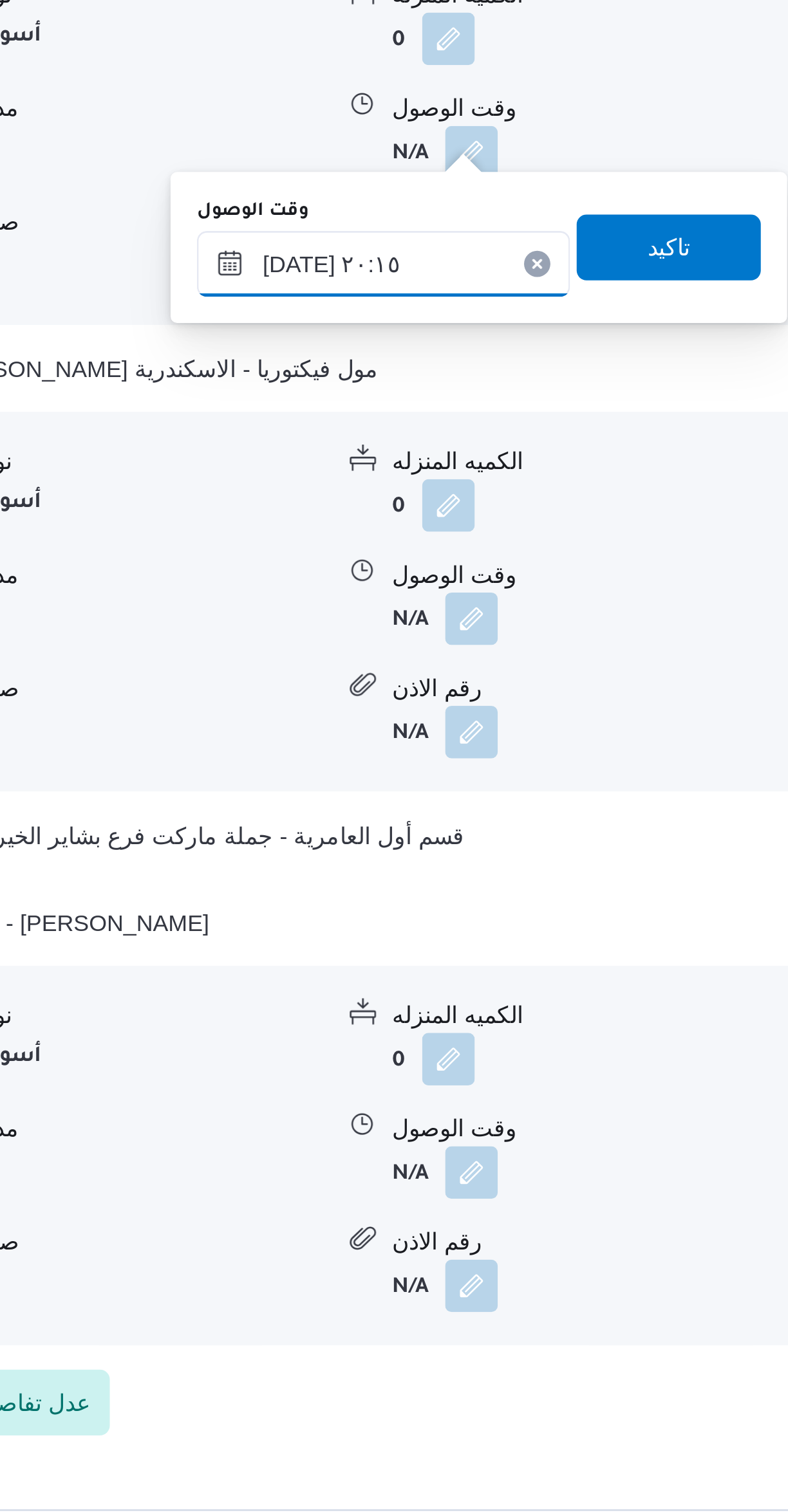
click at [370, 1010] on input "[DATE] ٢٠:١٥" at bounding box center [413, 1009] width 146 height 26
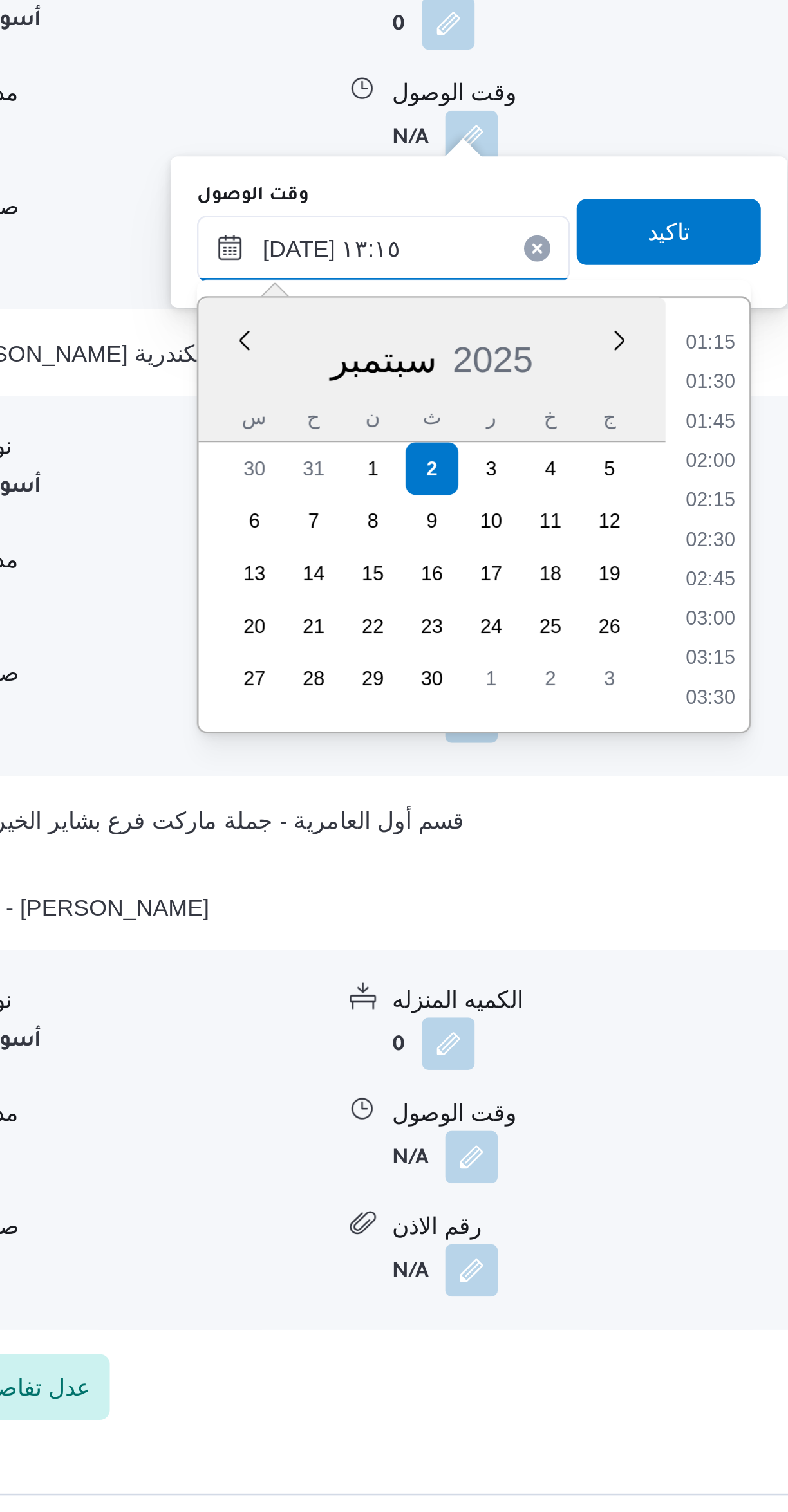
scroll to position [683, 0]
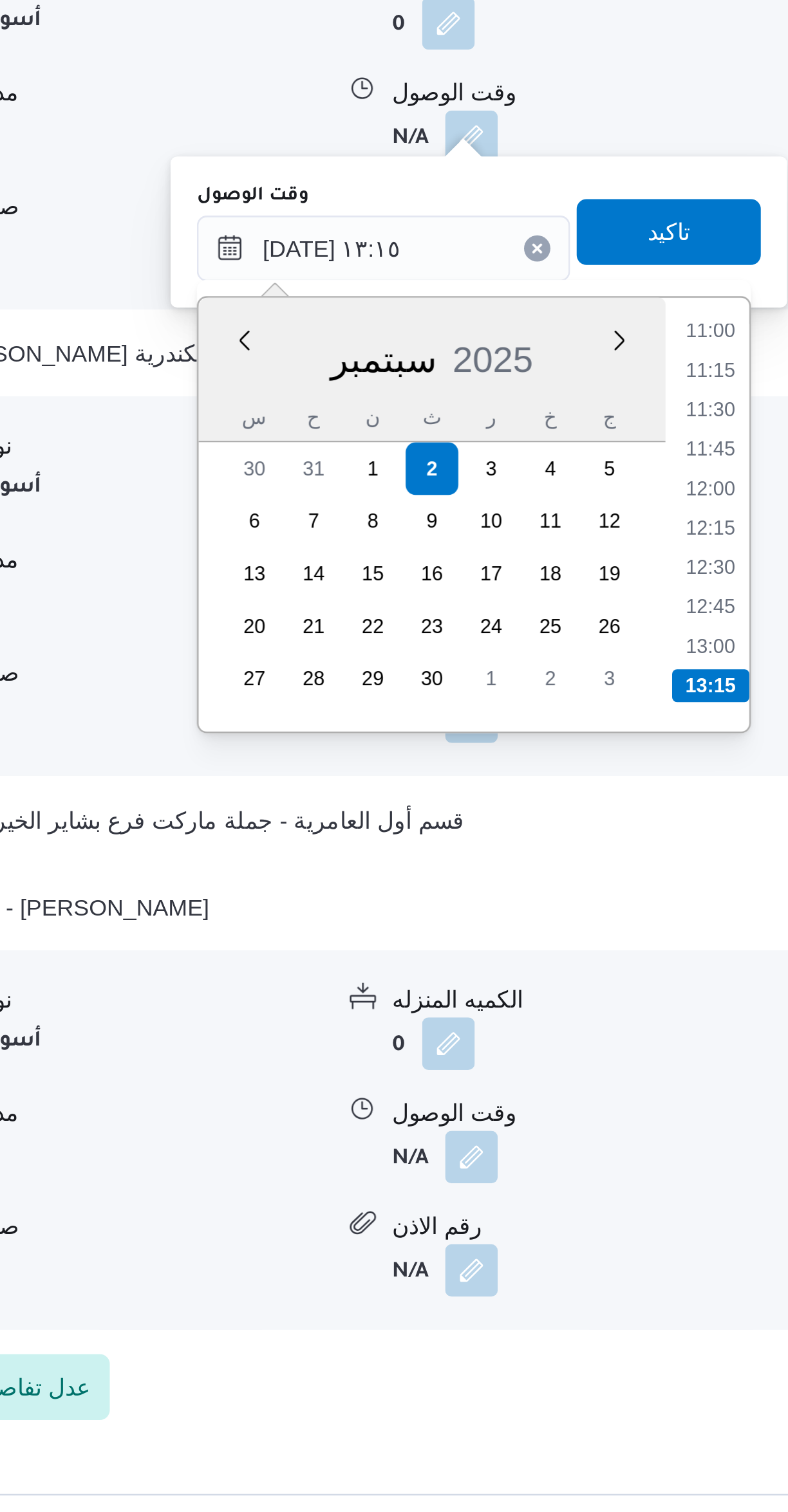
click at [540, 1163] on li "13:00" at bounding box center [541, 1164] width 30 height 13
type input "[DATE] ١٣:٠٠"
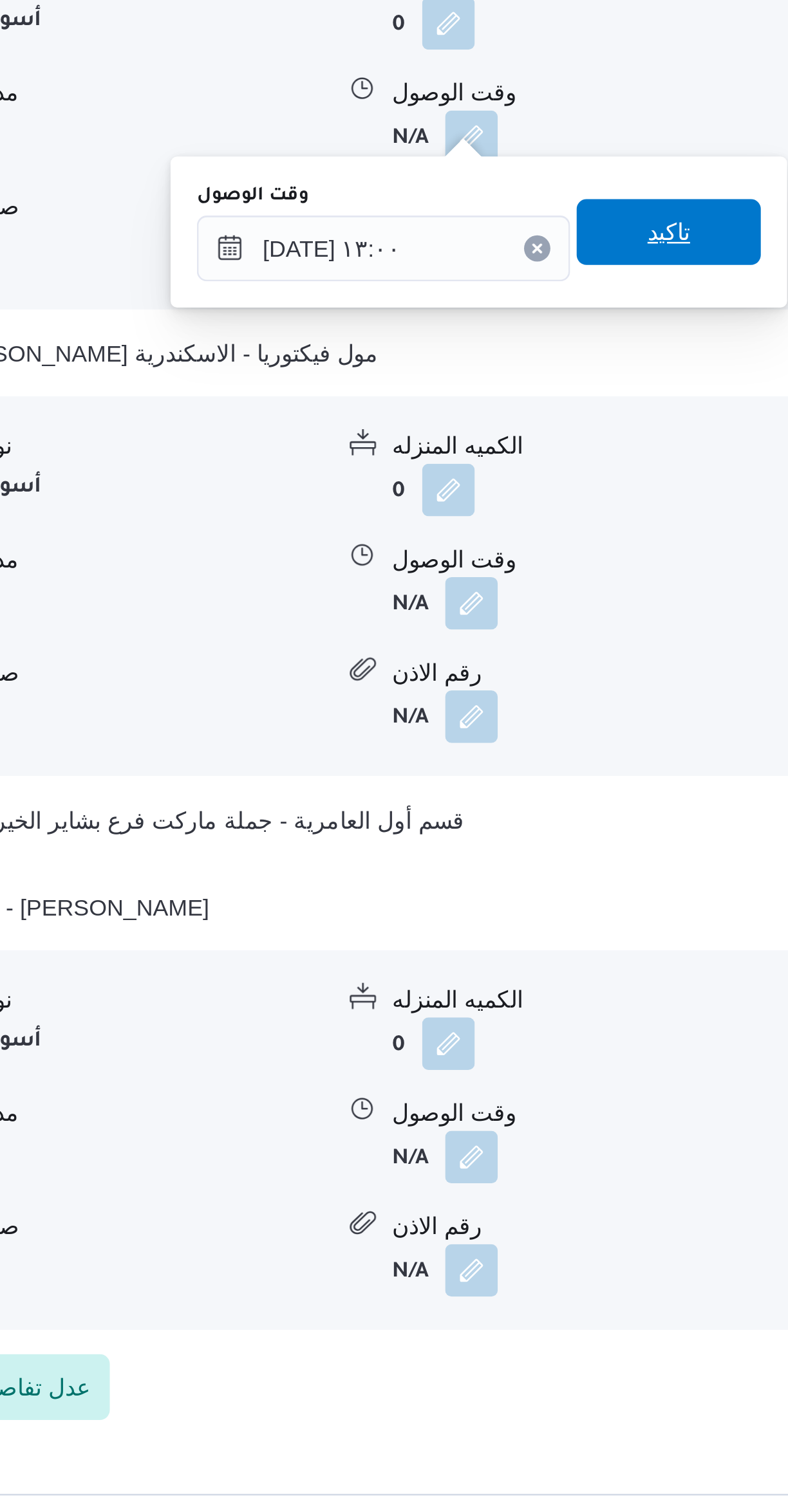
click at [494, 1005] on span "تاكيد" at bounding box center [525, 1003] width 72 height 26
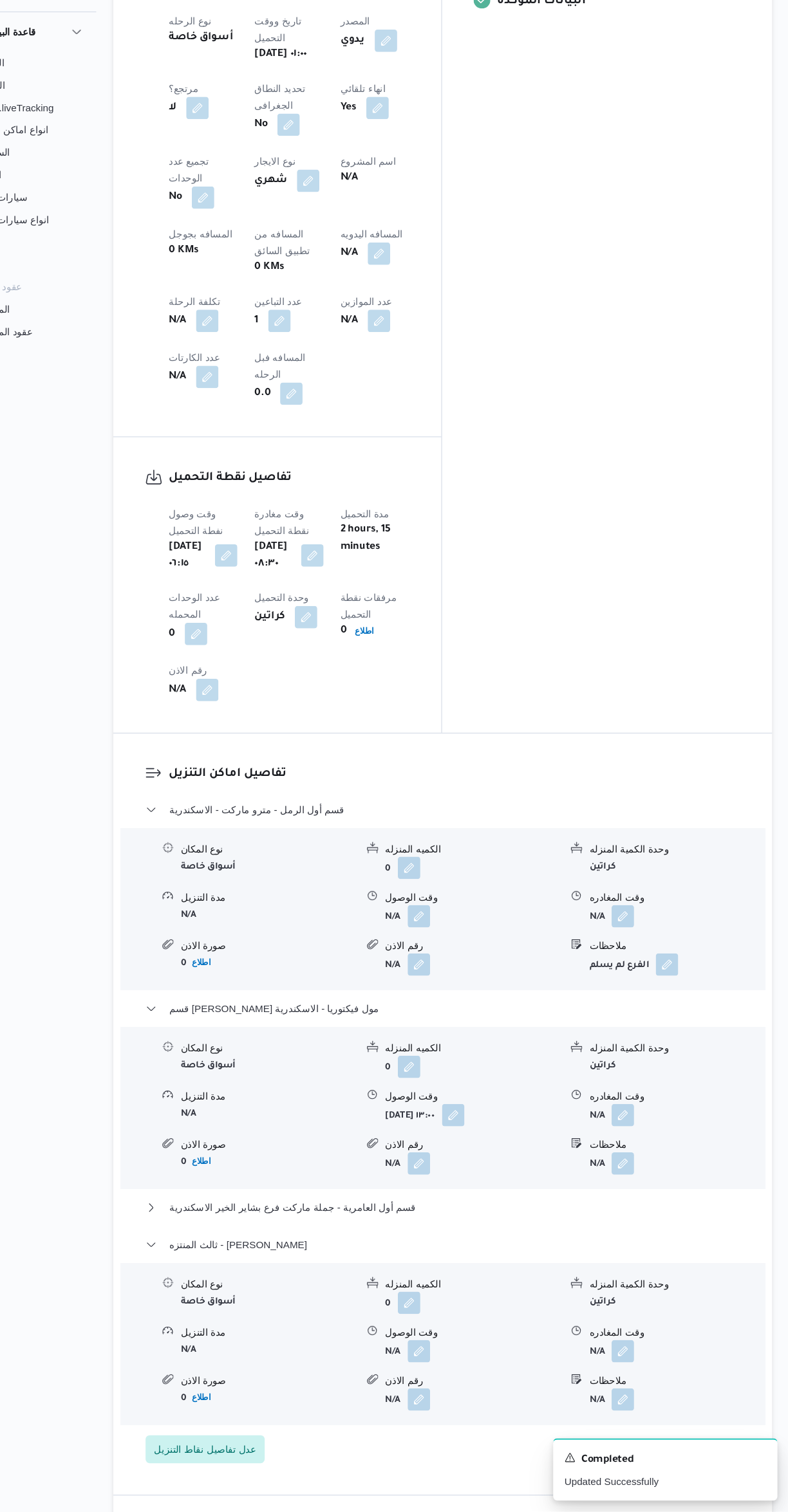
click at [490, 1137] on button "button" at bounding box center [479, 1147] width 21 height 21
click at [482, 1012] on input "[DATE] ١٣:٠٠" at bounding box center [492, 1009] width 146 height 26
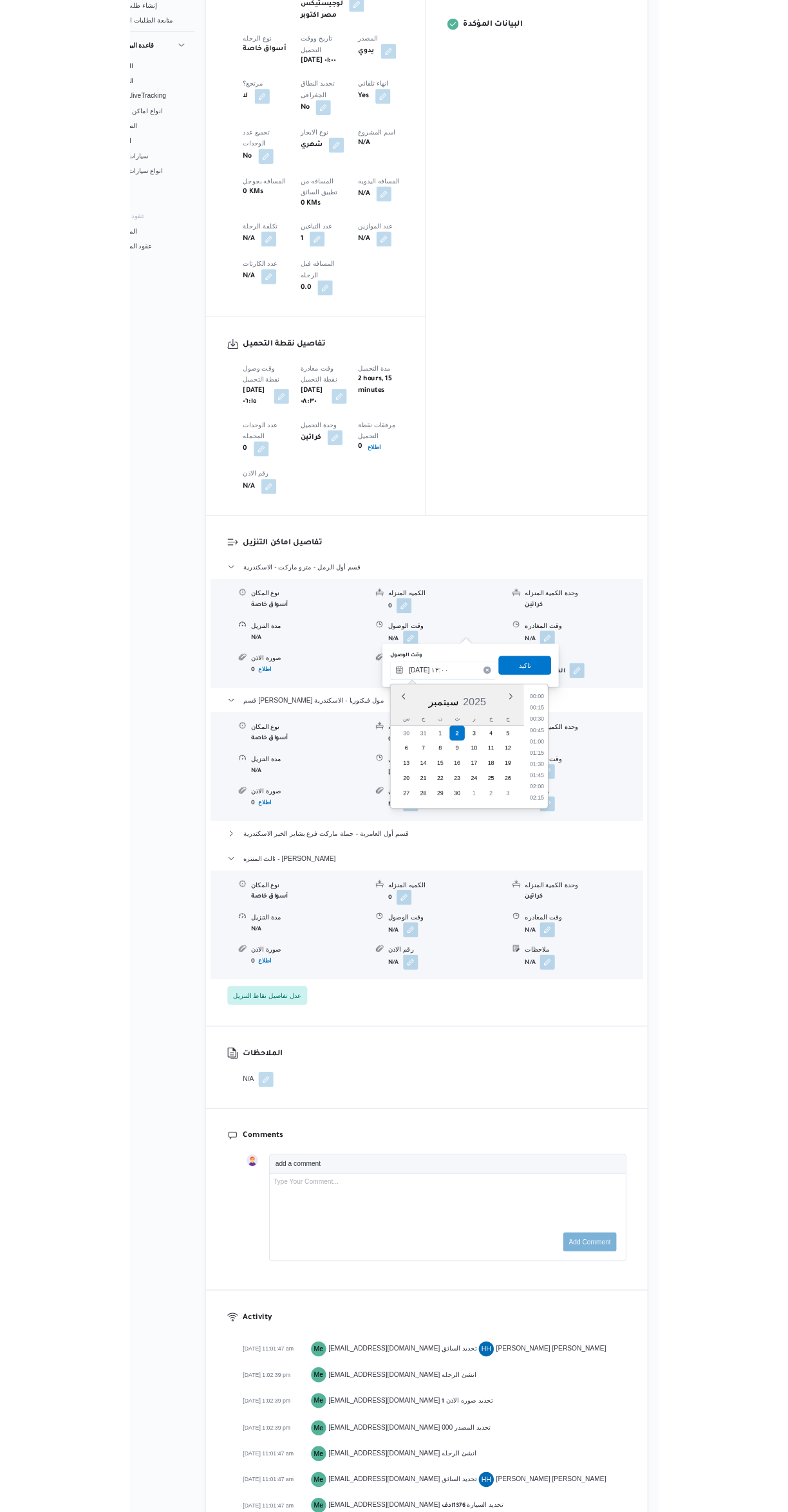
scroll to position [724, 0]
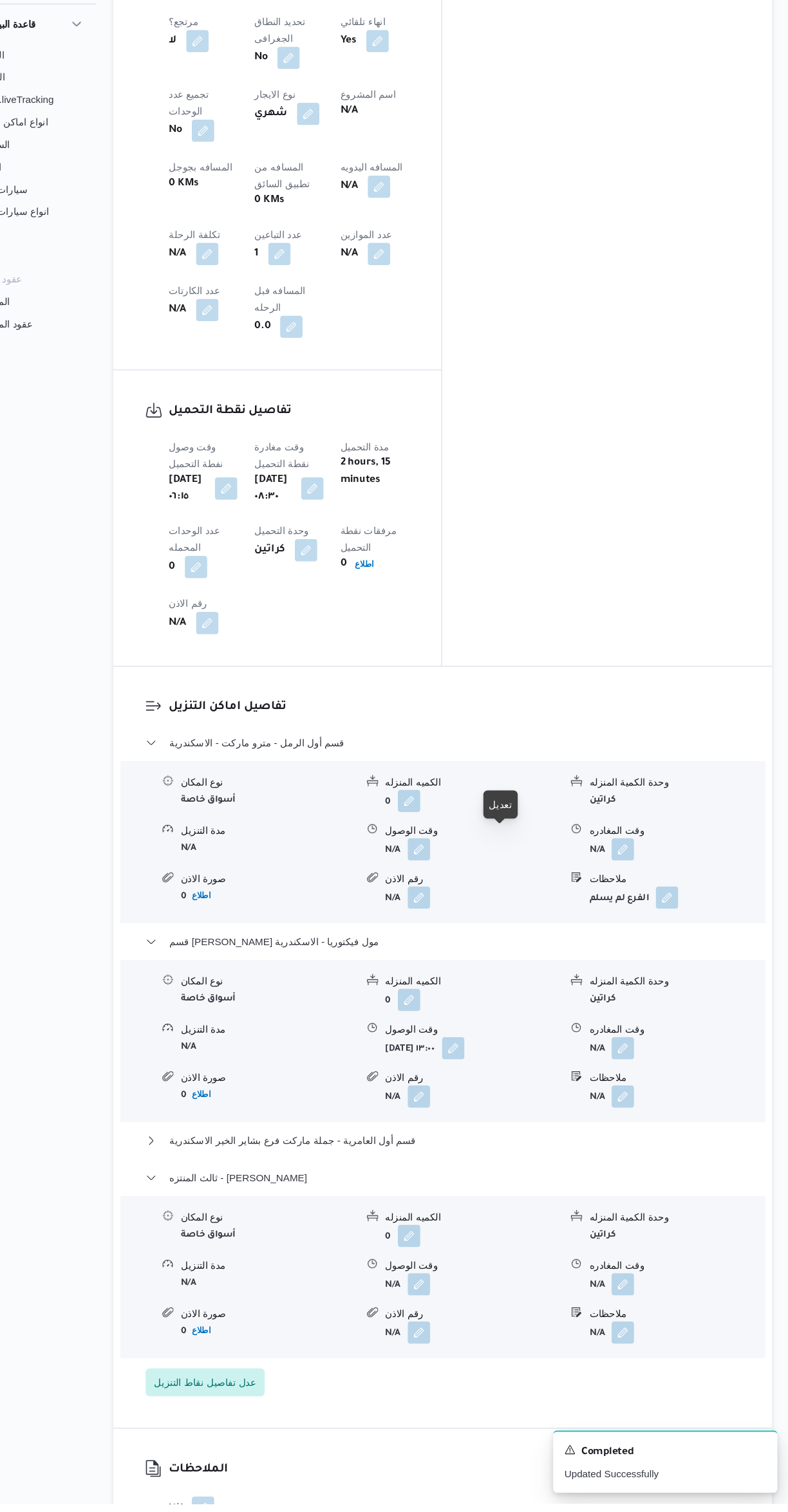
click at [490, 1082] on button "button" at bounding box center [479, 1092] width 21 height 21
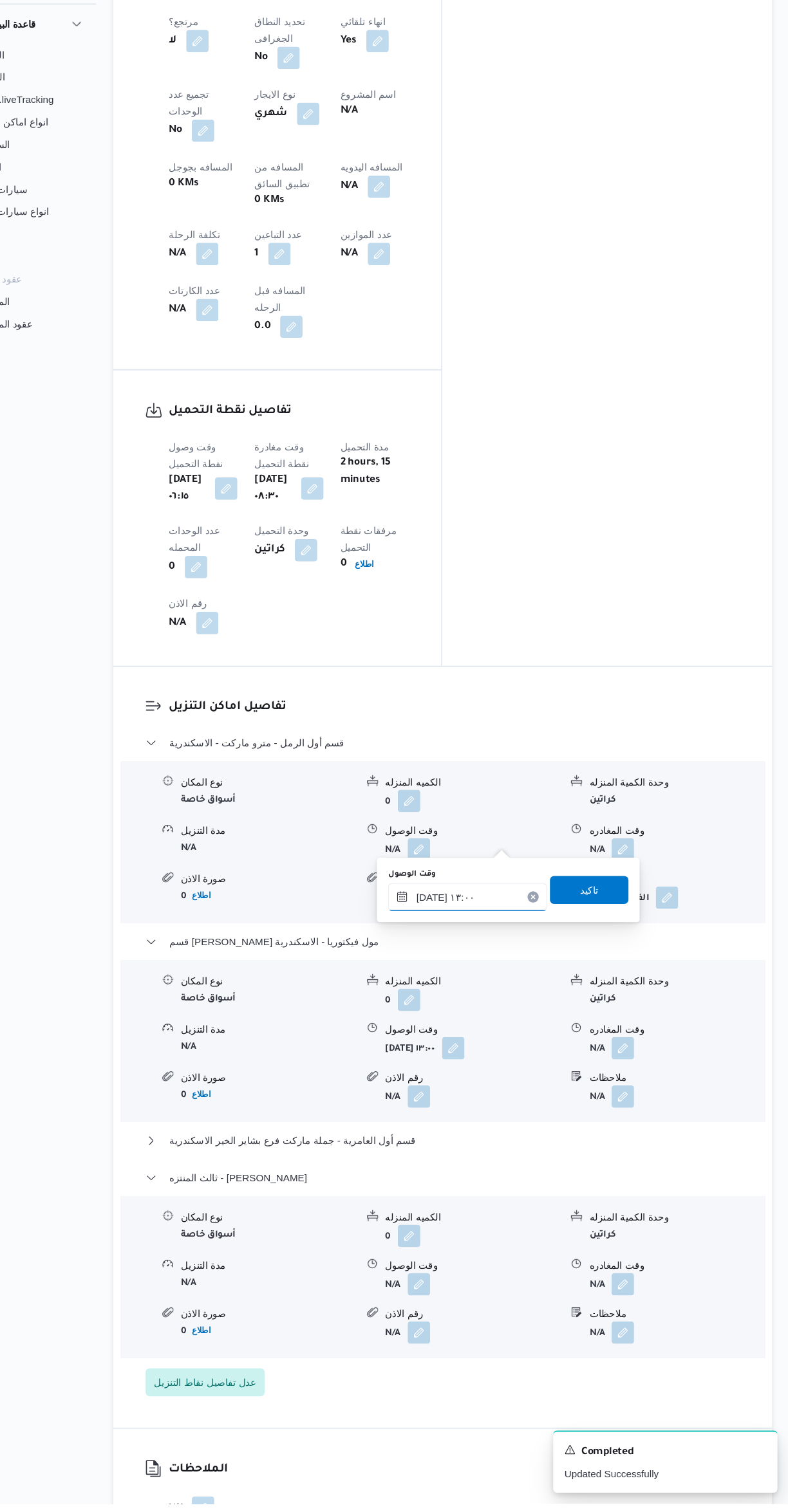
click at [445, 947] on input "[DATE] ١٣:٠٠" at bounding box center [492, 954] width 146 height 26
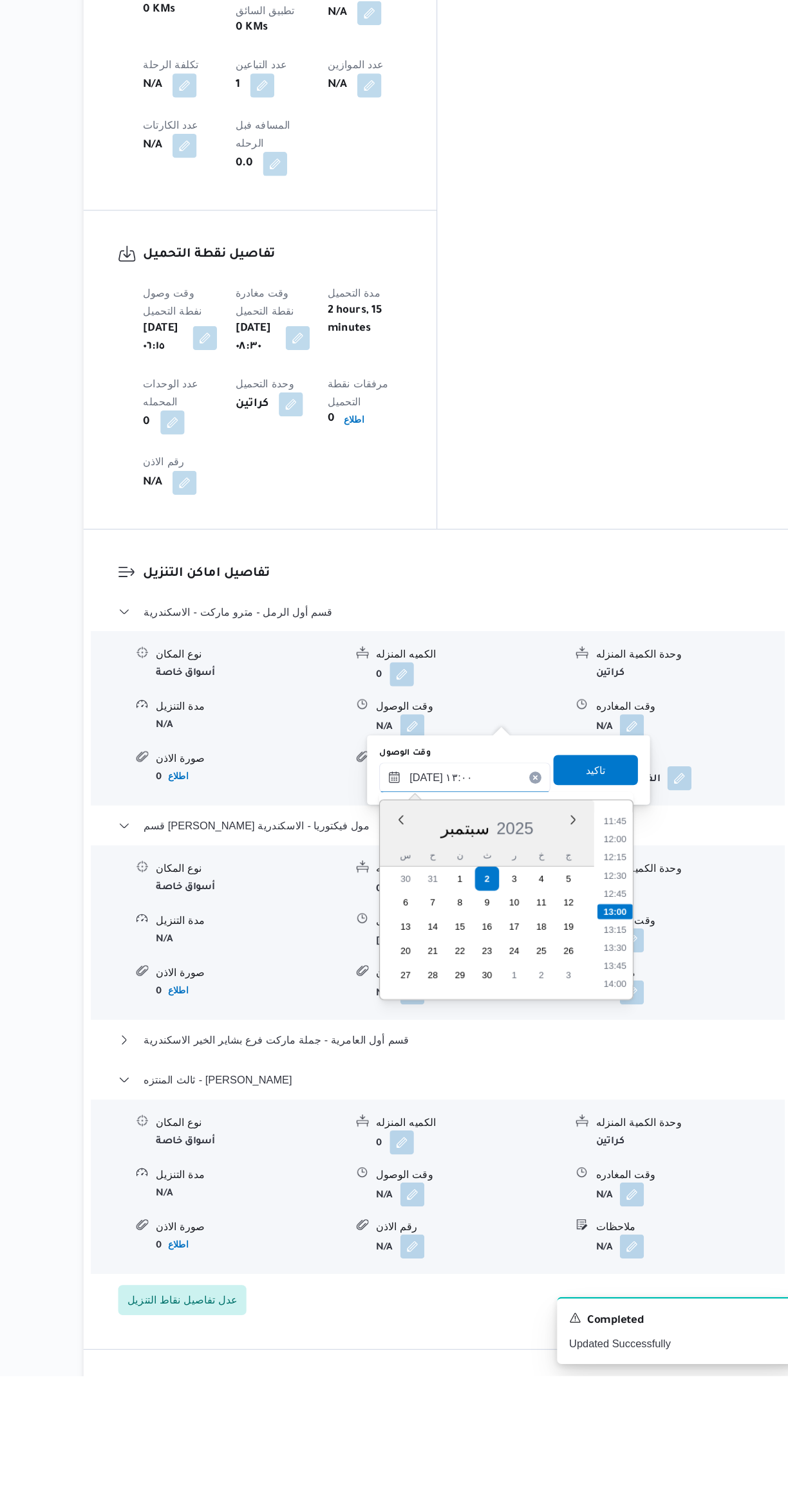
scroll to position [597, 0]
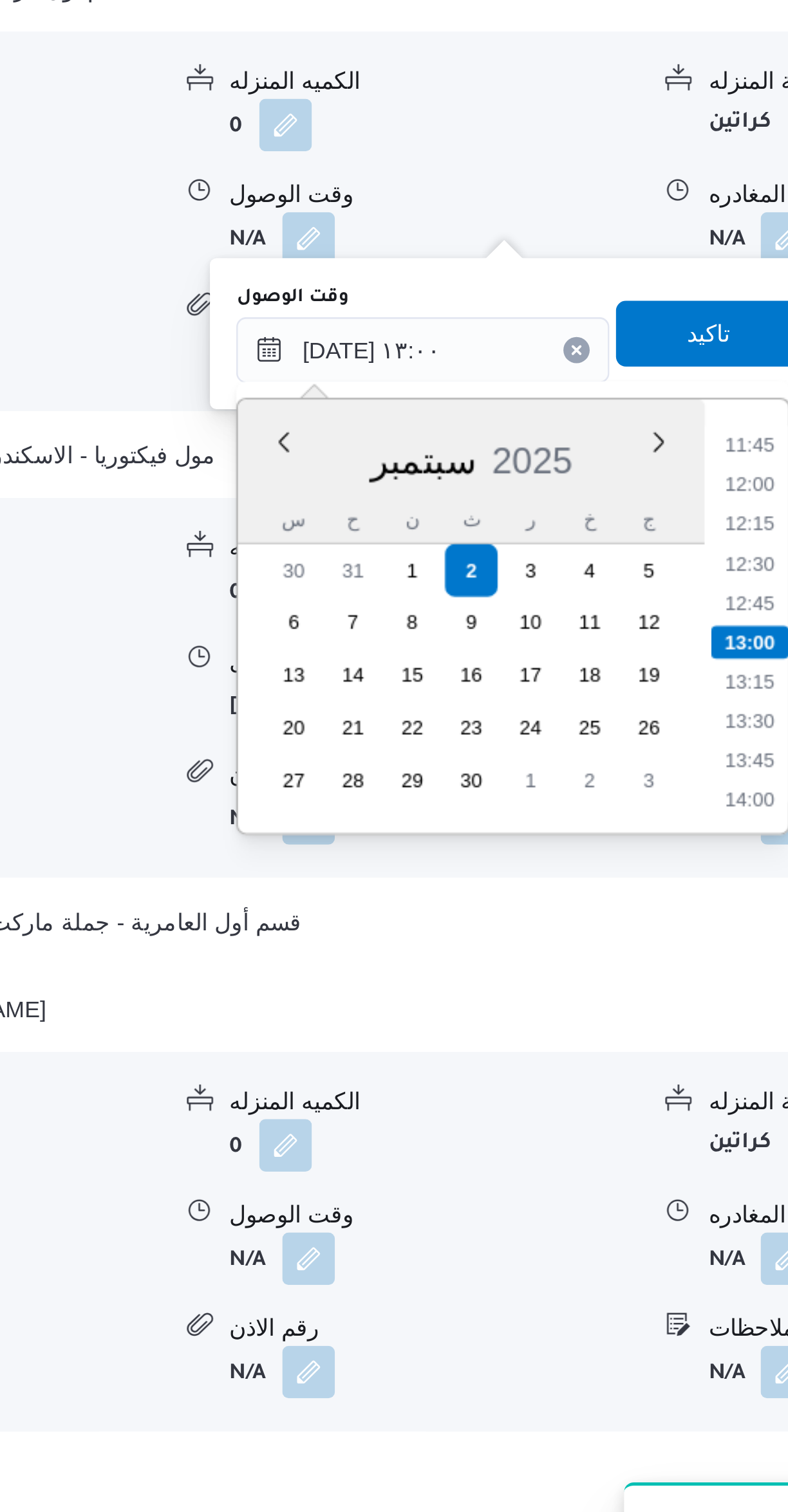
click at [615, 1035] on li "11:45" at bounding box center [621, 1038] width 30 height 13
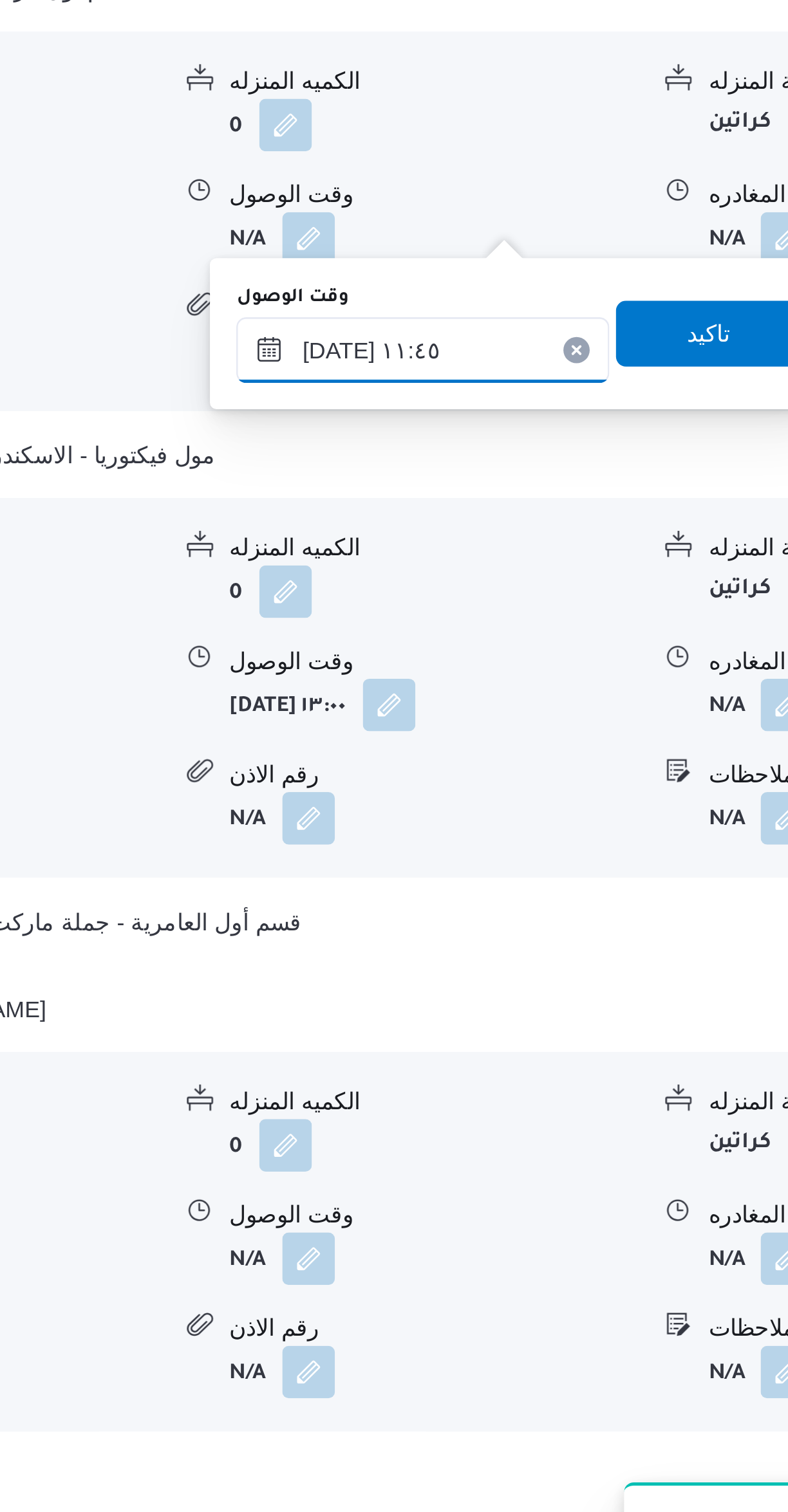
click at [503, 997] on input "[DATE] ١١:٤٥" at bounding box center [492, 1001] width 146 height 26
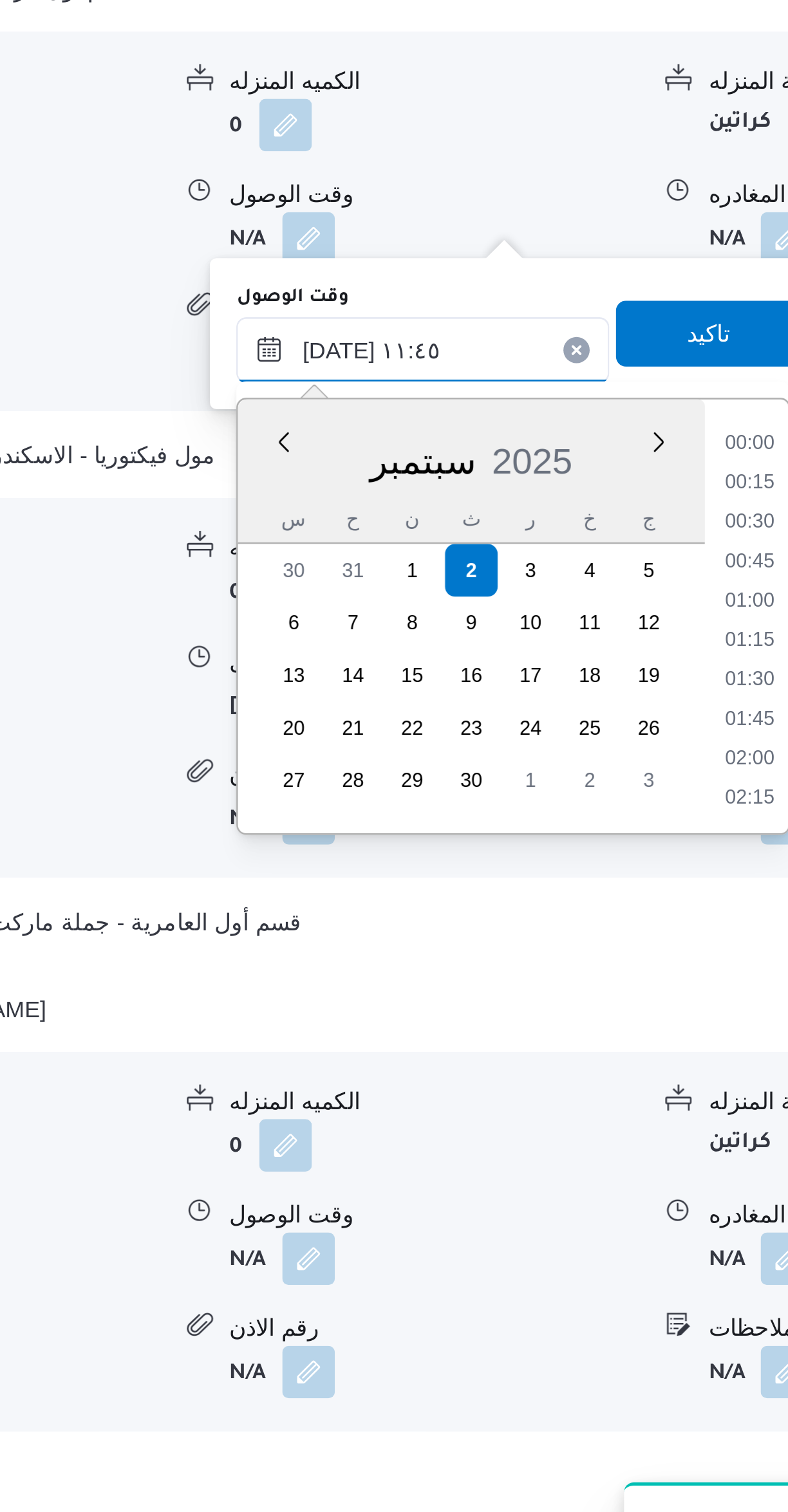
scroll to position [648, 0]
click at [617, 1049] on li "10:45" at bounding box center [621, 1053] width 30 height 13
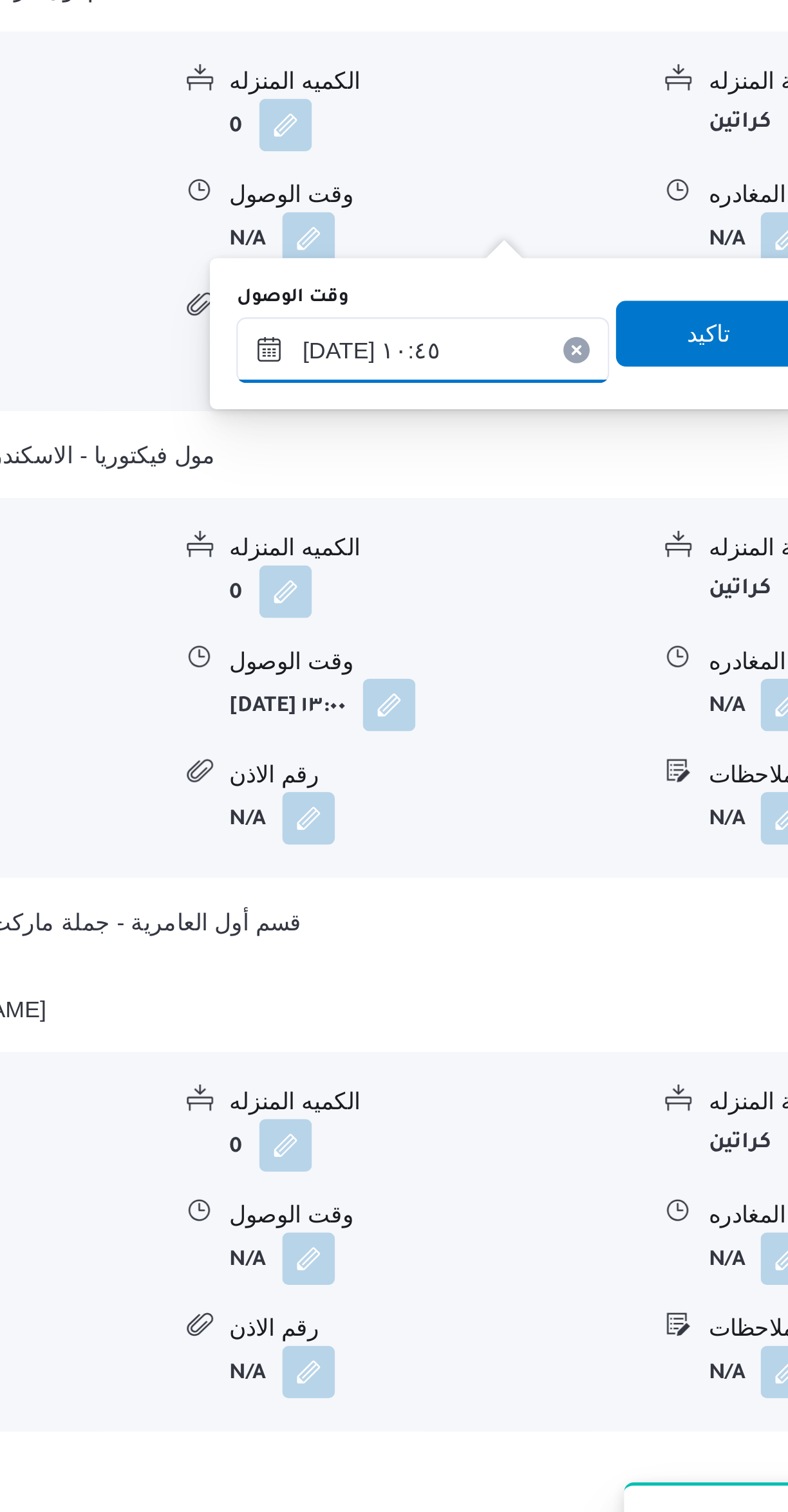
click at [500, 998] on input "[DATE] ١٠:٤٥" at bounding box center [492, 1001] width 146 height 26
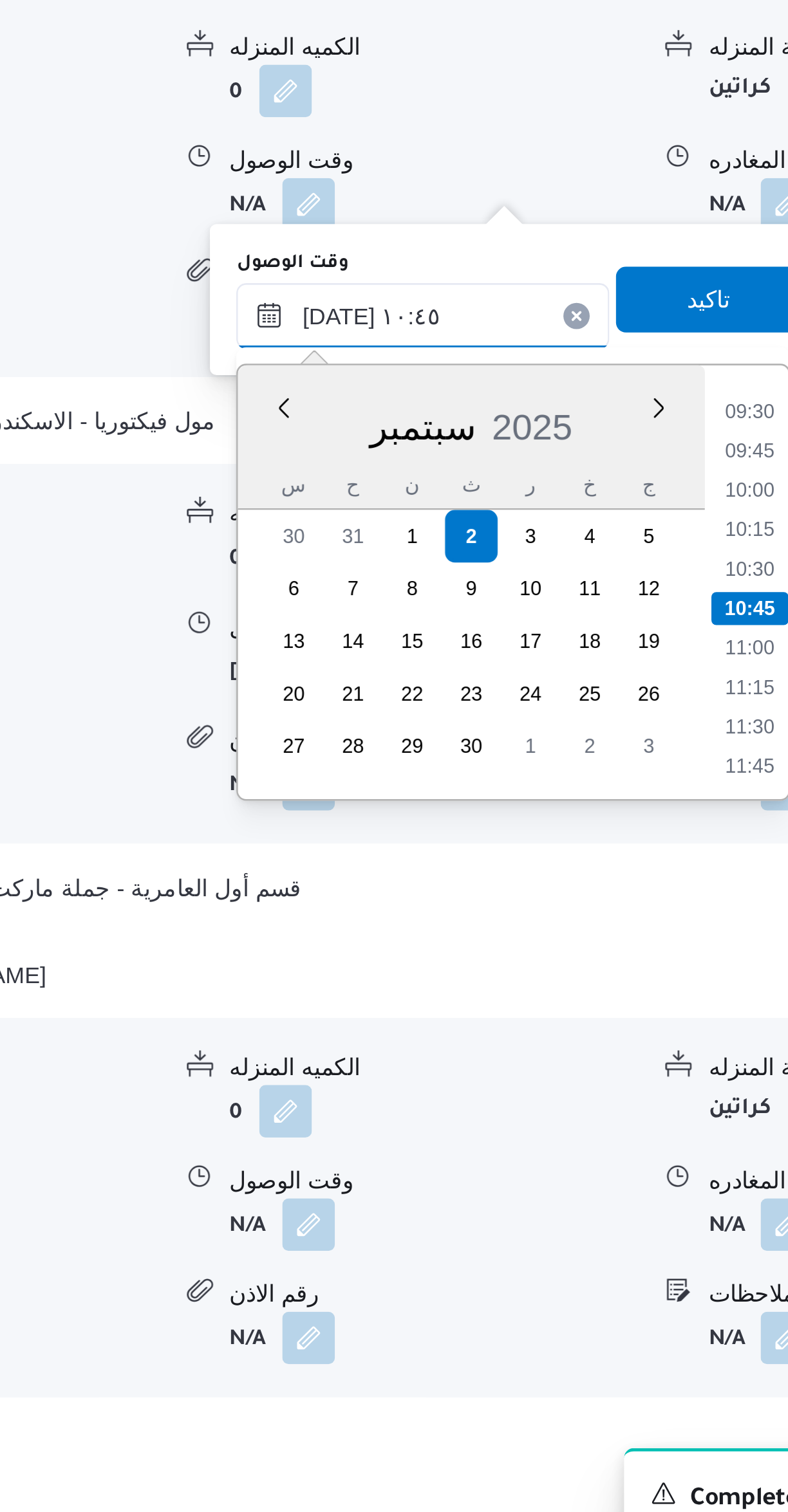
scroll to position [597, 0]
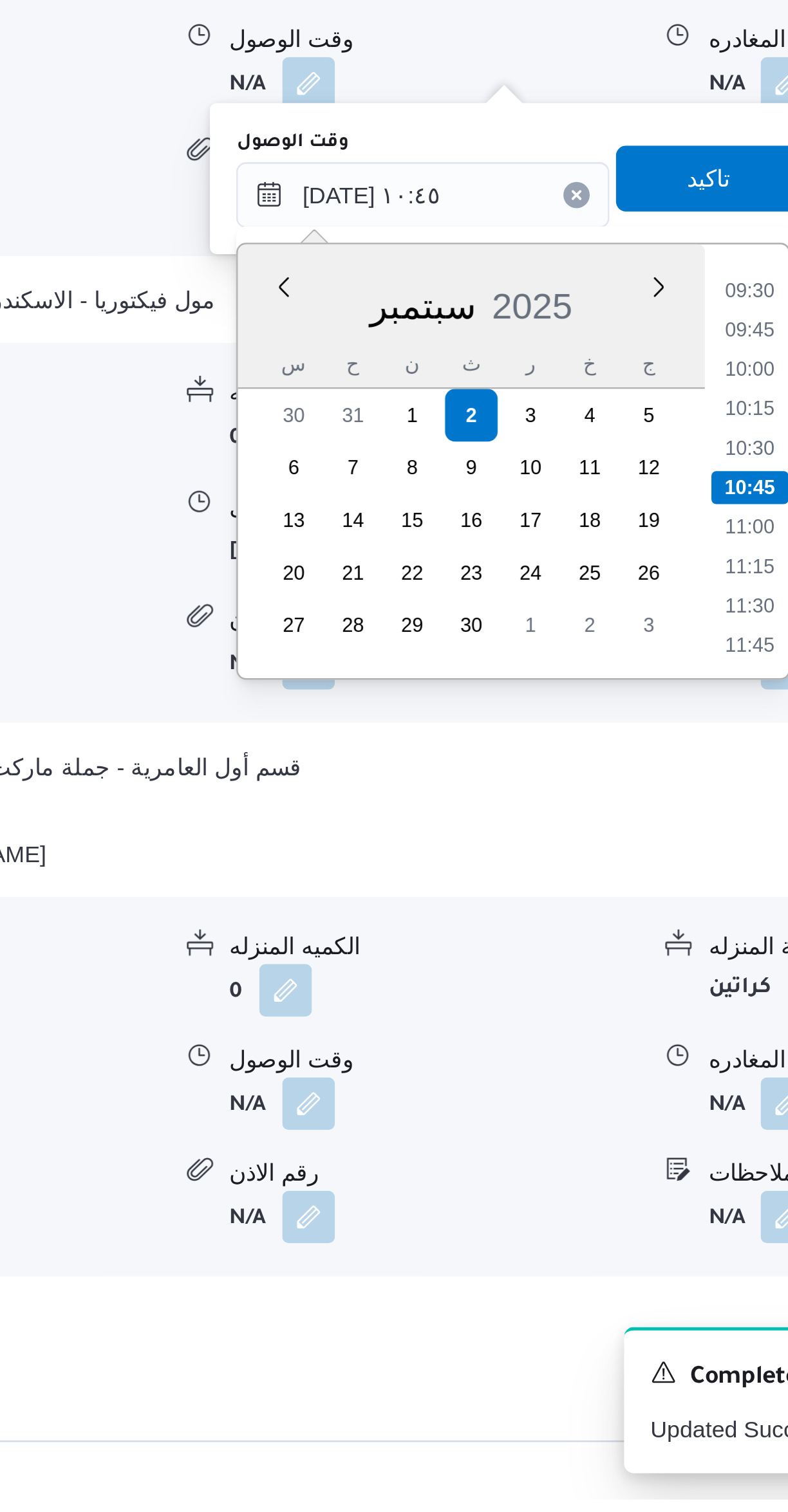
click at [613, 1161] on li "11:30" at bounding box center [621, 1162] width 30 height 13
type input "[DATE] ١١:٣٠"
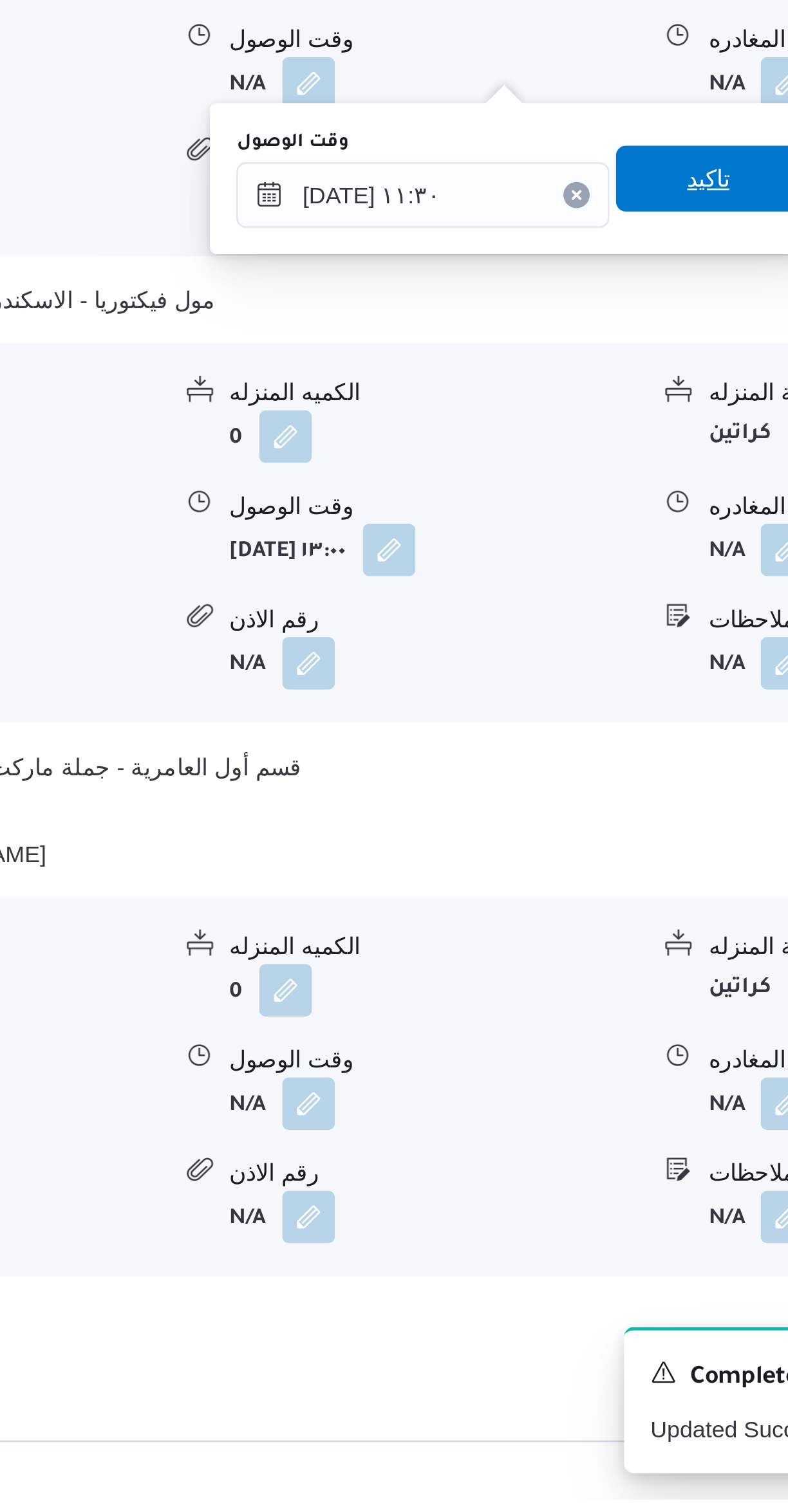
click at [609, 995] on span "تاكيد" at bounding box center [604, 995] width 72 height 26
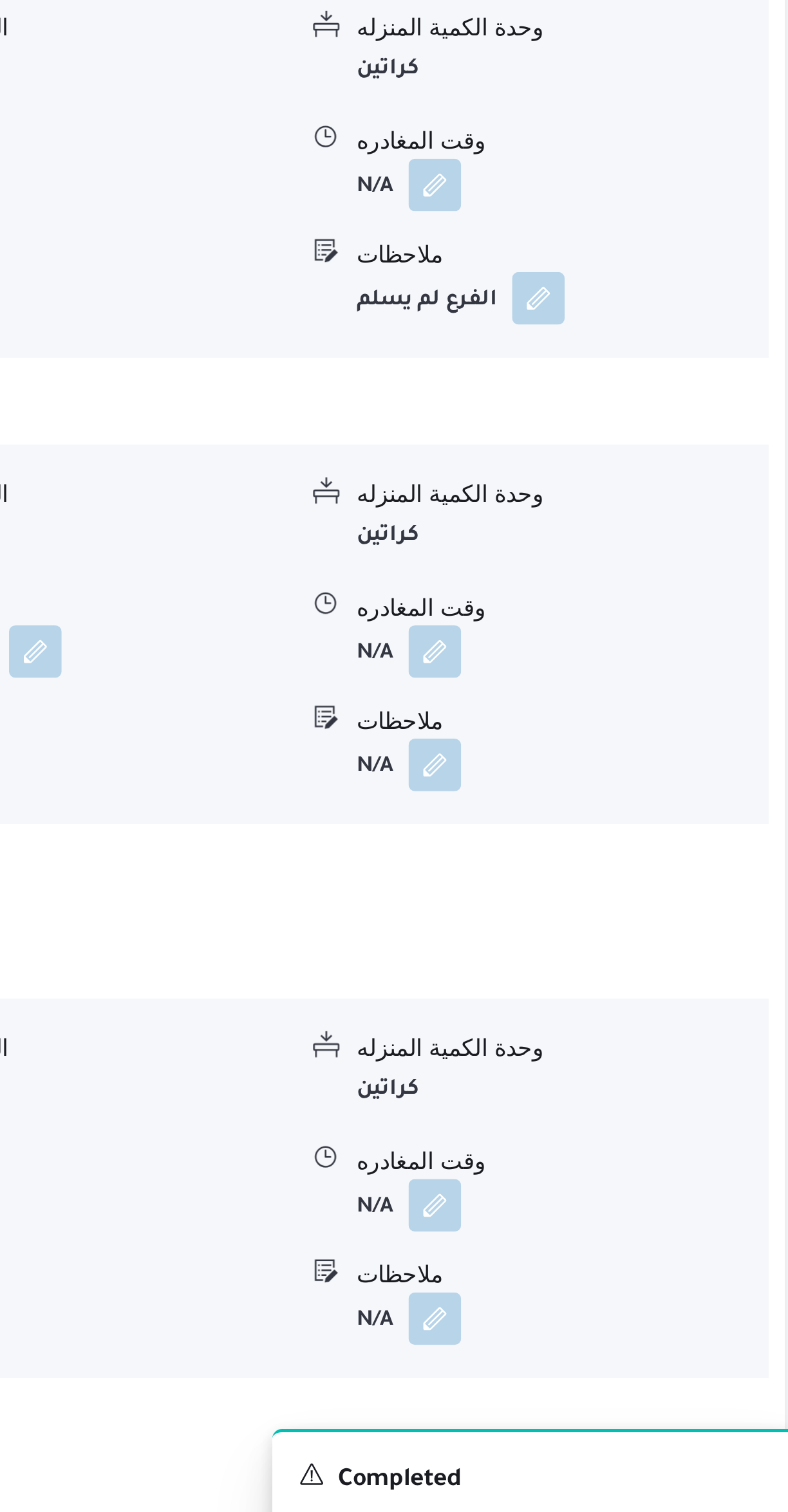
click at [641, 1347] on button "button" at bounding box center [635, 1357] width 21 height 21
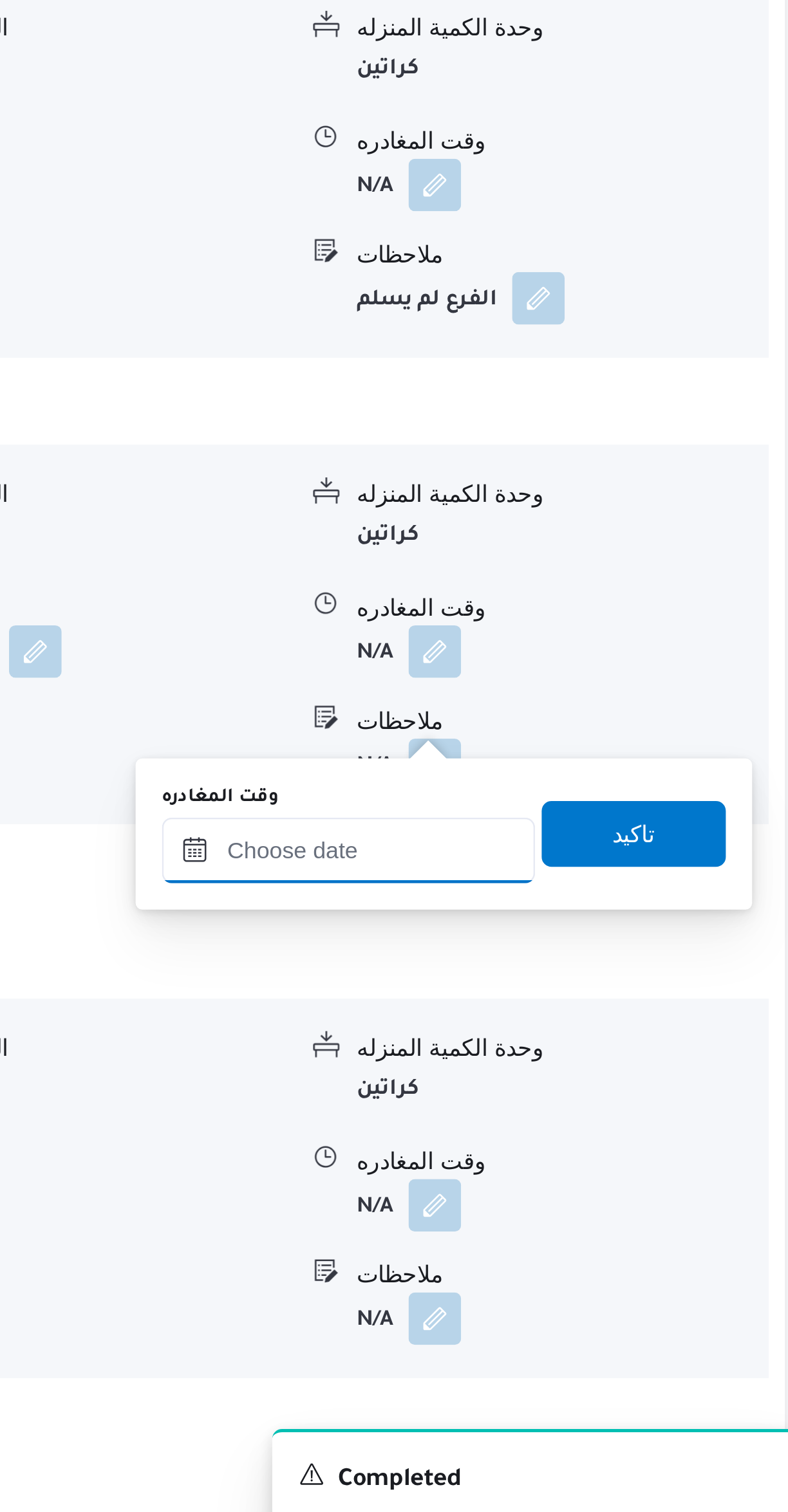
click at [617, 1222] on input "وقت المغادره" at bounding box center [601, 1218] width 146 height 26
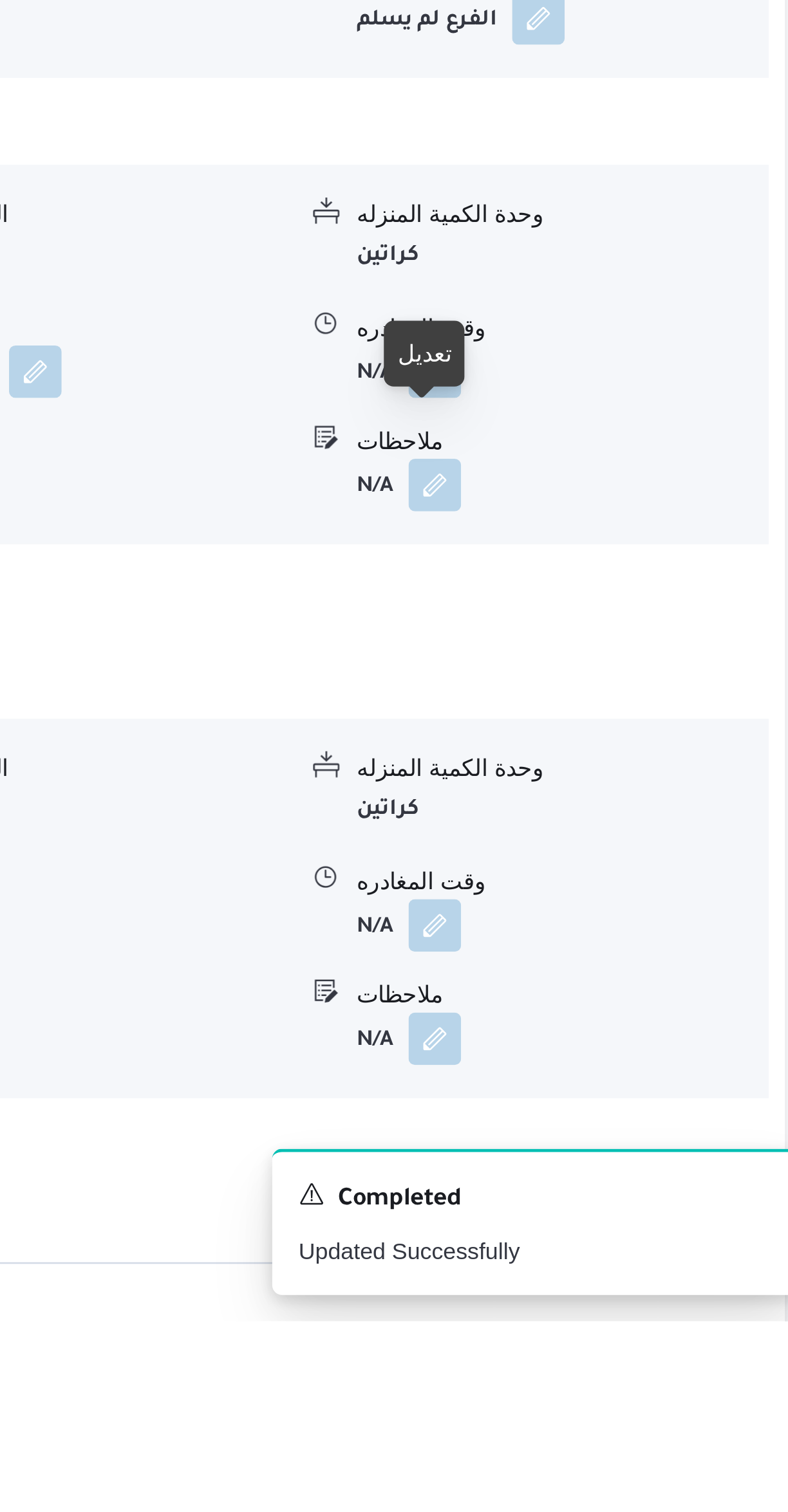
click at [637, 1347] on button "button" at bounding box center [635, 1357] width 21 height 21
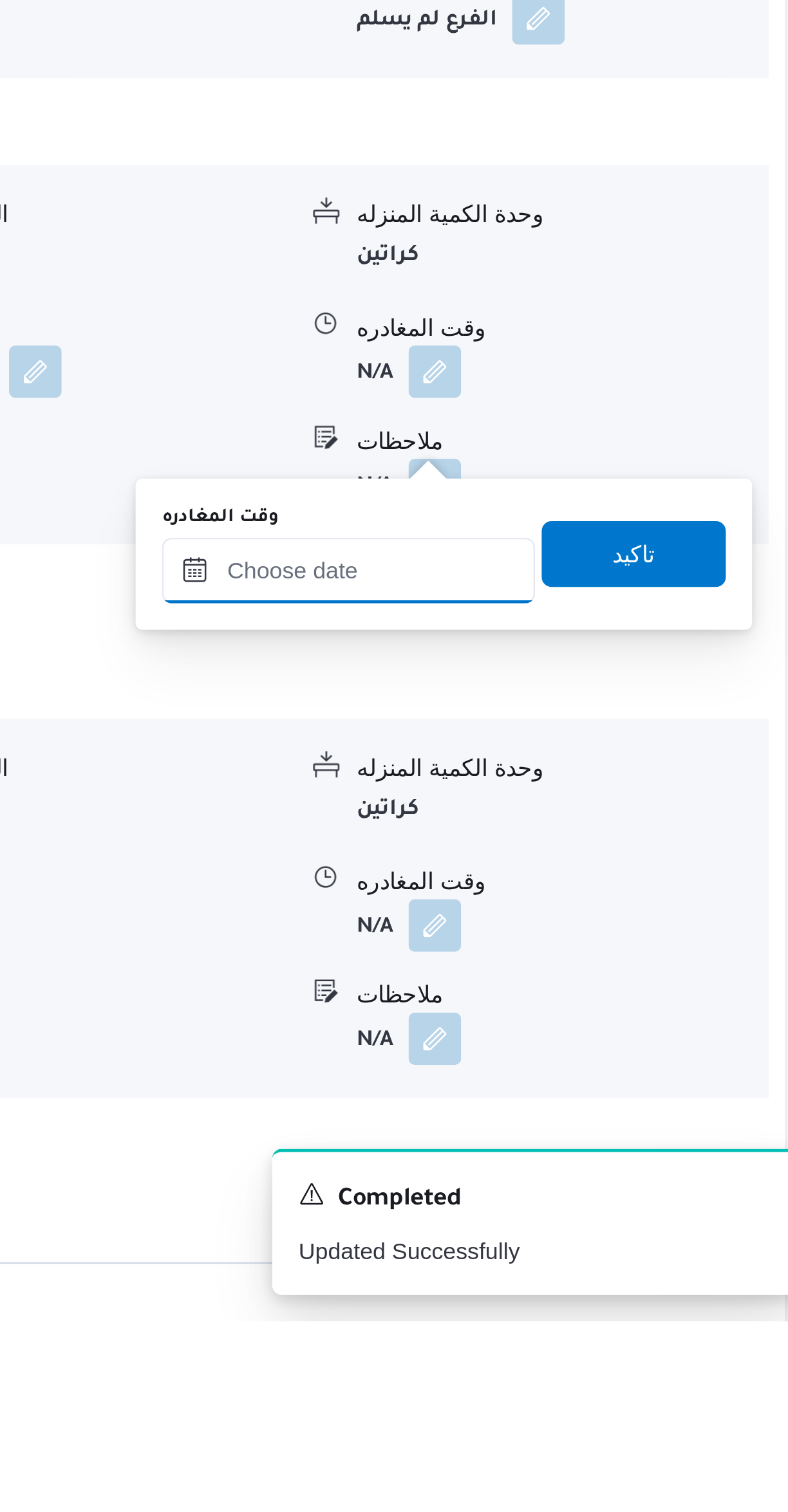
click at [623, 1214] on input "وقت المغادره" at bounding box center [601, 1218] width 146 height 26
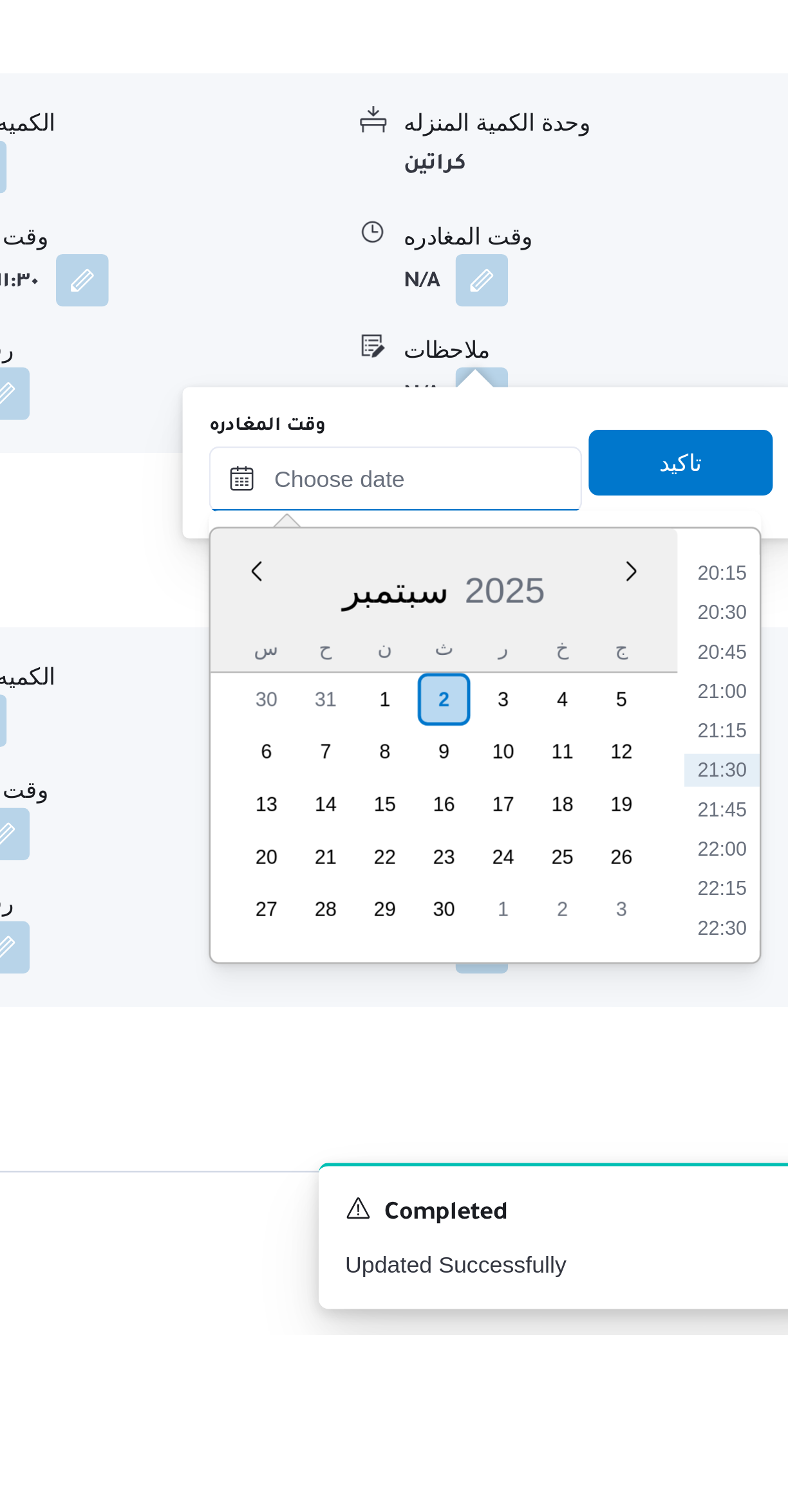
scroll to position [639, 0]
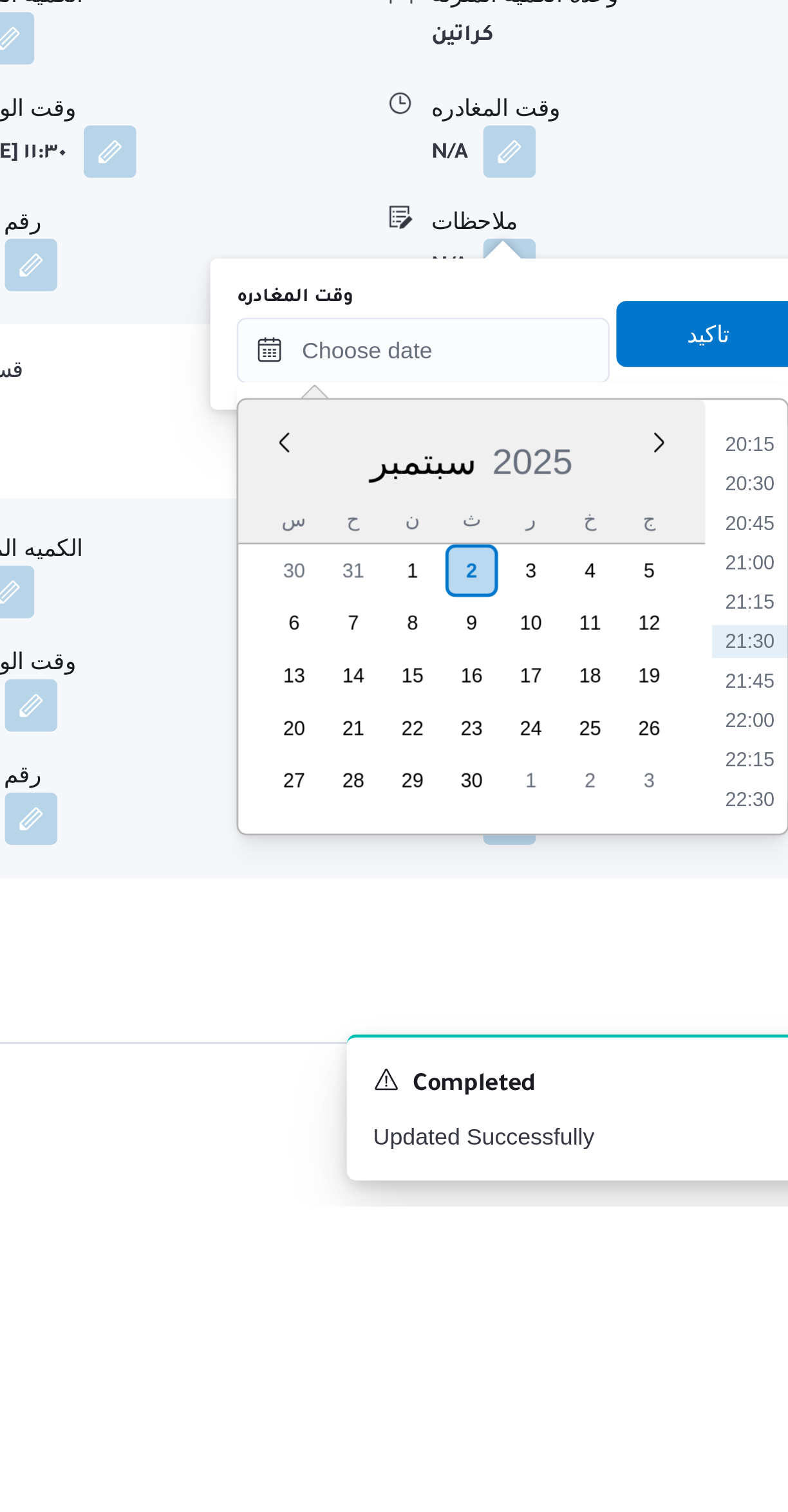
click at [722, 1214] on li "20:15" at bounding box center [729, 1213] width 30 height 13
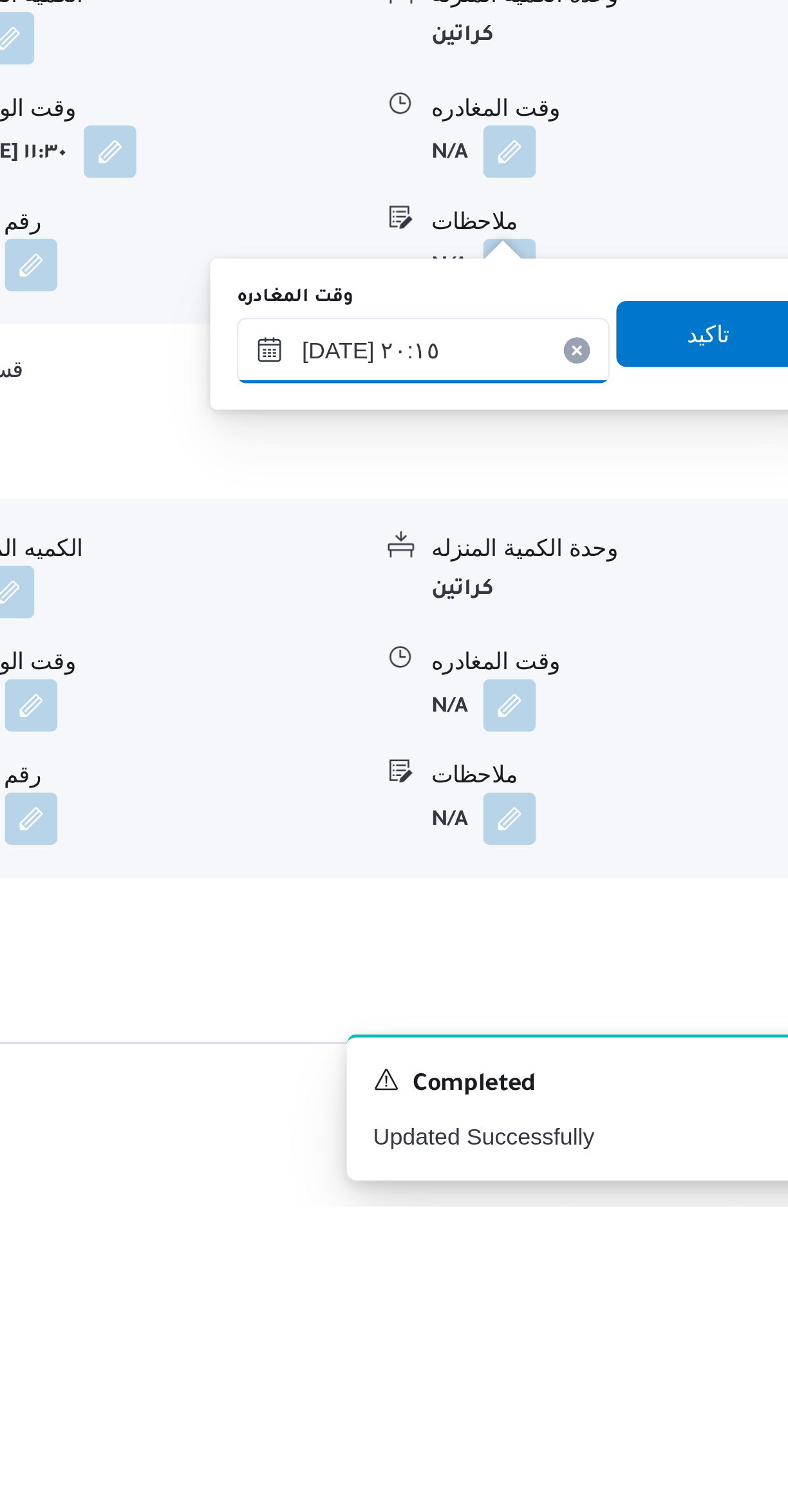
click at [616, 1170] on input "٠٢/٠٩/٢٠٢٥ ٢٠:١٥" at bounding box center [601, 1177] width 146 height 26
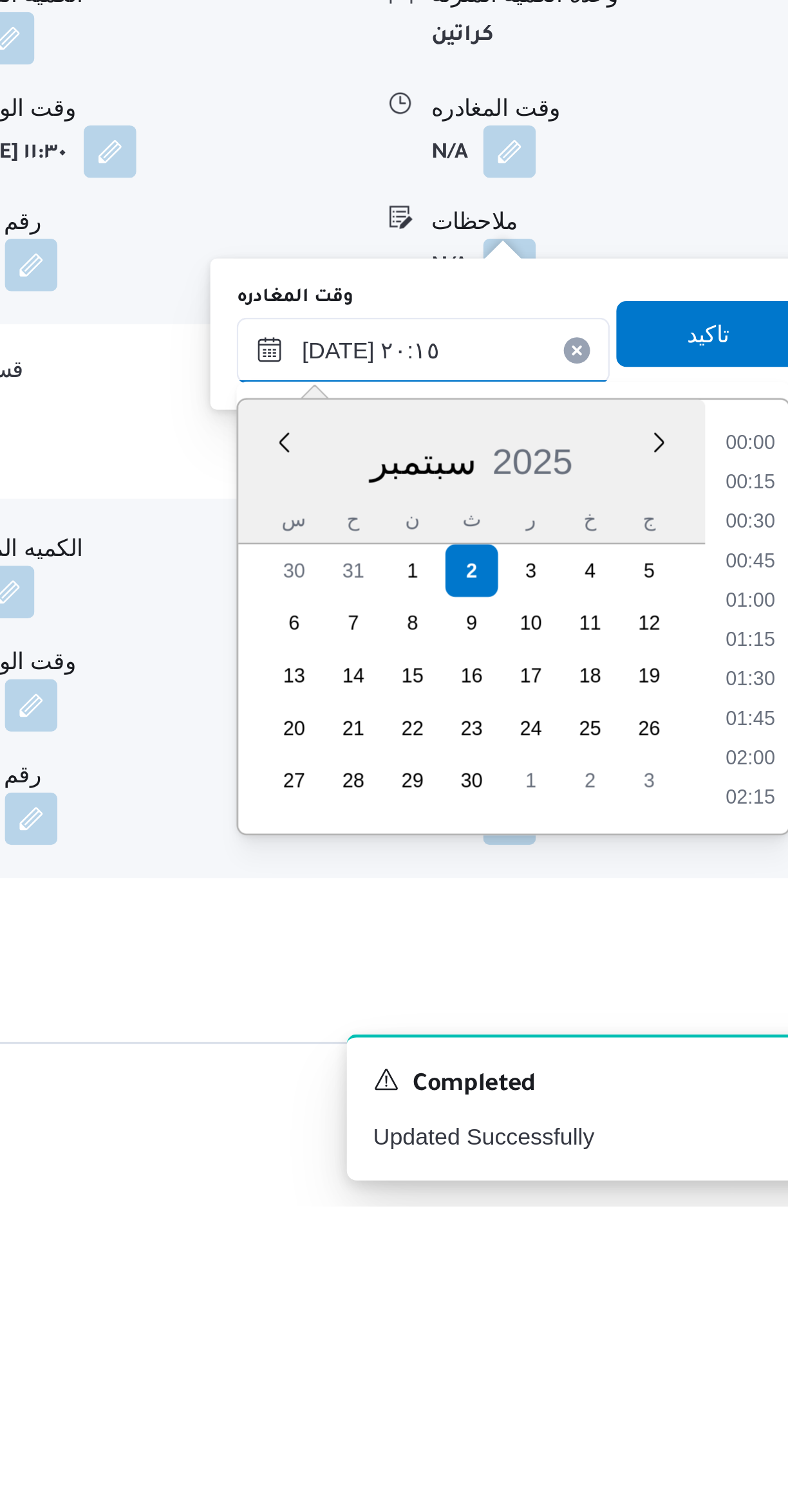
scroll to position [1172, 0]
click at [728, 1213] on li "19:00" at bounding box center [729, 1214] width 30 height 13
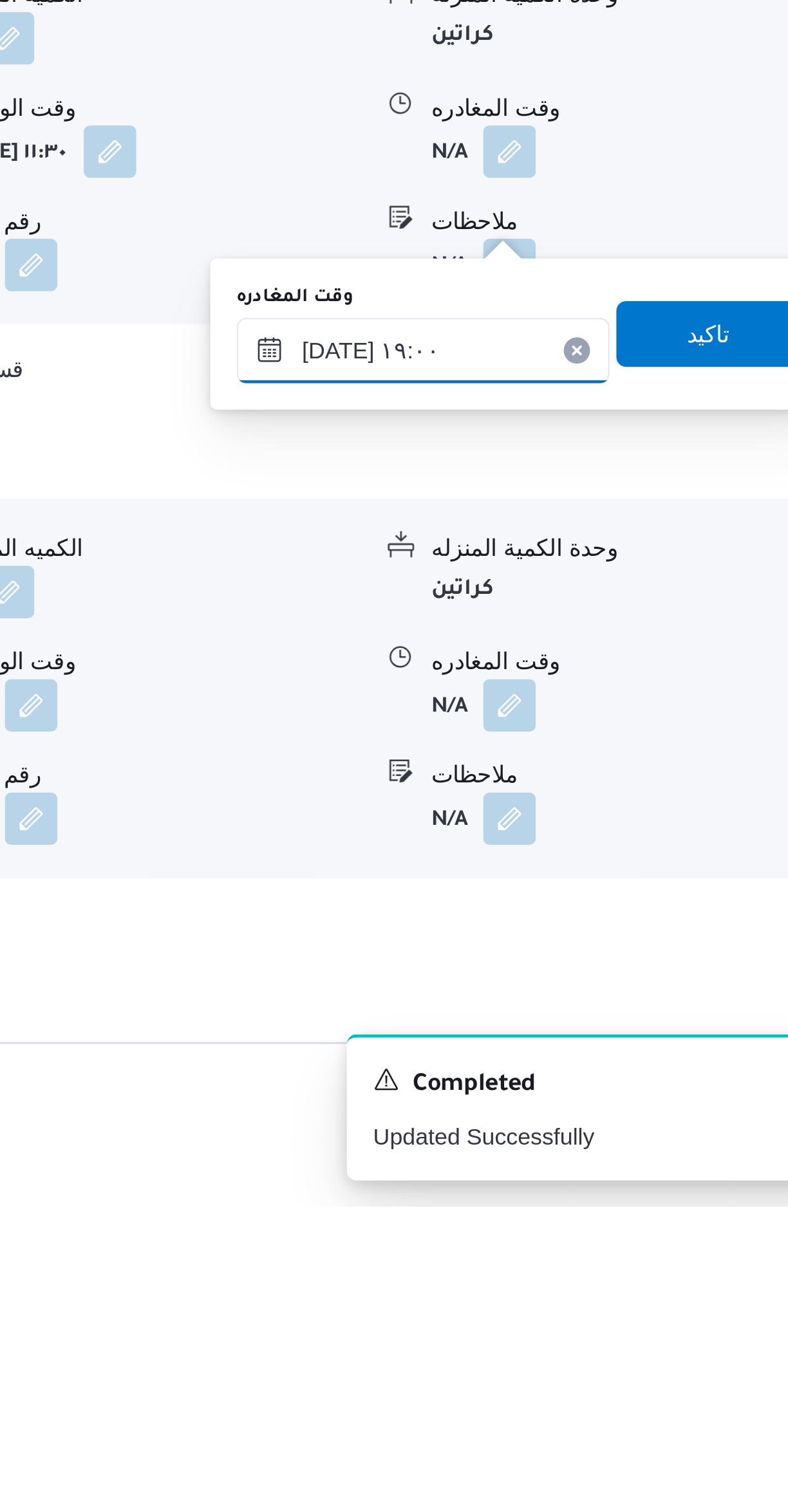
click at [630, 1172] on input "٠٢/٠٩/٢٠٢٥ ١٩:٠٠" at bounding box center [601, 1177] width 146 height 26
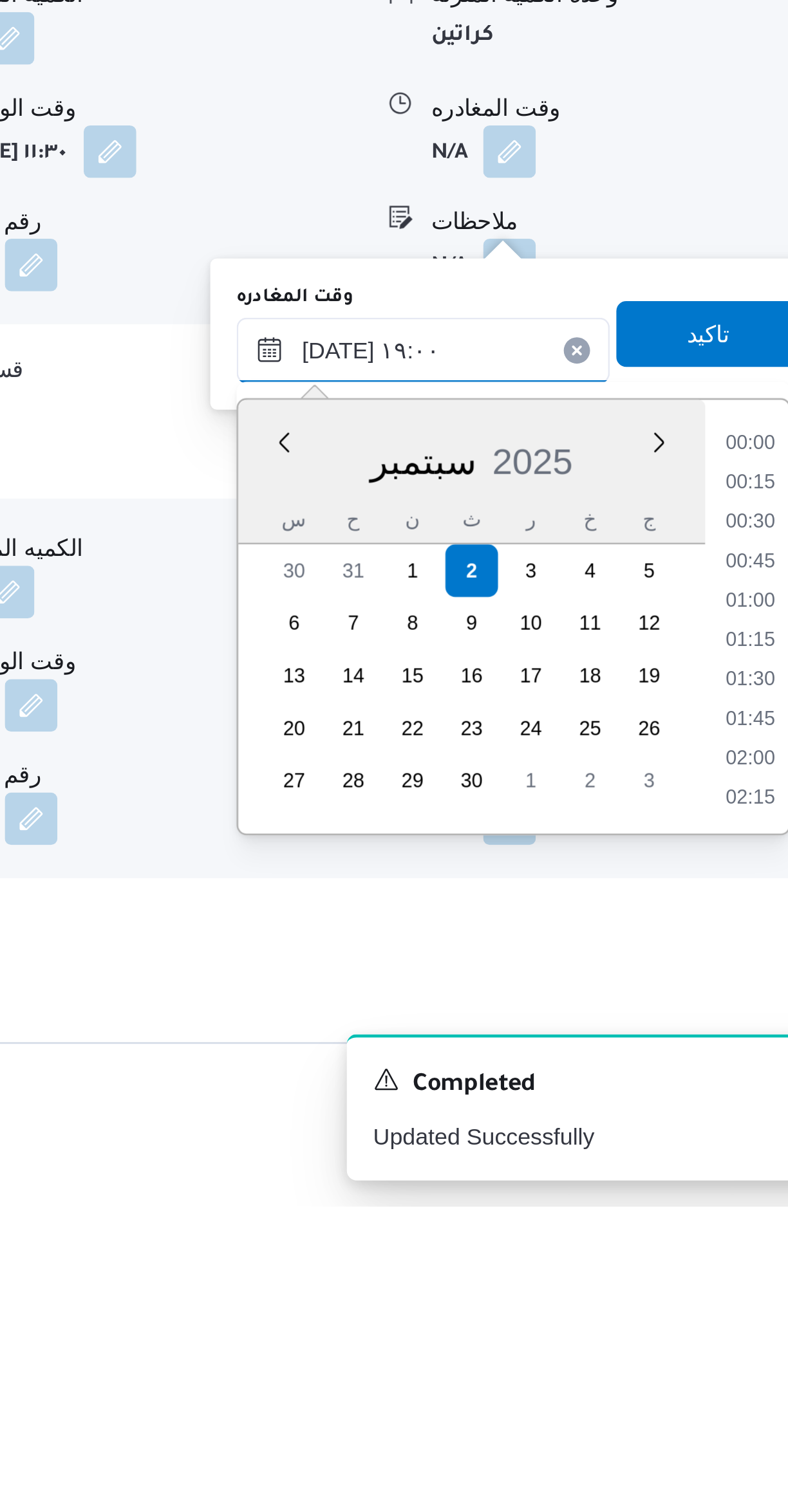
scroll to position [1095, 0]
click at [724, 1216] on li "17:45" at bounding box center [729, 1214] width 30 height 13
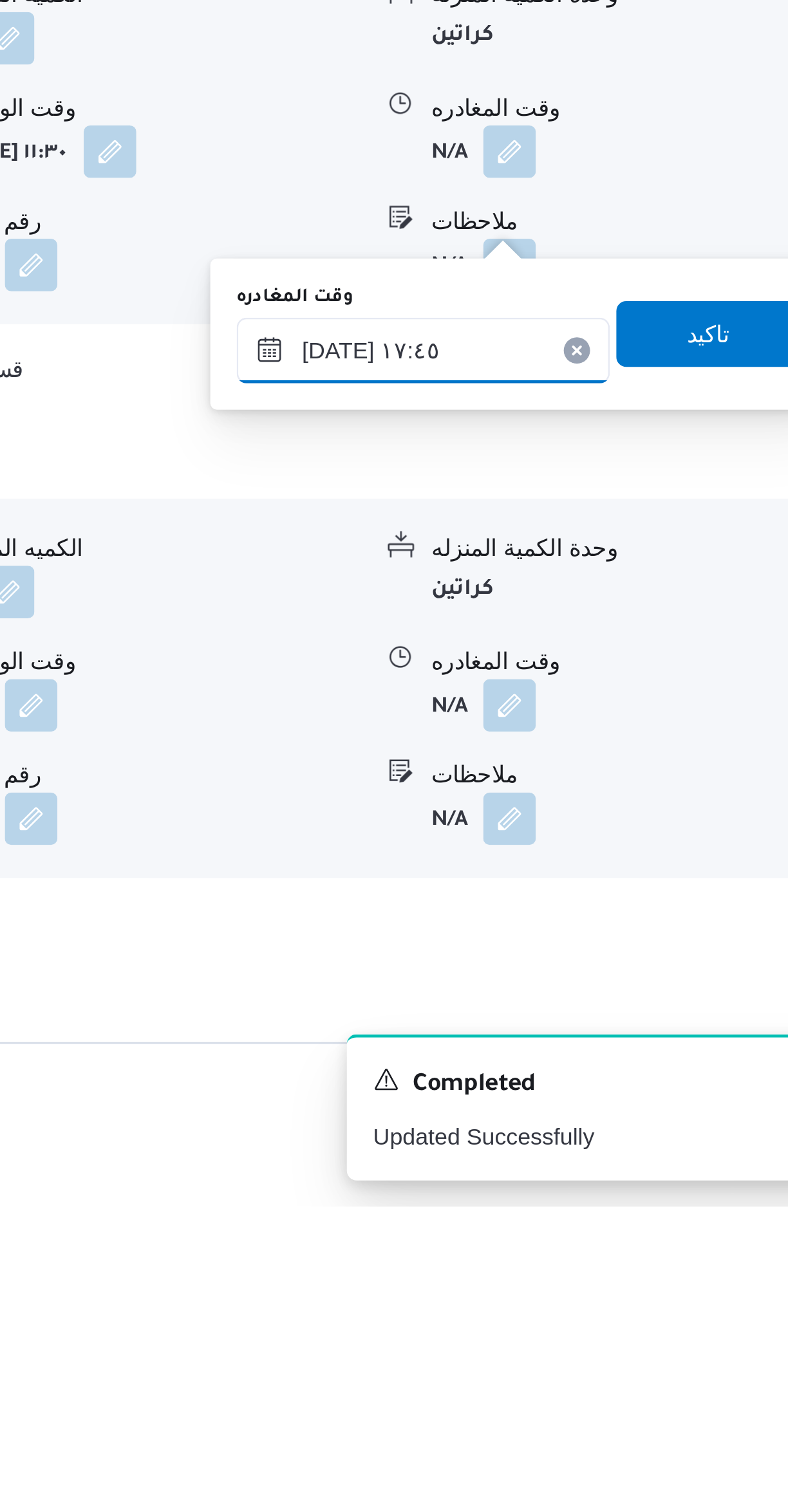
click at [620, 1176] on input "٠٢/٠٩/٢٠٢٥ ١٧:٤٥" at bounding box center [601, 1177] width 146 height 26
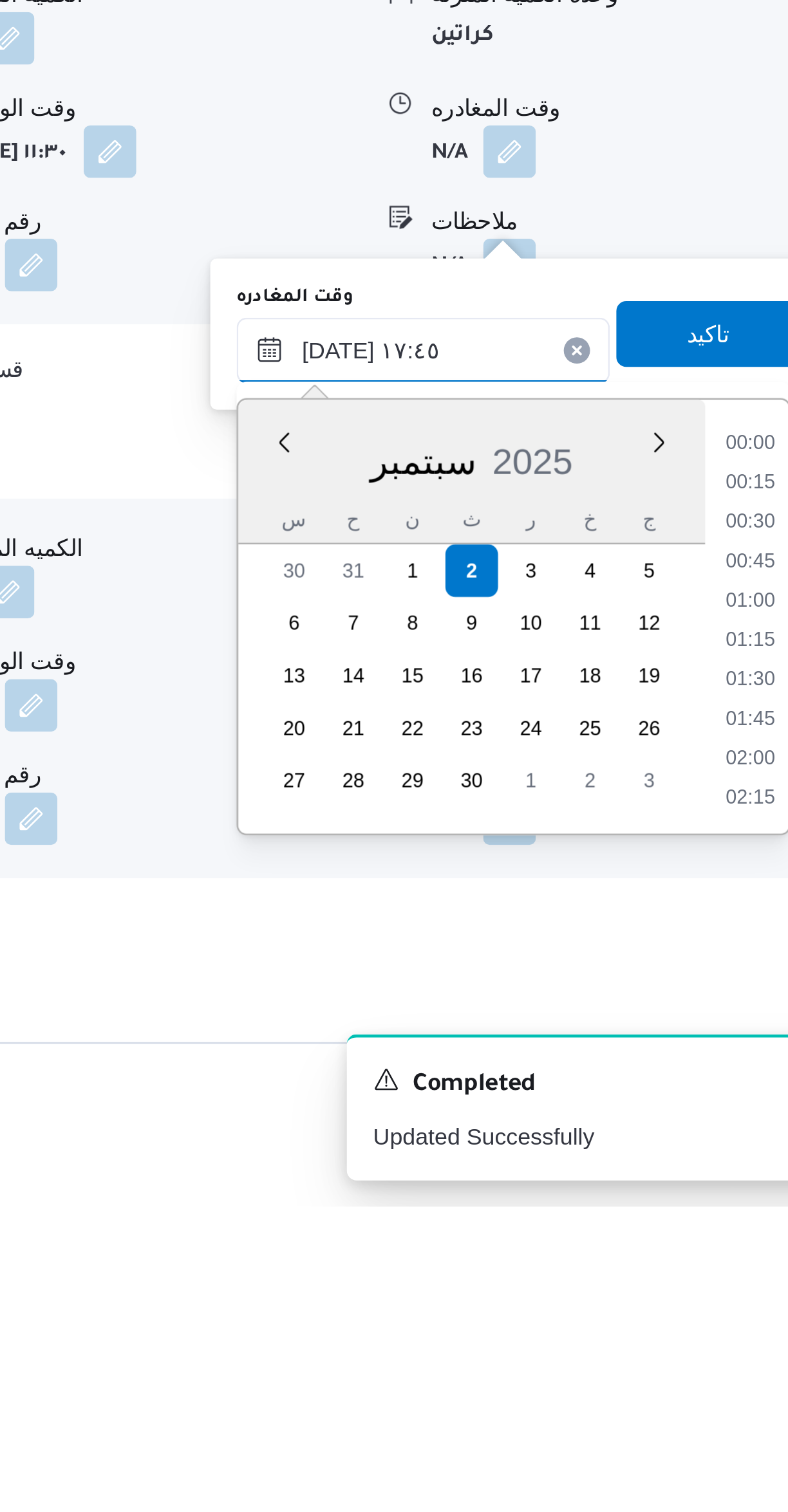
scroll to position [1018, 0]
click at [726, 1279] on li "17:30" at bounding box center [729, 1275] width 30 height 13
type input "٠٢/٠٩/٢٠٢٥ ١٧:٣٠"
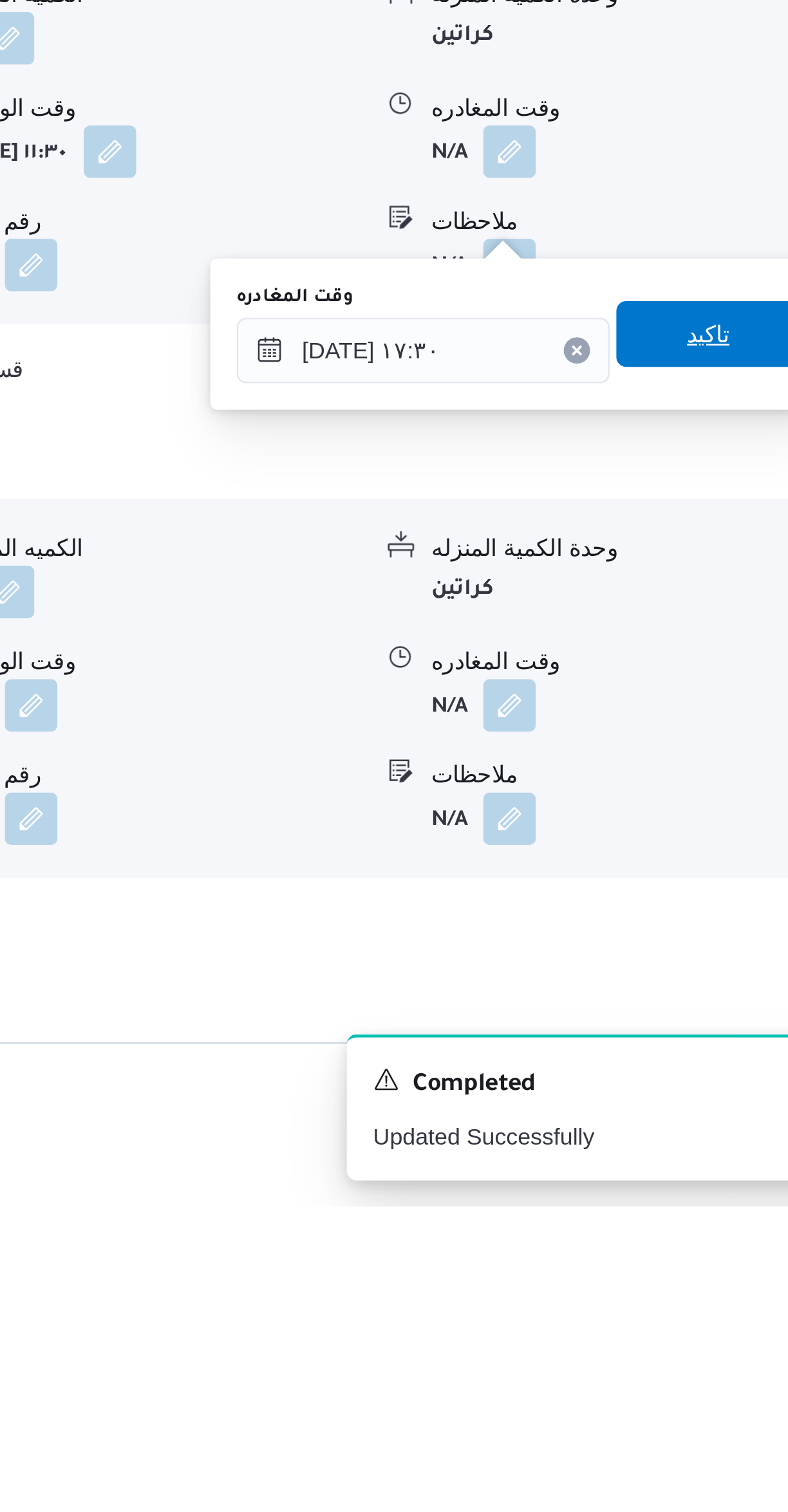
click at [714, 1168] on span "تاكيد" at bounding box center [712, 1170] width 72 height 26
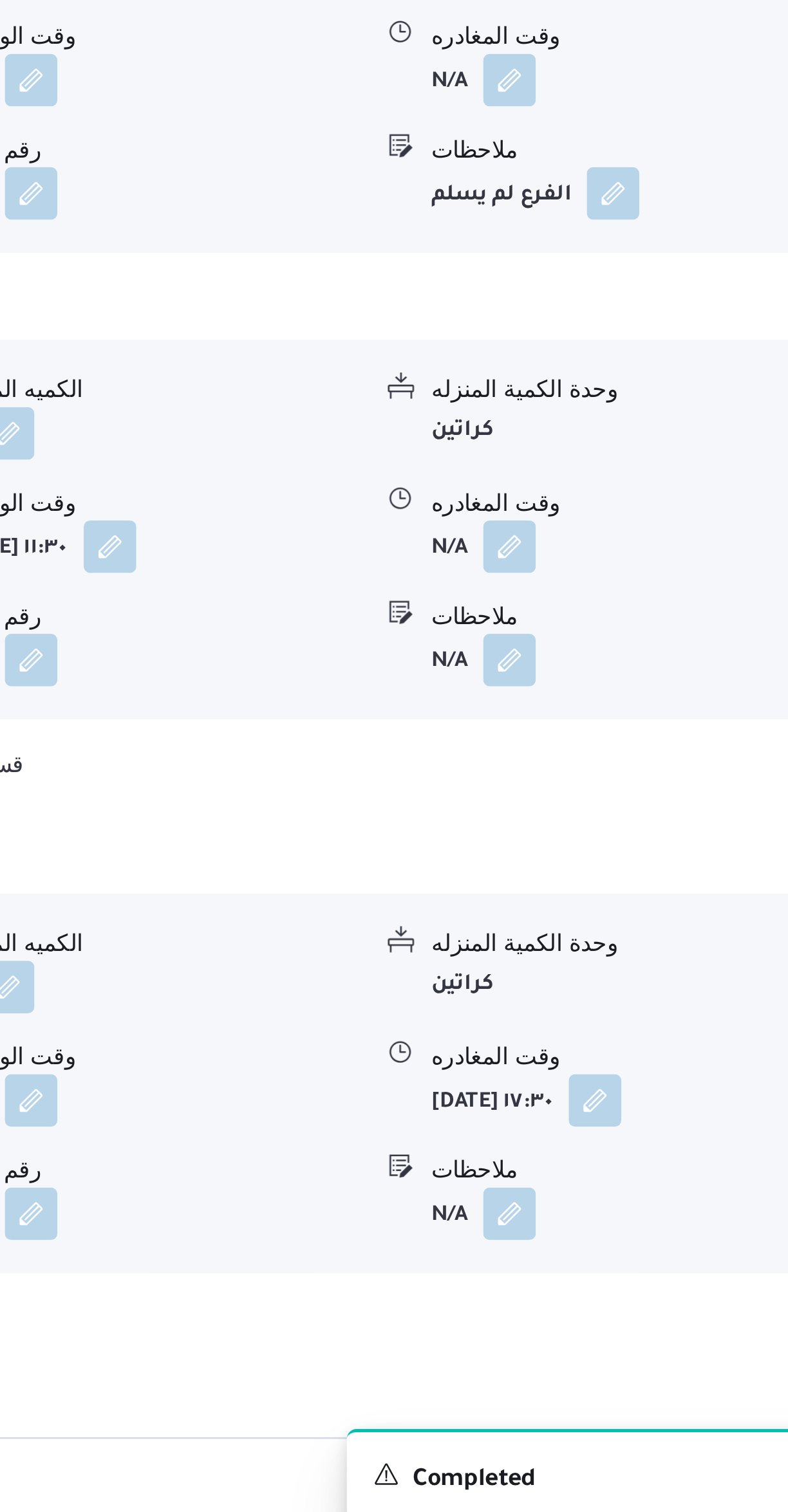
scroll to position [615, 0]
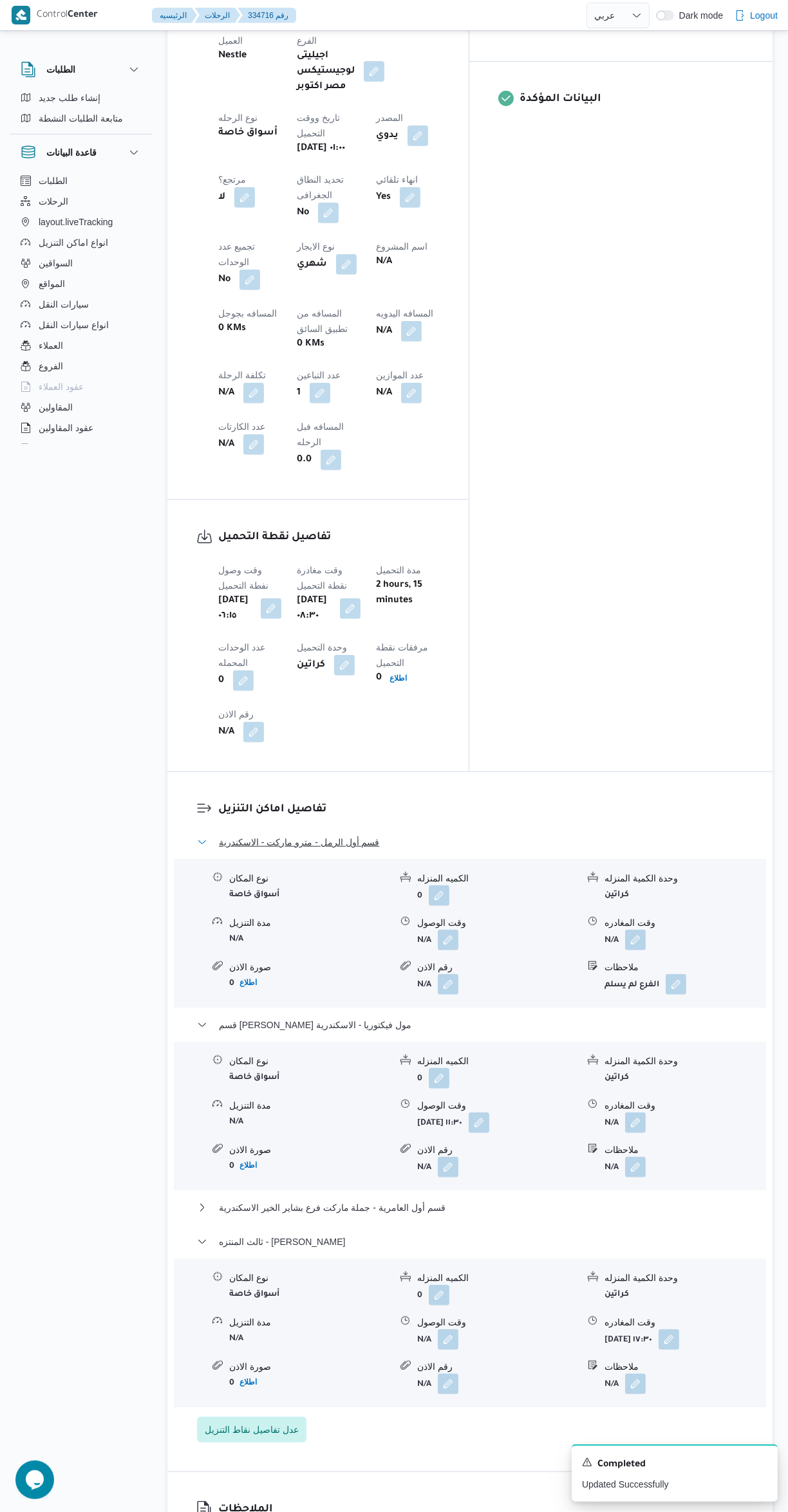
click at [518, 835] on button "قسم أول الرمل - مترو ماركت - الاسكندرية" at bounding box center [470, 843] width 546 height 16
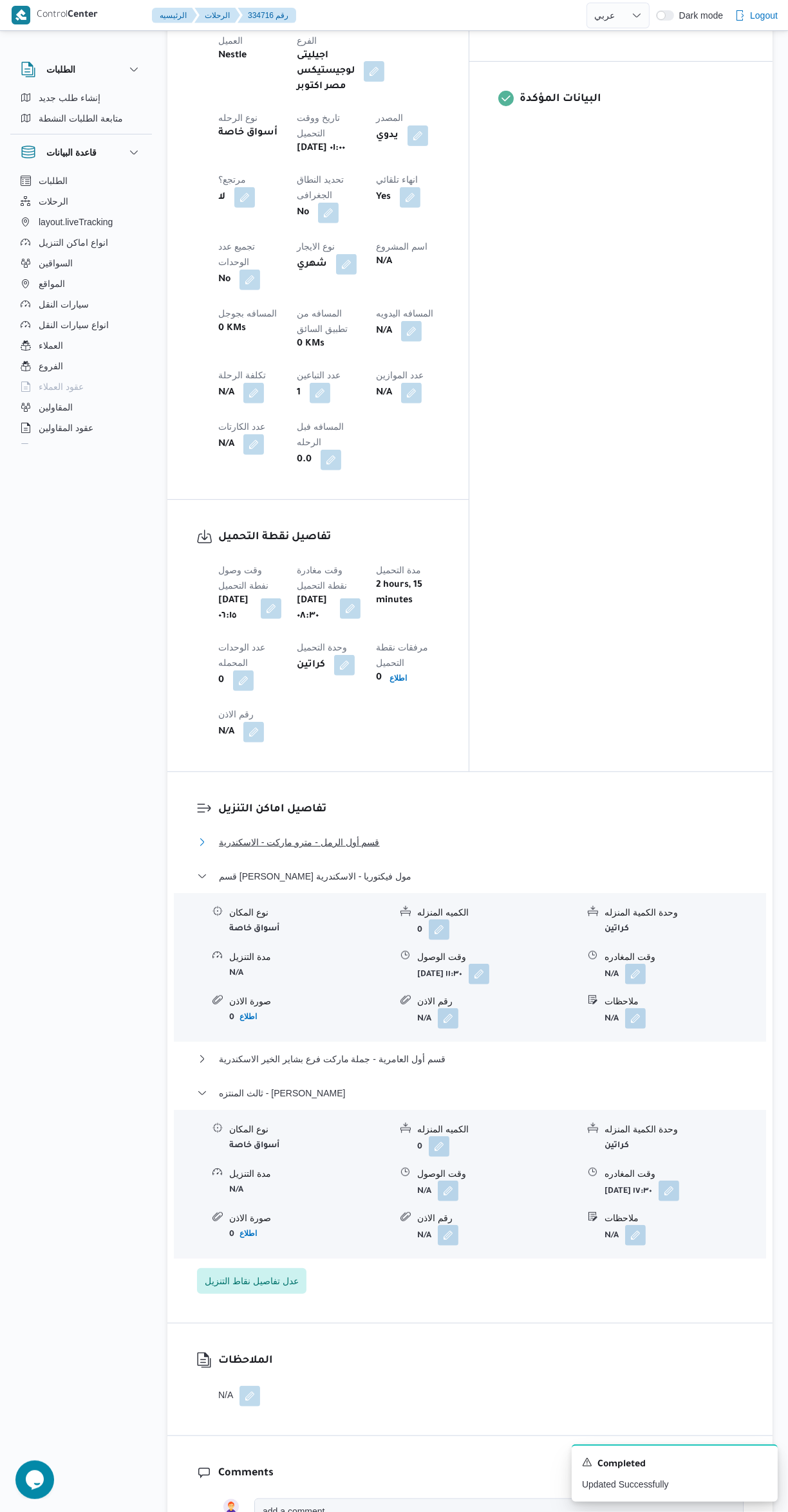
click at [571, 835] on button "قسم أول الرمل - مترو ماركت - الاسكندرية" at bounding box center [470, 843] width 546 height 16
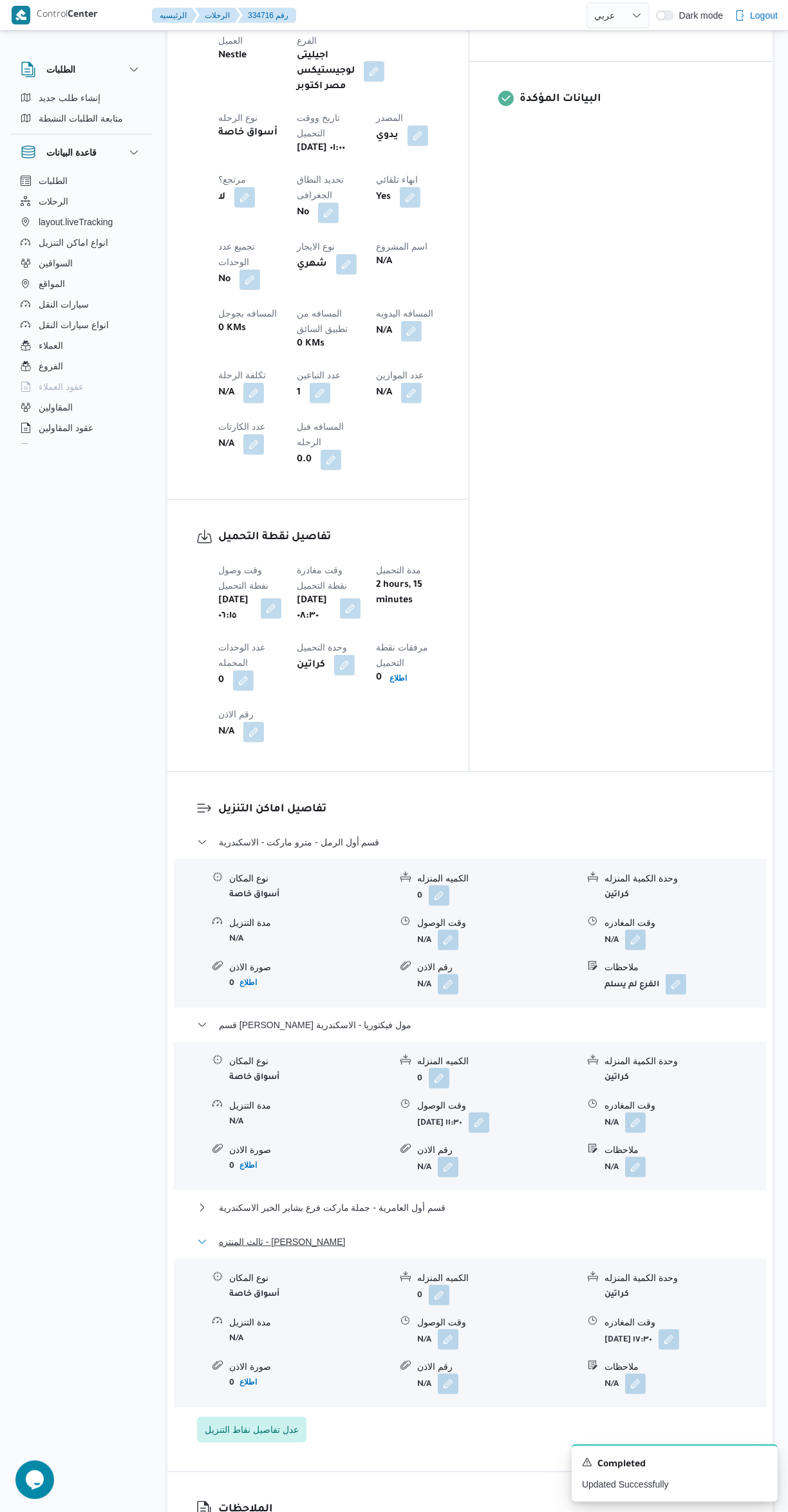
click at [491, 1233] on button "ثالث المنتزه - كارفور رويال بلازا" at bounding box center [470, 1241] width 546 height 16
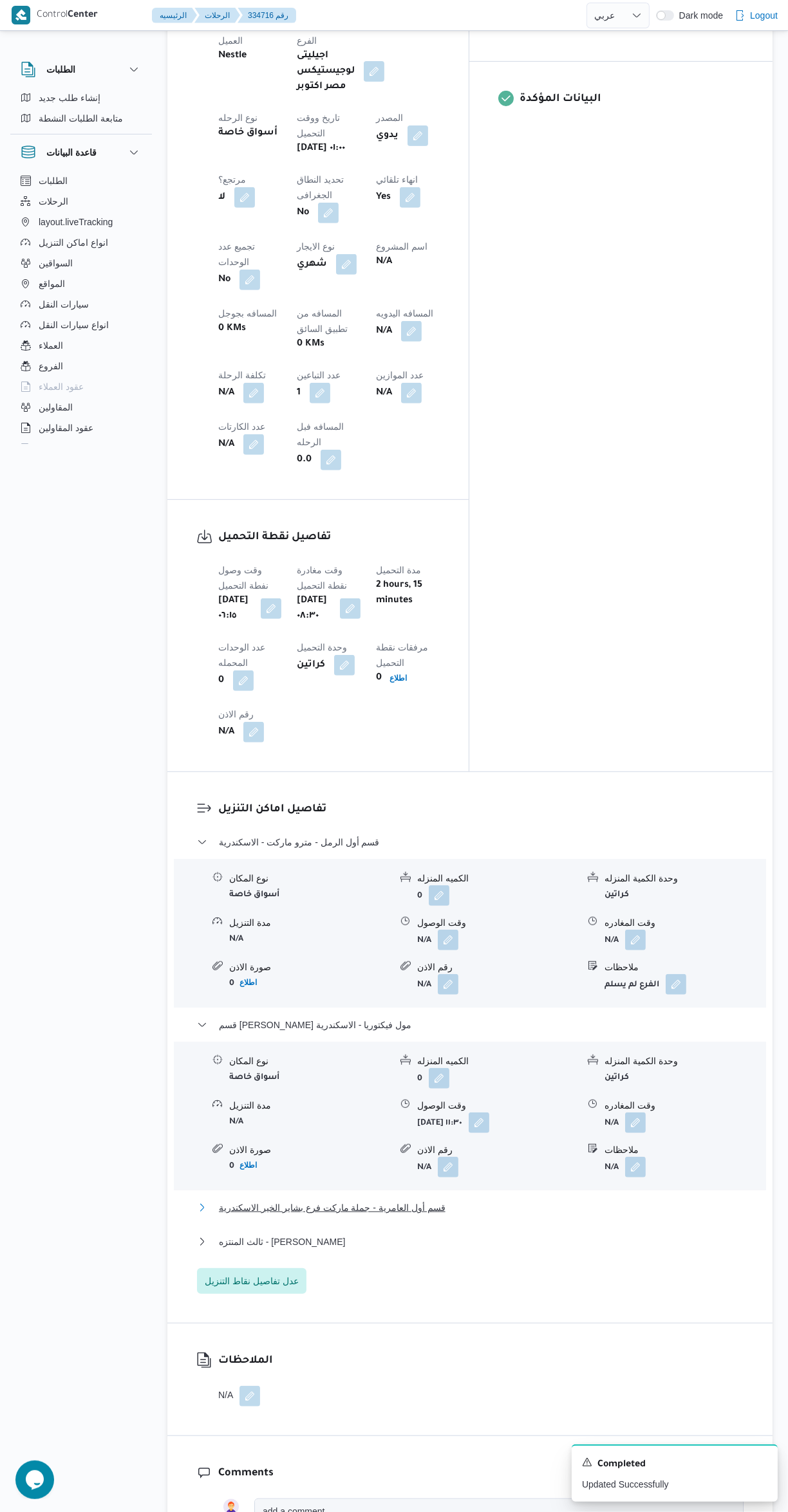
click at [487, 1200] on button "قسم أول العامرية - جملة ماركت فرع بشاير الخير الاسكندرية" at bounding box center [470, 1208] width 546 height 16
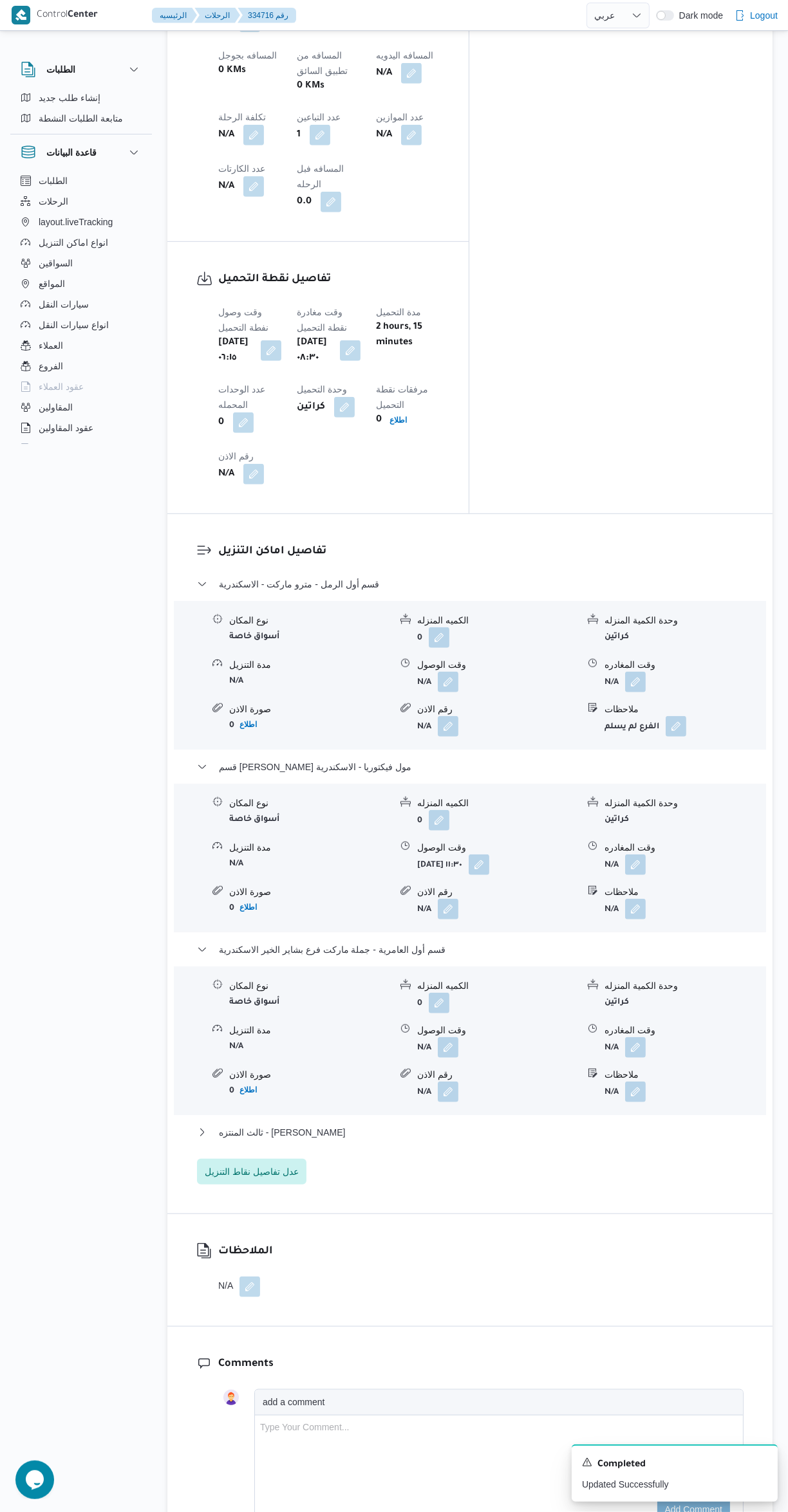
scroll to position [908, 0]
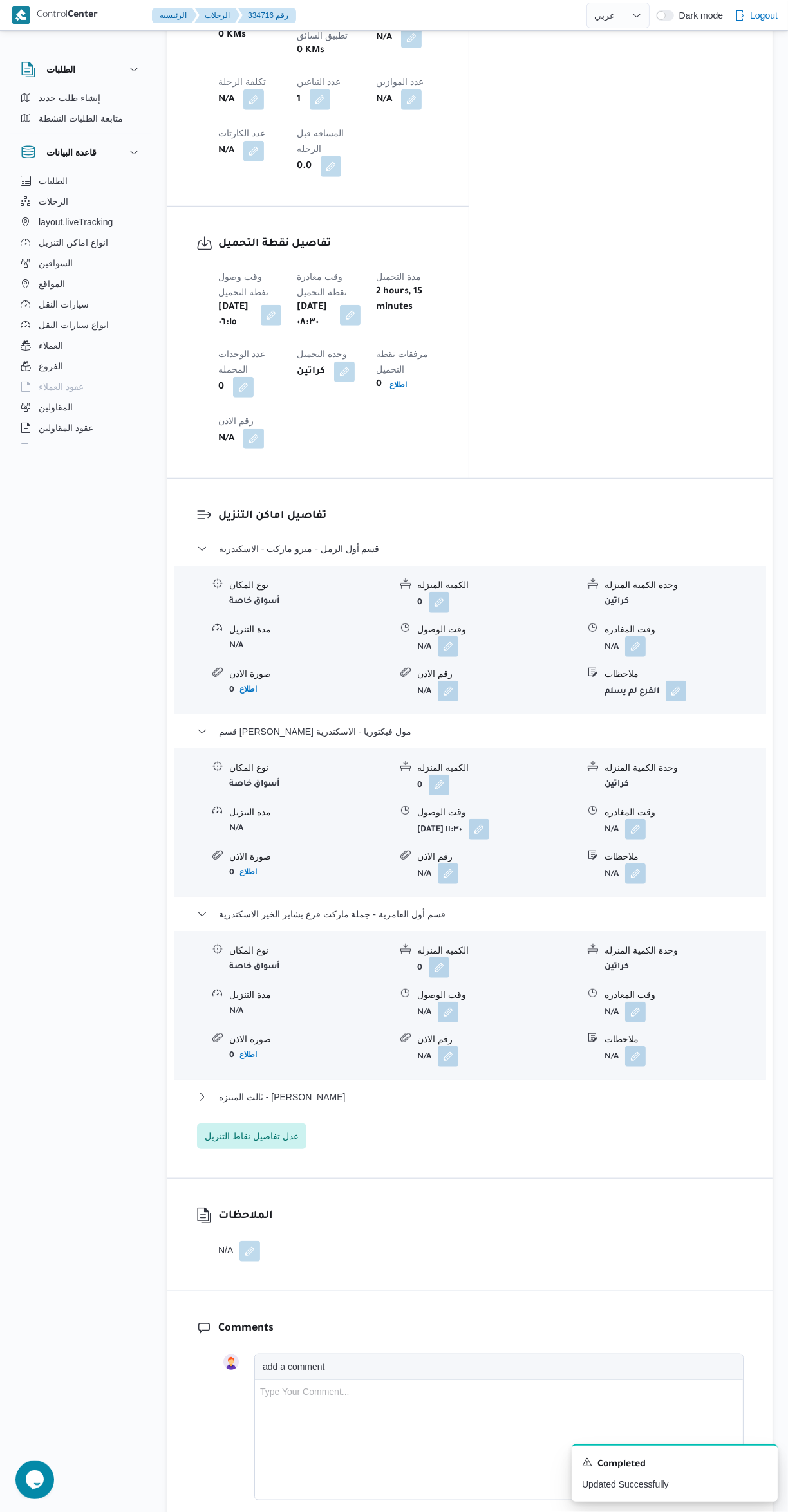
click at [633, 1046] on button "button" at bounding box center [635, 1056] width 21 height 21
click at [587, 917] on input "ملاحظات" at bounding box center [601, 917] width 128 height 26
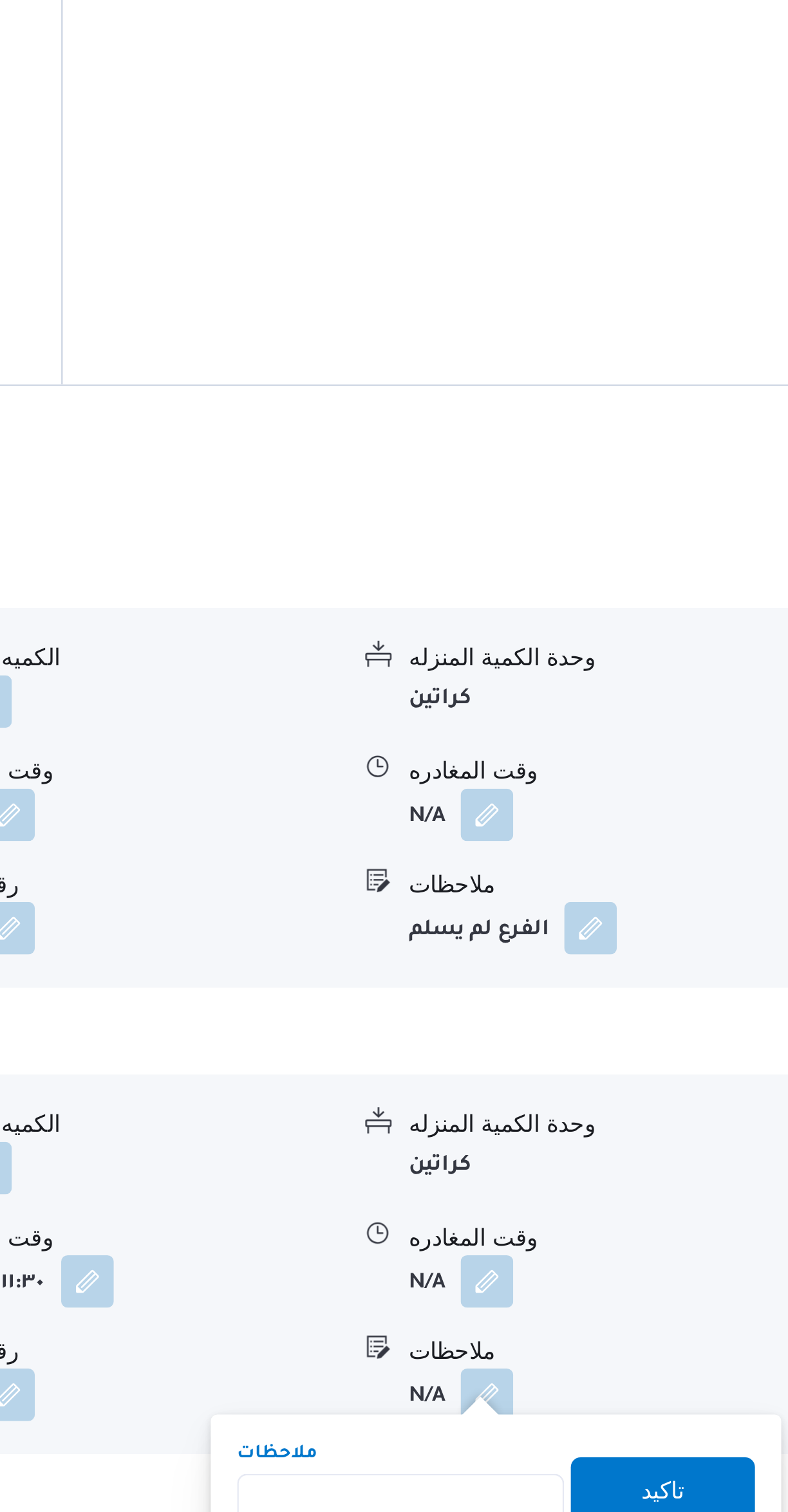
scroll to position [494, 0]
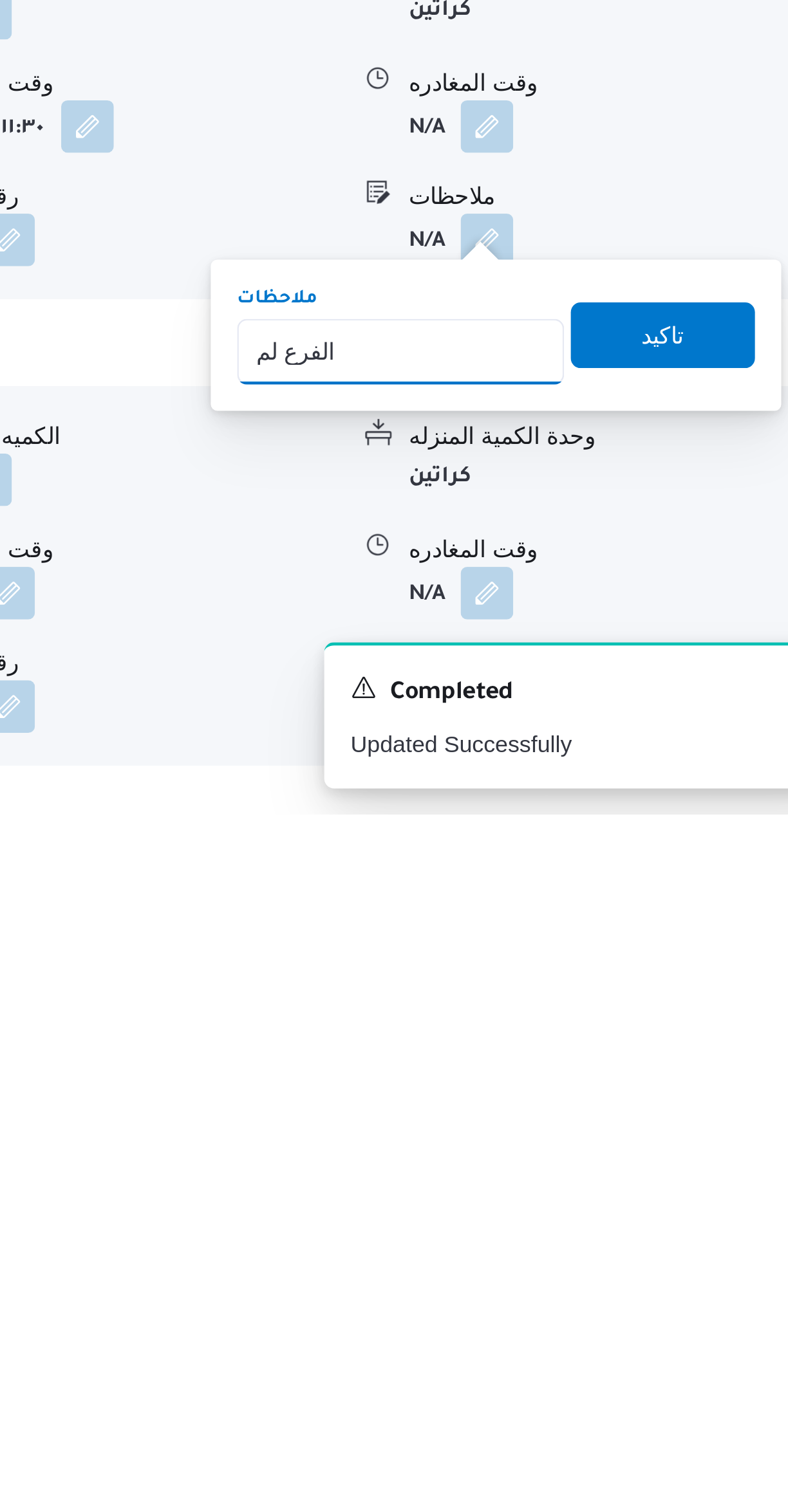
type input "الفرع لم يسلم"
click at [707, 1327] on span "تاكيد" at bounding box center [703, 1324] width 72 height 26
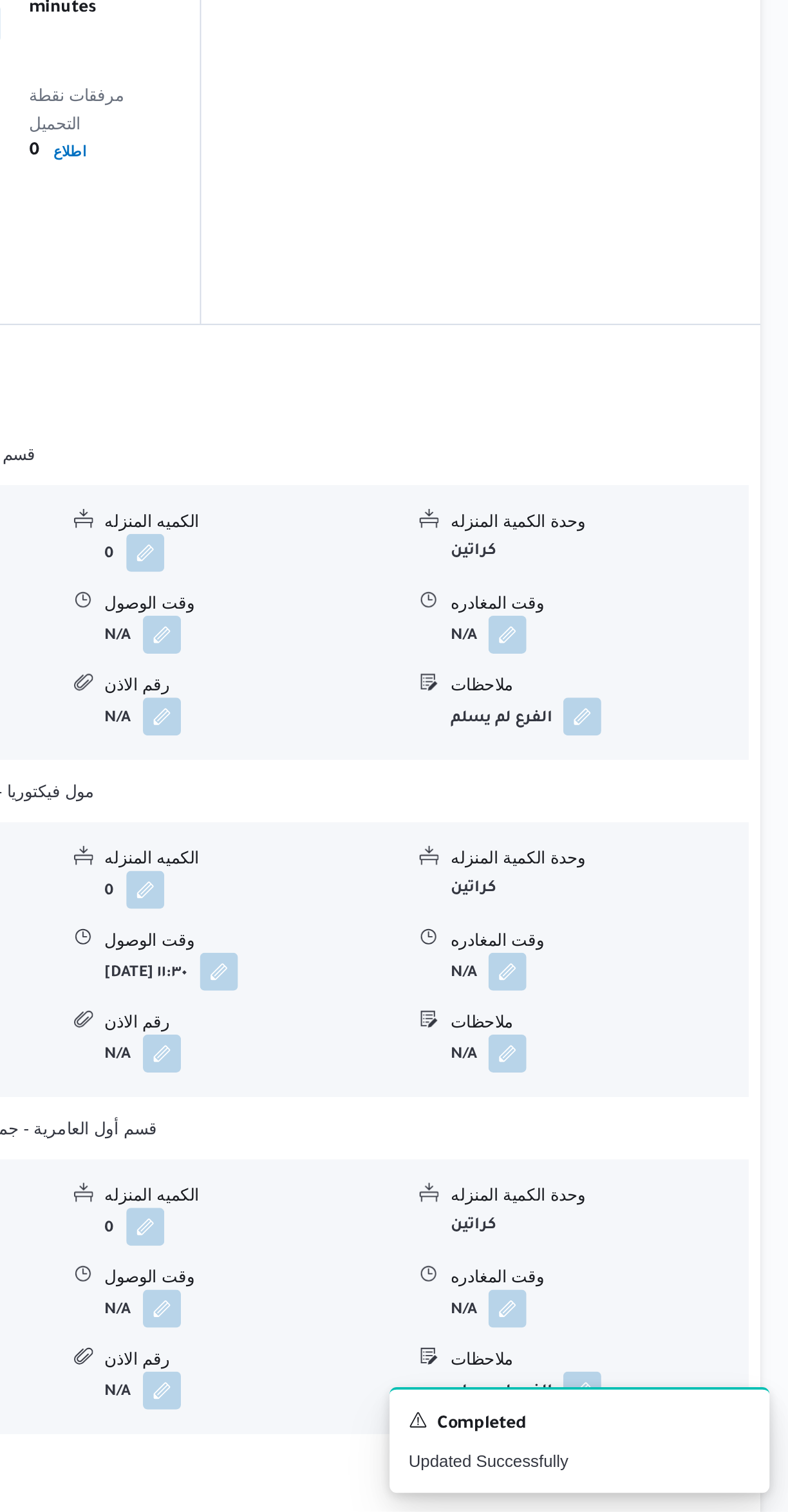
scroll to position [504, 0]
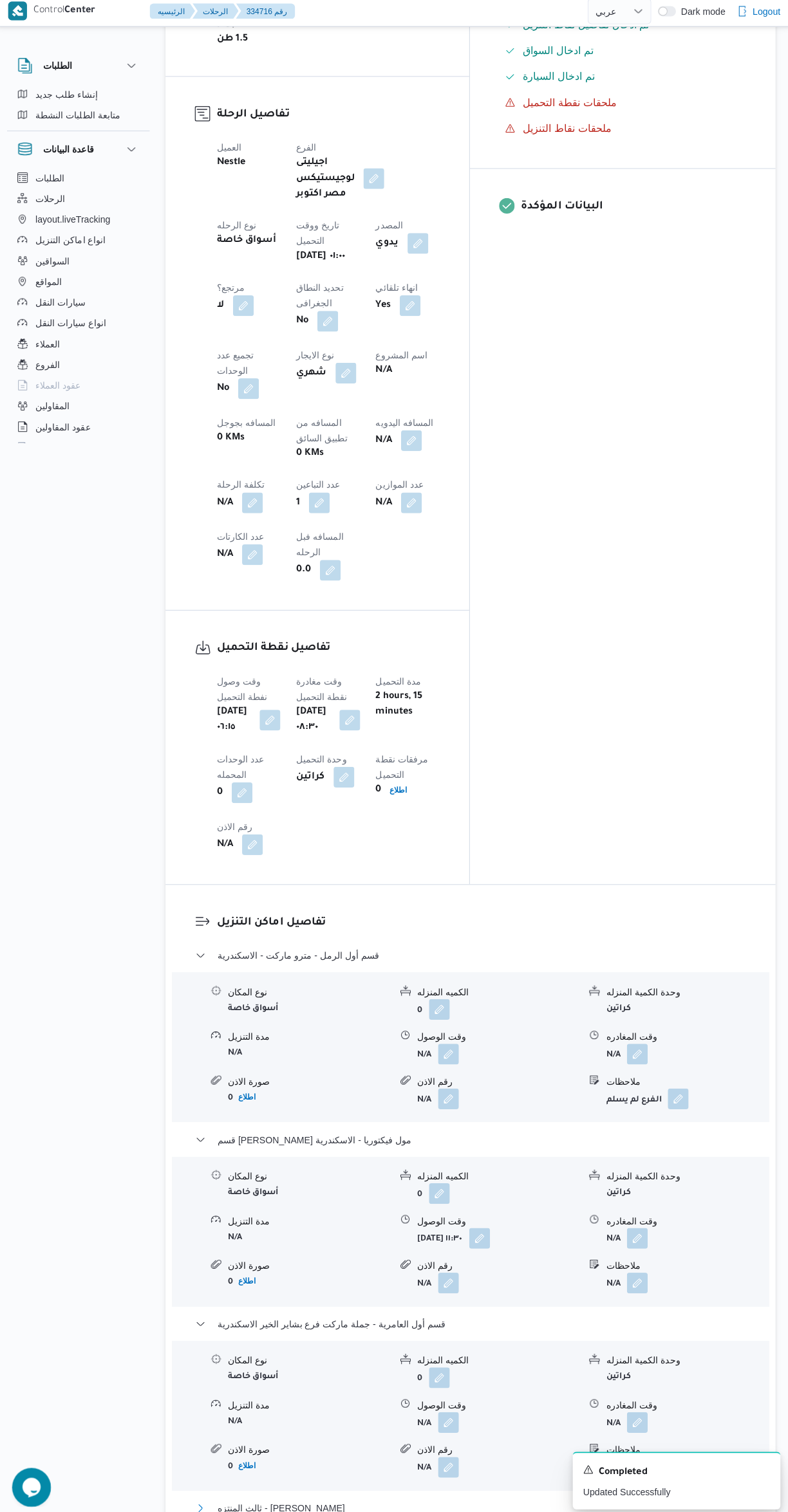
click at [517, 1492] on button "ثالث المنتزه - كارفور رويال بلازا" at bounding box center [470, 1500] width 546 height 16
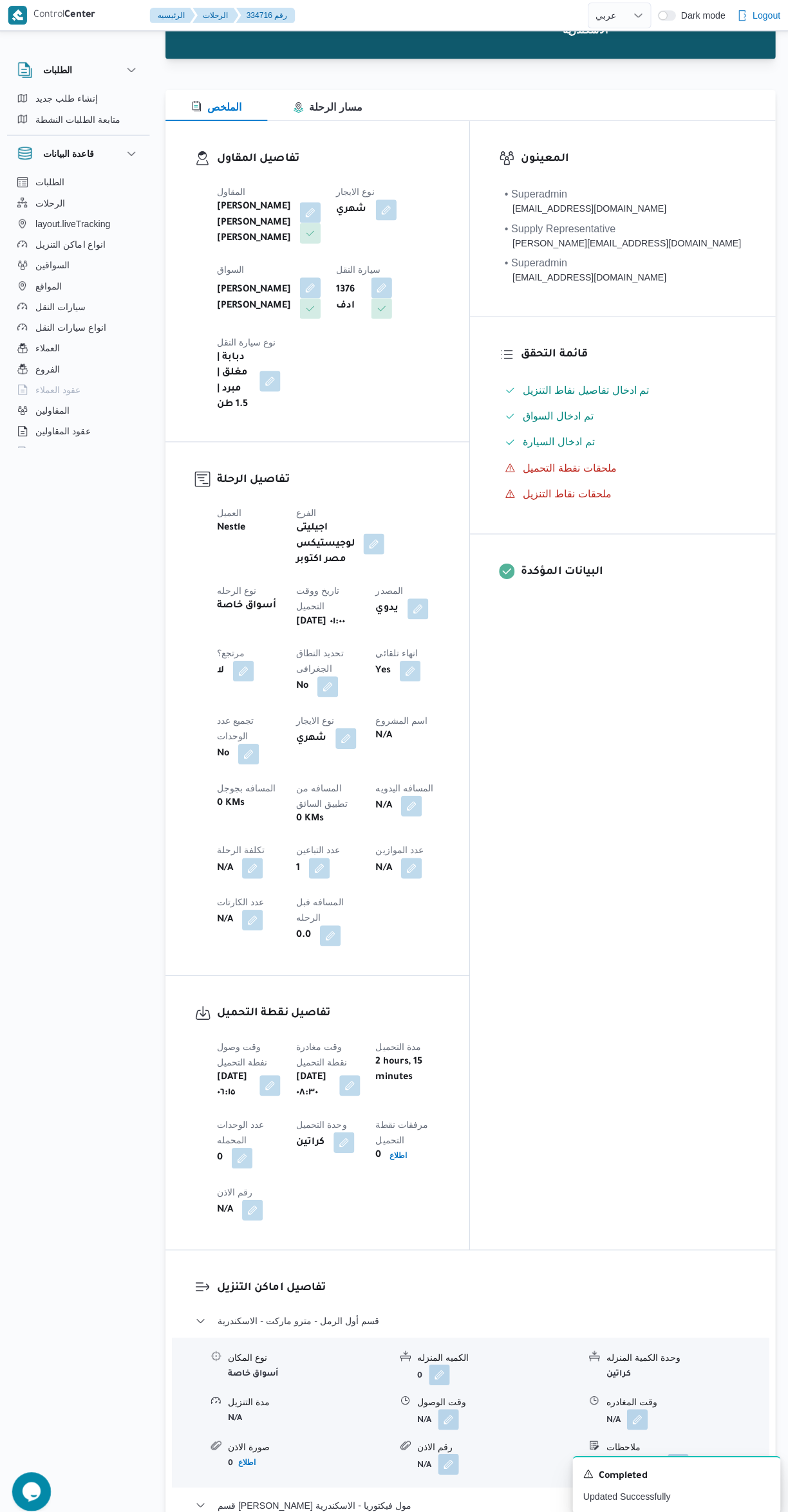
scroll to position [143, 0]
click at [401, 792] on button "button" at bounding box center [411, 802] width 21 height 21
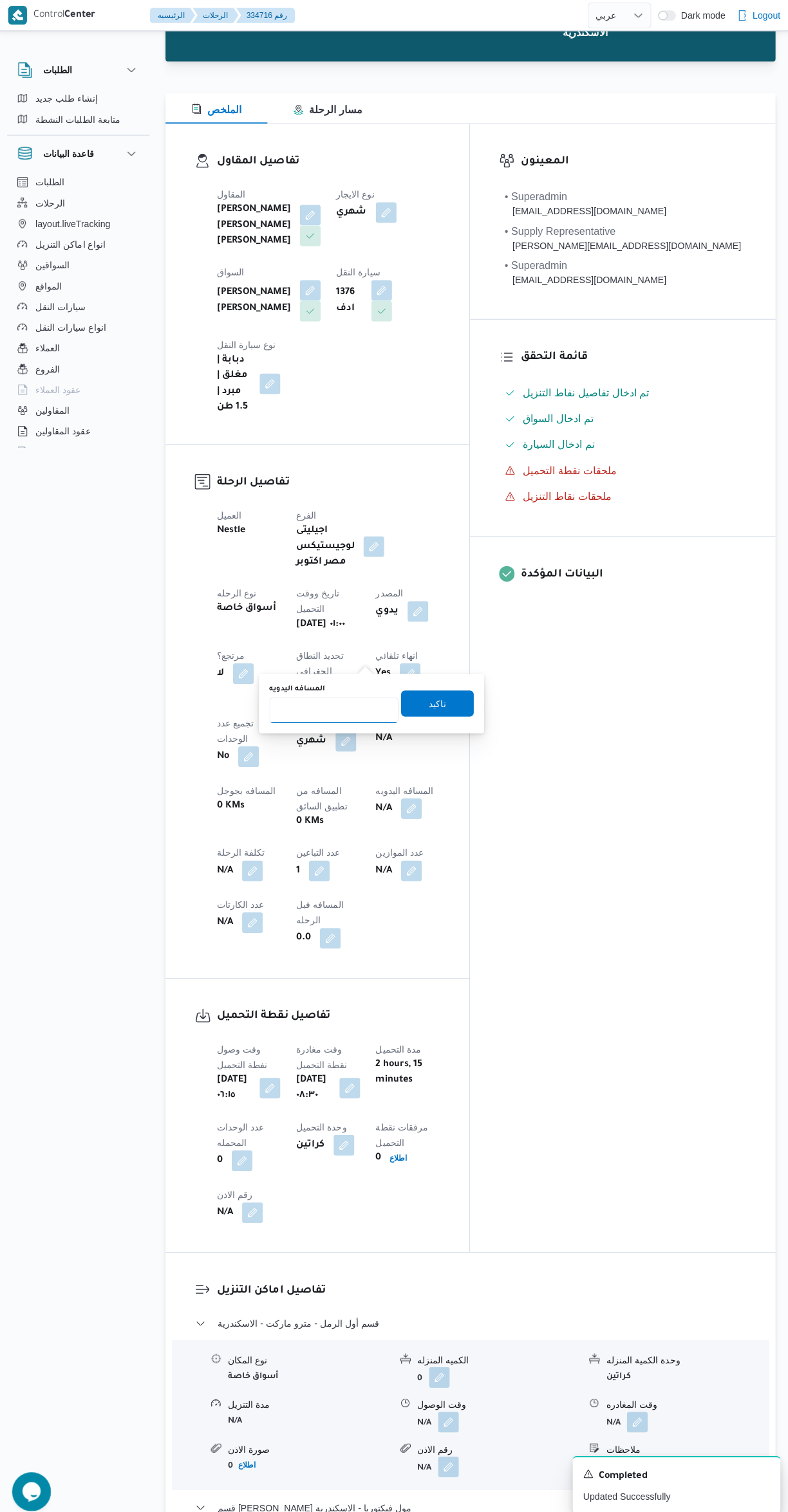
click at [306, 704] on input "المسافه اليدويه" at bounding box center [334, 704] width 128 height 26
type input "454"
click at [444, 697] on span "تاكيد" at bounding box center [437, 698] width 72 height 26
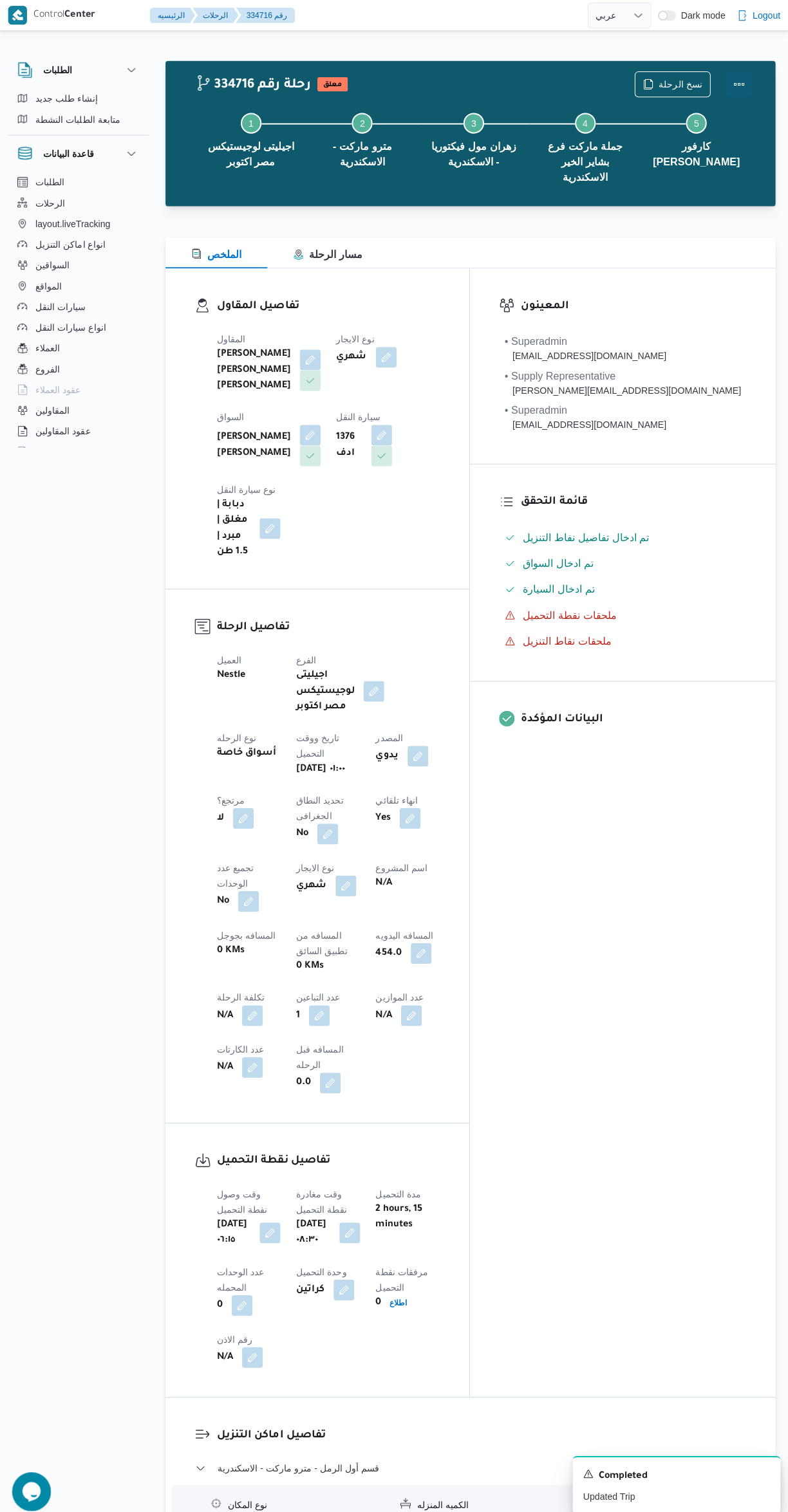
click at [735, 85] on button "Actions" at bounding box center [736, 84] width 26 height 26
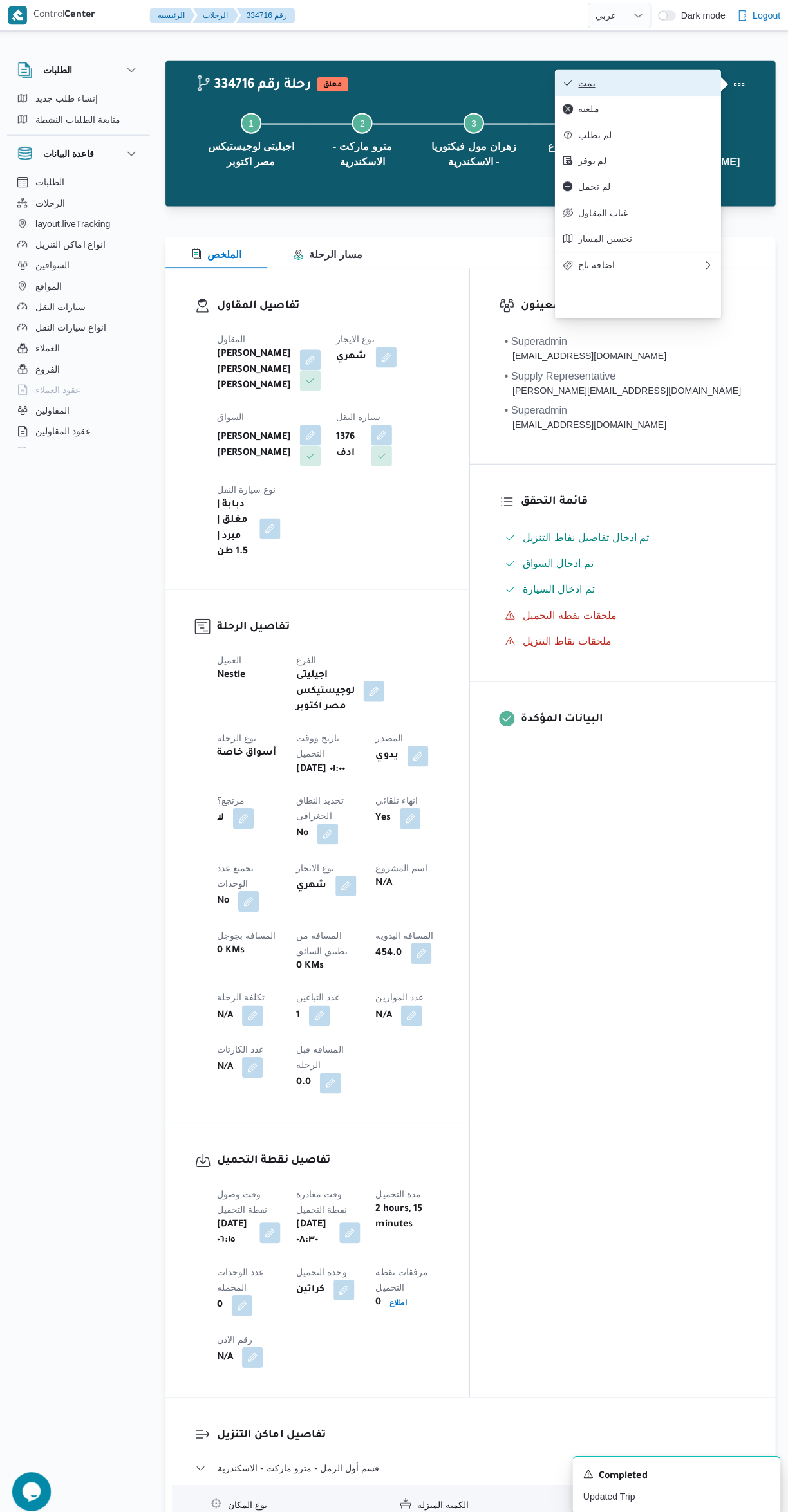
click at [673, 76] on button "تمت" at bounding box center [636, 83] width 165 height 26
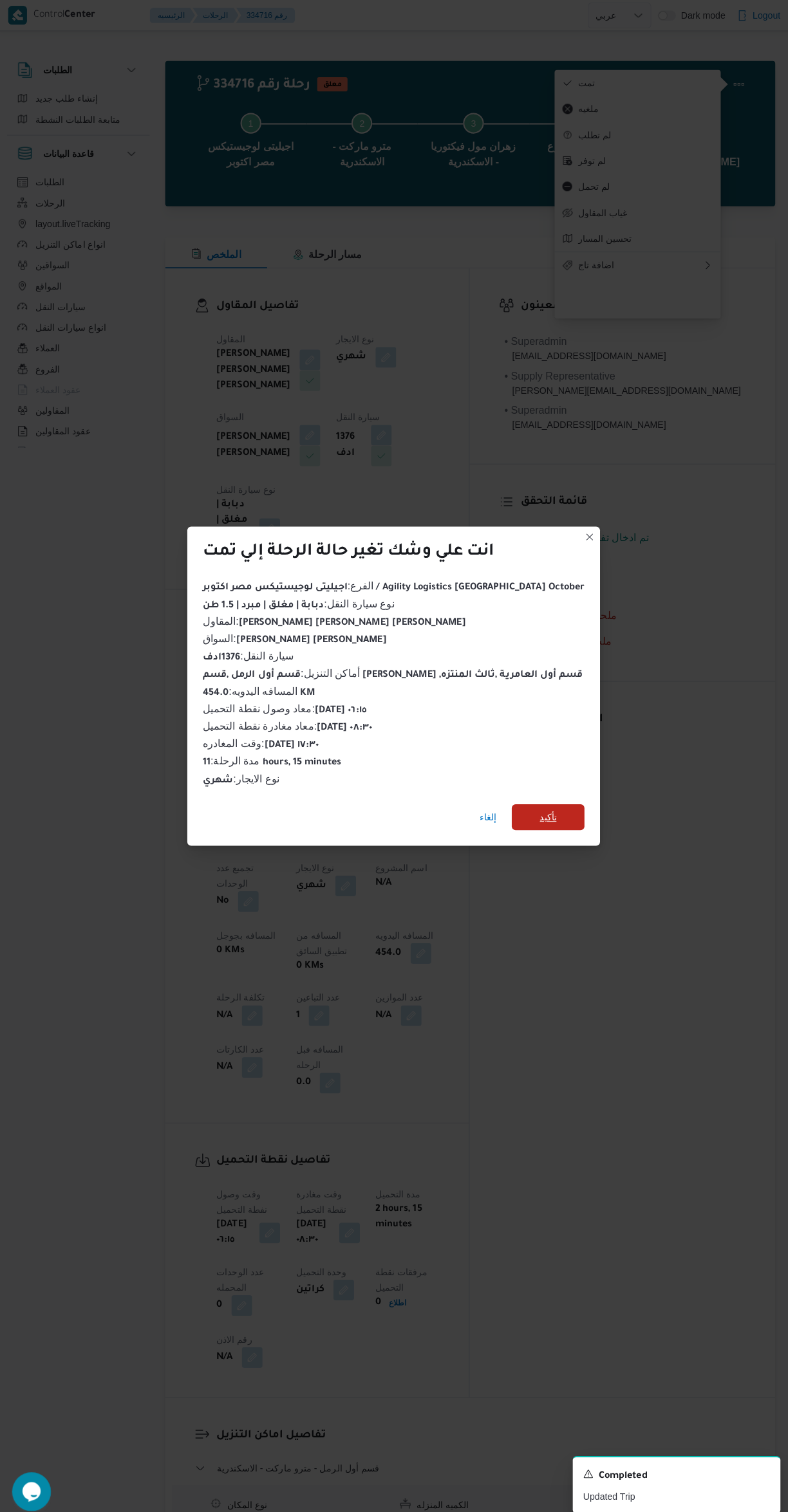
click at [563, 808] on span "تأكيد" at bounding box center [547, 811] width 72 height 26
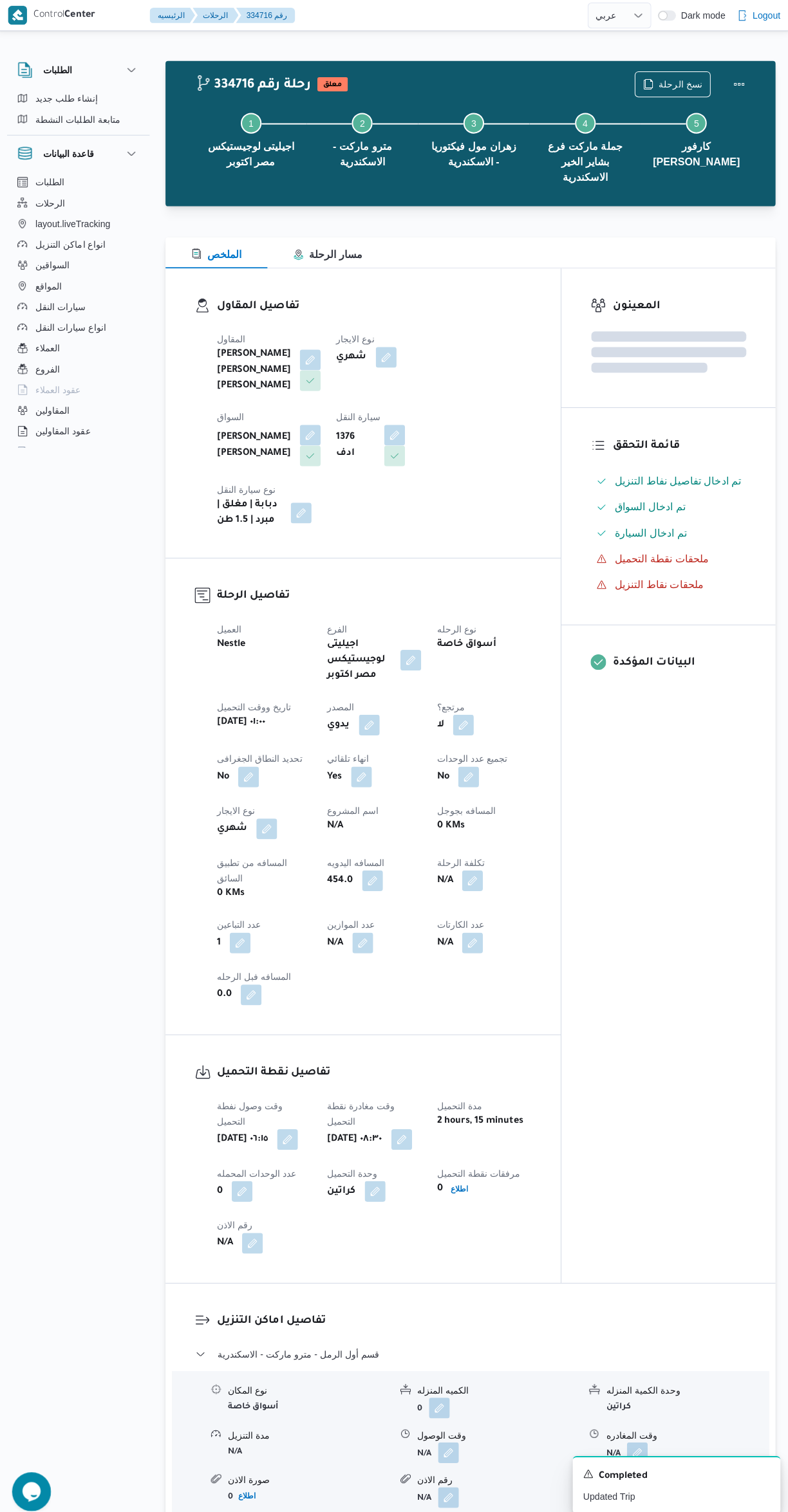
click at [624, 952] on div "المعينون قائمة التحقق تم ادخال تفاصيل نفاط التنزيل تم ادخال السواق تم ادخال الس…" at bounding box center [666, 770] width 212 height 1007
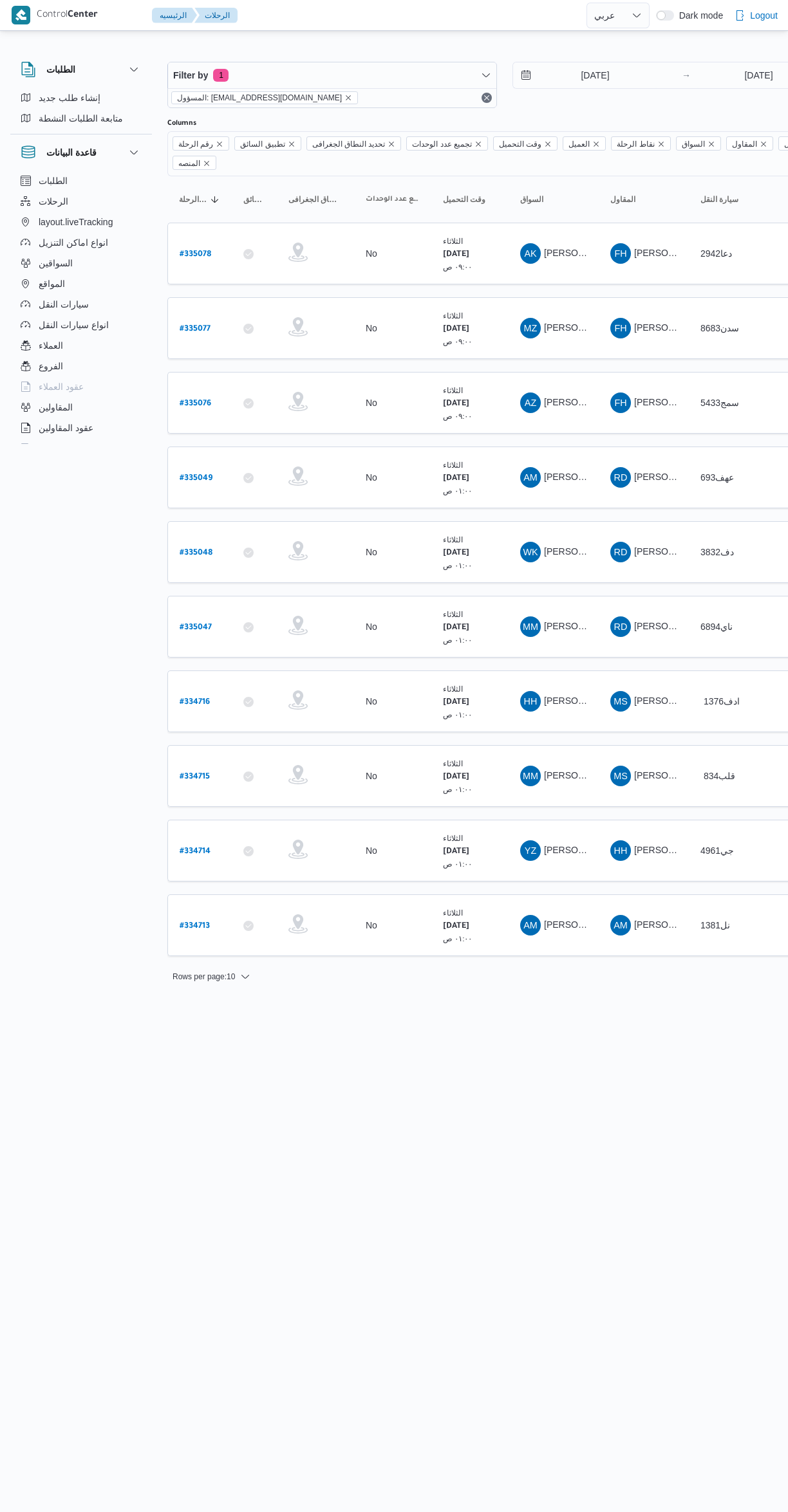
select select "ar"
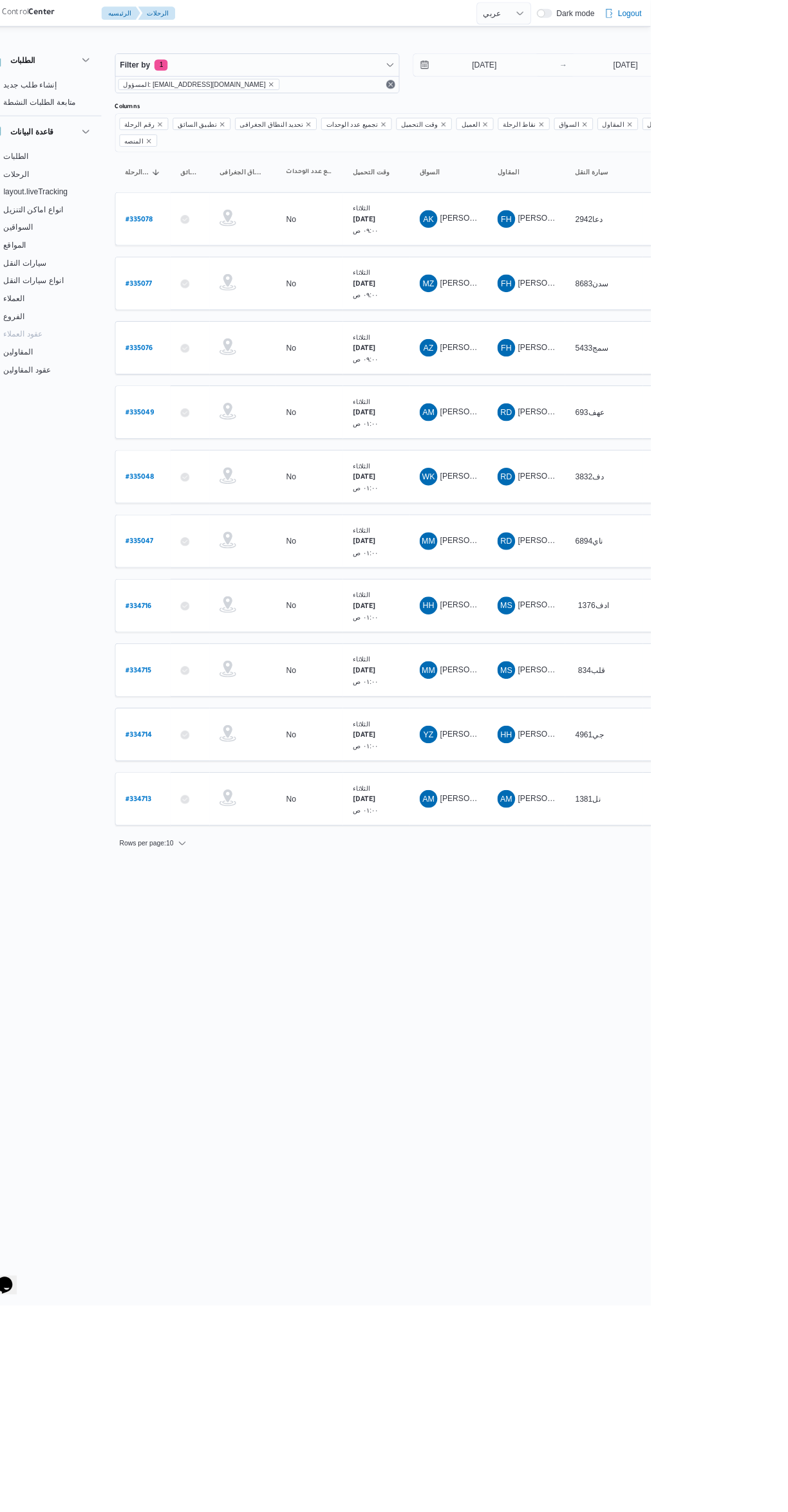
click at [201, 773] on b "# 334715" at bounding box center [194, 777] width 30 height 9
select select "ar"
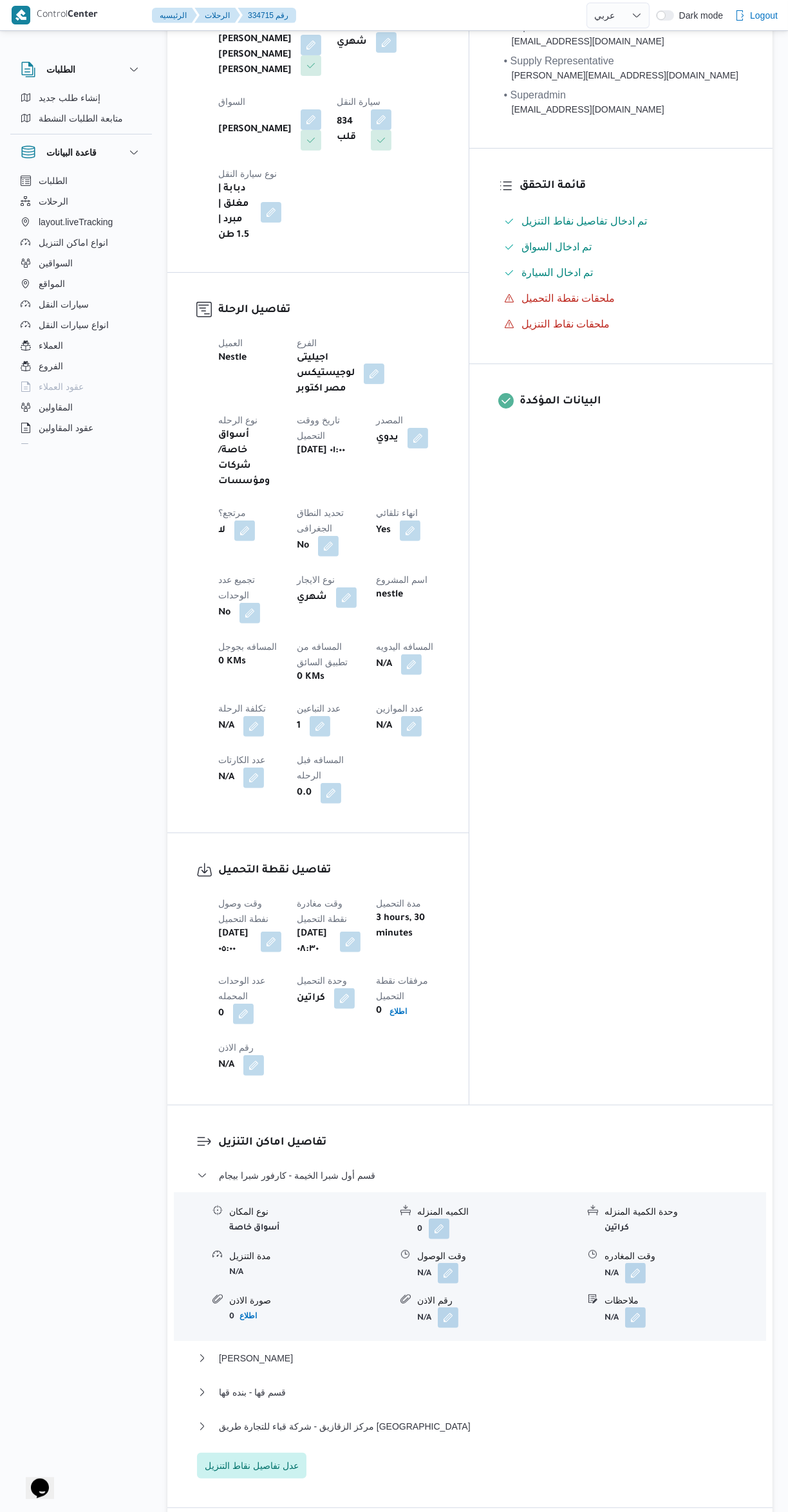
scroll to position [420, 0]
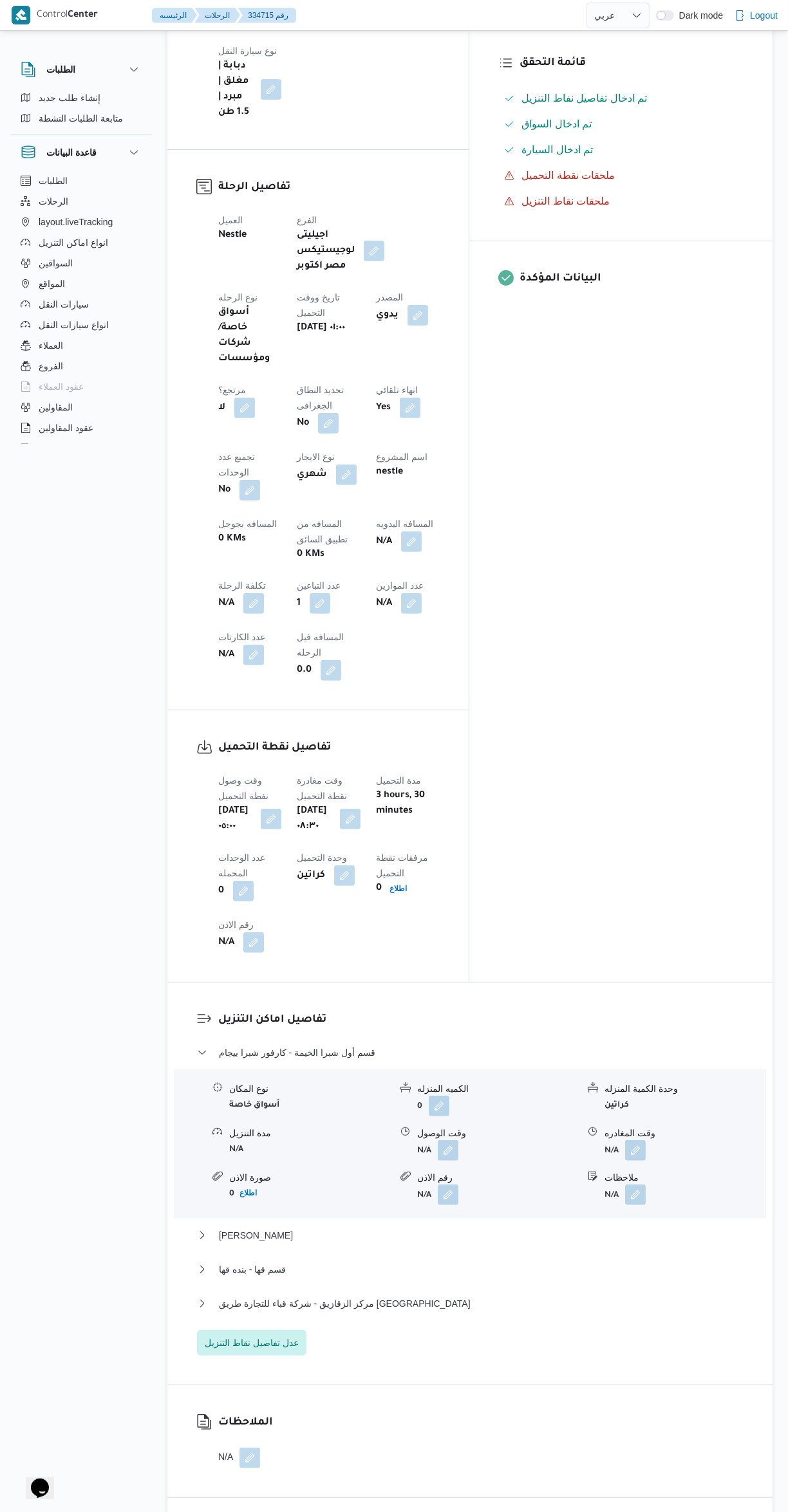
click at [453, 1140] on button "button" at bounding box center [448, 1150] width 21 height 21
click at [431, 993] on input "وقت الوصول" at bounding box center [413, 996] width 146 height 26
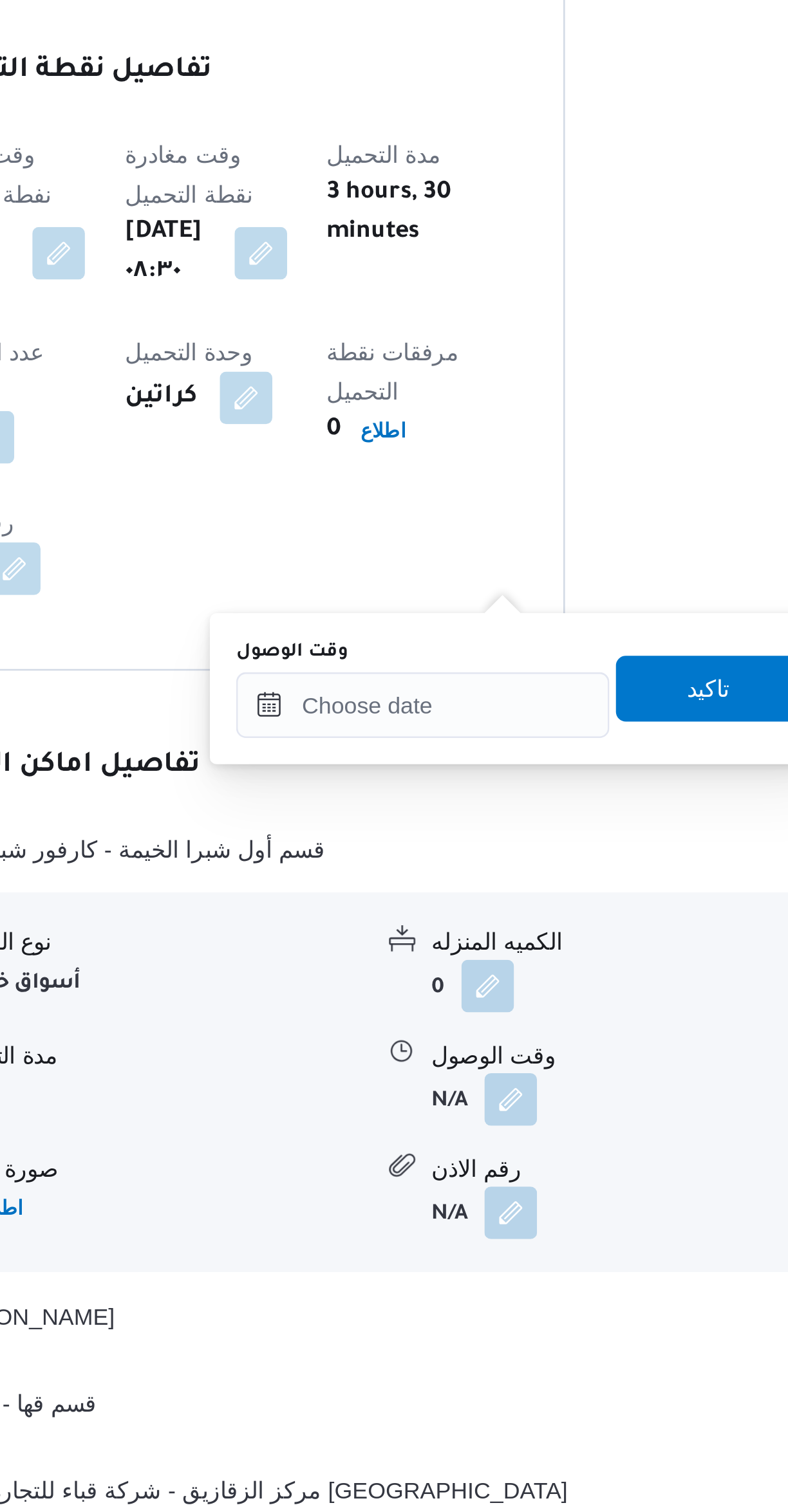
scroll to position [223, 0]
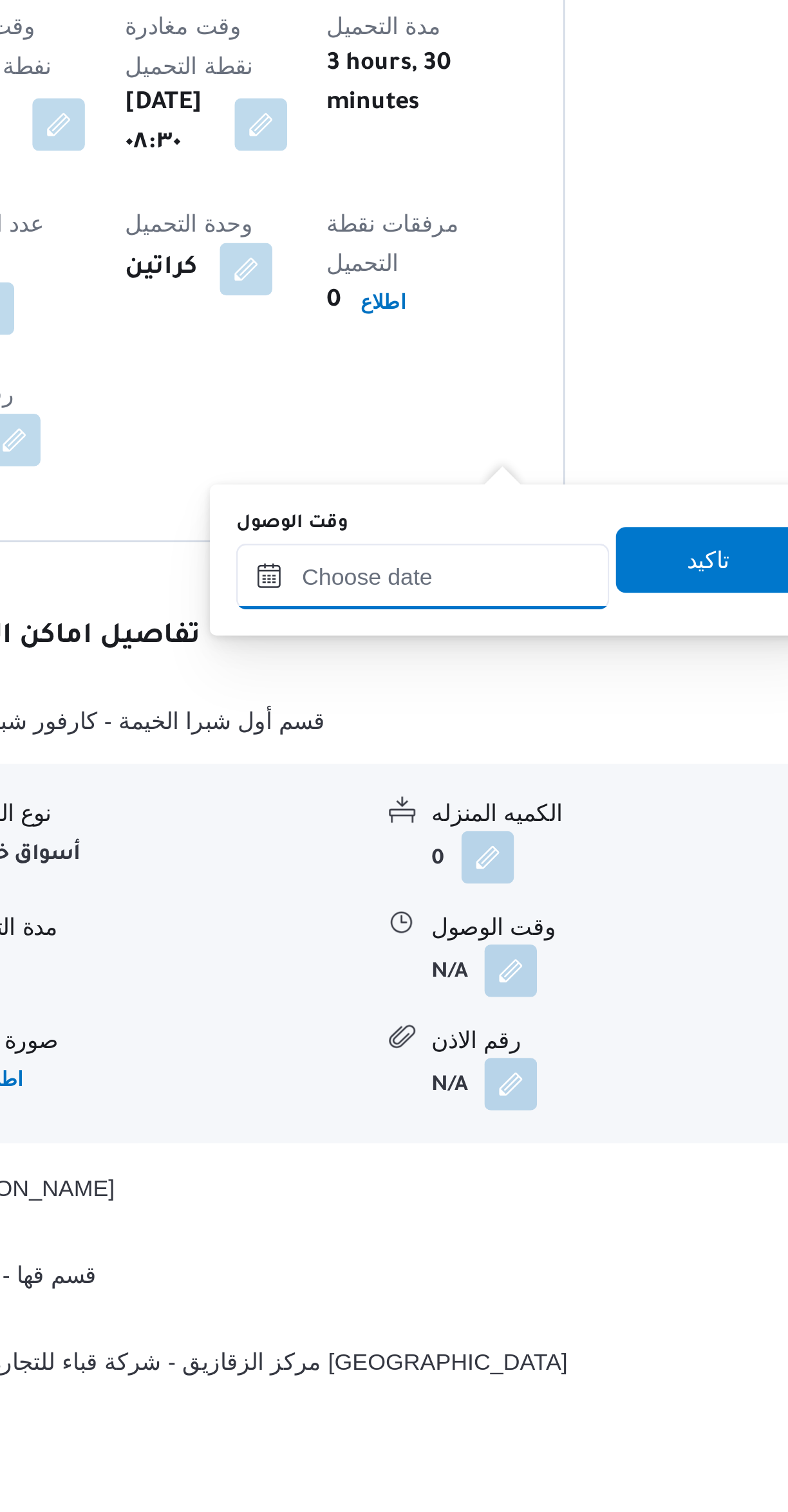
click at [431, 1191] on input "وقت الوصول" at bounding box center [413, 1193] width 146 height 26
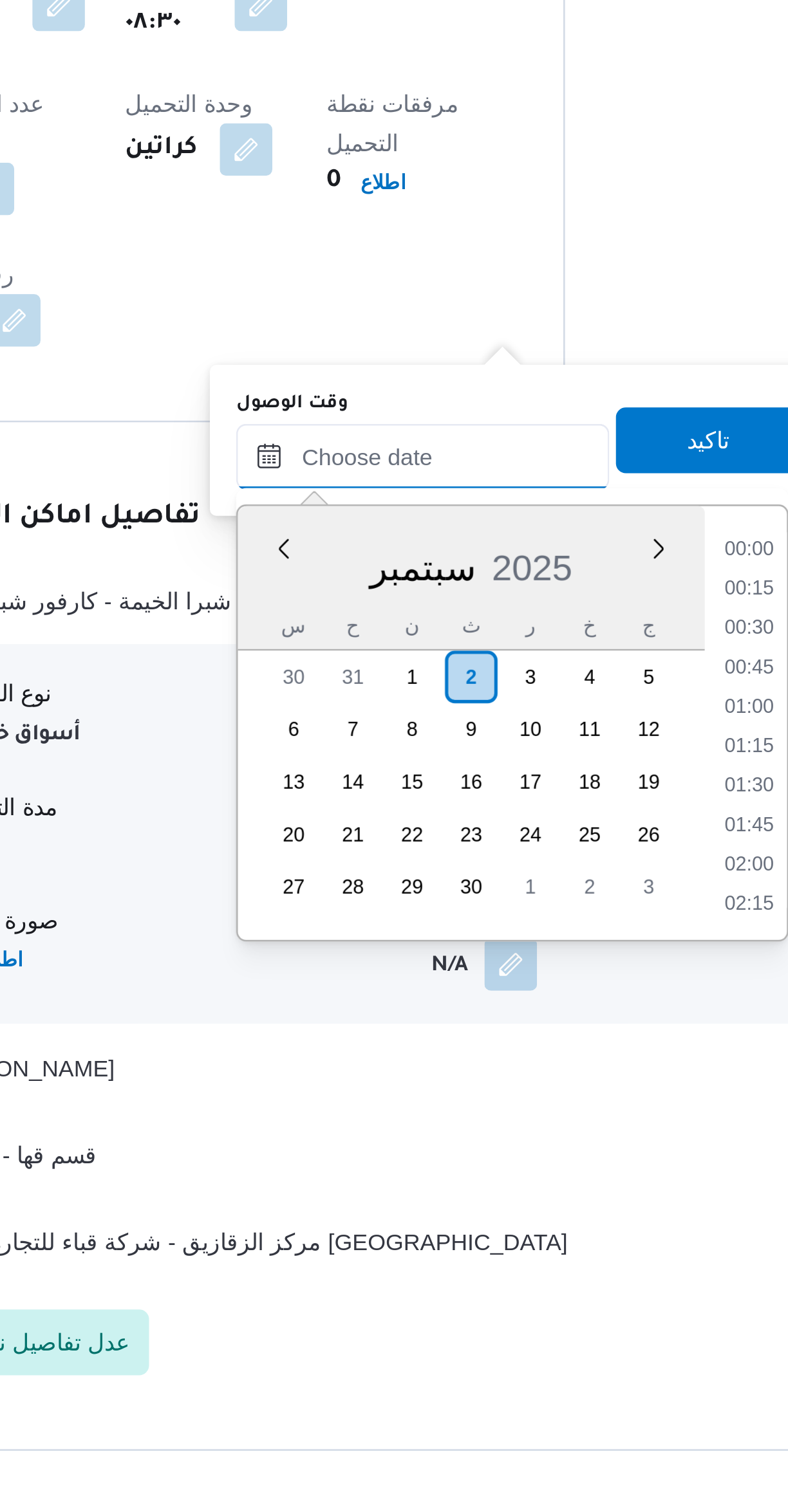
scroll to position [1281, 0]
click at [534, 1134] on li "20:45" at bounding box center [541, 1135] width 30 height 13
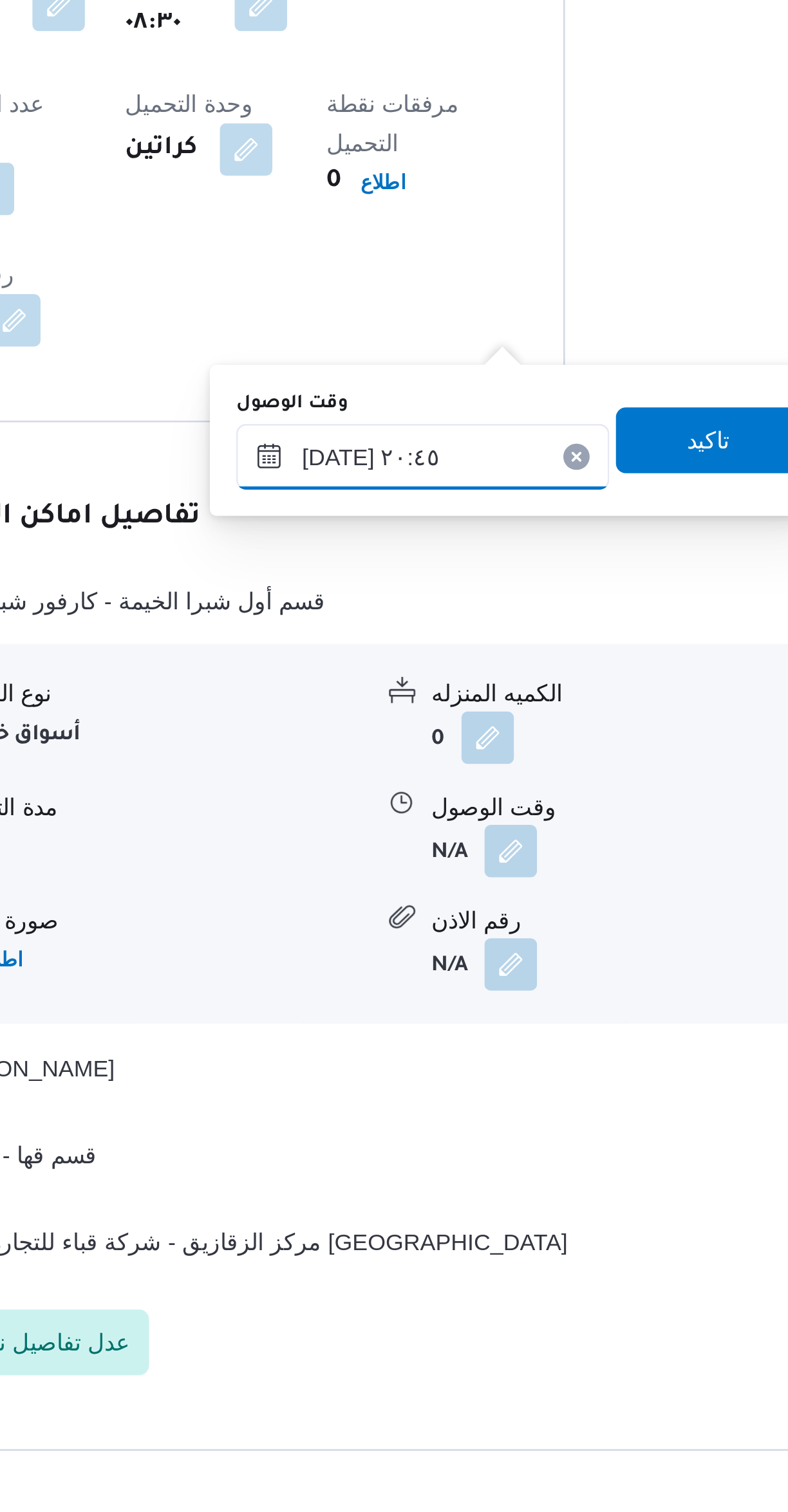
click at [371, 1103] on input "[DATE] ٢٠:٤٥" at bounding box center [413, 1099] width 146 height 26
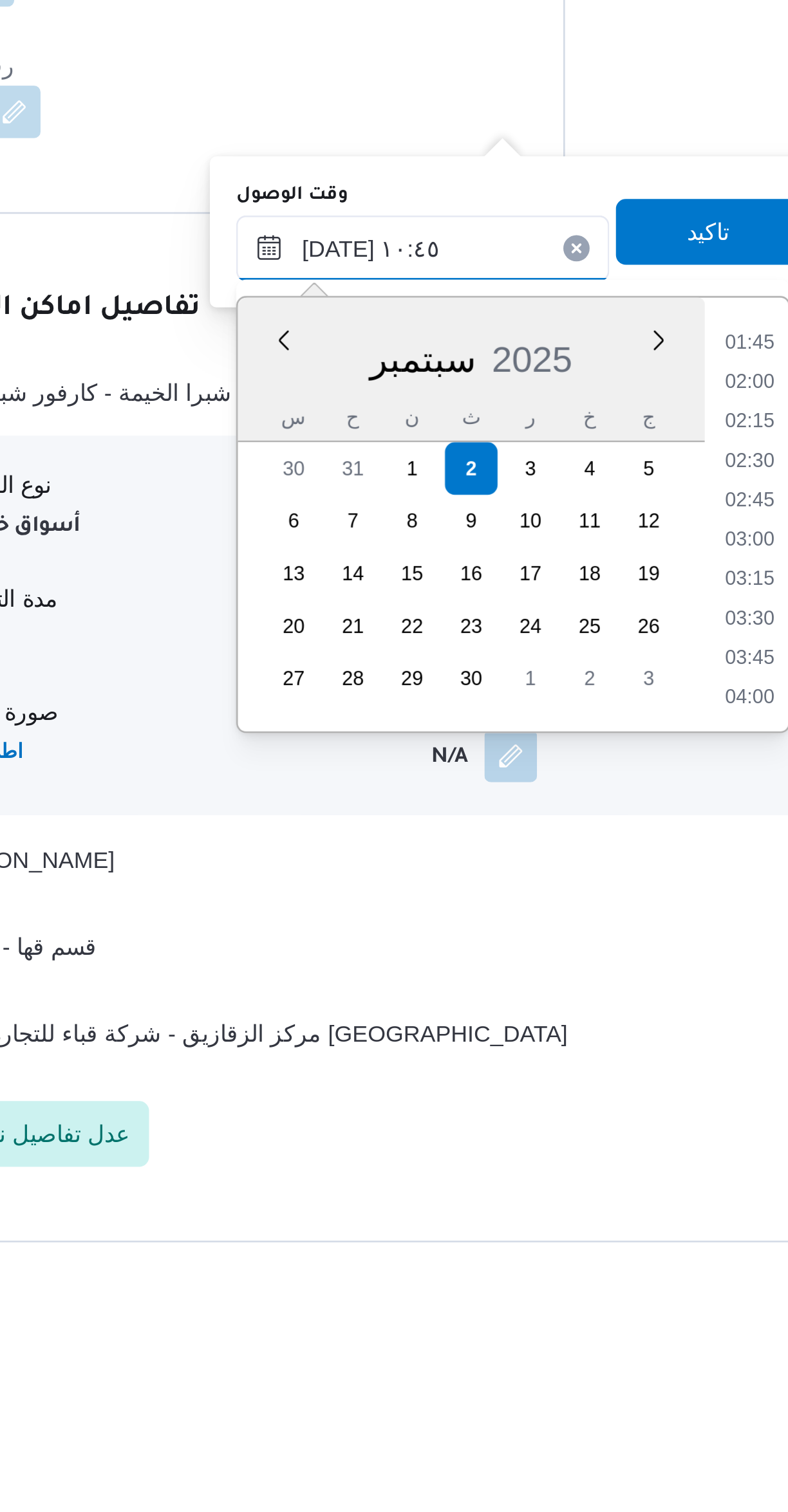
scroll to position [529, 0]
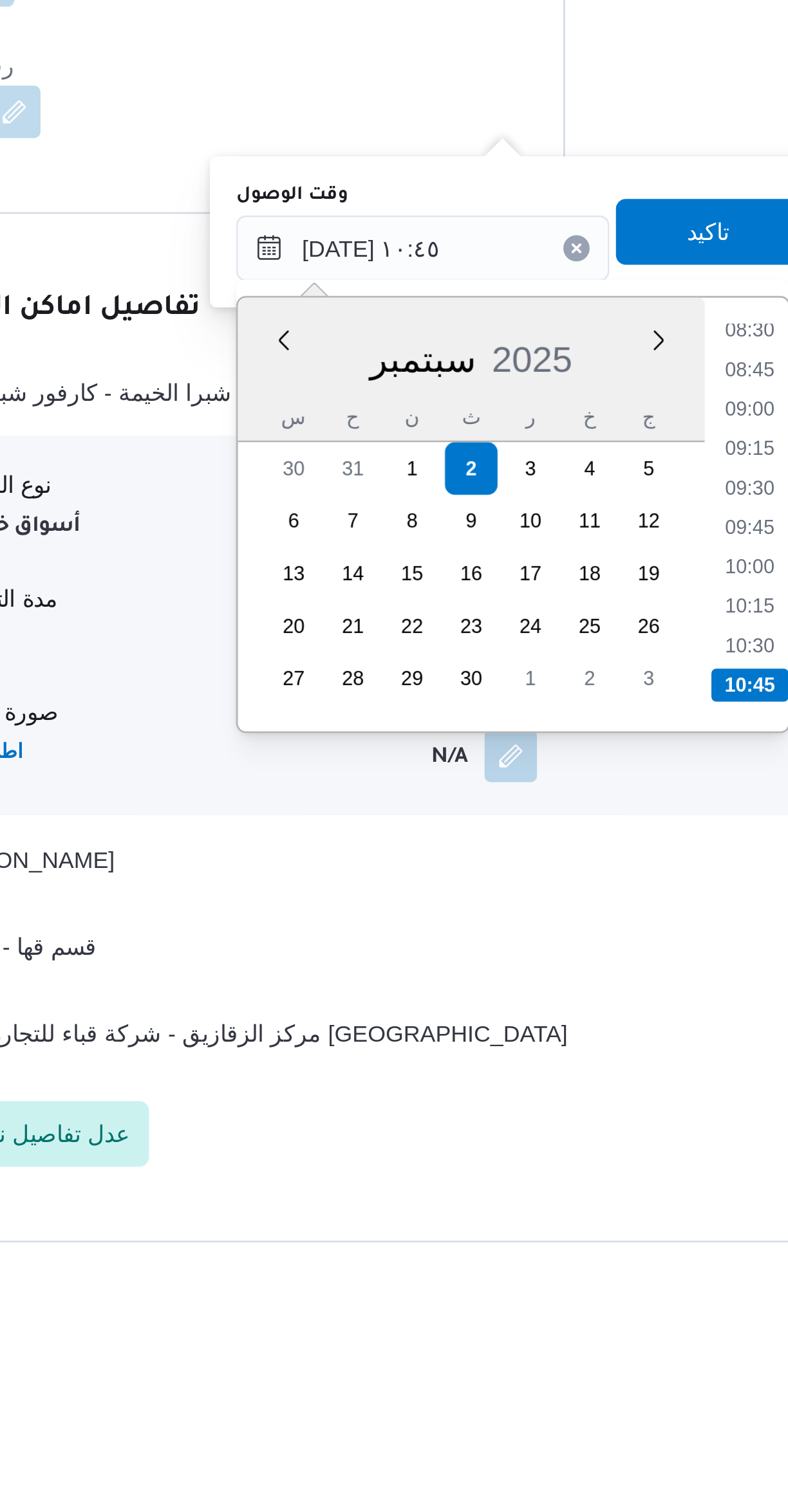
click at [542, 1219] on li "10:00" at bounding box center [541, 1224] width 30 height 13
type input "[DATE] ١٠:٠٠"
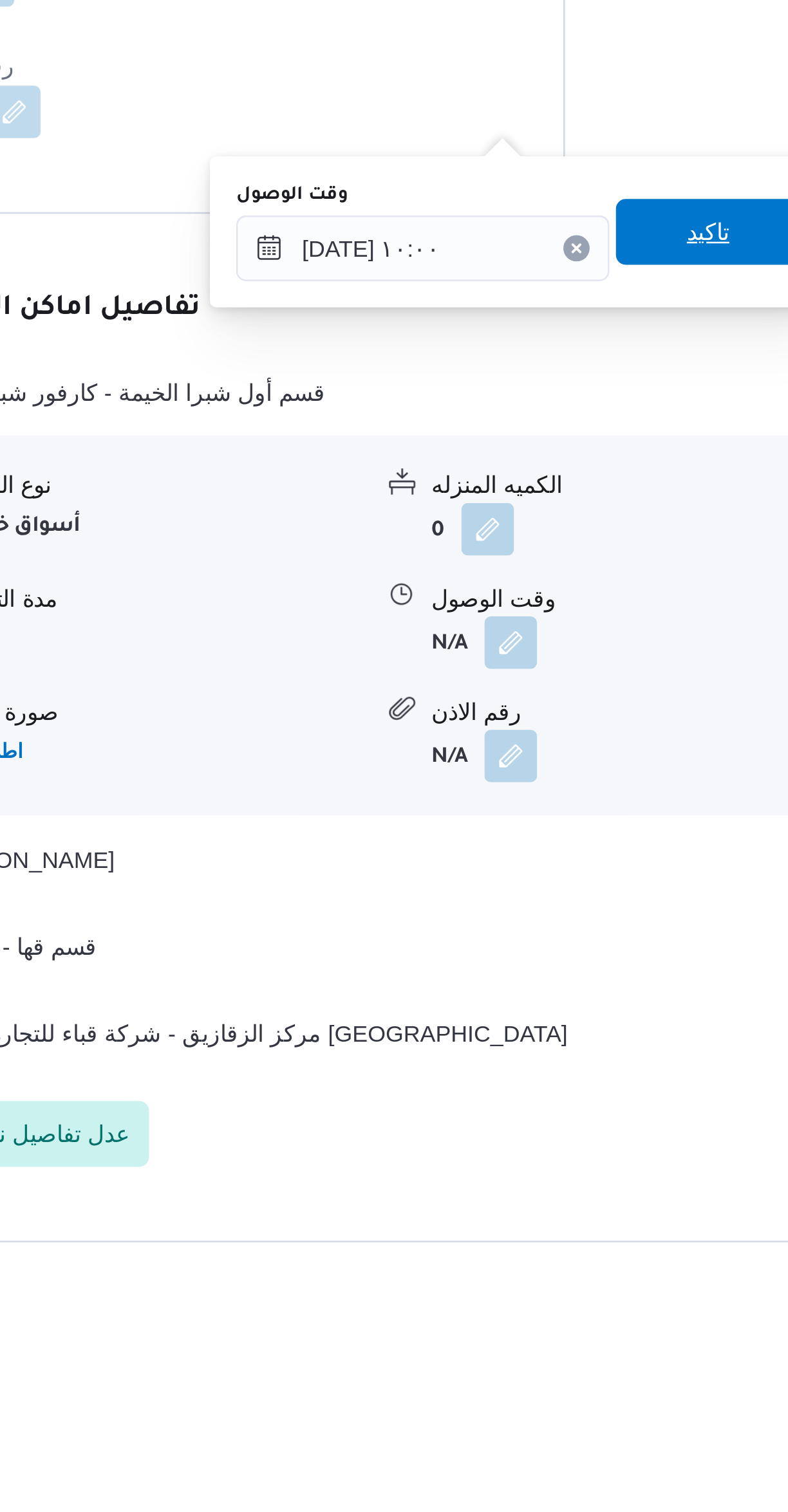
click at [529, 1097] on span "تاكيد" at bounding box center [525, 1092] width 72 height 26
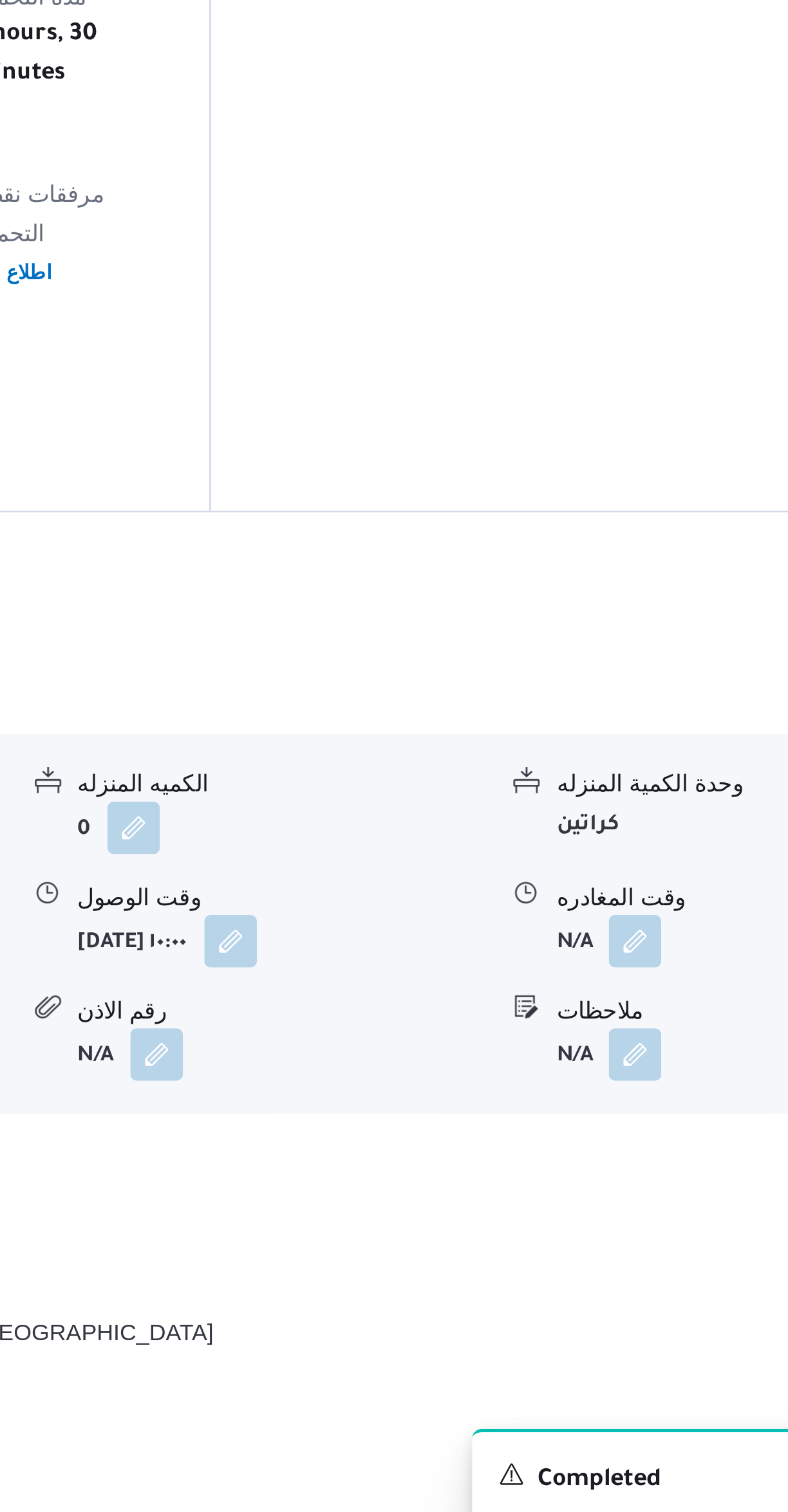
click at [646, 1243] on button "button" at bounding box center [635, 1253] width 21 height 21
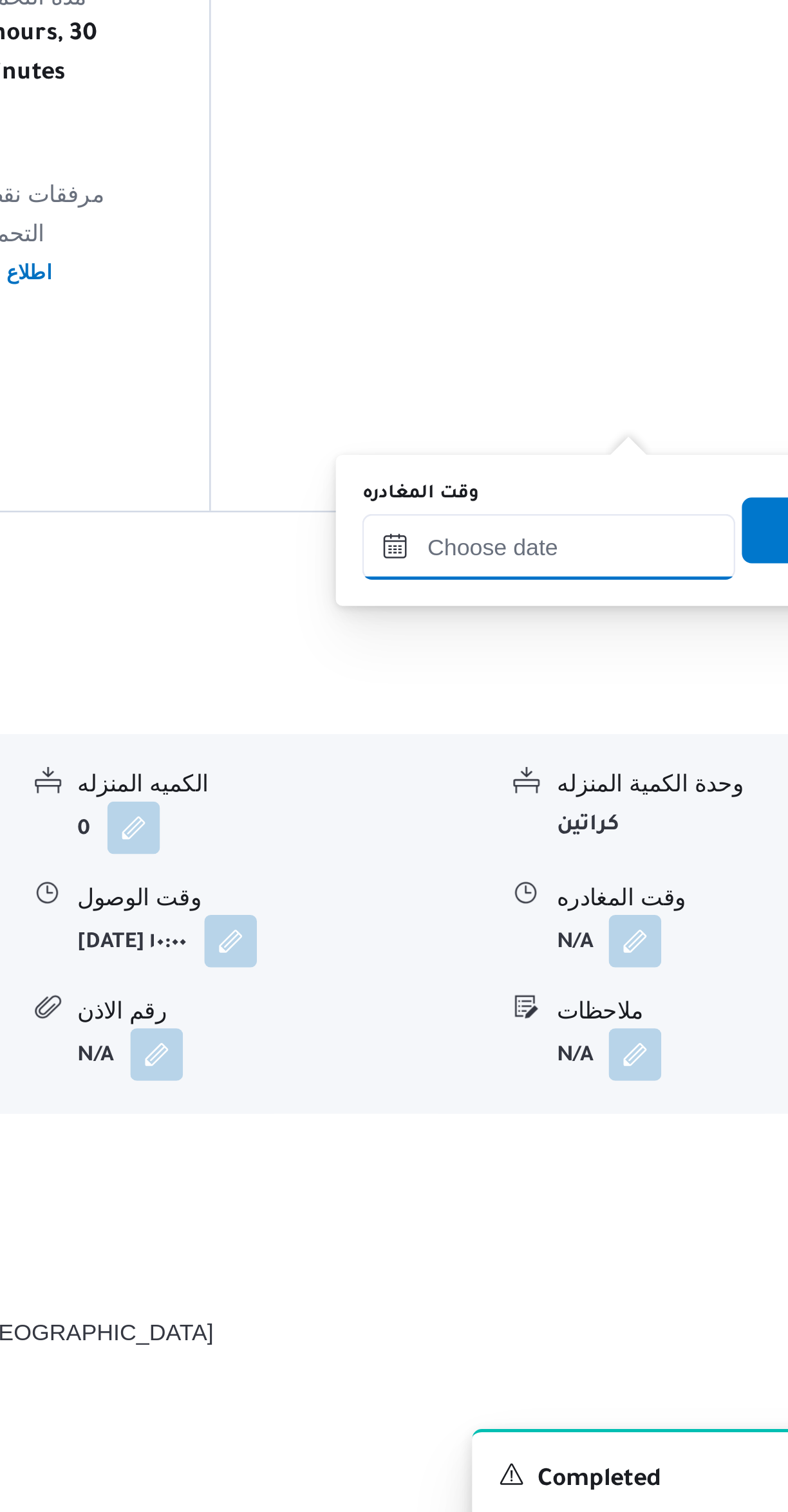
click at [600, 1093] on input "وقت المغادره" at bounding box center [601, 1099] width 146 height 26
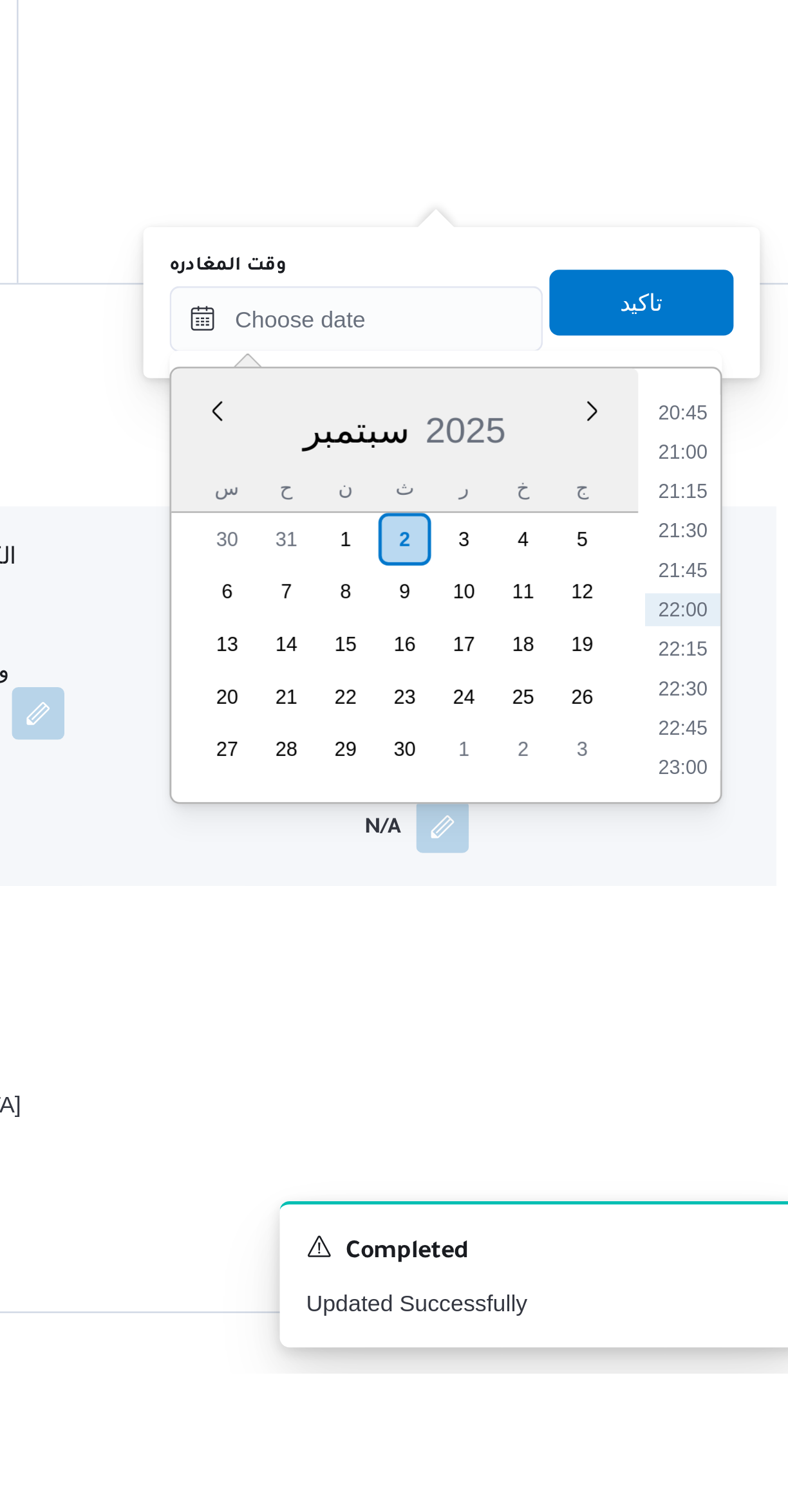
click at [726, 1146] on li "21:00" at bounding box center [729, 1151] width 30 height 13
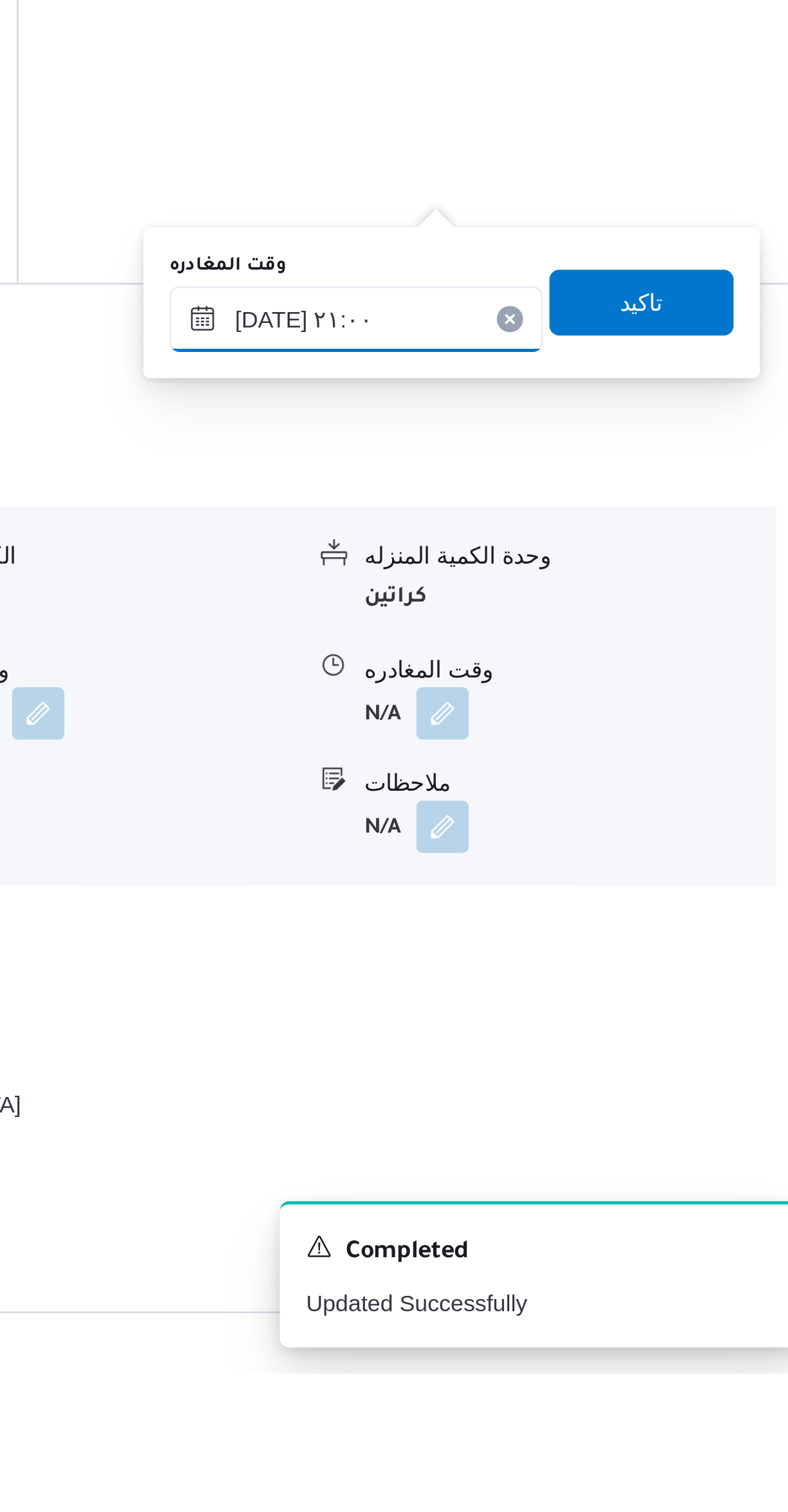
click at [562, 1101] on input "٠٢/٠٩/٢٠٢٥ ٢١:٠٠" at bounding box center [601, 1099] width 146 height 26
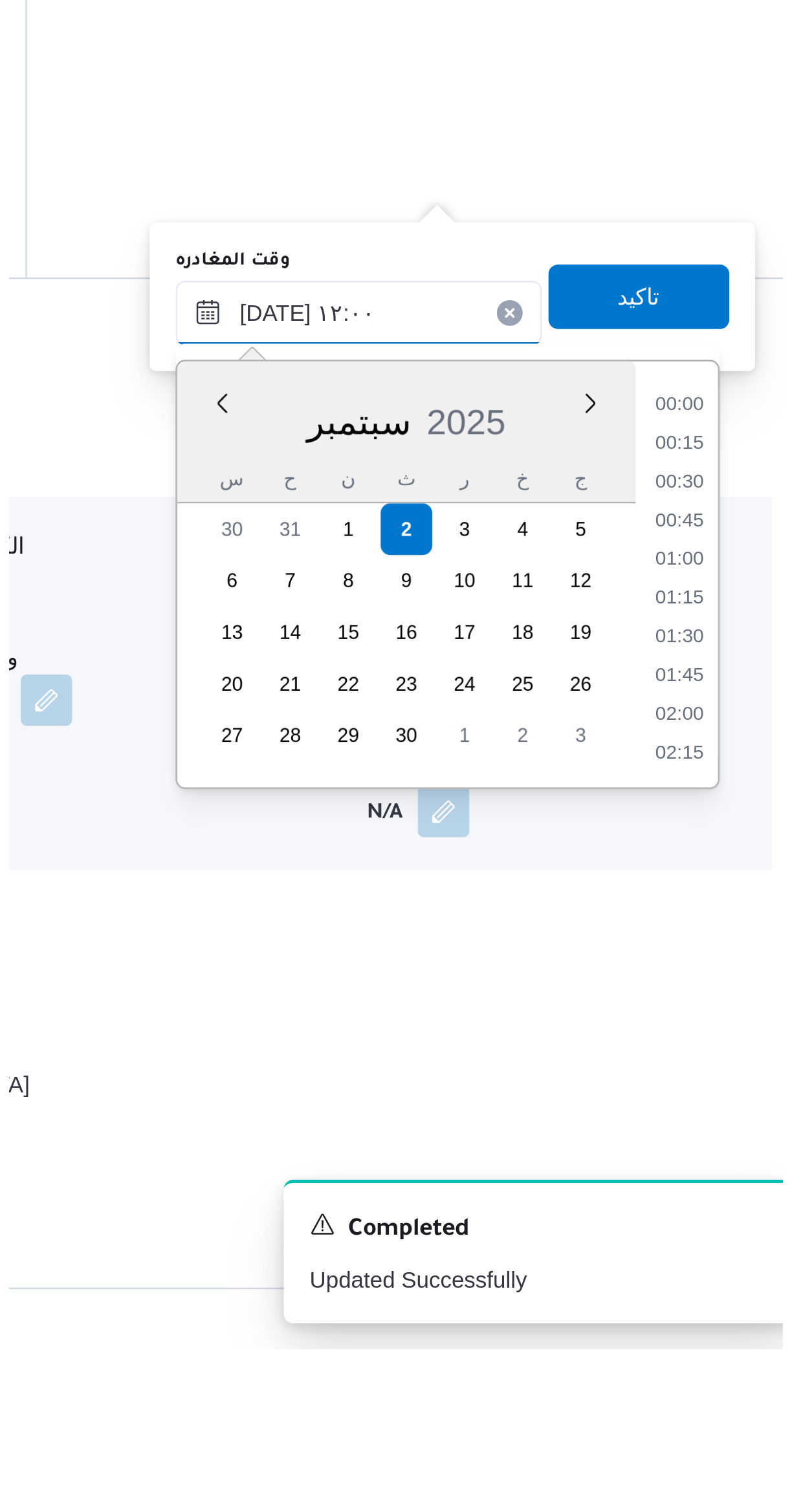
scroll to position [609, 0]
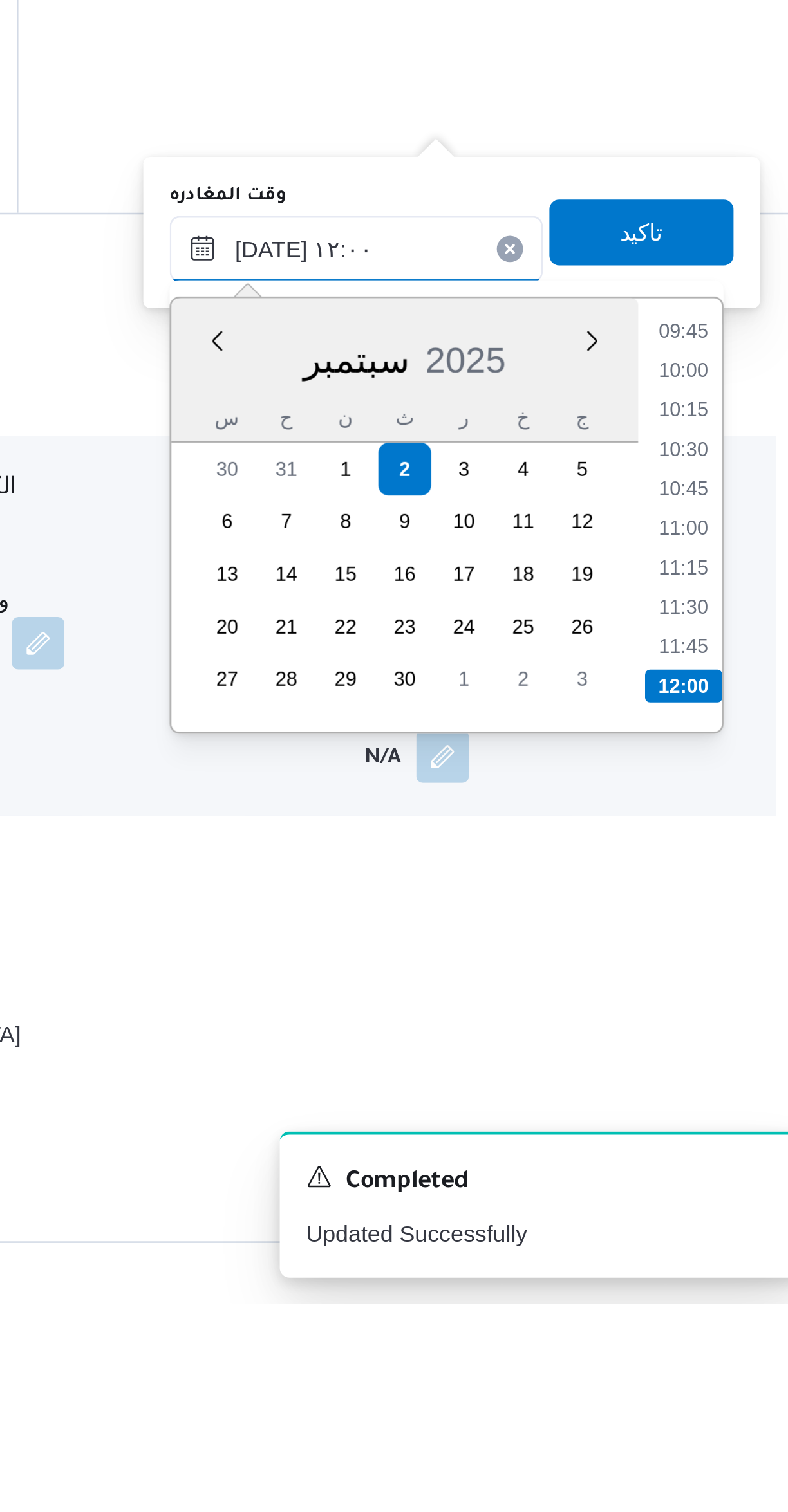
type input "٠٢/٠٩/٢٠٢٥ ١٢:٠٠"
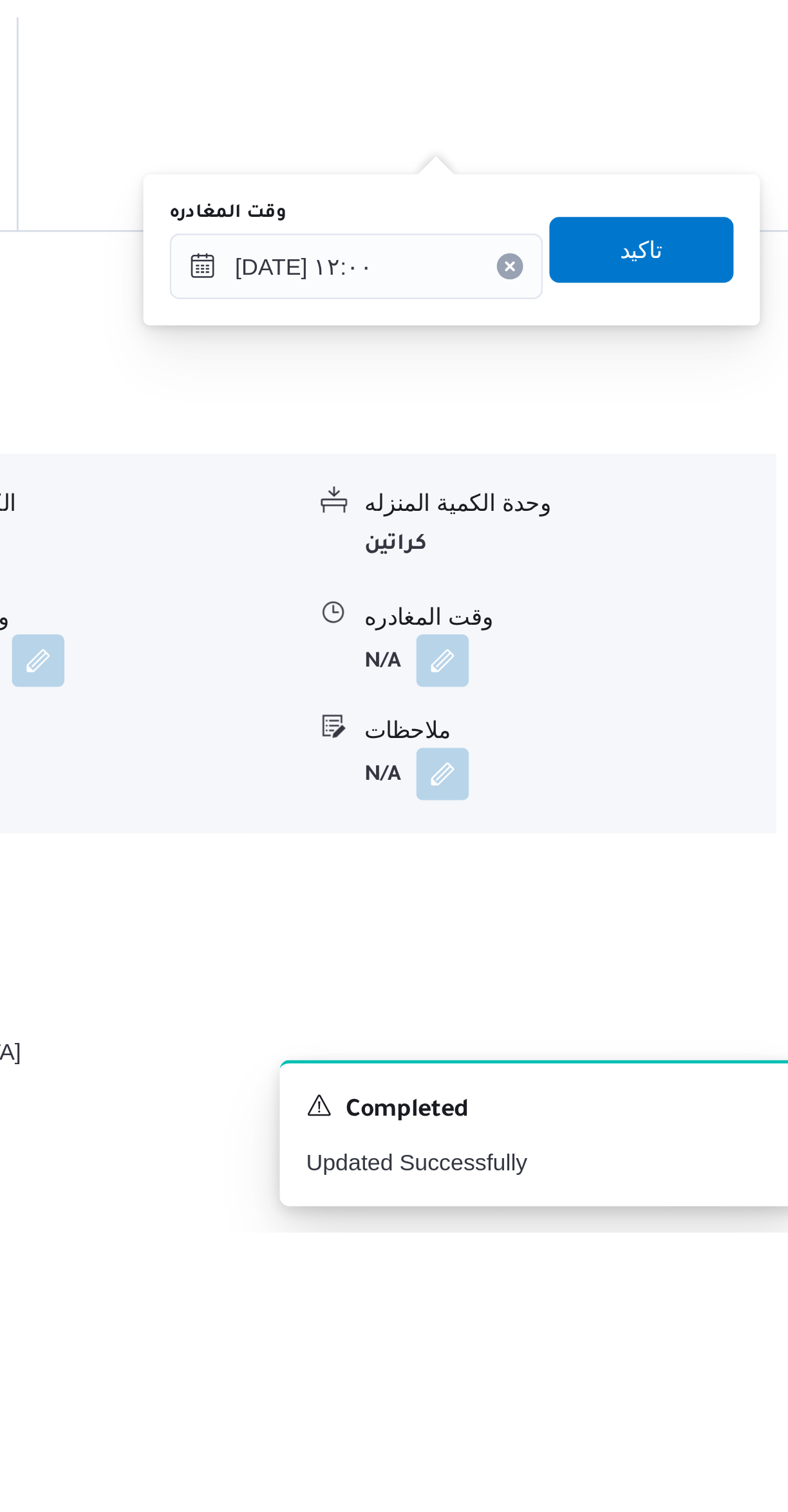
scroll to position [316, 0]
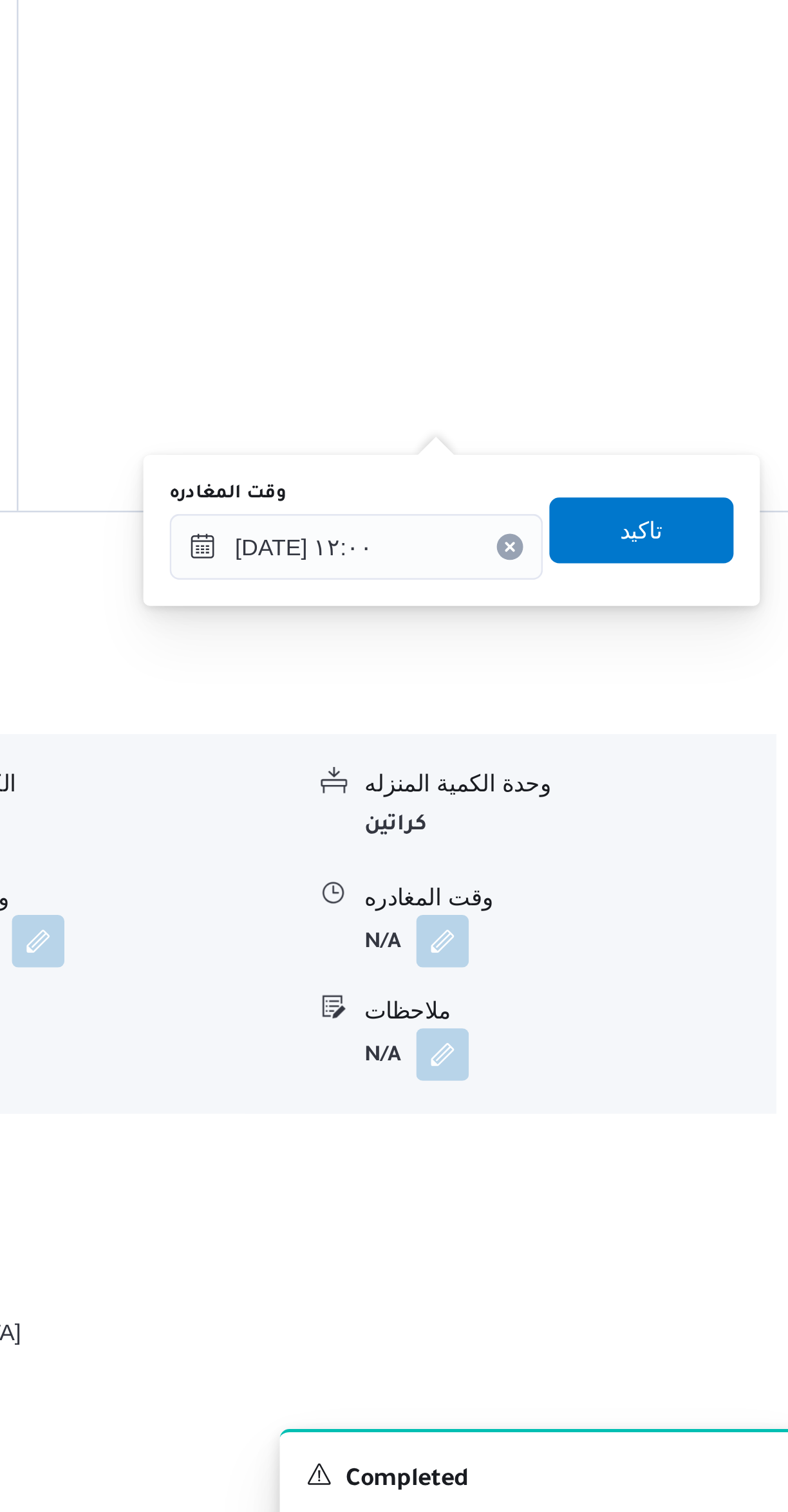
click at [686, 1174] on div "نوع المكان أسواق خاصة الكميه المنزله 0 وحدة الكمية المنزله كراتين مدة التنزيل N…" at bounding box center [469, 1246] width 602 height 146
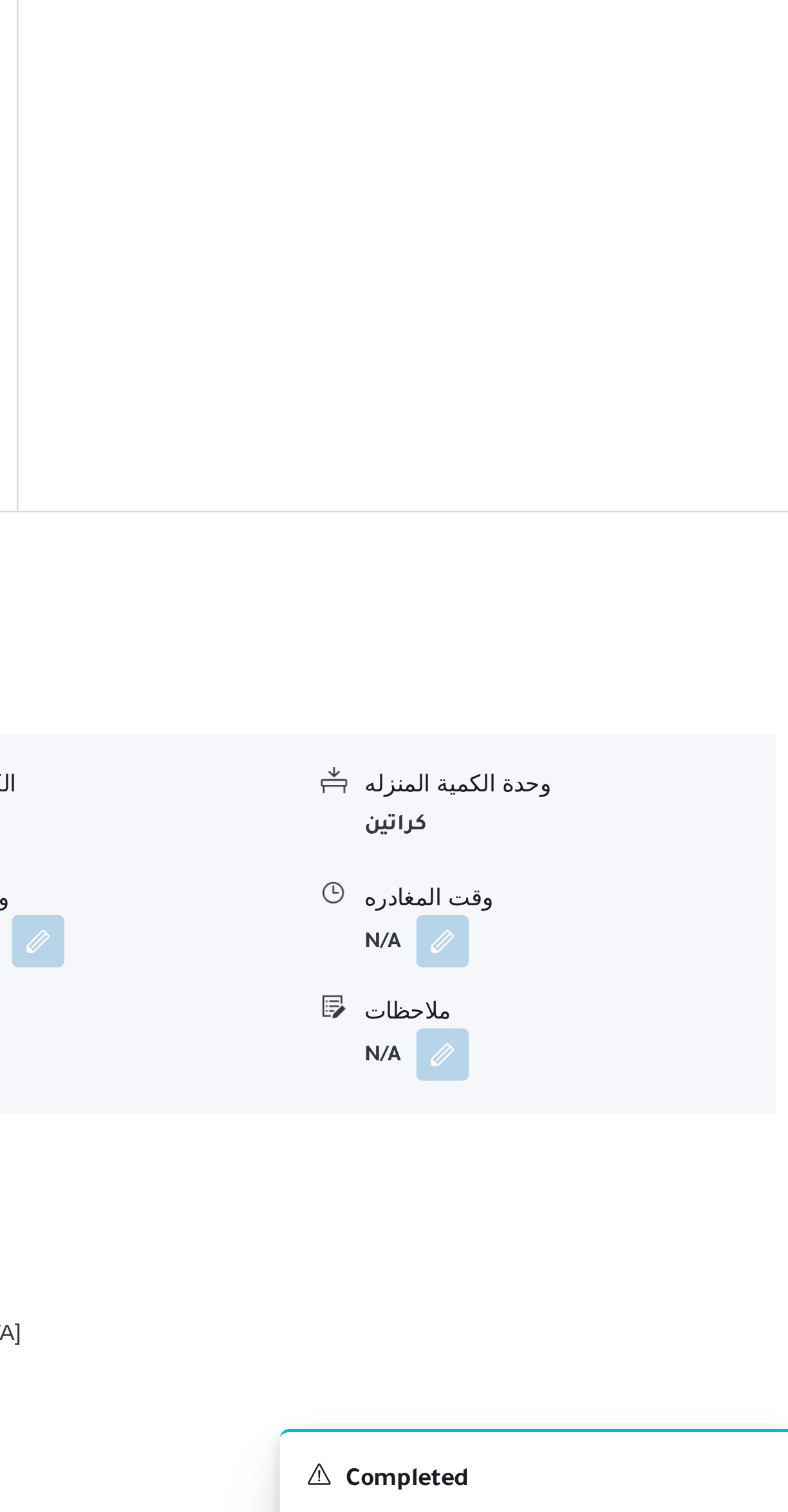
click at [628, 1243] on button "button" at bounding box center [635, 1253] width 21 height 21
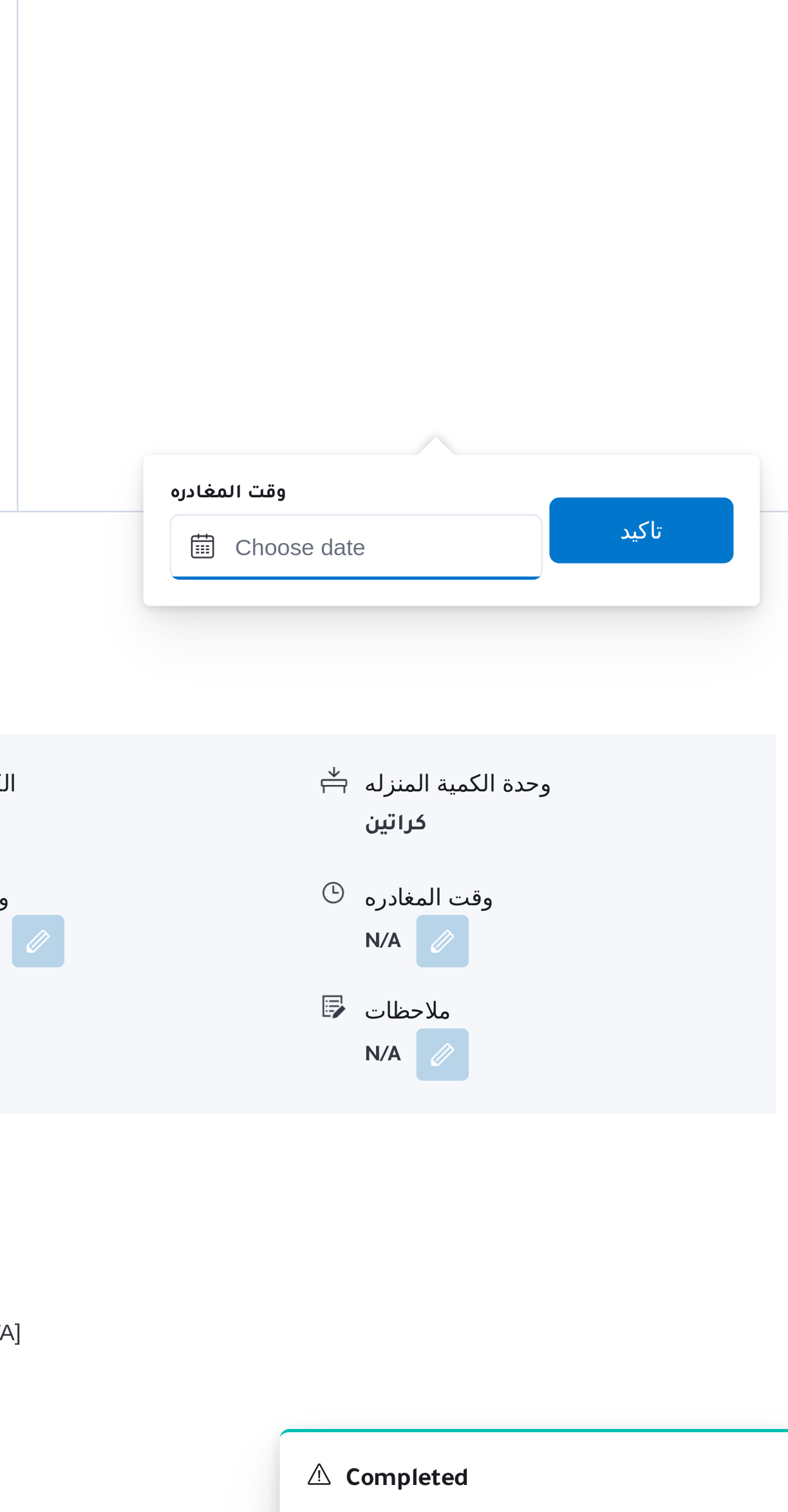
click at [587, 1099] on input "وقت المغادره" at bounding box center [601, 1099] width 146 height 26
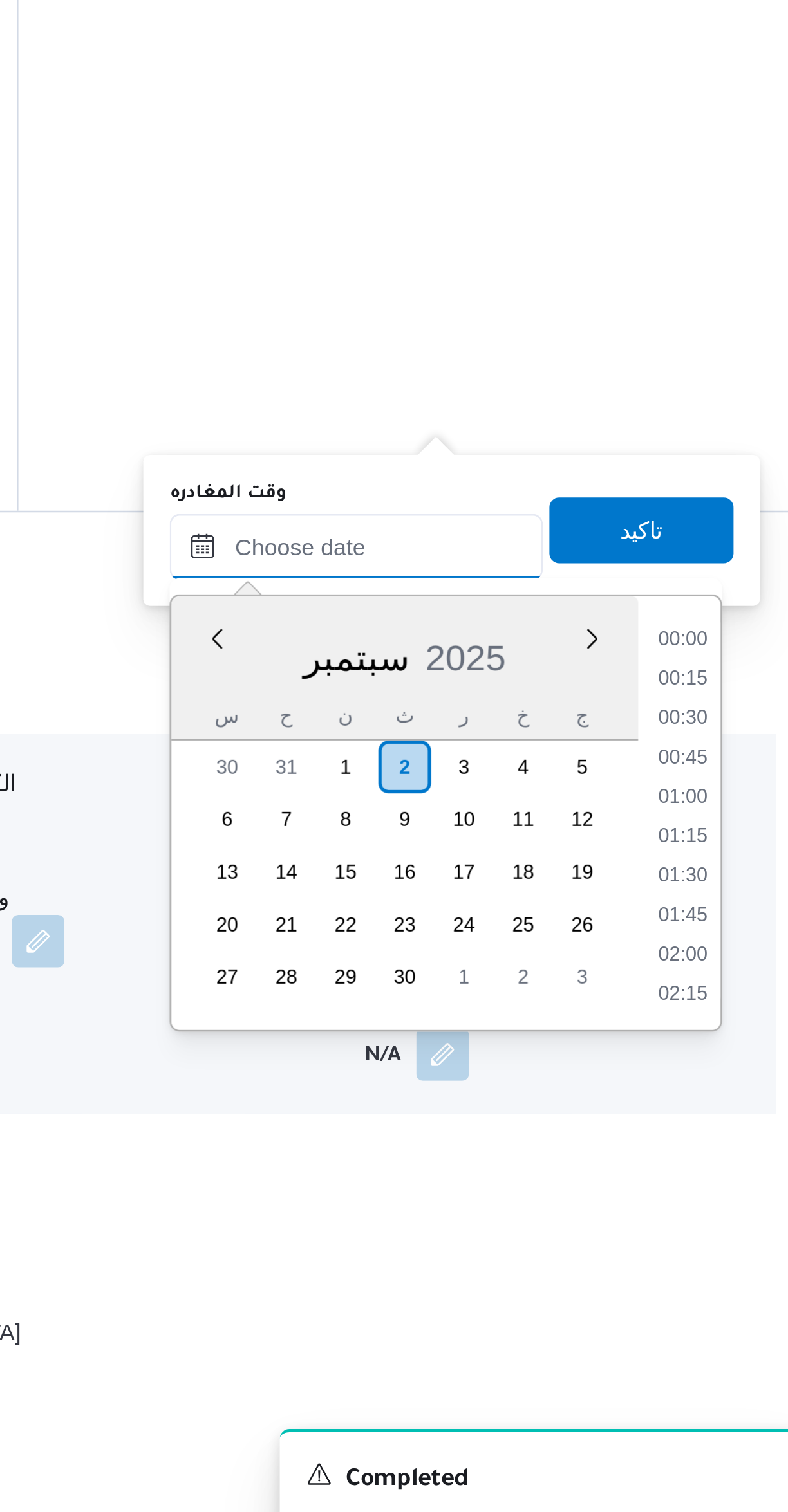
scroll to position [1281, 0]
click at [731, 1136] on li "20:45" at bounding box center [729, 1135] width 30 height 13
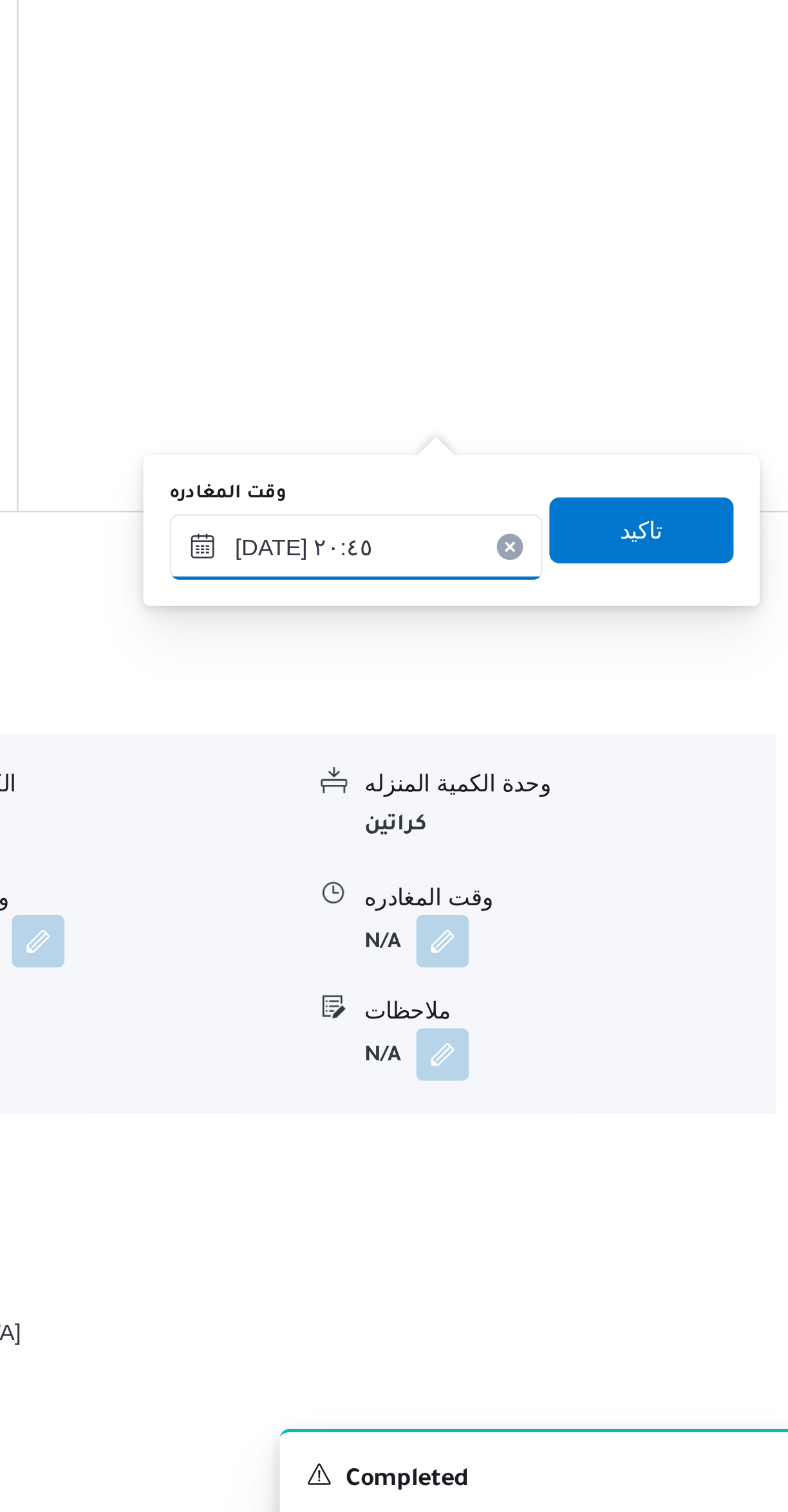
click at [558, 1102] on input "٠٢/٠٩/٢٠٢٥ ٢٠:٤٥" at bounding box center [601, 1099] width 146 height 26
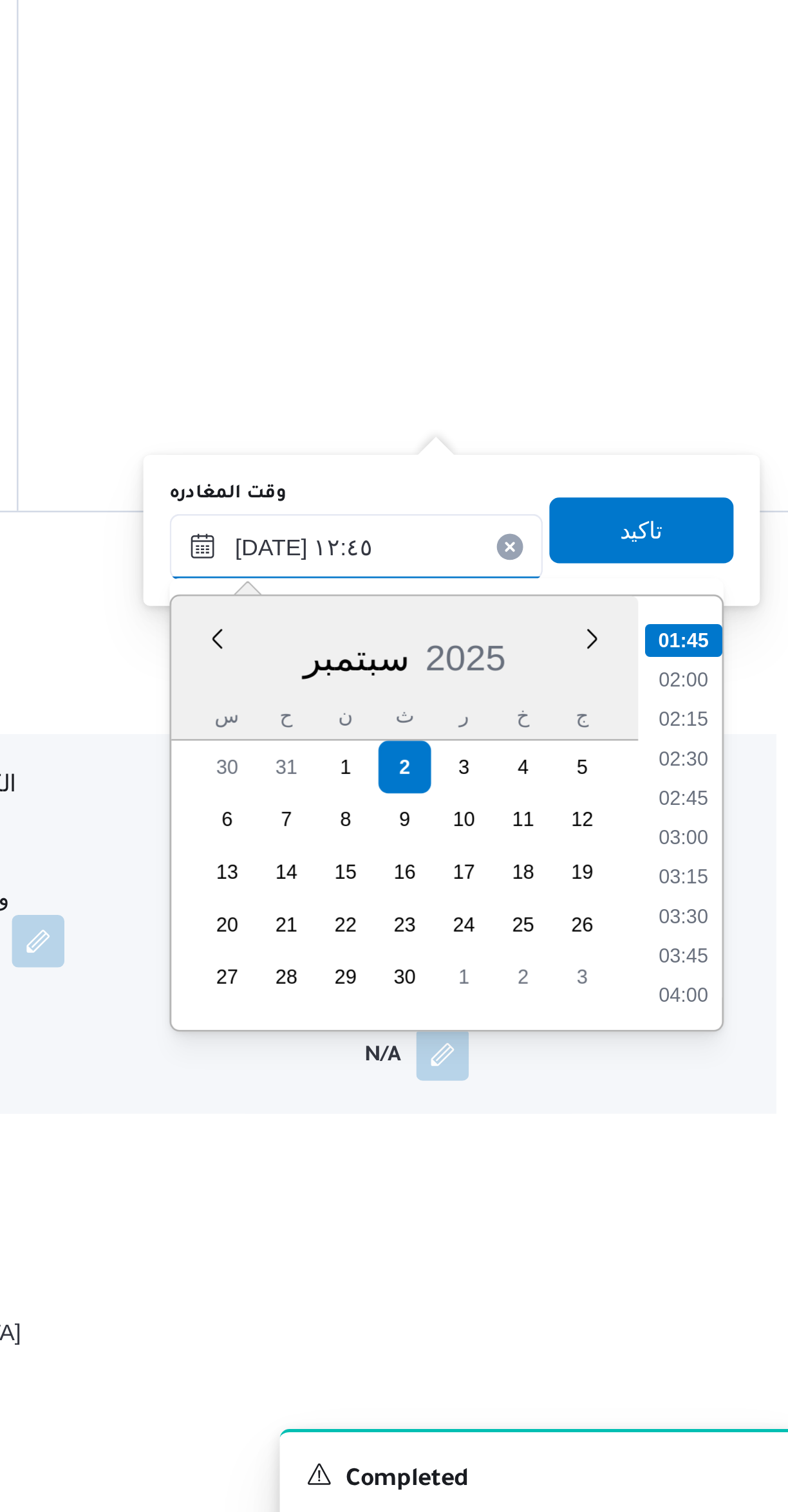
scroll to position [653, 0]
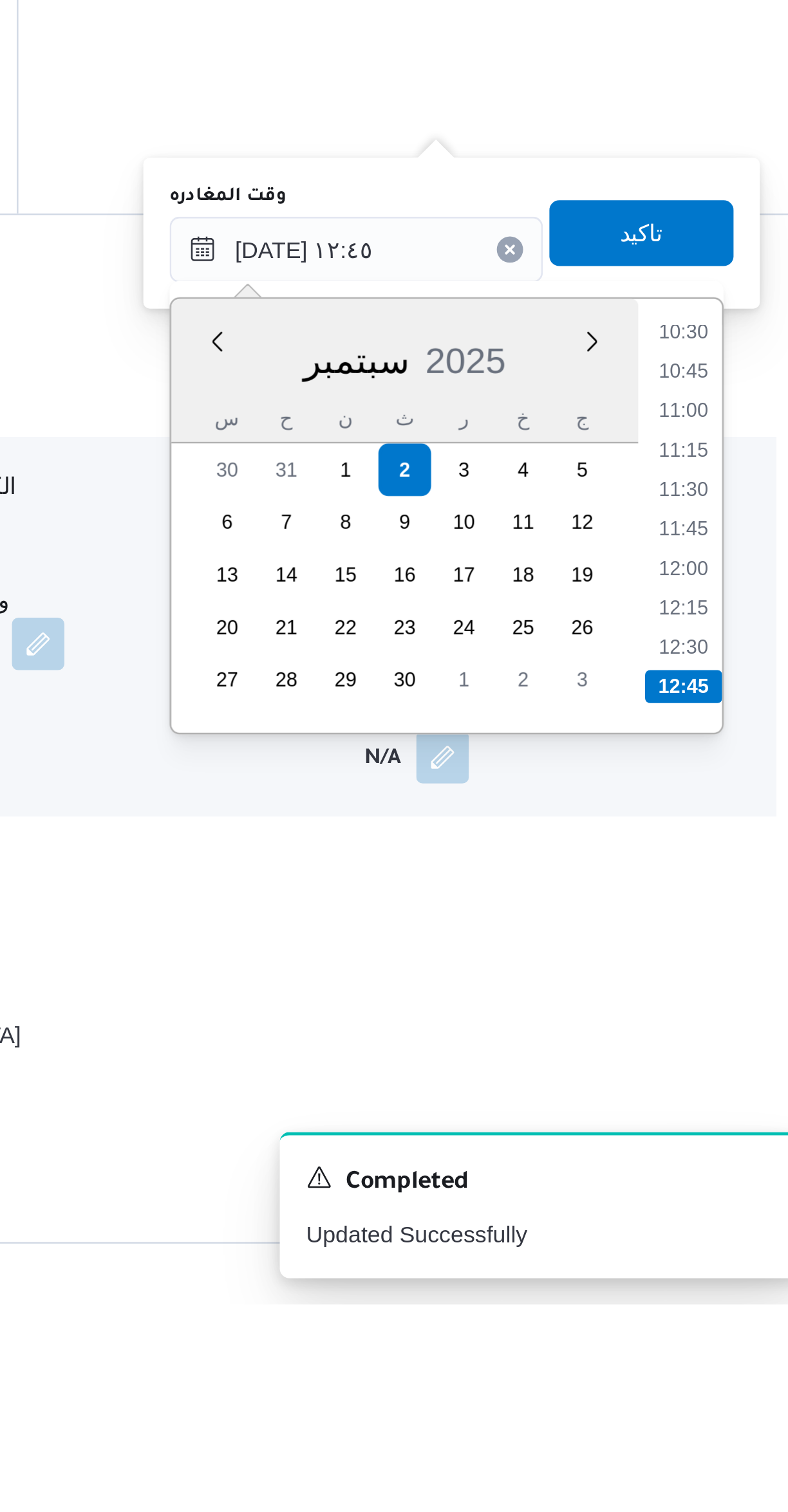
click at [730, 1235] on li "12:15" at bounding box center [729, 1238] width 30 height 13
type input "٠٢/٠٩/٢٠٢٥ ١٢:١٥"
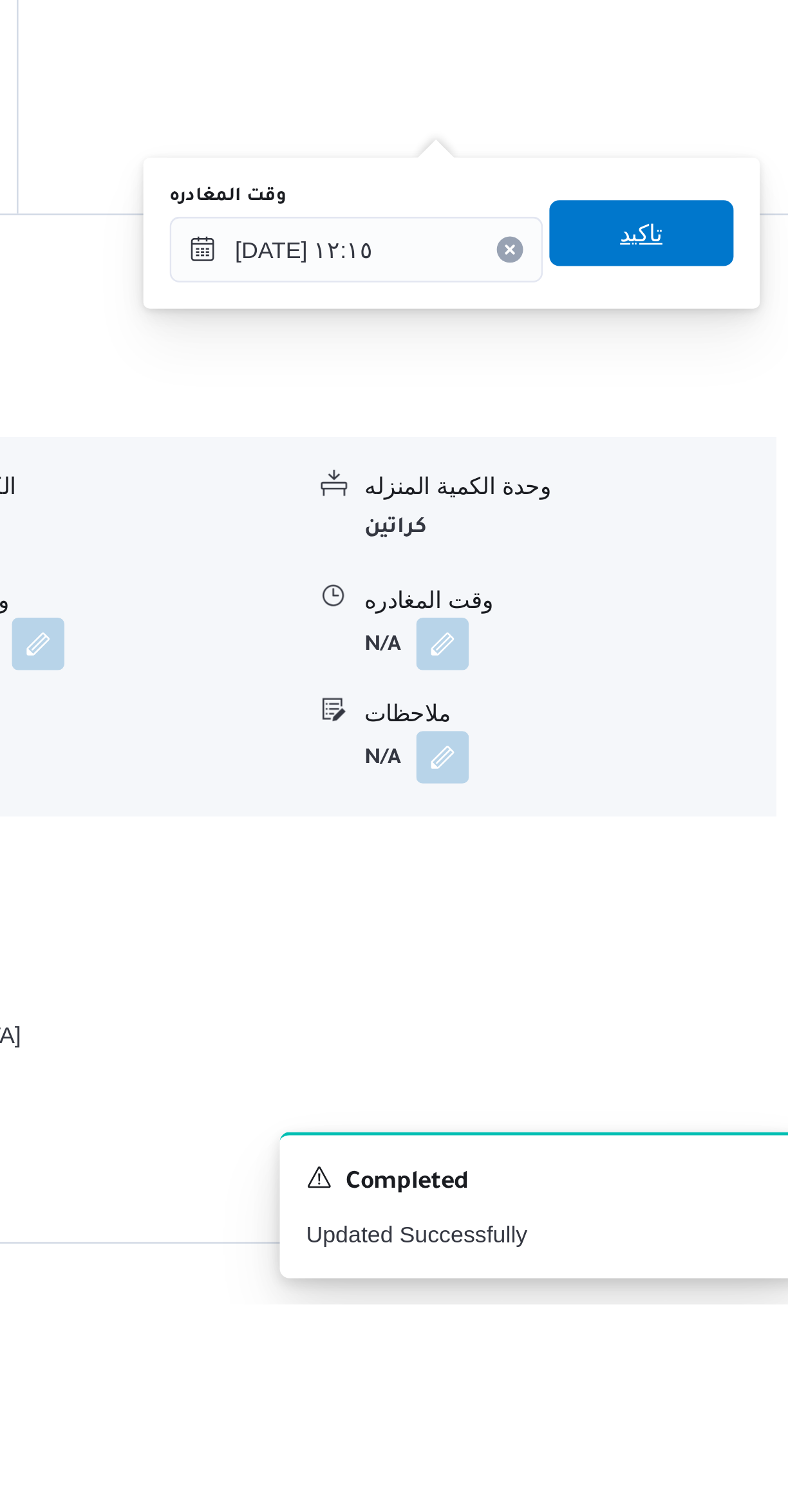
click at [704, 1095] on span "تاكيد" at bounding box center [712, 1092] width 17 height 16
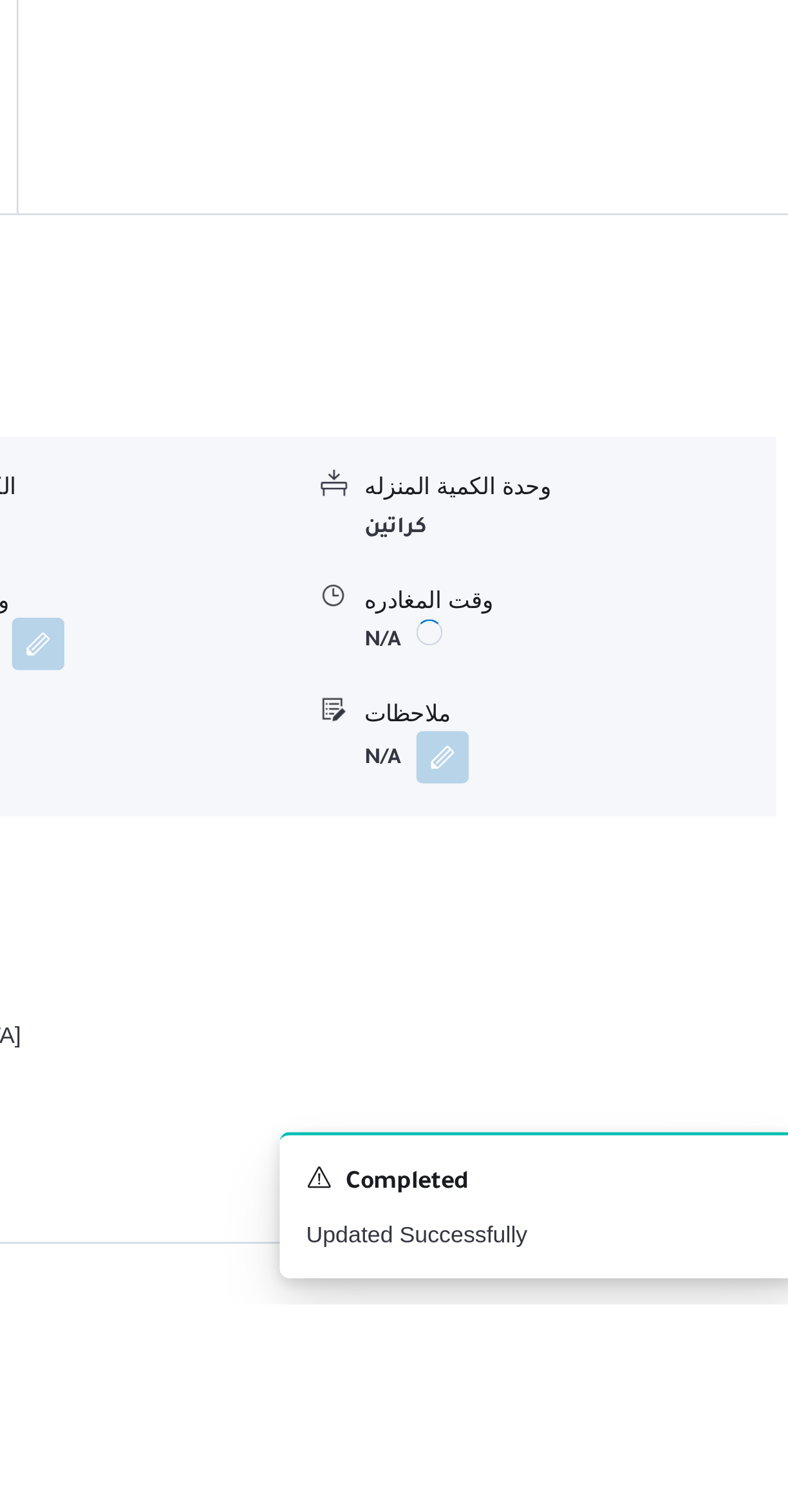
scroll to position [317, 0]
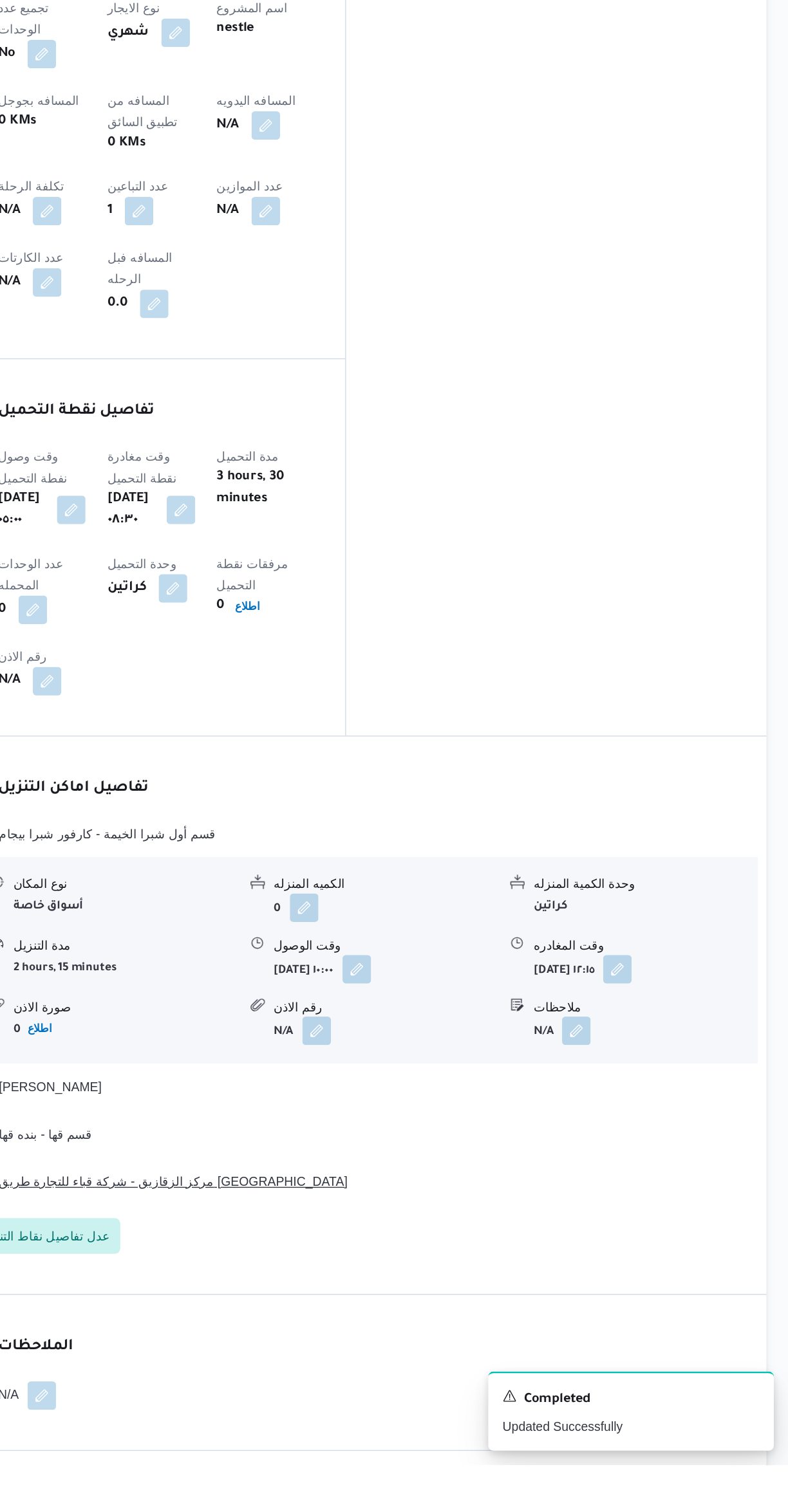
click at [652, 1299] on button "مركز الزقازيق - شركة قباء للتجارة طريق بلبيس" at bounding box center [470, 1307] width 546 height 16
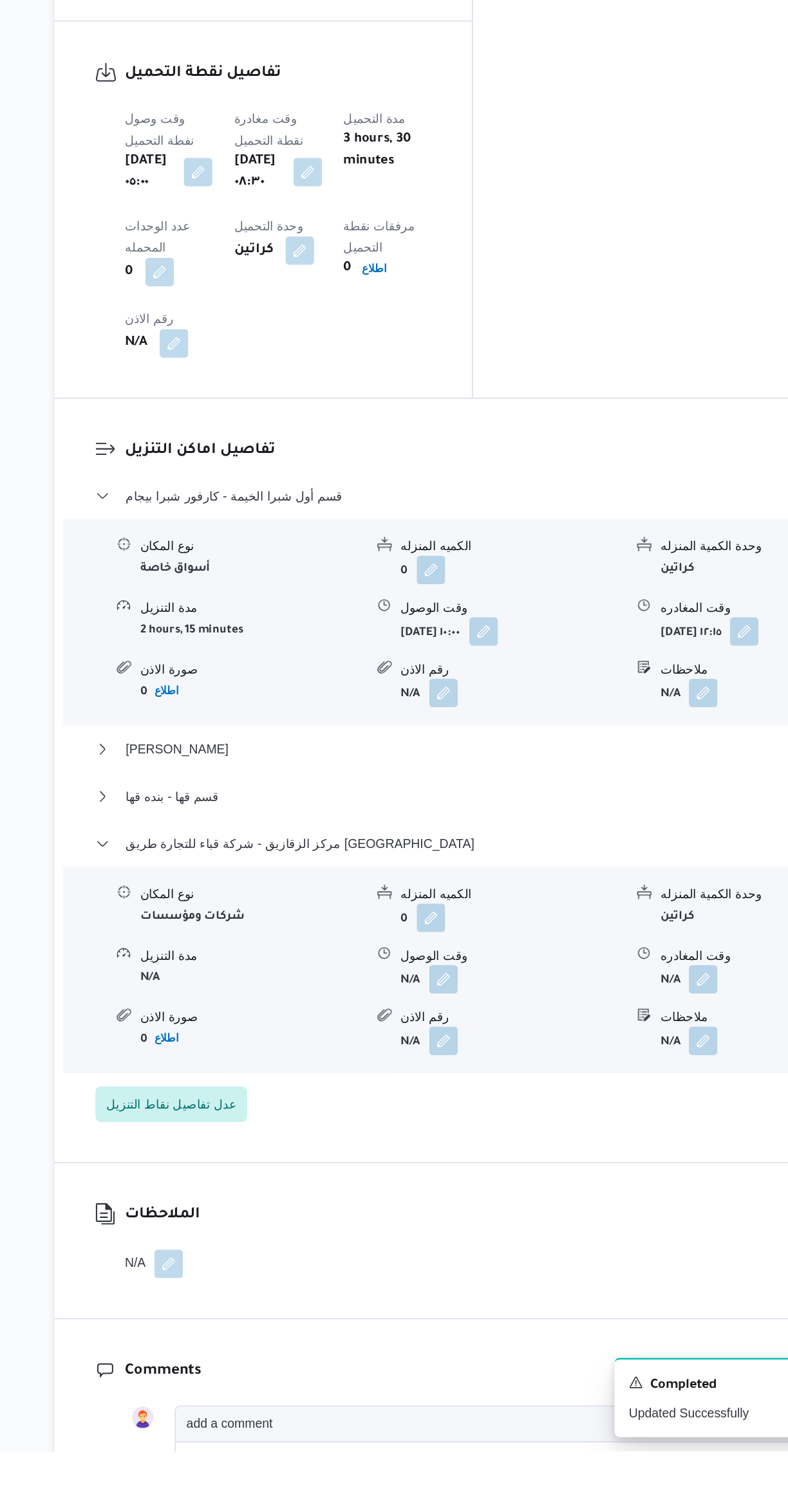
scroll to position [650, 0]
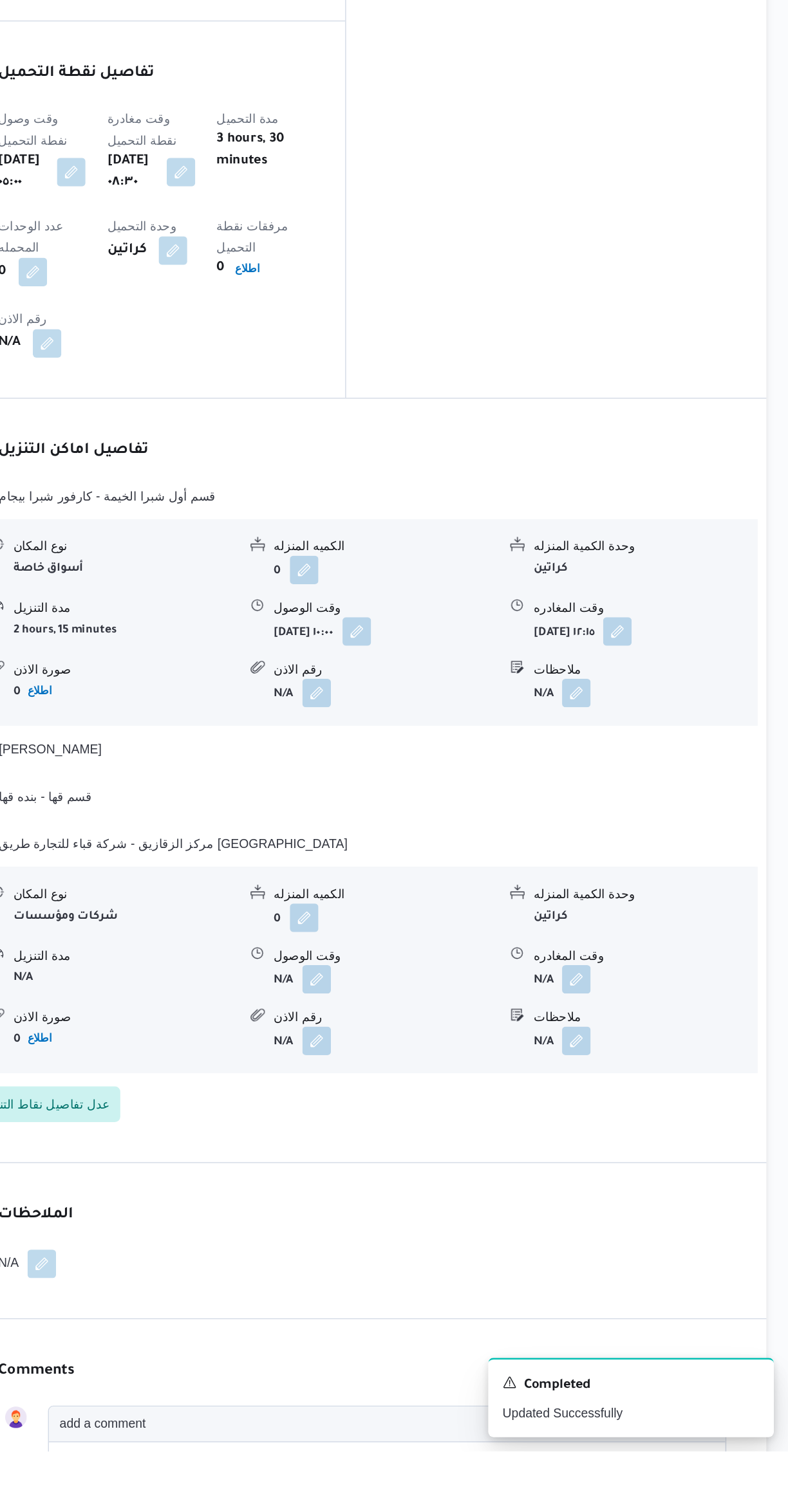
click at [640, 1161] on button "button" at bounding box center [635, 1171] width 21 height 21
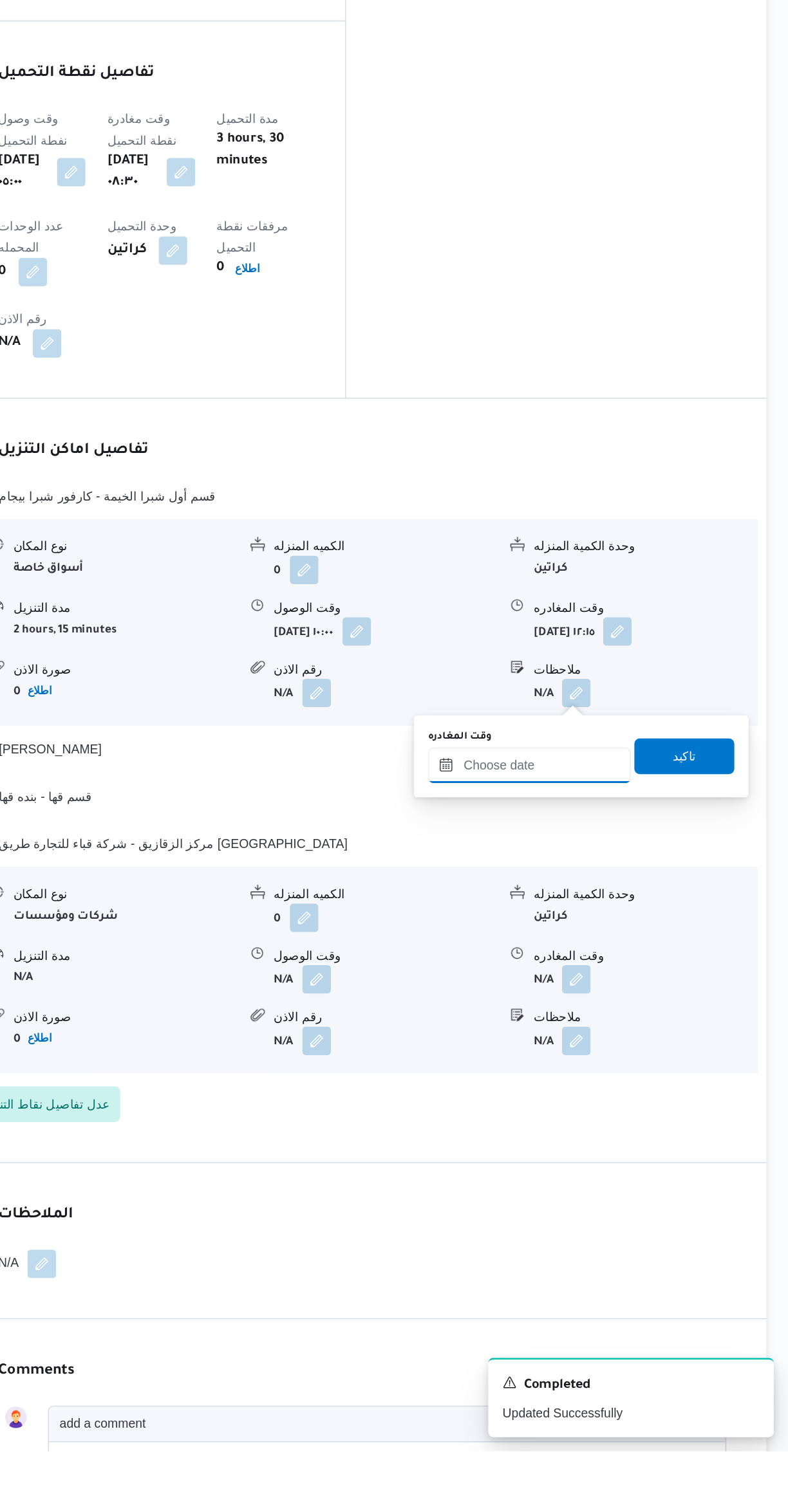
click at [606, 1014] on input "وقت المغادره" at bounding box center [601, 1018] width 146 height 26
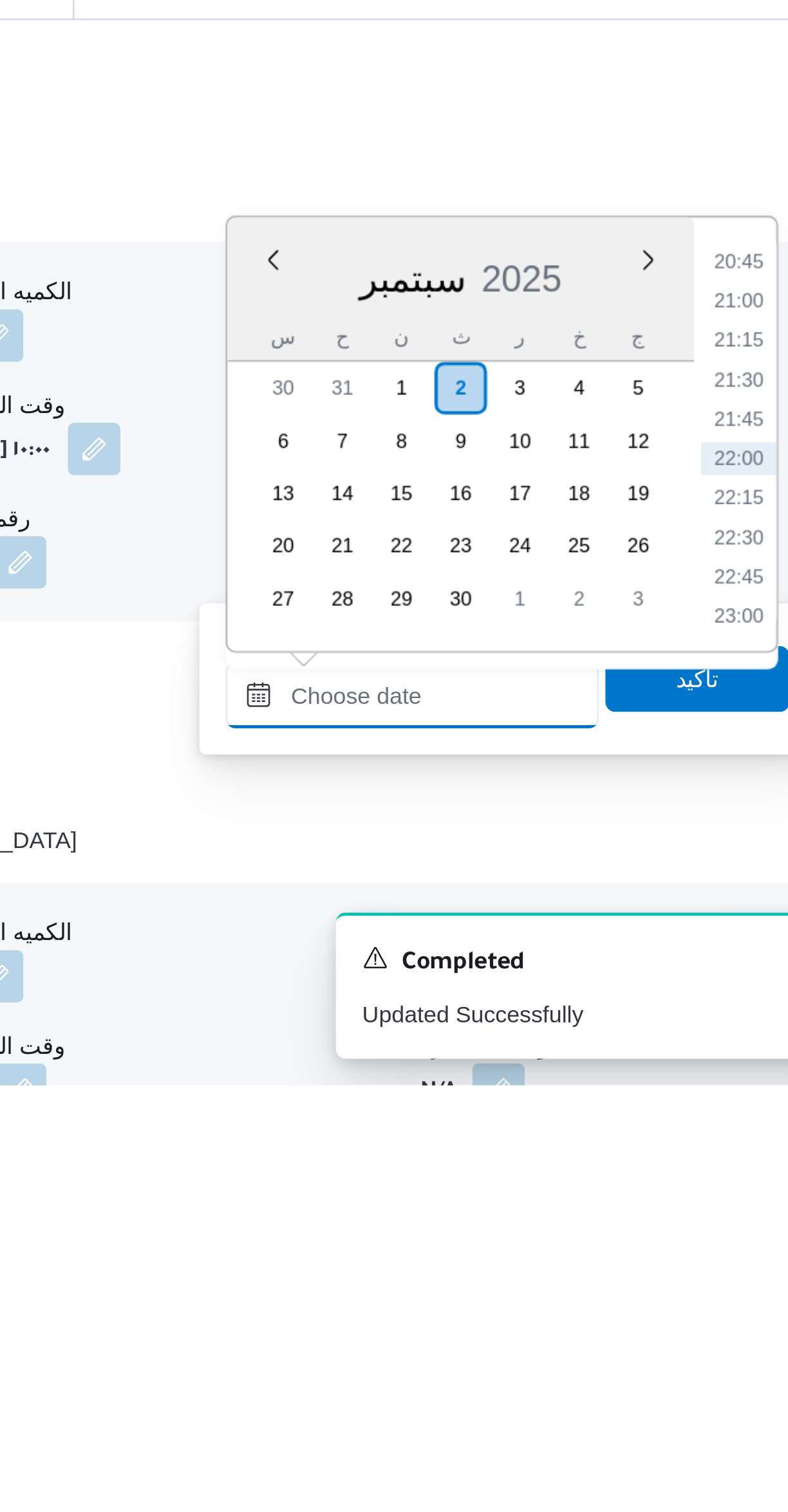
scroll to position [306, 0]
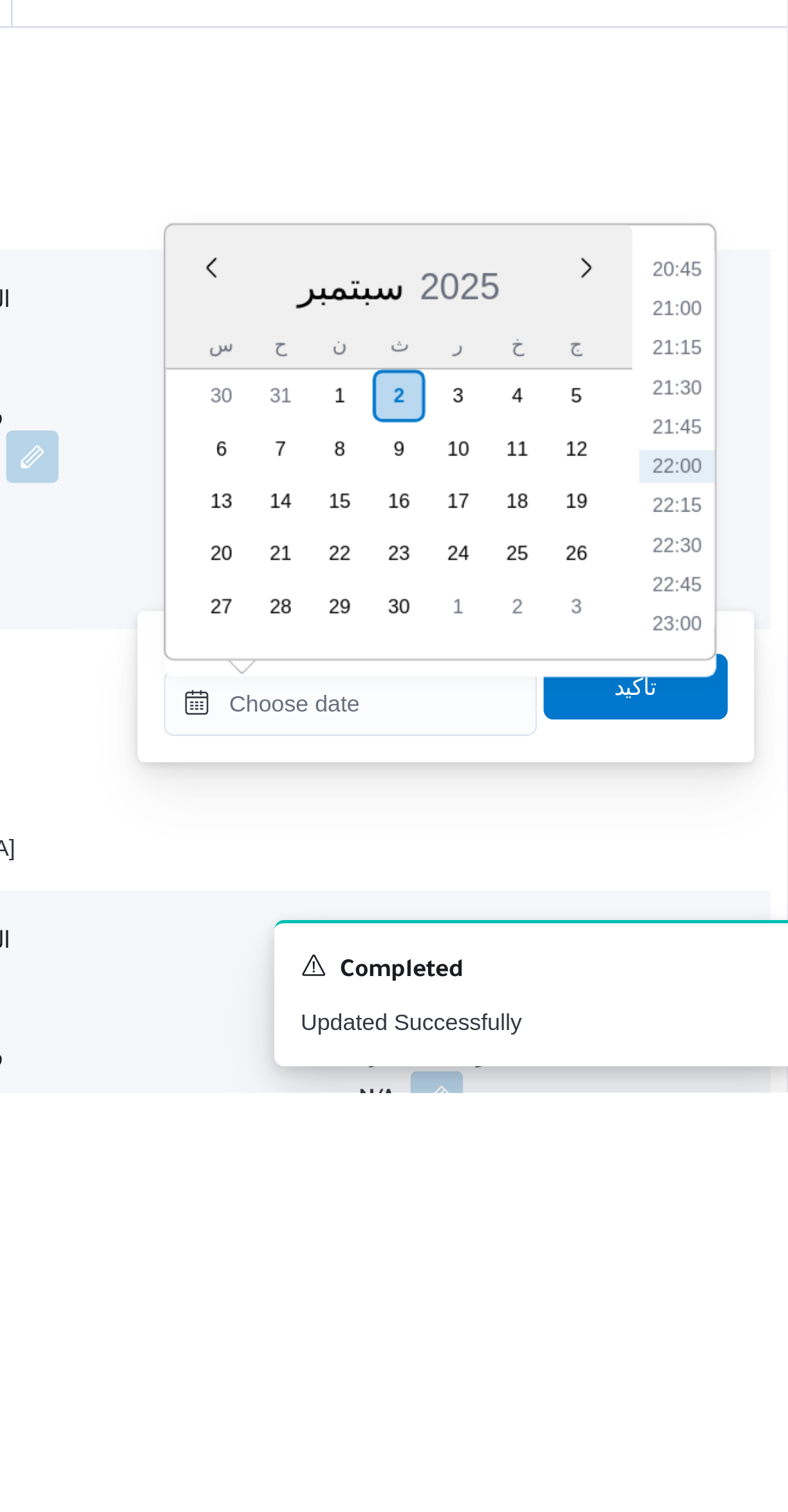
click at [729, 1186] on li "20:45" at bounding box center [729, 1189] width 30 height 13
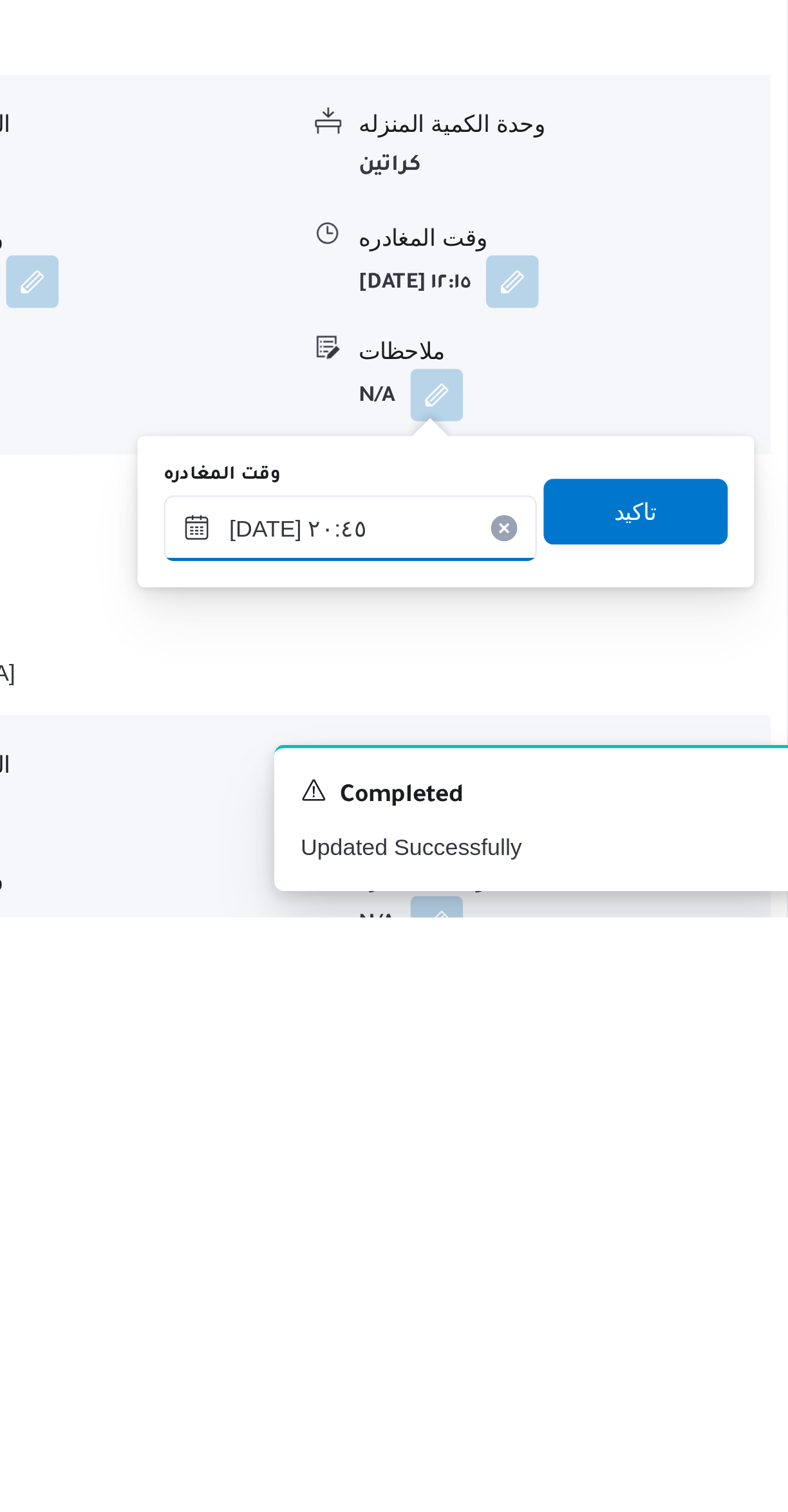
click at [559, 1366] on input "٠٢/٠٩/٢٠٢٥ ٢٠:٤٥" at bounding box center [601, 1360] width 146 height 26
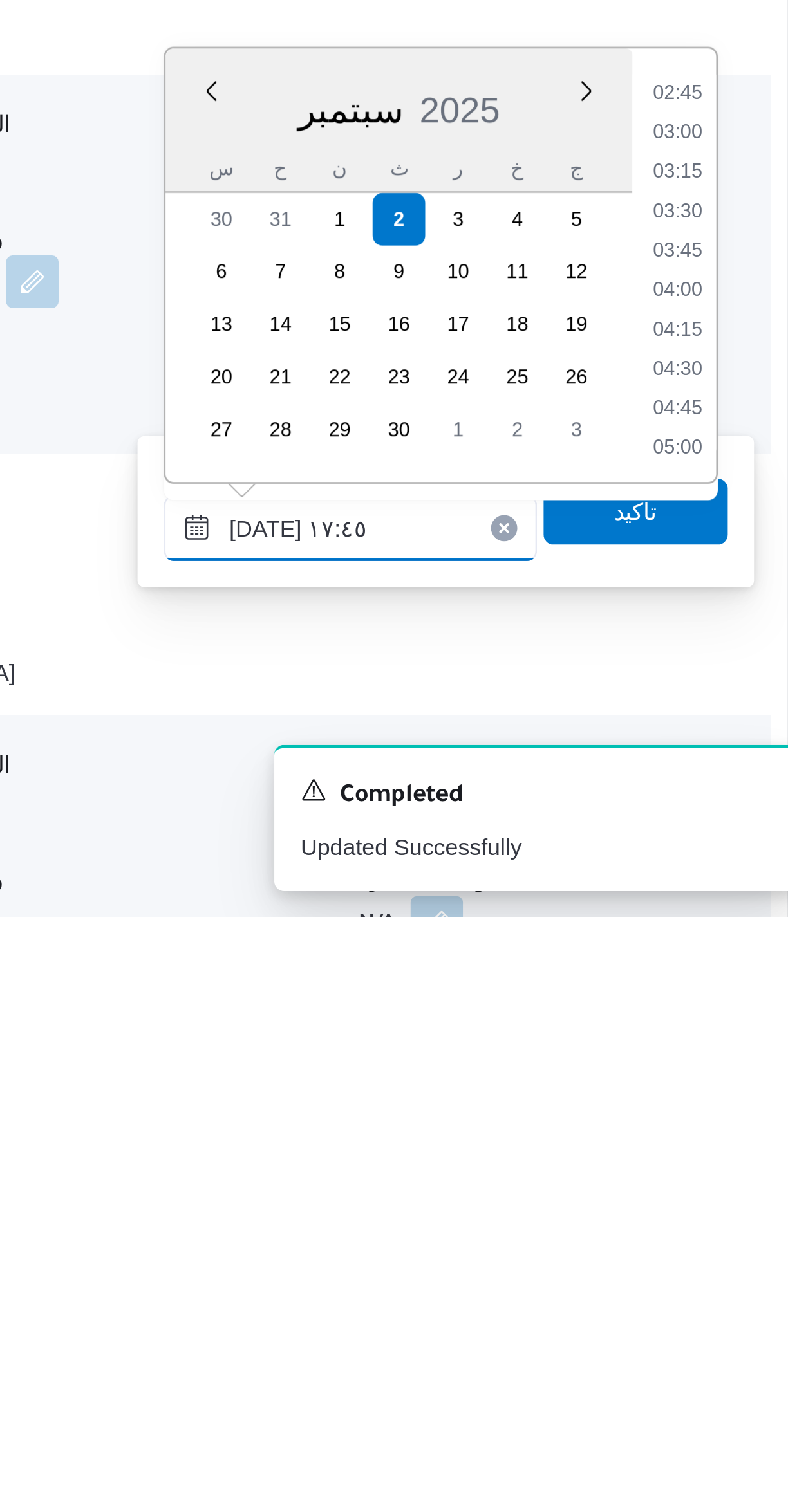
scroll to position [961, 0]
type input "[DATE] ١٧:٤٥"
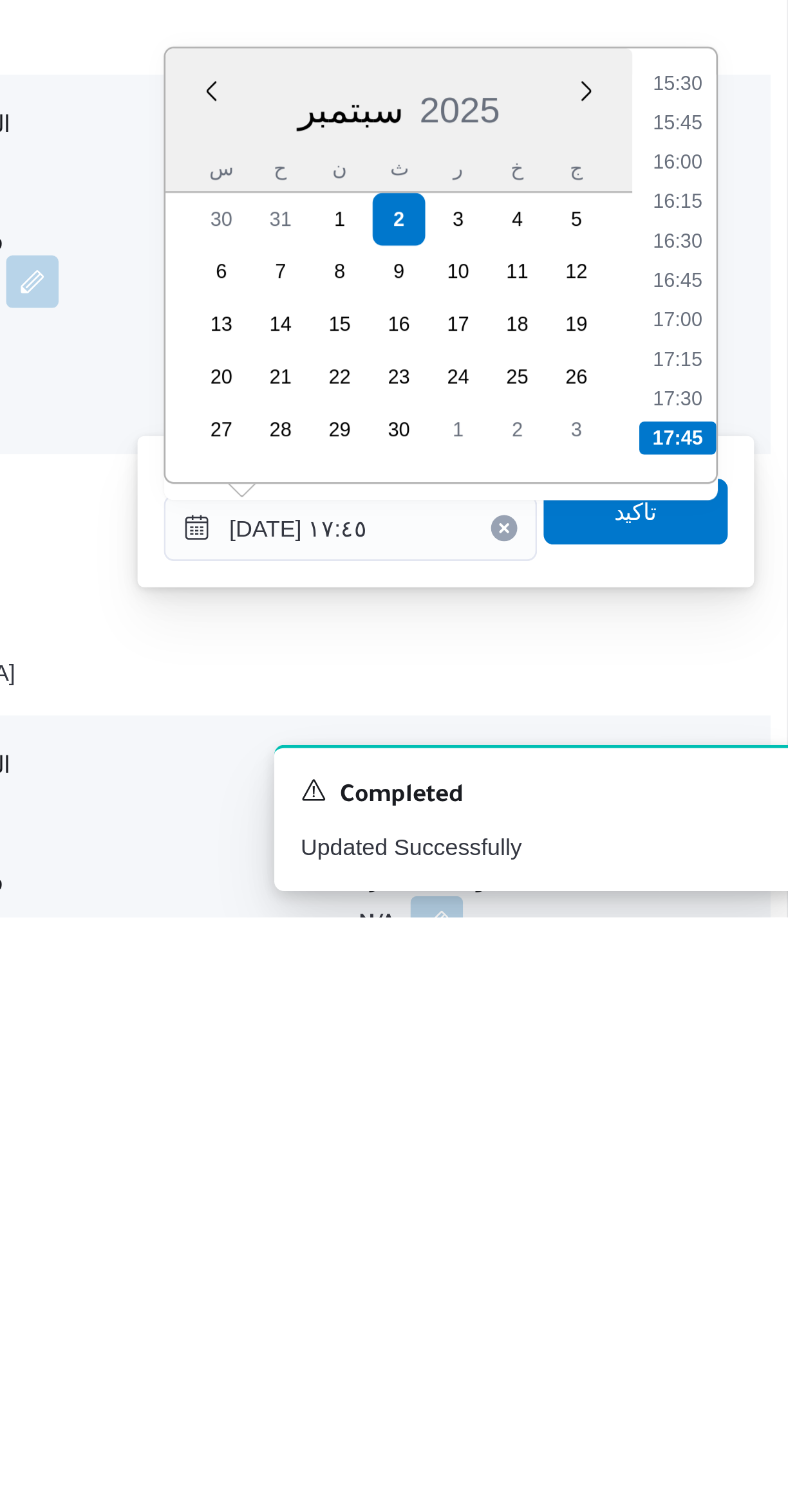
click at [724, 1319] on li "17:45" at bounding box center [729, 1324] width 30 height 13
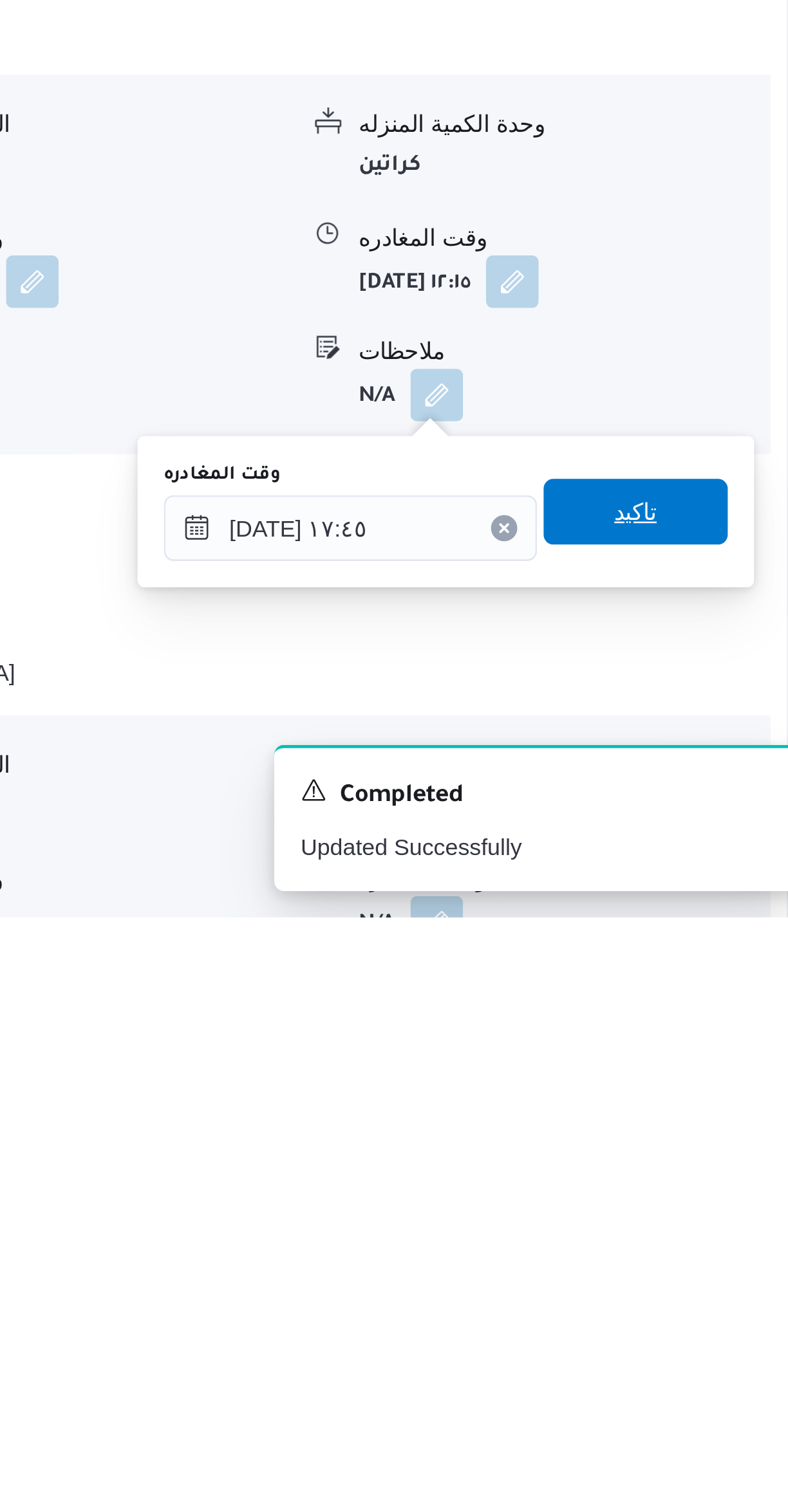
click at [712, 1352] on span "تاكيد" at bounding box center [712, 1353] width 72 height 26
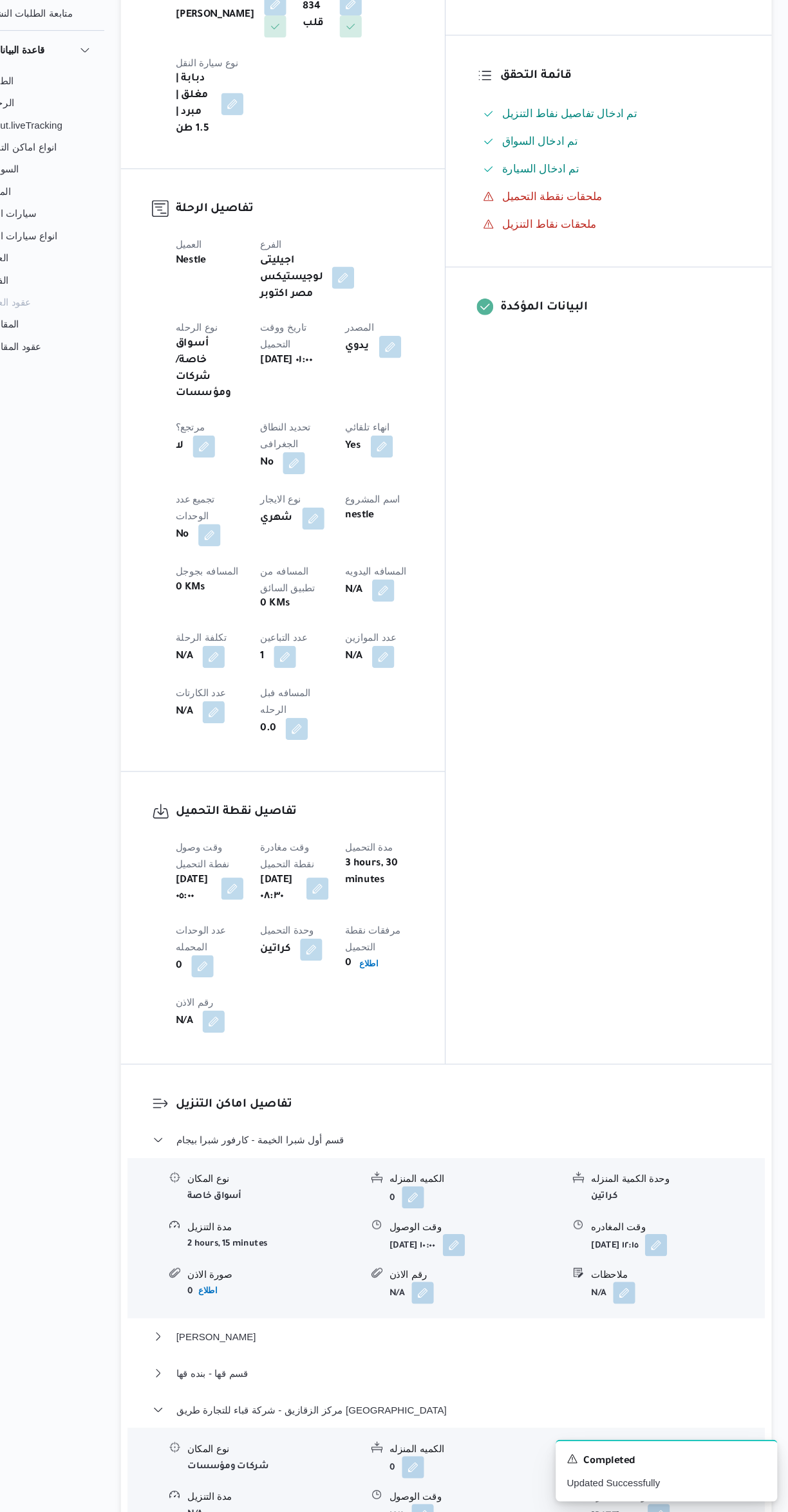
scroll to position [284, 0]
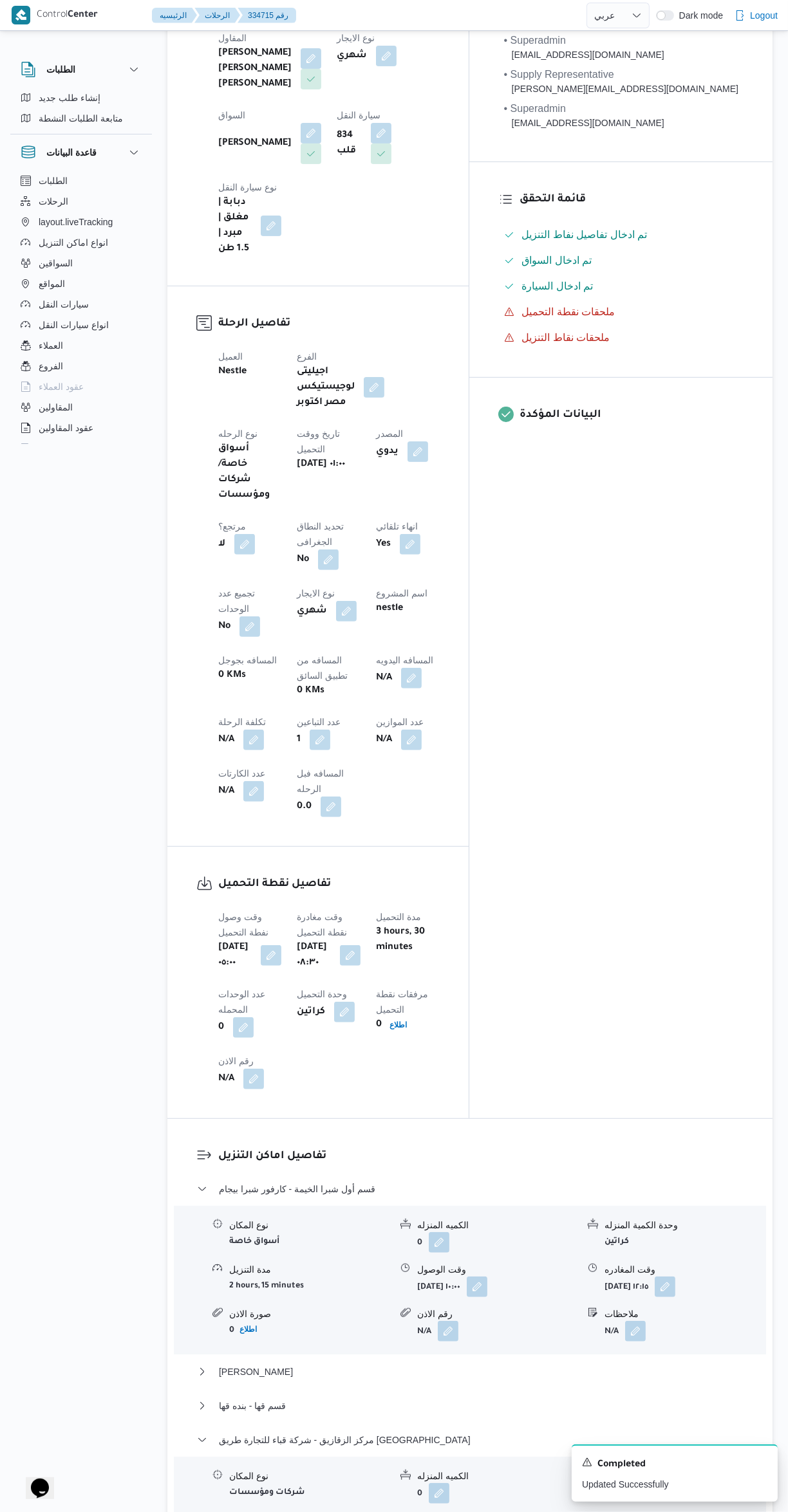
click at [401, 667] on button "button" at bounding box center [411, 677] width 21 height 21
click at [304, 564] on input "المسافه اليدويه" at bounding box center [334, 565] width 128 height 26
type input "345"
click at [409, 558] on span "تاكيد" at bounding box center [437, 558] width 72 height 26
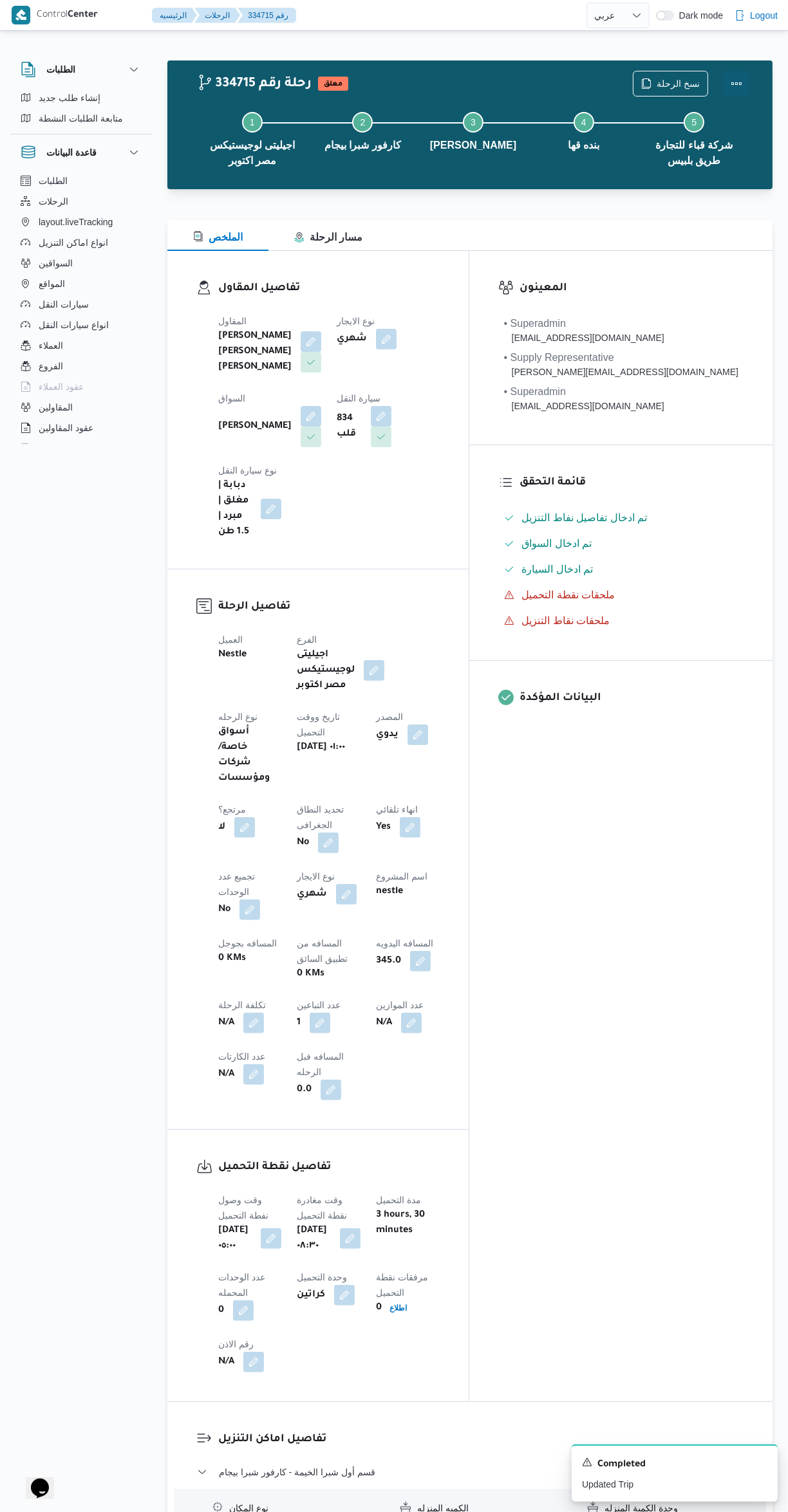
click at [746, 83] on button "Actions" at bounding box center [736, 84] width 26 height 26
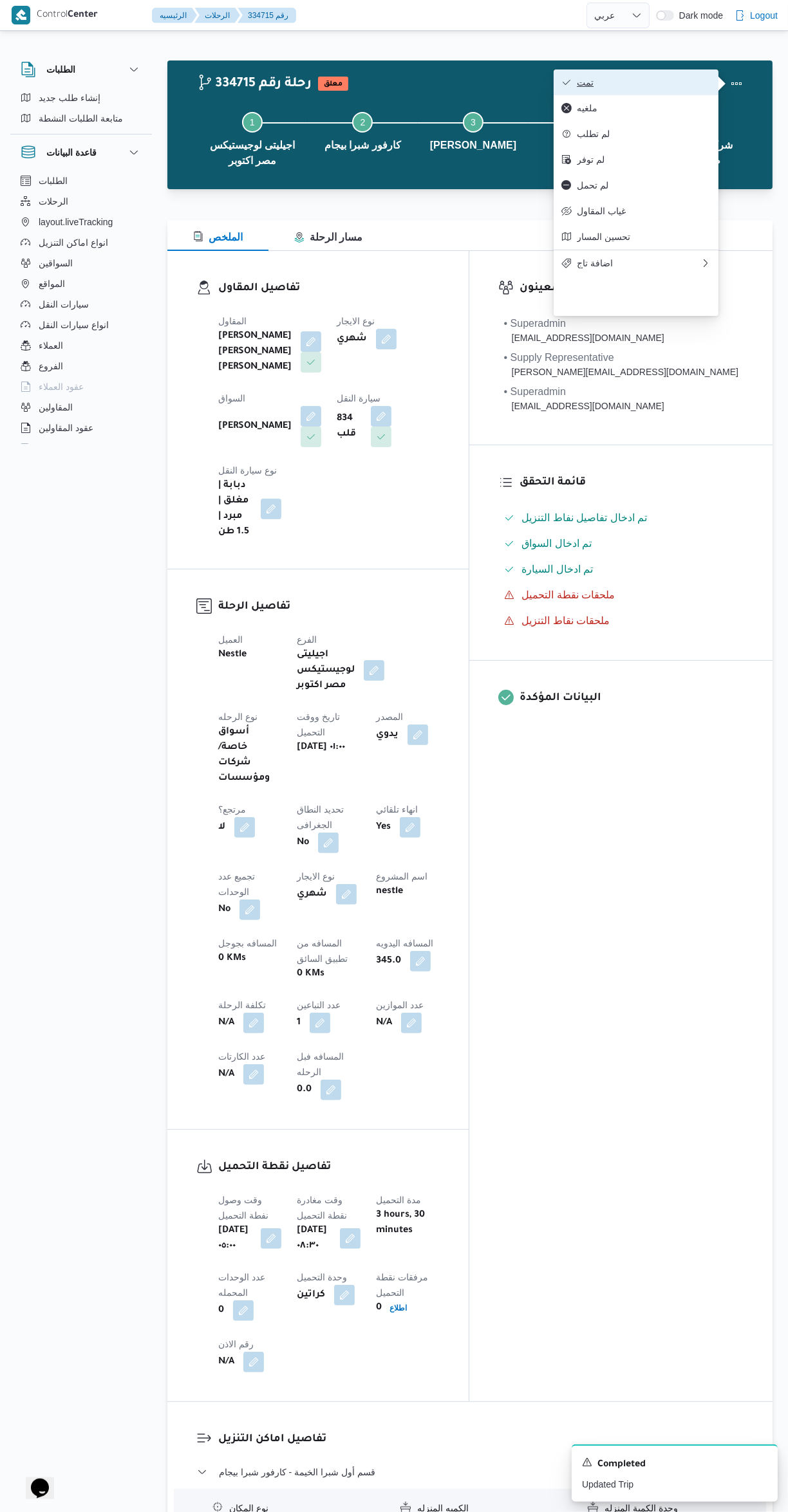
click at [665, 80] on span "تمت" at bounding box center [643, 83] width 134 height 10
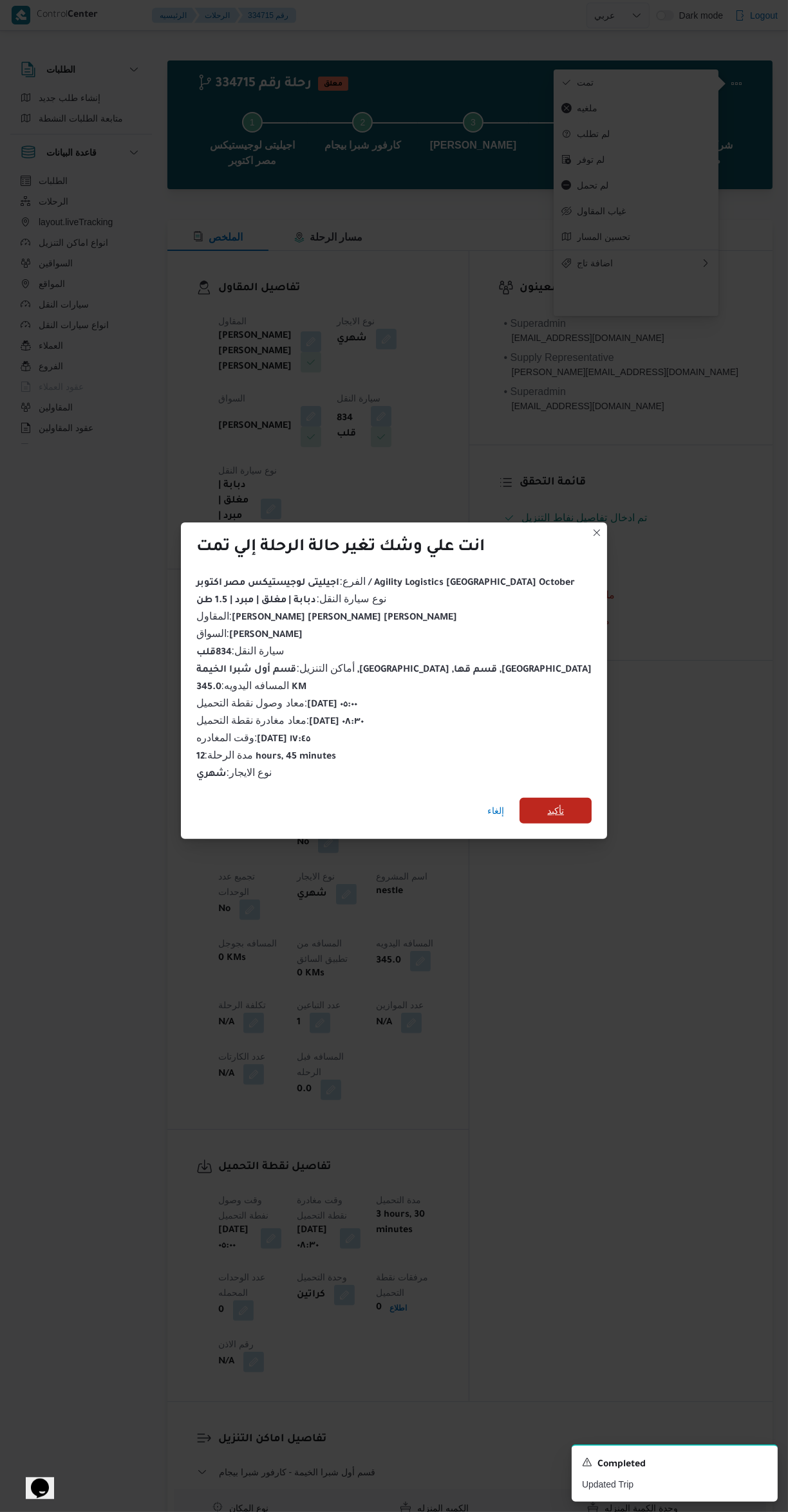
click at [547, 798] on span "تأكيد" at bounding box center [555, 811] width 72 height 26
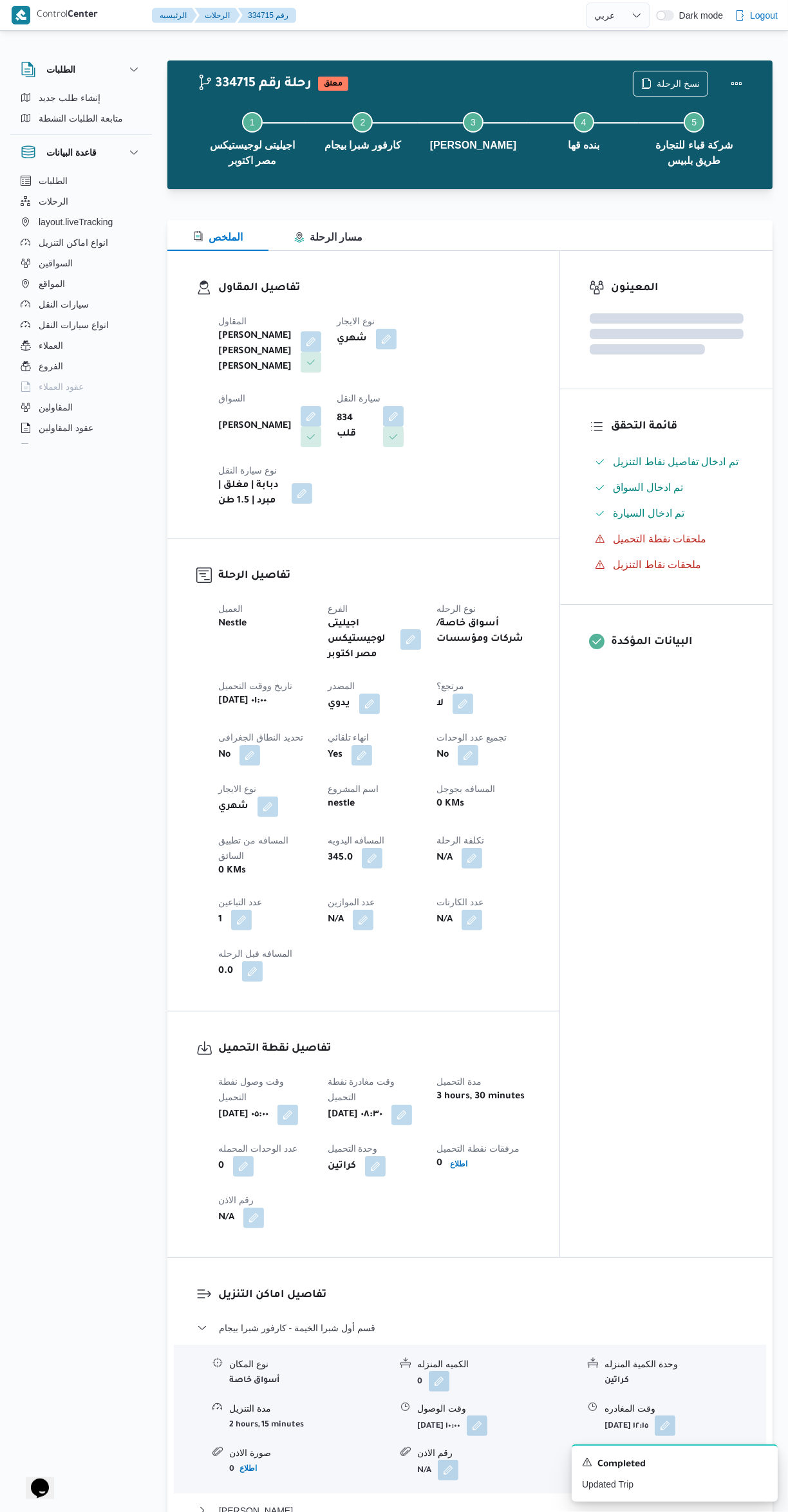
click at [683, 889] on div "المعينون قائمة التحقق تم ادخال تفاصيل نفاط التنزيل تم ادخال السواق تم ادخال الس…" at bounding box center [666, 754] width 212 height 1007
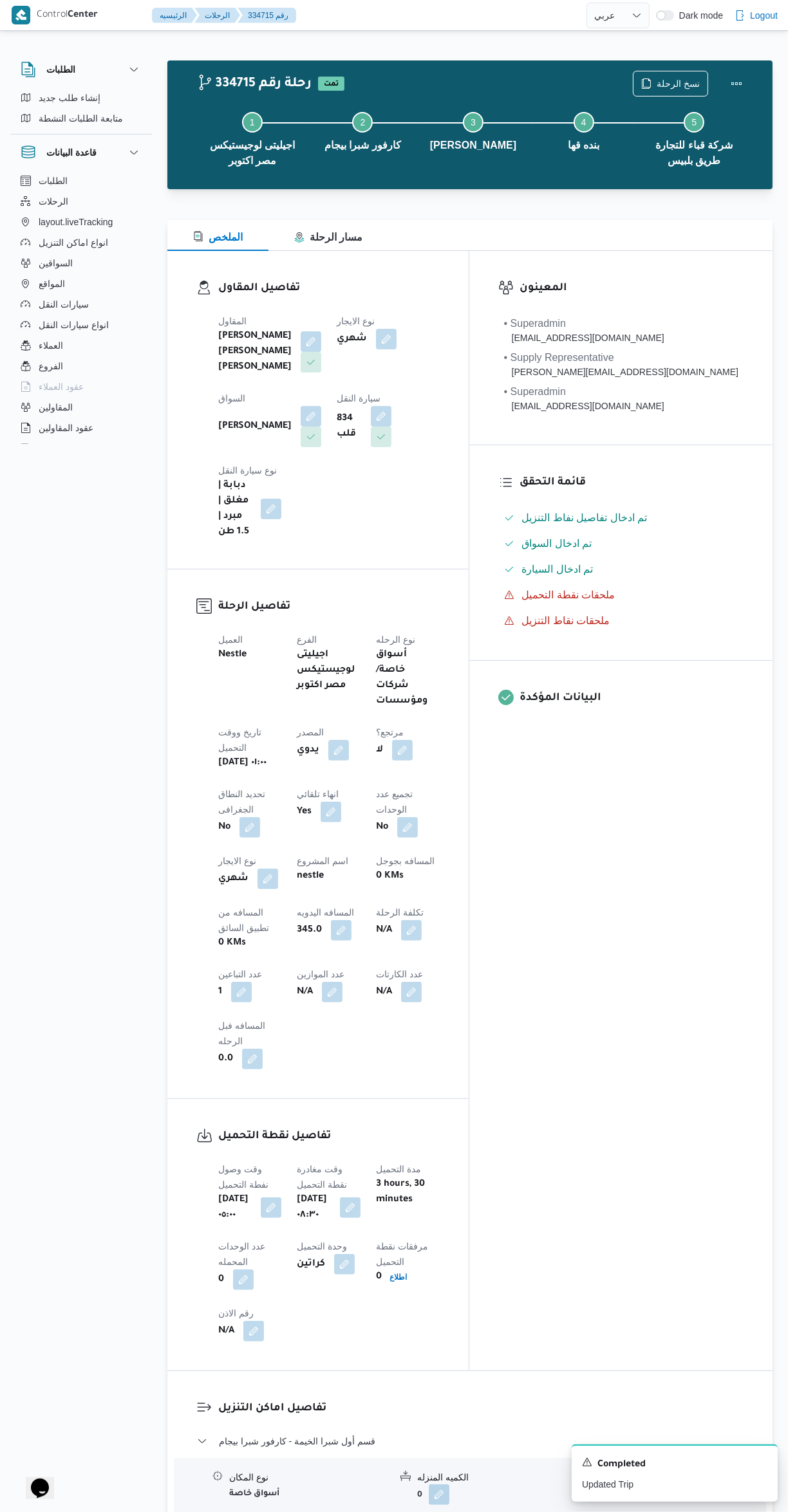
select select "ar"
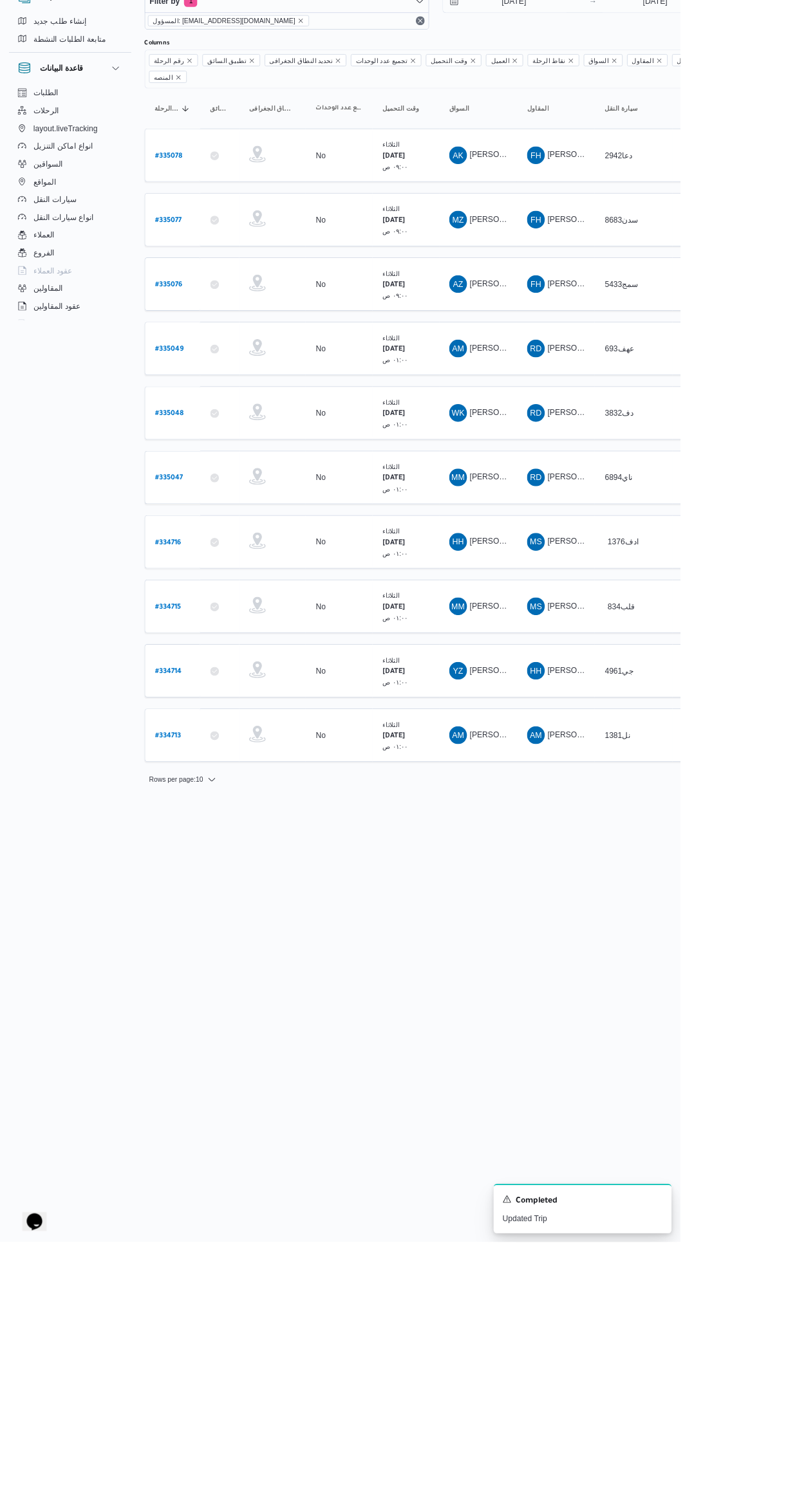
click at [195, 848] on b "# 334714" at bounding box center [194, 851] width 31 height 9
select select "ar"
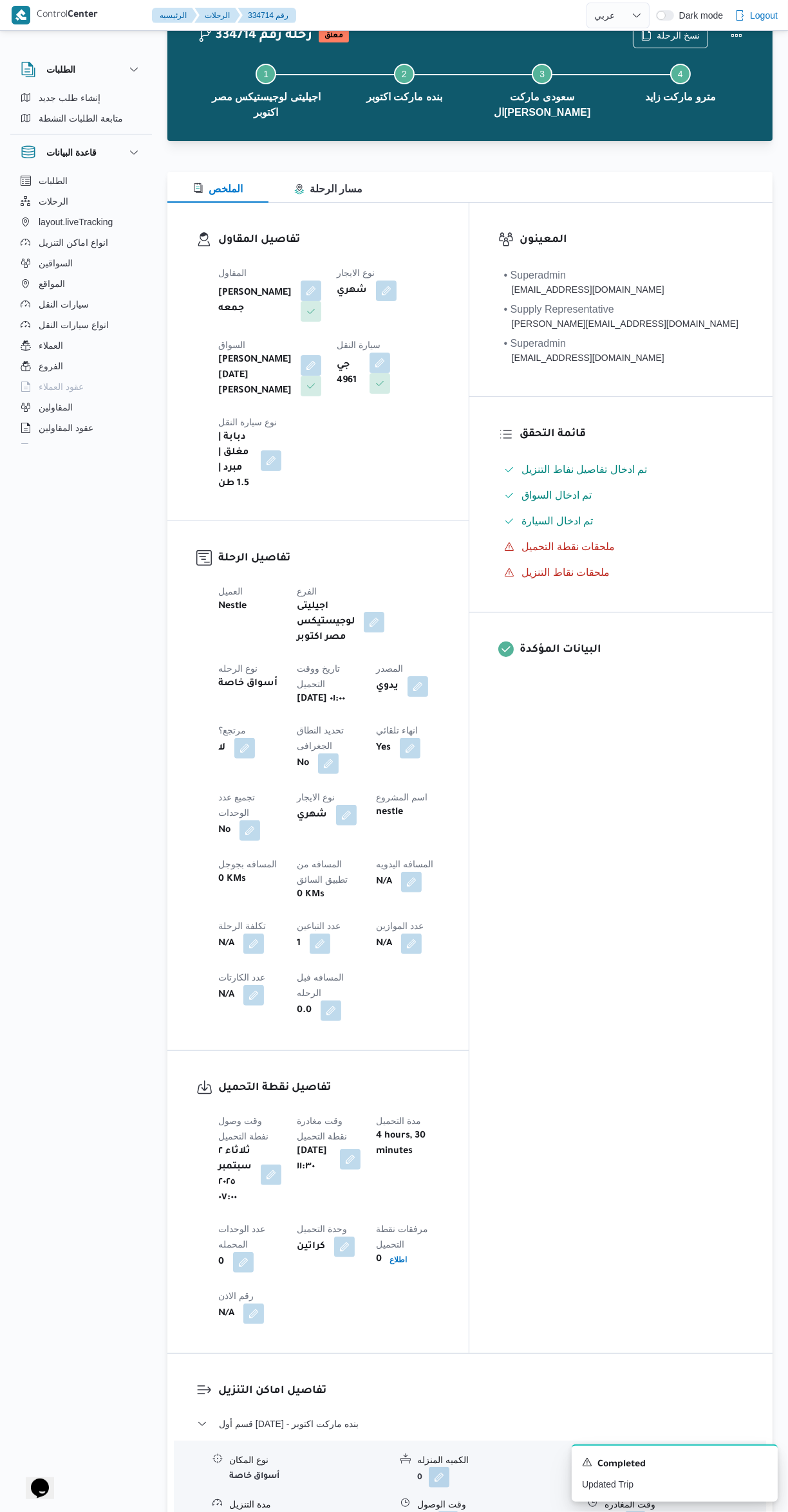
scroll to position [41, 0]
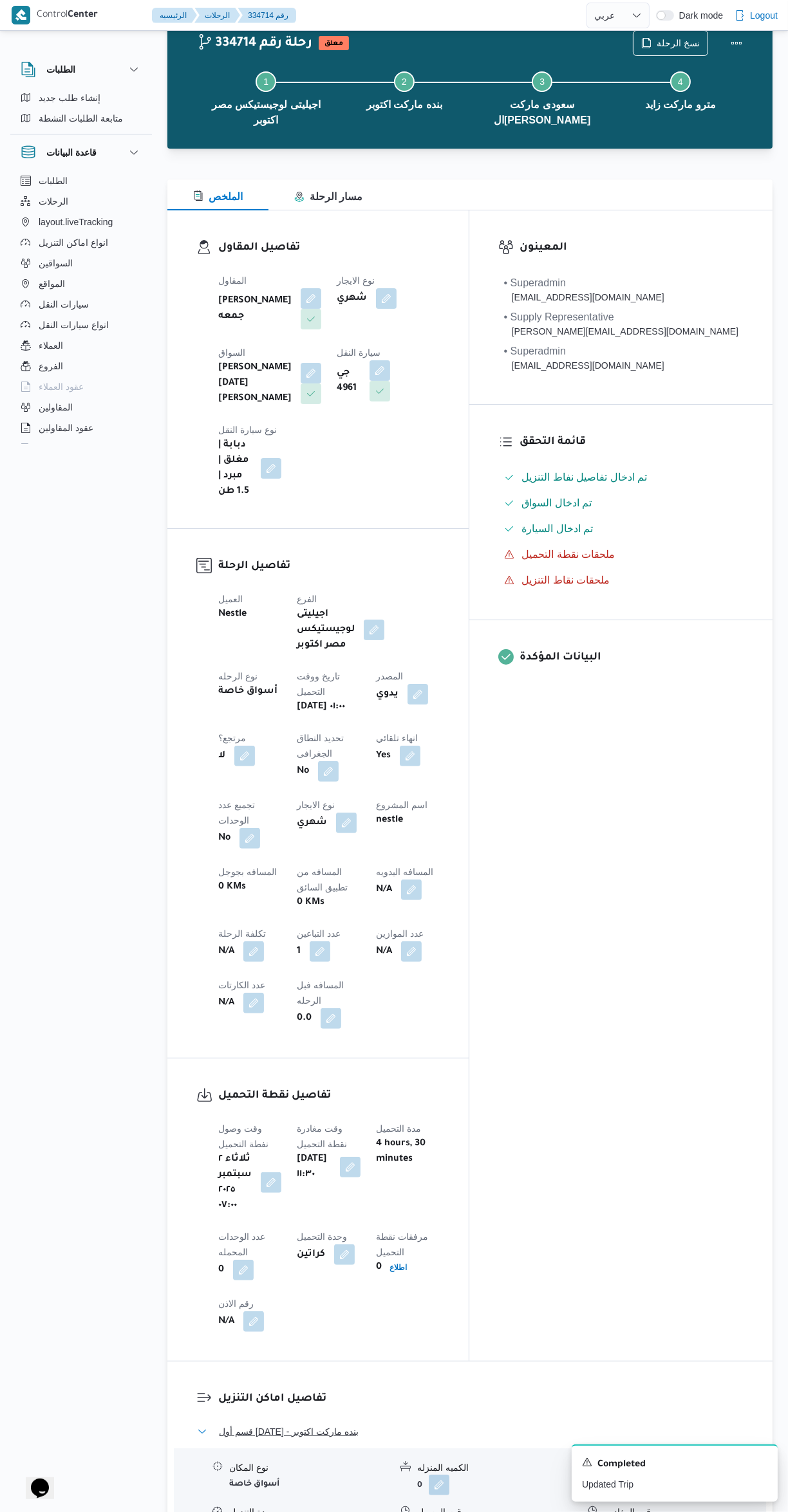
click at [566, 1423] on button "قسم أول 6 أكتوبر - بنده ماركت اكتوبر" at bounding box center [470, 1431] width 546 height 16
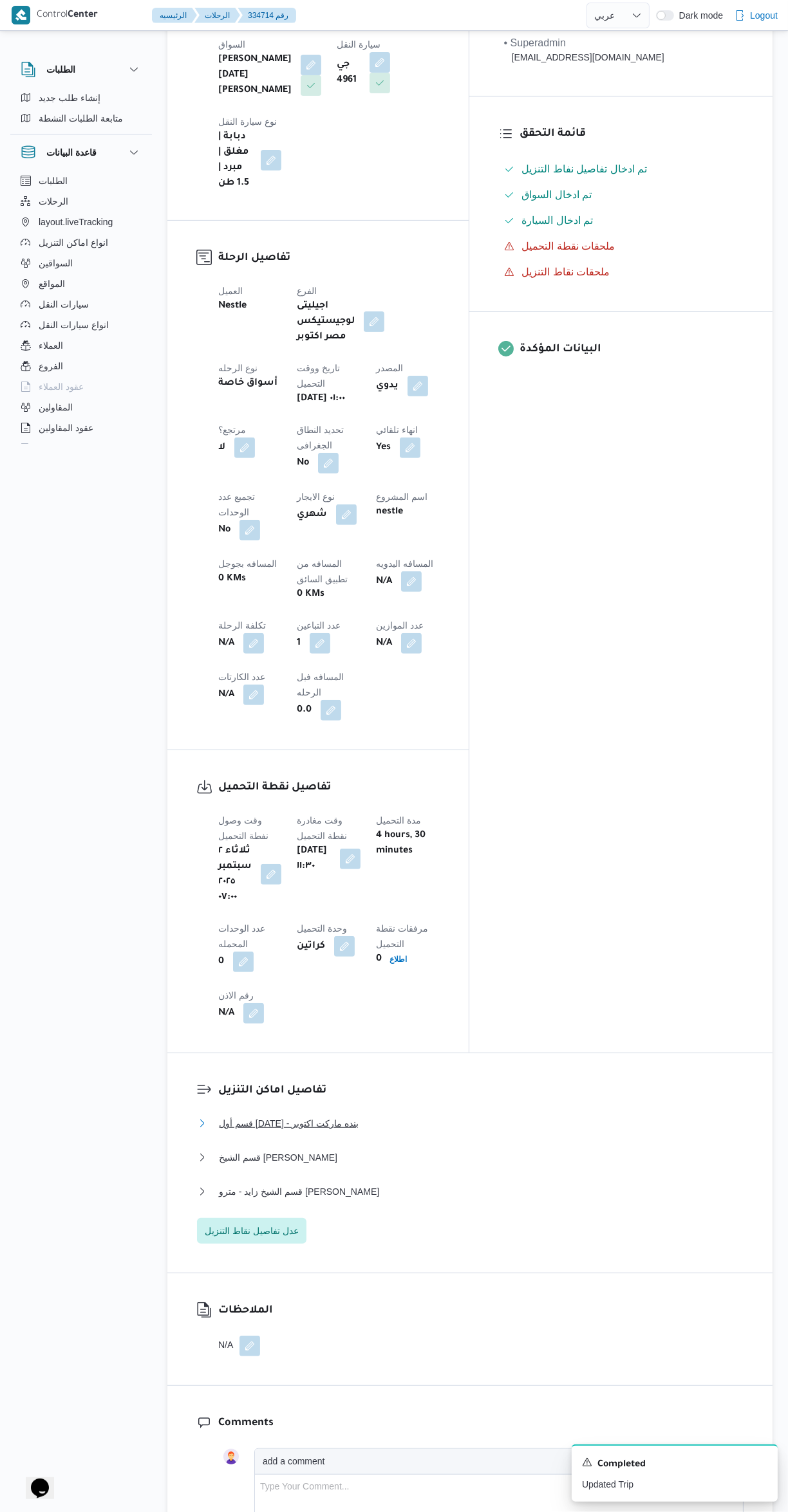
scroll to position [472, 0]
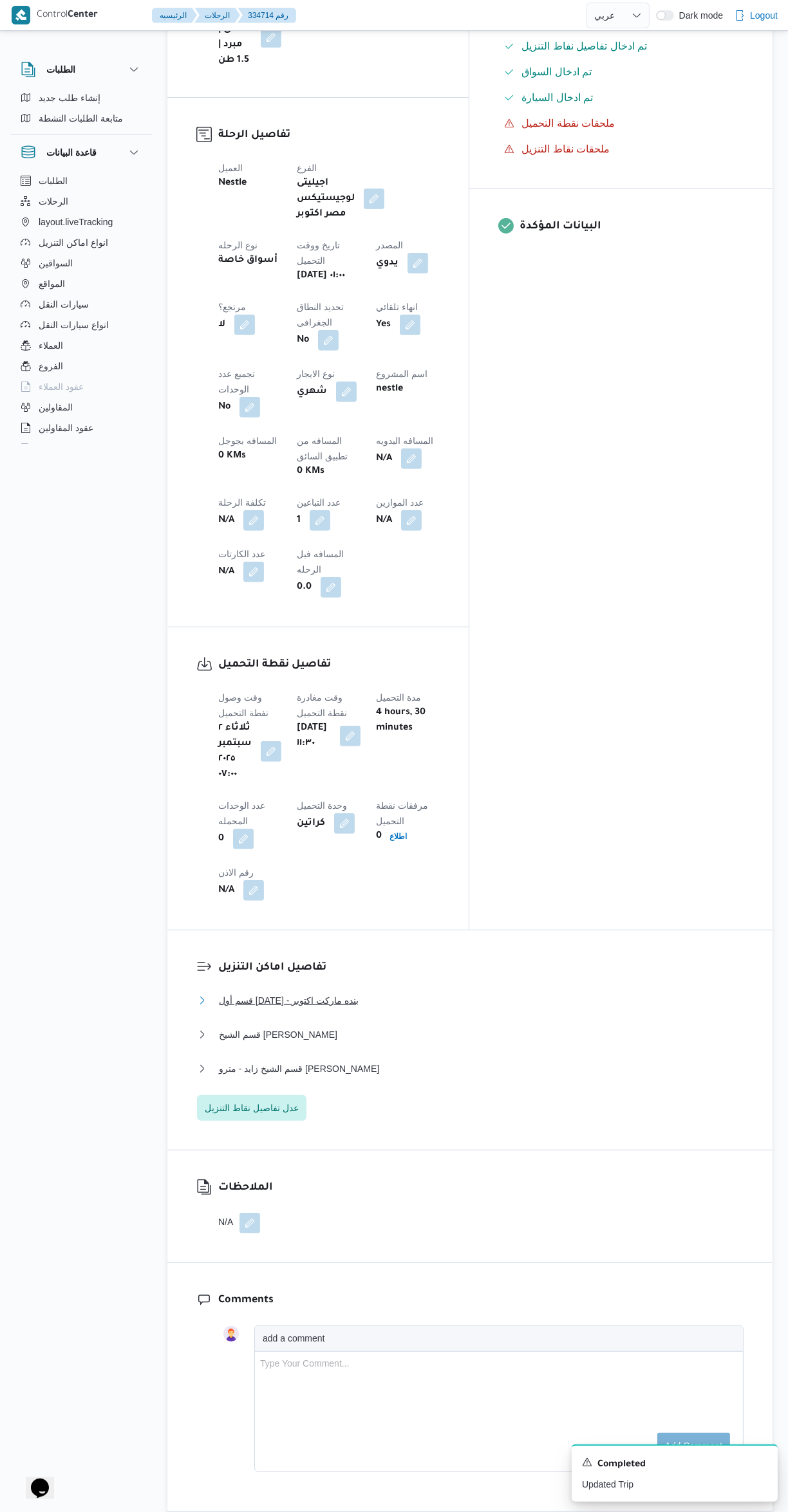
click at [475, 993] on button "قسم أول 6 أكتوبر - بنده ماركت اكتوبر" at bounding box center [470, 1001] width 546 height 16
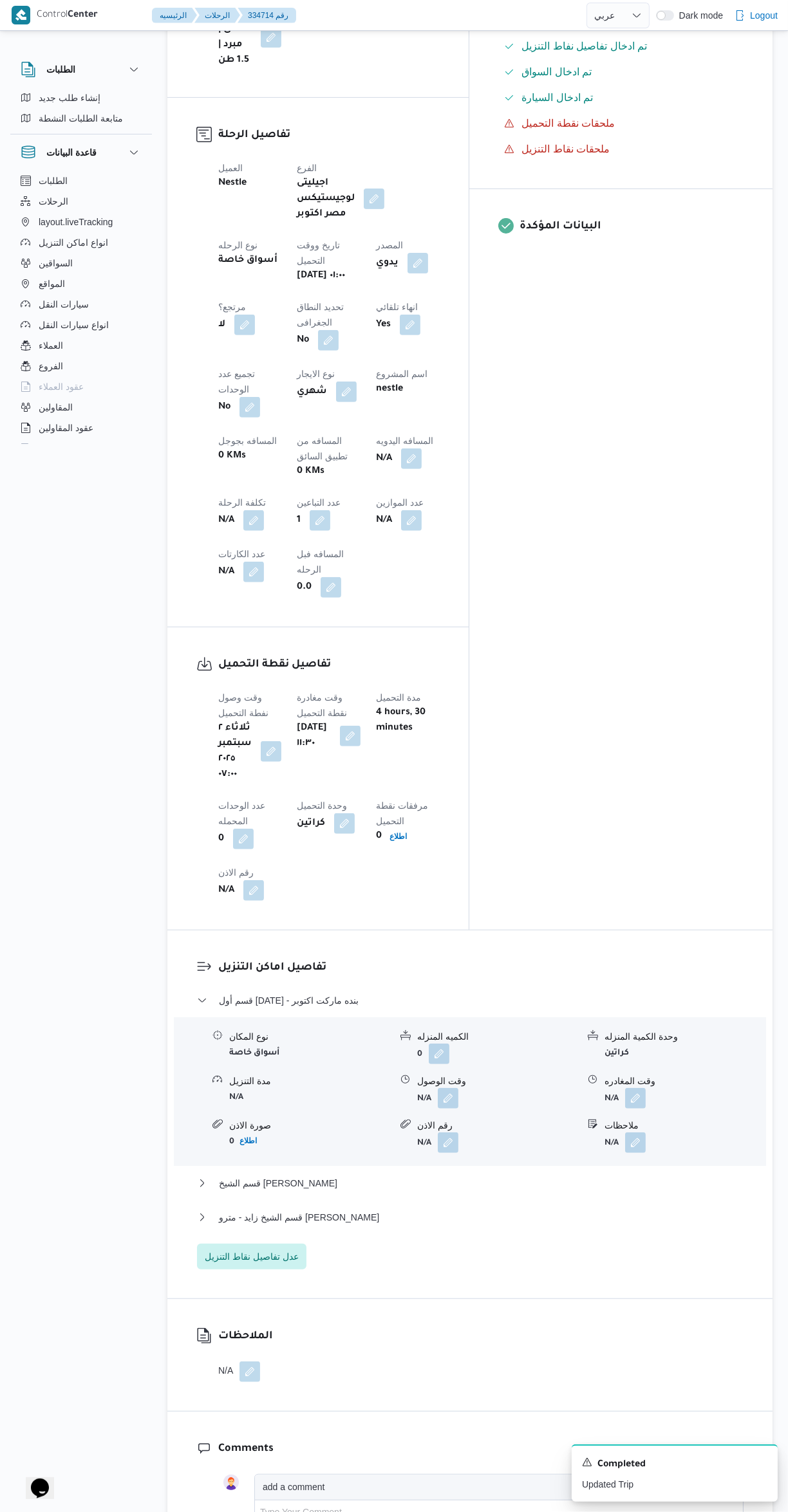
click at [448, 1088] on button "button" at bounding box center [448, 1098] width 21 height 21
click at [445, 942] on input "وقت الوصول" at bounding box center [413, 939] width 146 height 26
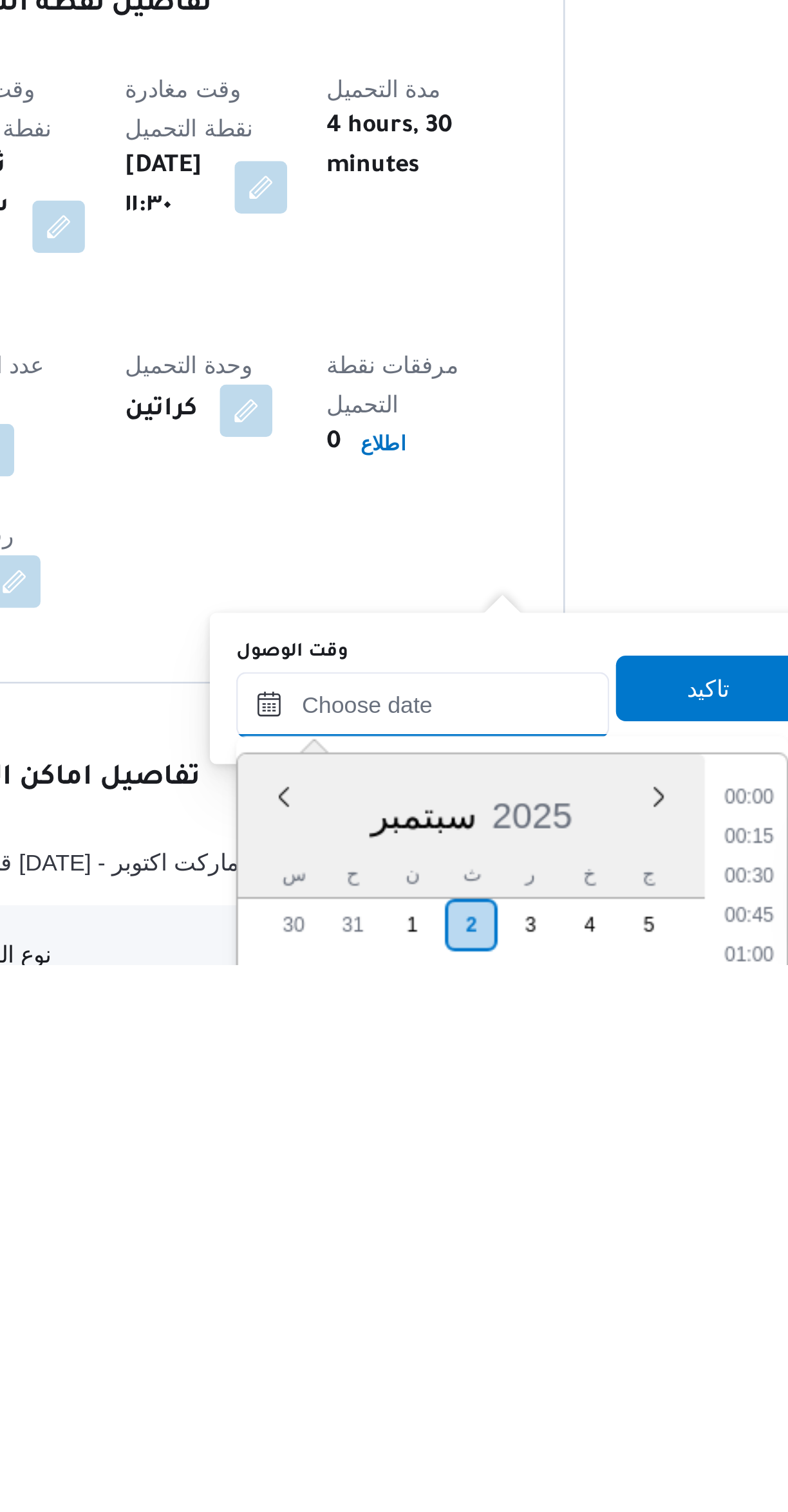
scroll to position [1281, 0]
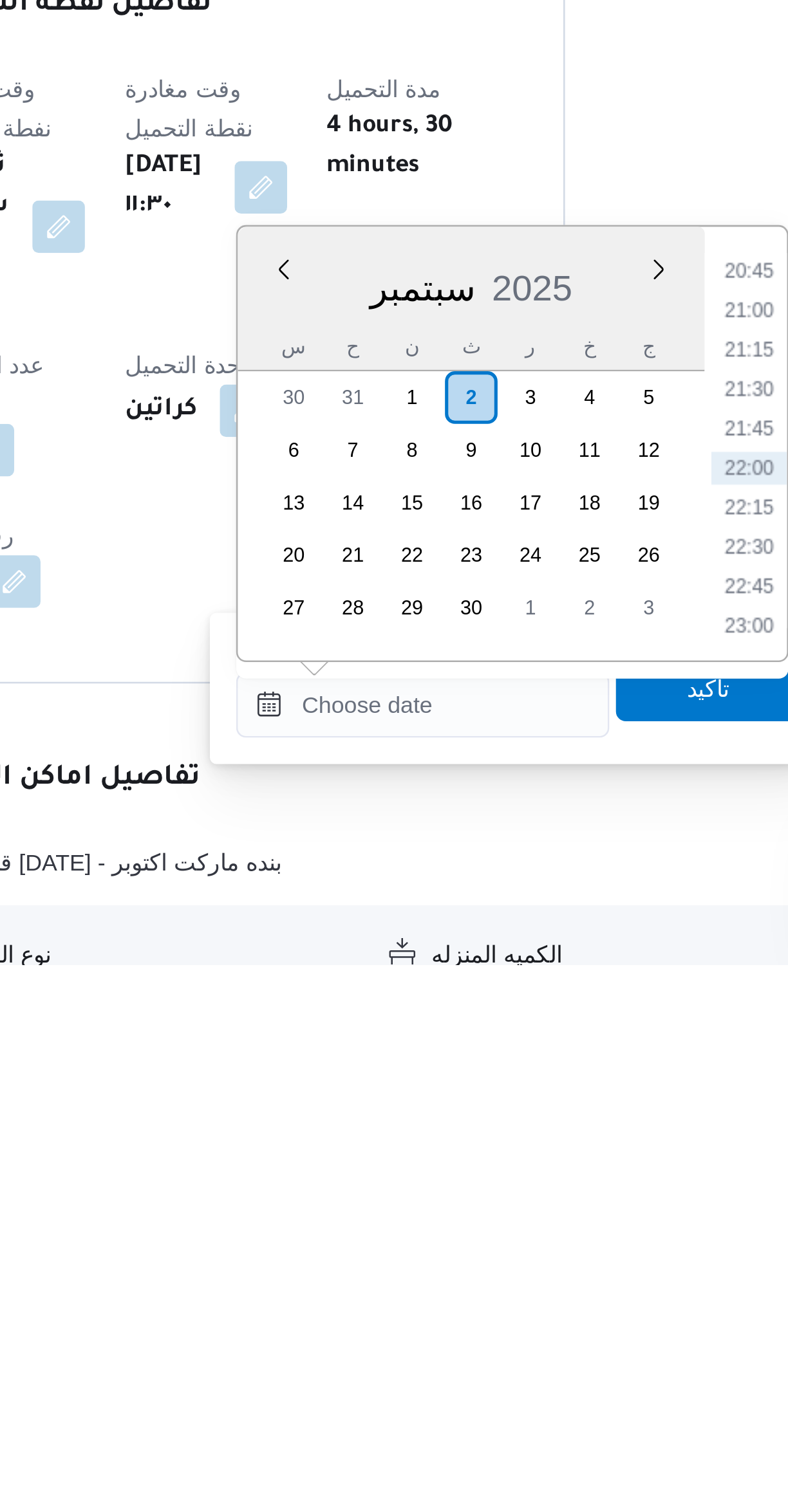
click at [536, 1285] on li "21:30" at bounding box center [541, 1286] width 30 height 13
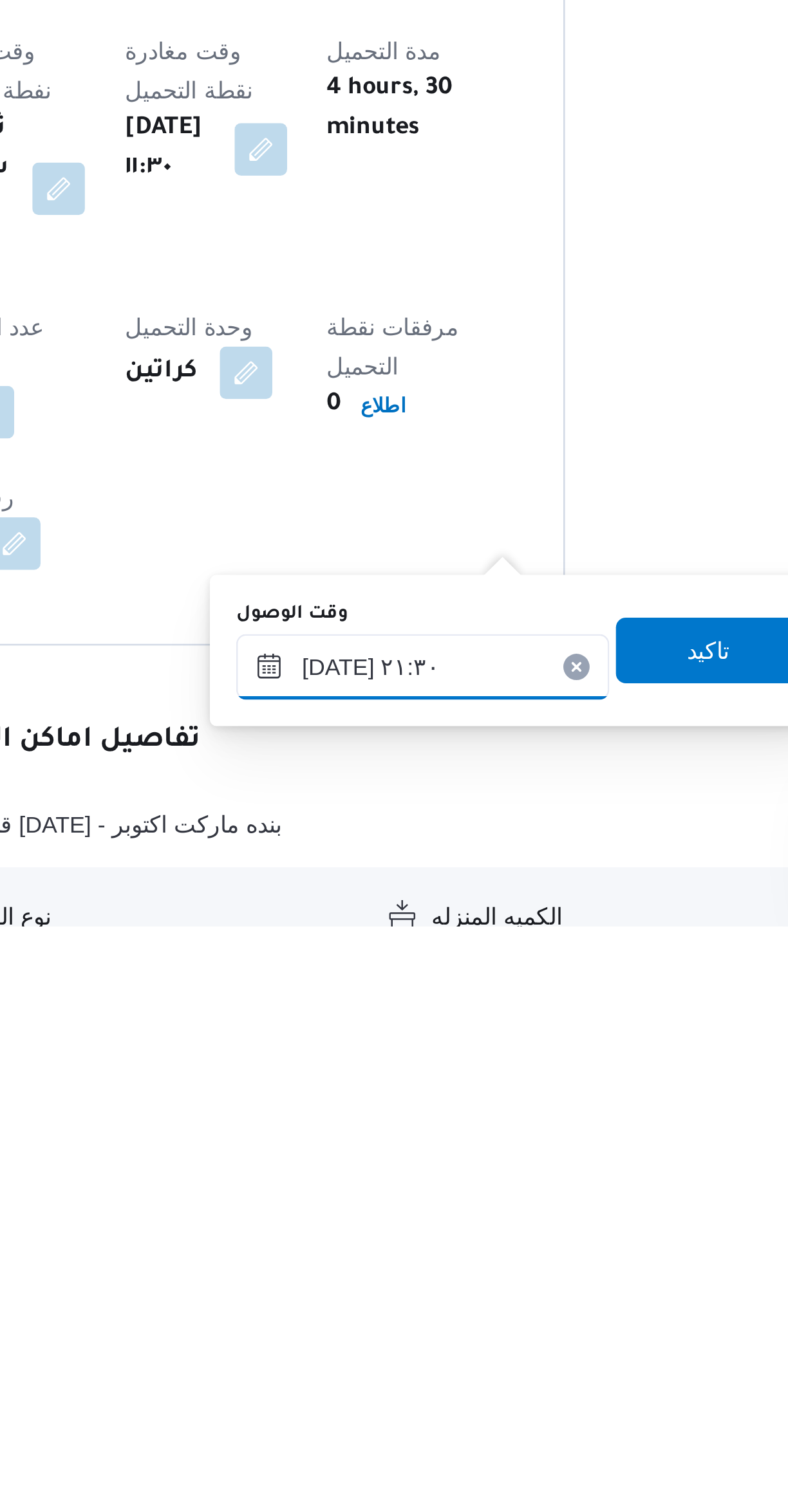
click at [373, 1408] on input "٠٢/٠٩/٢٠٢٥ ٢١:٣٠" at bounding box center [413, 1411] width 146 height 26
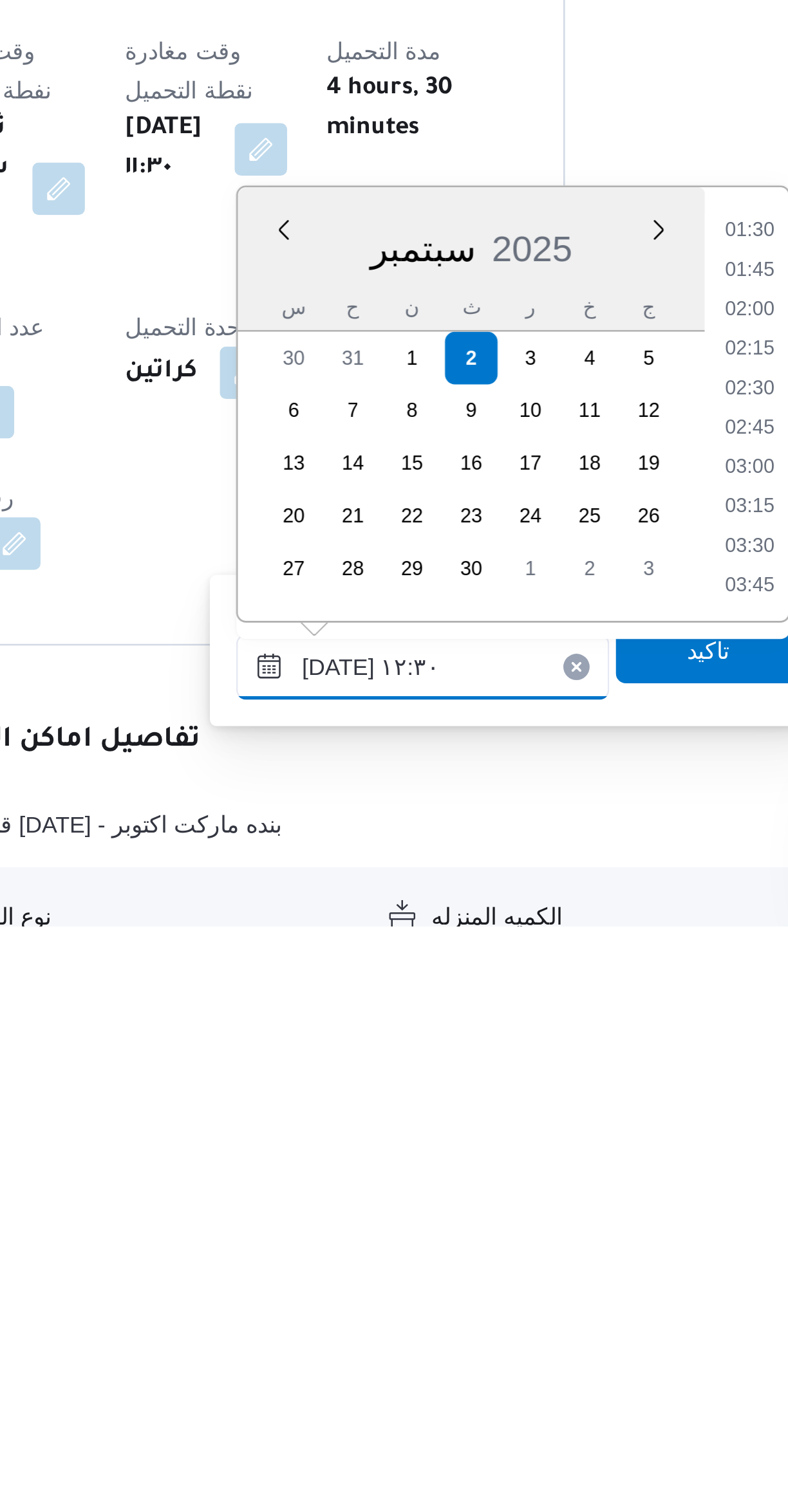
scroll to position [637, 0]
type input "٠٢/٠٩/٢٠٢٥ ١٢:٣٠"
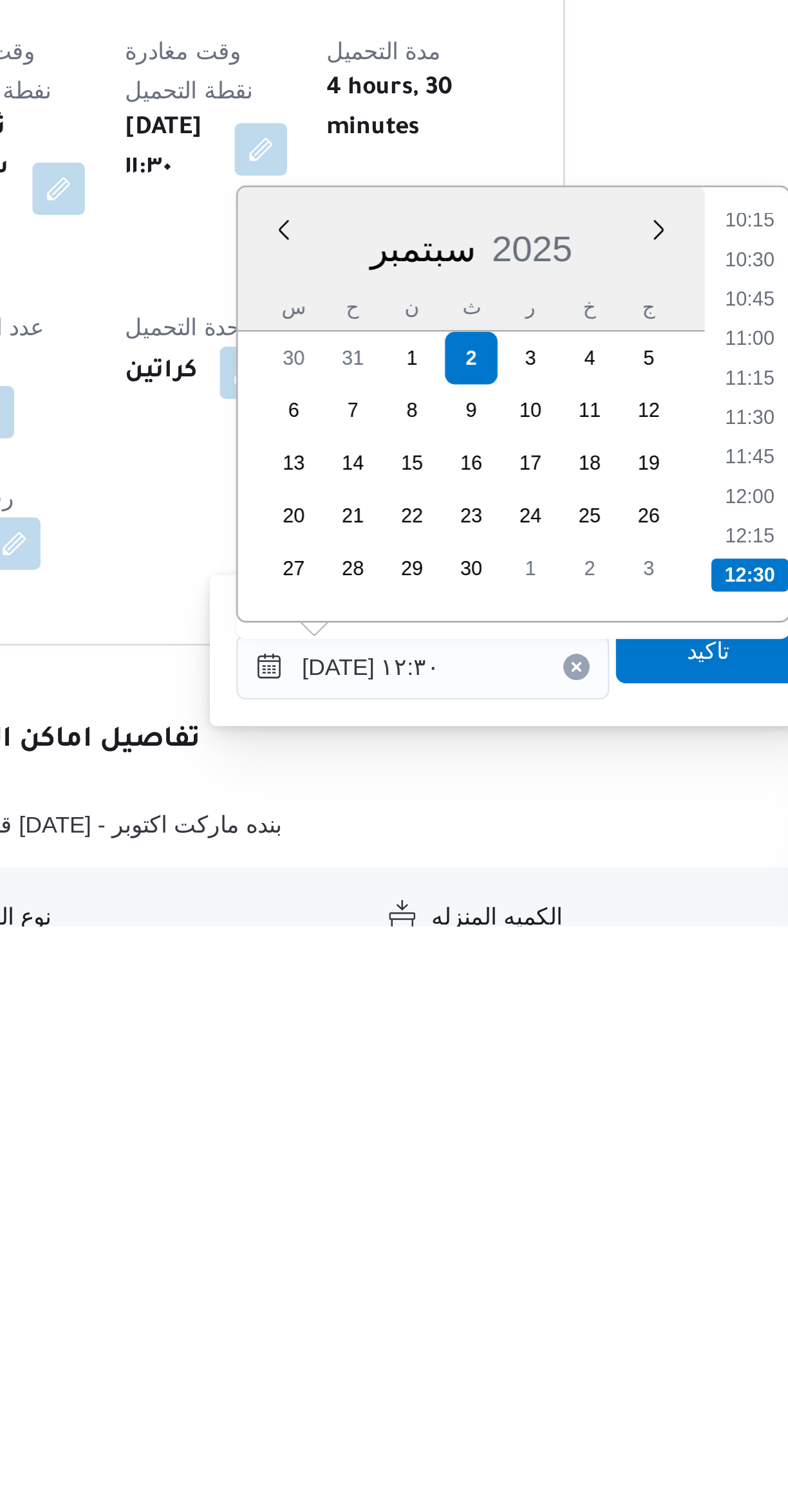
click at [536, 1372] on li "12:30" at bounding box center [541, 1374] width 30 height 13
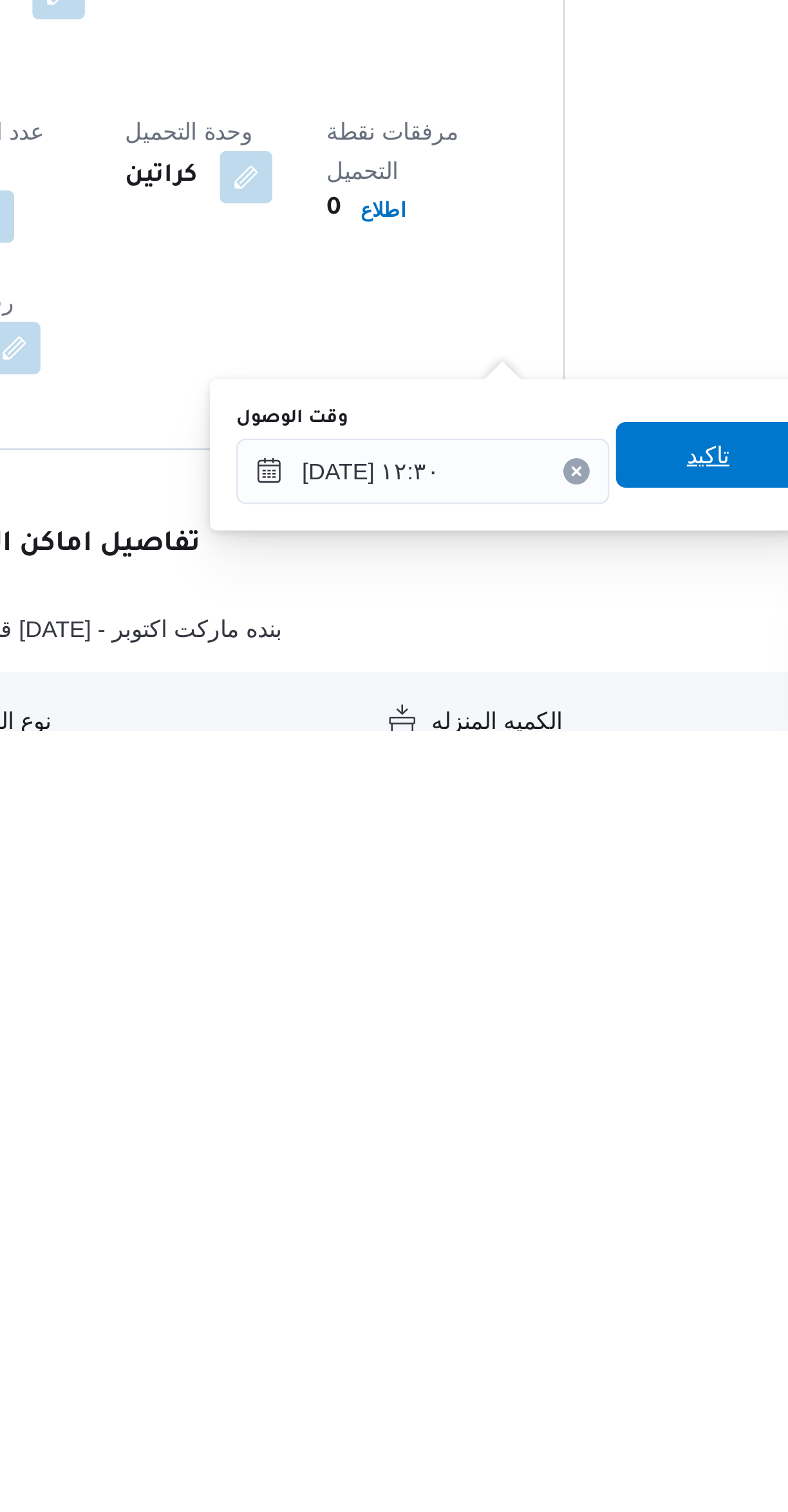
click at [516, 1401] on span "تاكيد" at bounding box center [524, 1404] width 17 height 16
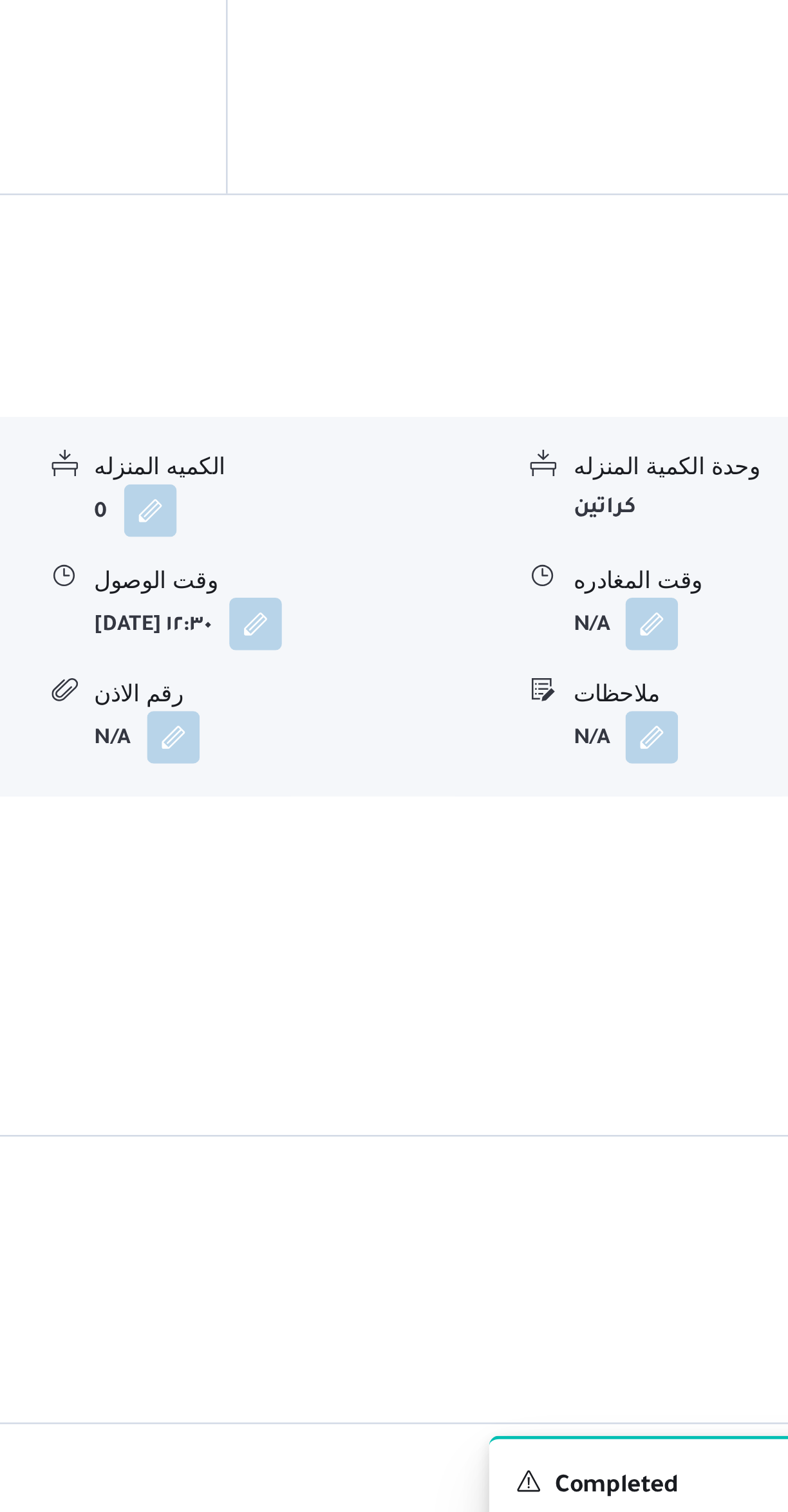
scroll to position [444, 0]
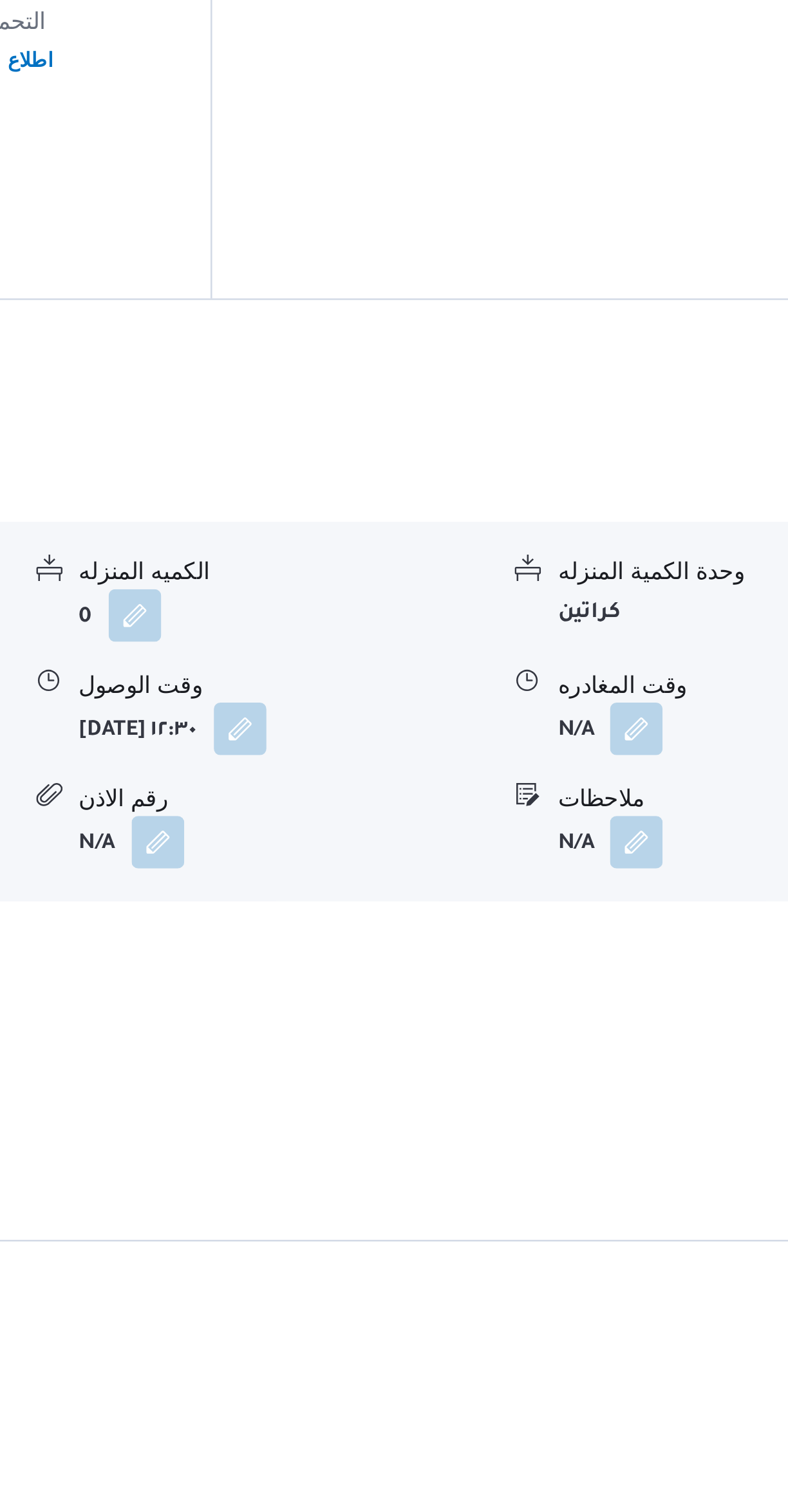
click at [642, 1116] on button "button" at bounding box center [635, 1126] width 21 height 21
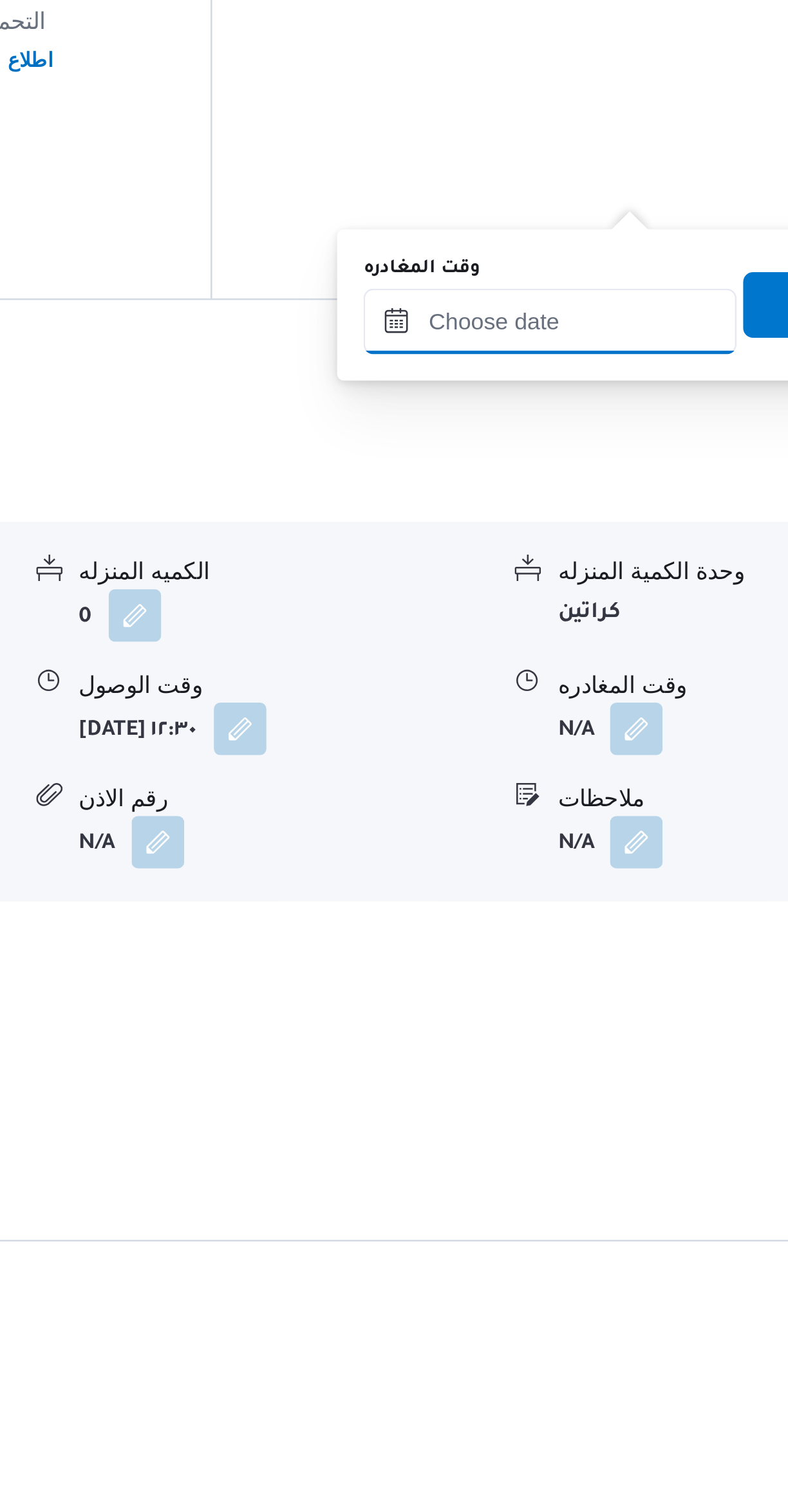
click at [594, 969] on input "وقت المغادره" at bounding box center [601, 967] width 146 height 26
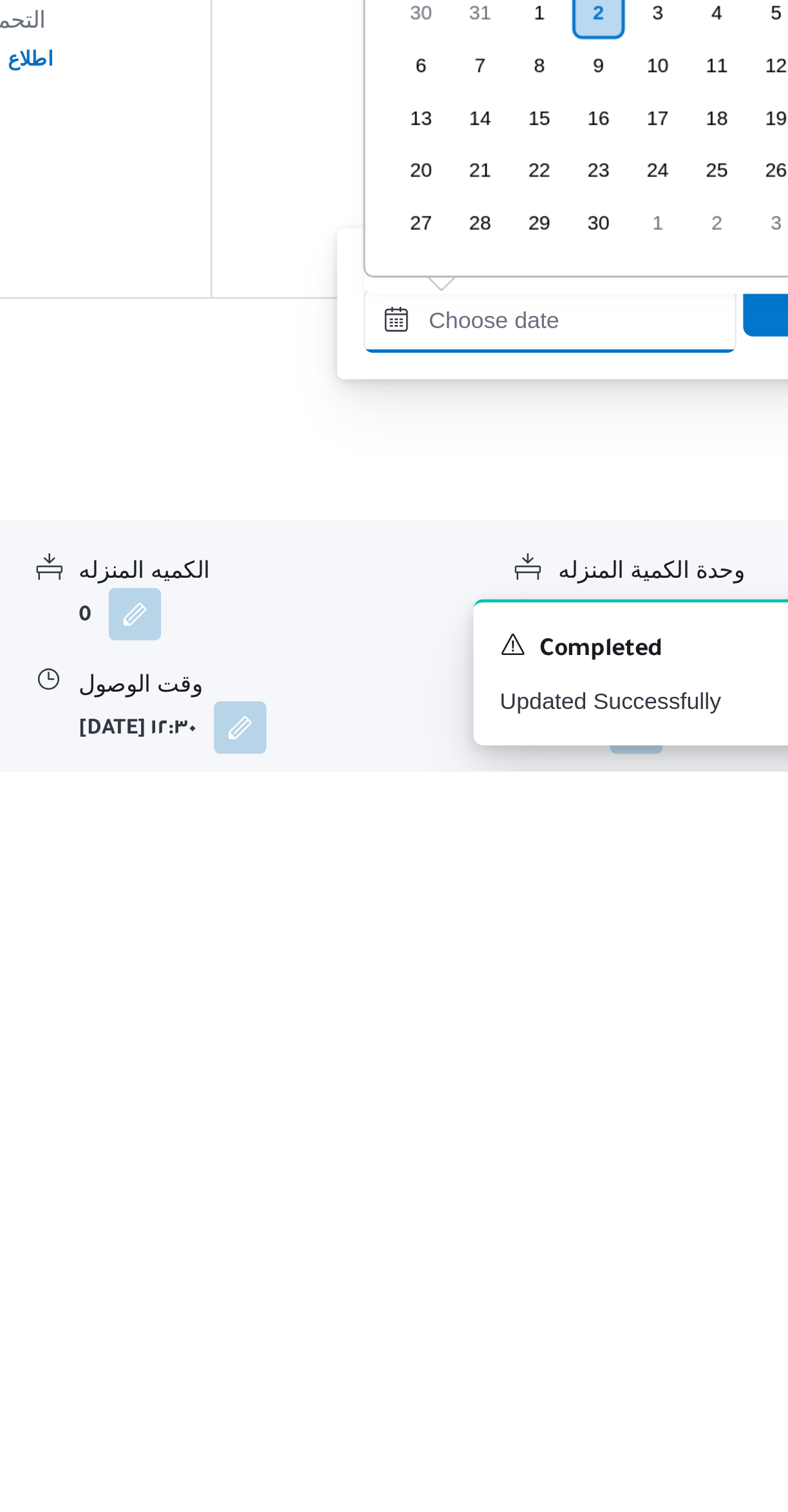
scroll to position [1281, 0]
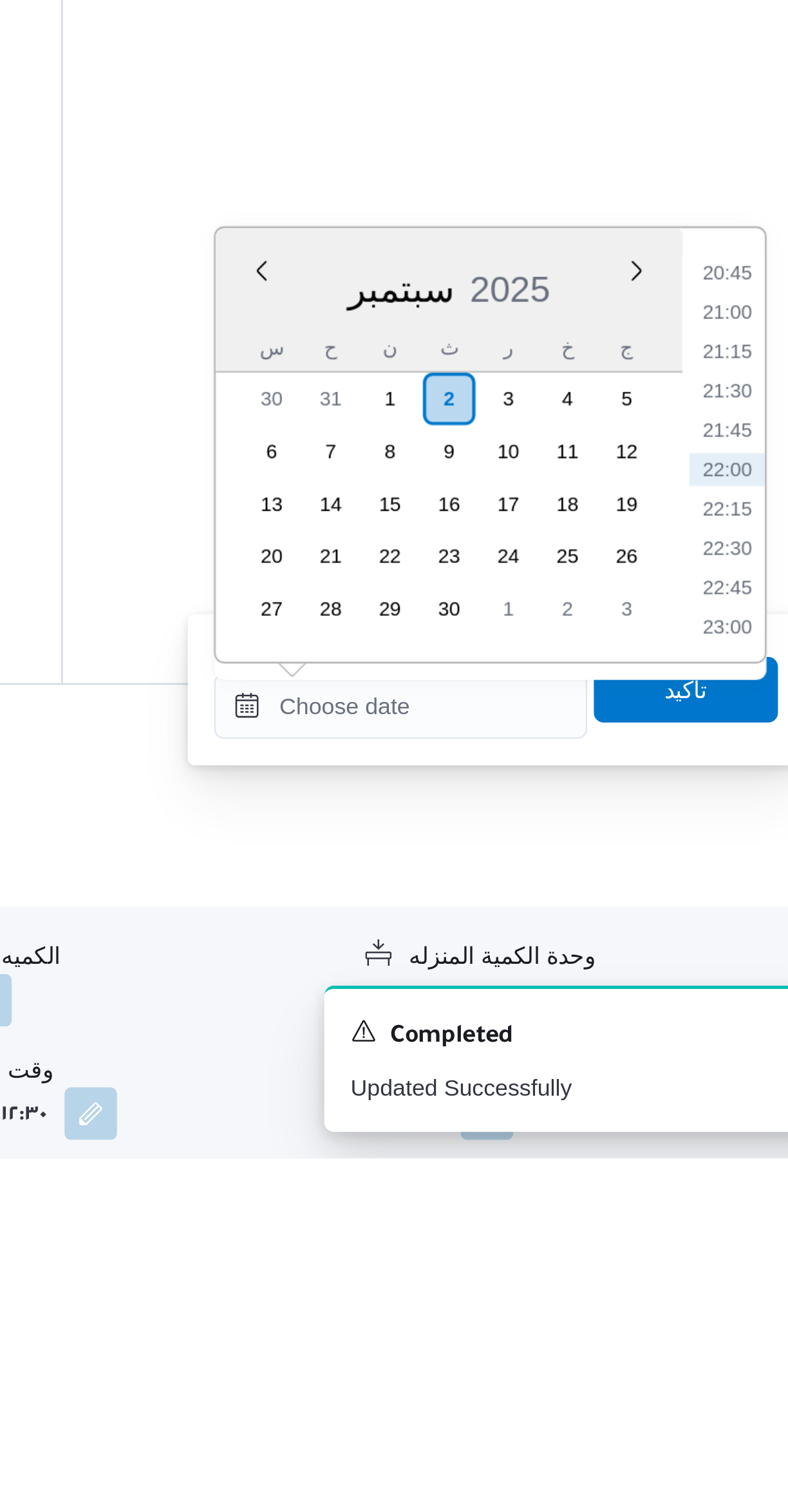
click at [727, 1165] on li "20:45" at bounding box center [729, 1165] width 30 height 13
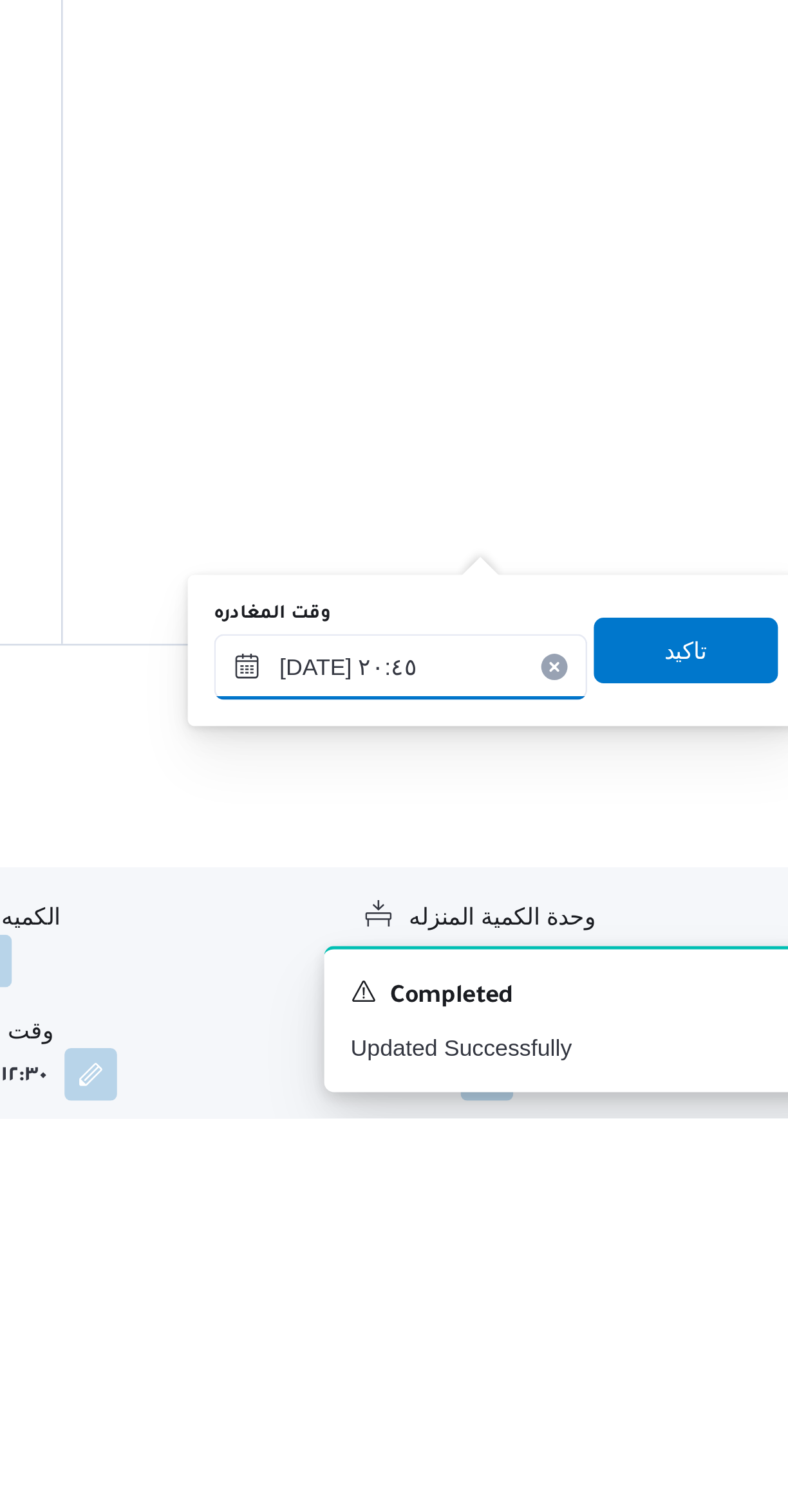
scroll to position [76, 0]
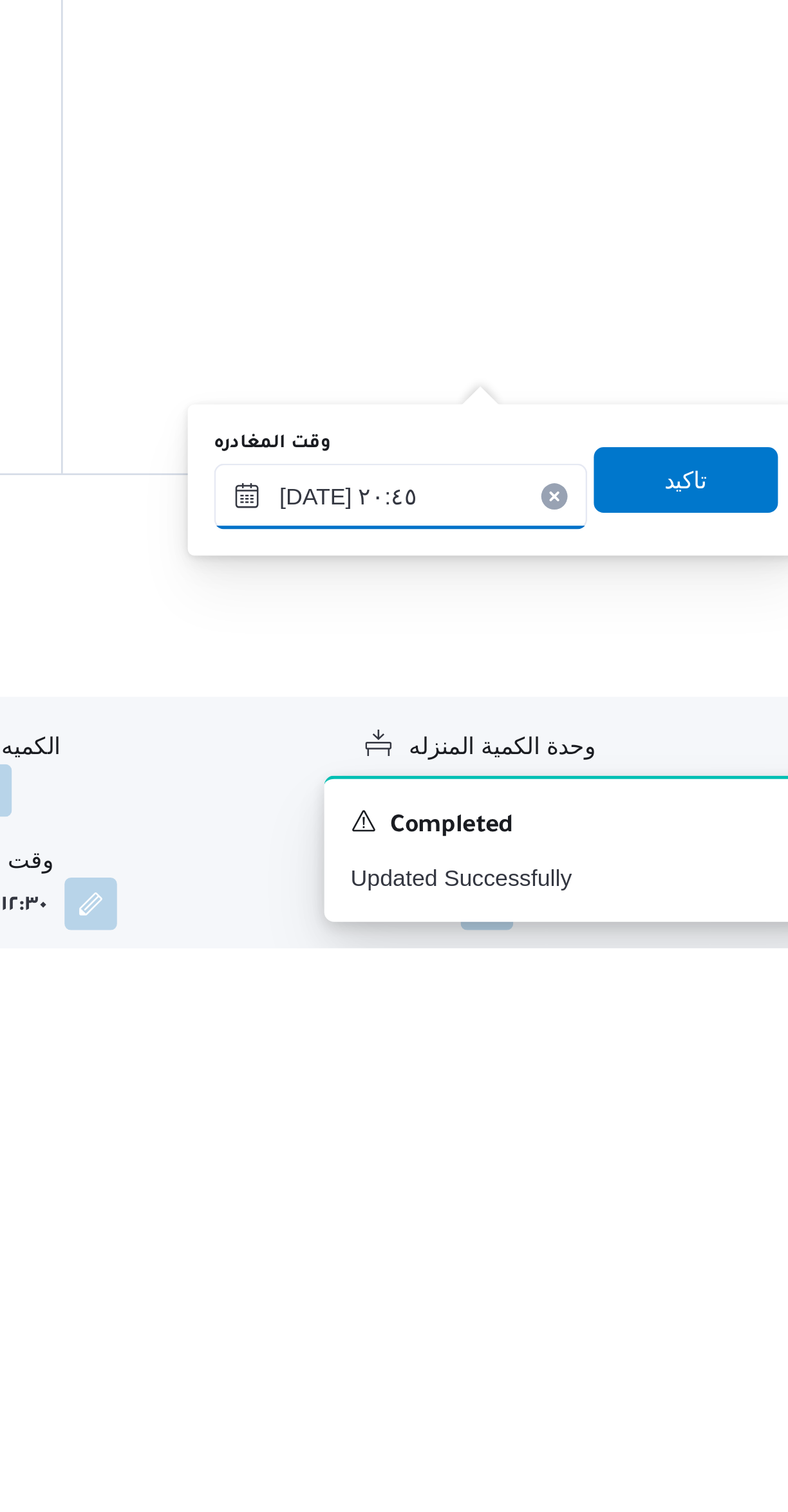
click at [565, 1337] on input "[DATE] ٢٠:٤٥" at bounding box center [601, 1335] width 146 height 26
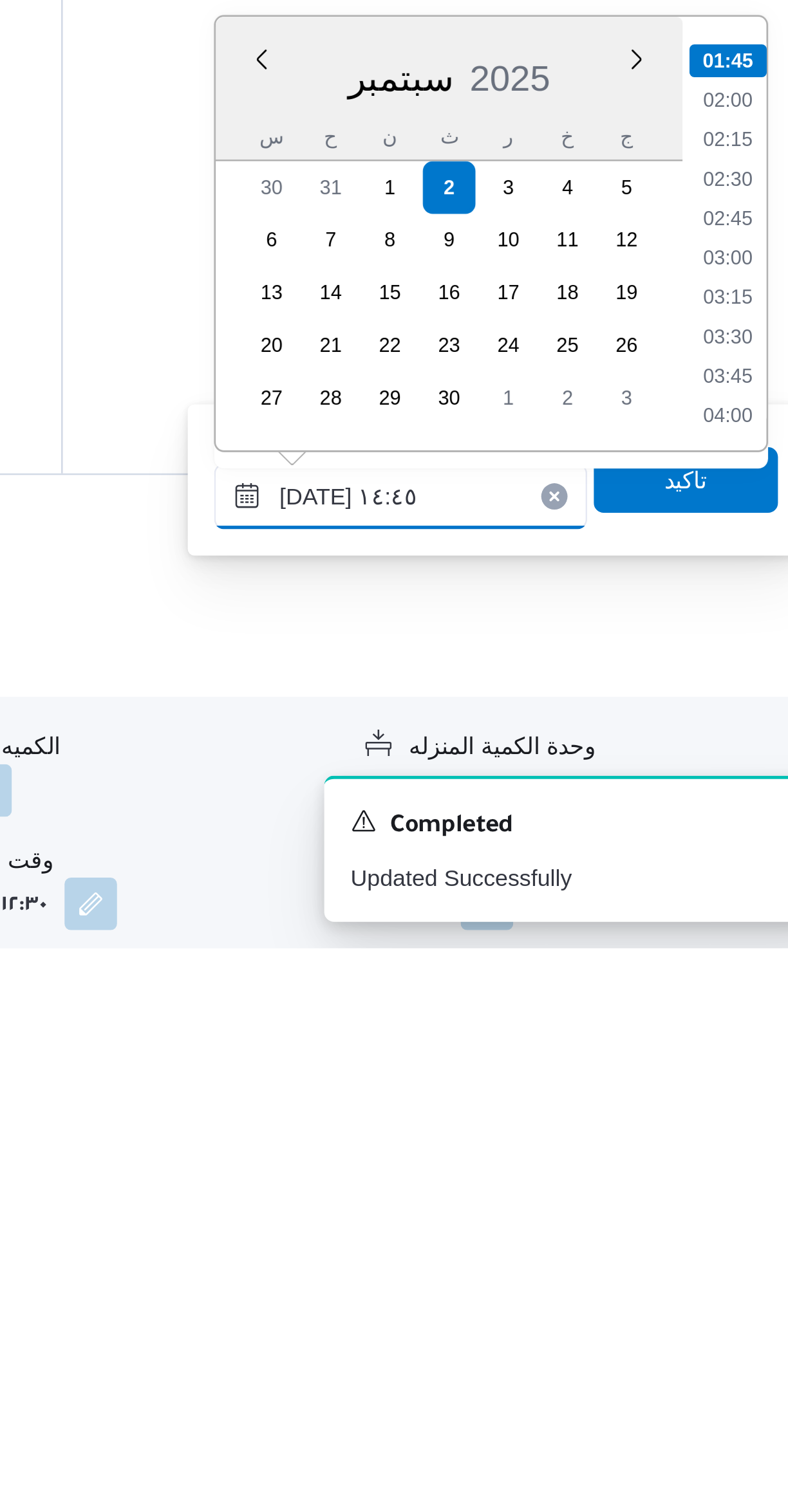
scroll to position [776, 0]
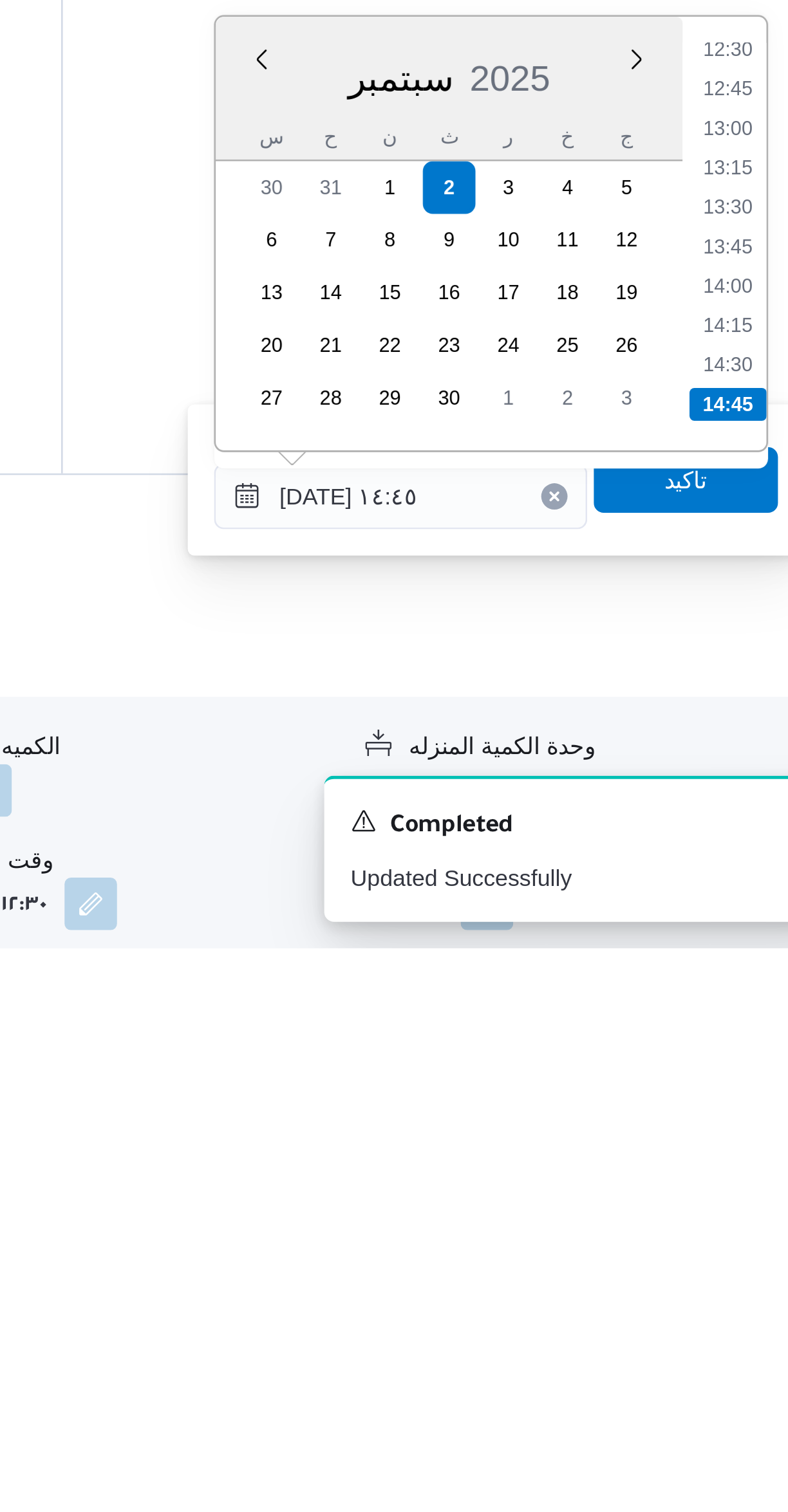
click at [727, 1239] on li "13:45" at bounding box center [729, 1236] width 30 height 13
type input "[DATE] ١٣:٤٥"
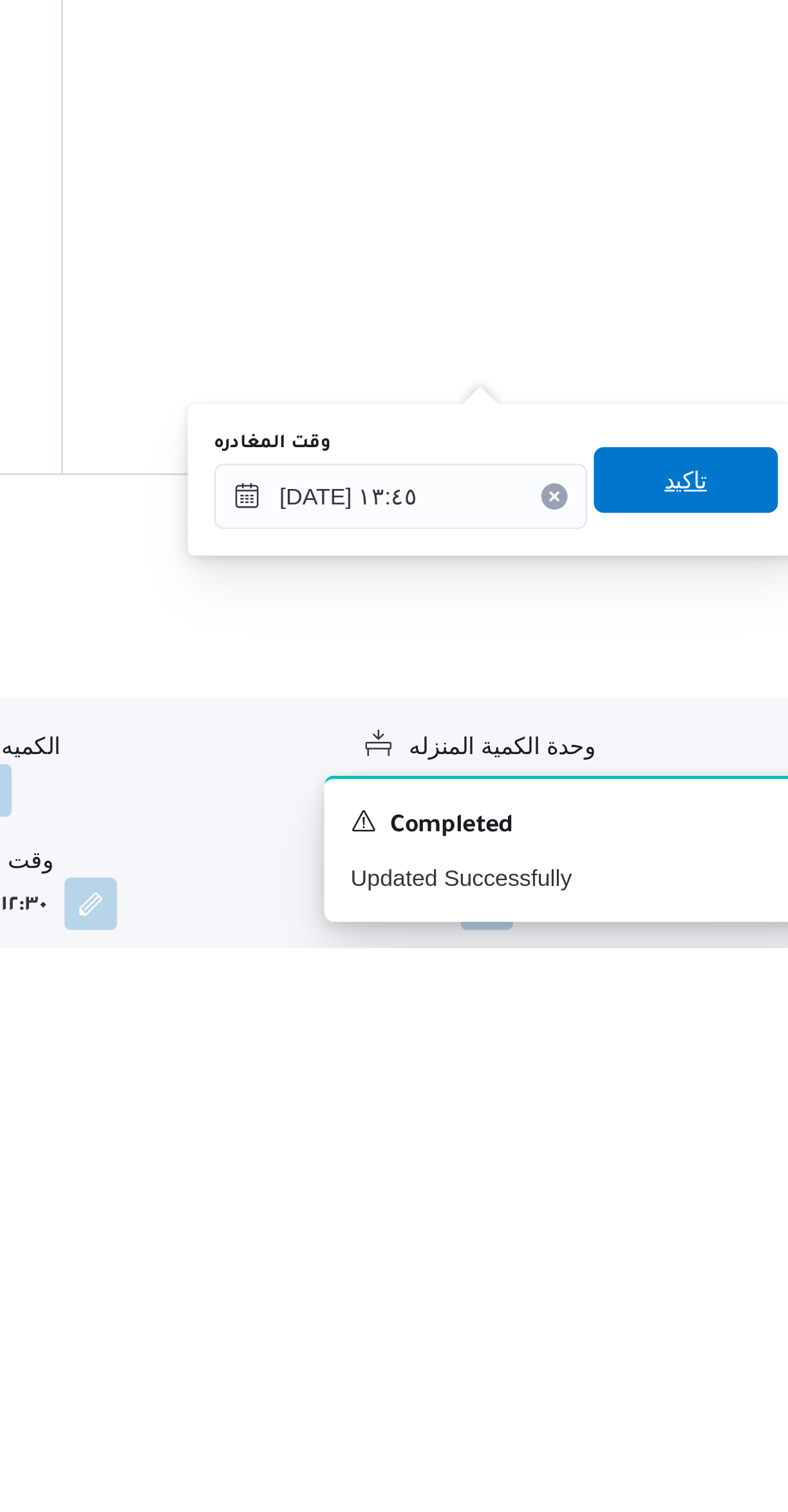
click at [709, 1323] on span "تاكيد" at bounding box center [712, 1329] width 72 height 26
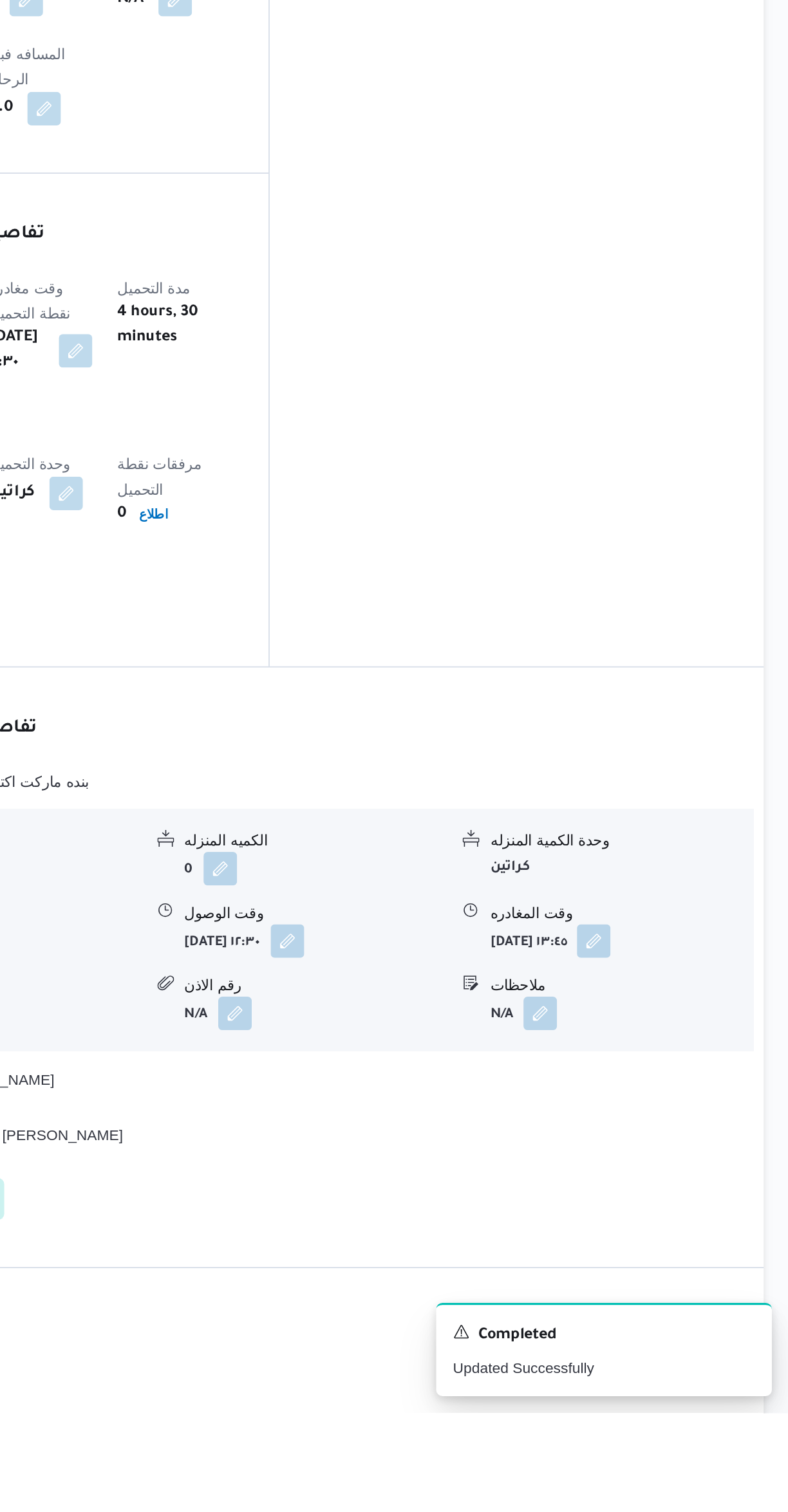
scroll to position [383, 0]
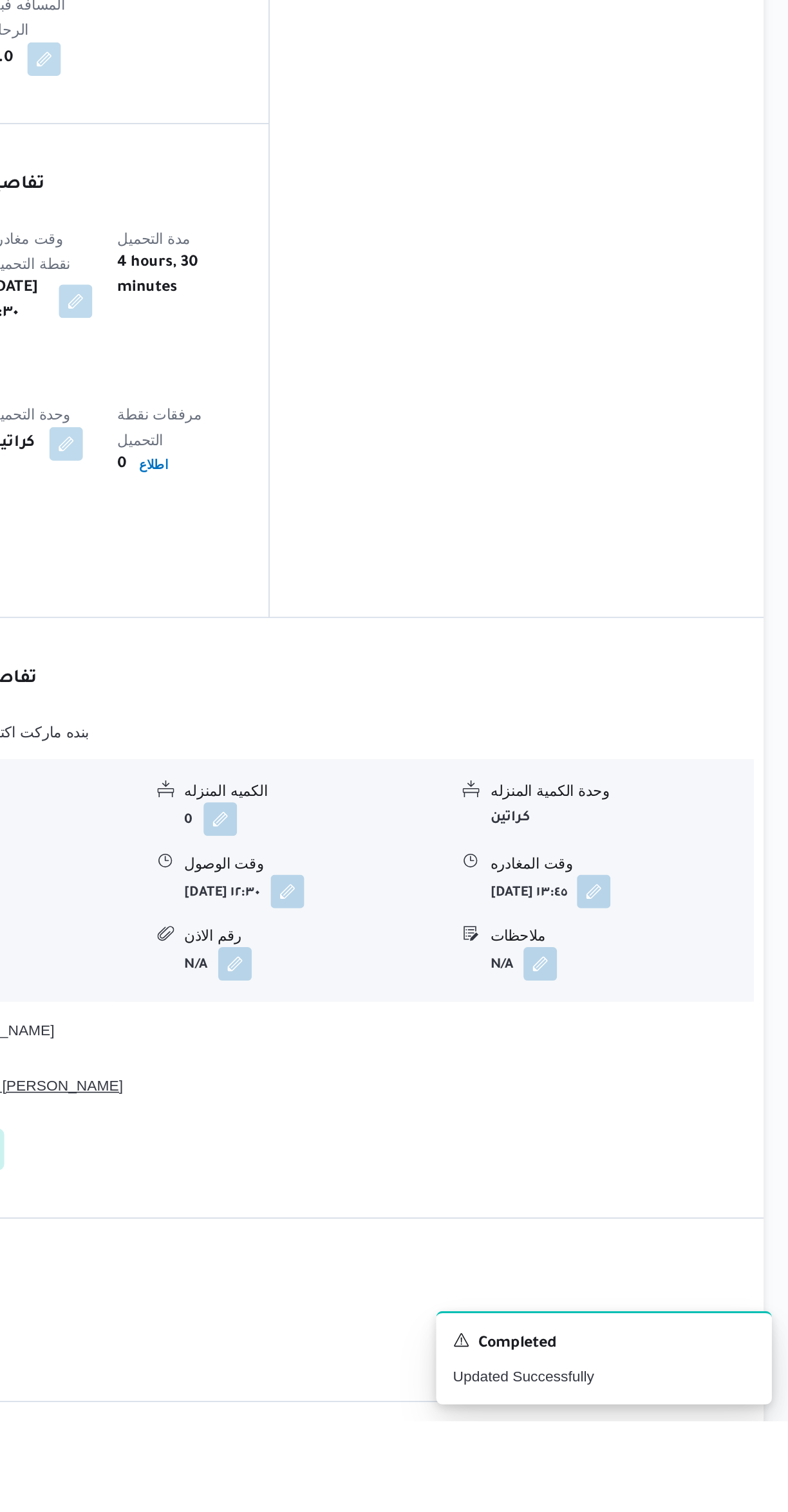
click at [625, 1298] on button "قسم الشيخ زايد - مترو ماركت زايد" at bounding box center [470, 1306] width 546 height 16
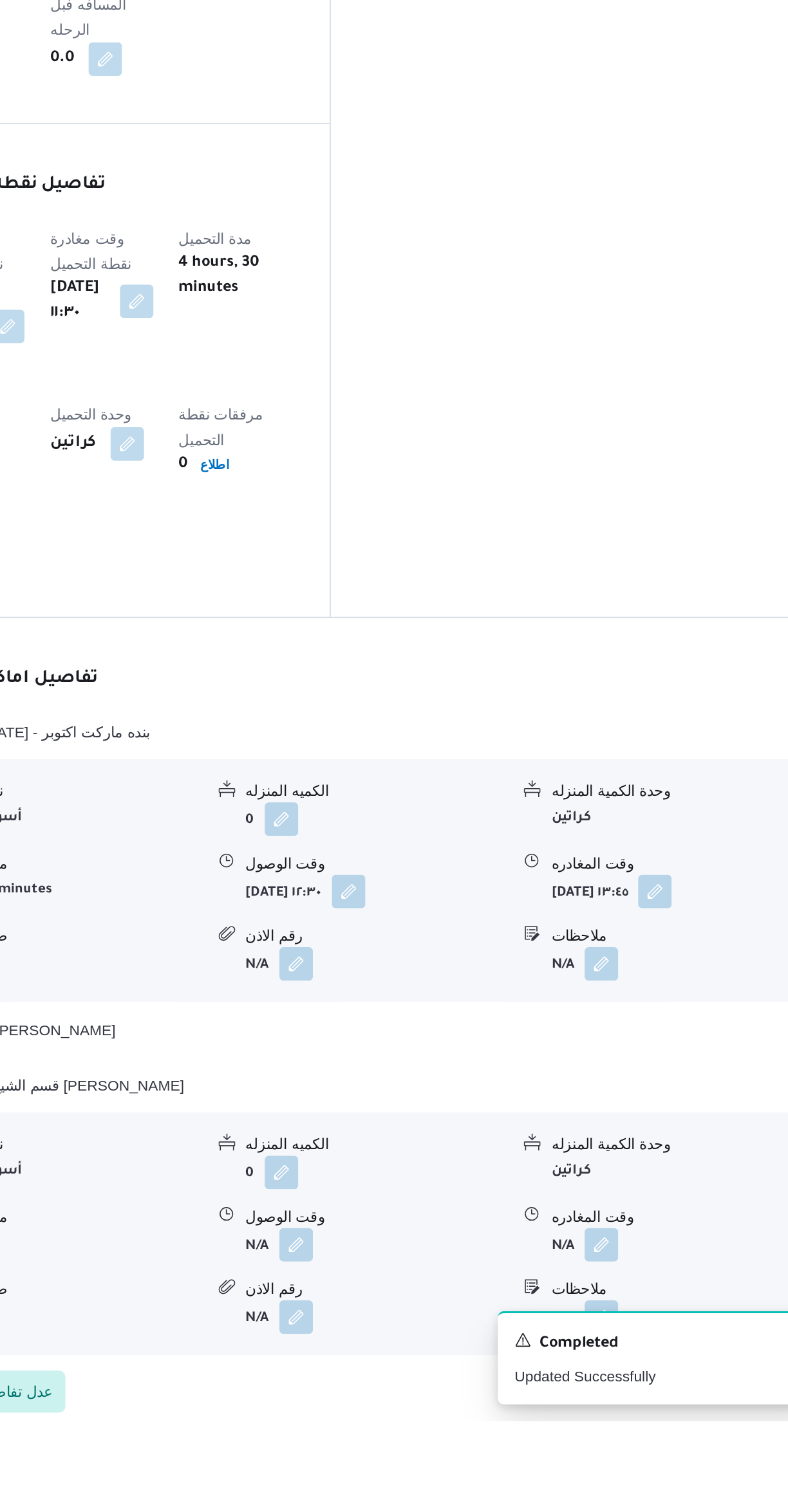
click at [637, 1394] on button "button" at bounding box center [635, 1404] width 21 height 21
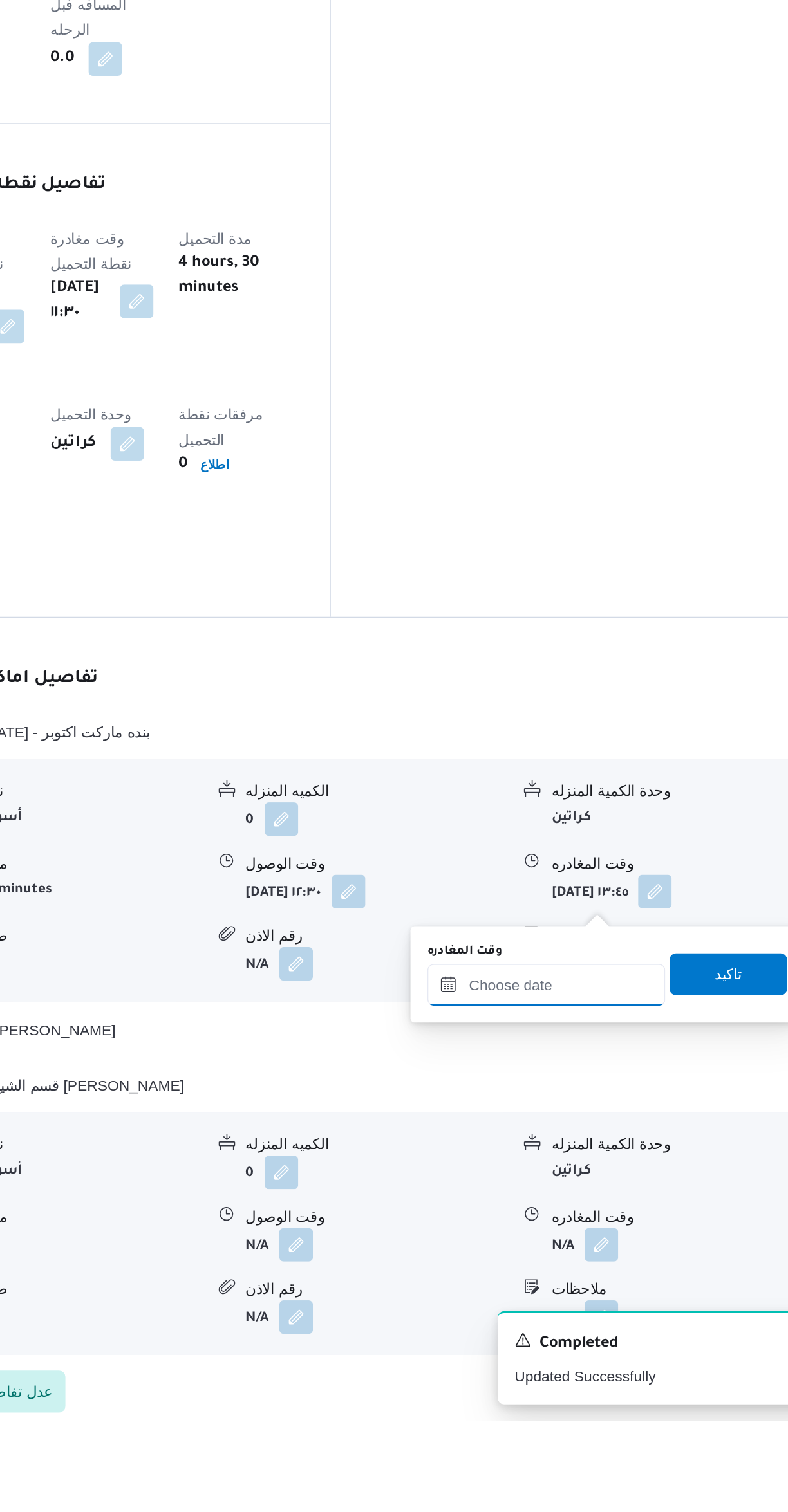
click at [593, 1244] on input "وقت المغادره" at bounding box center [601, 1244] width 146 height 26
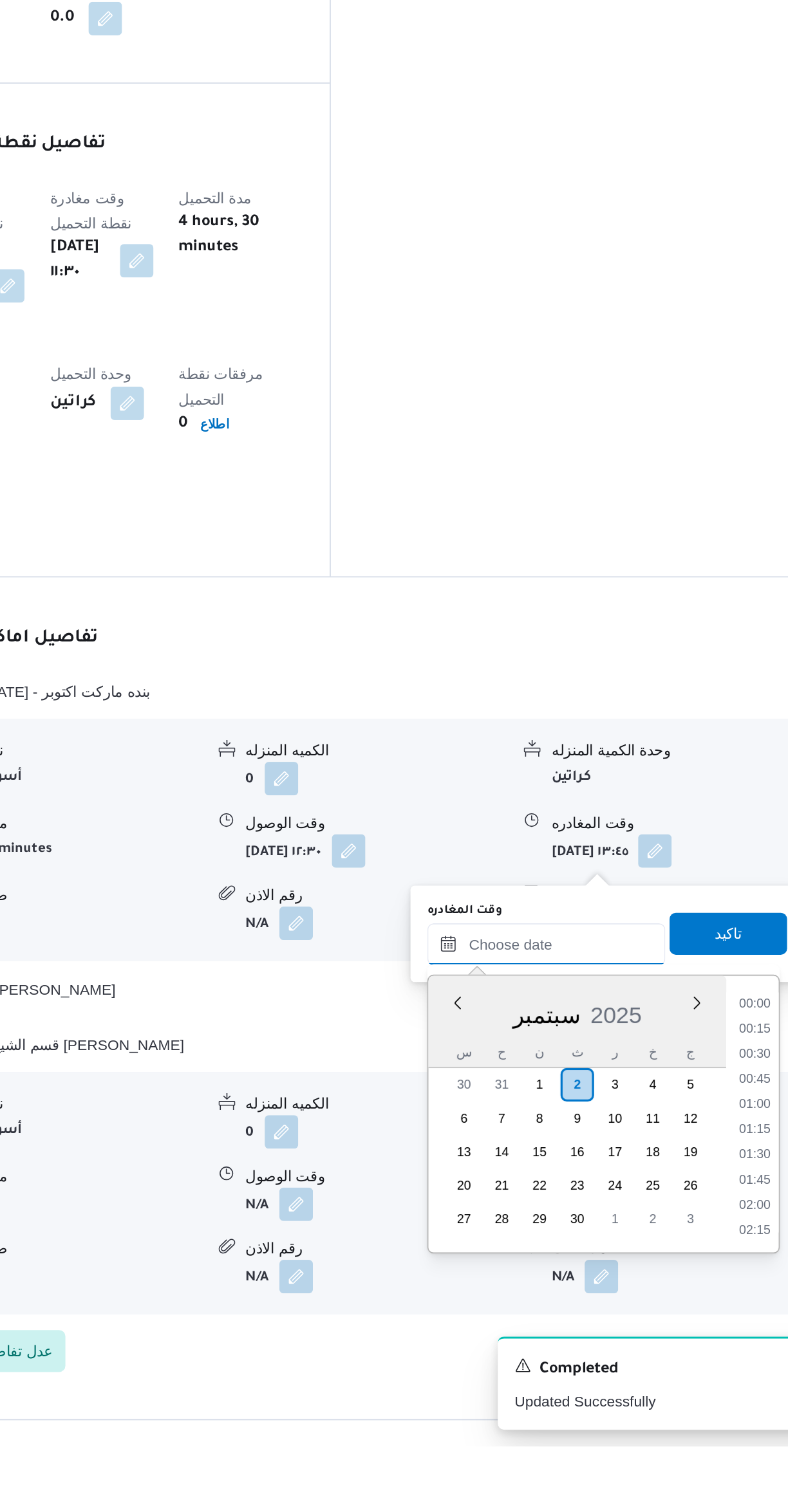
scroll to position [1281, 0]
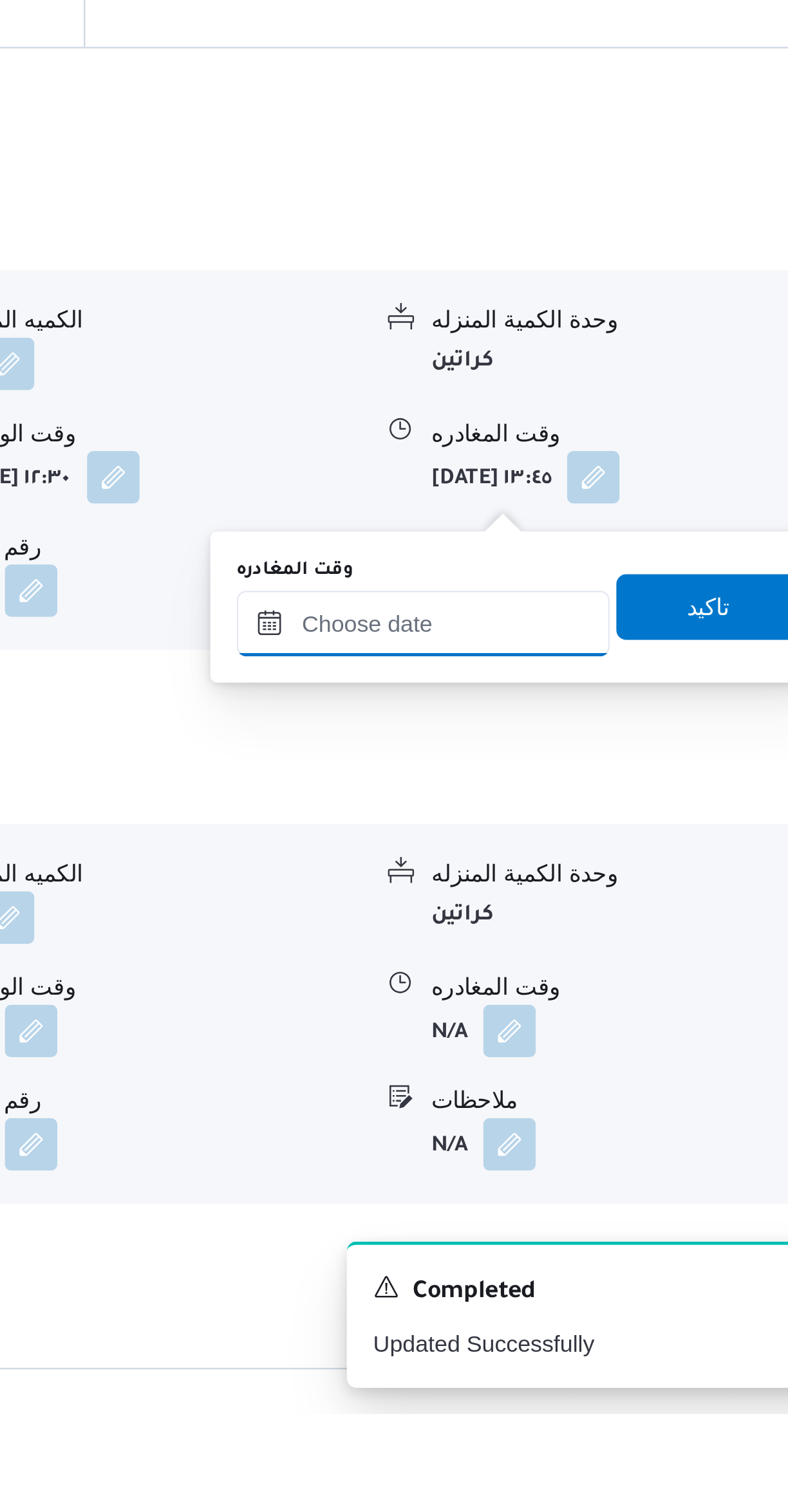
click at [609, 1200] on input "وقت المغادره" at bounding box center [601, 1203] width 146 height 26
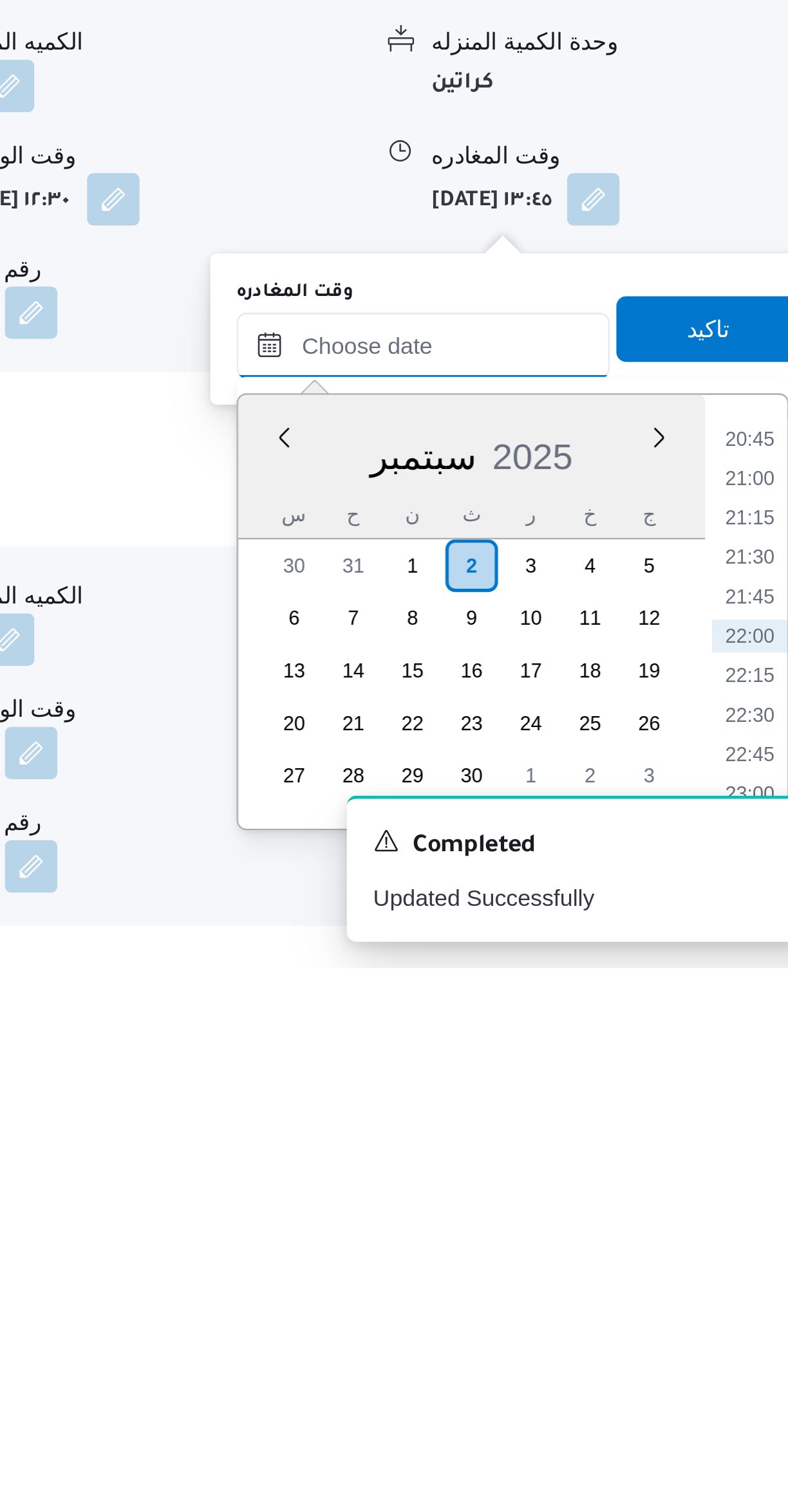
scroll to position [359, 0]
click at [727, 1349] on li "21:30" at bounding box center [729, 1351] width 30 height 13
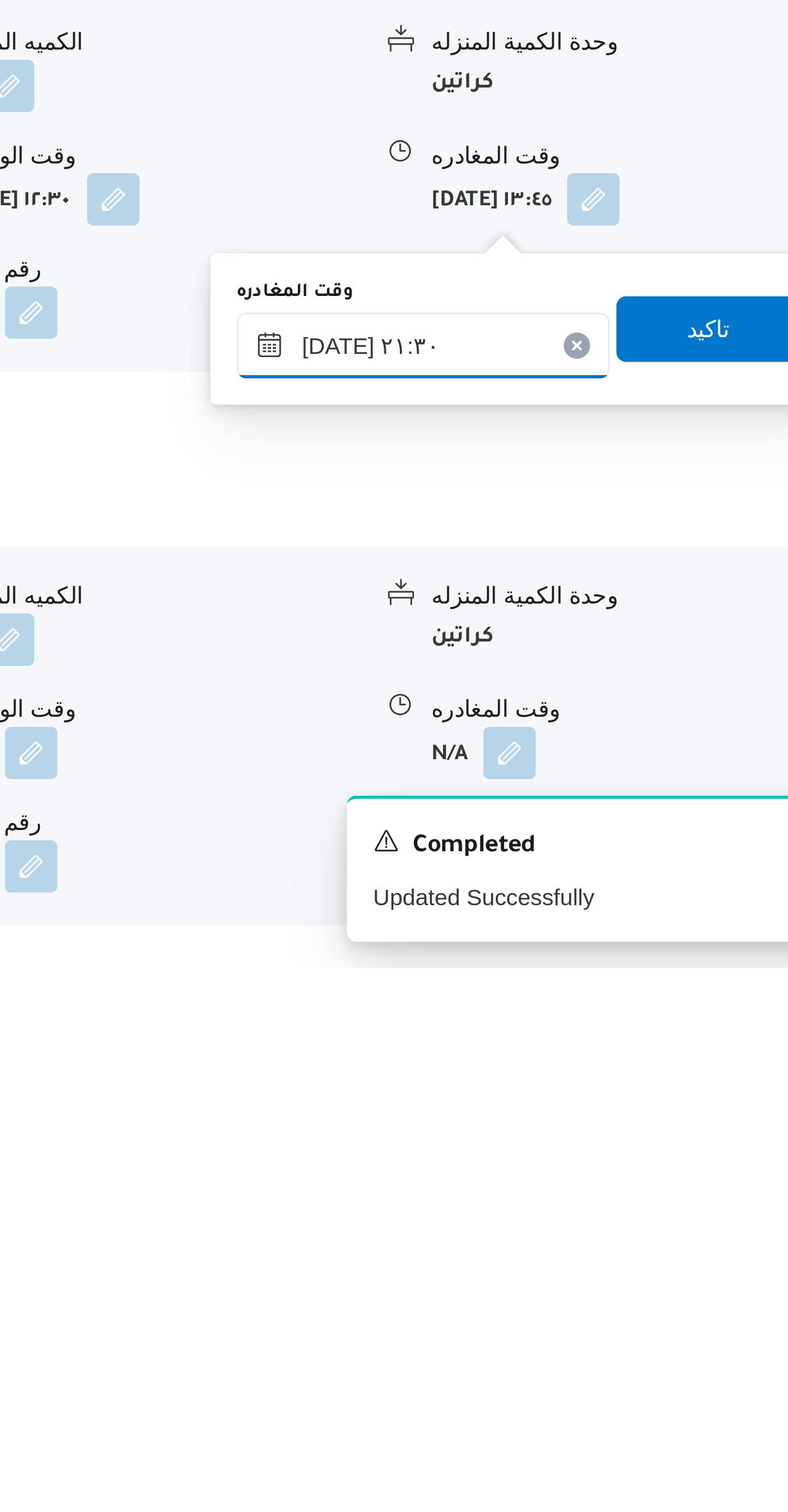
click at [562, 1271] on input "٠٢/٠٩/٢٠٢٥ ٢١:٣٠" at bounding box center [601, 1268] width 146 height 26
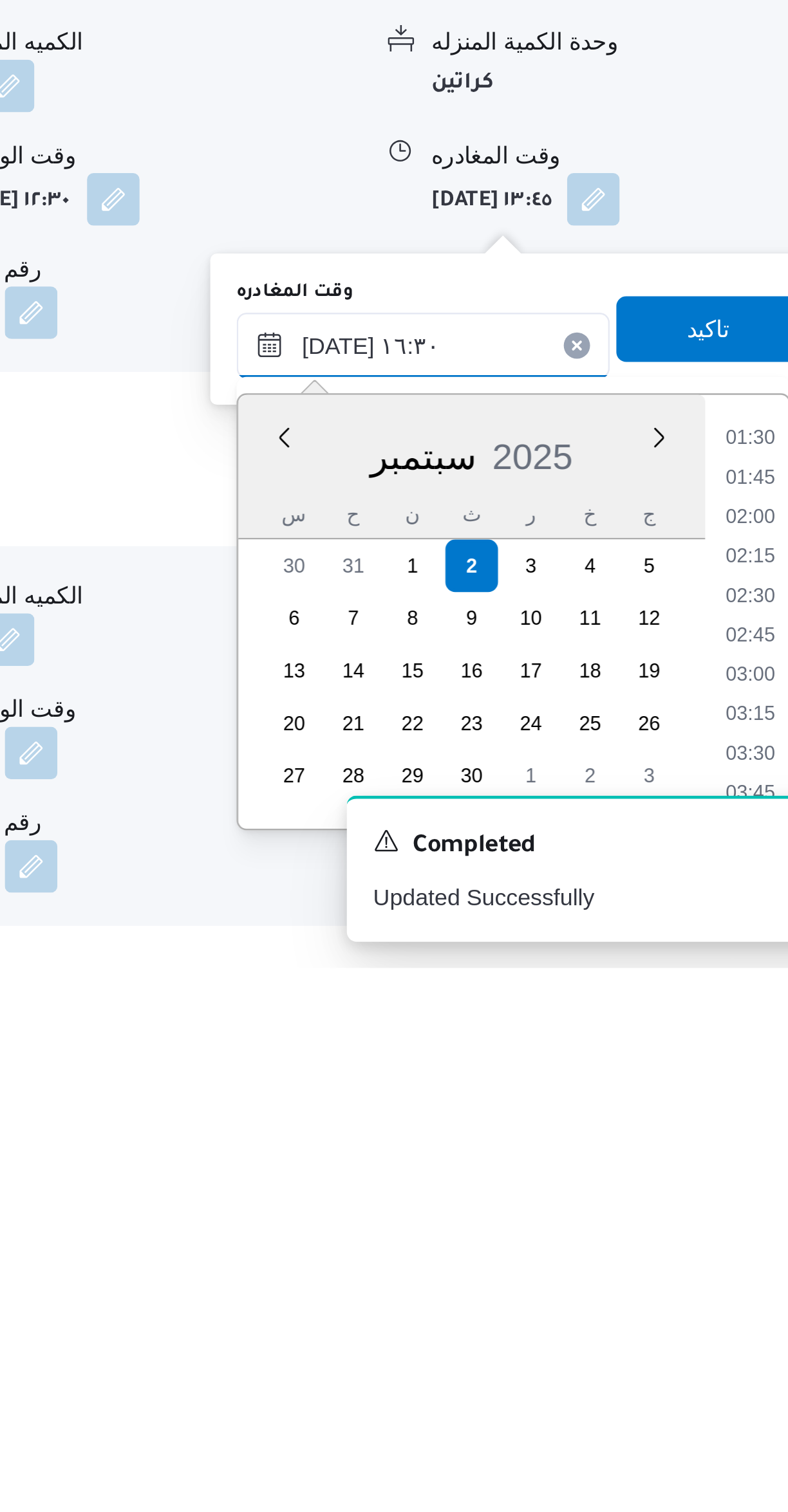
scroll to position [884, 0]
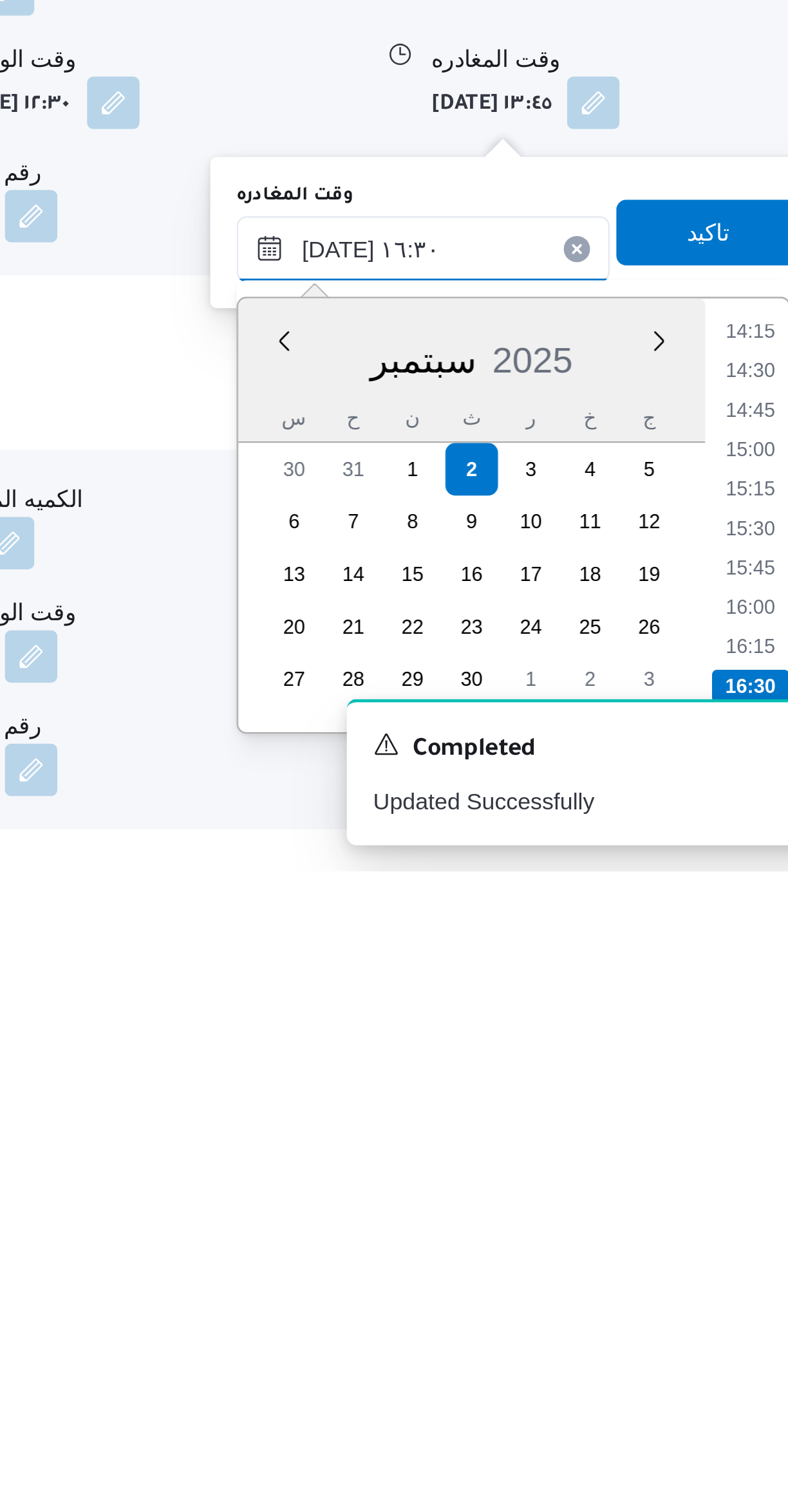
type input "٠٢/٠٩/٢٠٢٥ ١٦:٣٠"
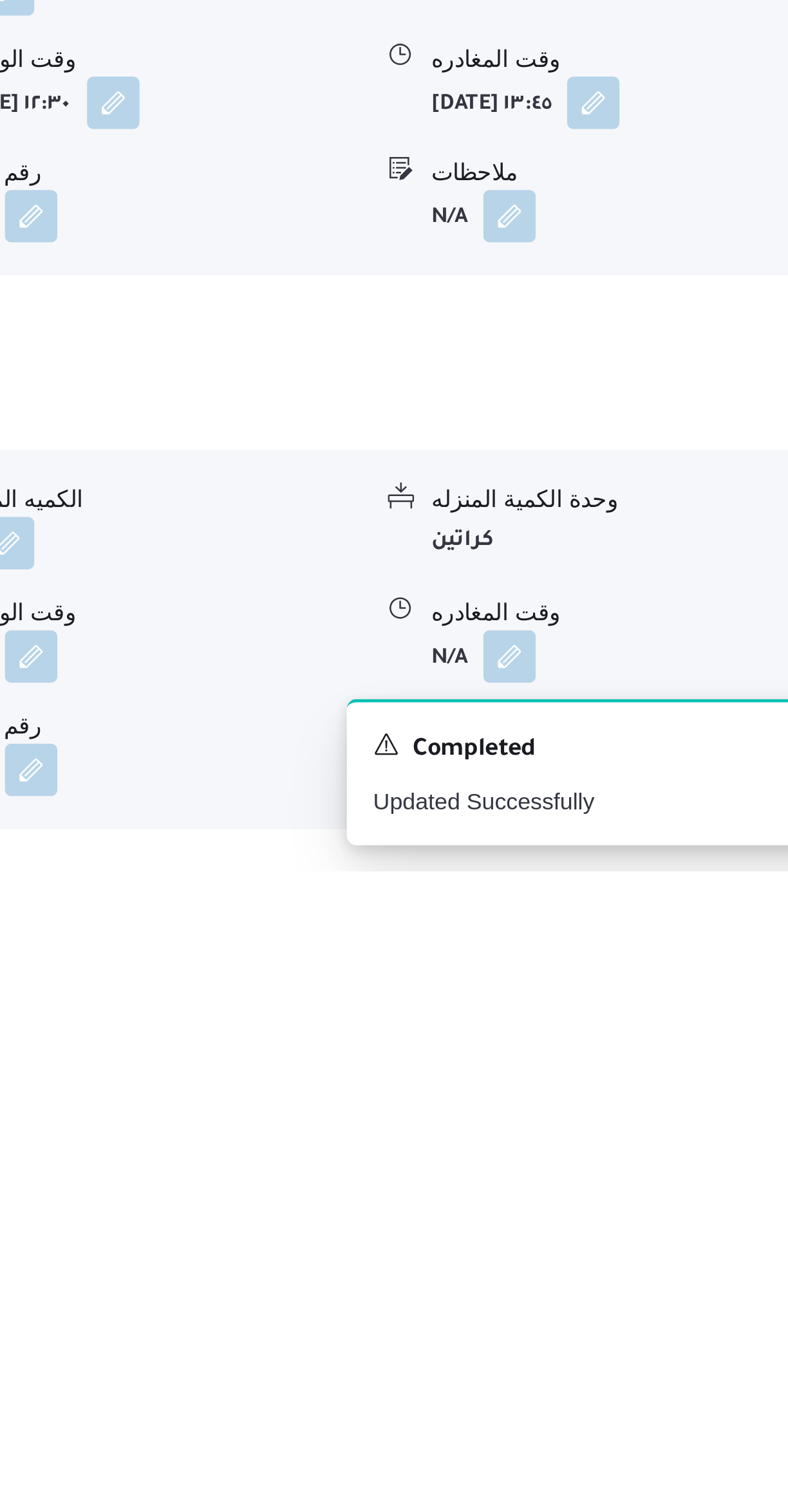
scroll to position [359, 0]
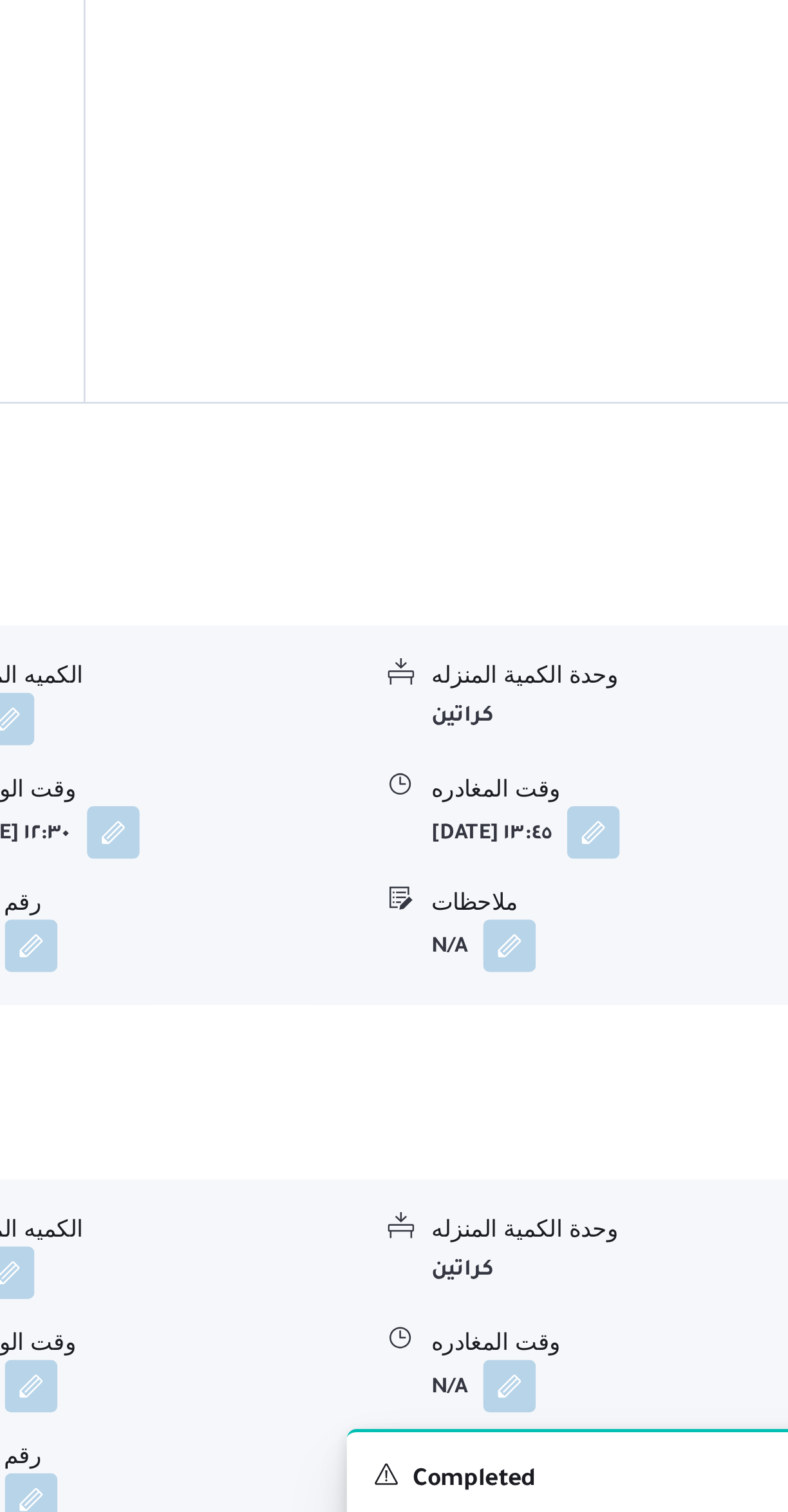
click at [723, 1360] on div "وحدة الكمية المنزله" at bounding box center [685, 1367] width 161 height 14
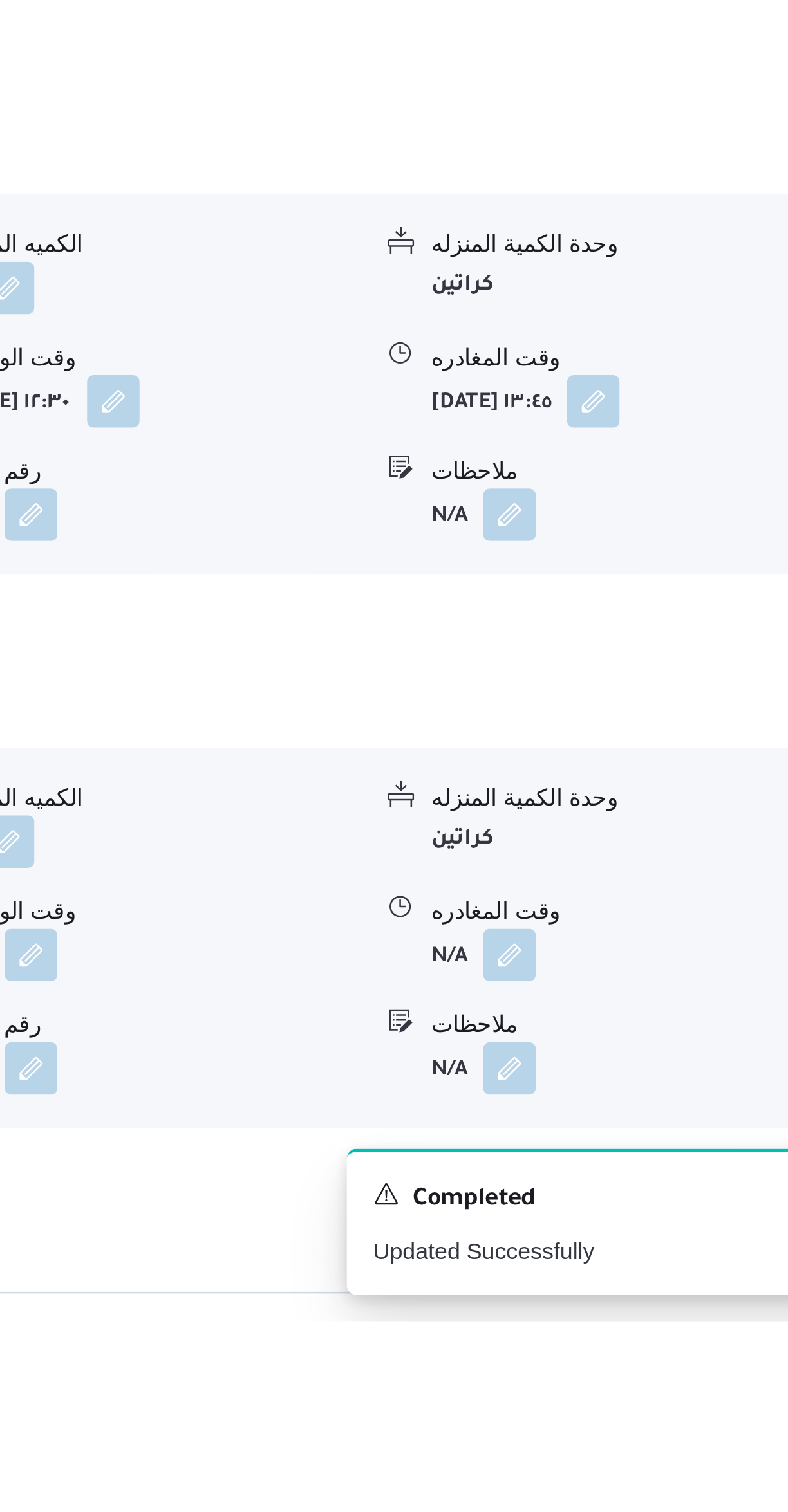
scroll to position [420, 0]
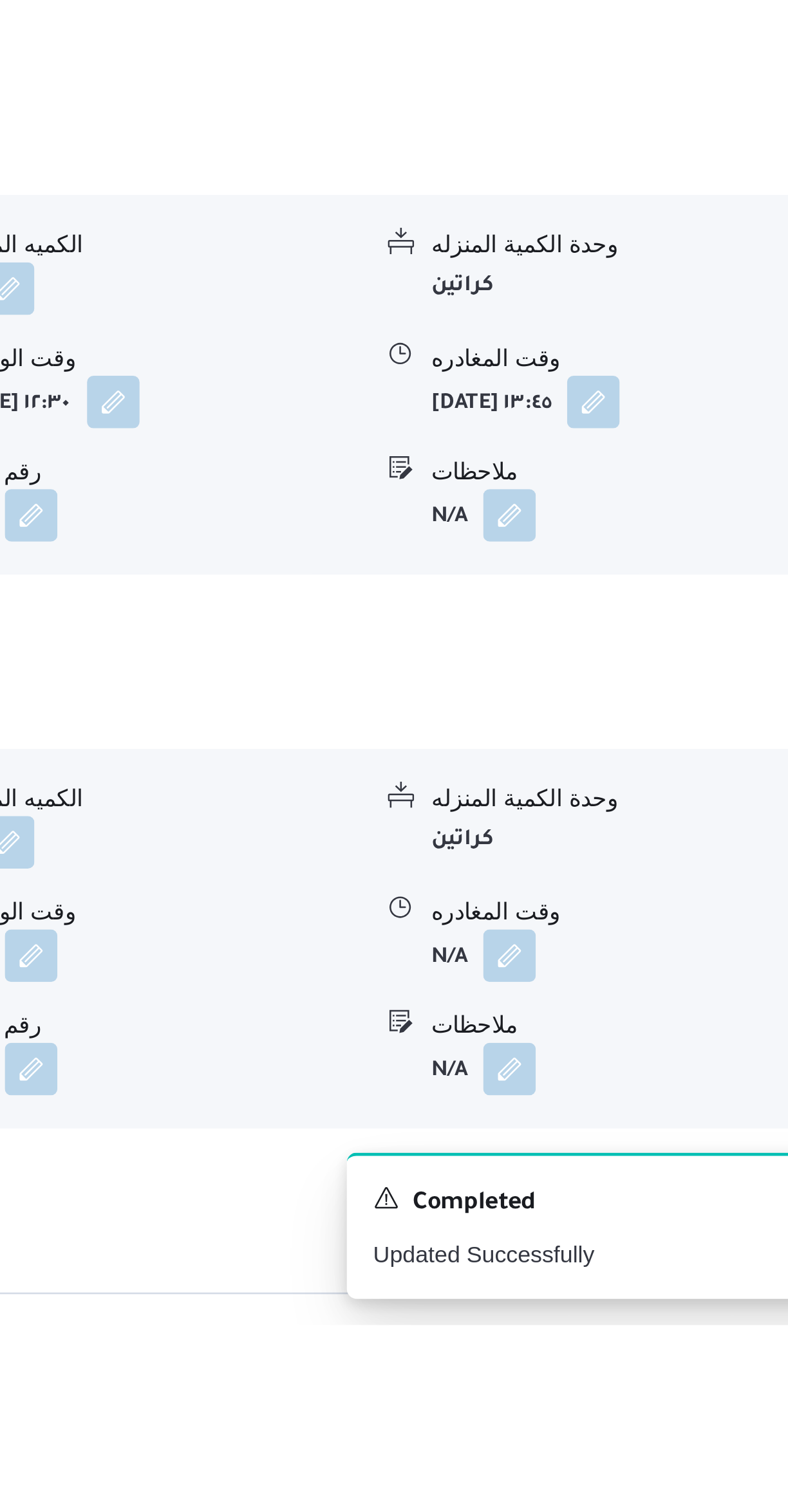
click at [640, 1357] on button "button" at bounding box center [635, 1367] width 21 height 21
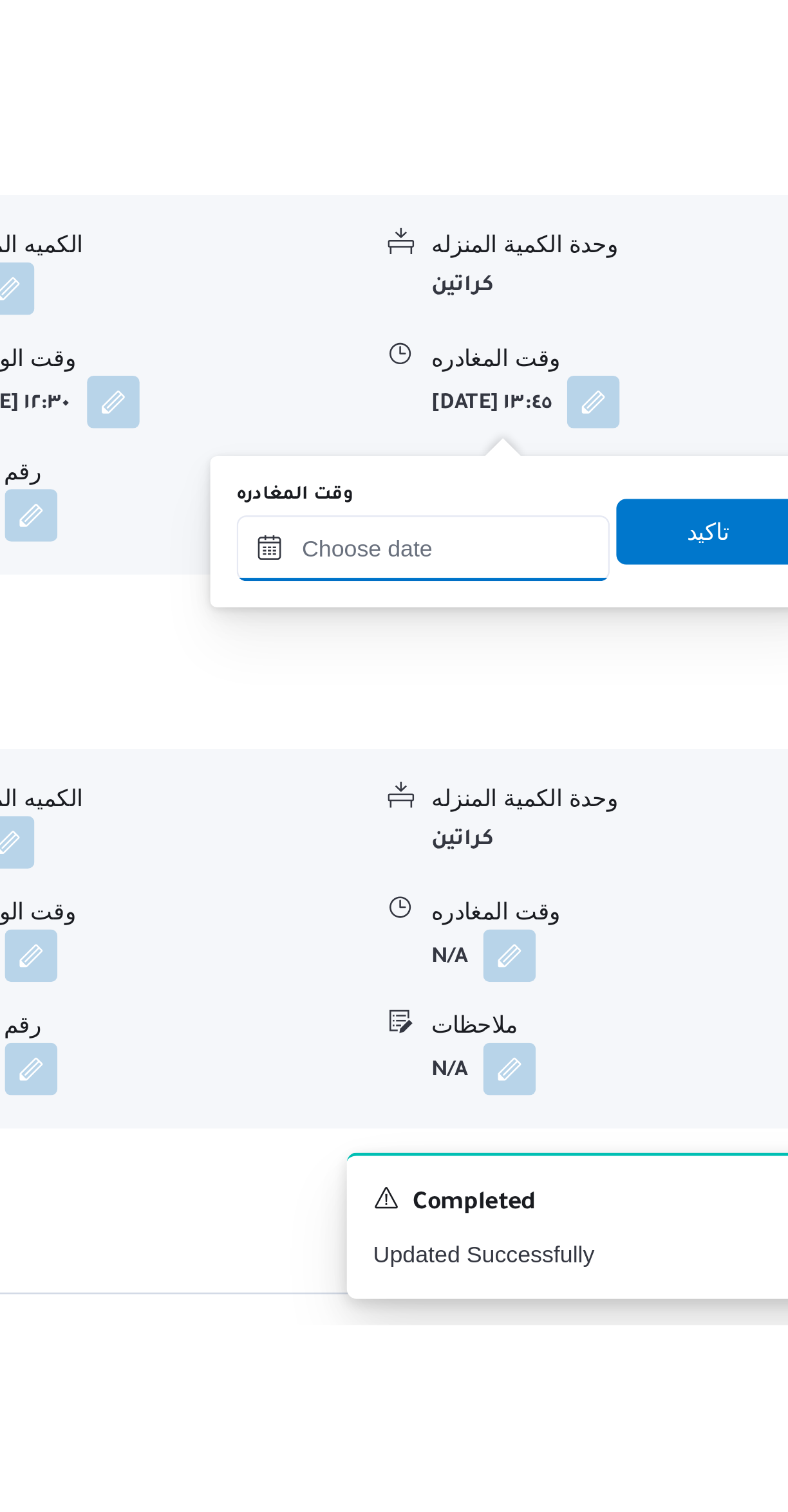
click at [617, 1207] on input "وقت المغادره" at bounding box center [601, 1208] width 146 height 26
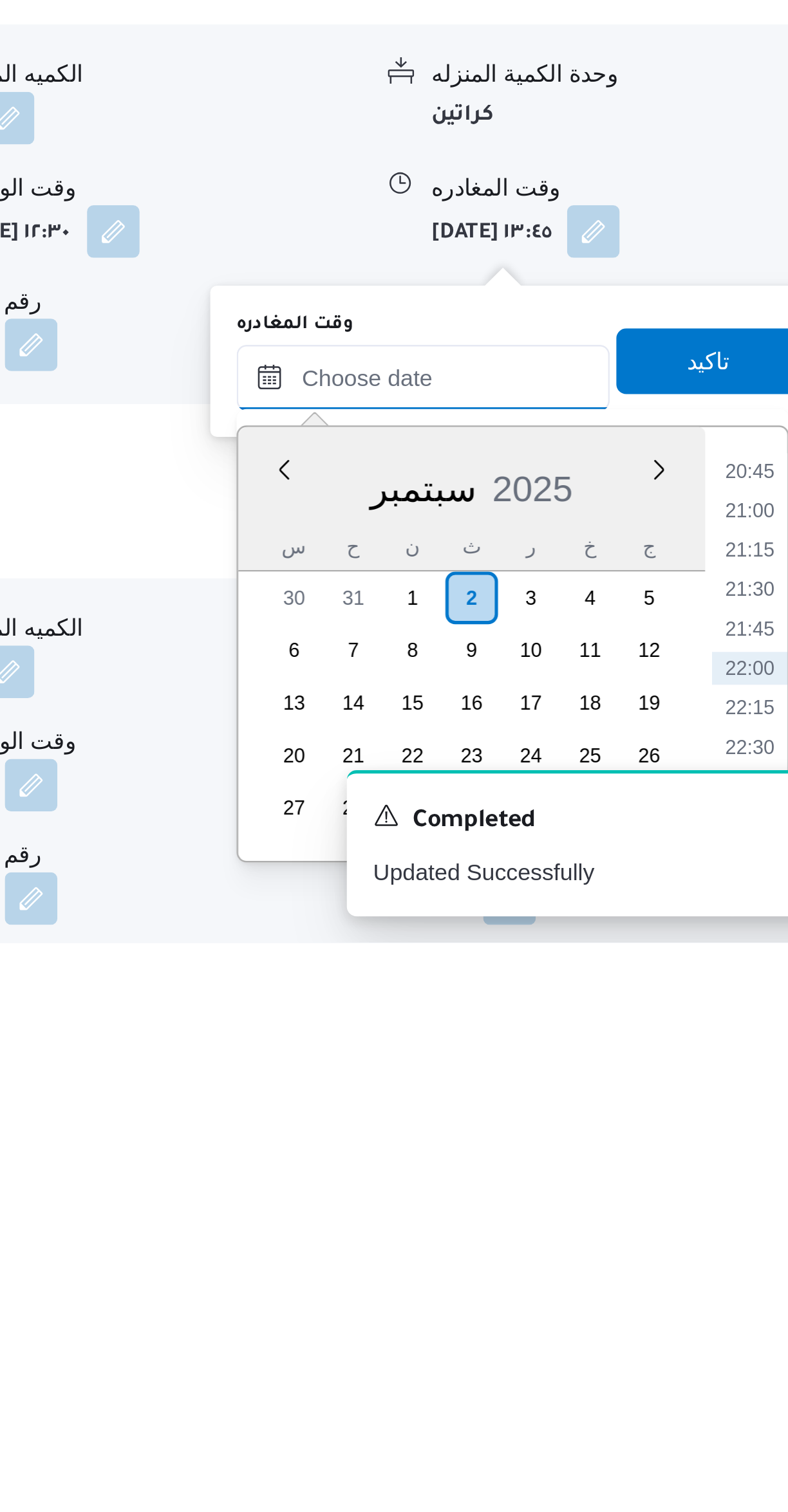
scroll to position [336, 0]
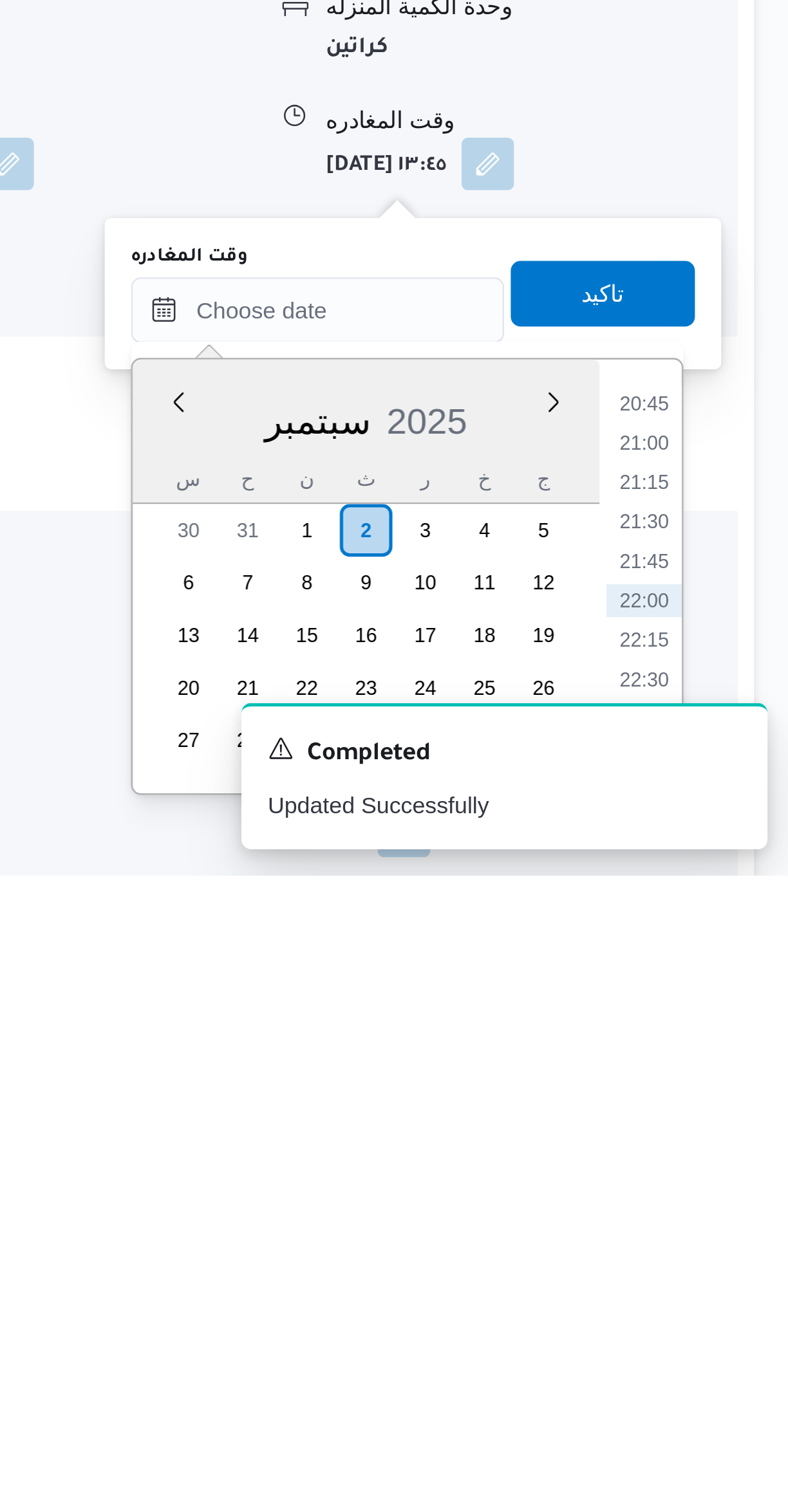
click at [731, 1373] on li "21:30" at bounding box center [729, 1373] width 30 height 13
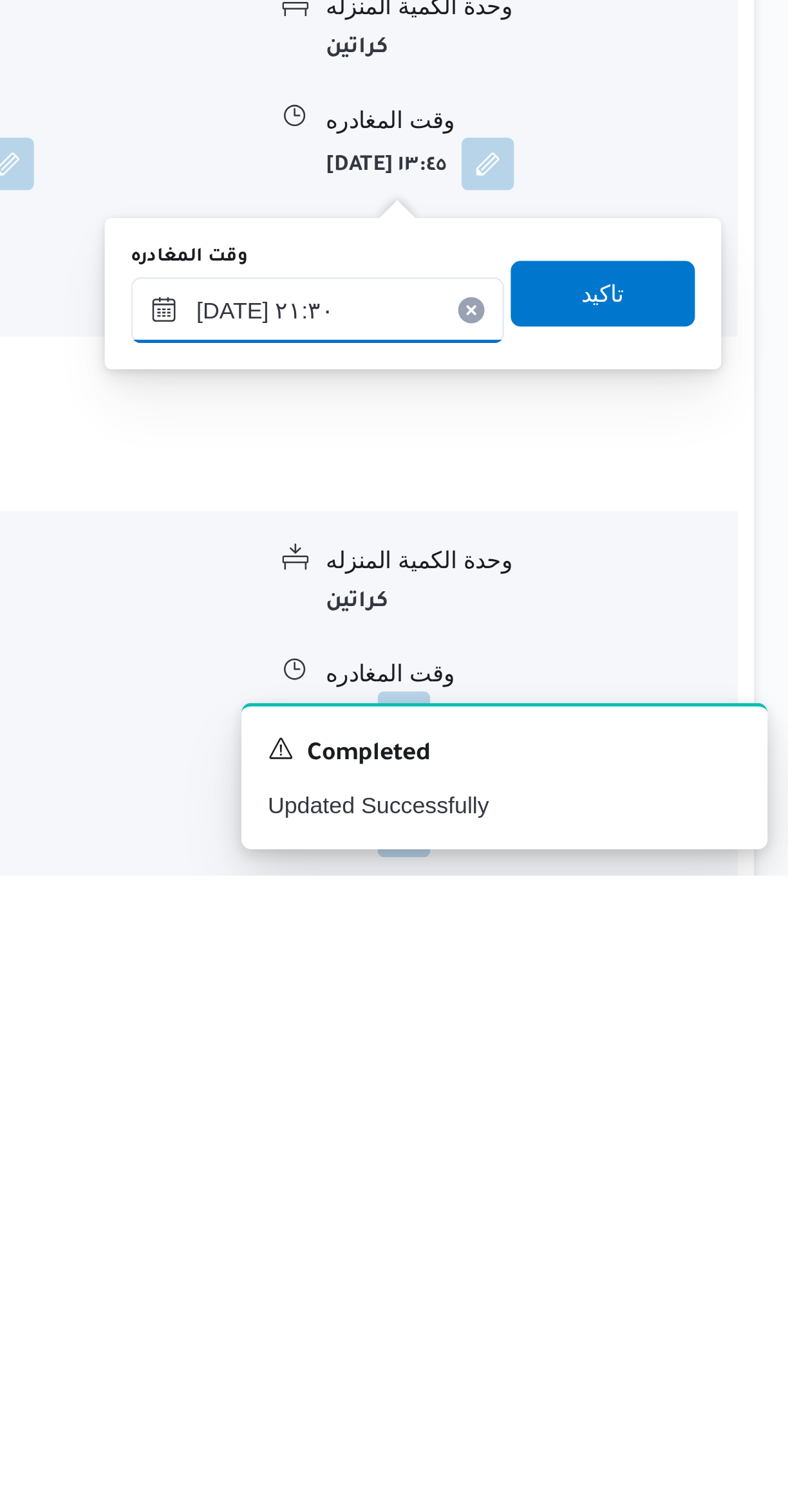
click at [562, 1290] on input "٠٢/٠٩/٢٠٢٥ ٢١:٣٠" at bounding box center [601, 1290] width 146 height 26
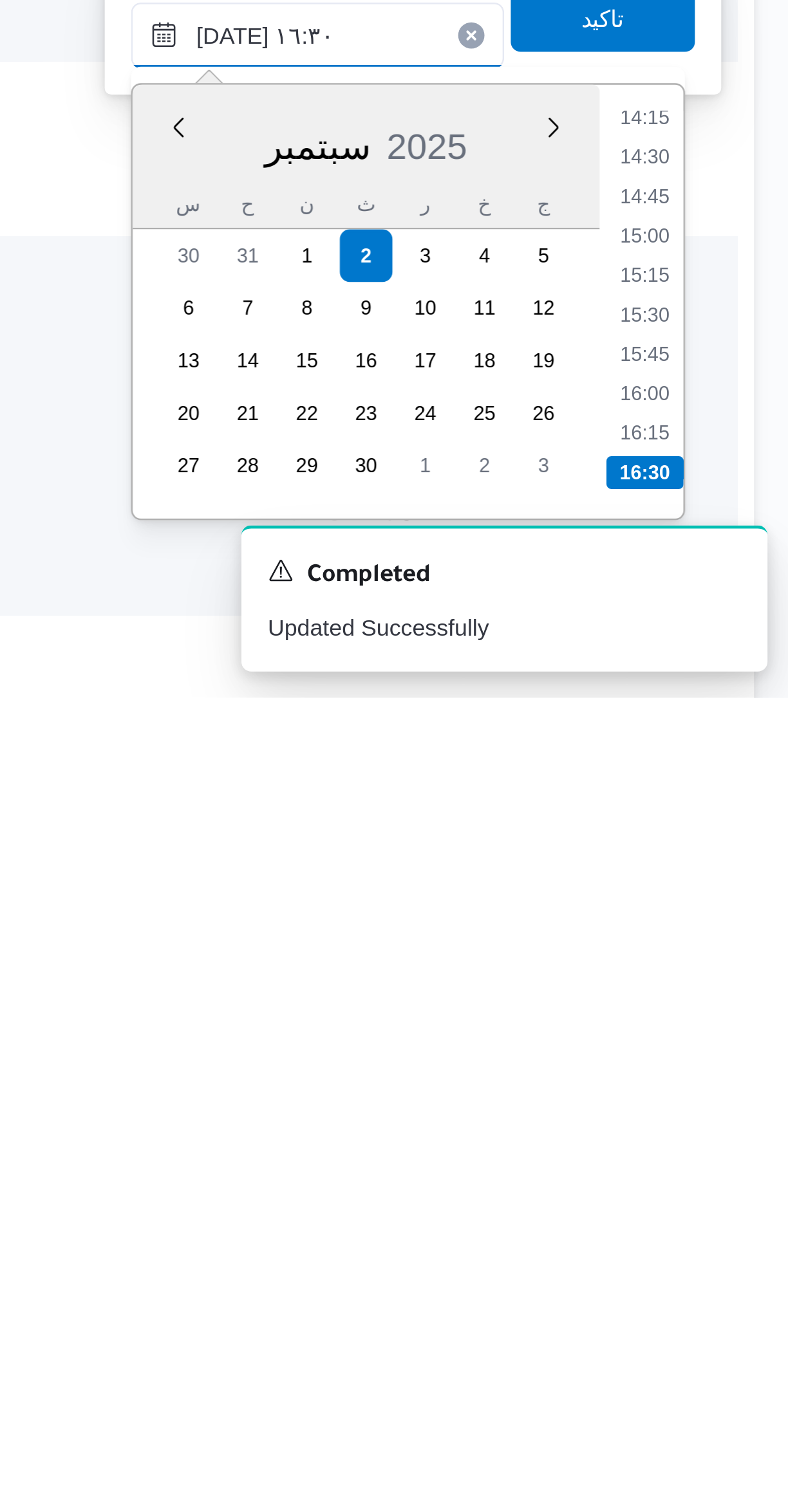
scroll to position [385, 0]
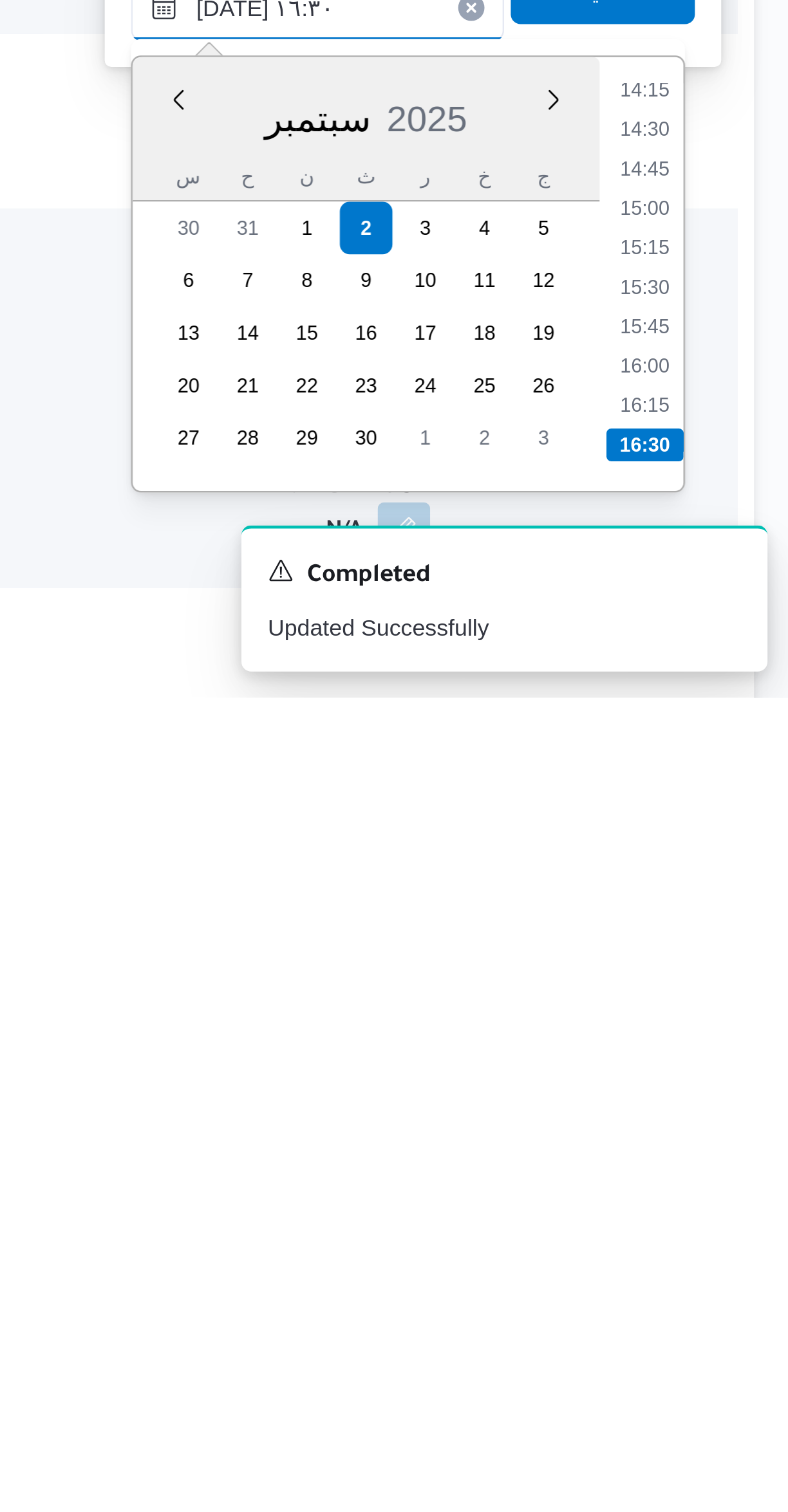
type input "٠٢/٠٩/٢٠٢٥ ١٦:٣٠"
click at [727, 1413] on li "16:30" at bounding box center [729, 1413] width 30 height 13
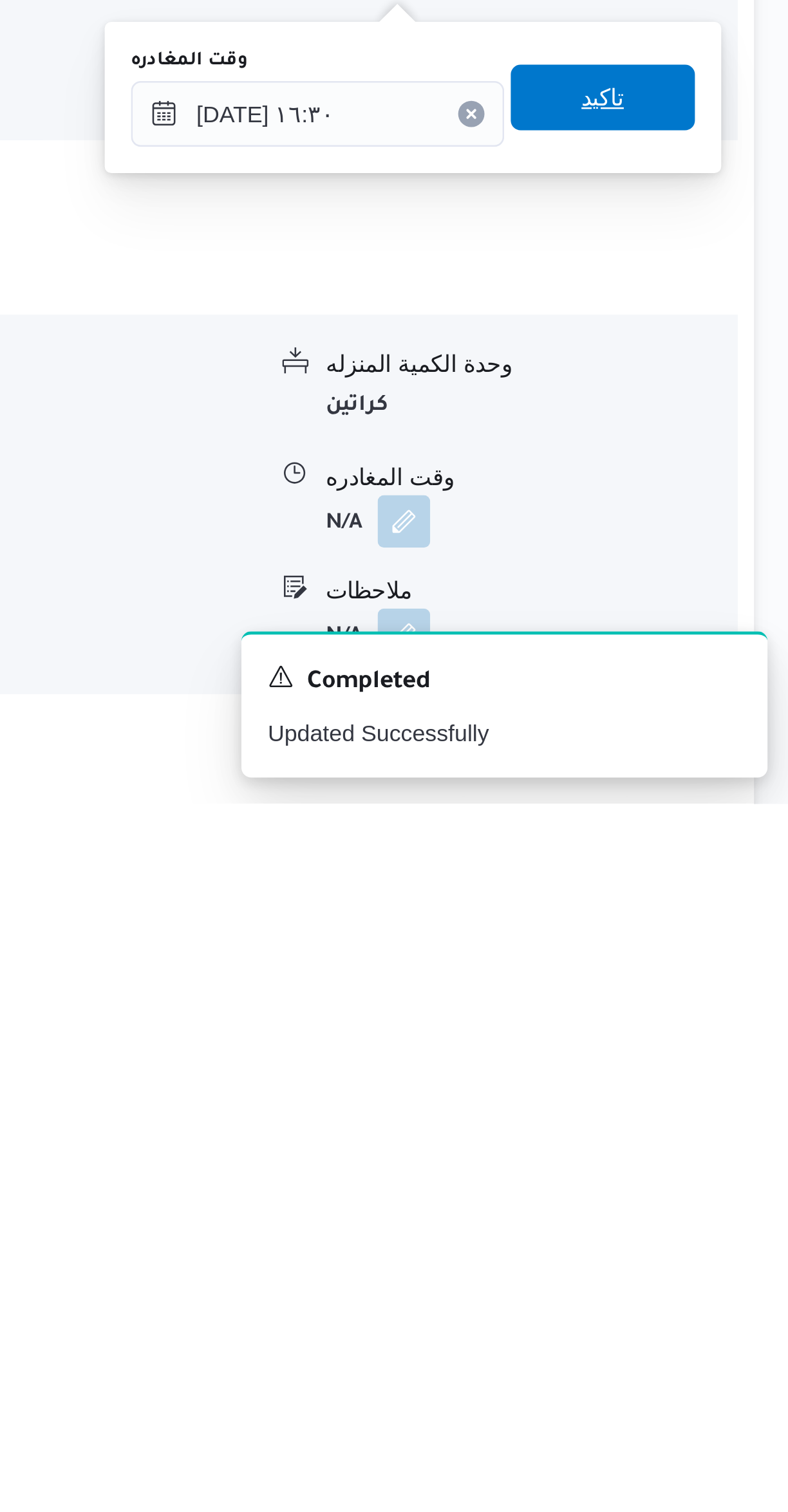
click at [717, 1231] on span "تاكيد" at bounding box center [712, 1235] width 72 height 26
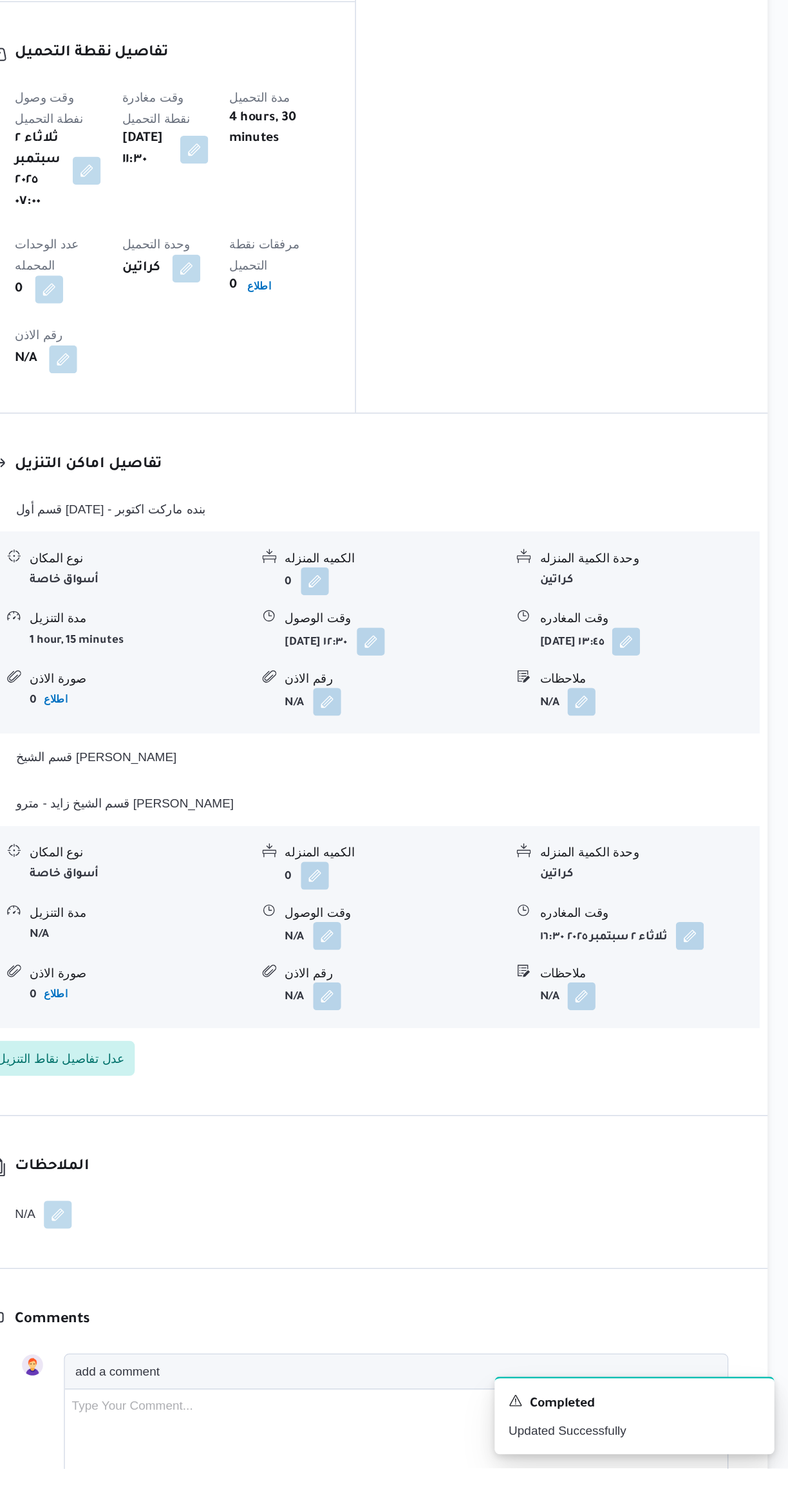
scroll to position [669, 0]
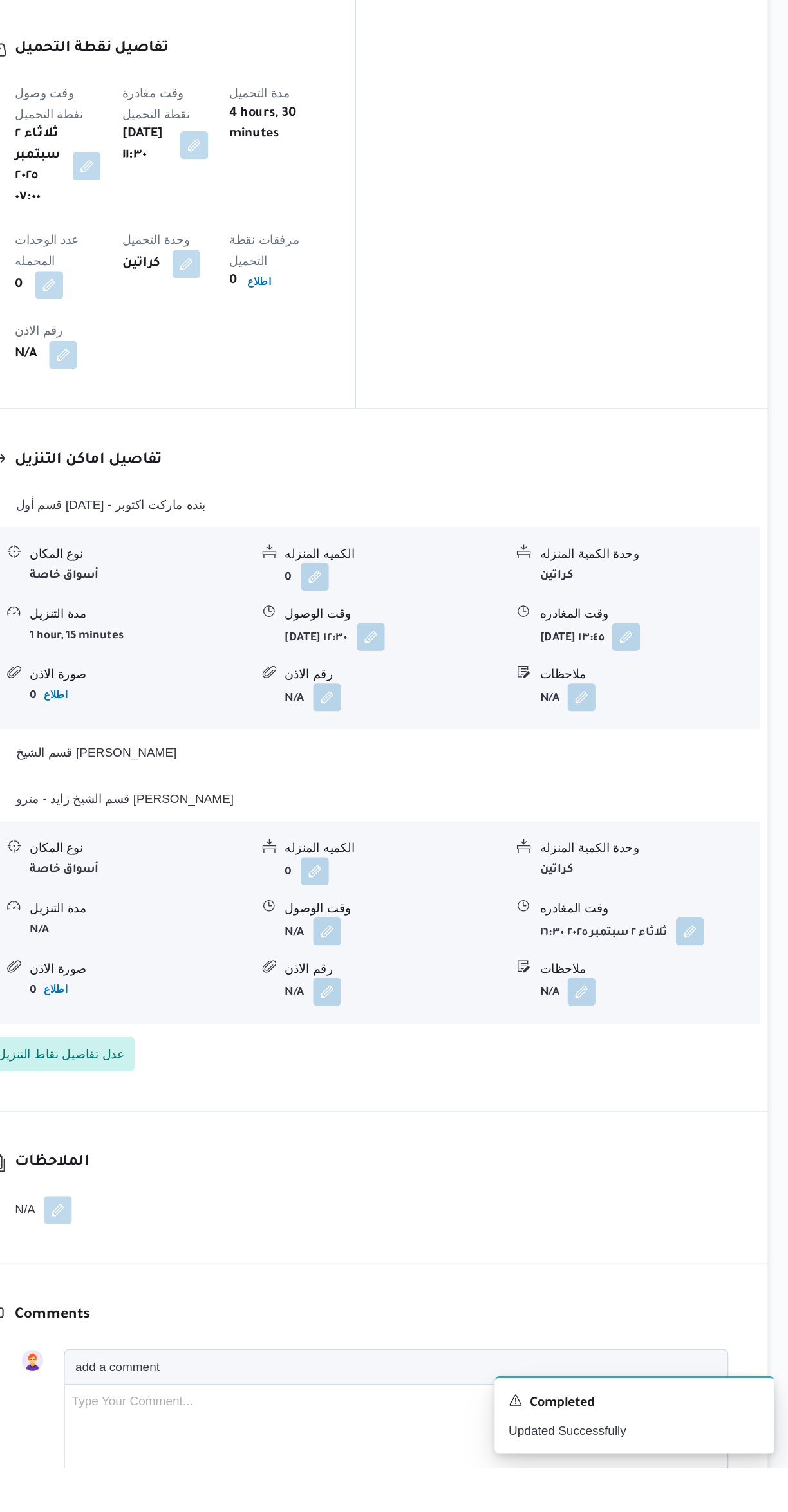
click at [641, 1151] on button "button" at bounding box center [635, 1161] width 21 height 21
click at [607, 1003] on input "ملاحظات" at bounding box center [601, 1002] width 128 height 26
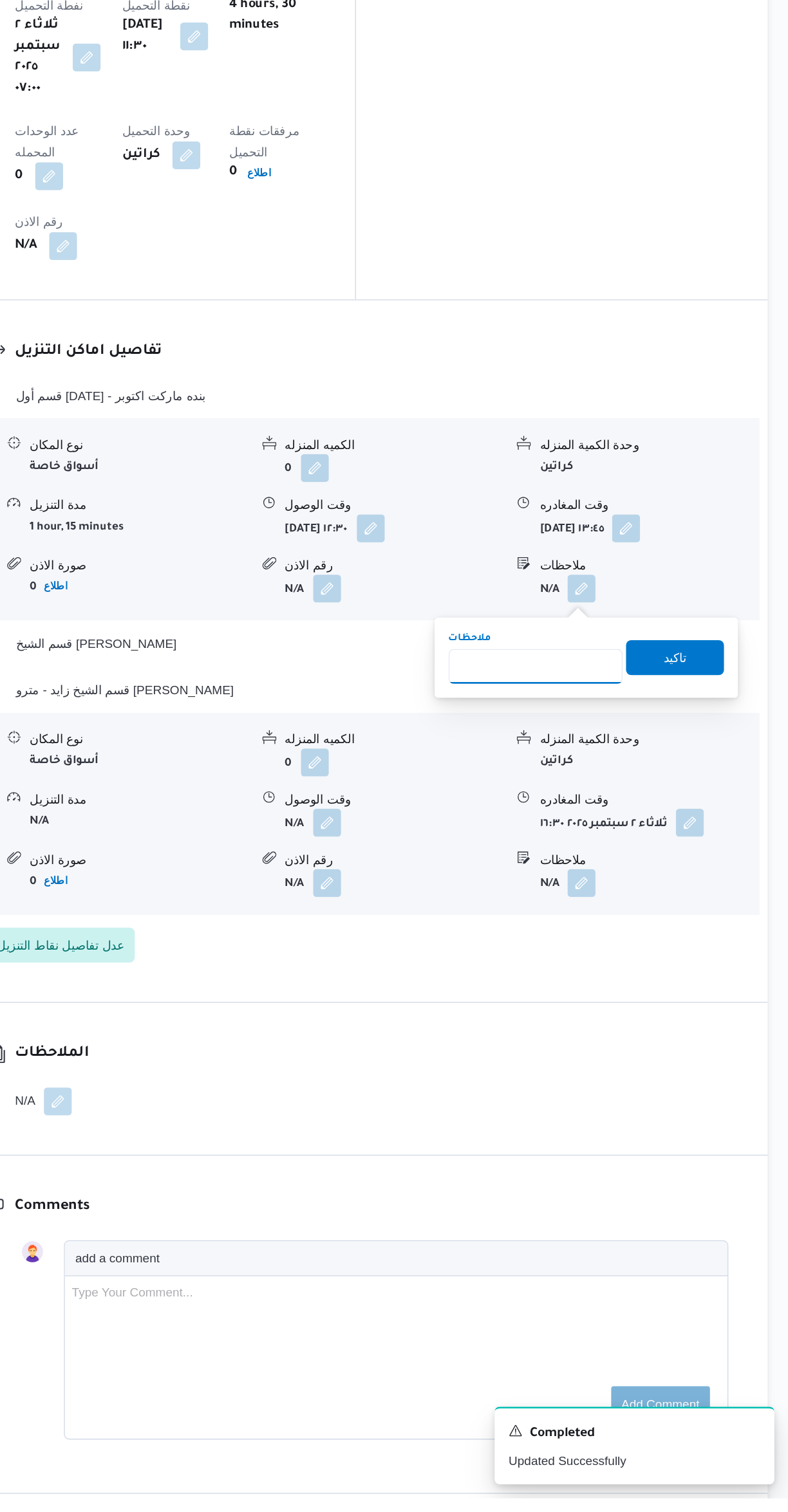
scroll to position [611, 0]
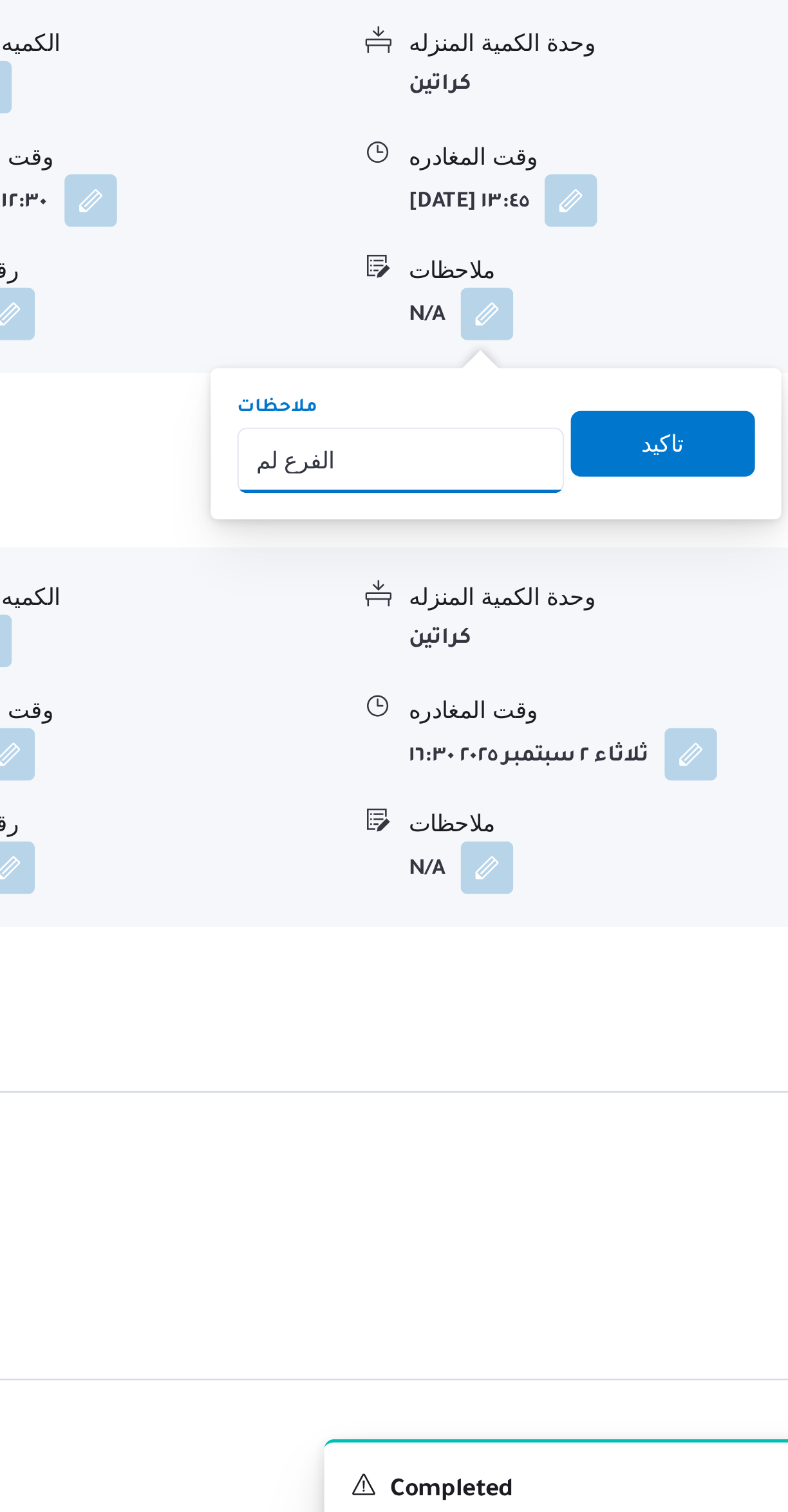
type input "الفرع لم يسلم"
click at [718, 1057] on span "تاكيد" at bounding box center [703, 1054] width 72 height 26
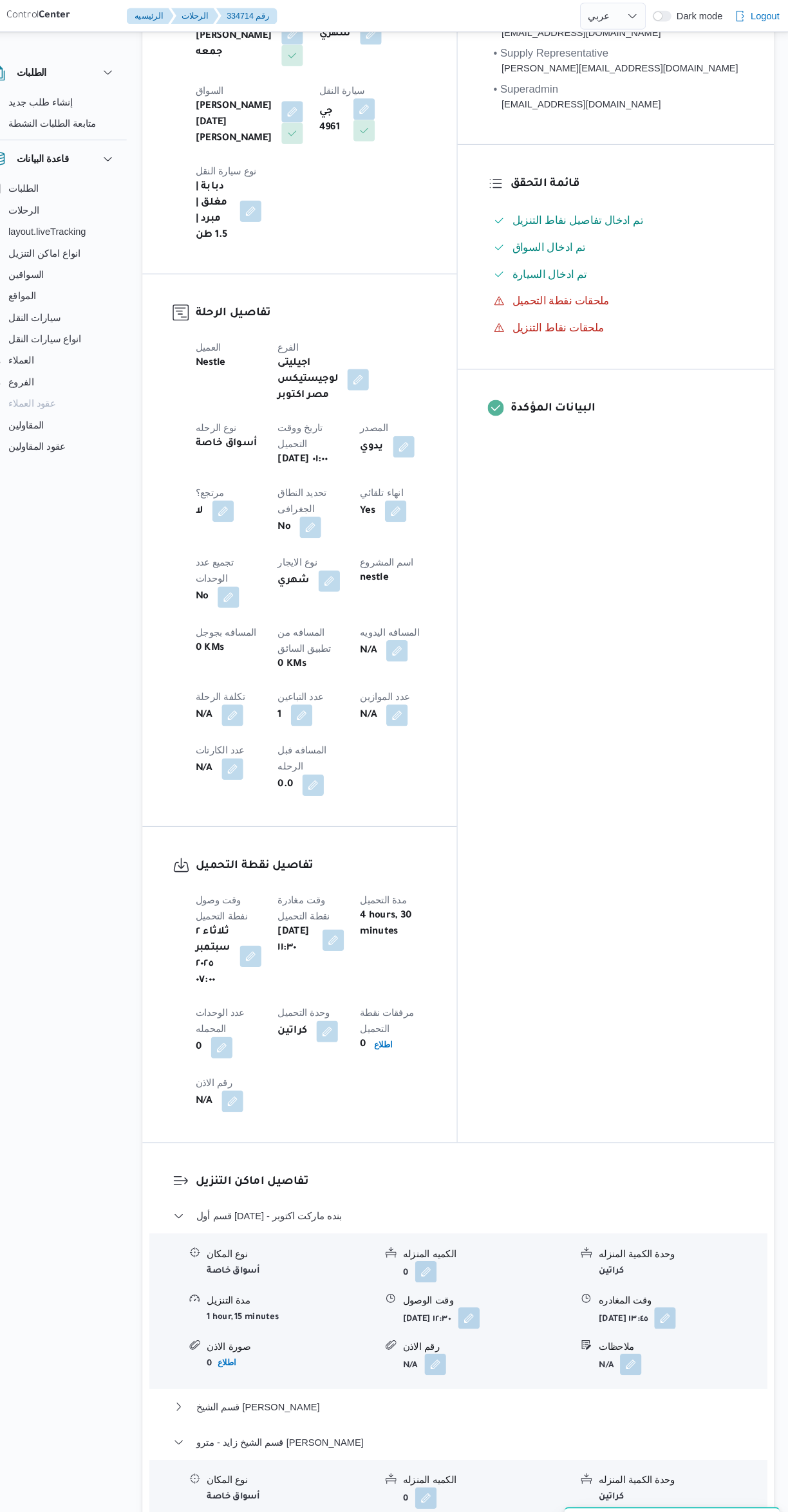
scroll to position [304, 0]
click at [423, 1160] on button "قسم أول 6 أكتوبر - بنده ماركت اكتوبر" at bounding box center [470, 1168] width 546 height 16
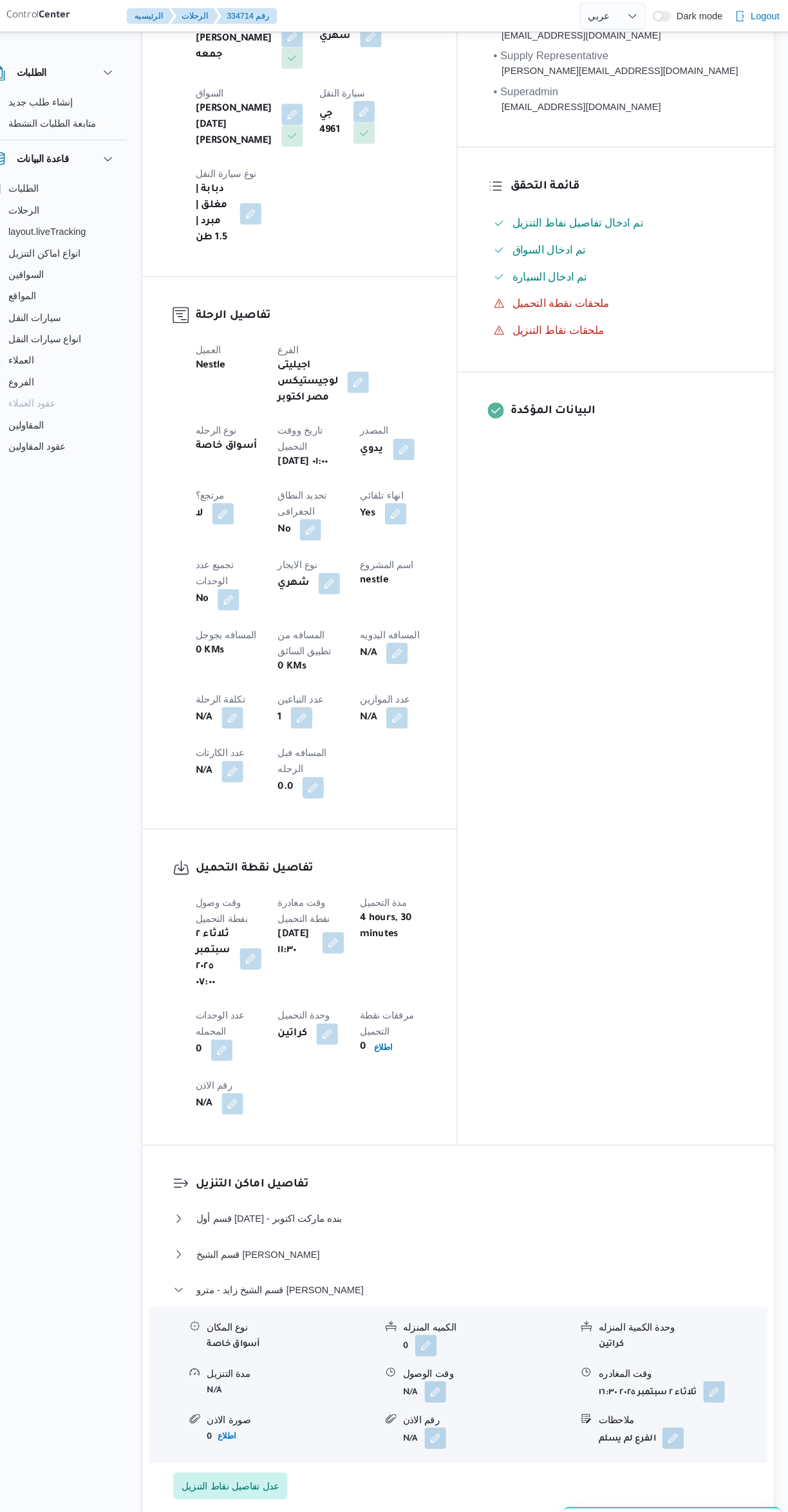
click at [401, 616] on button "button" at bounding box center [411, 626] width 21 height 21
click at [338, 538] on input "المسافه اليدويه" at bounding box center [334, 538] width 128 height 26
type input "75"
click at [451, 519] on span "تاكيد" at bounding box center [437, 532] width 72 height 26
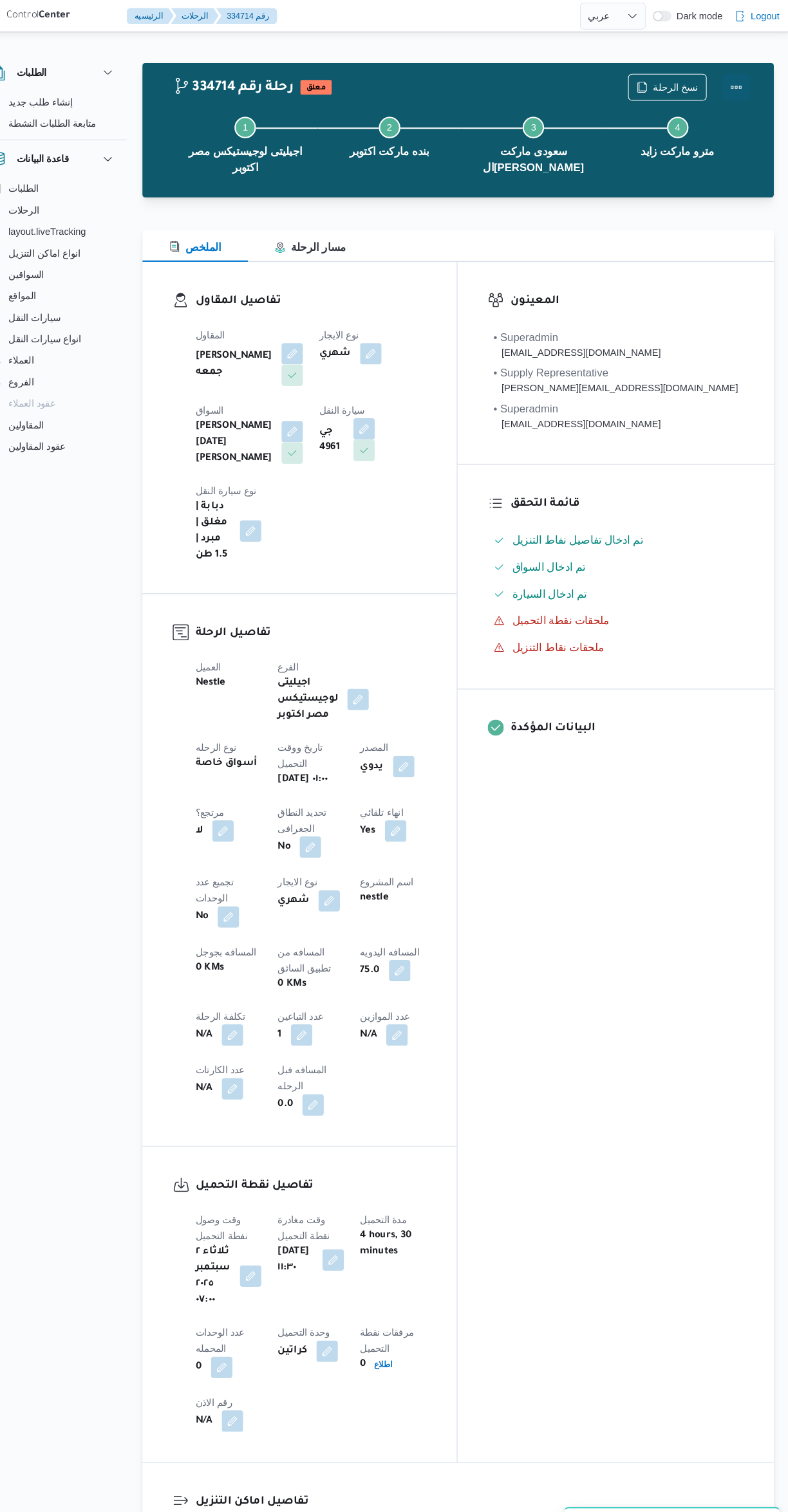
click at [739, 83] on button "Actions" at bounding box center [736, 84] width 26 height 26
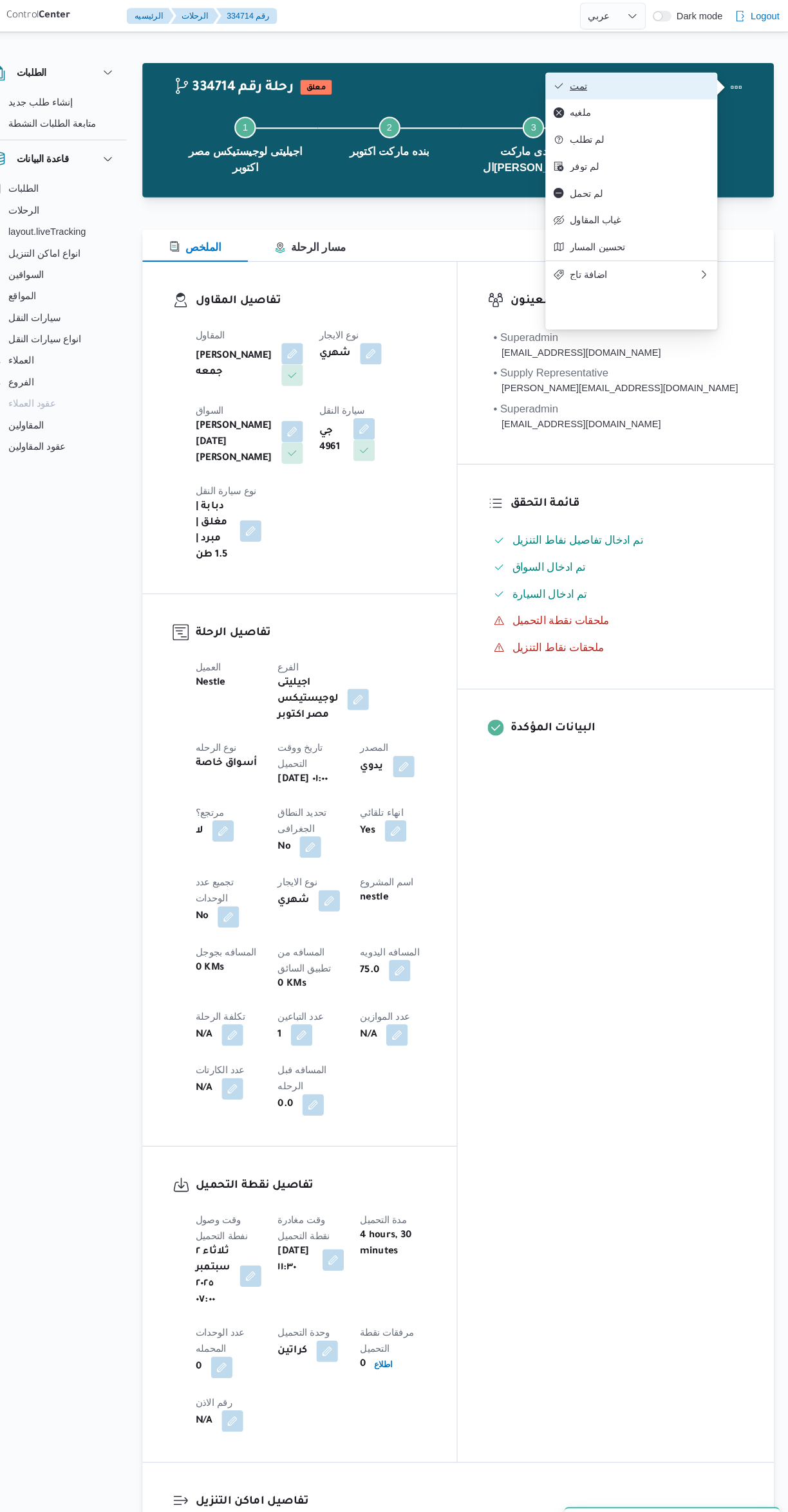
click at [678, 77] on button "تمت" at bounding box center [636, 83] width 165 height 26
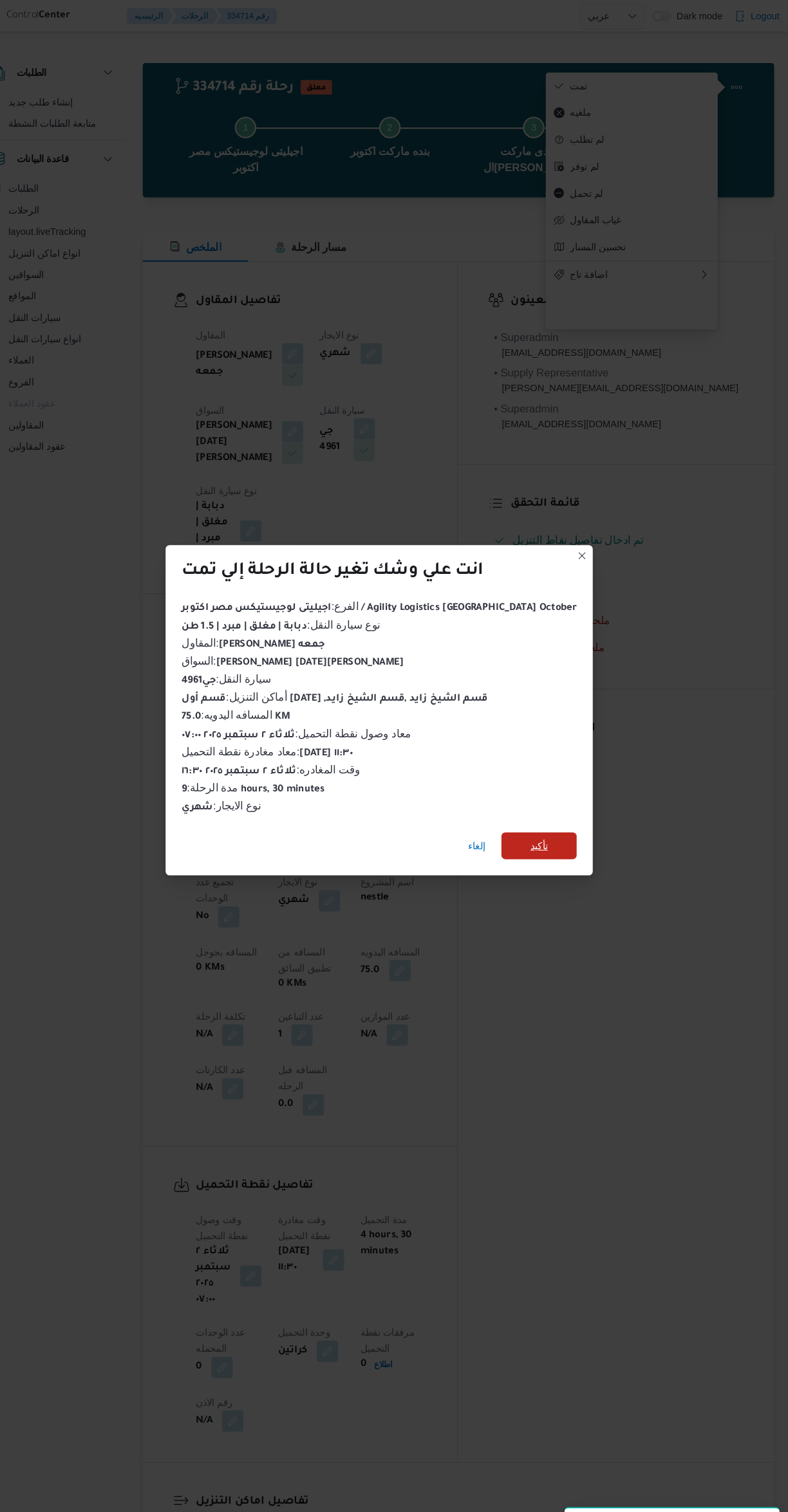
click at [550, 804] on span "تأكيد" at bounding box center [547, 811] width 72 height 26
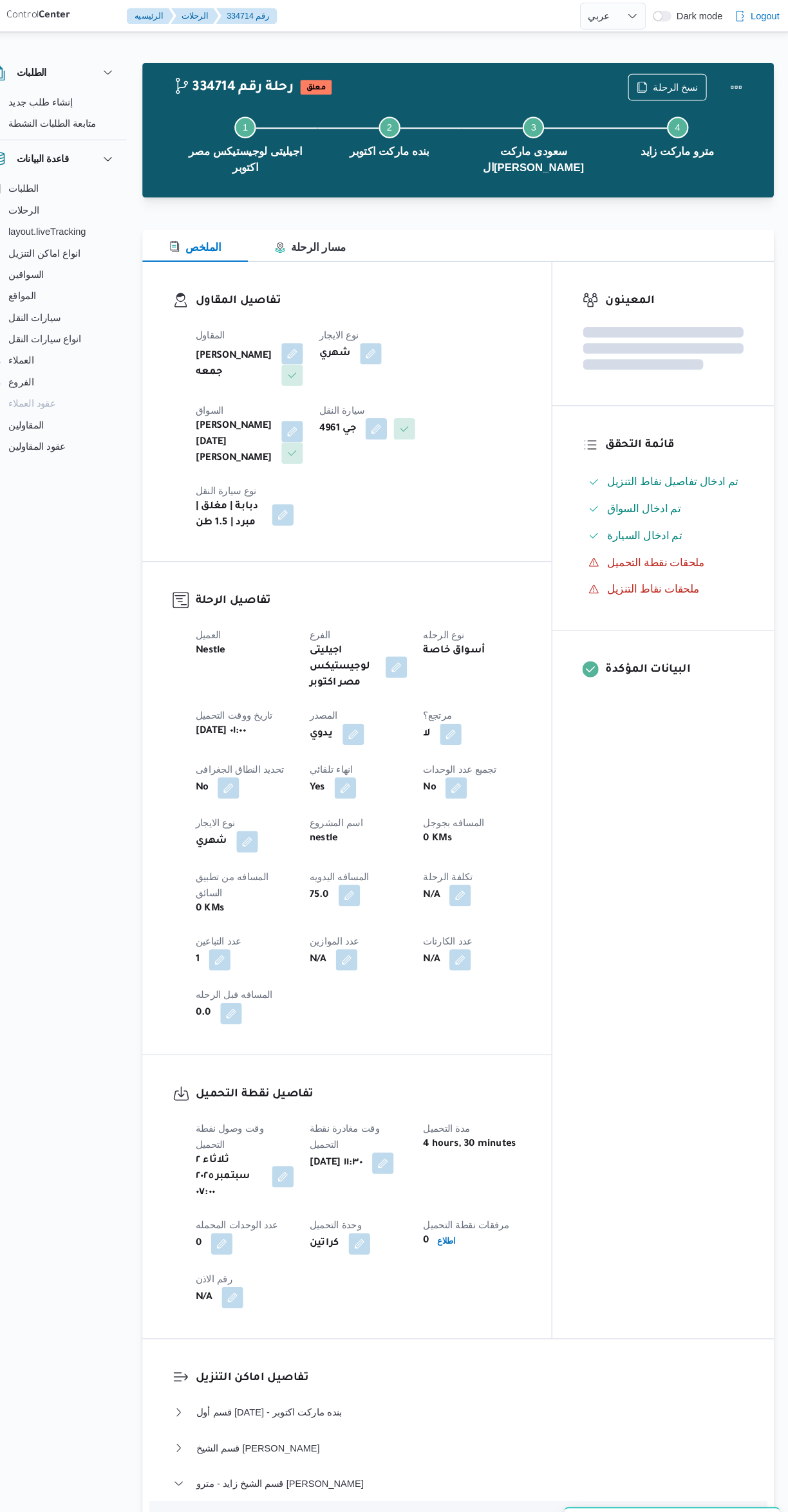
click at [683, 850] on div "المعينون قائمة التحقق تم ادخال تفاصيل نفاط التنزيل تم ادخال السواق تم ادخال الس…" at bounding box center [666, 766] width 212 height 1032
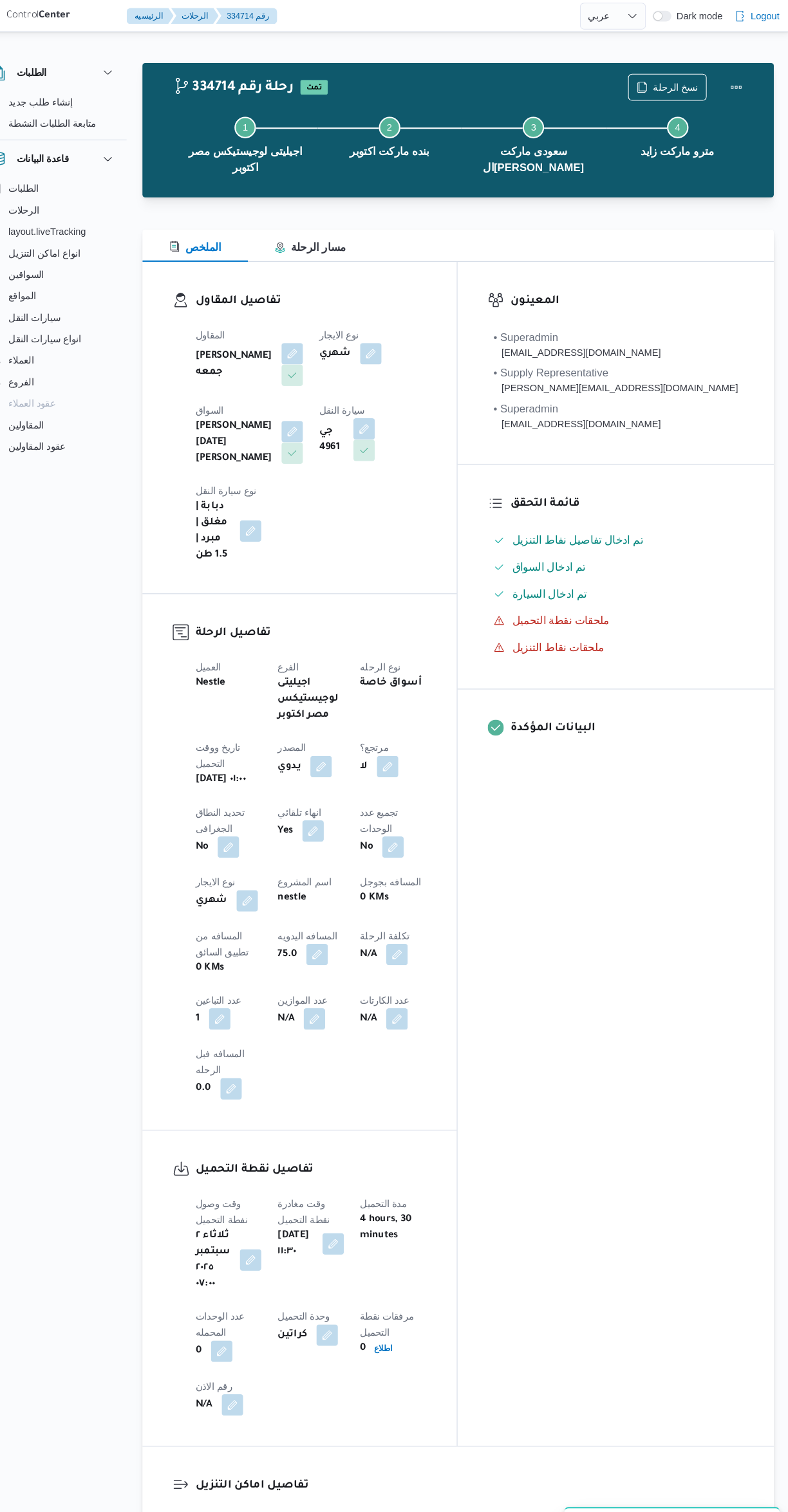
select select "ar"
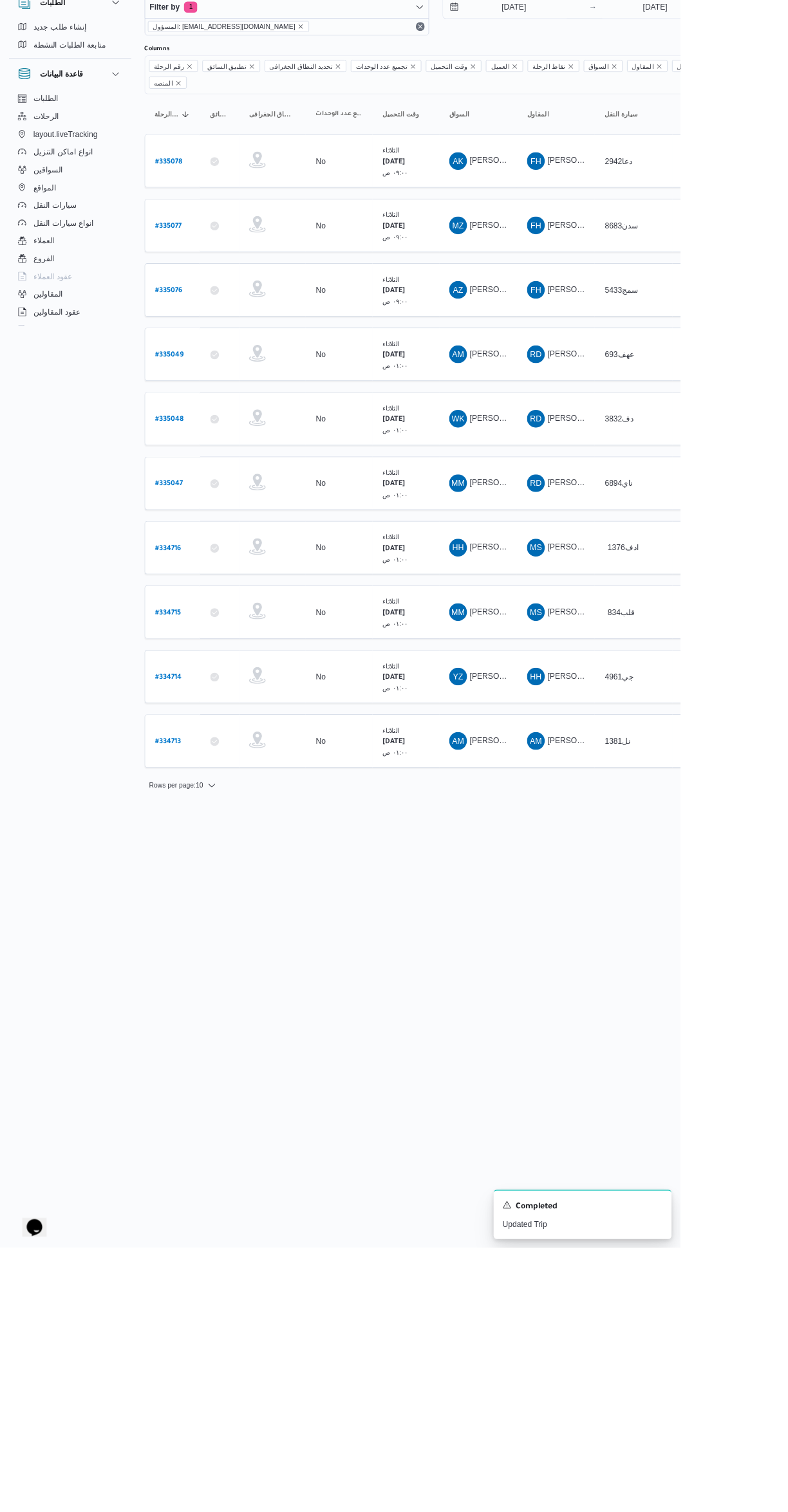
click at [181, 922] on b "# 334713" at bounding box center [194, 926] width 30 height 9
select select "ar"
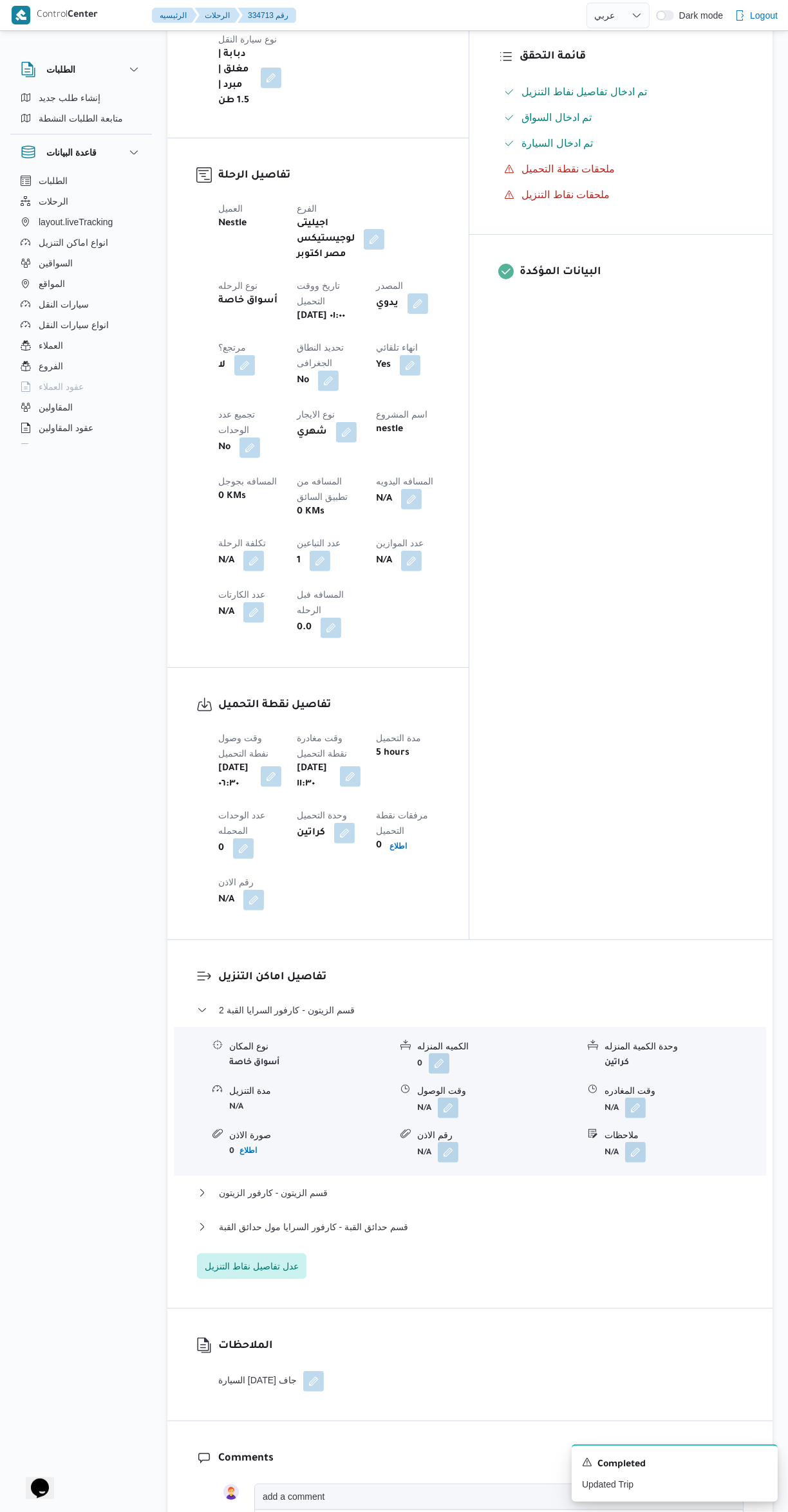
scroll to position [427, 0]
click at [441, 1097] on button "button" at bounding box center [448, 1107] width 21 height 21
click at [375, 985] on input "وقت الوصول" at bounding box center [413, 989] width 146 height 26
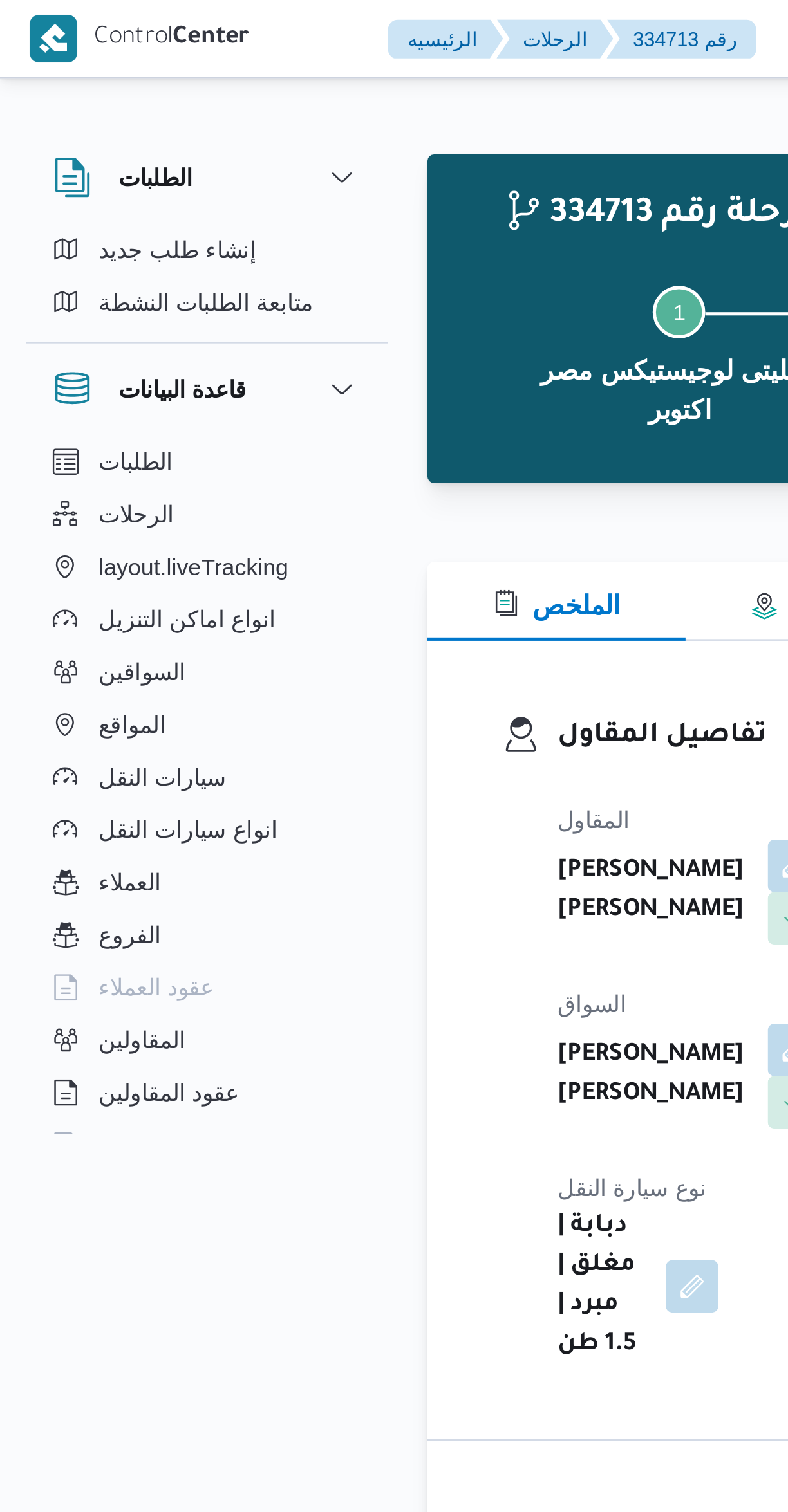
scroll to position [1281, 0]
click at [98, 214] on span "layout.liveTracking" at bounding box center [76, 222] width 74 height 16
select select "ar"
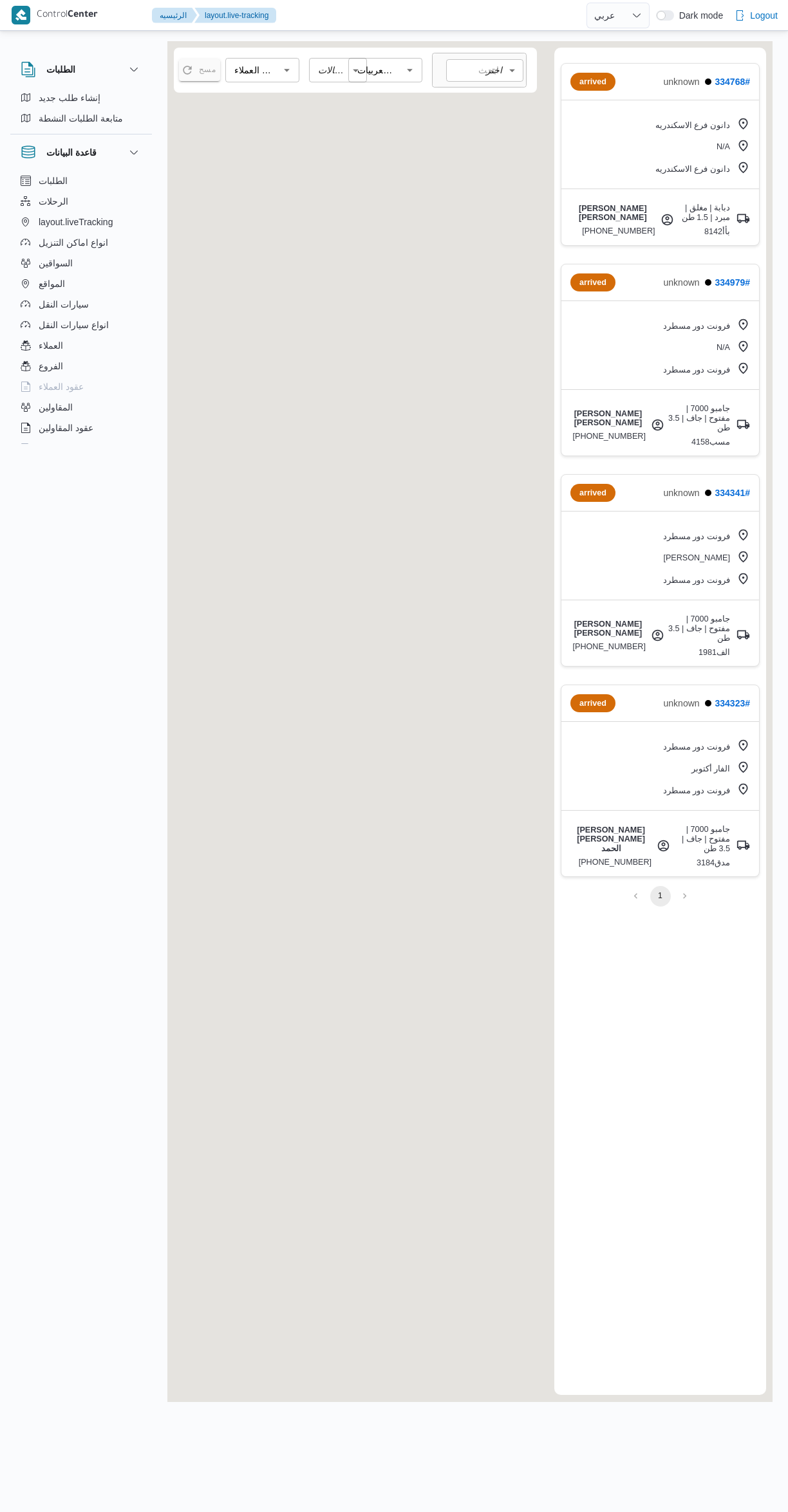
select select "ar"
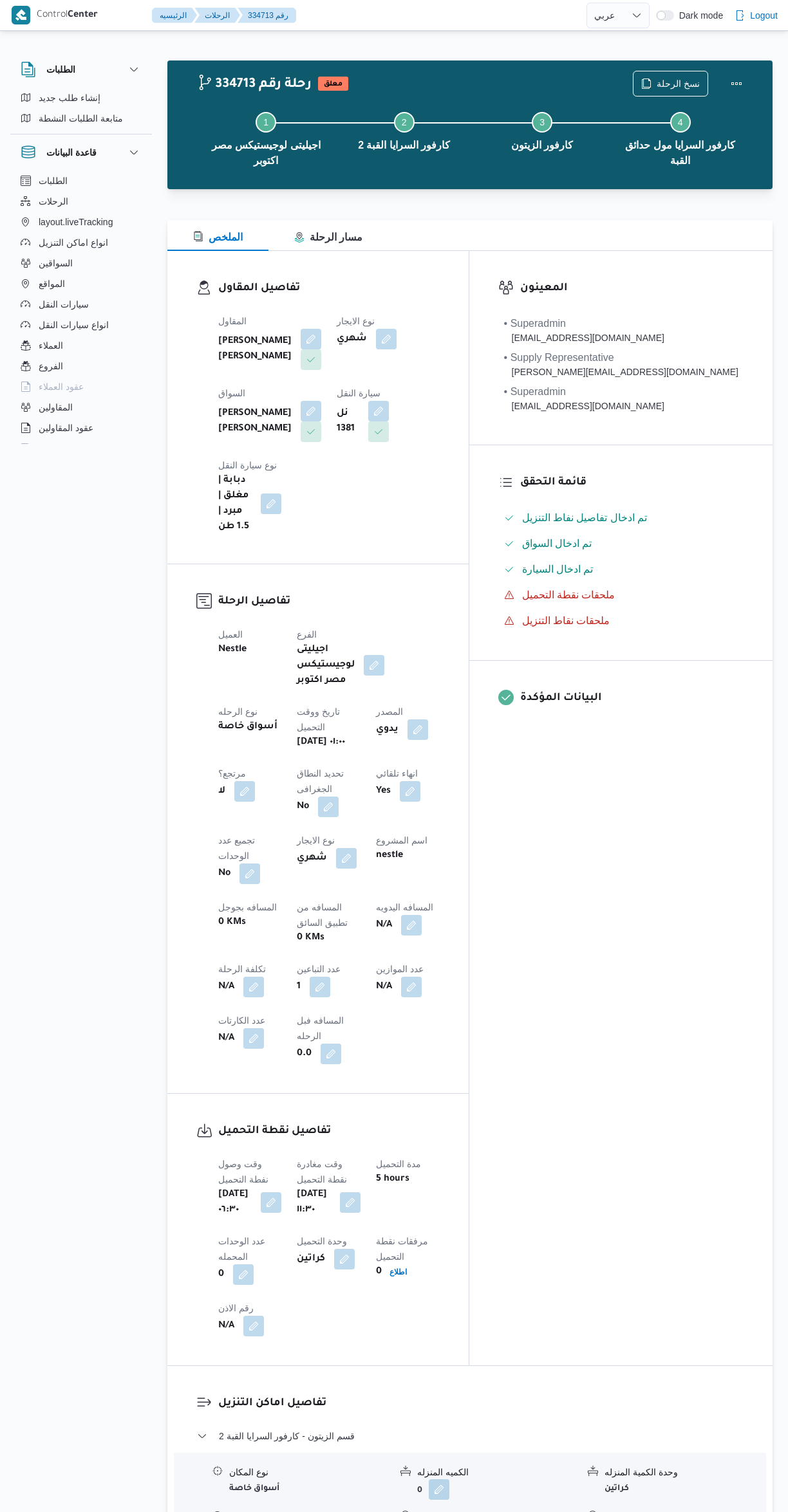
select select "ar"
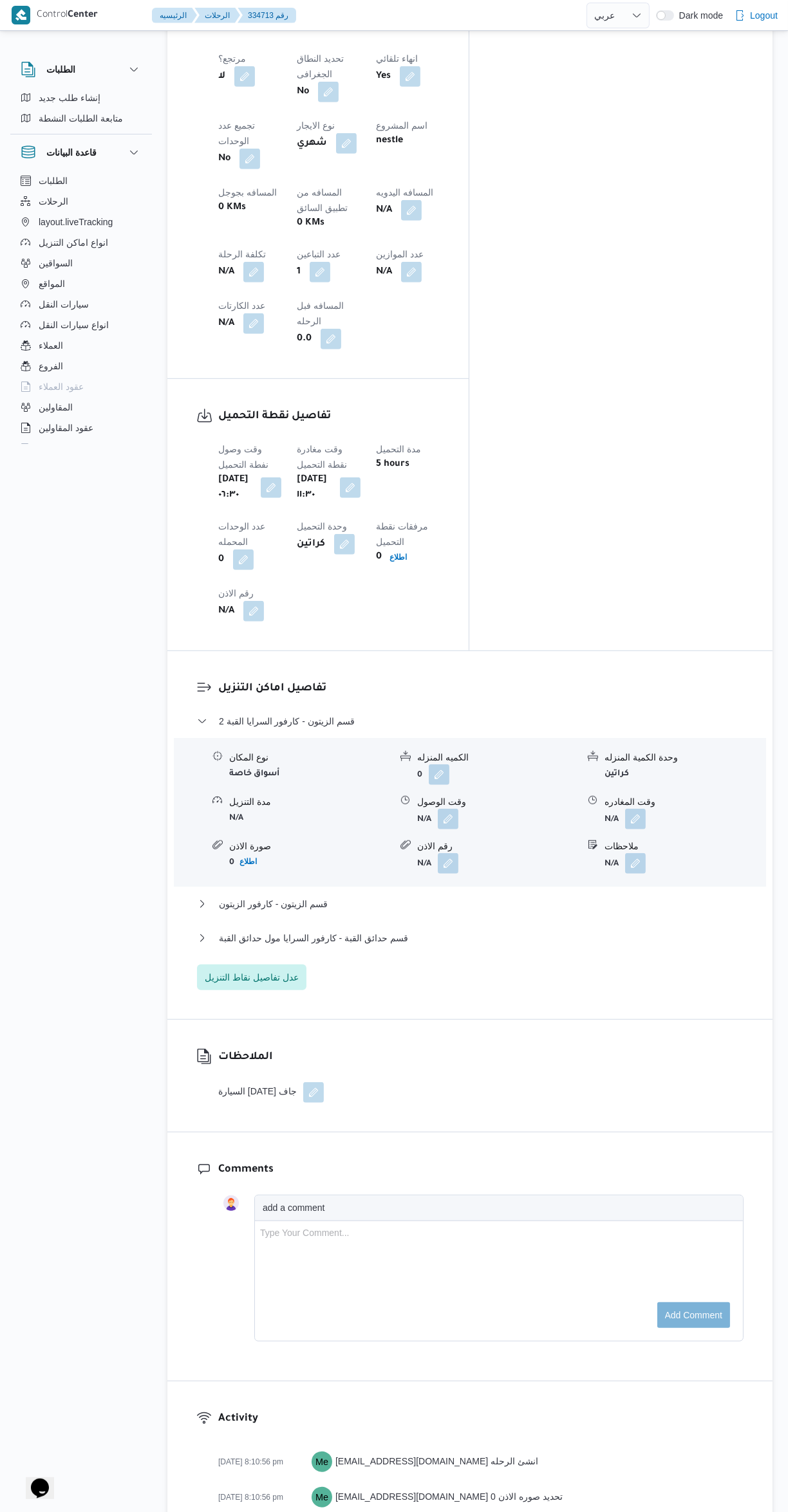
scroll to position [705, 0]
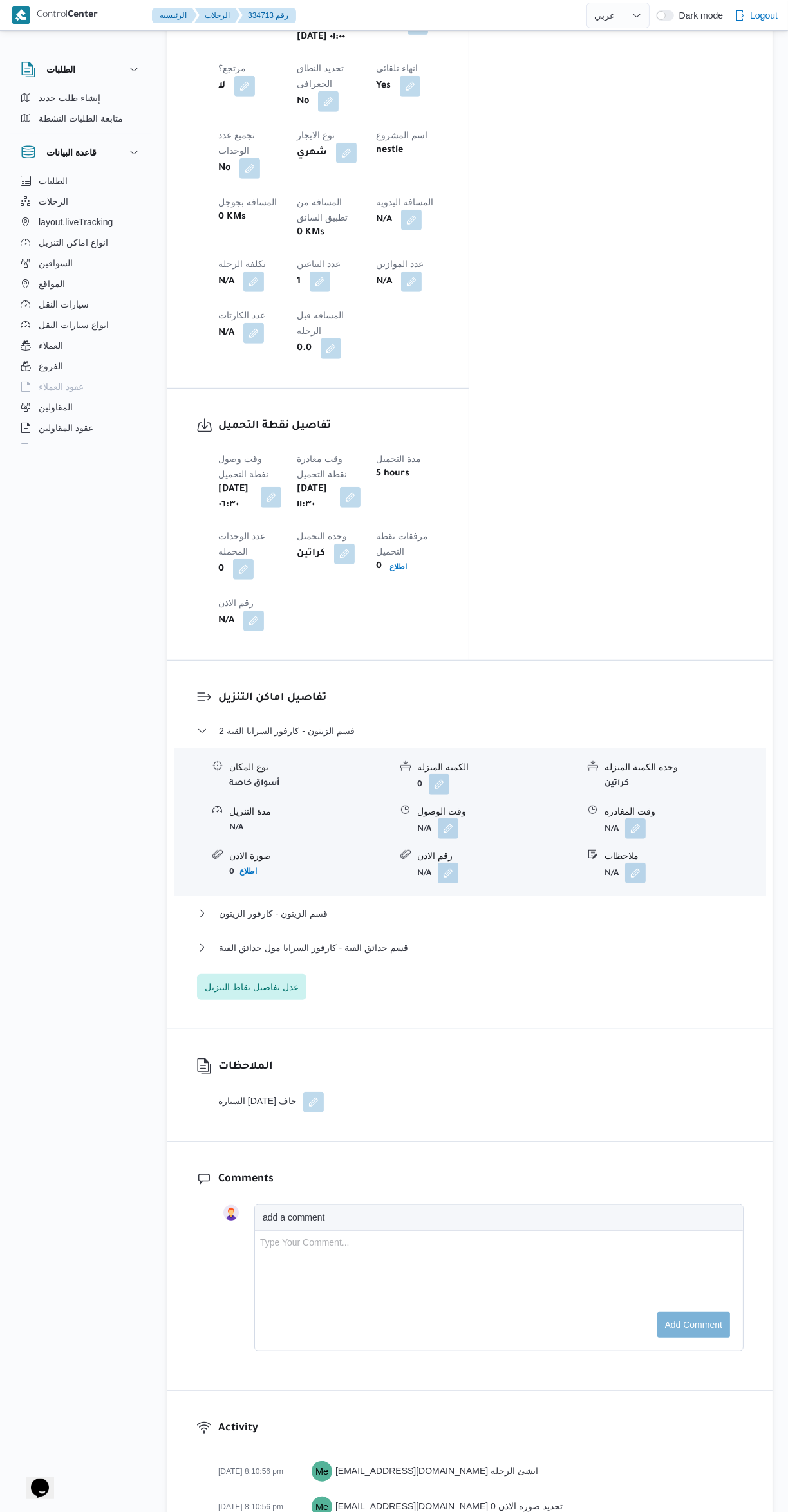
click at [457, 819] on button "button" at bounding box center [448, 829] width 21 height 21
click at [447, 702] on input "وقت الوصول" at bounding box center [413, 710] width 146 height 26
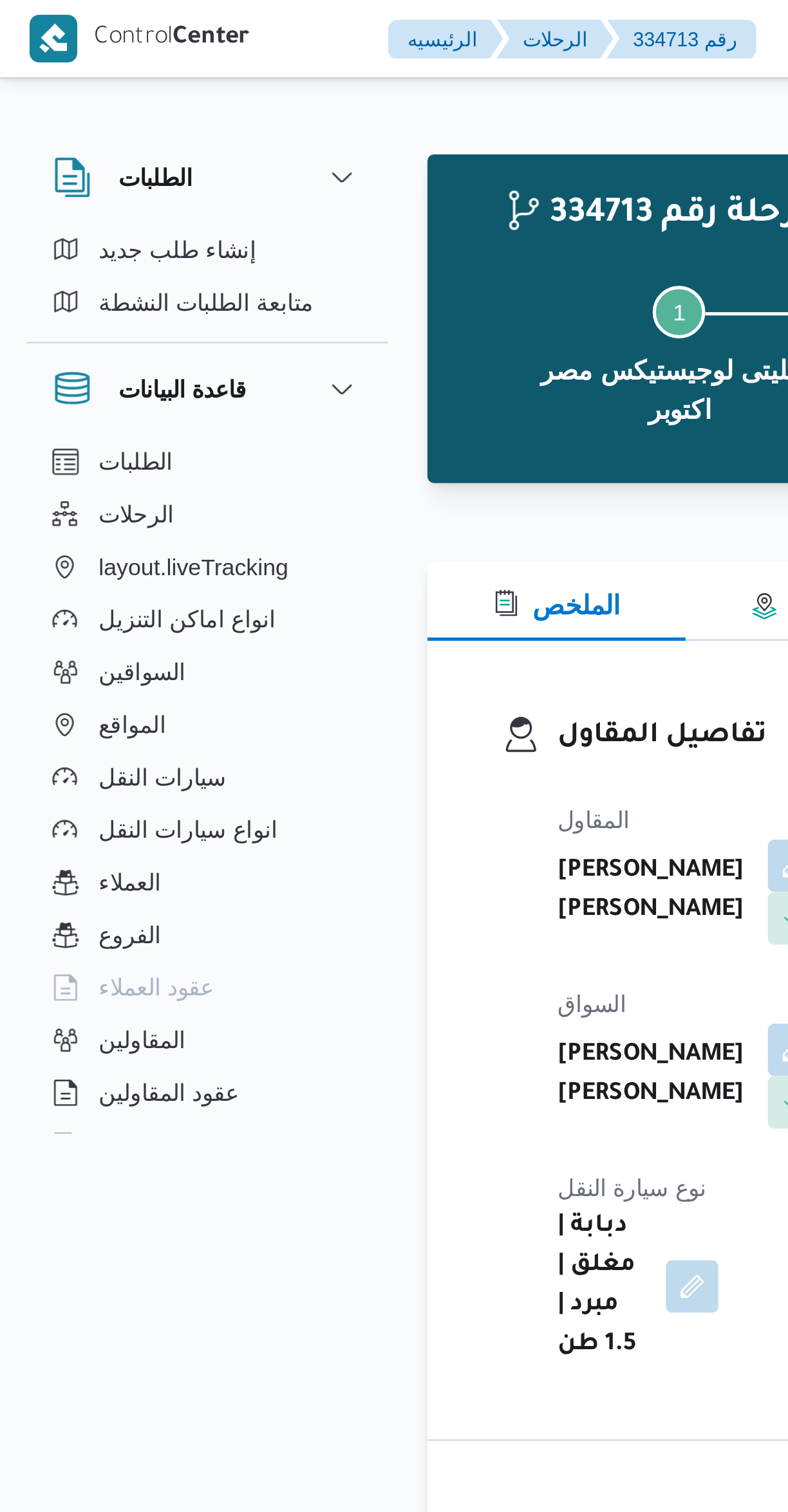
scroll to position [1281, 0]
click at [207, 220] on button "الملخص" at bounding box center [218, 235] width 101 height 31
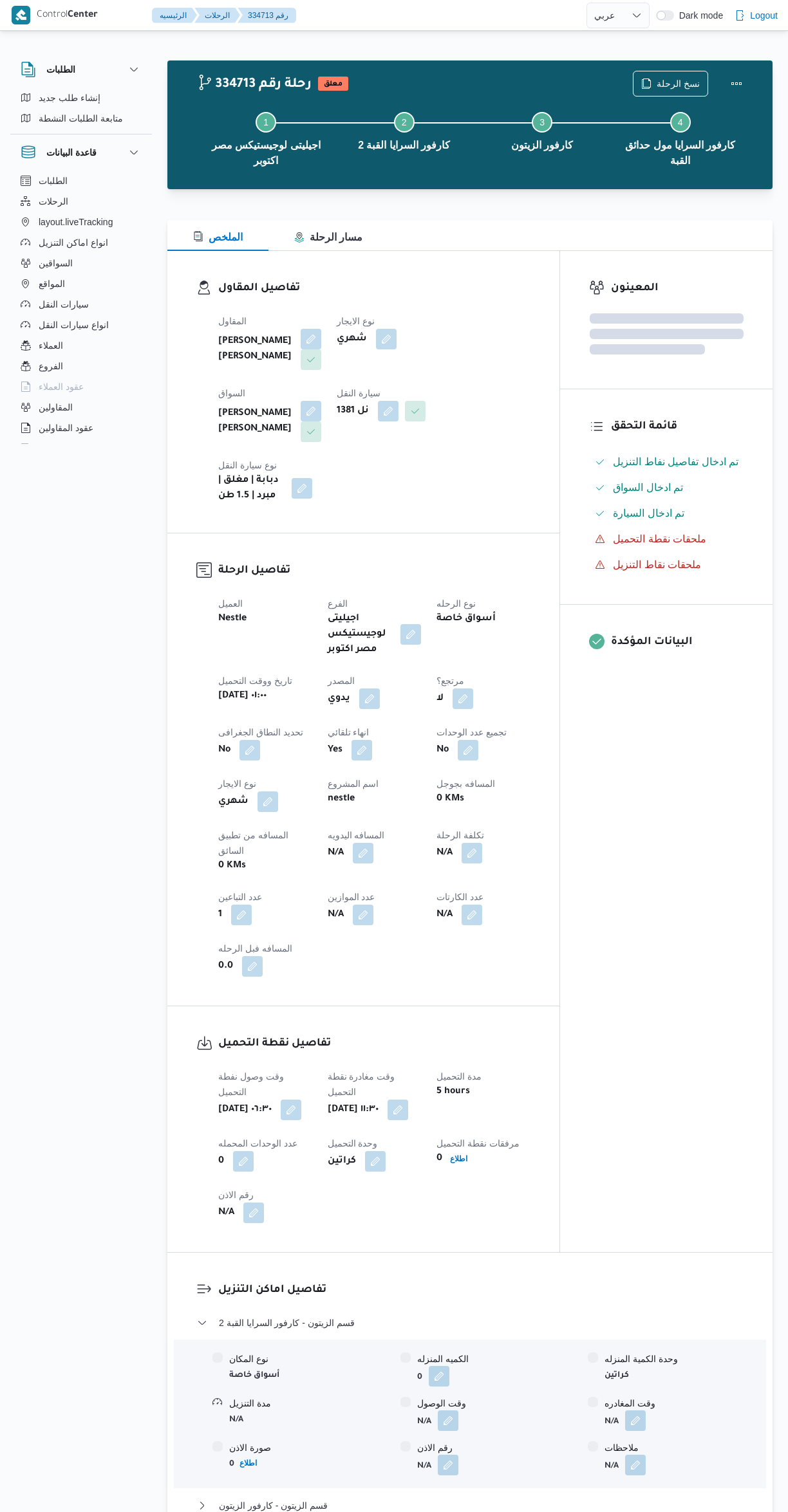
select select "ar"
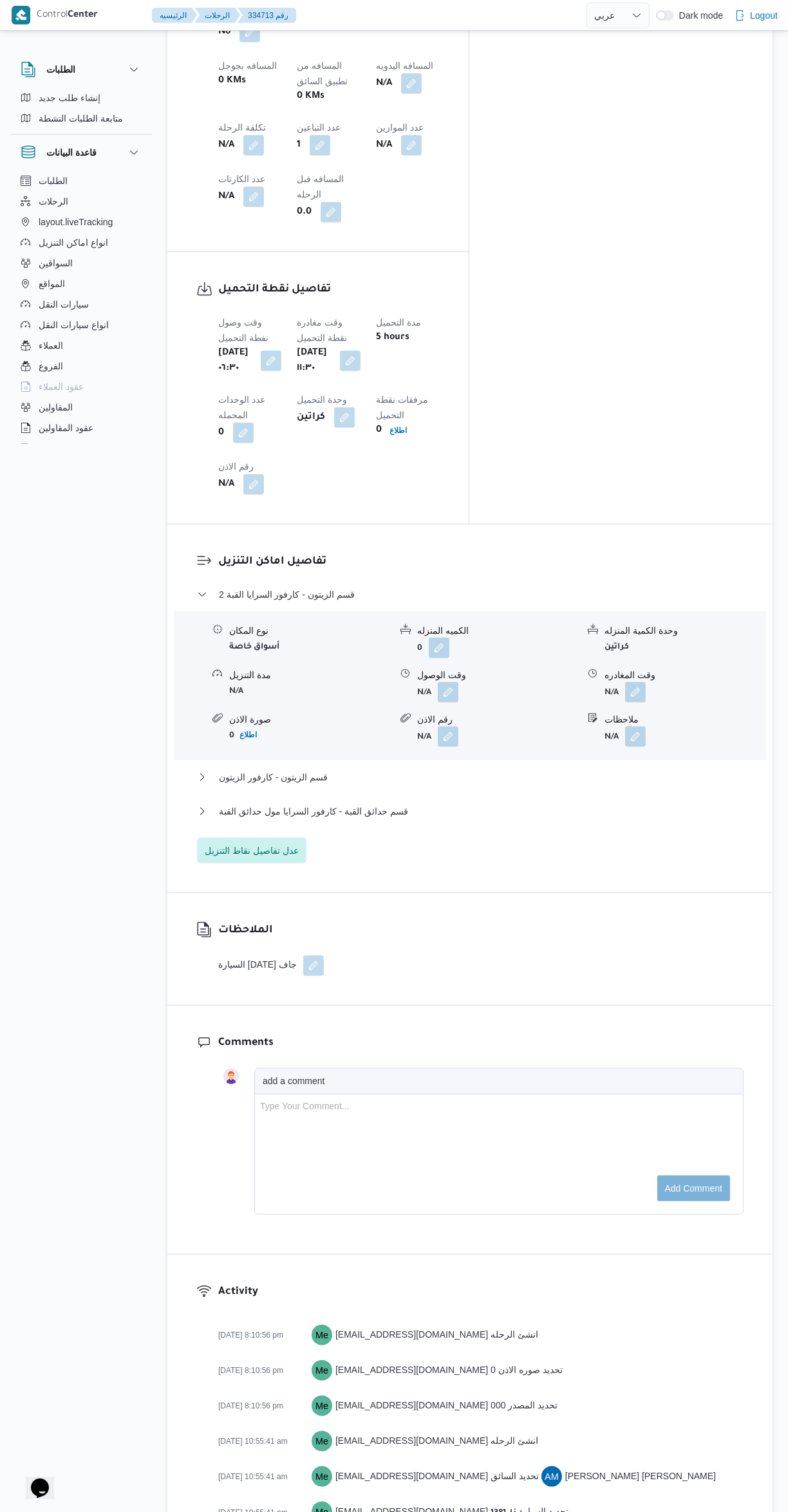
scroll to position [849, 0]
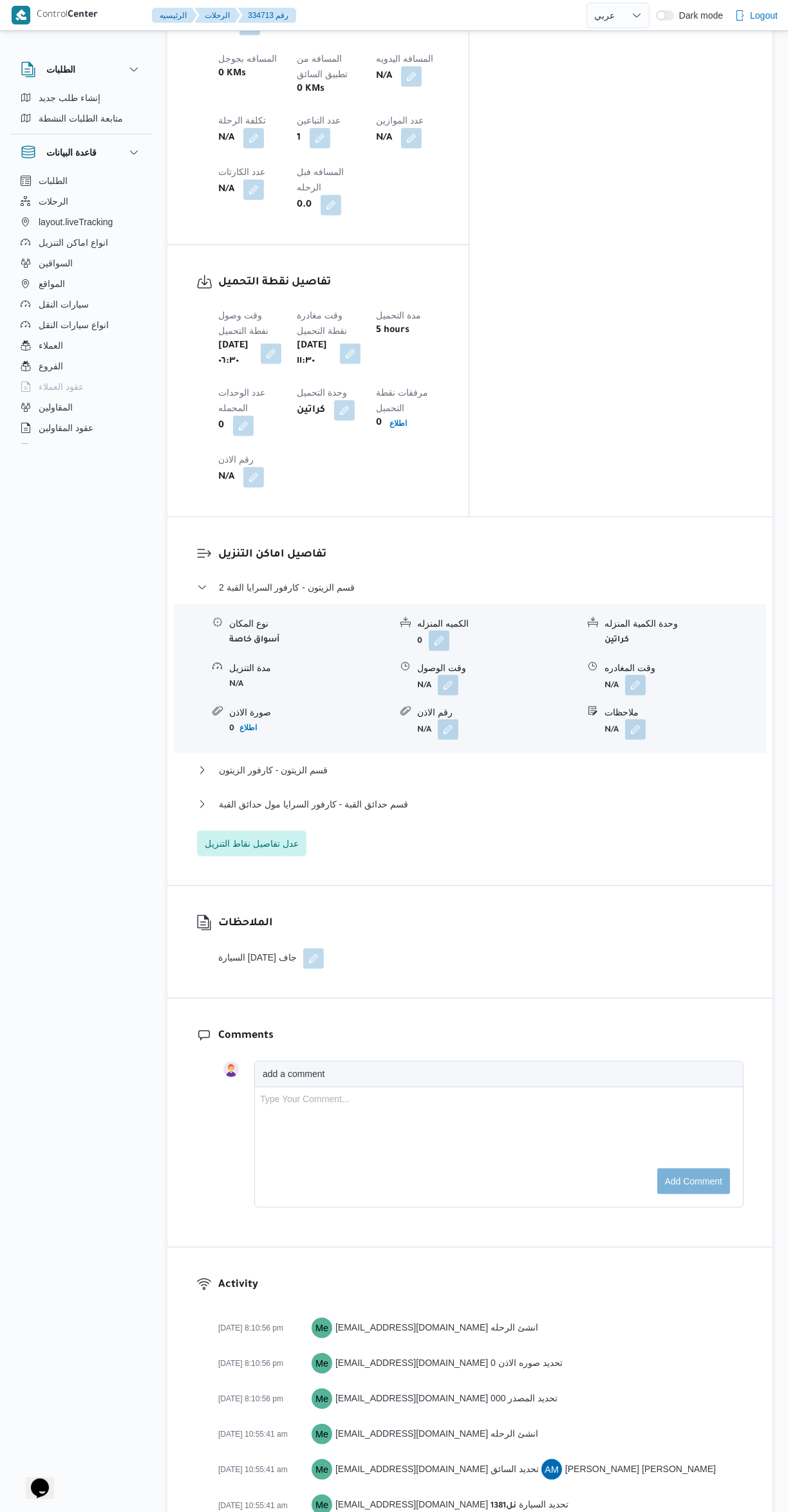
click at [449, 674] on button "button" at bounding box center [448, 684] width 21 height 21
click at [427, 565] on input "وقت الوصول" at bounding box center [413, 567] width 146 height 26
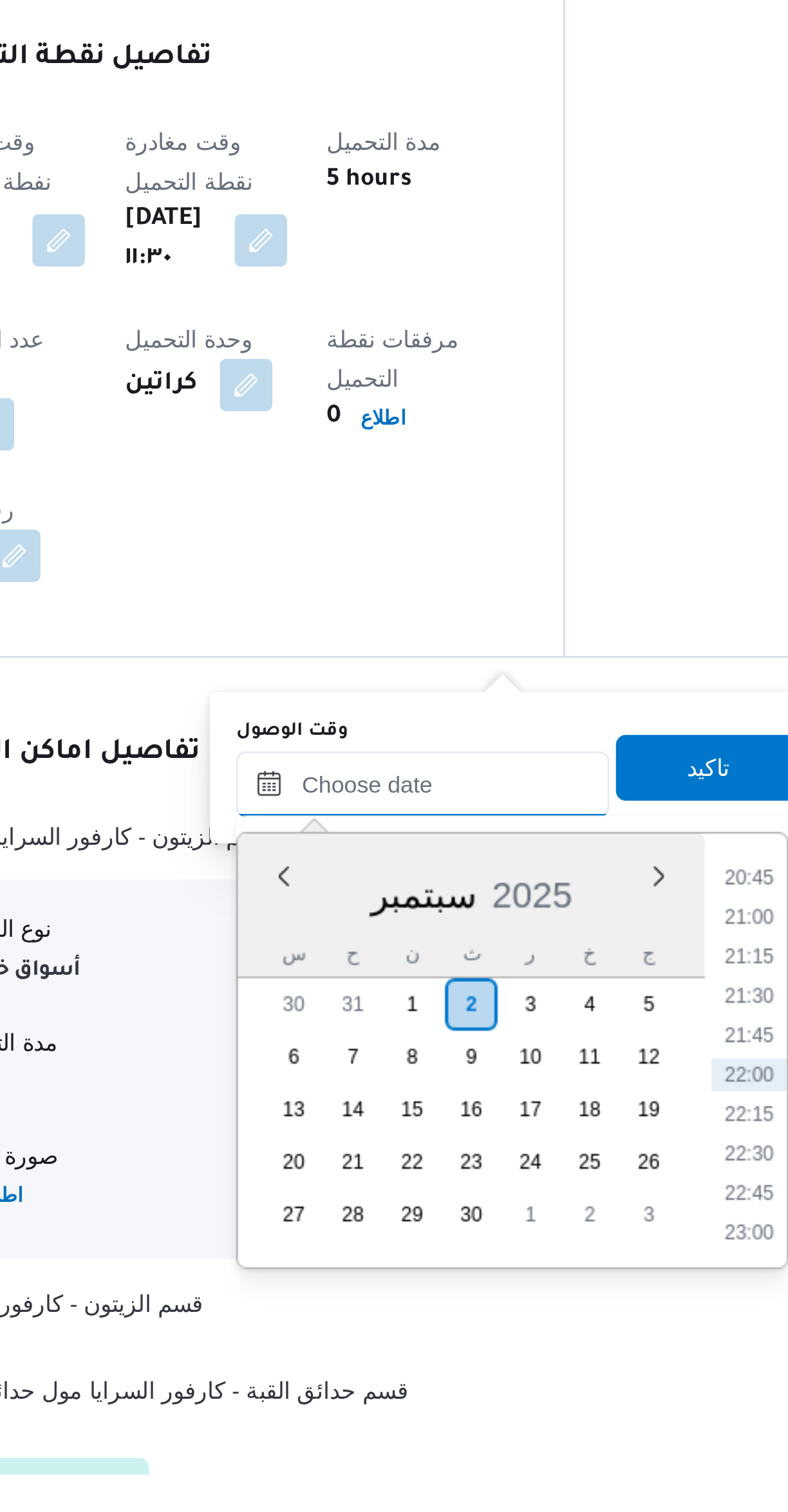
scroll to position [0, 0]
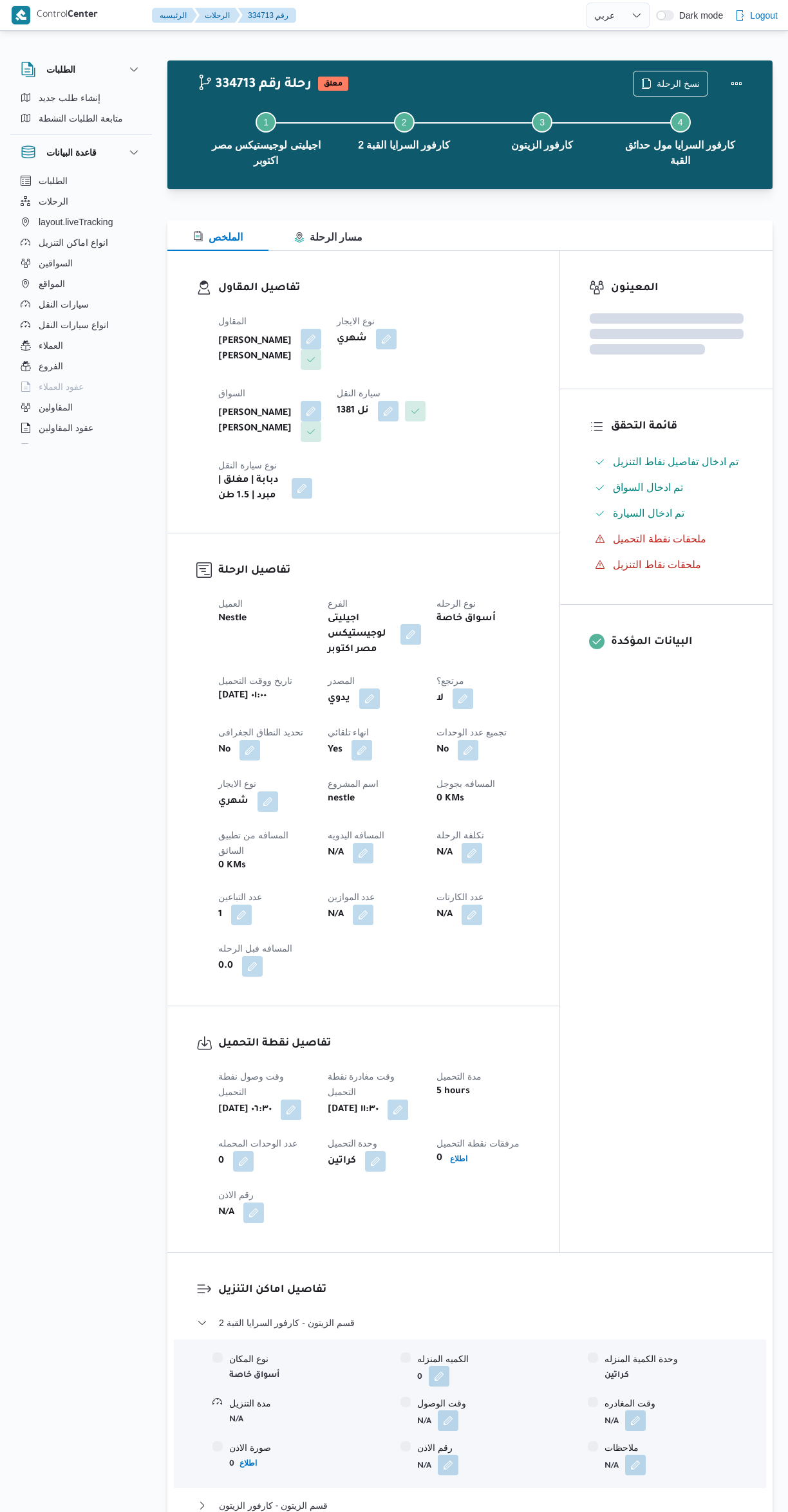
select select "ar"
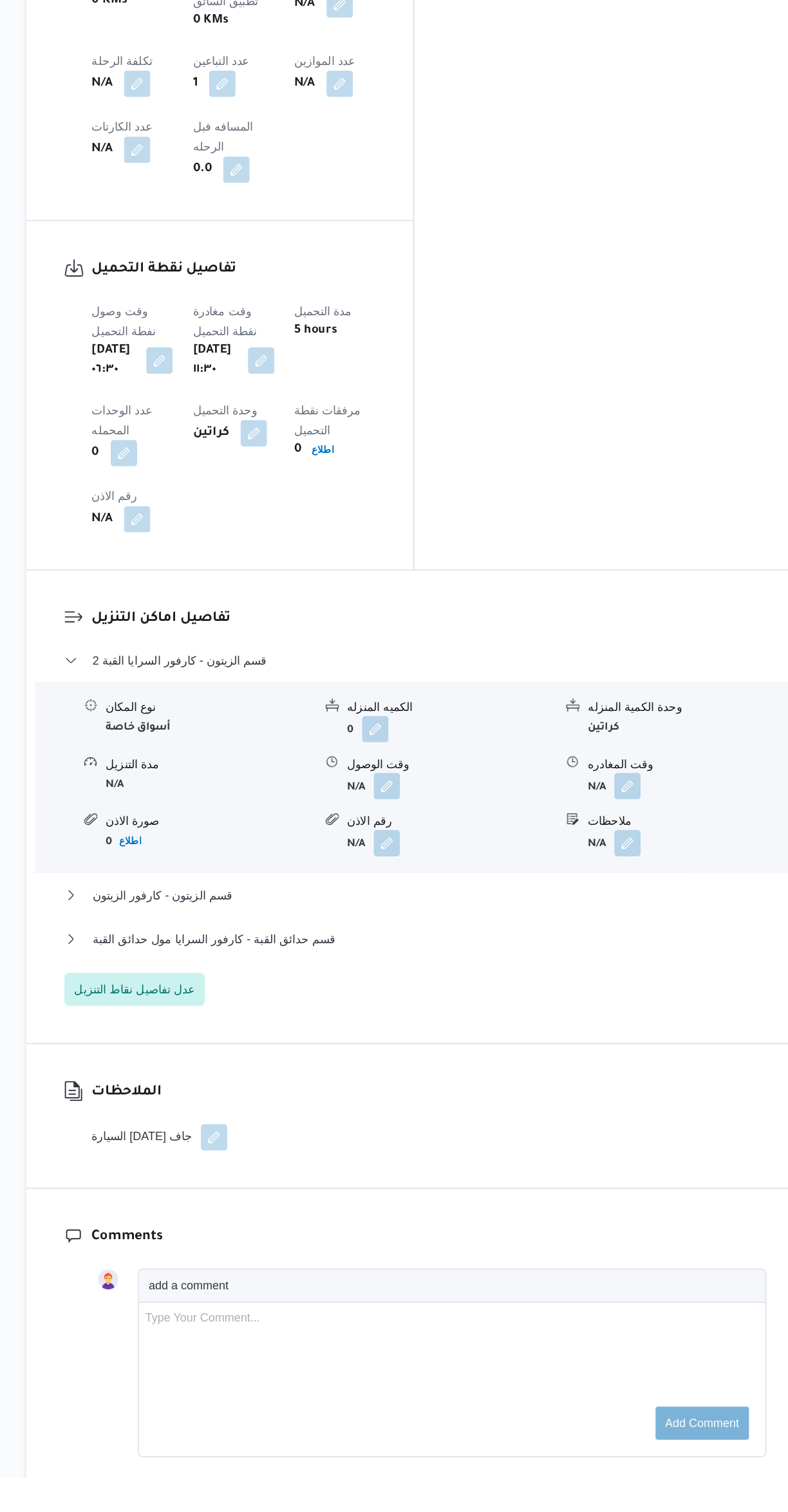
scroll to position [560, 0]
click at [458, 963] on button "button" at bounding box center [448, 973] width 21 height 21
click at [428, 853] on input "وقت الوصول" at bounding box center [413, 855] width 146 height 26
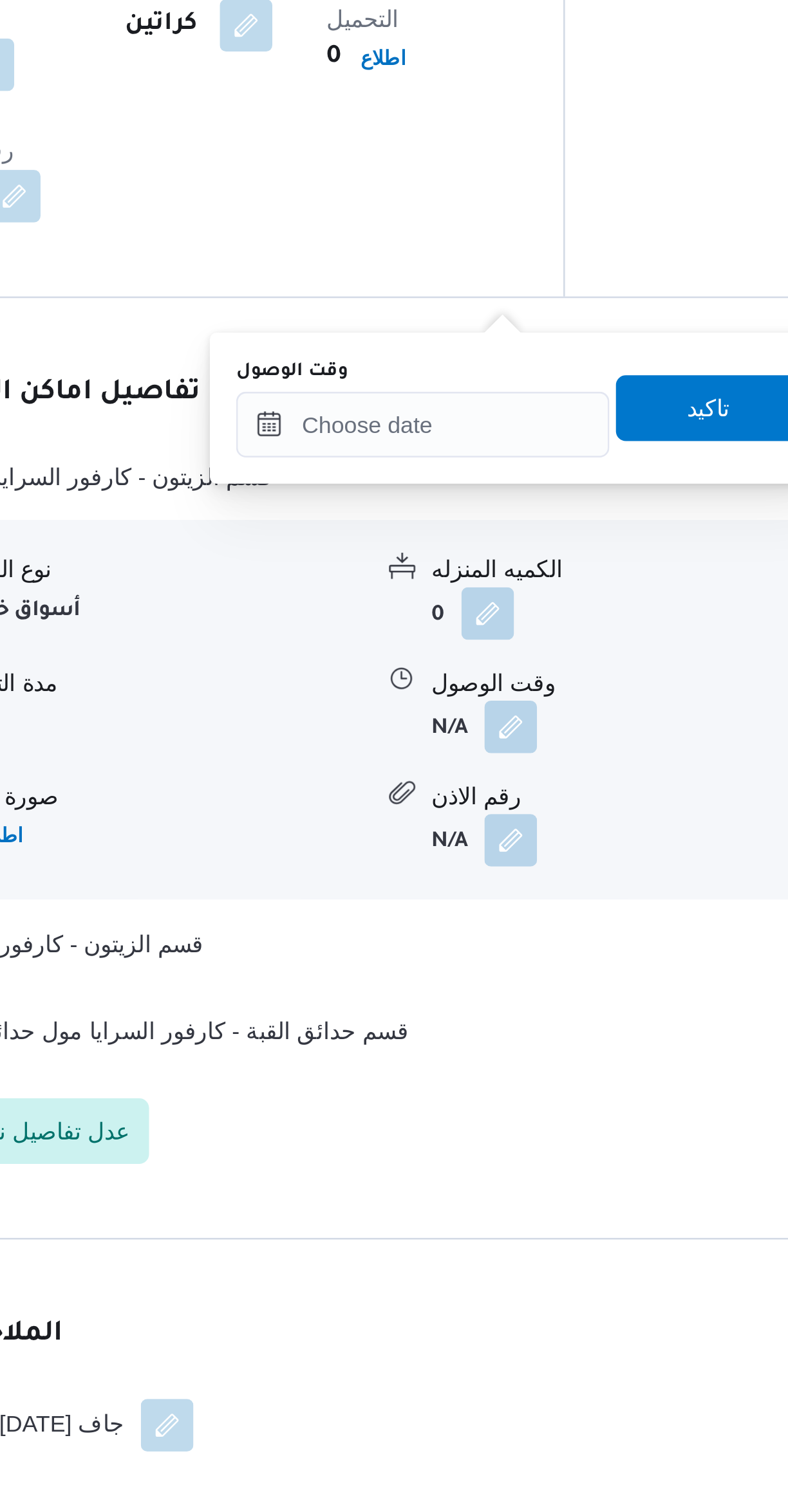
scroll to position [378, 0]
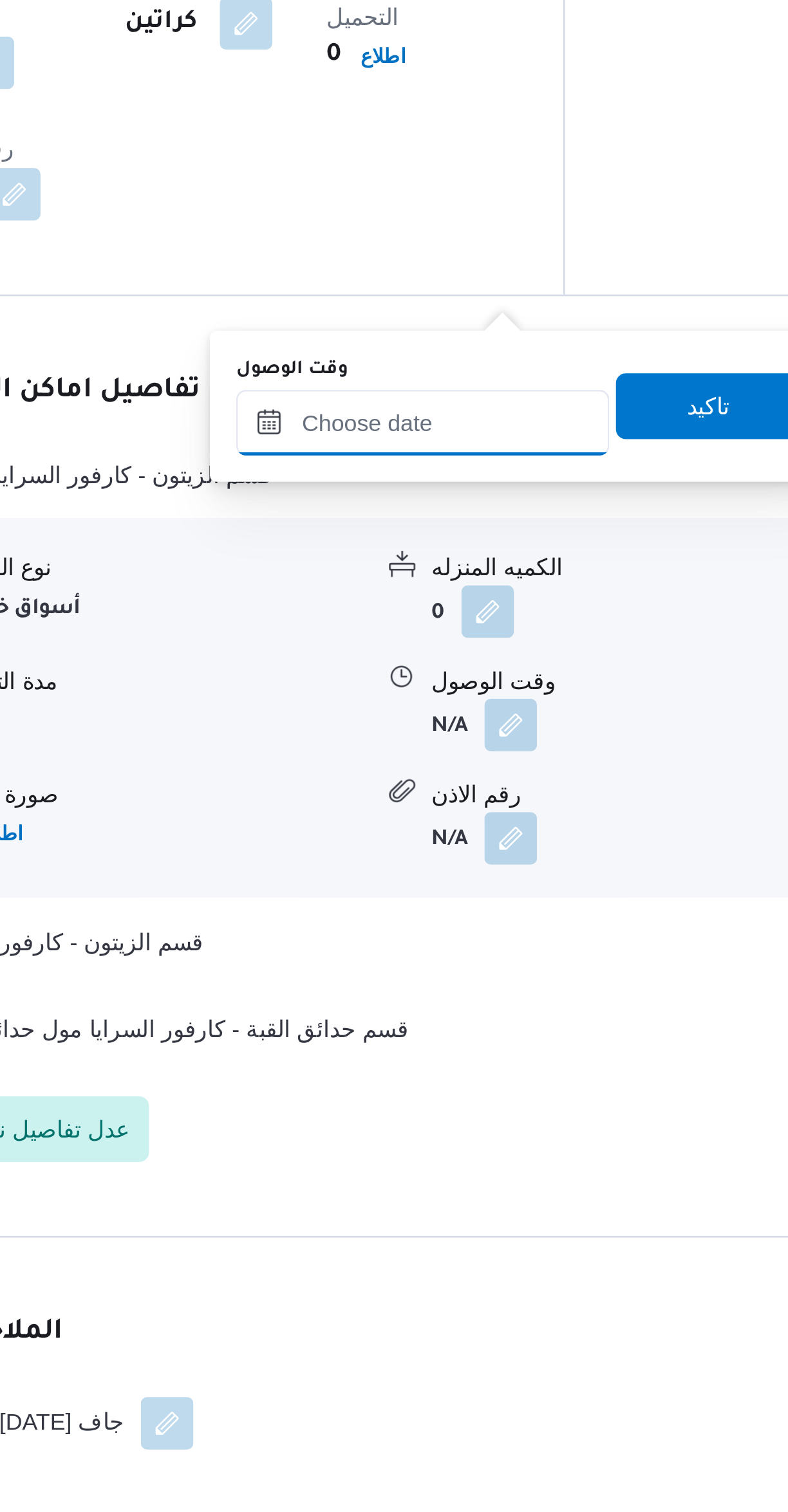
click at [416, 1039] on input "وقت الوصول" at bounding box center [413, 1038] width 146 height 26
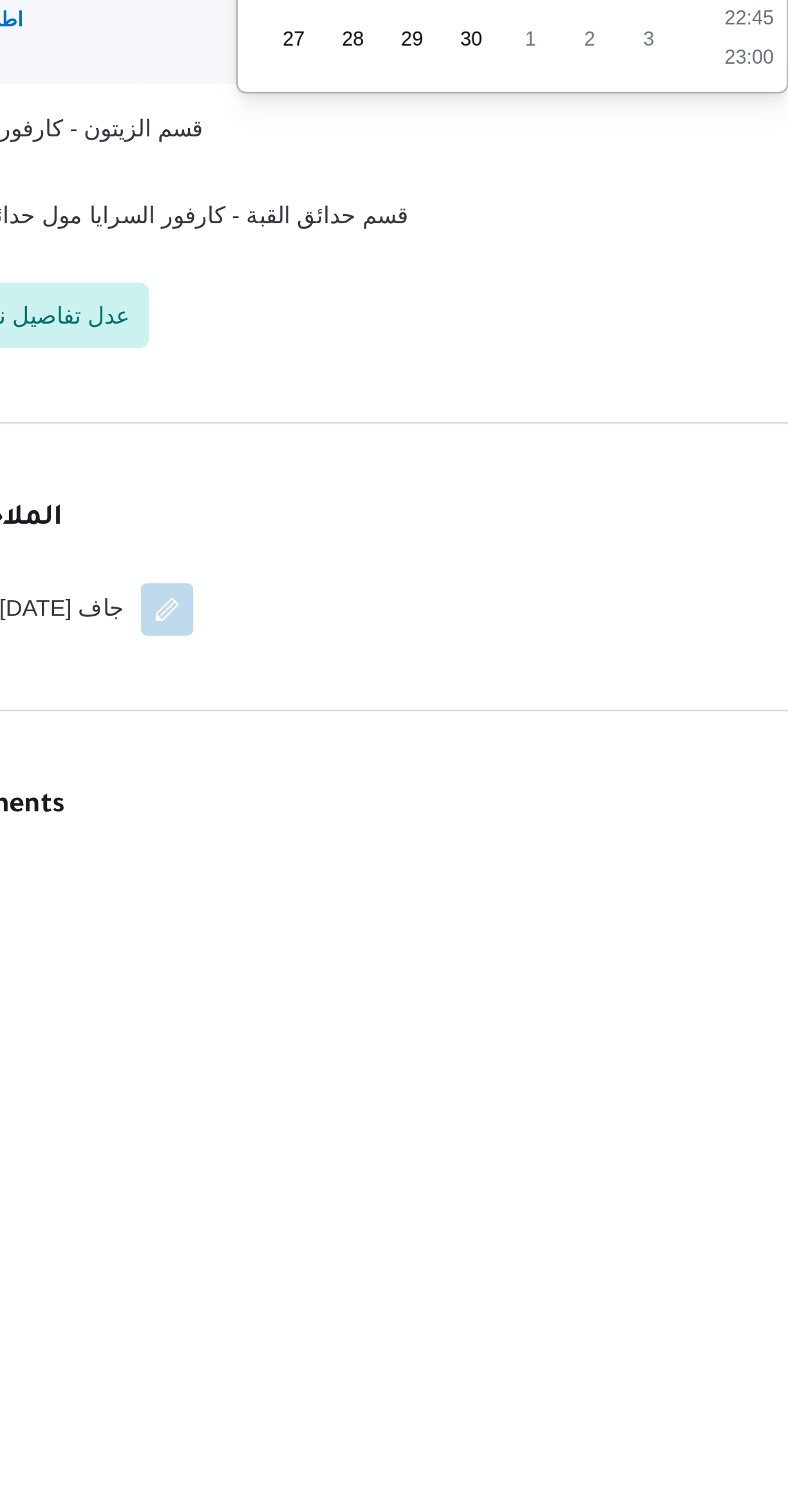
scroll to position [105, 0]
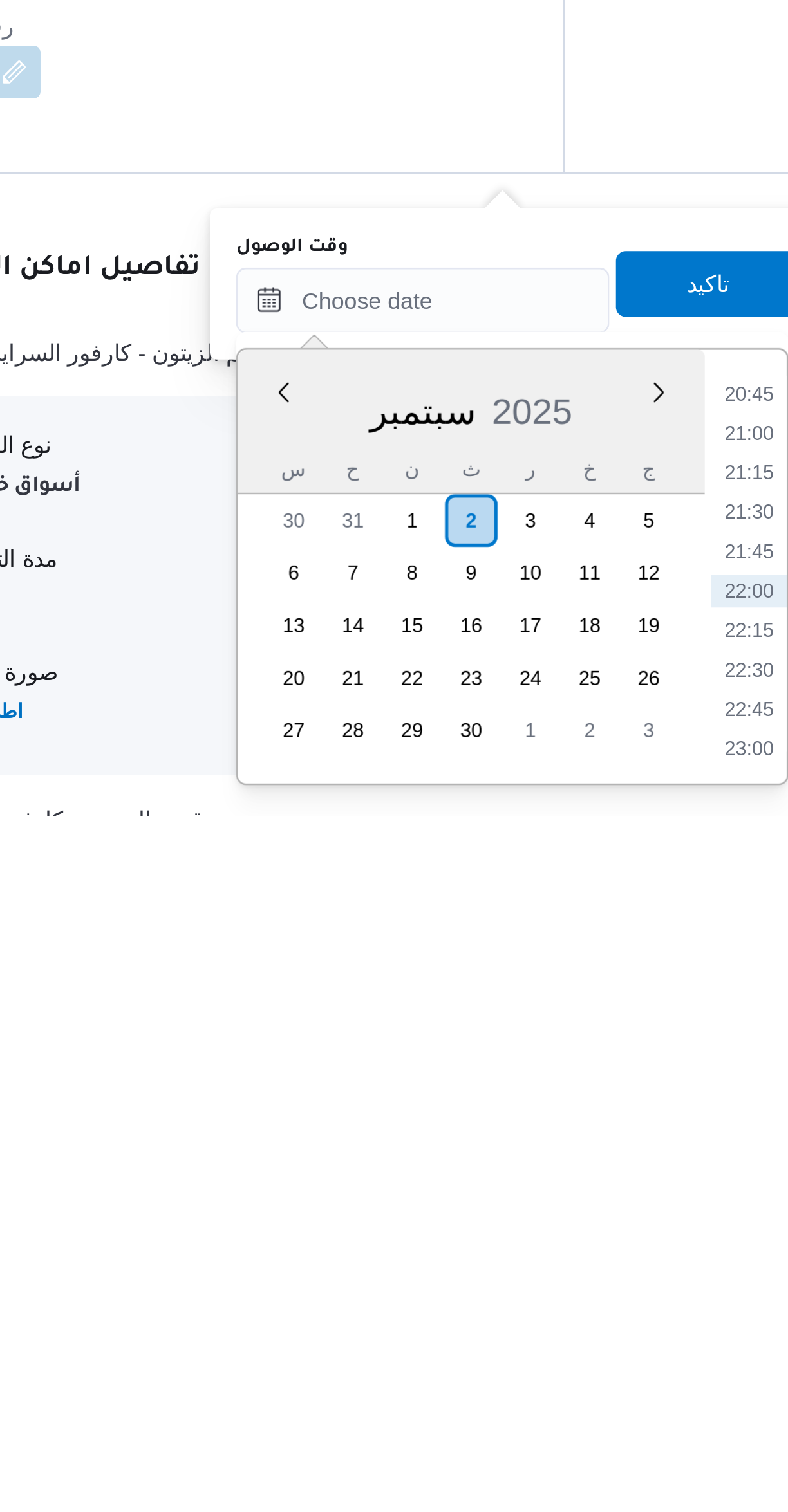
click at [540, 1347] on li "20:45" at bounding box center [541, 1346] width 30 height 13
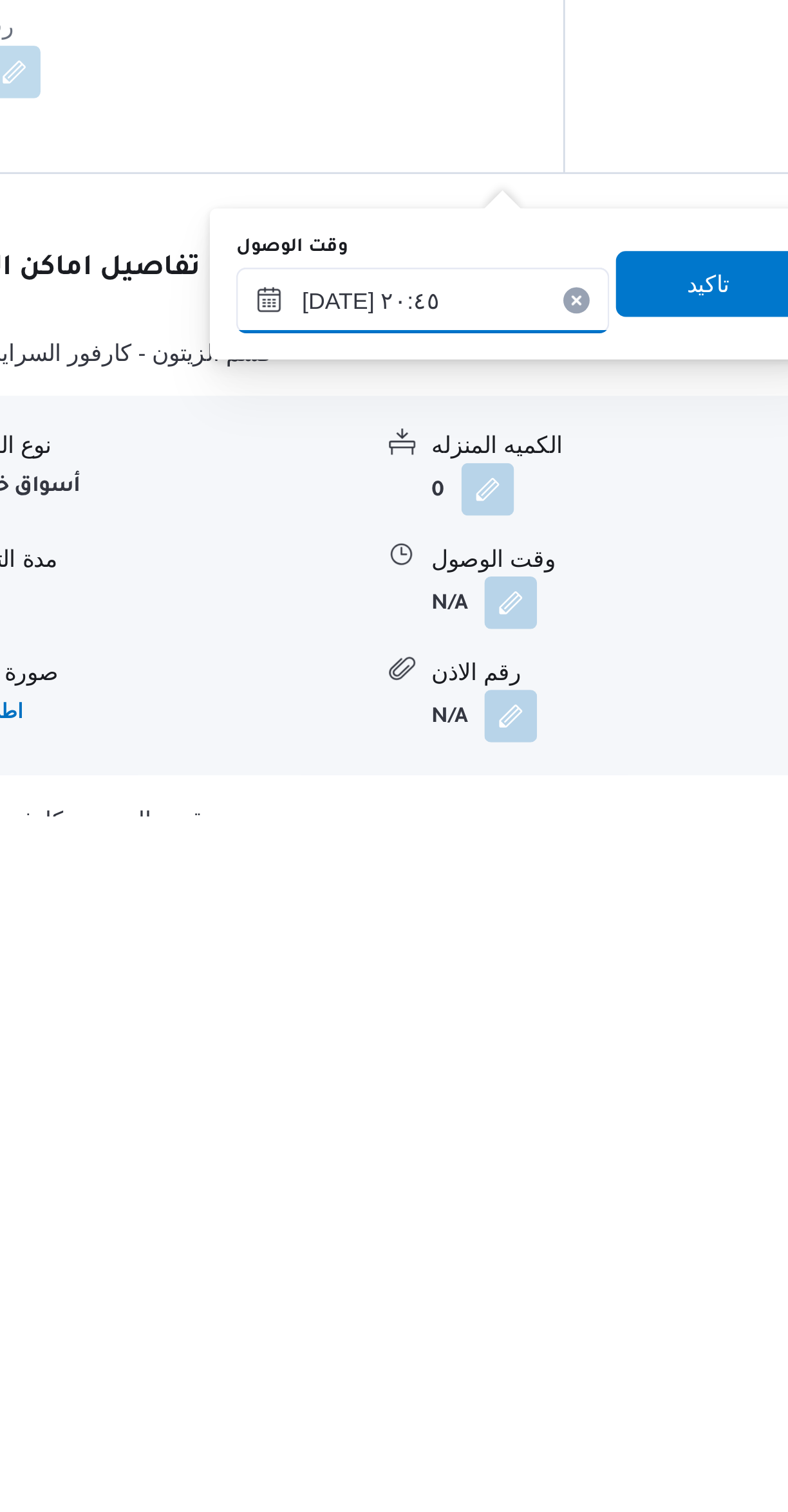
click at [369, 1309] on input "[DATE] ٢٠:٤٥" at bounding box center [413, 1310] width 146 height 26
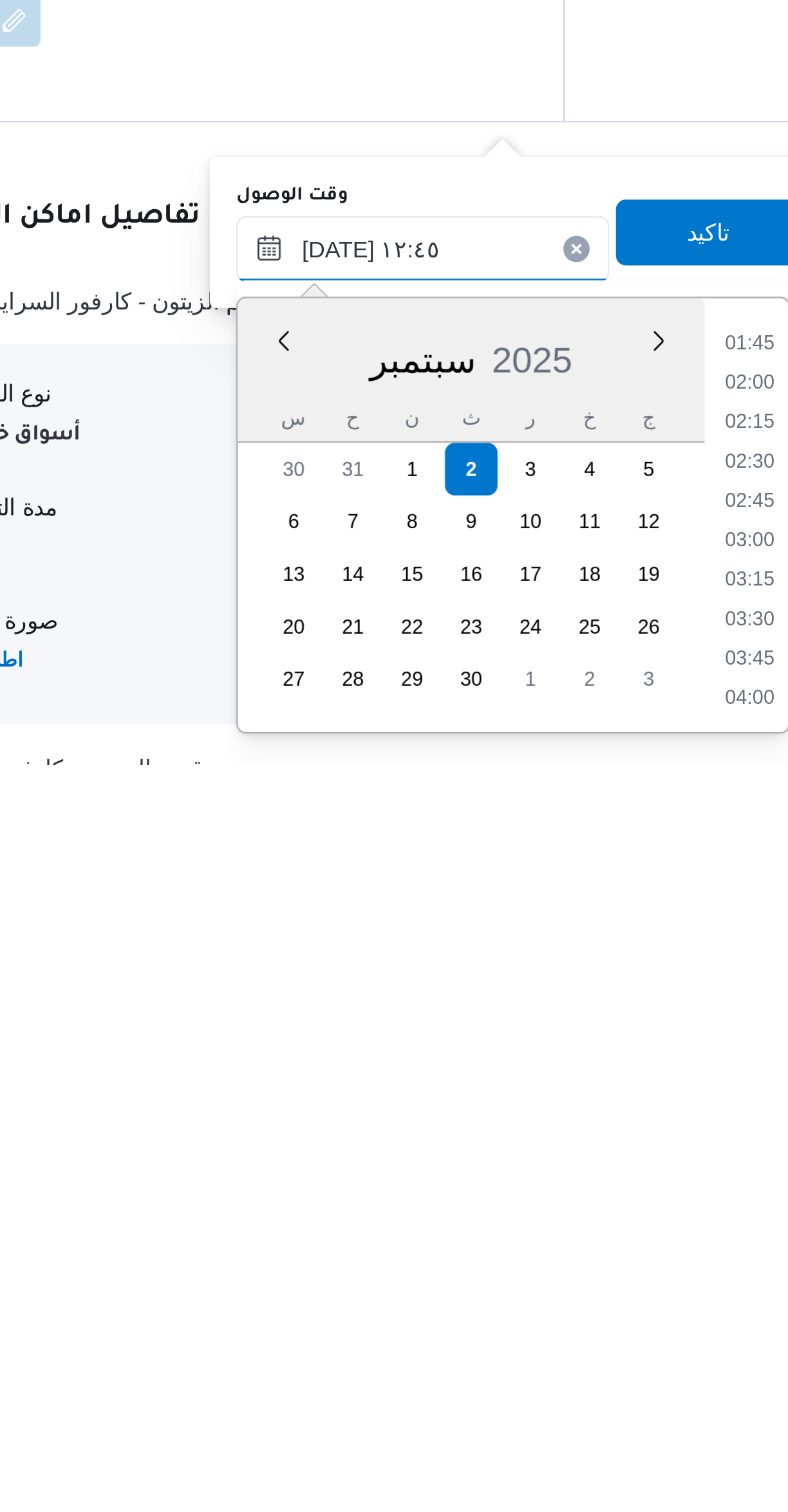
scroll to position [653, 0]
type input "[DATE] ١٢:٤٥"
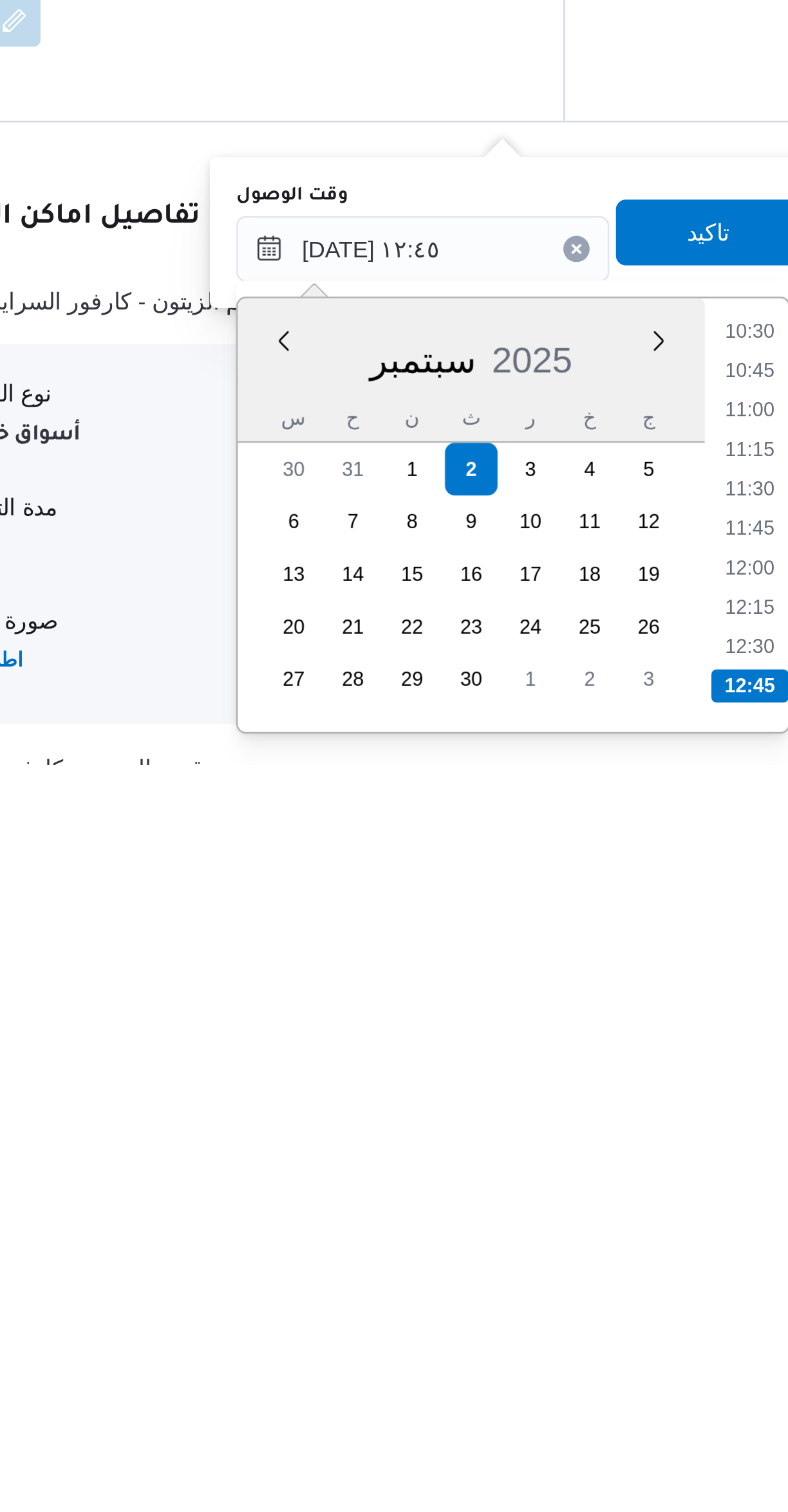
click at [538, 1474] on li "12:45" at bounding box center [541, 1480] width 30 height 13
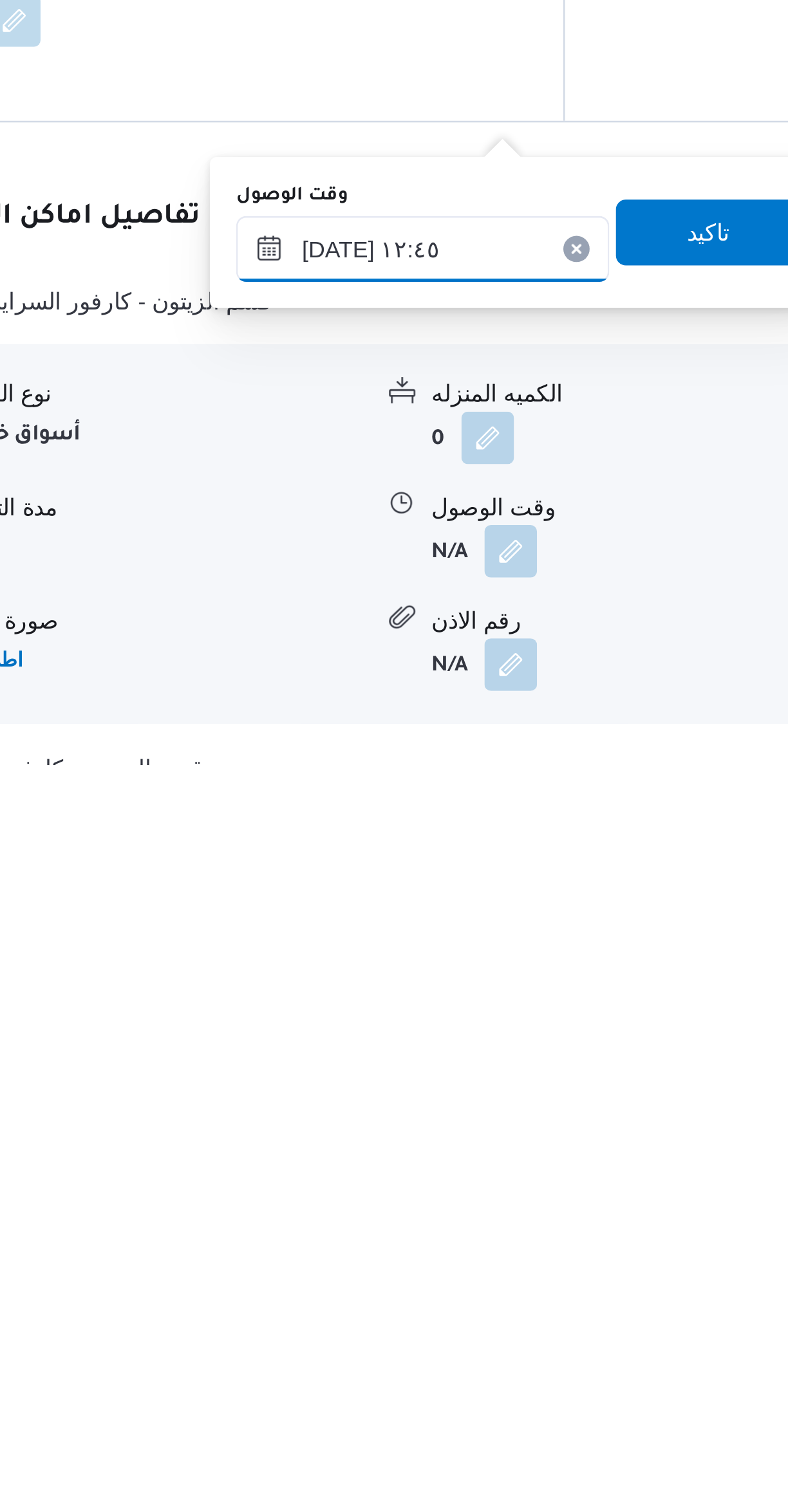
scroll to position [105, 0]
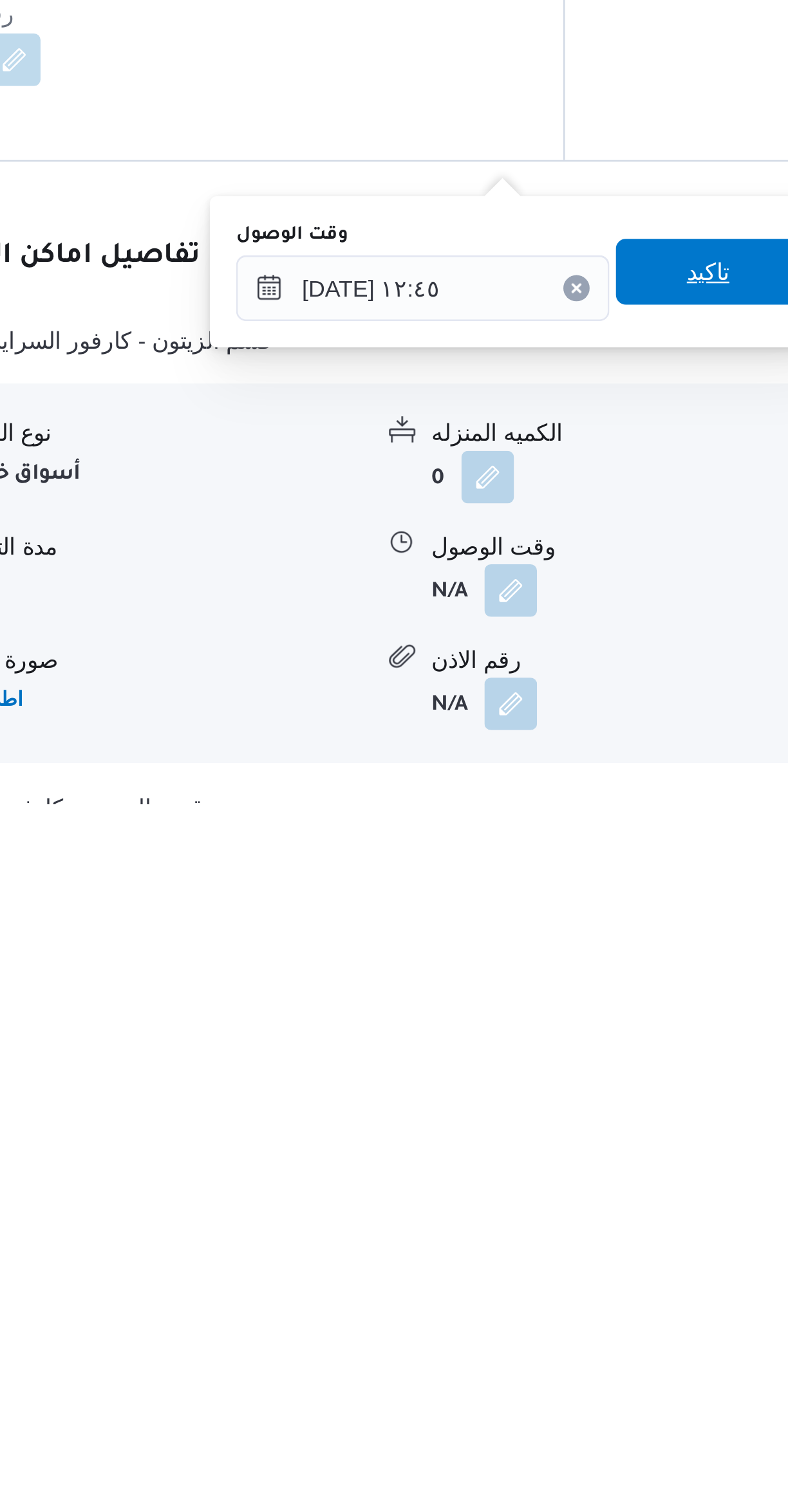
click at [523, 1299] on span "تاكيد" at bounding box center [525, 1303] width 72 height 26
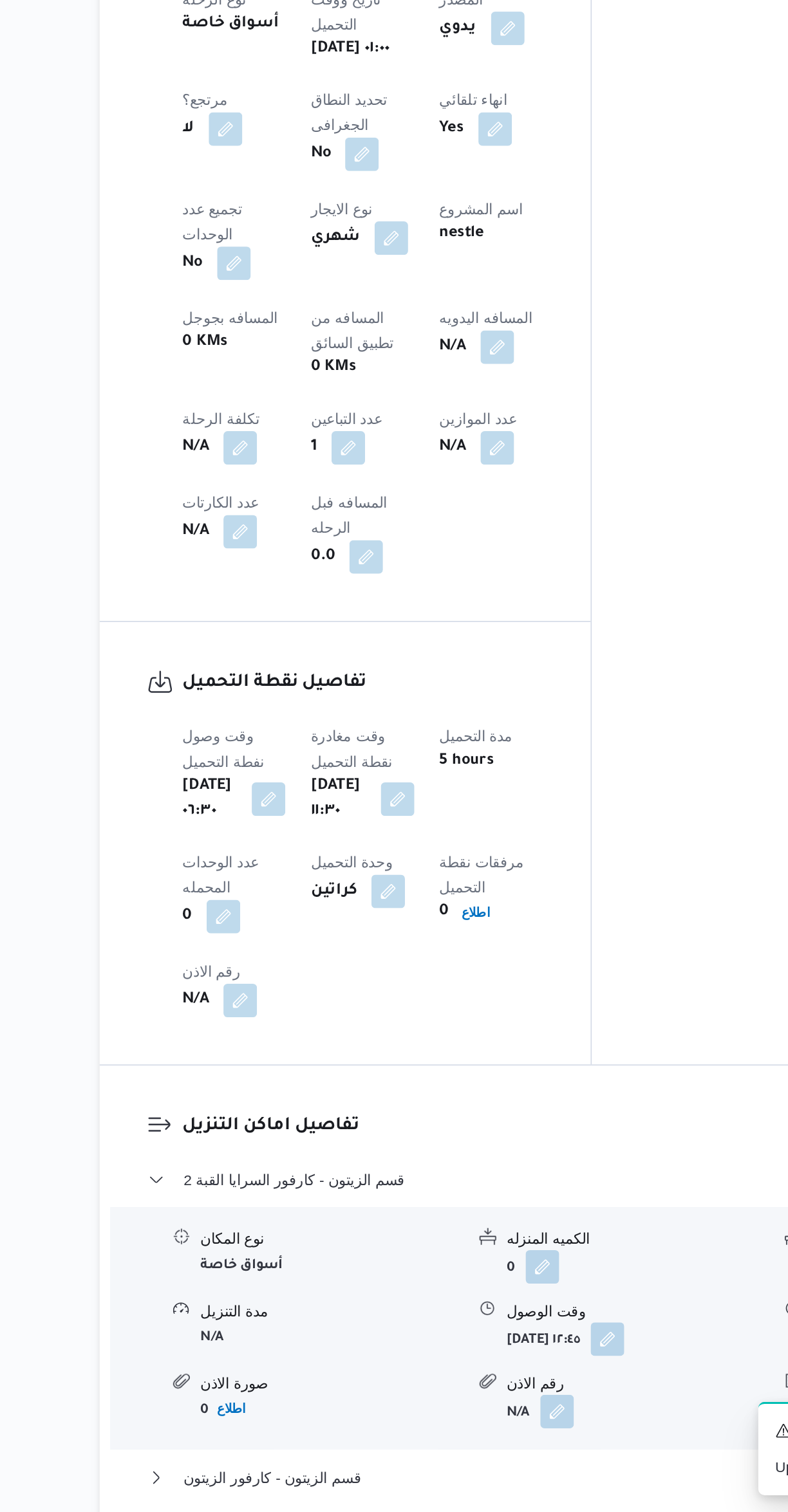
scroll to position [128, 0]
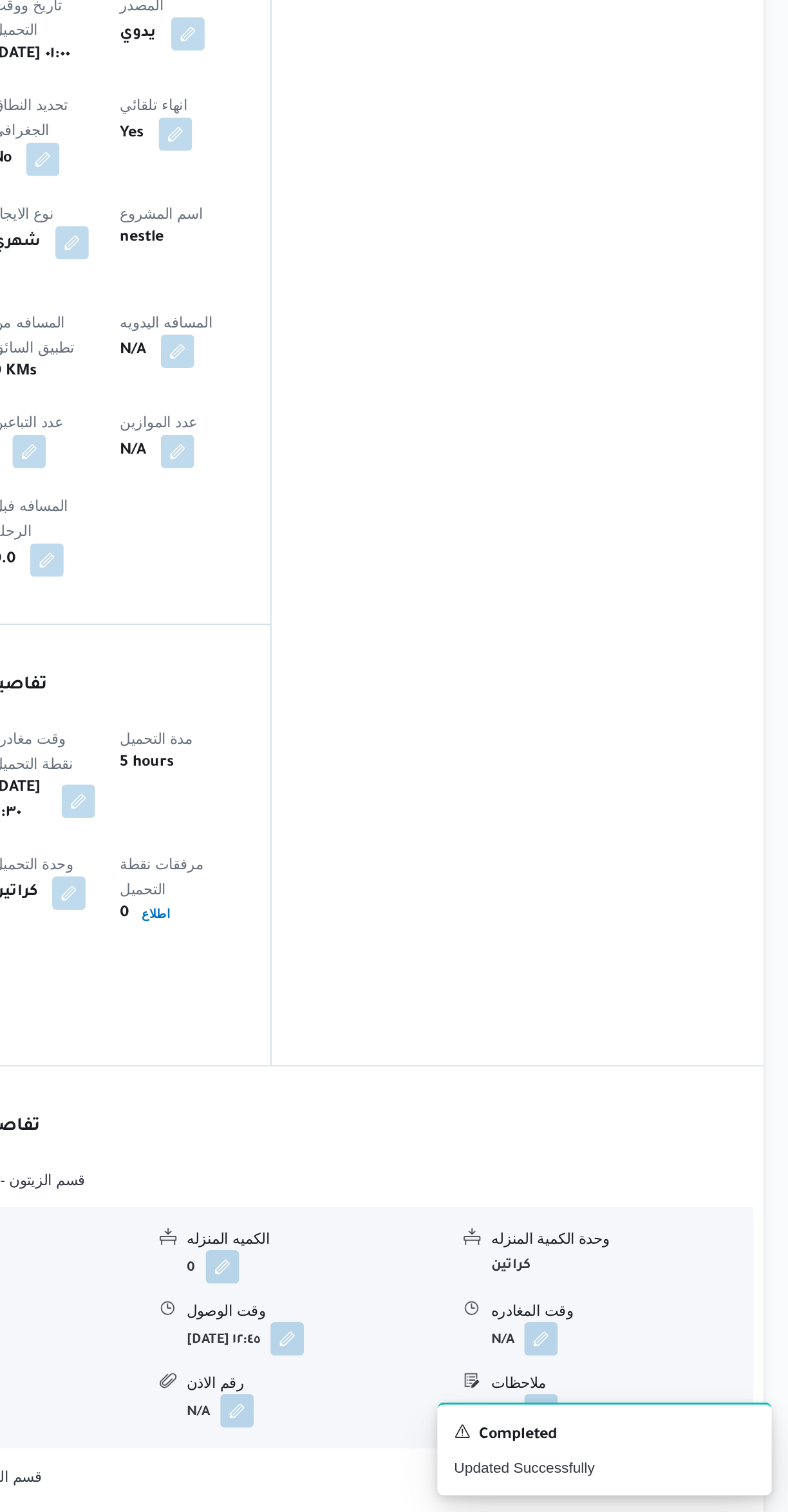
click at [641, 1395] on button "button" at bounding box center [635, 1405] width 21 height 21
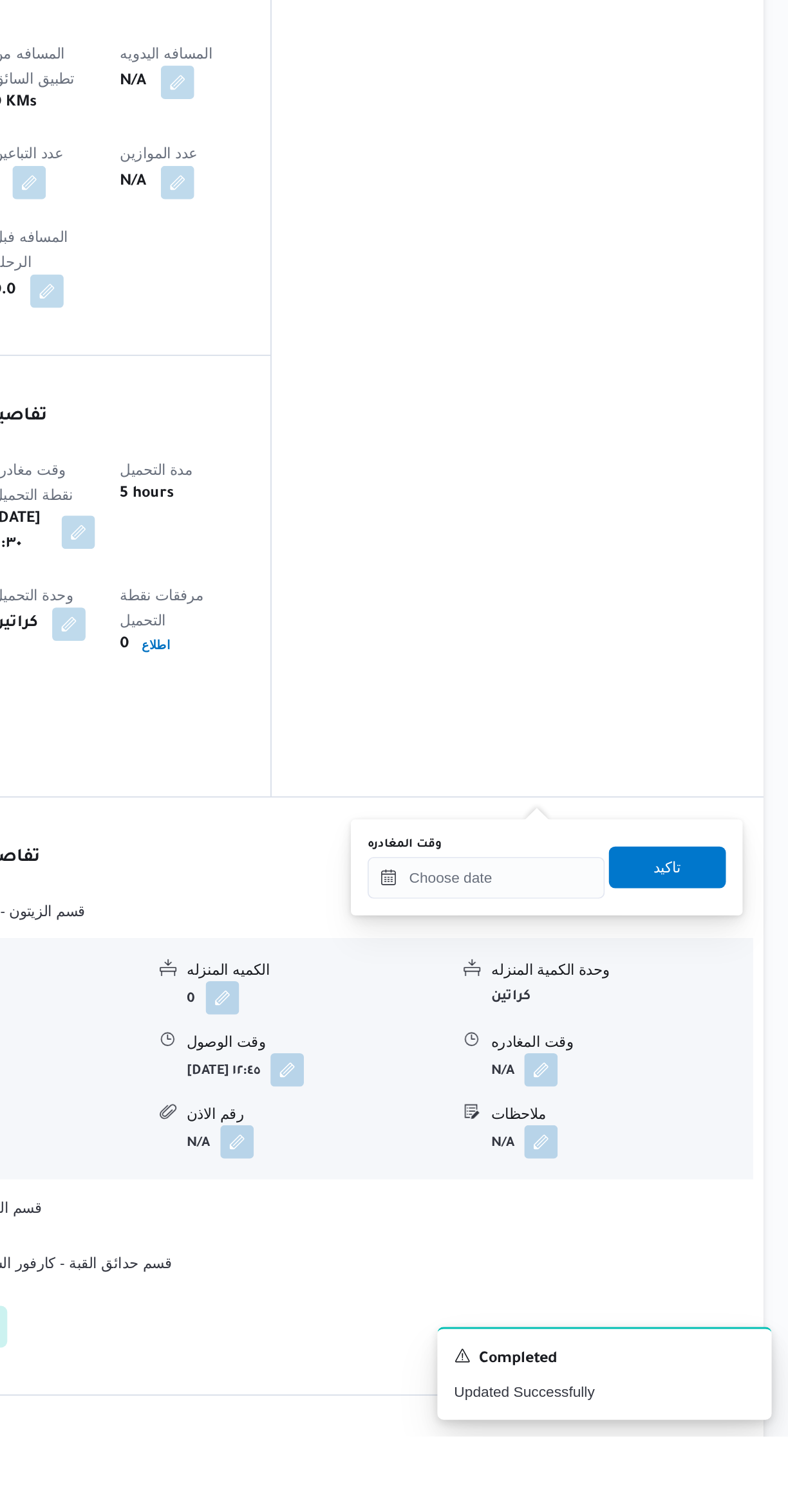
scroll to position [248, 0]
click at [594, 1166] on input "وقت المغادره" at bounding box center [601, 1168] width 146 height 26
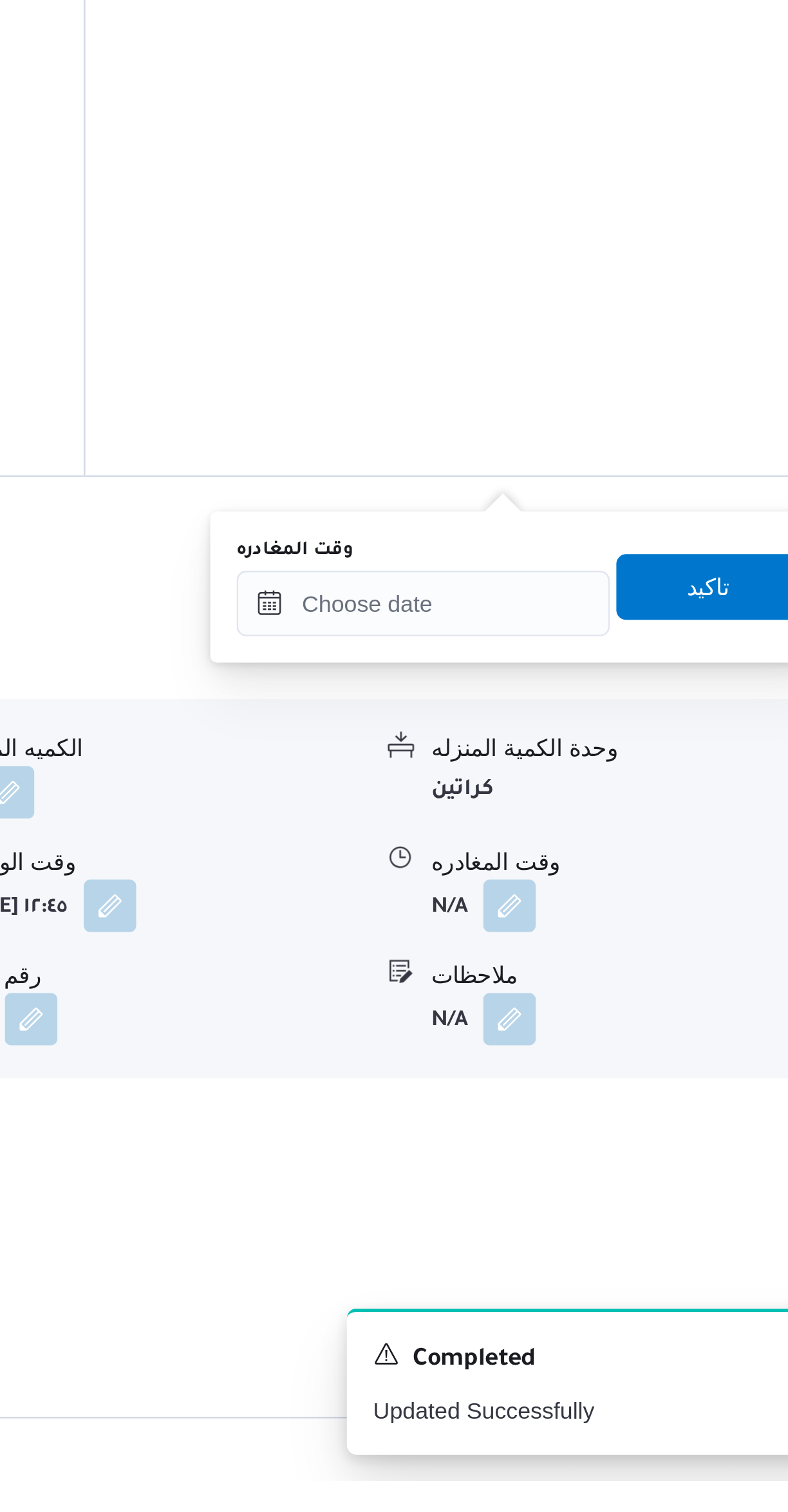
scroll to position [247, 0]
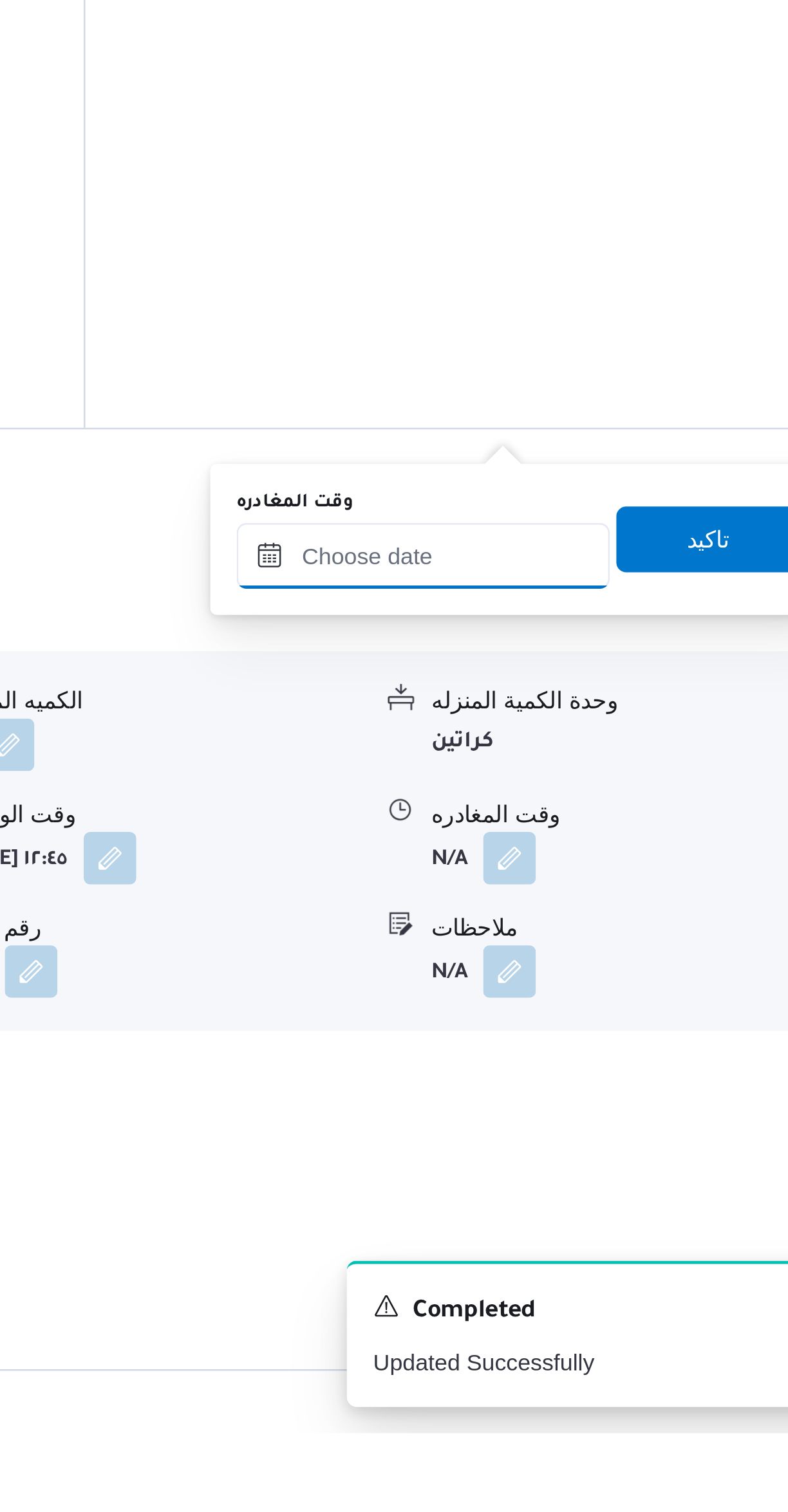
click at [618, 1165] on input "وقت المغادره" at bounding box center [601, 1169] width 146 height 26
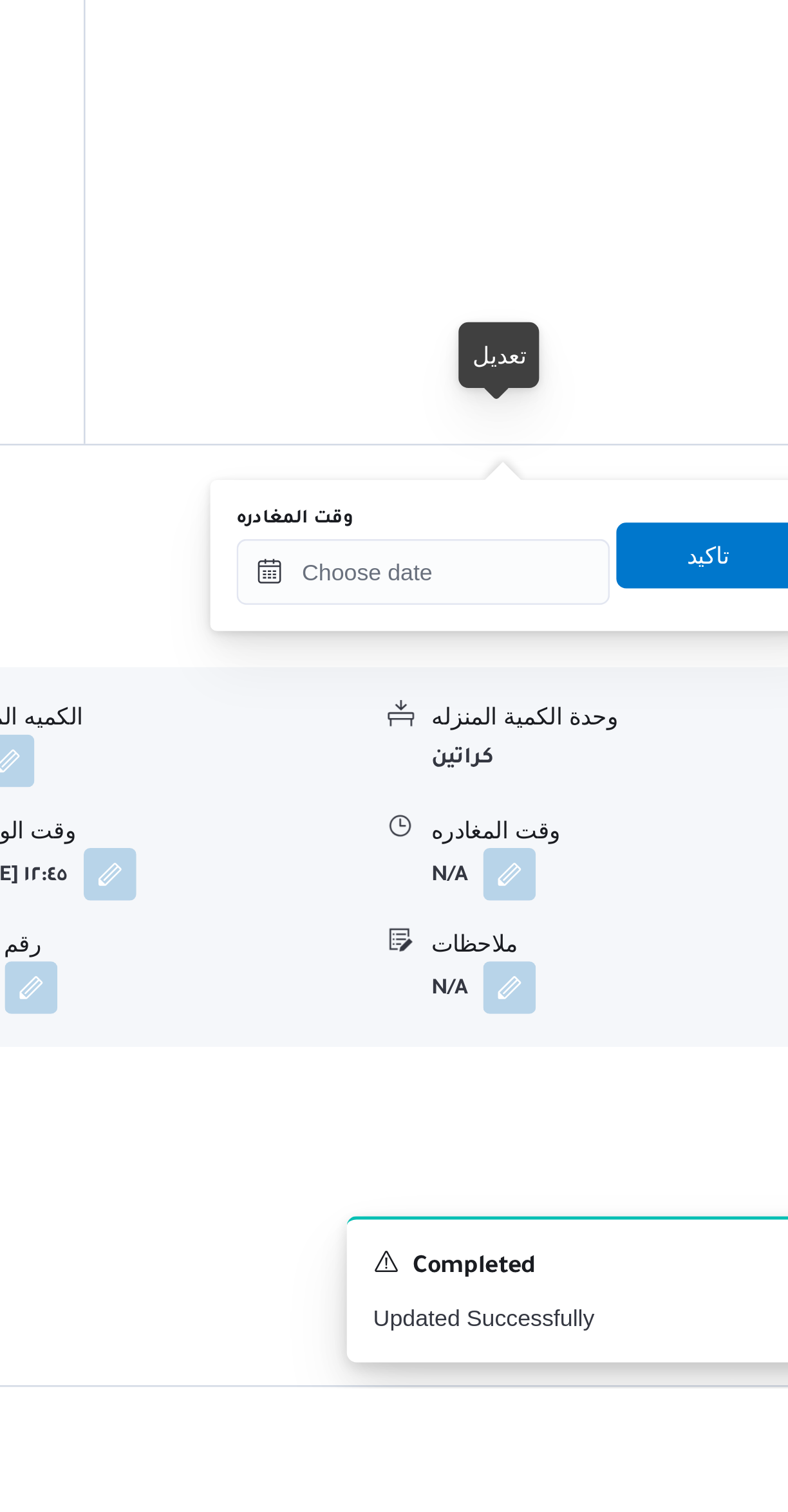
scroll to position [223, 0]
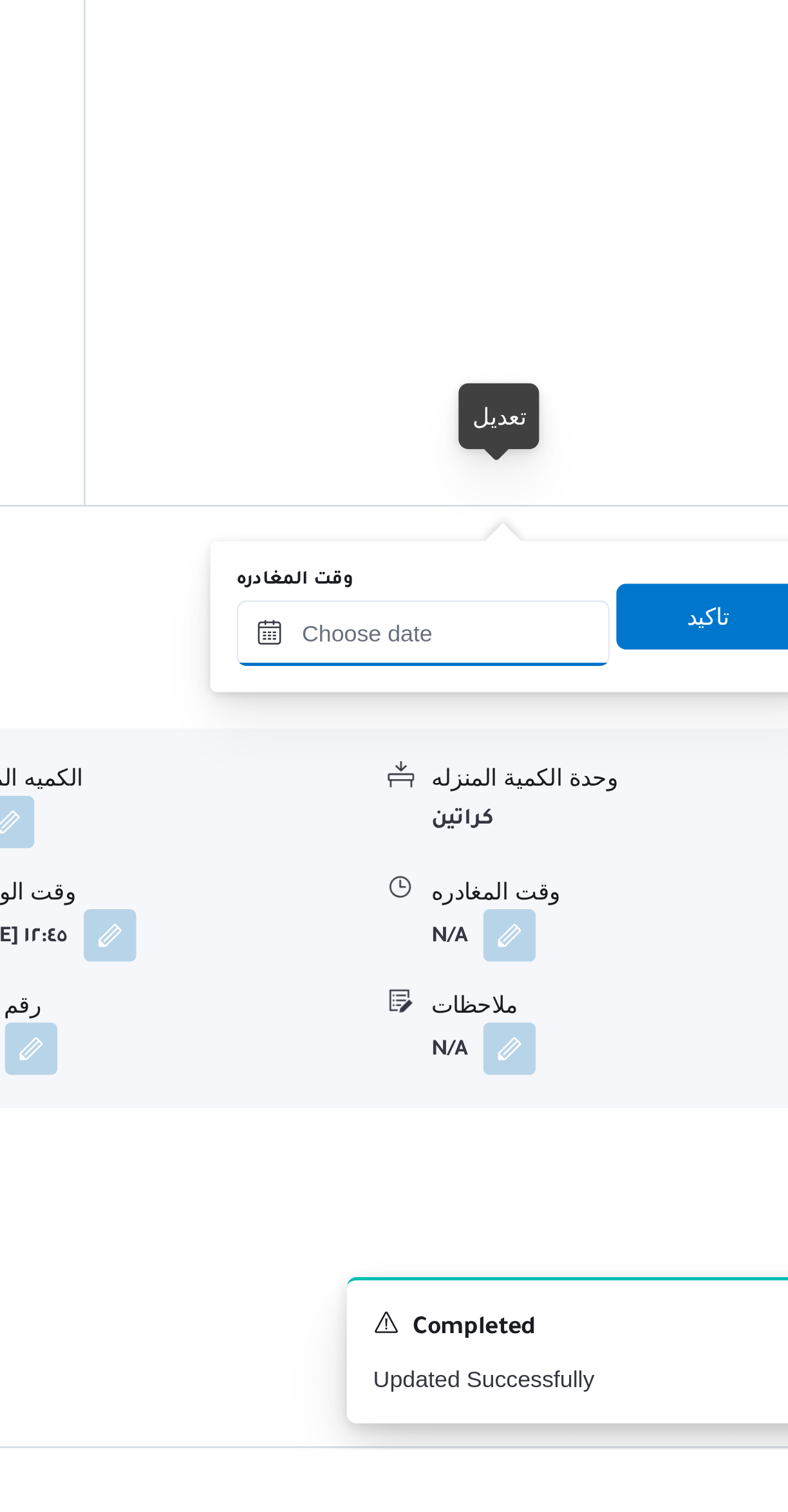
click at [620, 1183] on input "وقت المغادره" at bounding box center [601, 1192] width 146 height 26
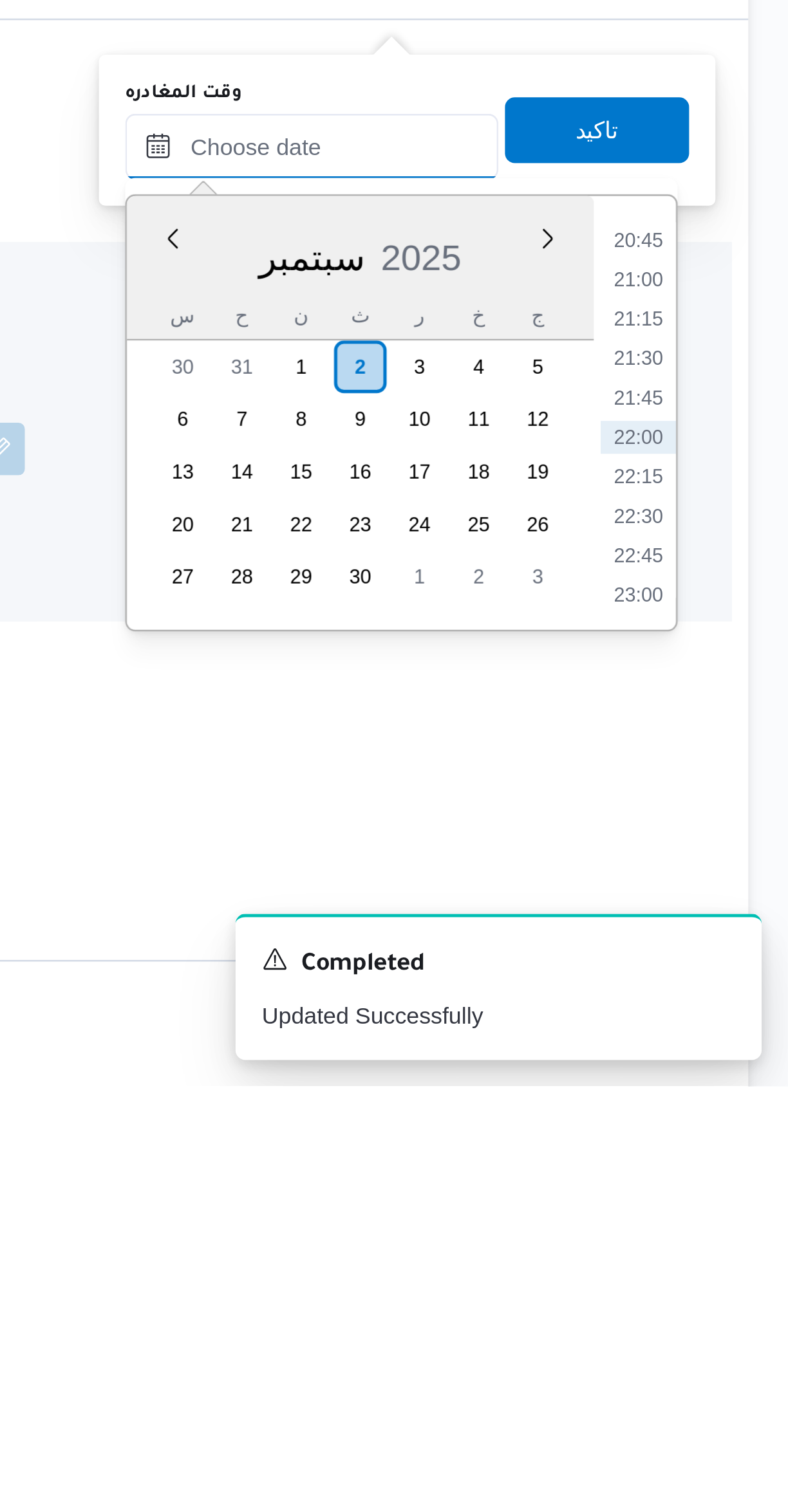
scroll to position [272, 0]
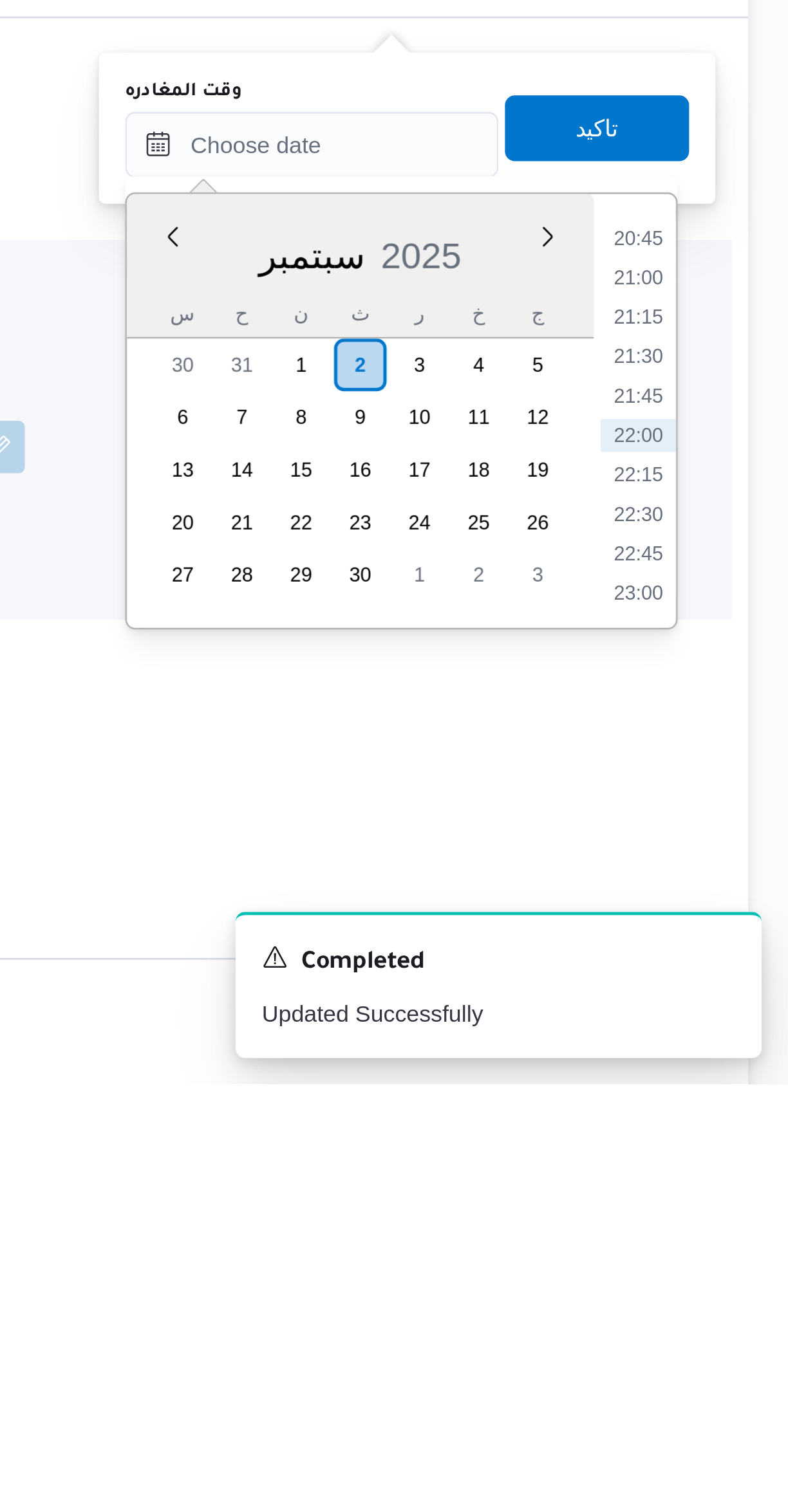
click at [733, 1190] on li "21:00" at bounding box center [729, 1196] width 30 height 13
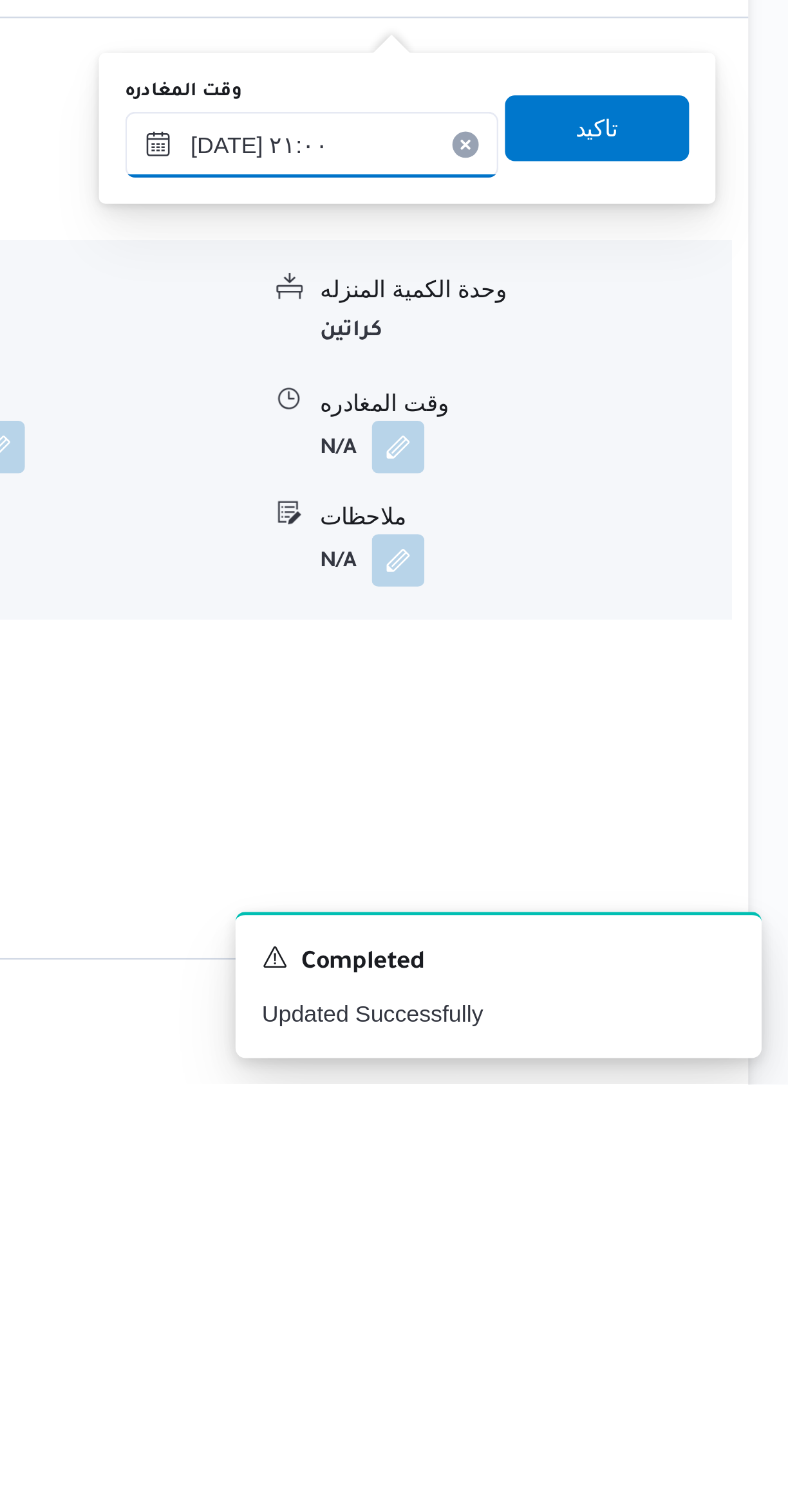
click at [560, 1145] on input "٠٢/٠٩/٢٠٢٥ ٢١:٠٠" at bounding box center [601, 1144] width 146 height 26
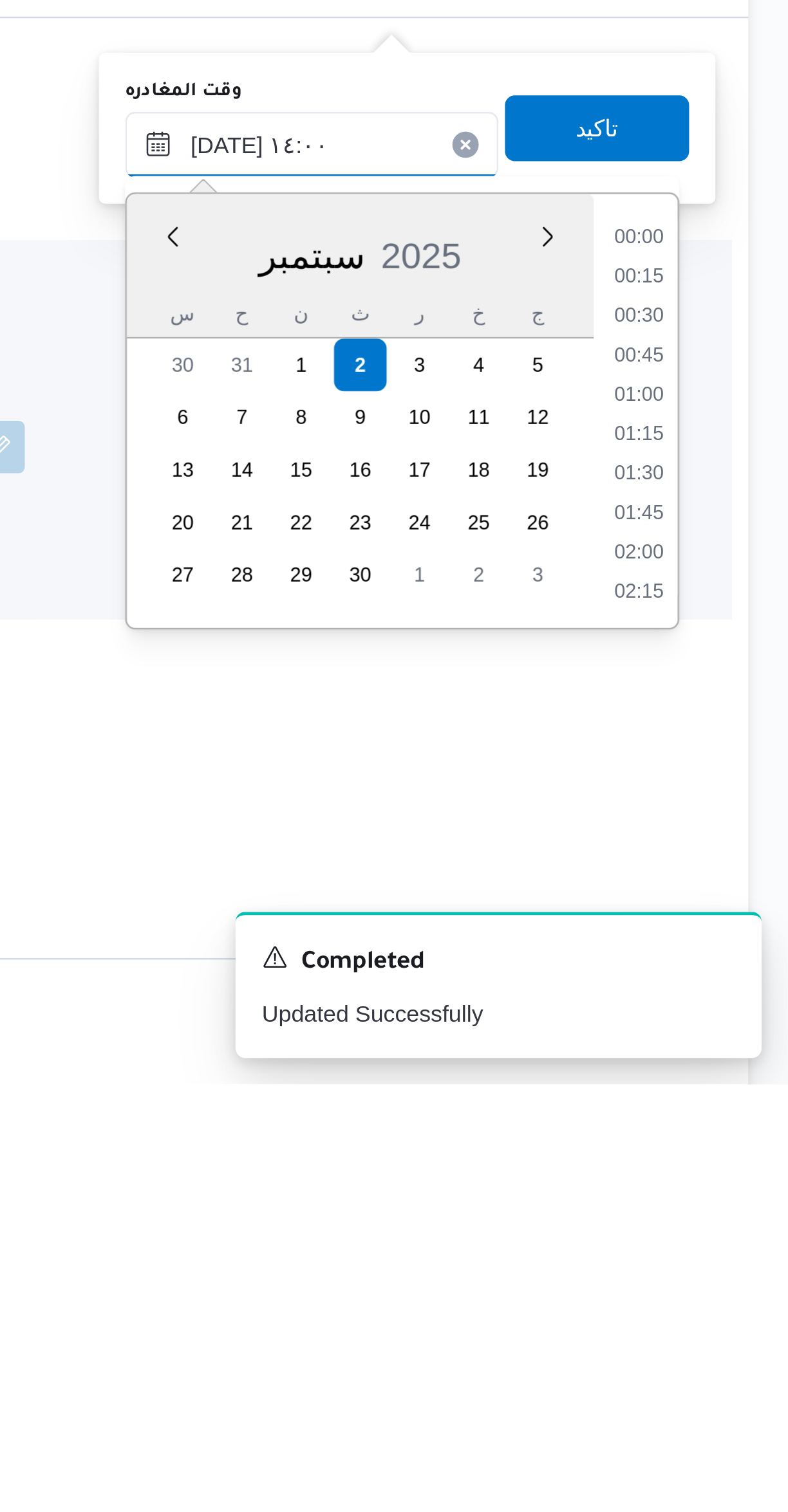
scroll to position [729, 0]
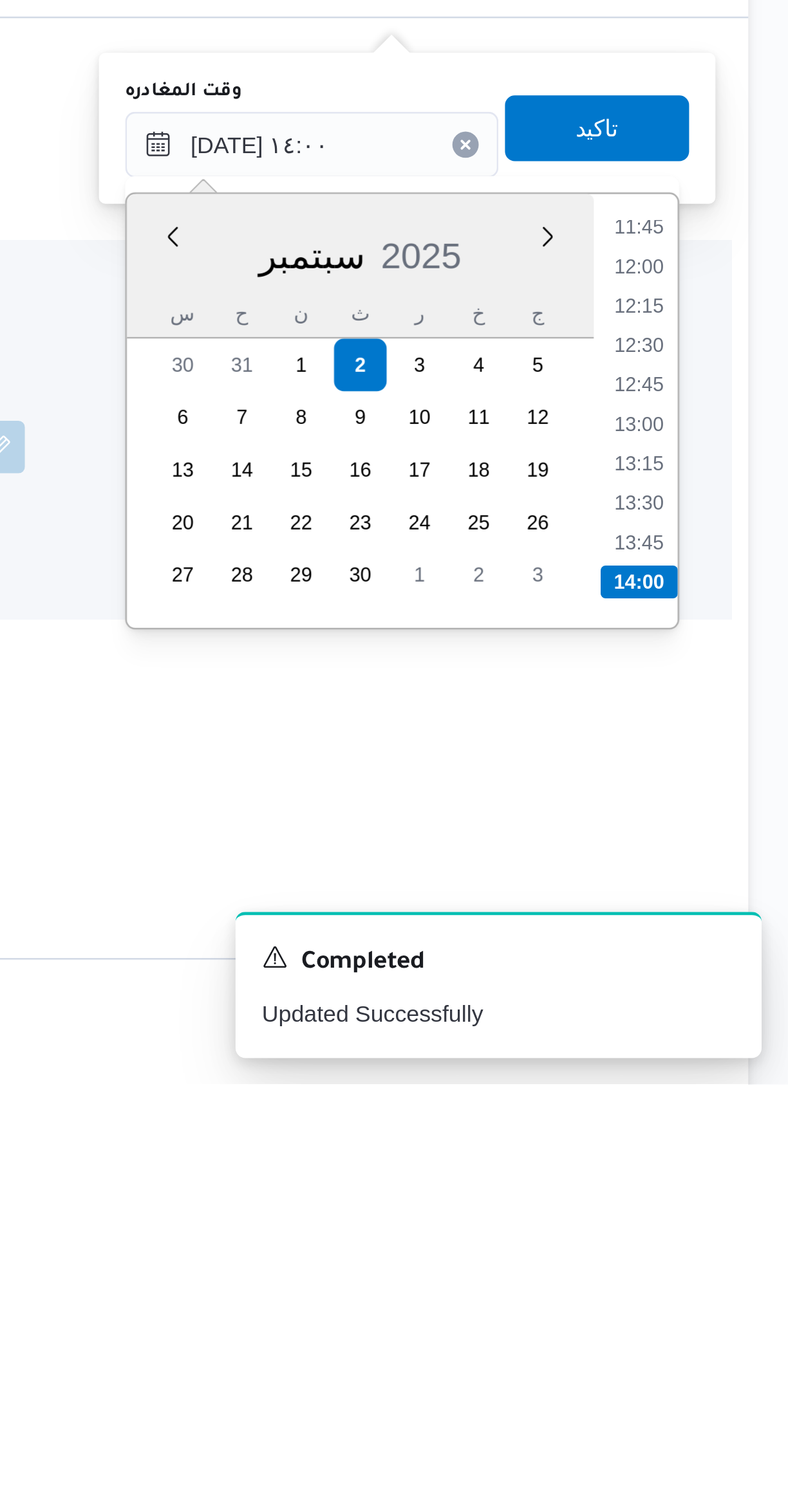
click at [727, 1301] on li "13:45" at bounding box center [729, 1299] width 30 height 13
type input "٠٢/٠٩/٢٠٢٥ ١٣:٤٥"
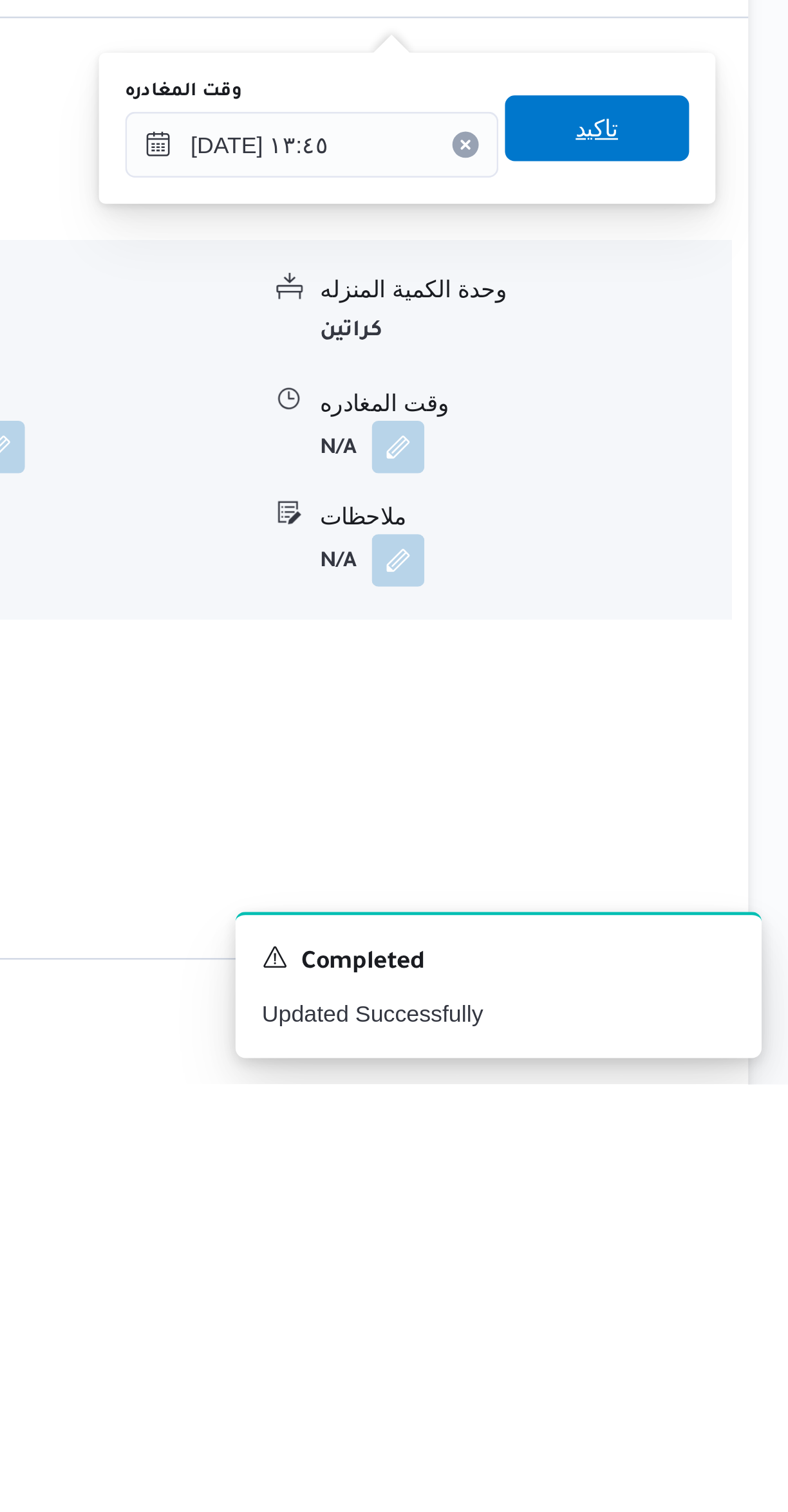
click at [717, 1130] on span "تاكيد" at bounding box center [712, 1138] width 72 height 26
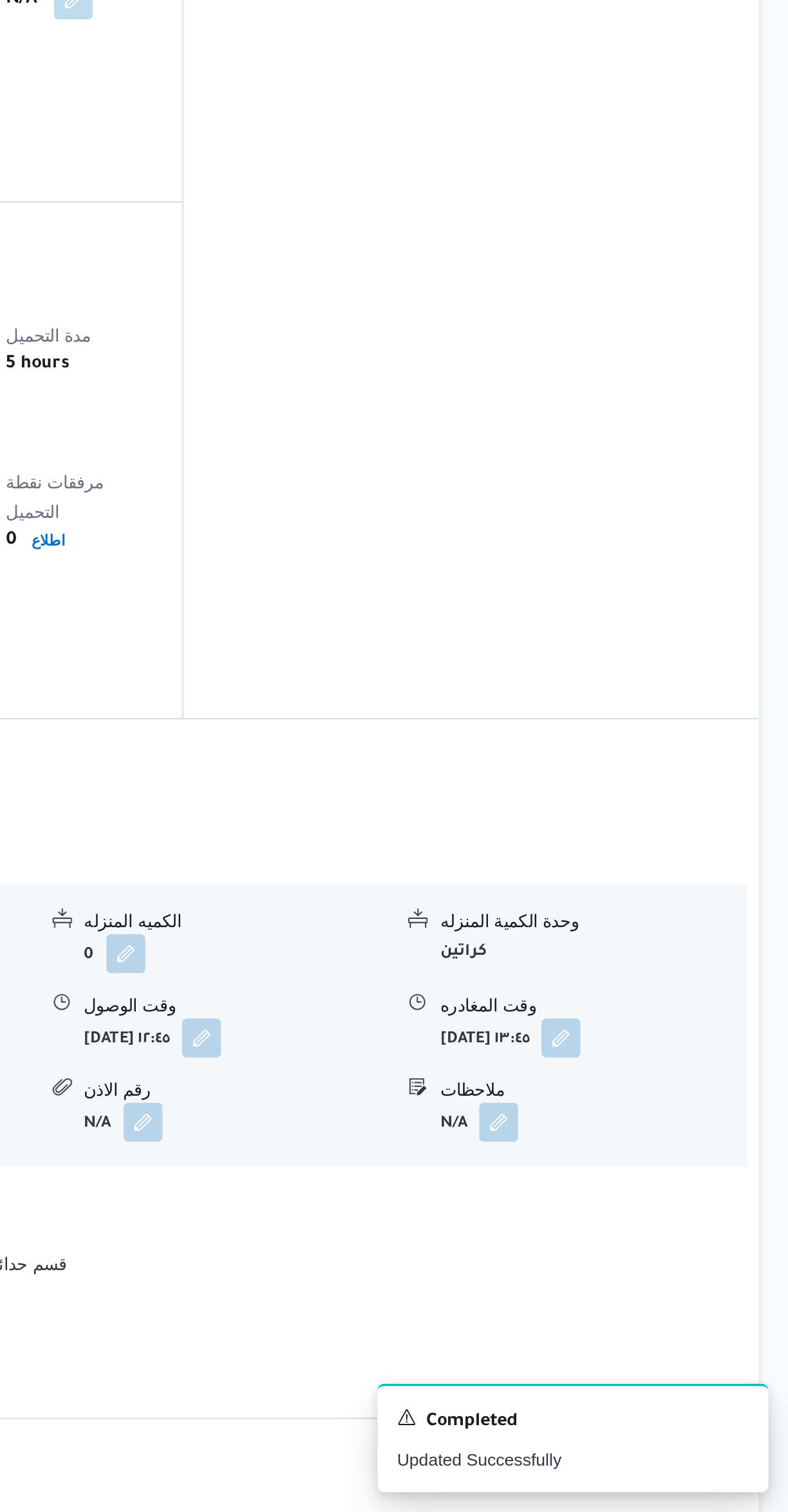
scroll to position [0, 0]
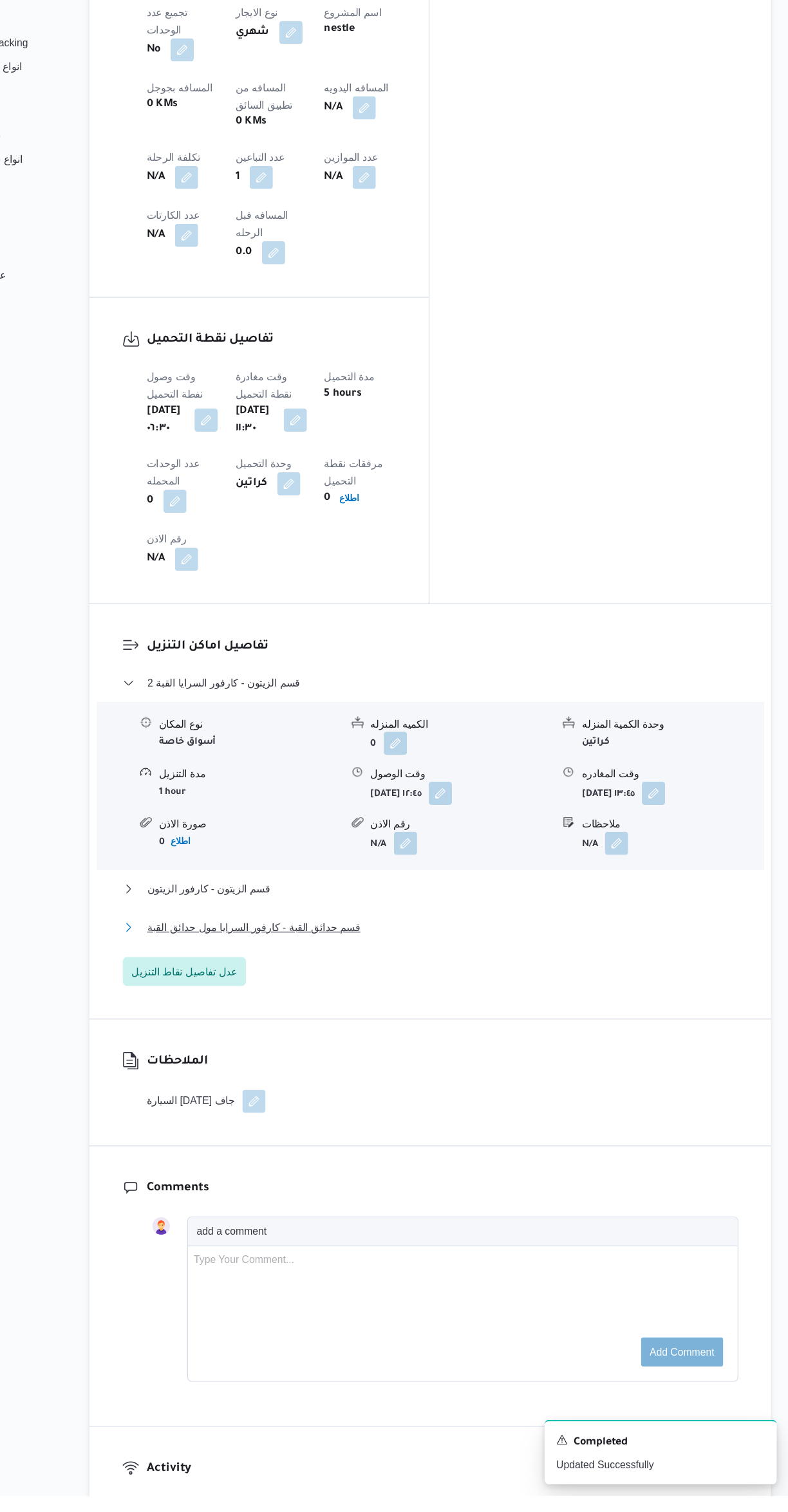
click at [551, 999] on button "قسم حدائق القبة - كارفور السرايا مول حدائق القبة" at bounding box center [470, 1007] width 546 height 16
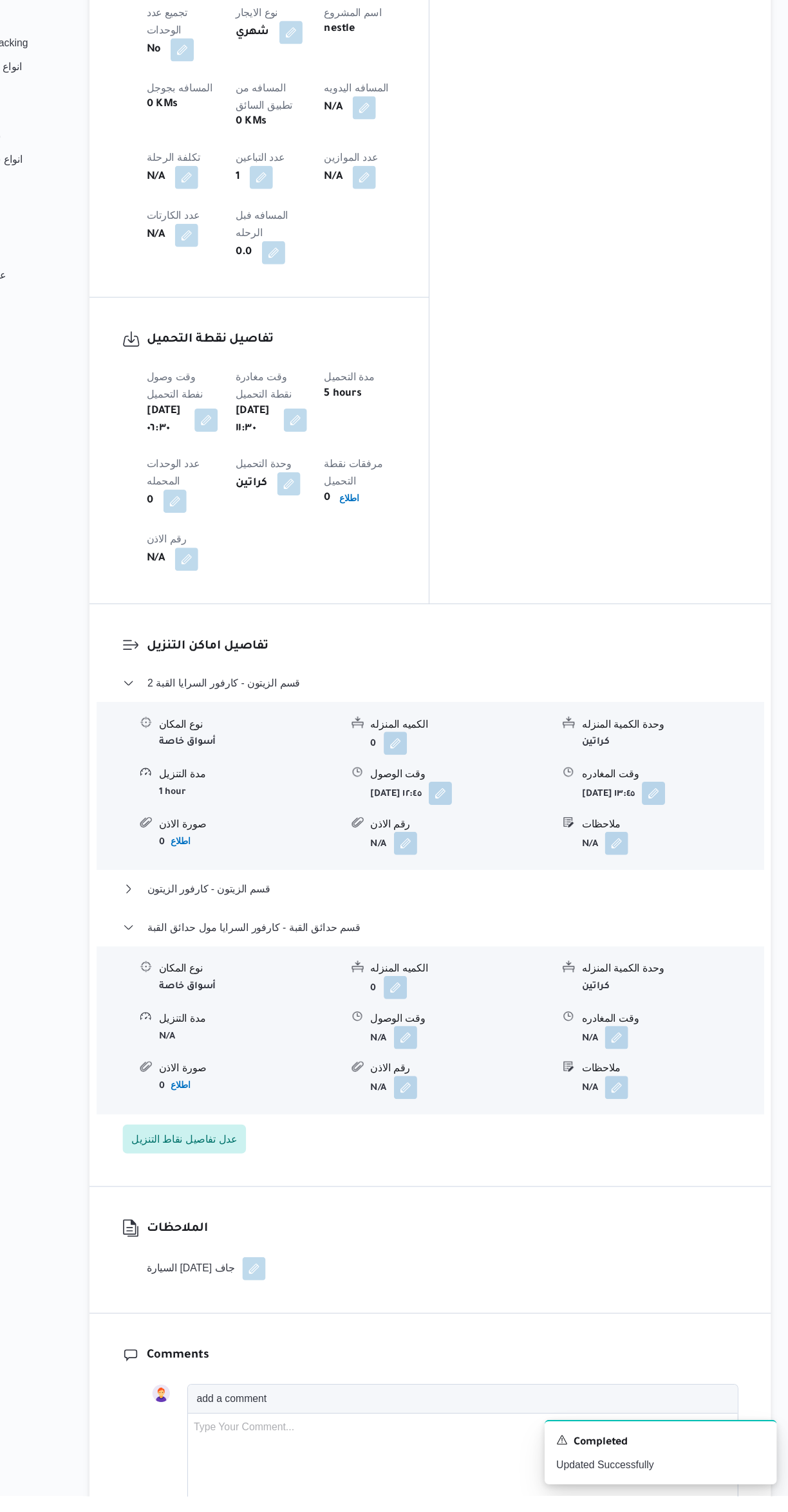
click at [646, 1094] on button "button" at bounding box center [635, 1104] width 21 height 21
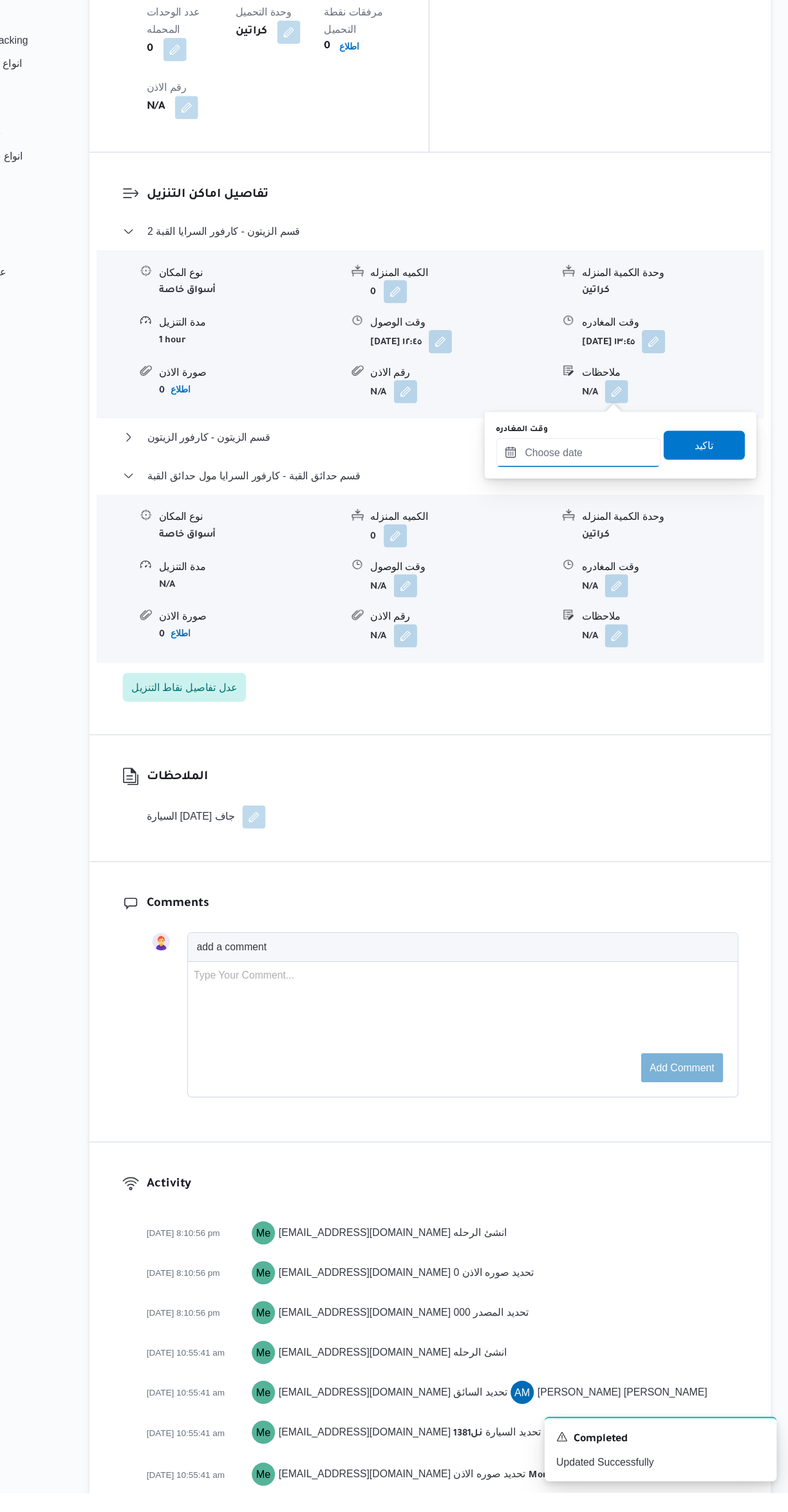
click at [602, 587] on input "وقت المغادره" at bounding box center [601, 588] width 146 height 26
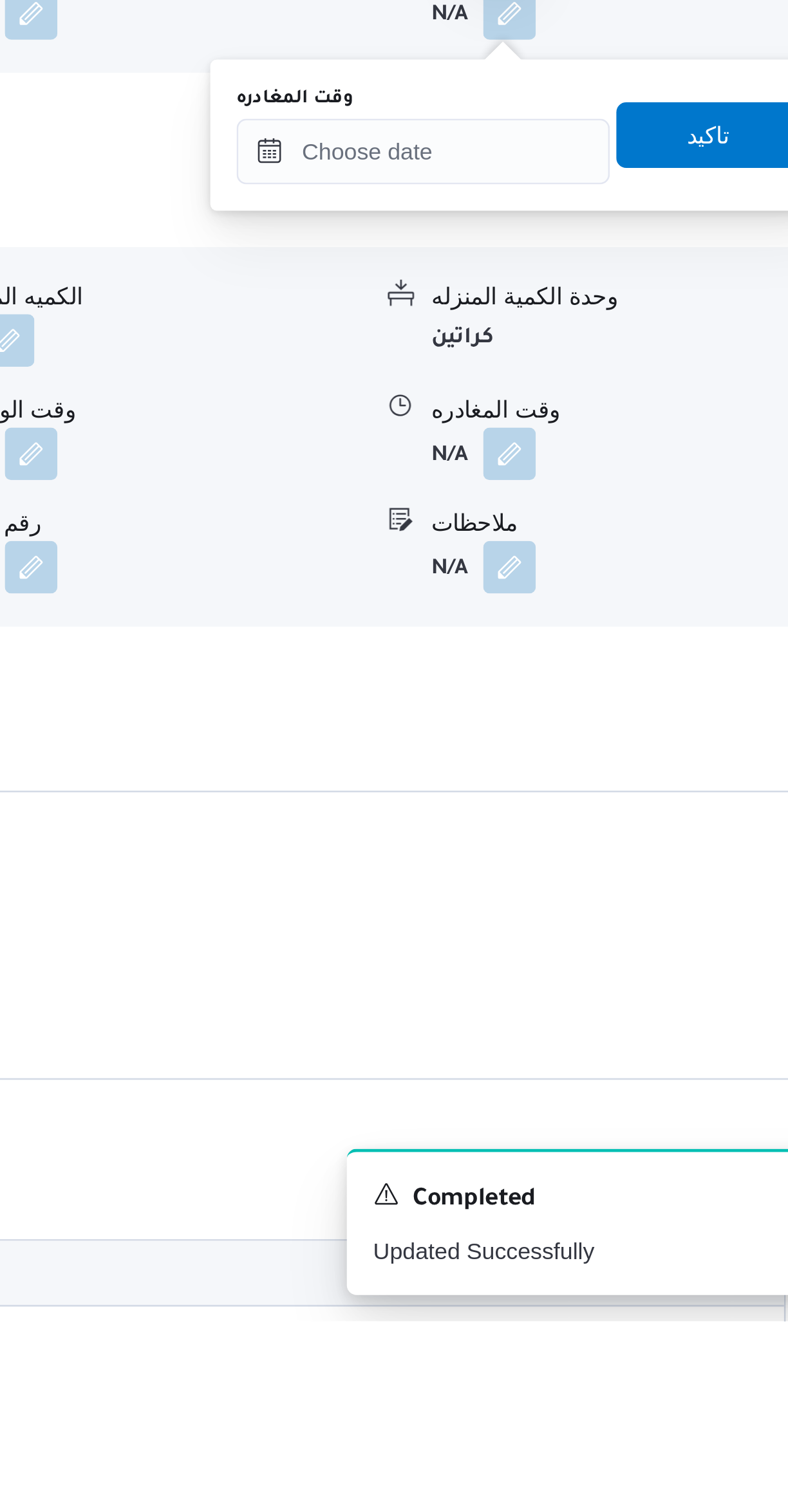
click at [624, 1024] on div "You are in a dialog. To close this dialog, hit escape. وقت المغادره تاكيد" at bounding box center [639, 1047] width 242 height 60
click at [627, 1054] on input "وقت المغادره" at bounding box center [601, 1053] width 146 height 26
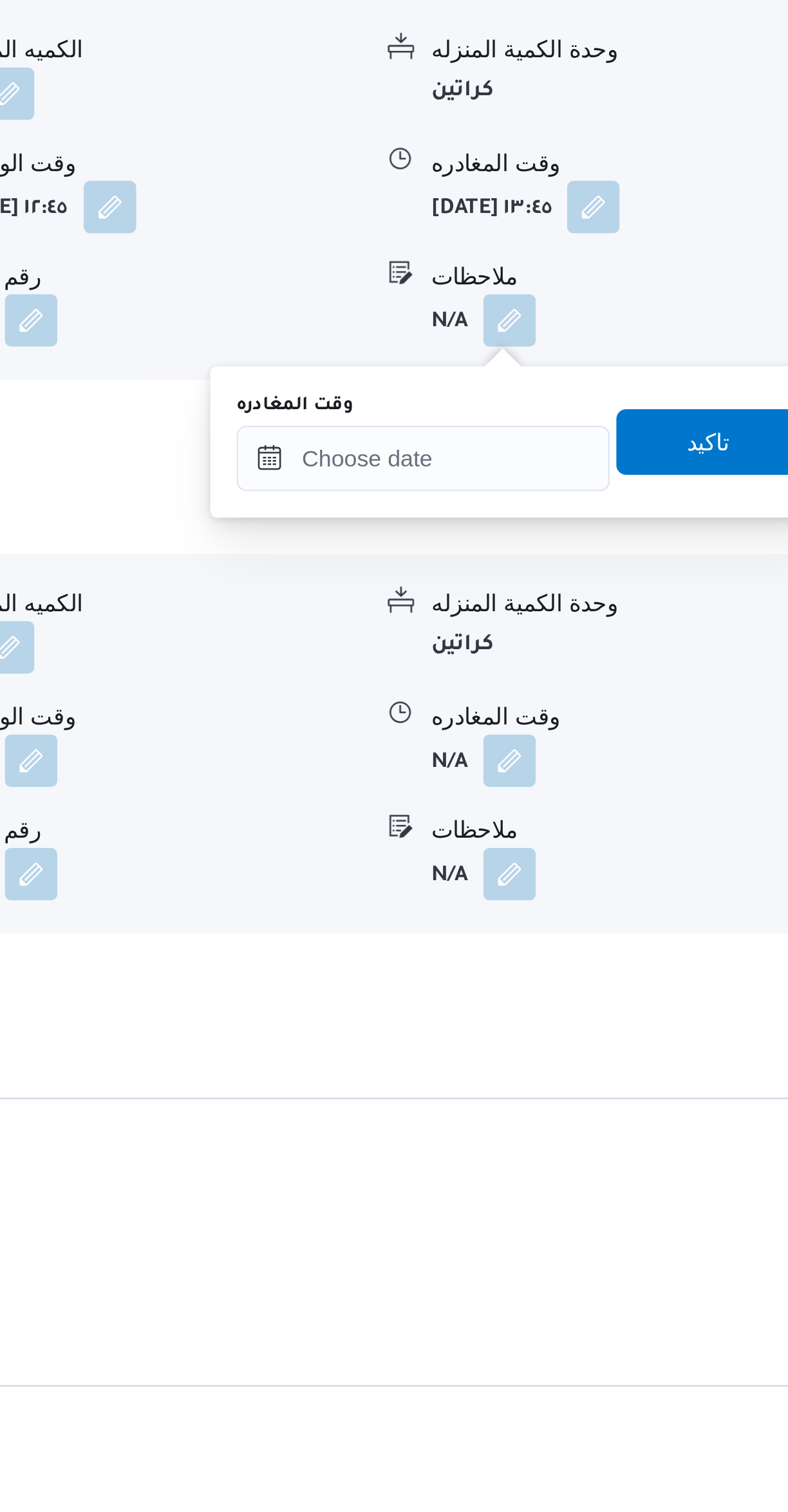
scroll to position [641, 0]
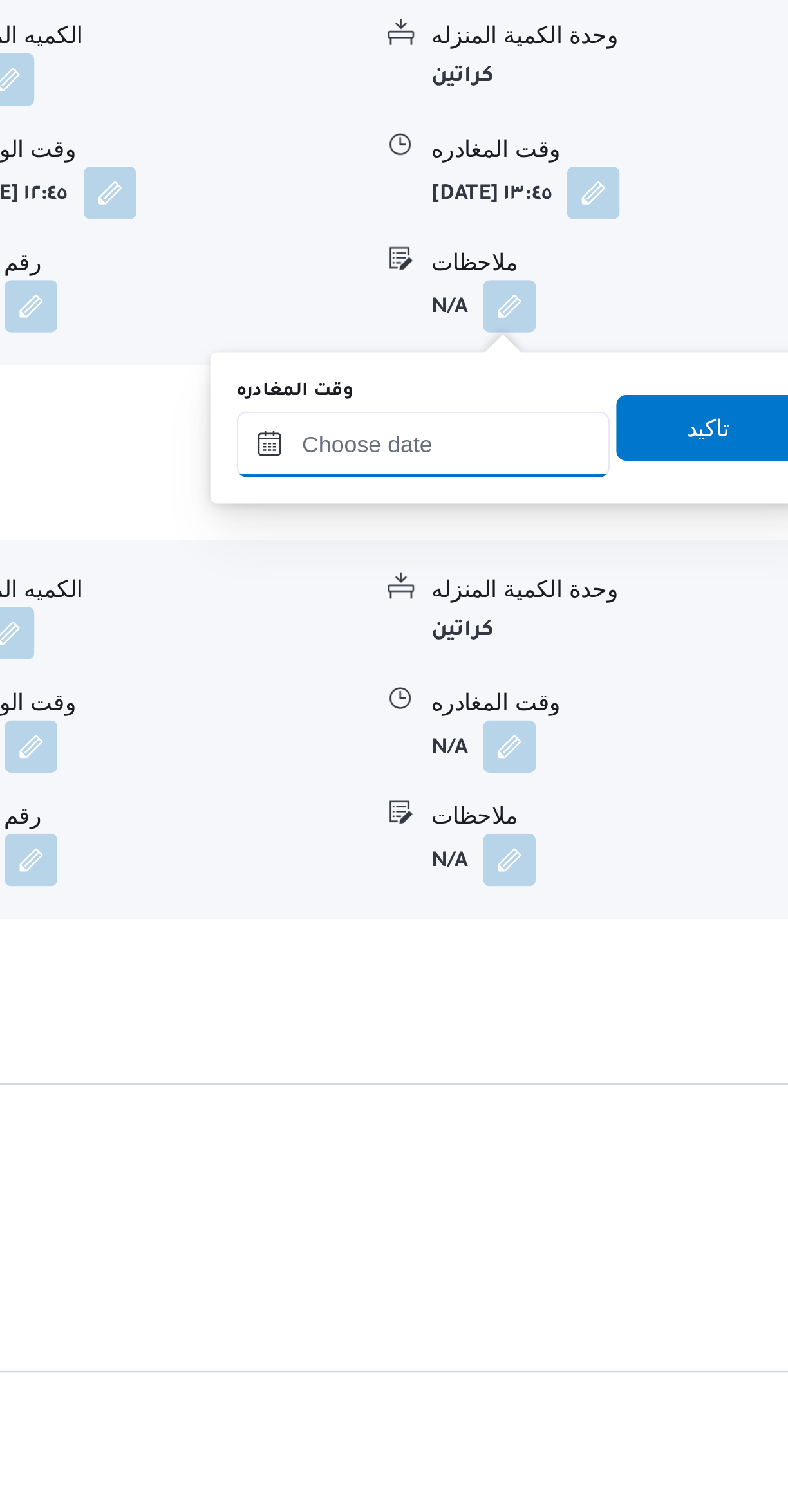
click at [613, 993] on input "وقت المغادره" at bounding box center [601, 992] width 146 height 26
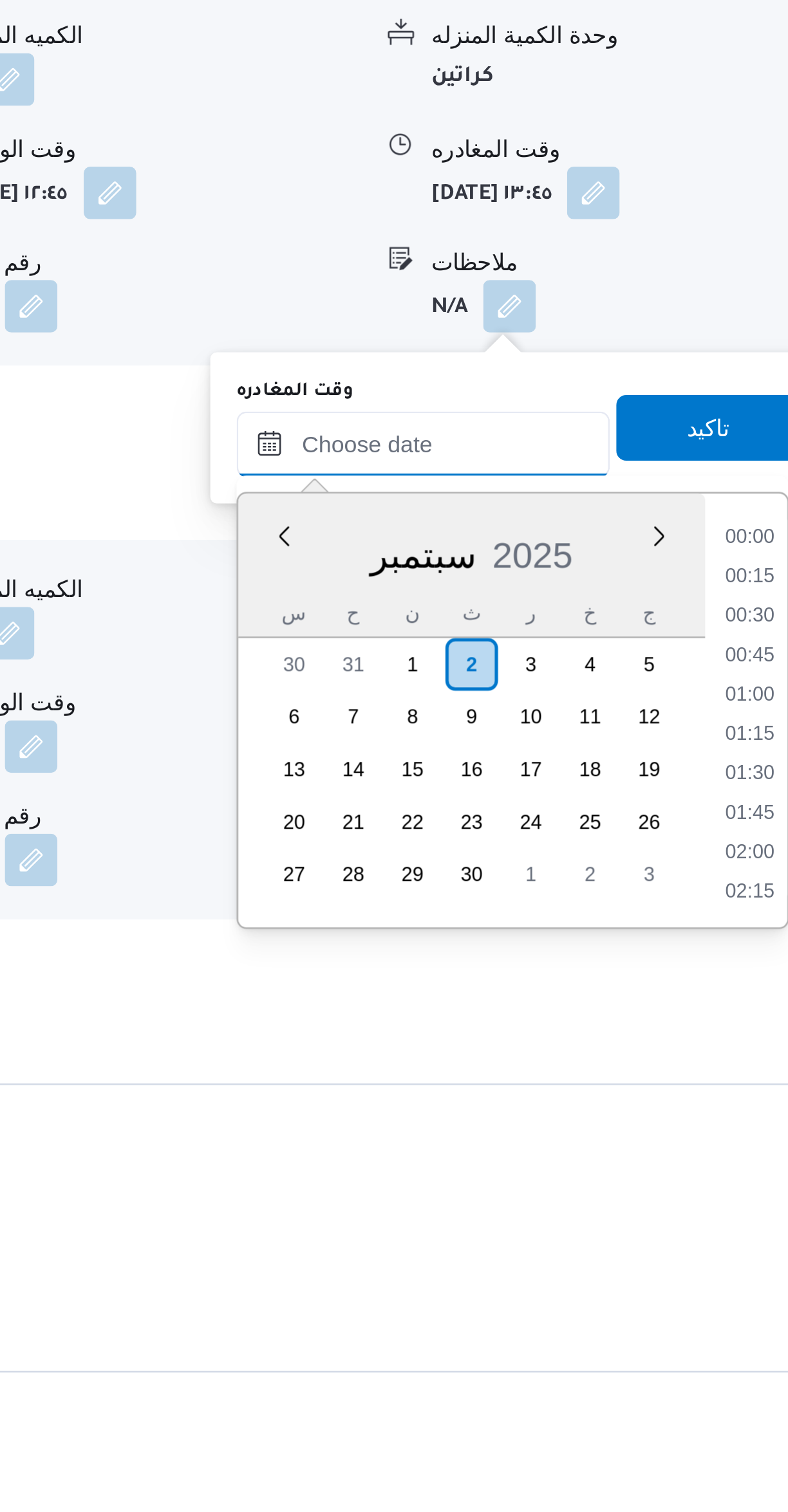
scroll to position [330, 0]
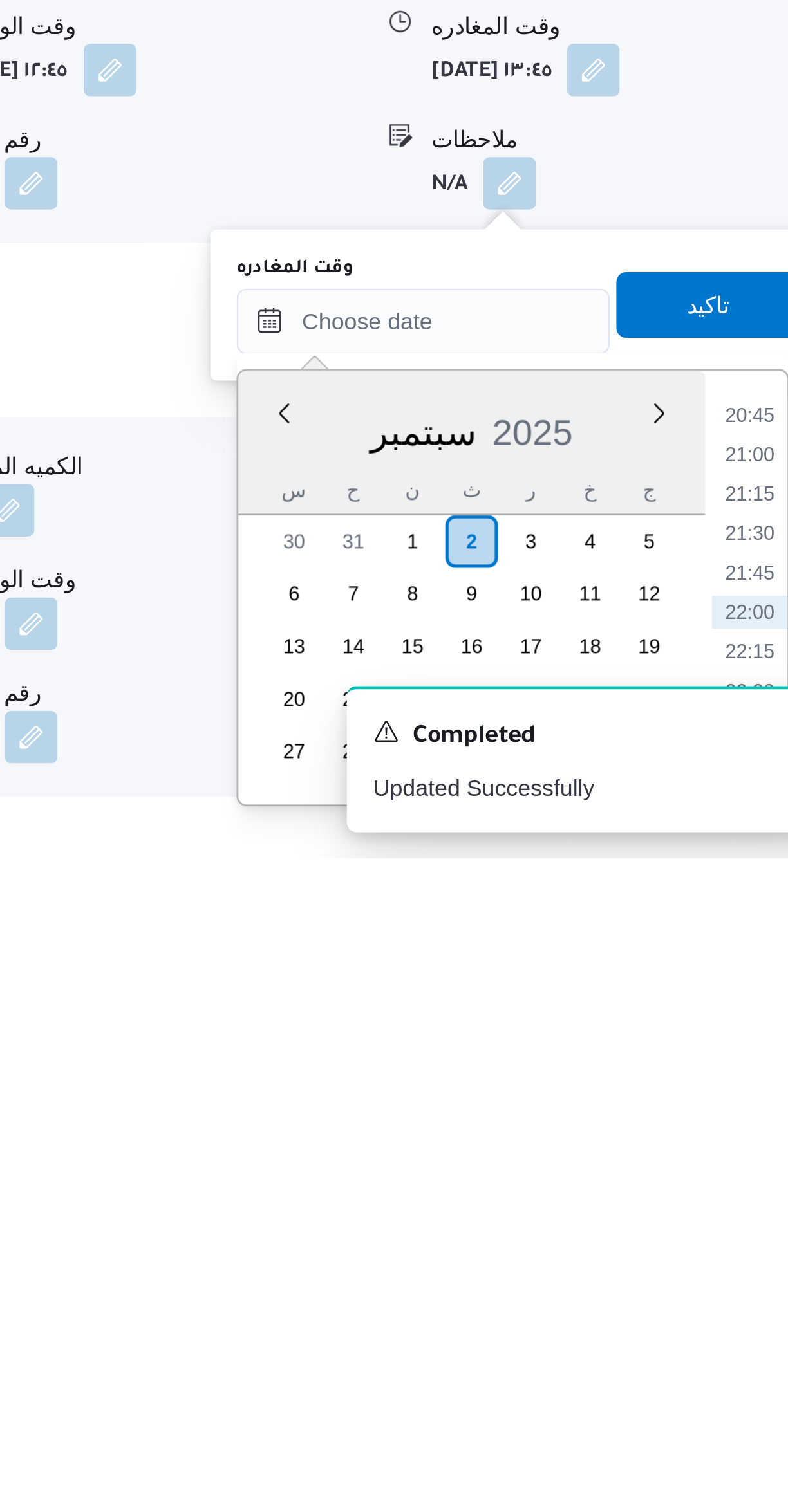
click at [723, 1341] on li "20:45" at bounding box center [729, 1338] width 30 height 13
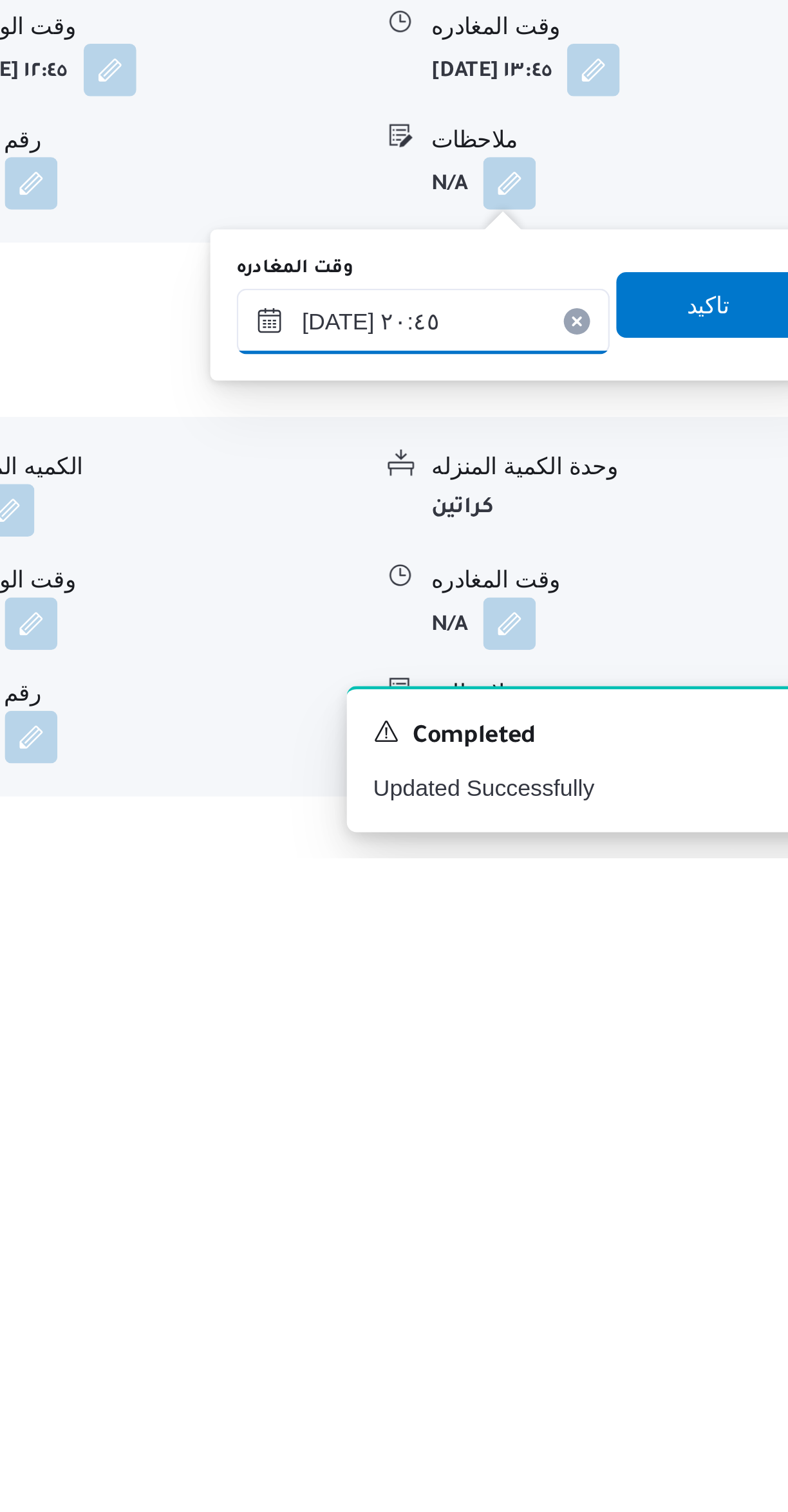
click at [562, 1302] on input "٠٢/٠٩/٢٠٢٥ ٢٠:٤٥" at bounding box center [601, 1301] width 146 height 26
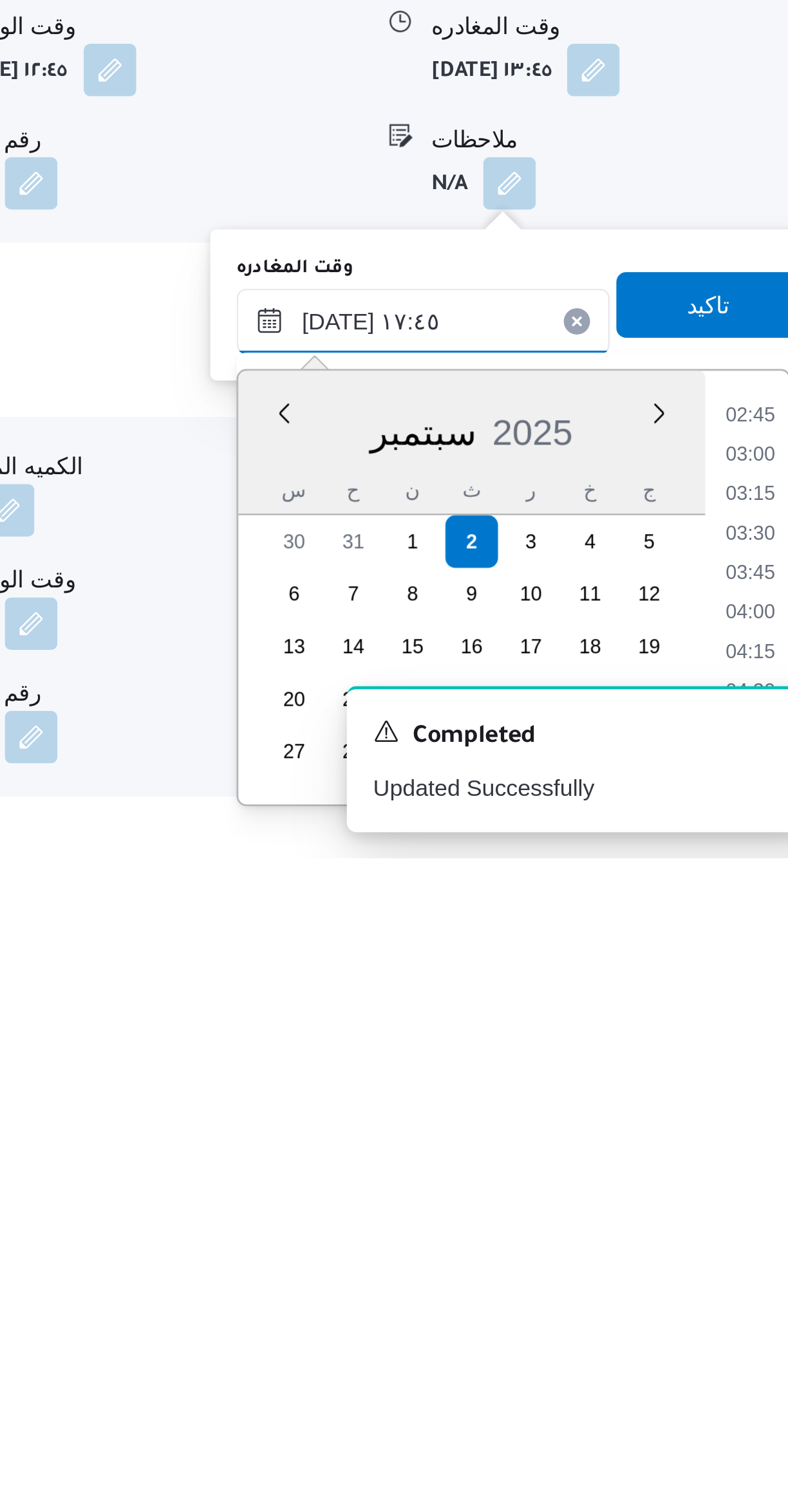
scroll to position [961, 0]
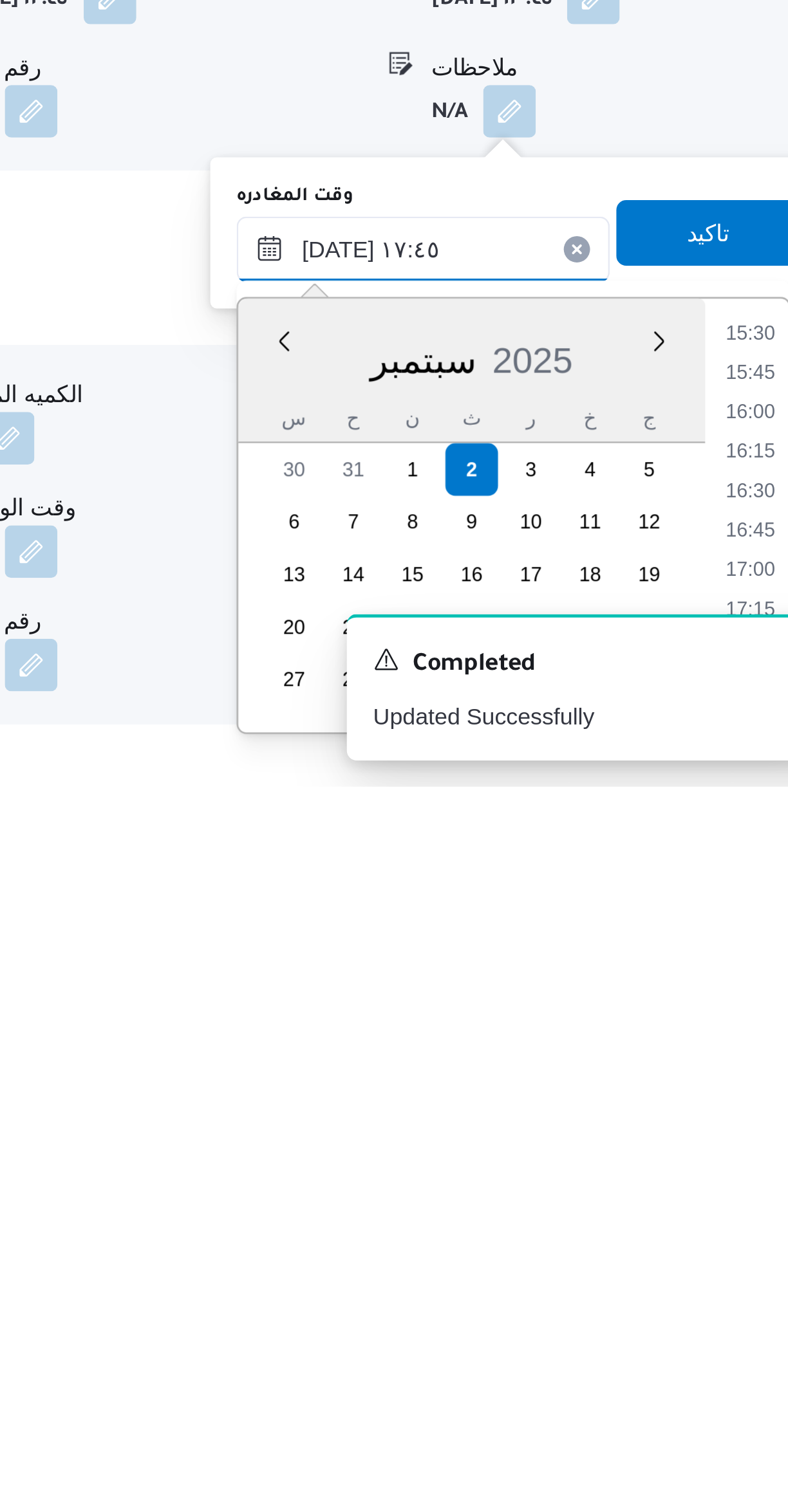
type input "٠٢/٠٩/٢٠٢٥ ١٧:٤٥"
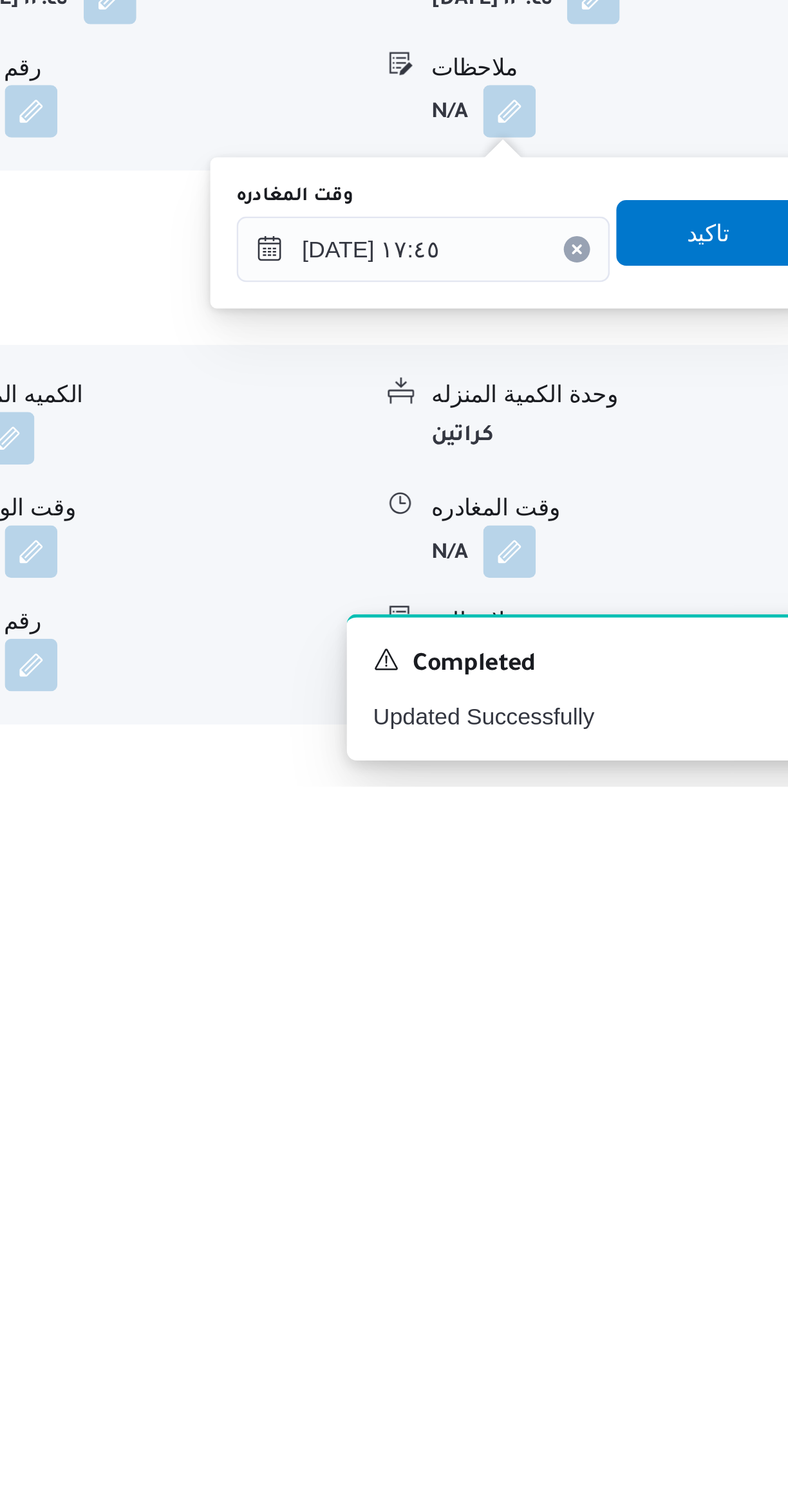
scroll to position [352, 0]
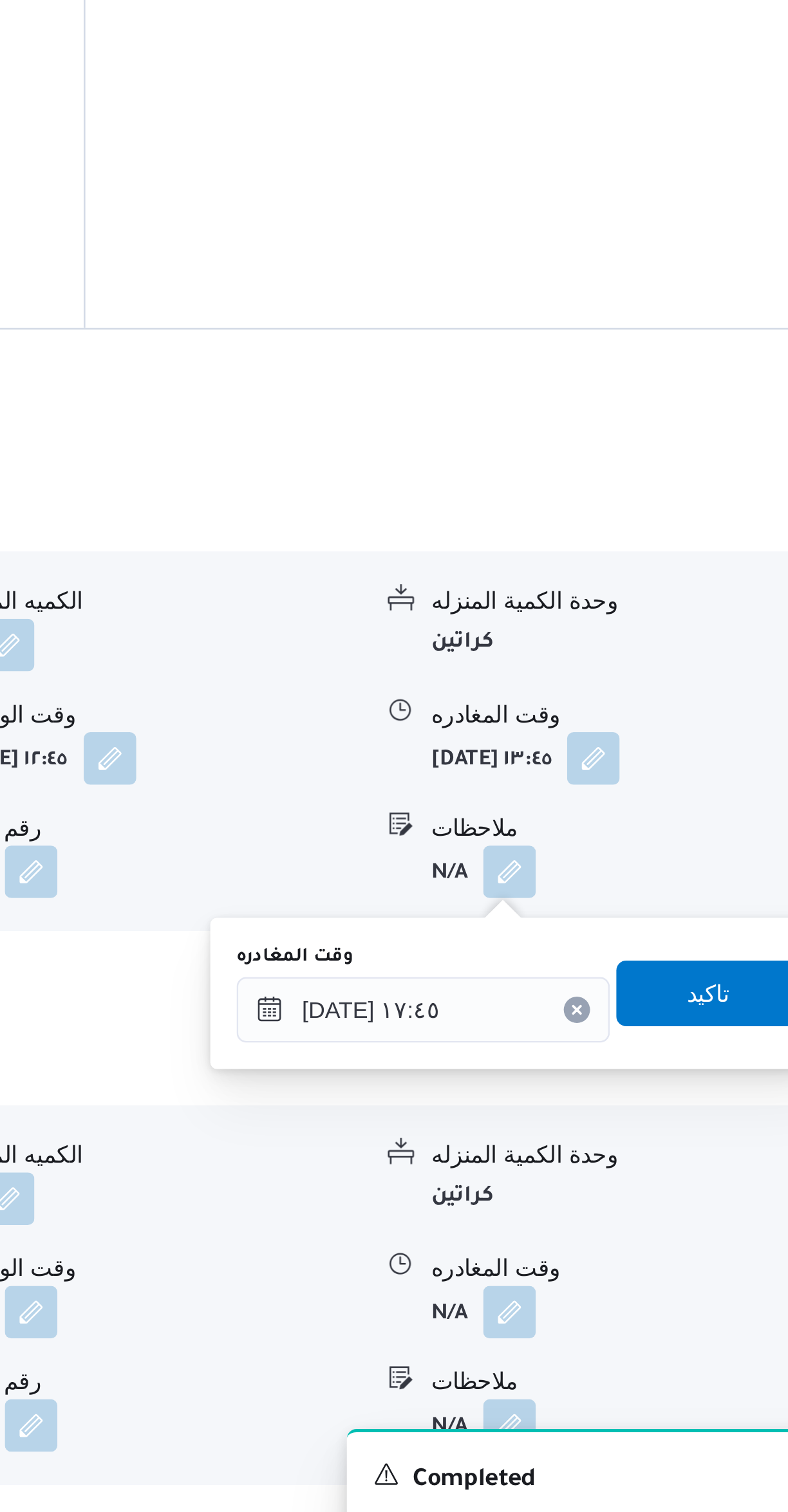
click at [724, 1293] on button "قسم حدائق القبة - كارفور السرايا مول حدائق القبة" at bounding box center [470, 1301] width 546 height 16
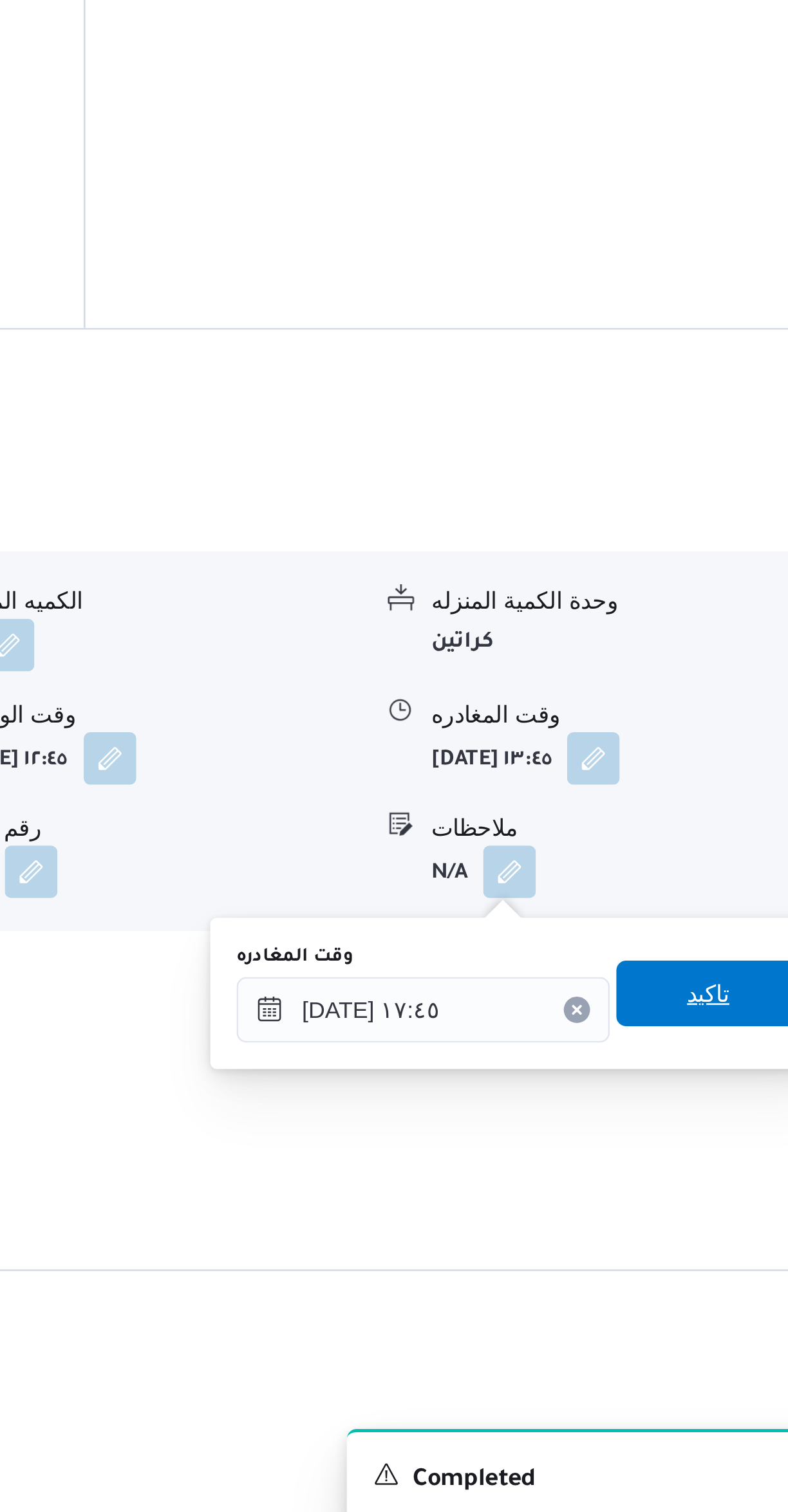
click at [704, 1276] on span "تاكيد" at bounding box center [712, 1274] width 17 height 16
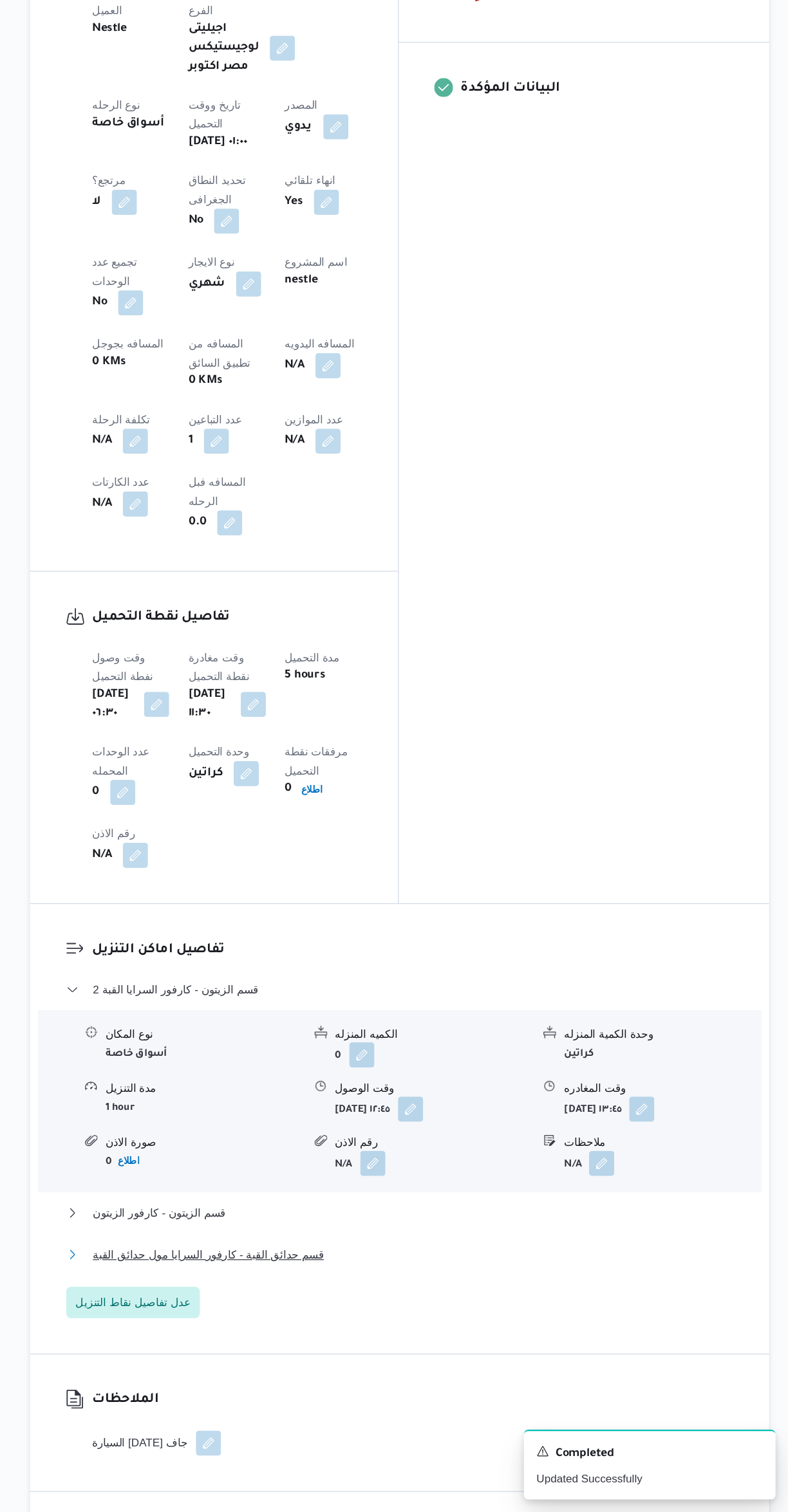
click at [599, 1293] on button "قسم حدائق القبة - كارفور السرايا مول حدائق القبة" at bounding box center [470, 1301] width 546 height 16
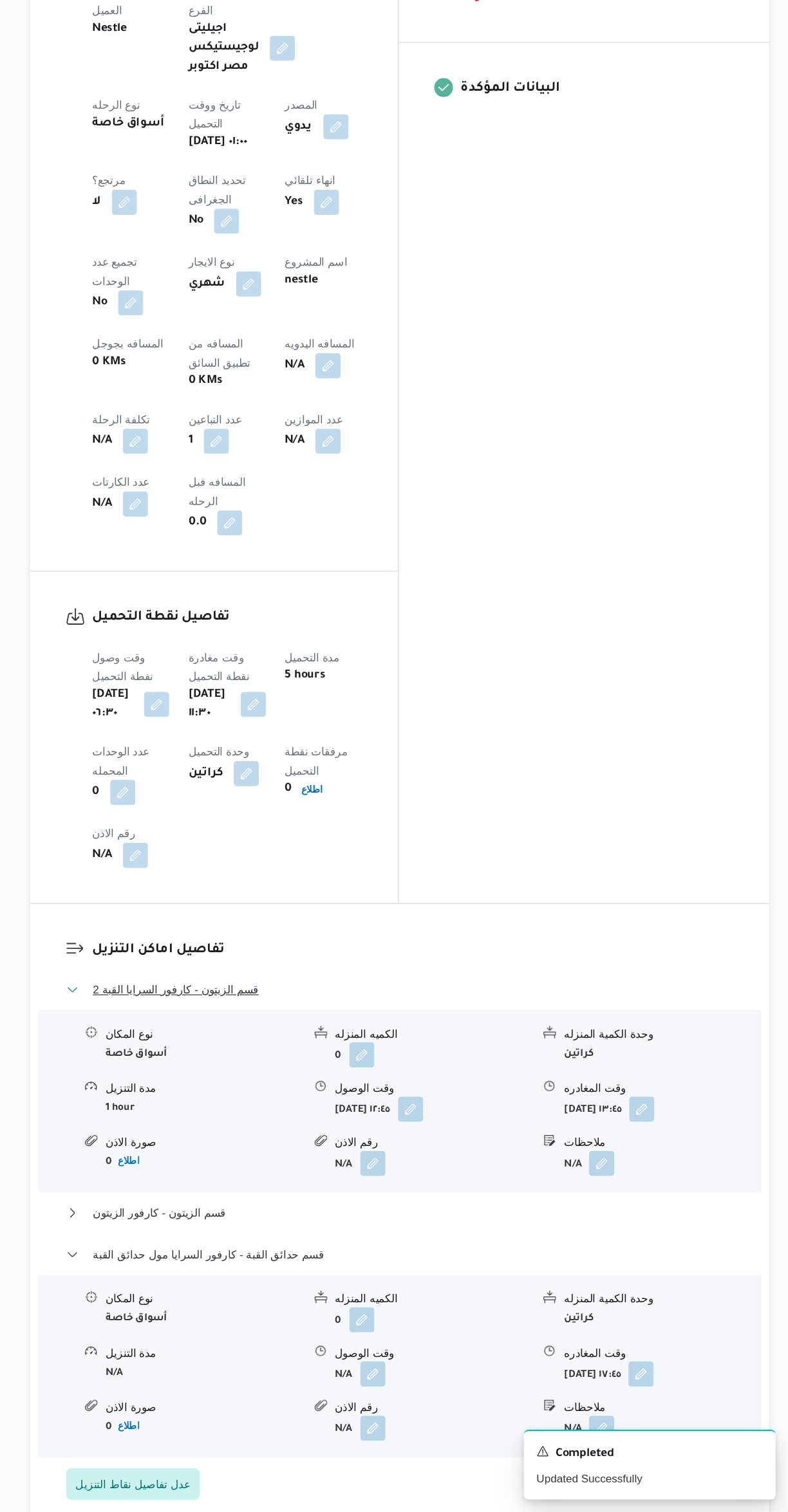
click at [564, 1076] on button "قسم الزيتون - كارفور السرايا القبة 2" at bounding box center [470, 1084] width 546 height 16
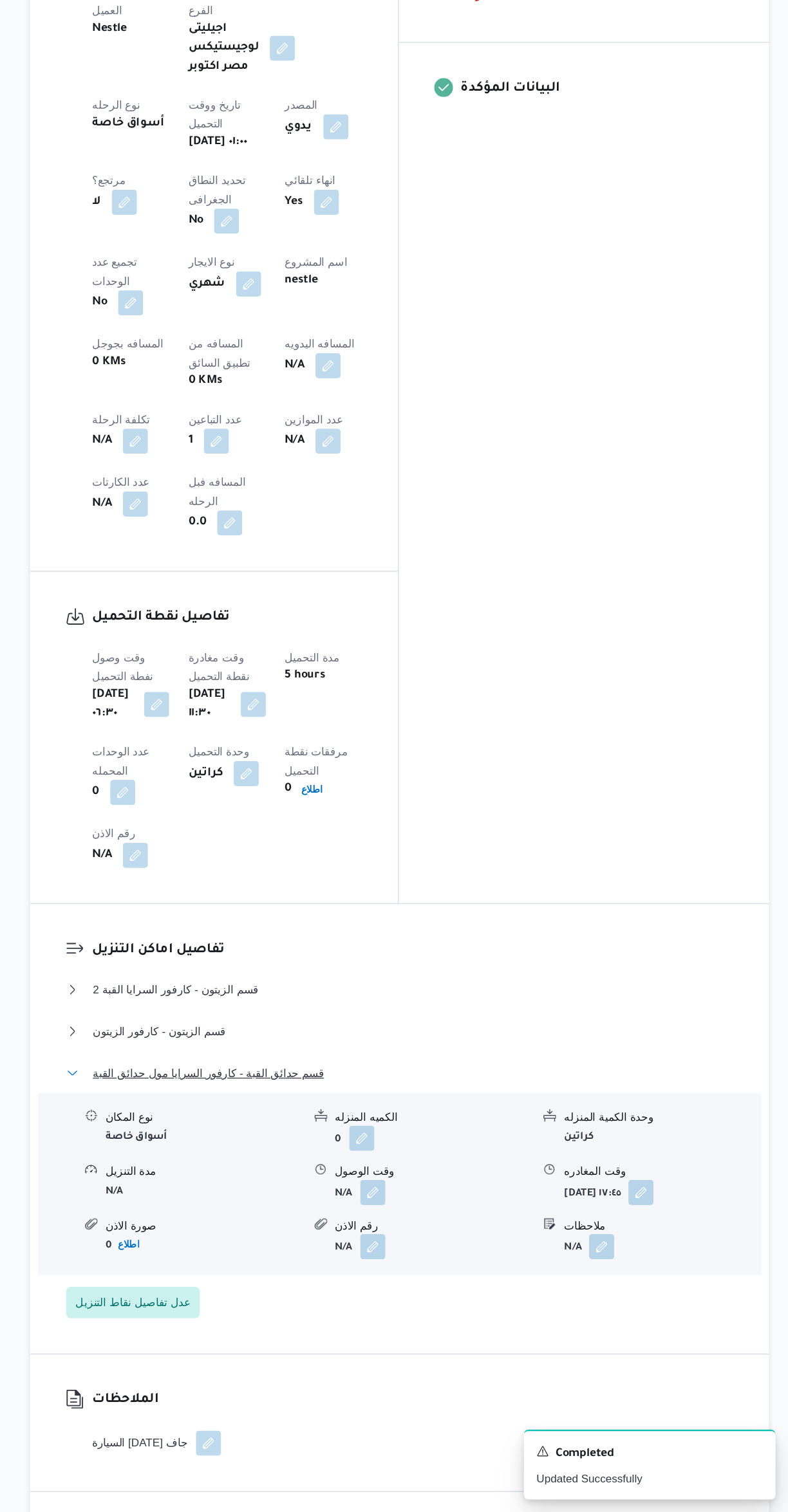
click at [527, 1145] on button "قسم حدائق القبة - كارفور السرايا مول حدائق القبة" at bounding box center [470, 1153] width 546 height 16
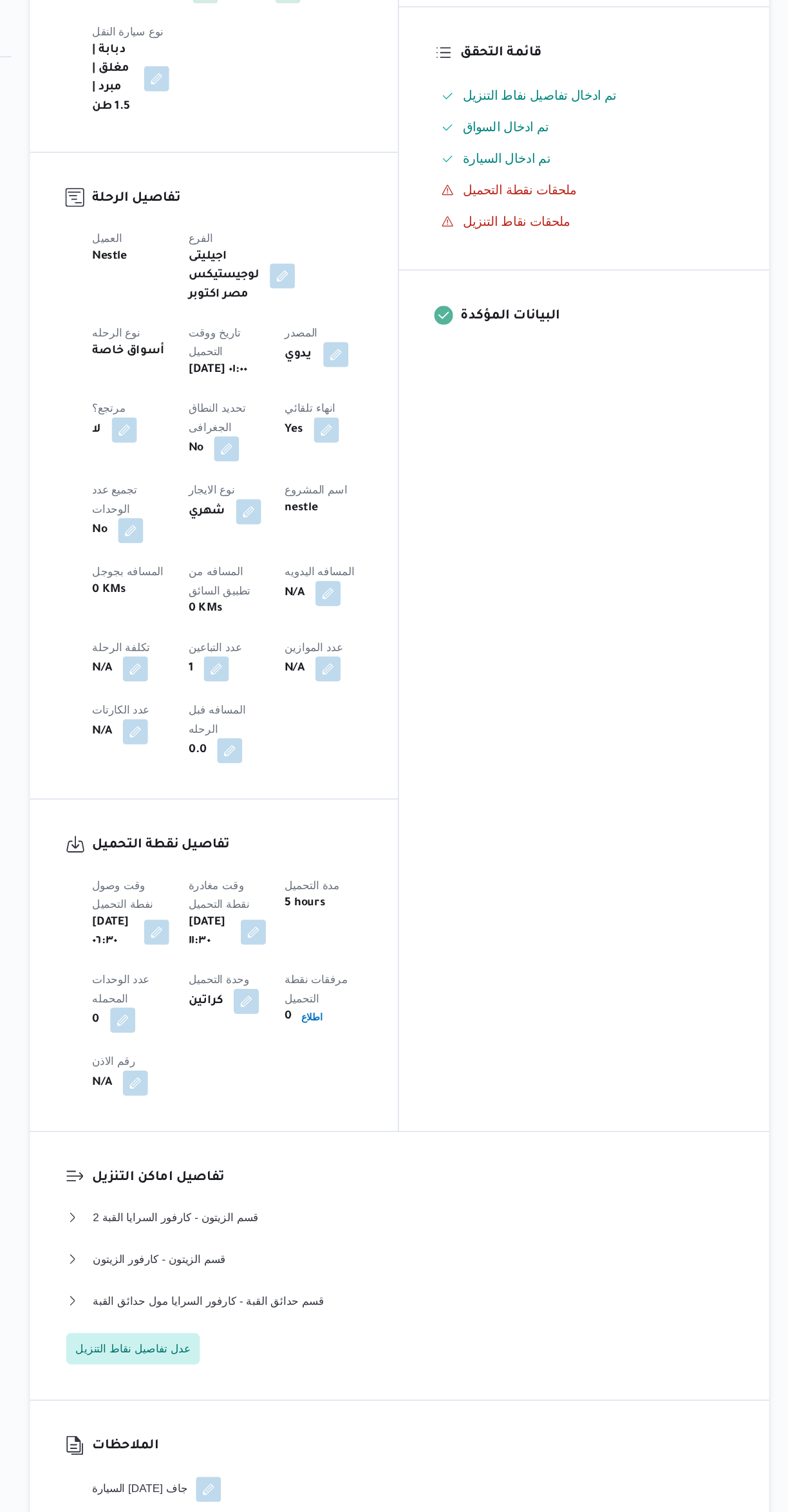
click at [401, 563] on button "button" at bounding box center [411, 573] width 21 height 21
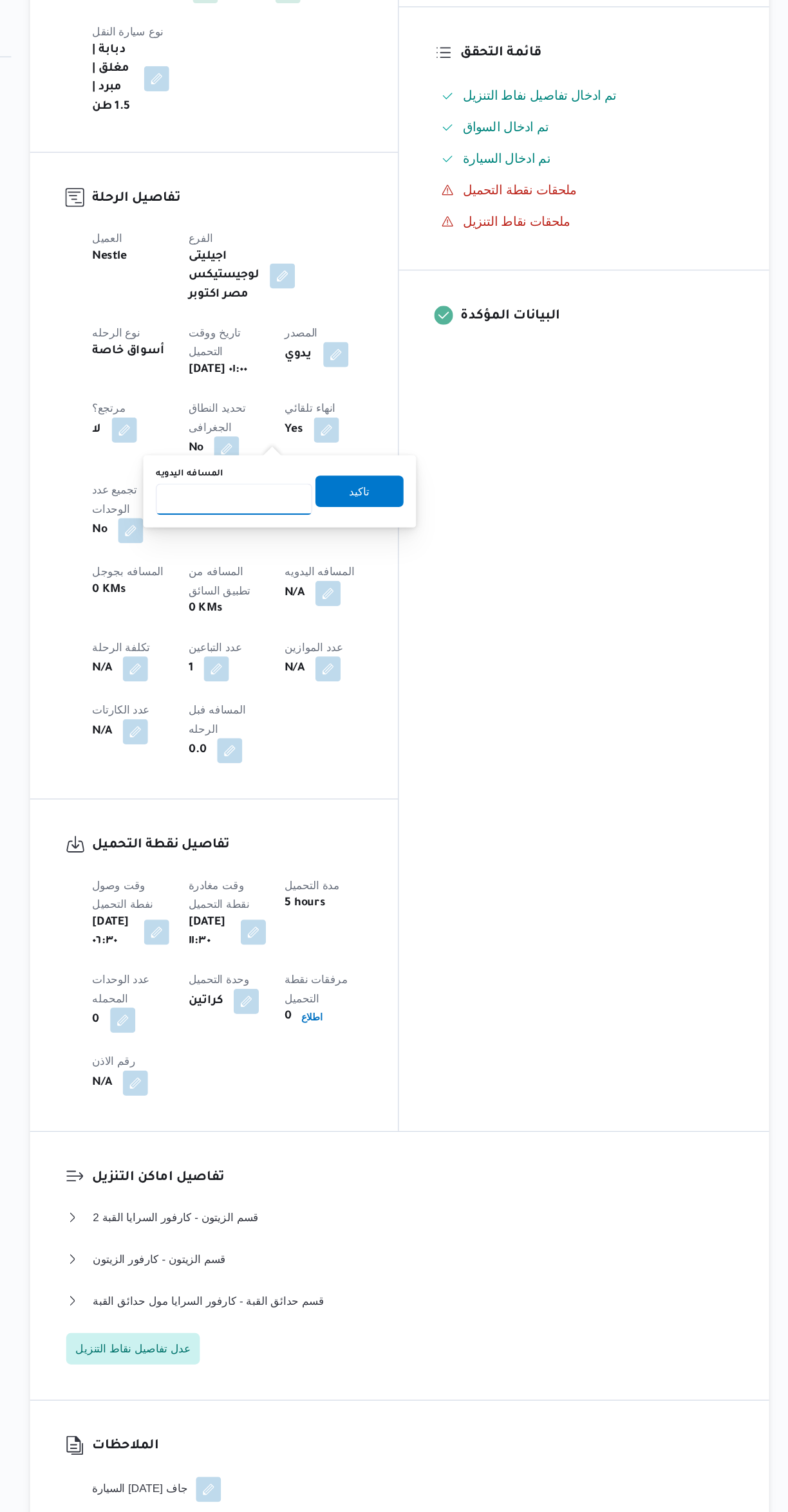
click at [336, 491] on input "المسافه اليدويه" at bounding box center [334, 496] width 128 height 26
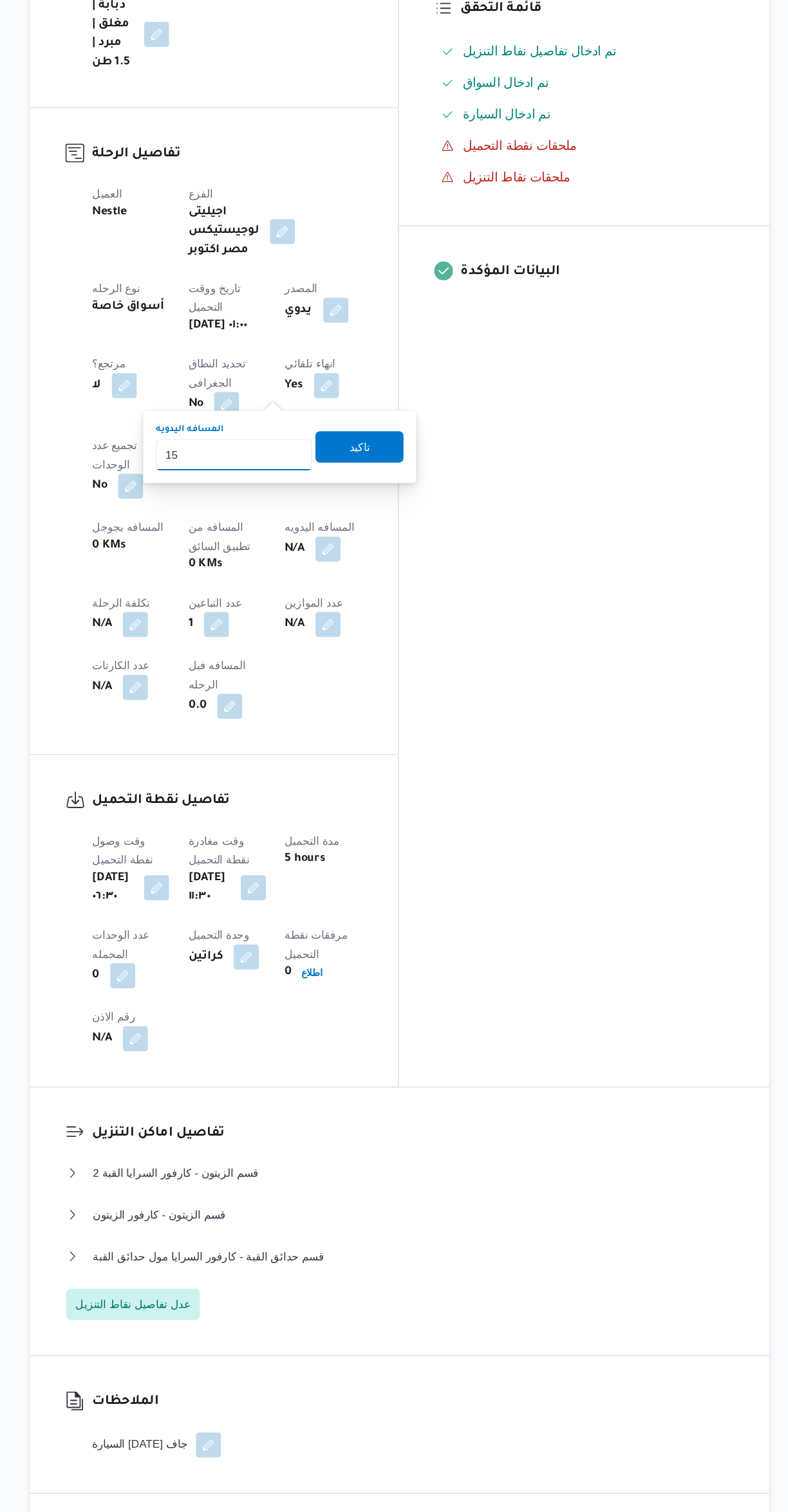
type input "155"
click at [448, 534] on span "تاكيد" at bounding box center [437, 526] width 72 height 26
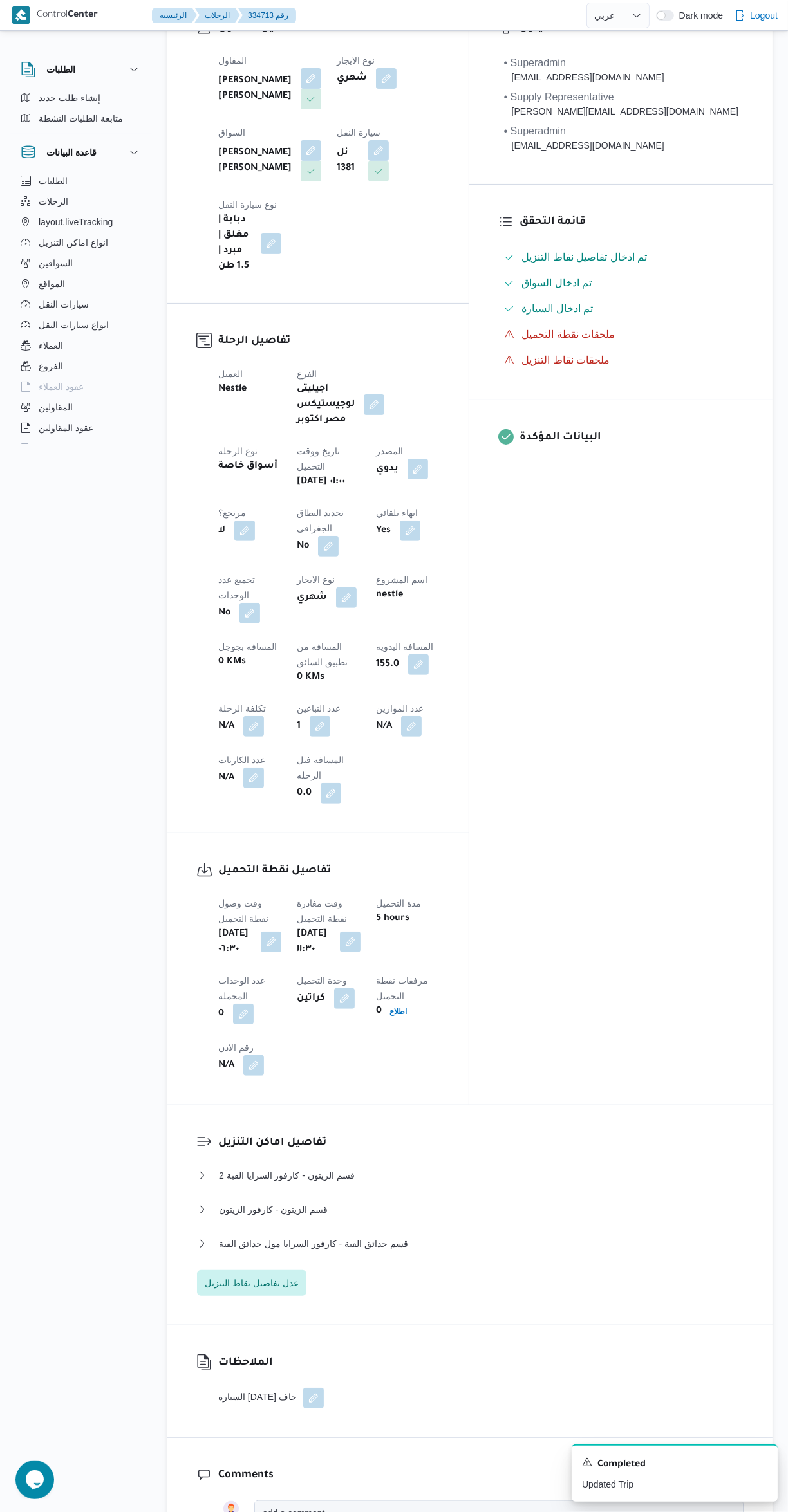
scroll to position [0, 0]
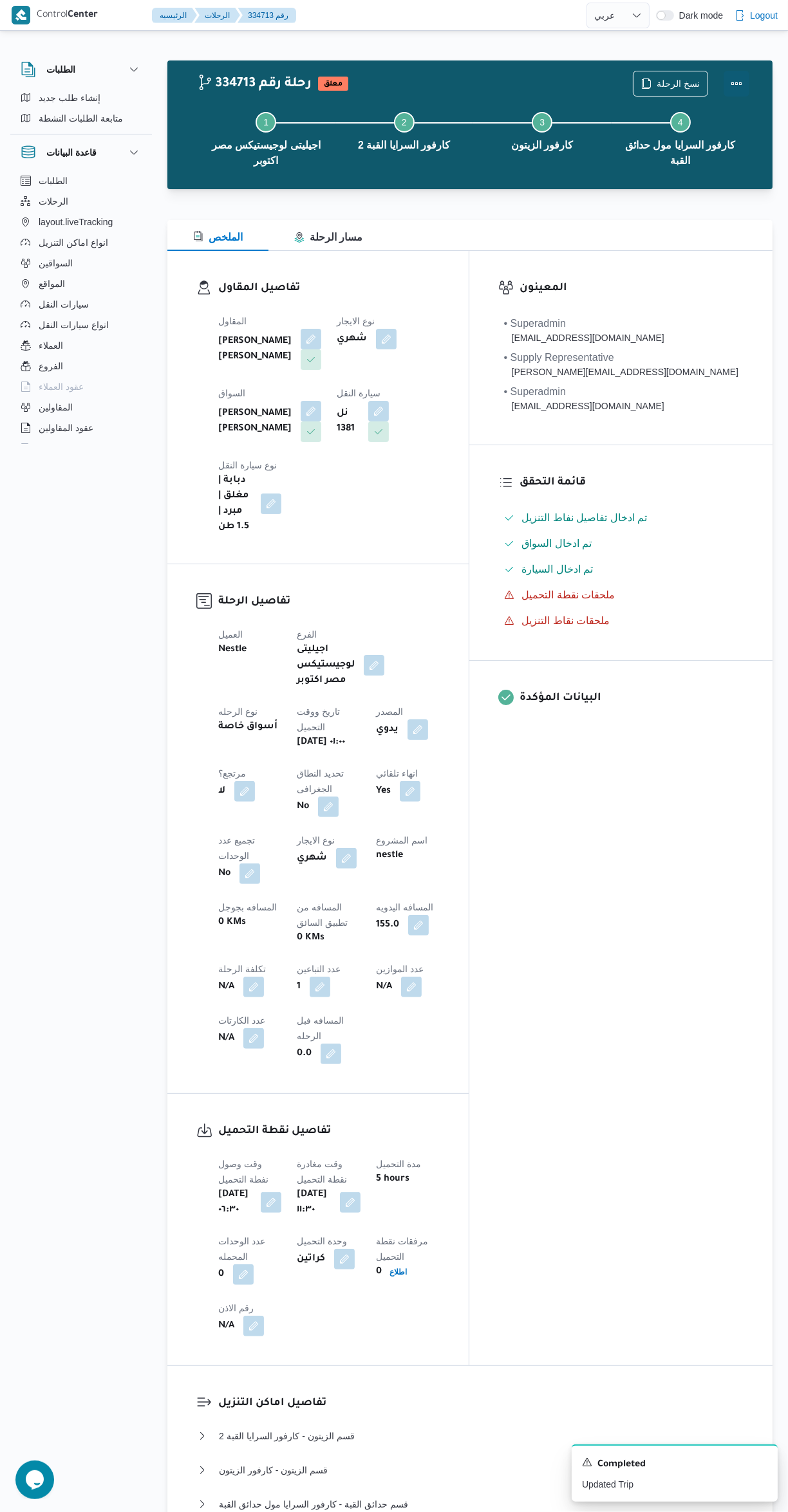
click at [746, 81] on button "Actions" at bounding box center [736, 84] width 26 height 26
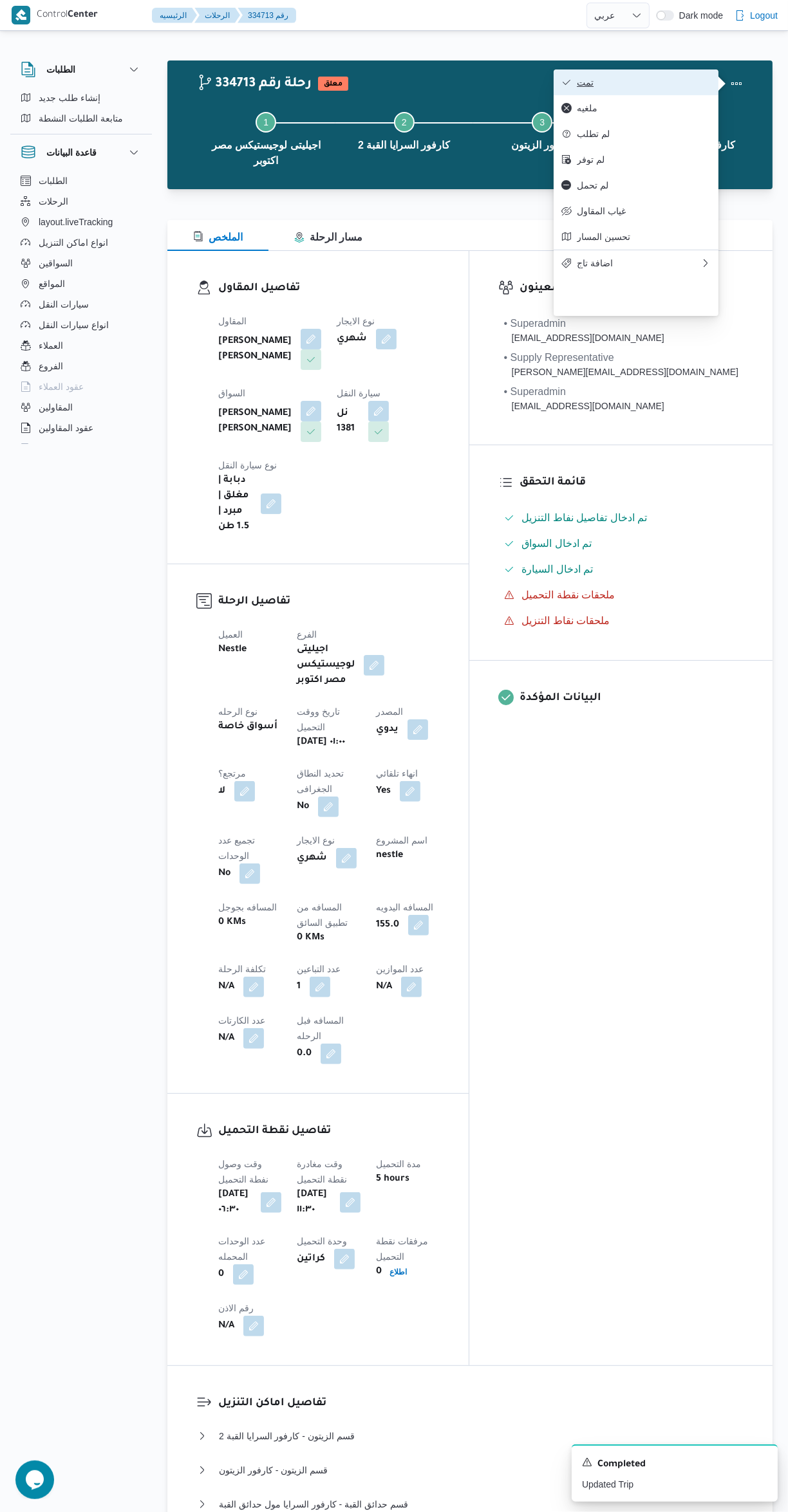
click at [680, 88] on span "تمت" at bounding box center [643, 83] width 134 height 10
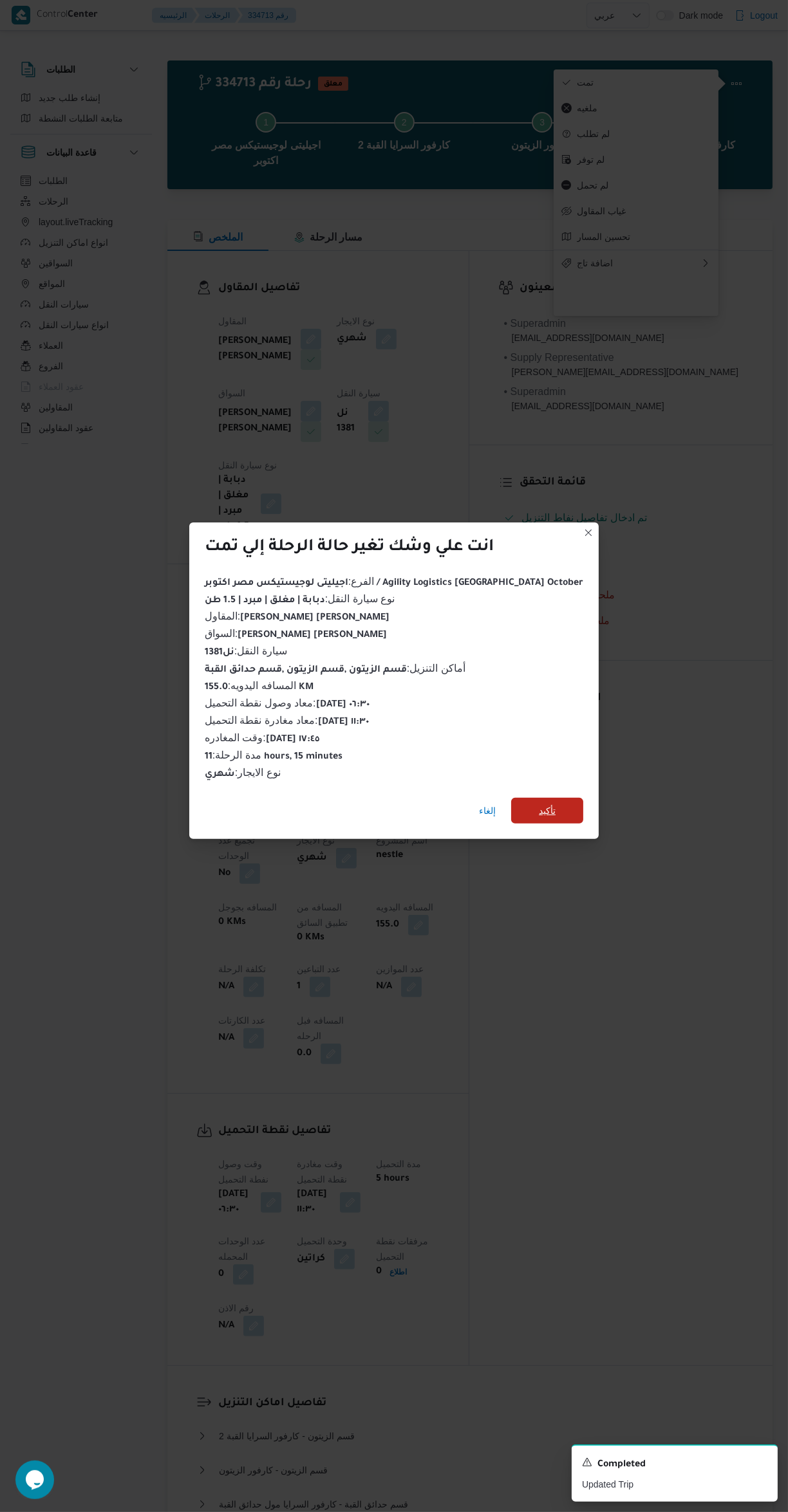
click at [549, 813] on span "تأكيد" at bounding box center [547, 811] width 72 height 26
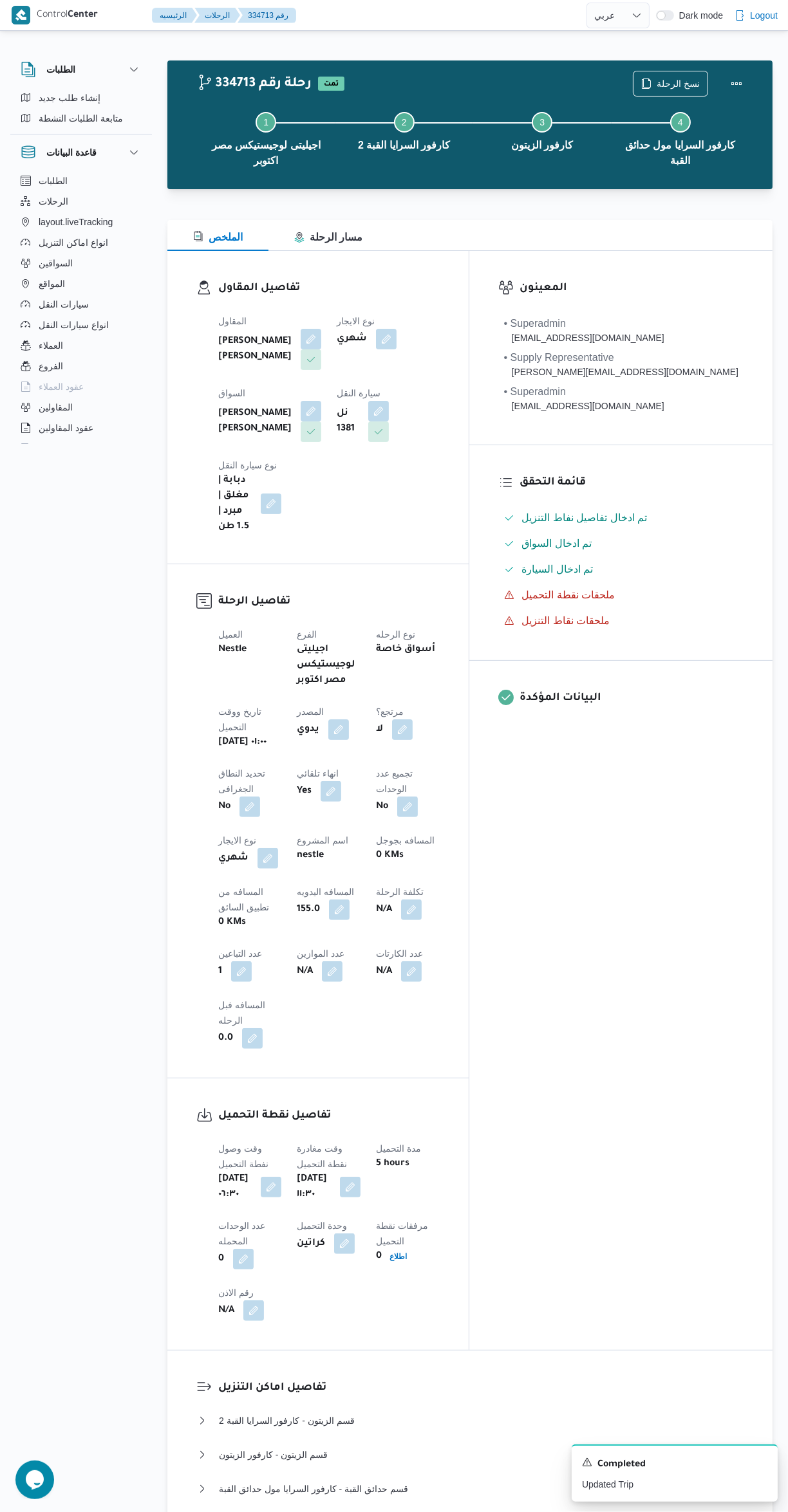
click at [666, 955] on div "المعينون • Superadmin karim.ragab@illa.com.eg • Supply Representative mohamed.s…" at bounding box center [620, 800] width 303 height 1099
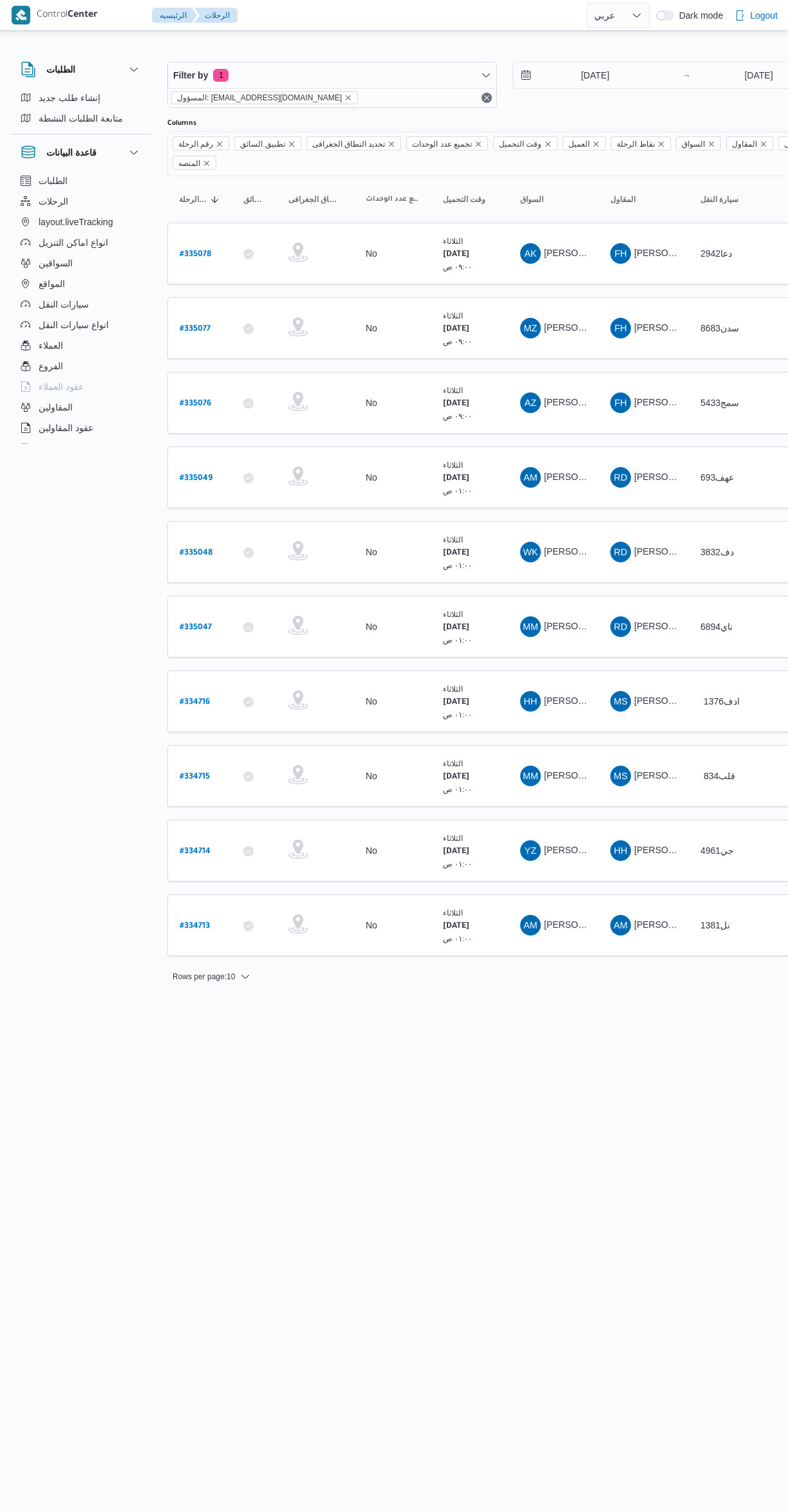
select select "ar"
